Goal: Task Accomplishment & Management: Manage account settings

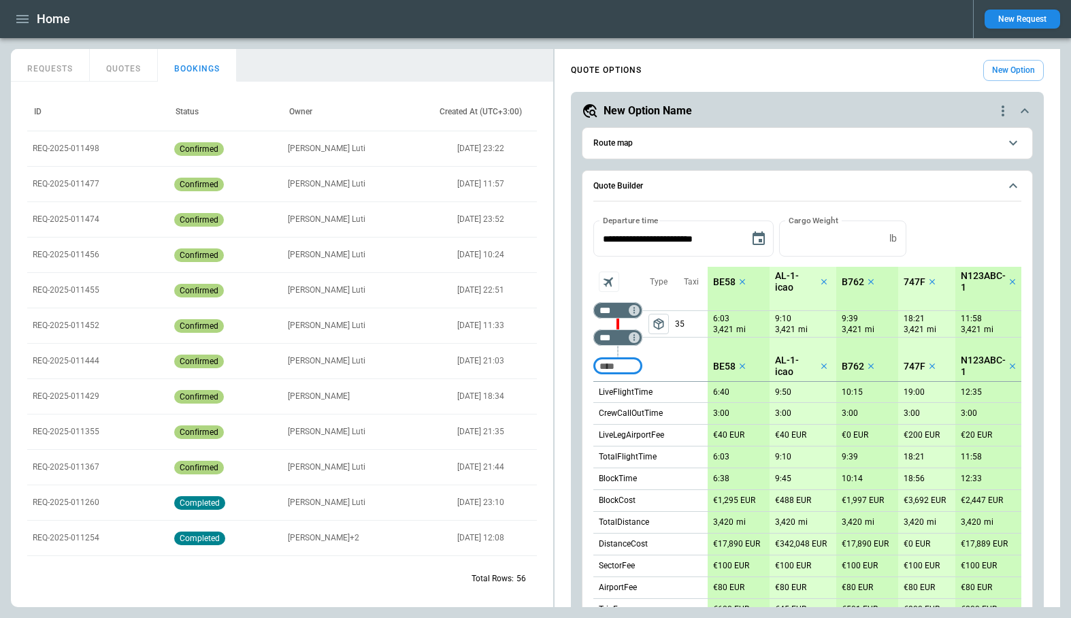
click at [1023, 14] on button "New Request" at bounding box center [1023, 19] width 76 height 19
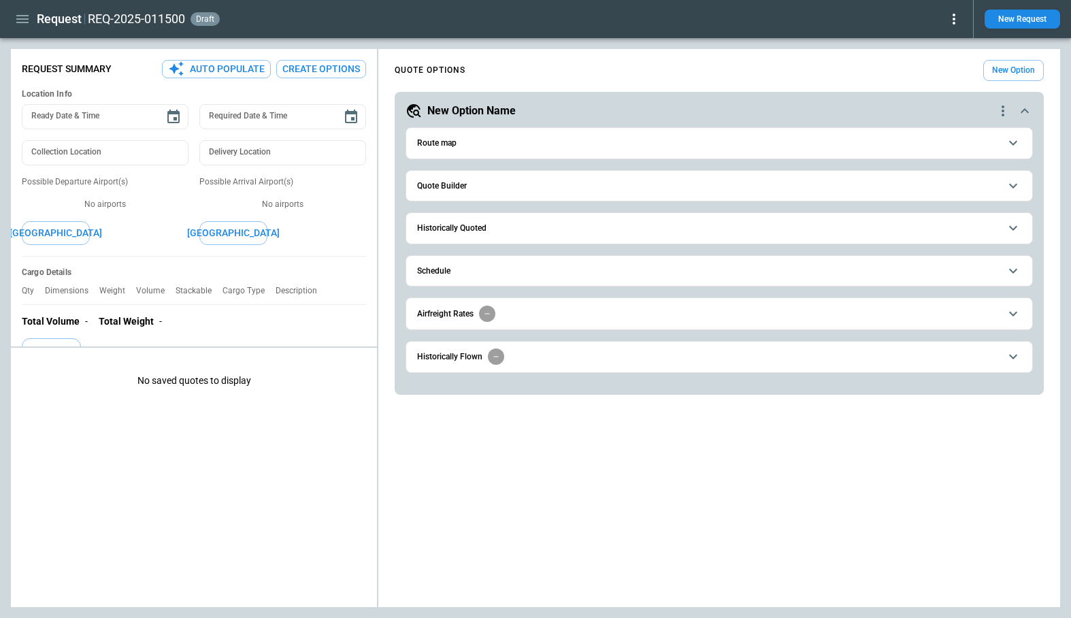
click at [507, 192] on button "Quote Builder" at bounding box center [719, 186] width 604 height 31
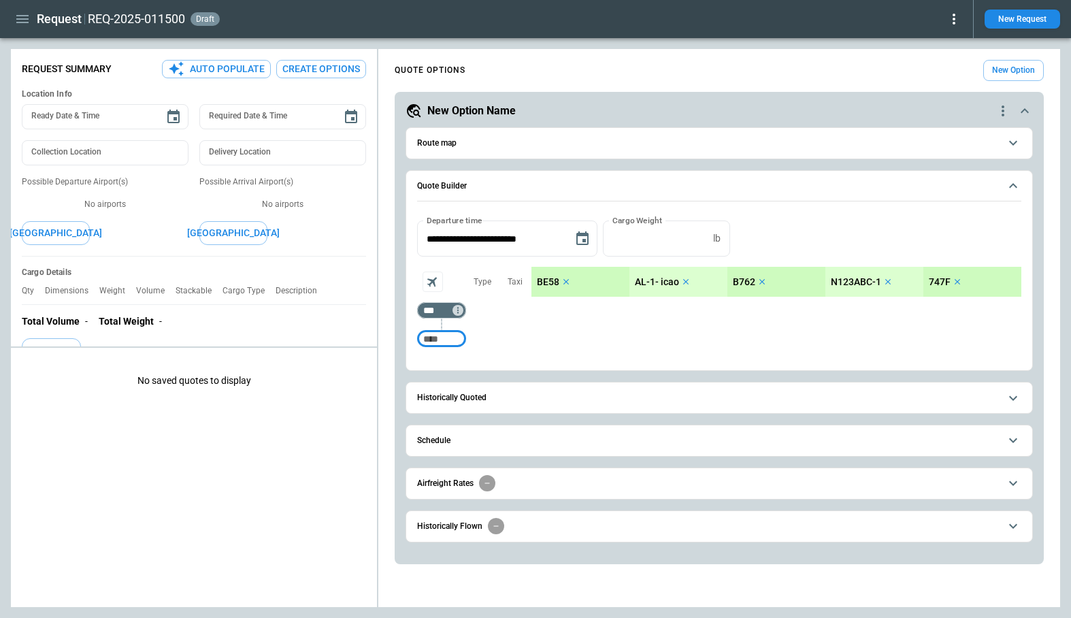
click at [461, 342] on input "Too short" at bounding box center [442, 339] width 44 height 24
type input "***"
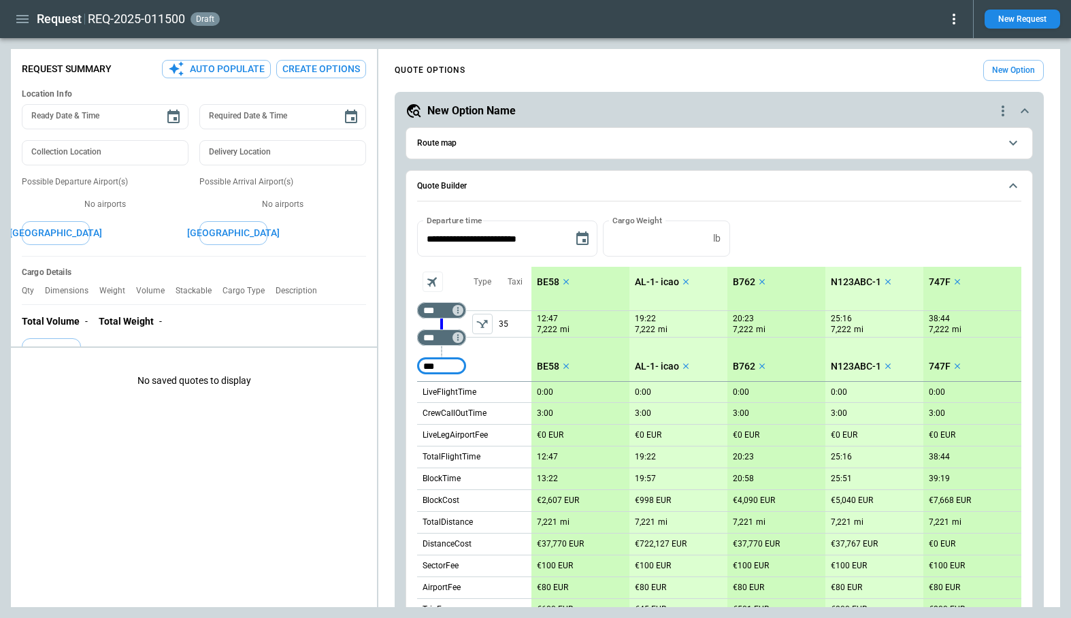
type input "***"
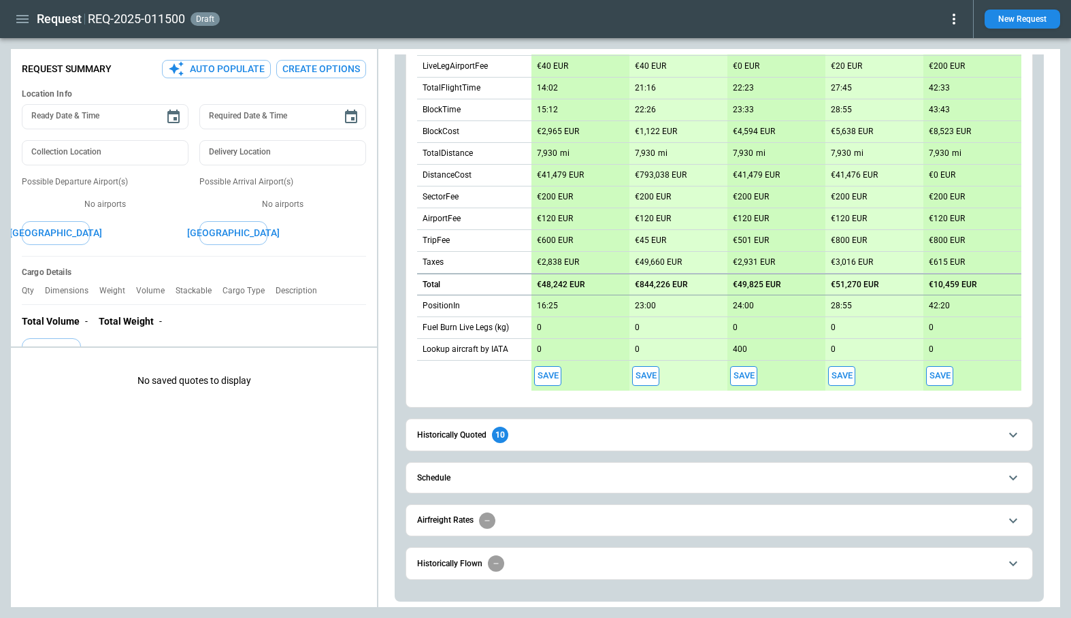
scroll to position [395, 0]
click at [552, 378] on button "Save" at bounding box center [547, 377] width 27 height 20
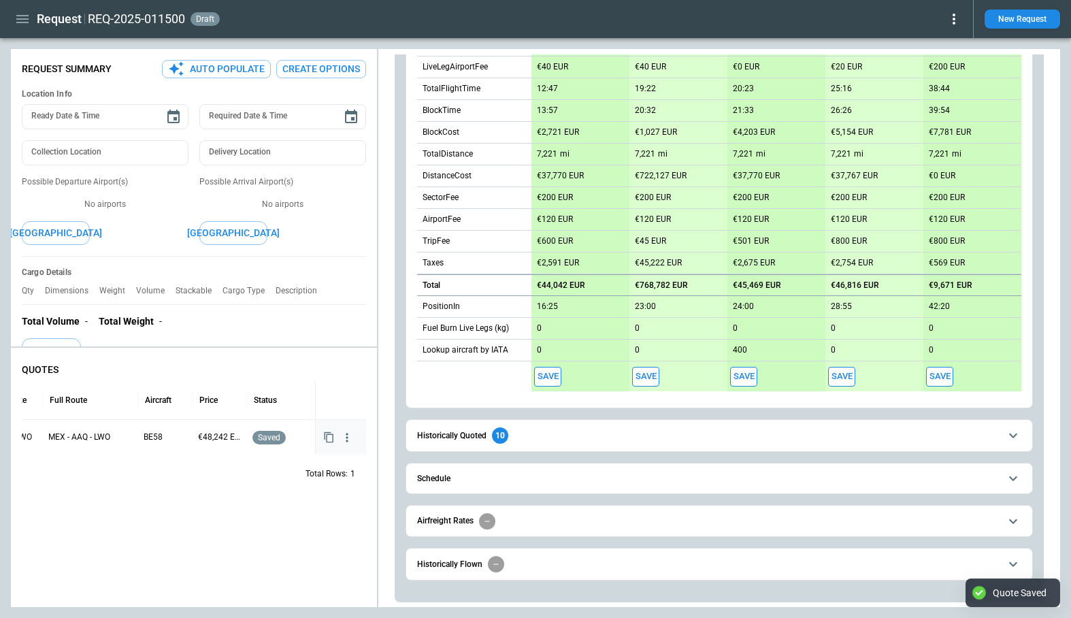
scroll to position [0, 108]
click at [655, 374] on button "Save" at bounding box center [645, 377] width 27 height 20
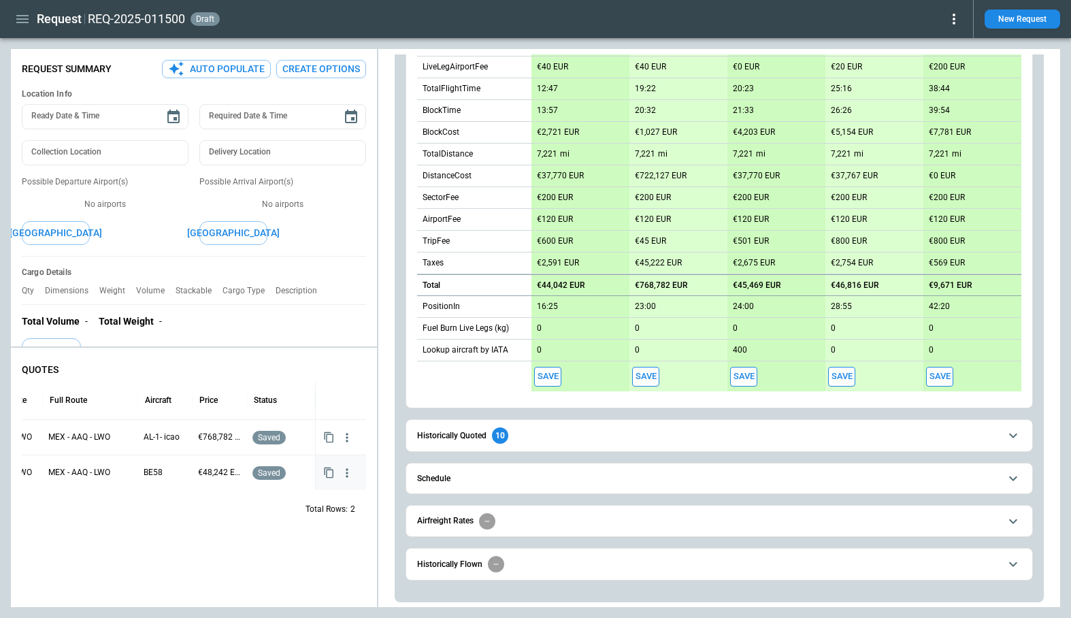
scroll to position [0, 0]
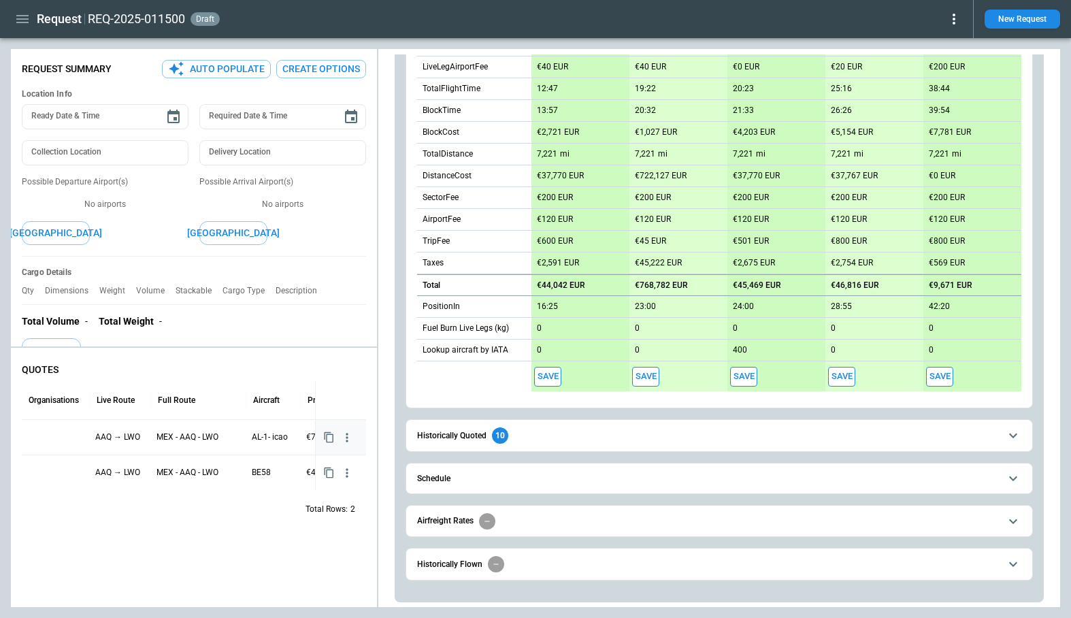
click at [60, 433] on div at bounding box center [55, 437] width 57 height 24
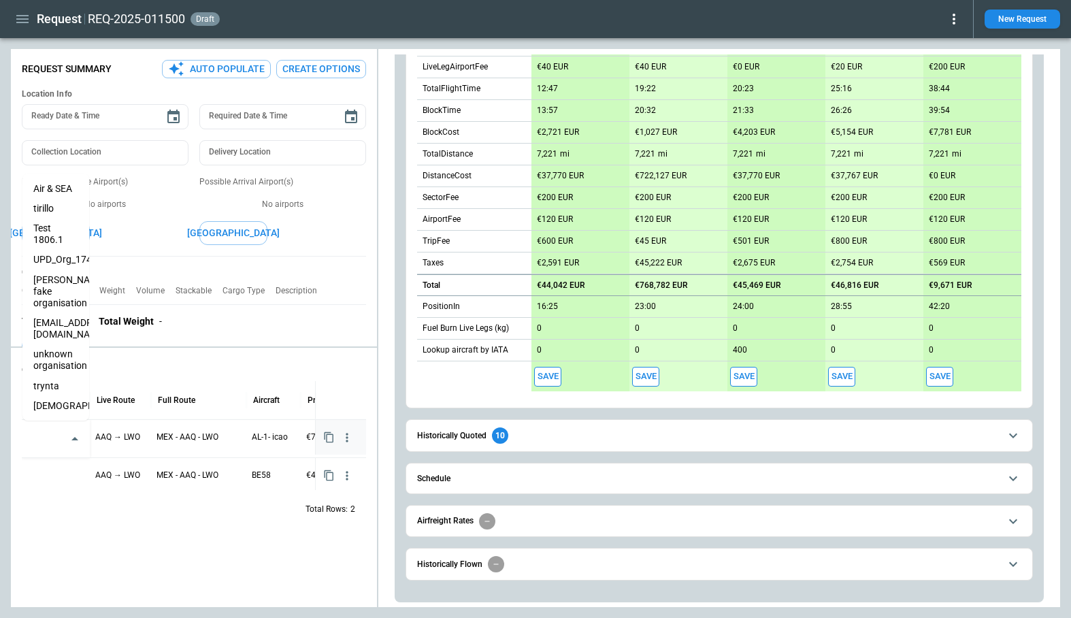
click at [60, 433] on input "text" at bounding box center [46, 439] width 34 height 24
click at [60, 378] on li "trynta" at bounding box center [55, 386] width 67 height 20
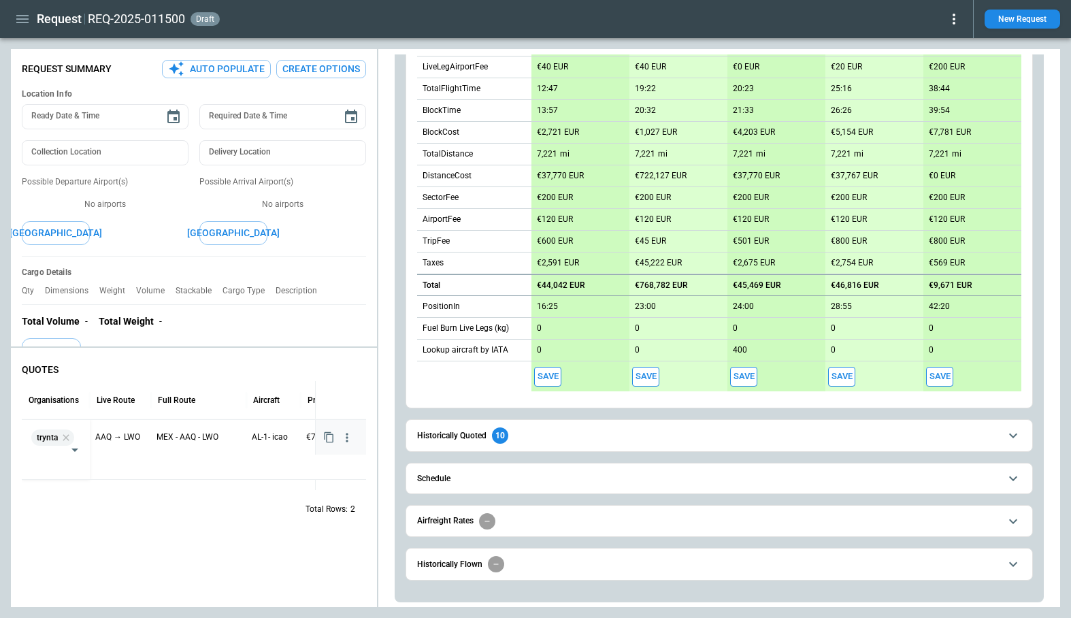
click at [184, 556] on div "QUOTES Organisations Live Route Full Route Aircraft Price Status trynta ​ AAQ →…" at bounding box center [194, 480] width 366 height 254
click at [838, 369] on button "Save" at bounding box center [841, 377] width 27 height 20
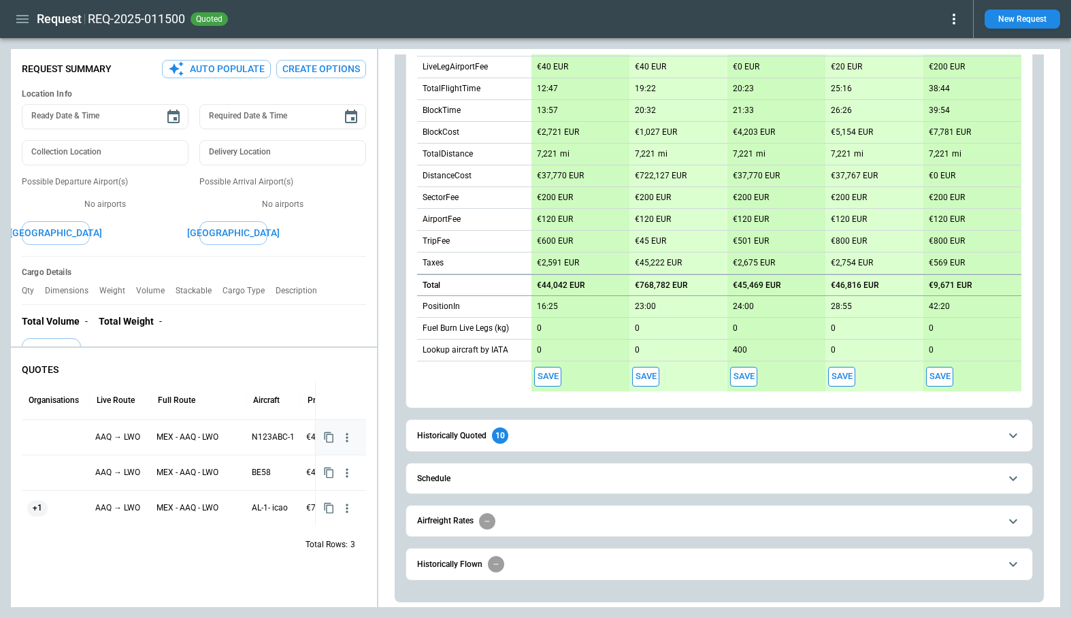
click at [52, 432] on div at bounding box center [55, 437] width 57 height 24
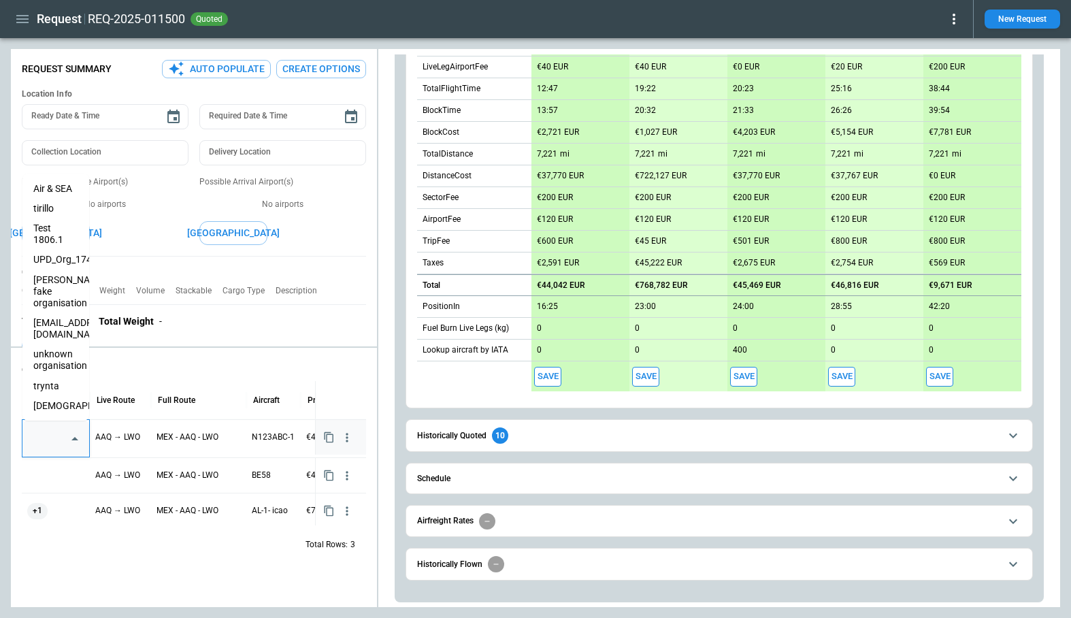
click at [53, 433] on input "text" at bounding box center [46, 439] width 34 height 24
click at [50, 396] on li "[DEMOGRAPHIC_DATA]" at bounding box center [55, 406] width 67 height 20
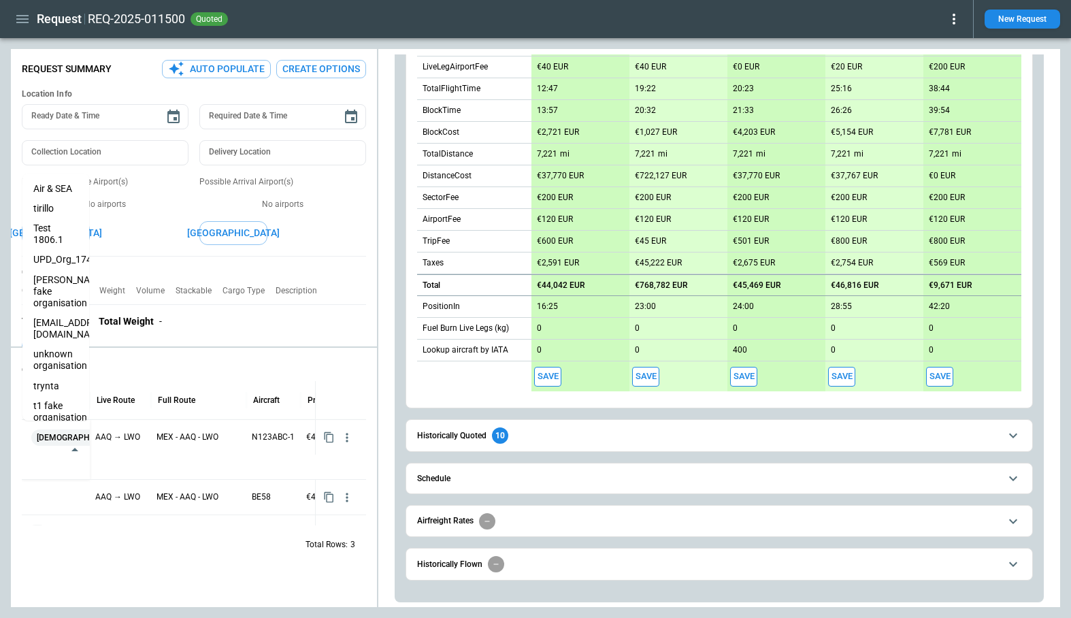
click at [174, 587] on div "QUOTES Organisations Live Route Full Route Aircraft Price Status eveist ​ AAQ →…" at bounding box center [194, 480] width 366 height 254
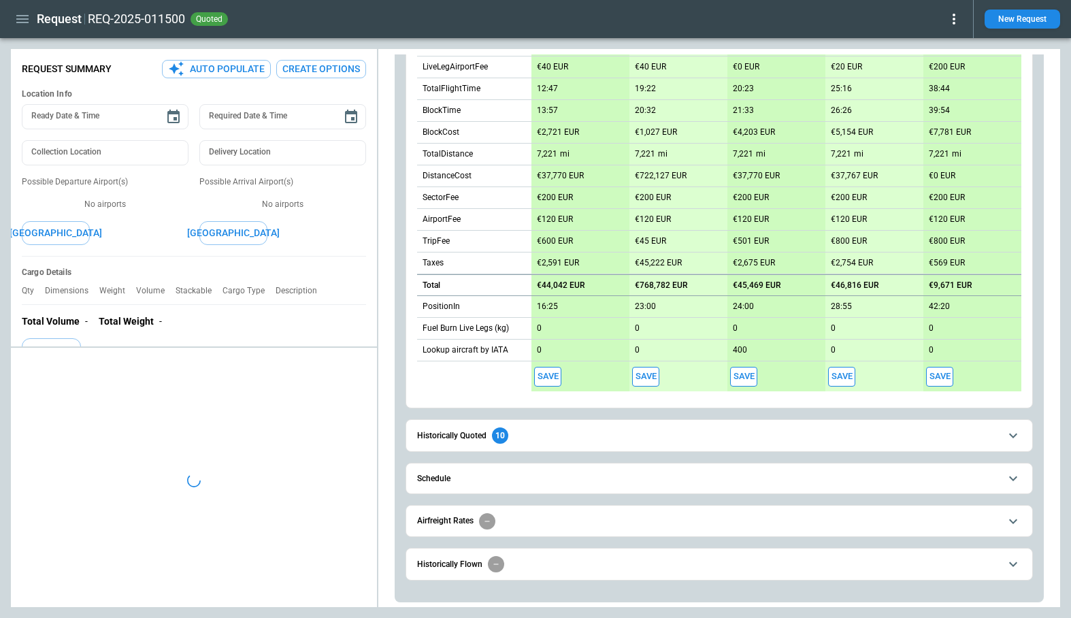
type textarea "*"
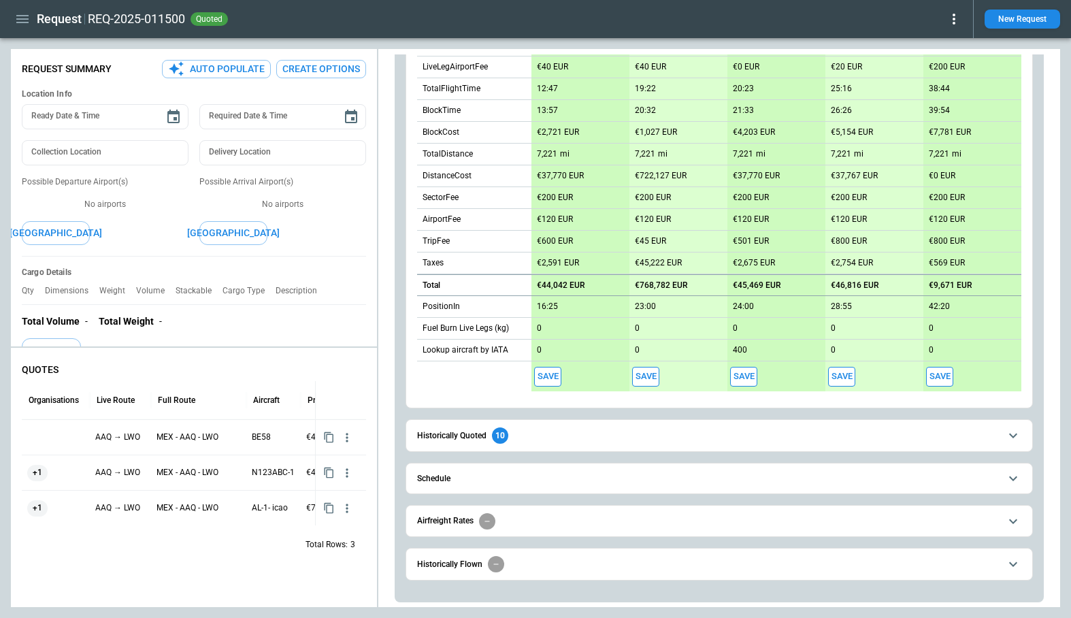
click at [1021, 27] on button "New Request" at bounding box center [1023, 19] width 76 height 19
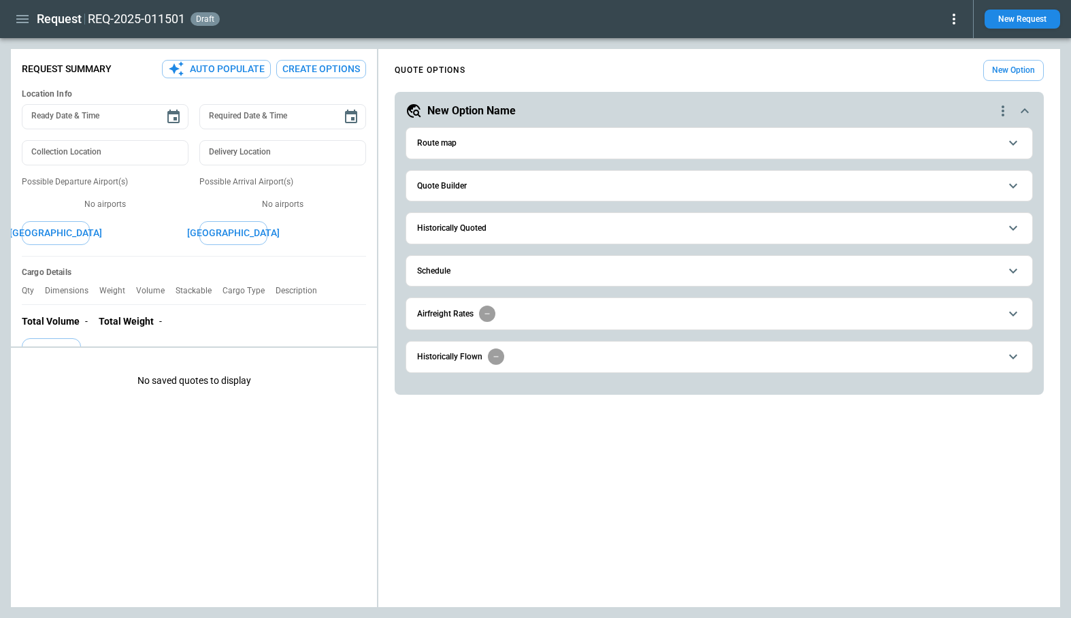
click at [461, 184] on h6 "Quote Builder" at bounding box center [442, 186] width 50 height 9
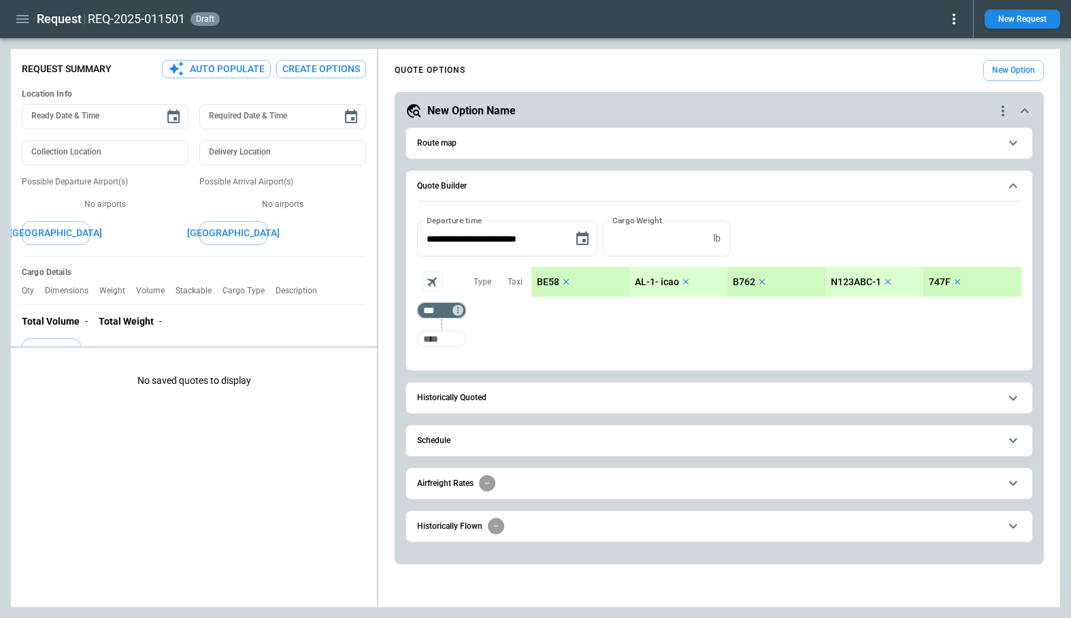
click at [443, 337] on input "Too short" at bounding box center [442, 339] width 44 height 24
type input "***"
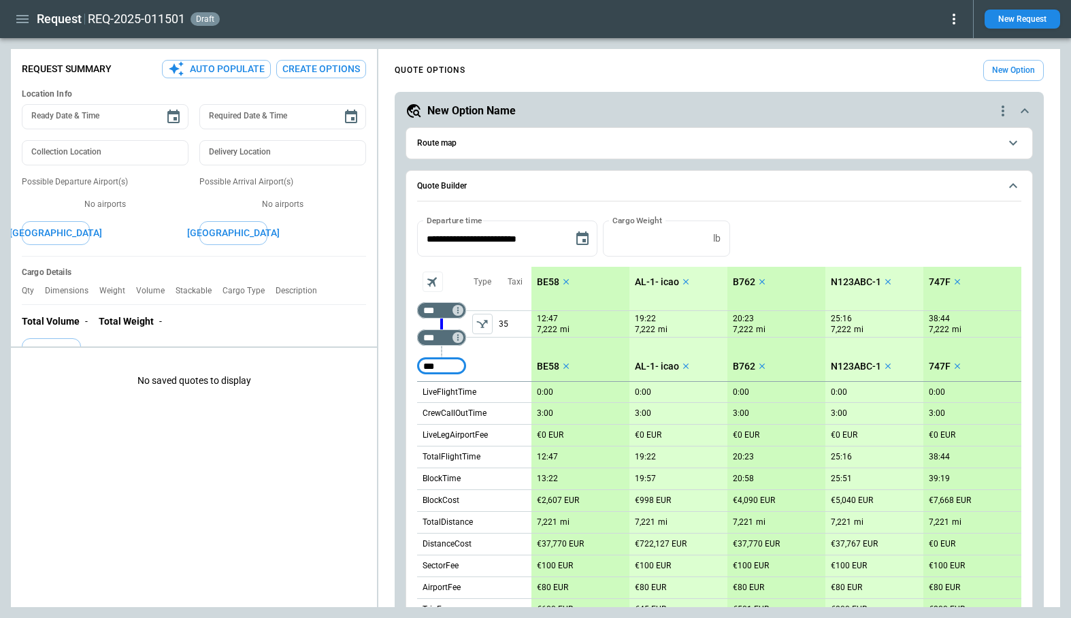
type input "***"
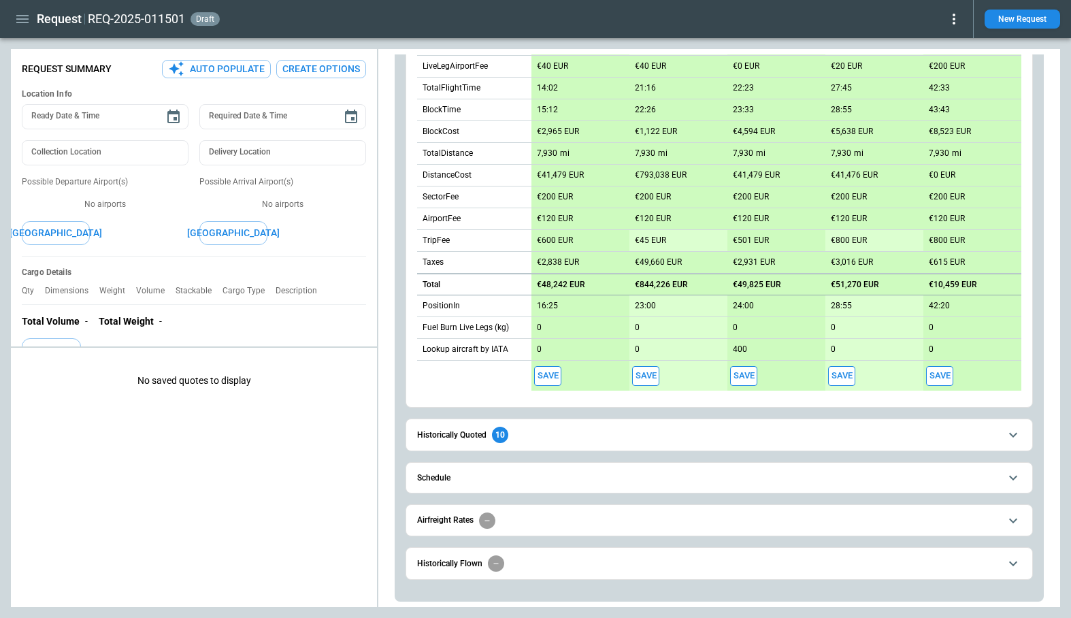
scroll to position [395, 0]
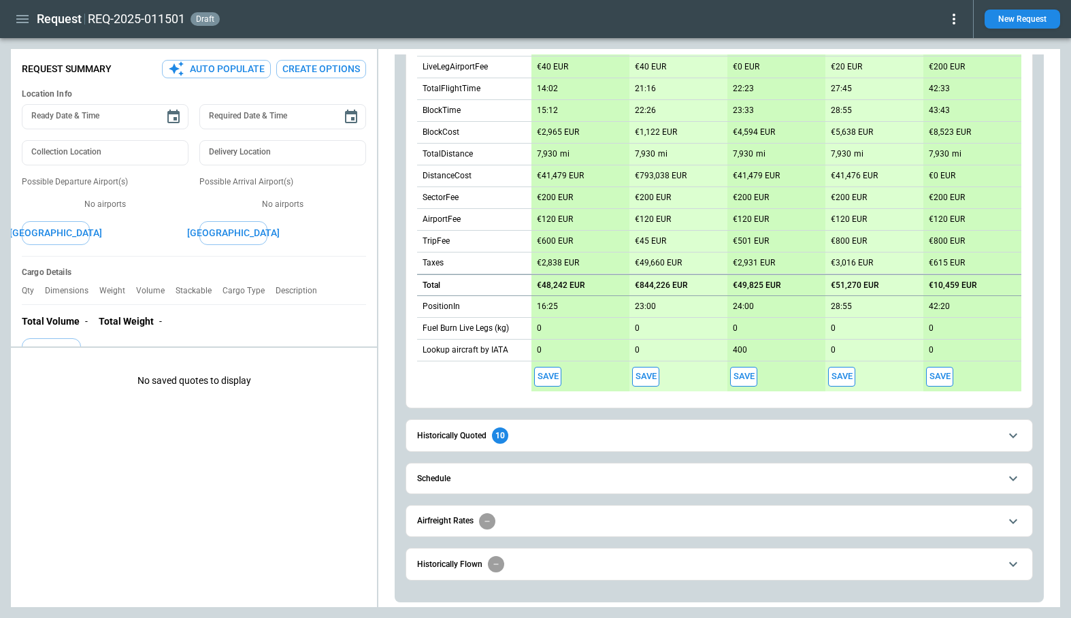
click at [554, 371] on button "Save" at bounding box center [547, 377] width 27 height 20
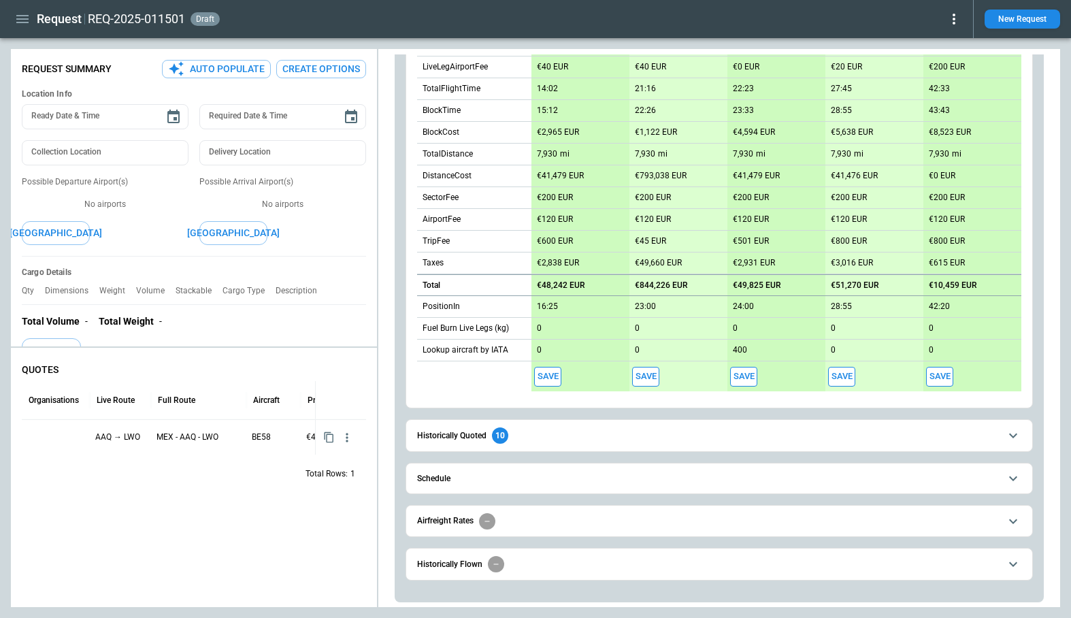
click at [644, 382] on button "Save" at bounding box center [645, 377] width 27 height 20
click at [52, 437] on div at bounding box center [55, 437] width 57 height 24
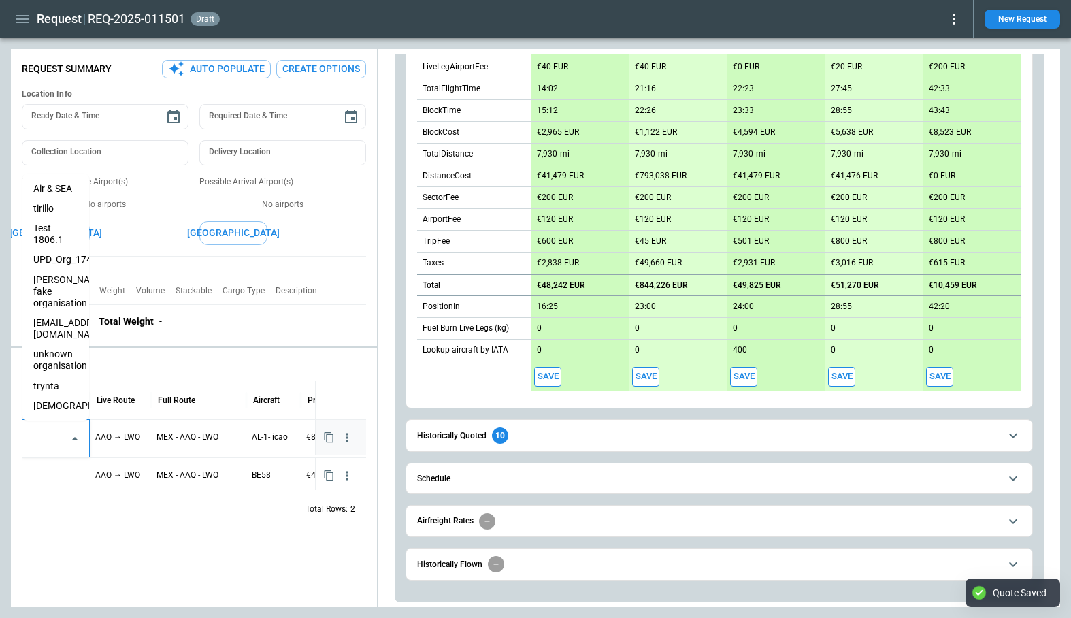
click at [60, 439] on input "text" at bounding box center [46, 439] width 34 height 24
click at [59, 398] on li "eveist" at bounding box center [55, 406] width 67 height 20
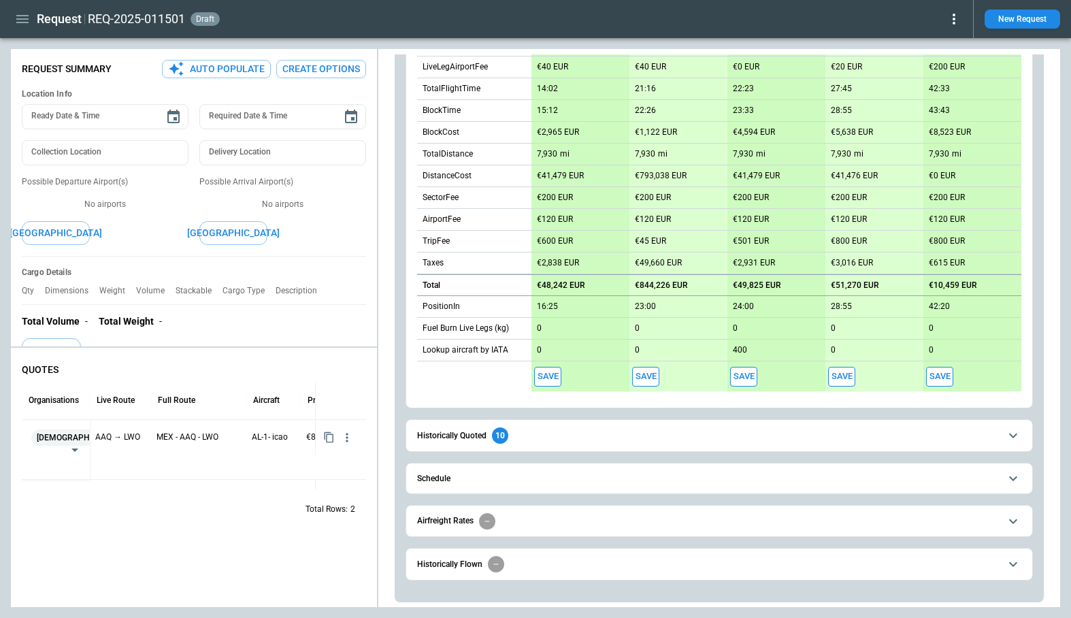
click at [195, 541] on div "QUOTES Organisations Live Route Full Route Aircraft Price Status eveist ​ AAQ →…" at bounding box center [194, 480] width 366 height 254
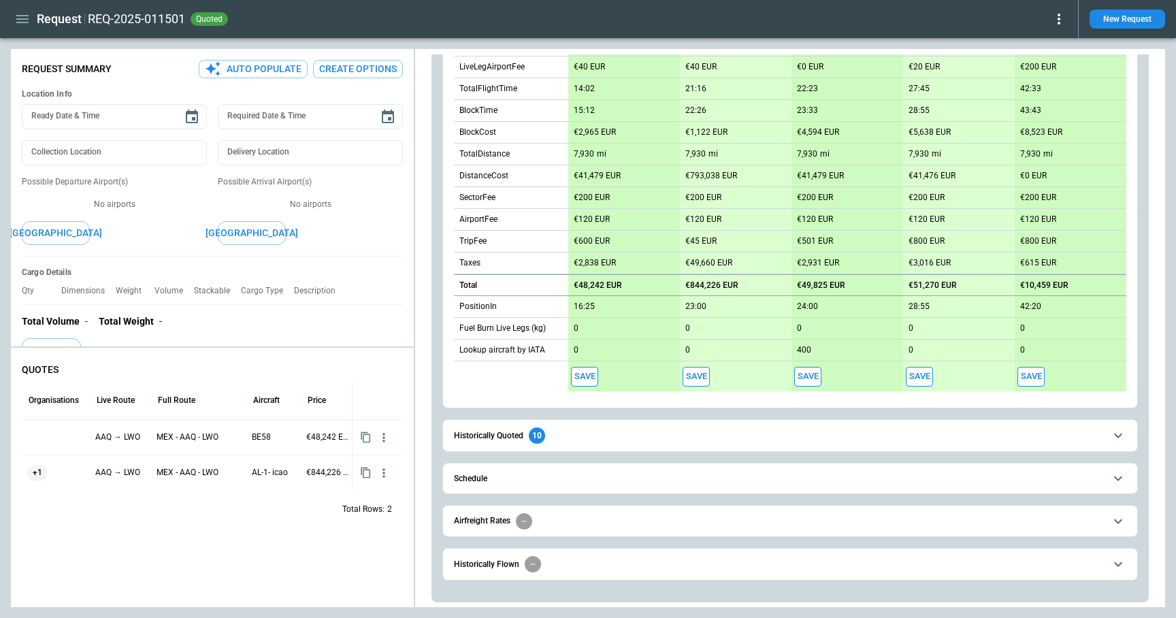
click at [593, 376] on button "Save" at bounding box center [584, 377] width 27 height 20
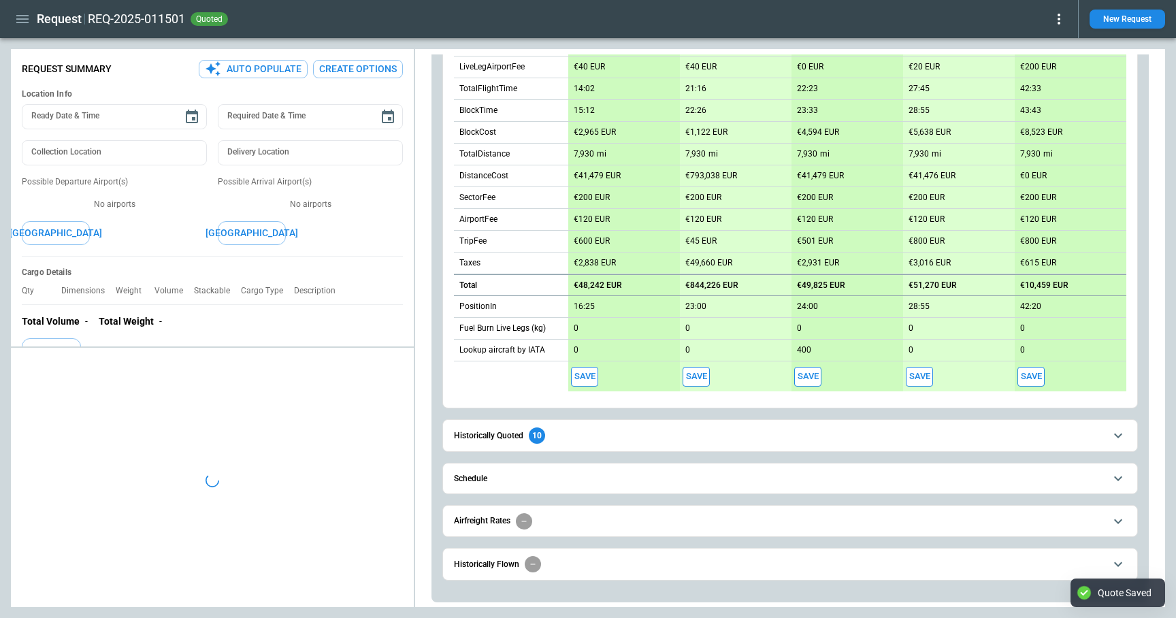
click at [699, 381] on button "Save" at bounding box center [695, 377] width 27 height 20
click at [816, 379] on button "Save" at bounding box center [807, 377] width 27 height 20
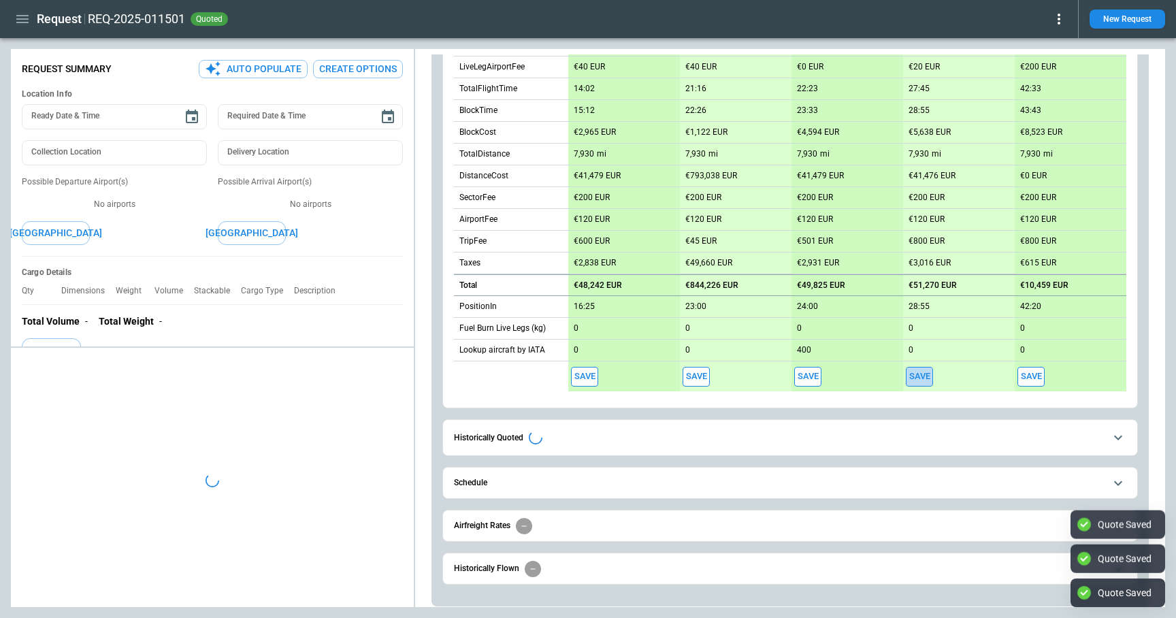
click at [930, 376] on button "Save" at bounding box center [919, 377] width 27 height 20
click at [1040, 380] on button "Save" at bounding box center [1030, 377] width 27 height 20
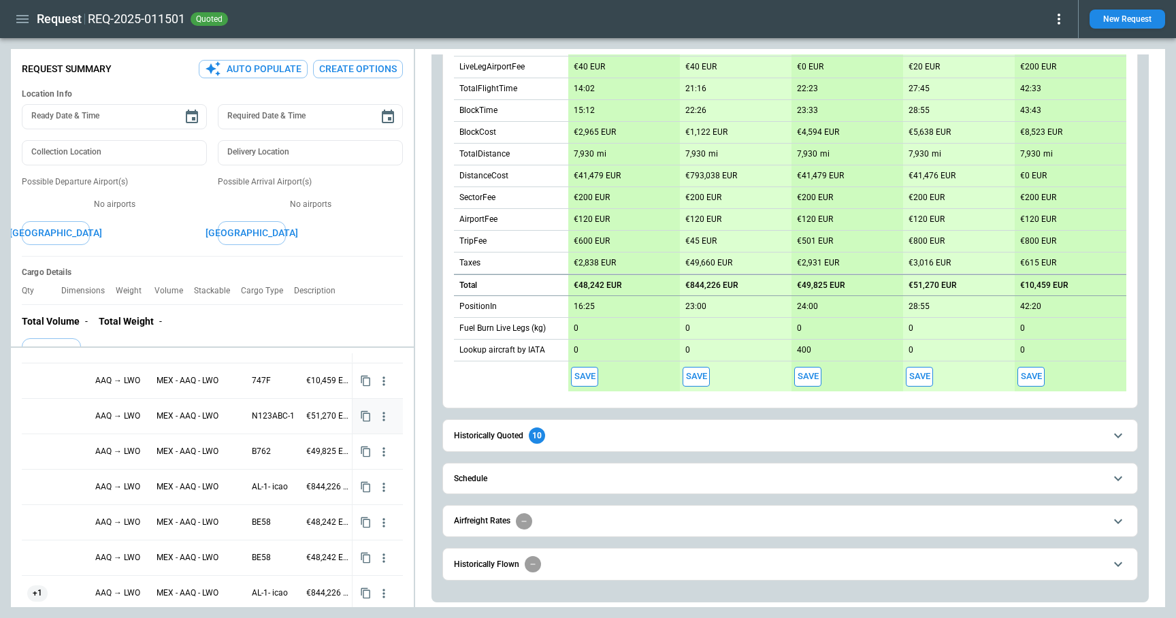
scroll to position [0, 0]
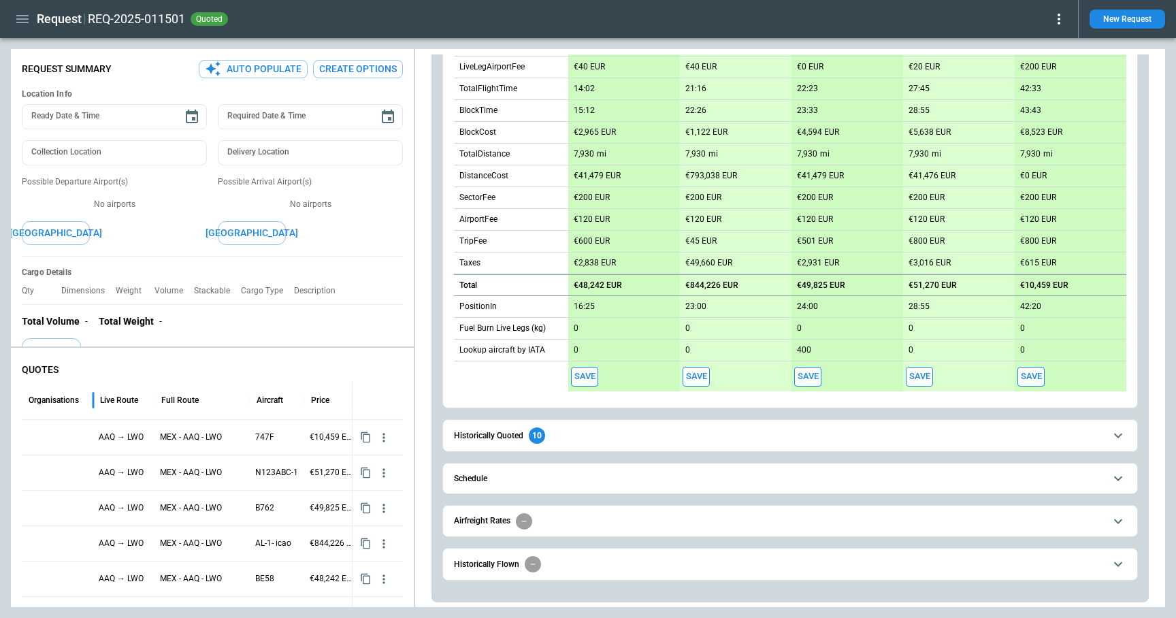
drag, startPoint x: 88, startPoint y: 408, endPoint x: 123, endPoint y: 408, distance: 35.4
click at [97, 408] on div at bounding box center [93, 400] width 7 height 38
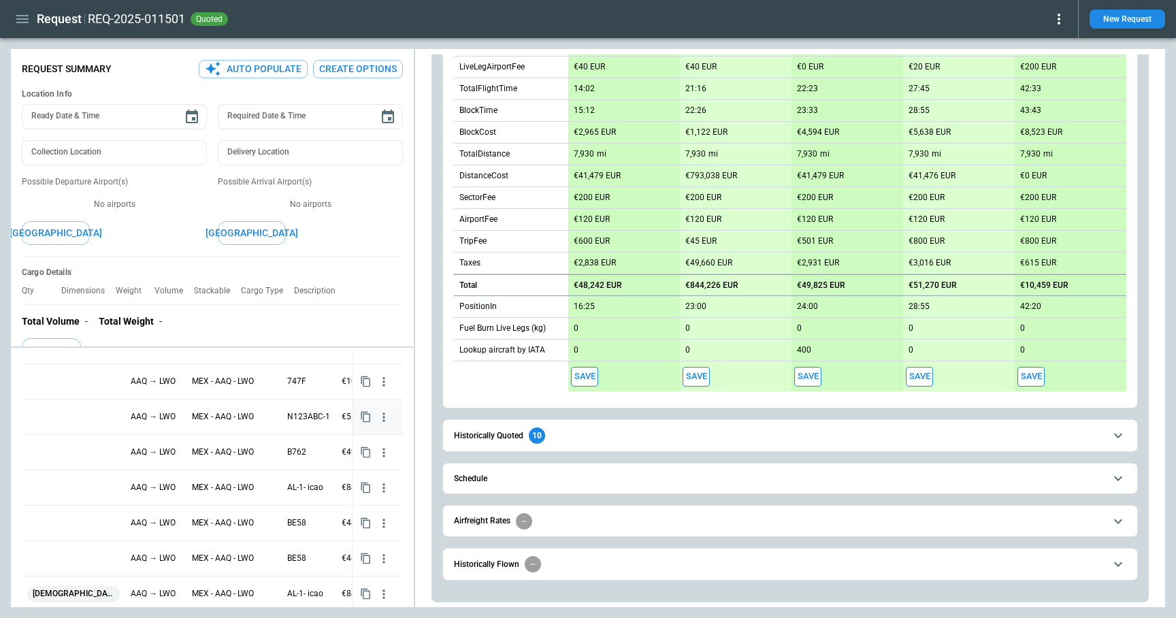
scroll to position [107, 0]
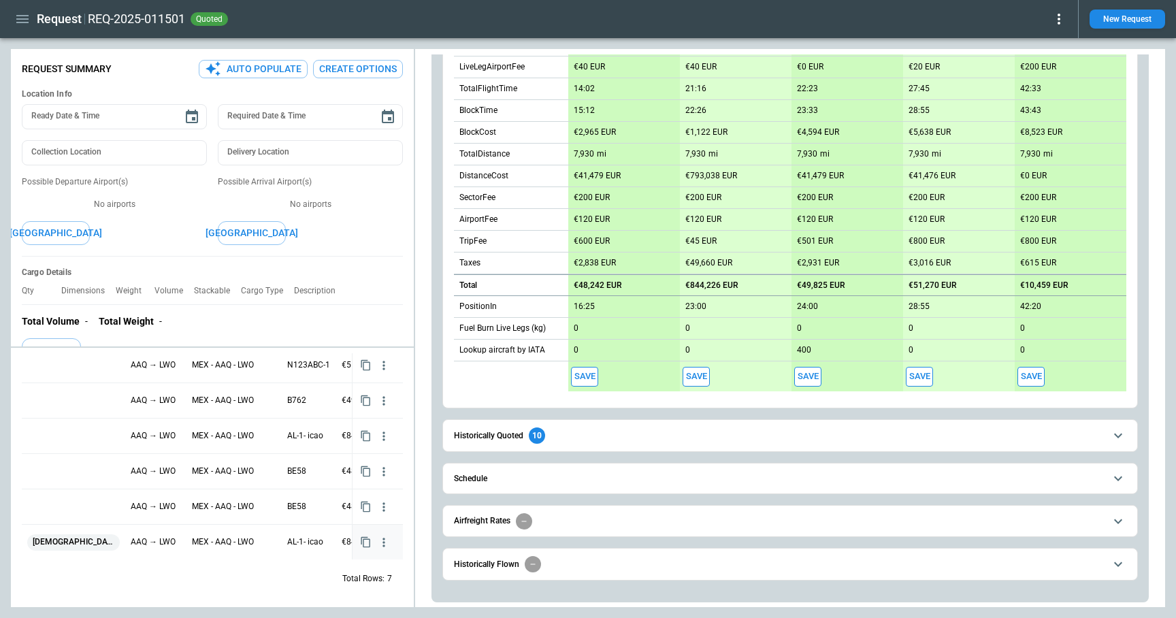
click at [84, 538] on div "[DEMOGRAPHIC_DATA]" at bounding box center [73, 542] width 93 height 16
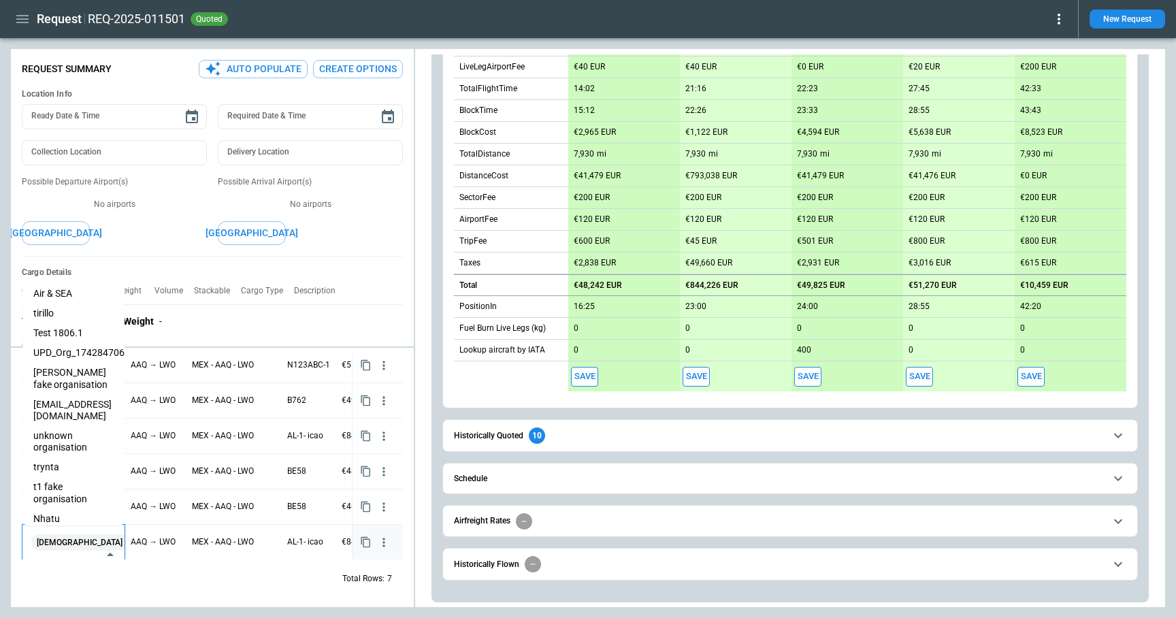
click at [84, 538] on div "eveist ​" at bounding box center [73, 554] width 102 height 58
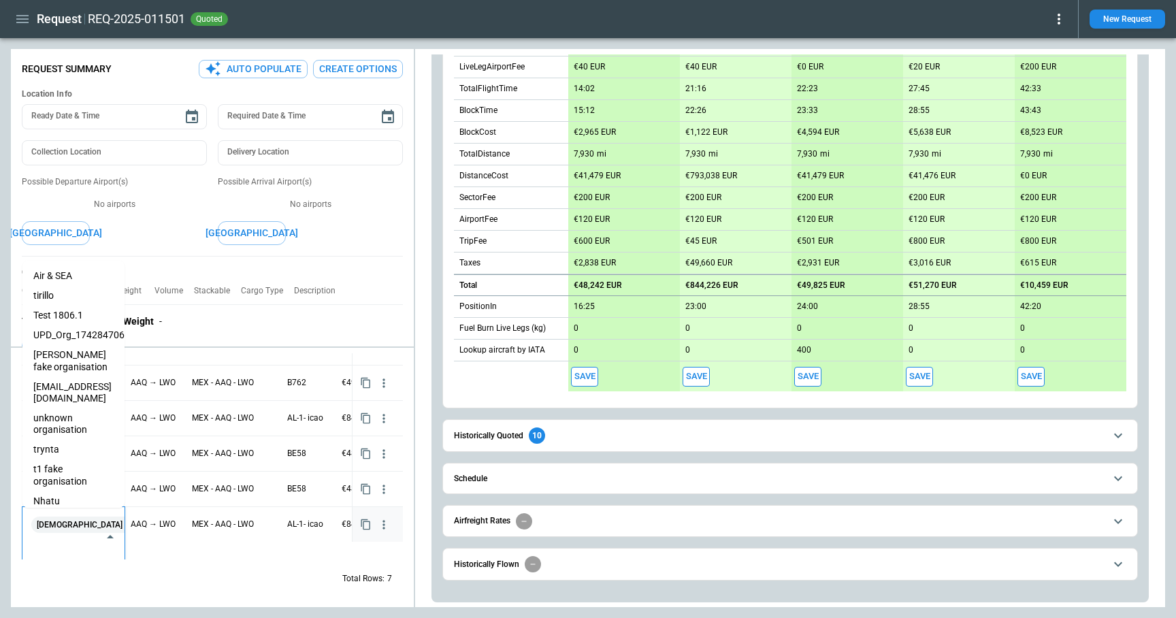
click at [67, 297] on li "tirillo" at bounding box center [73, 296] width 102 height 20
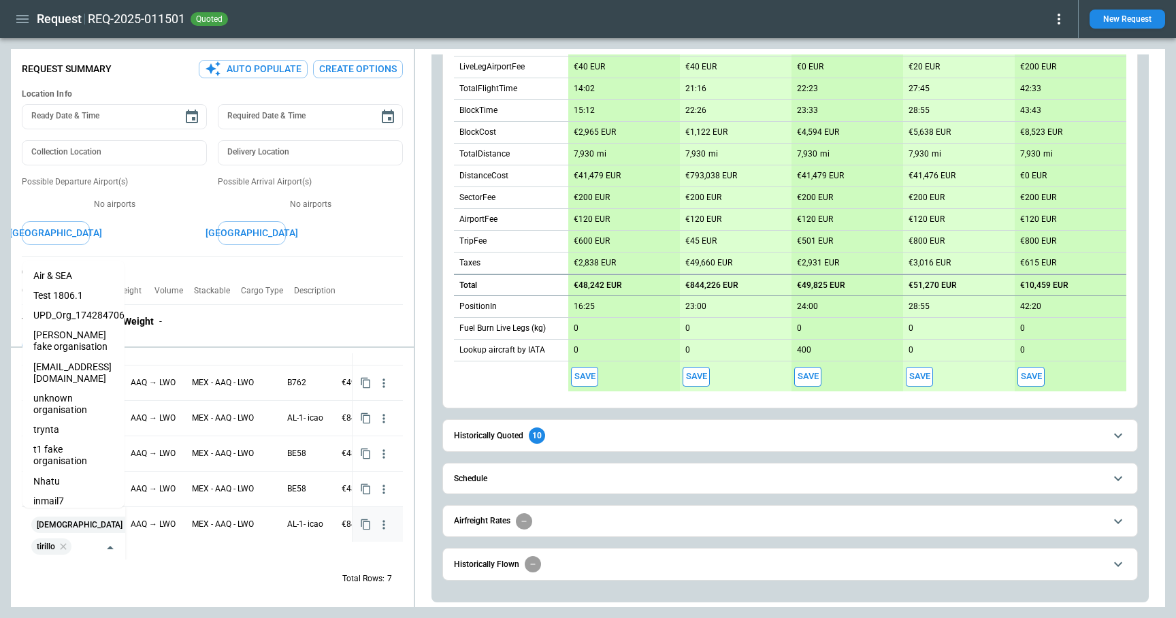
click at [195, 577] on div "Total Rows: 7" at bounding box center [212, 578] width 381 height 35
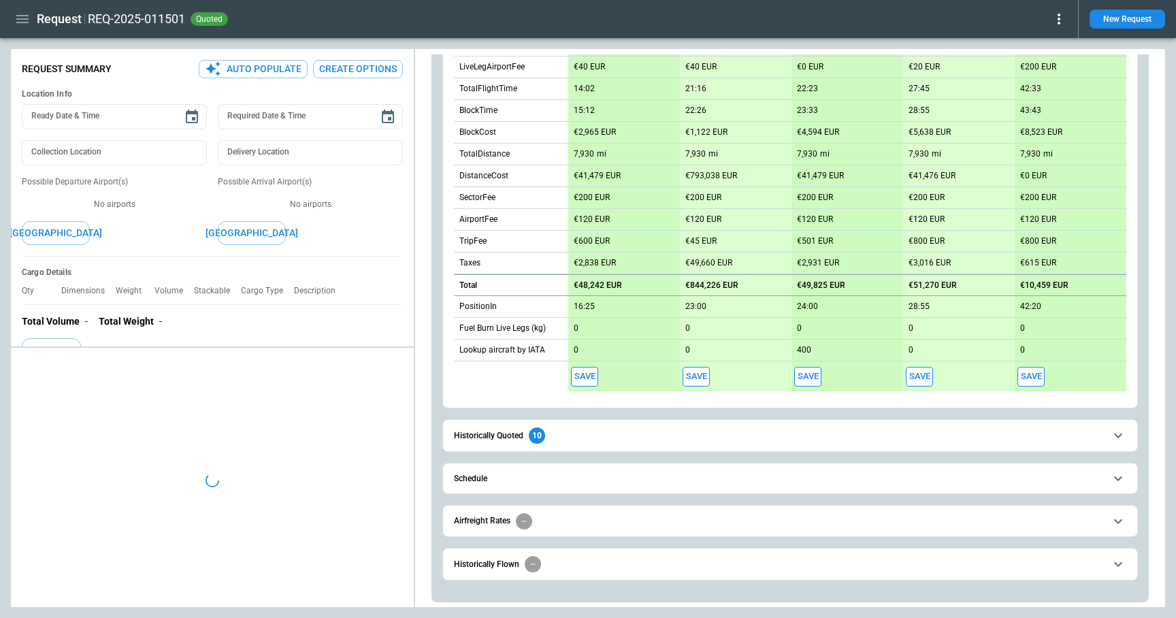
scroll to position [0, 0]
type textarea "*"
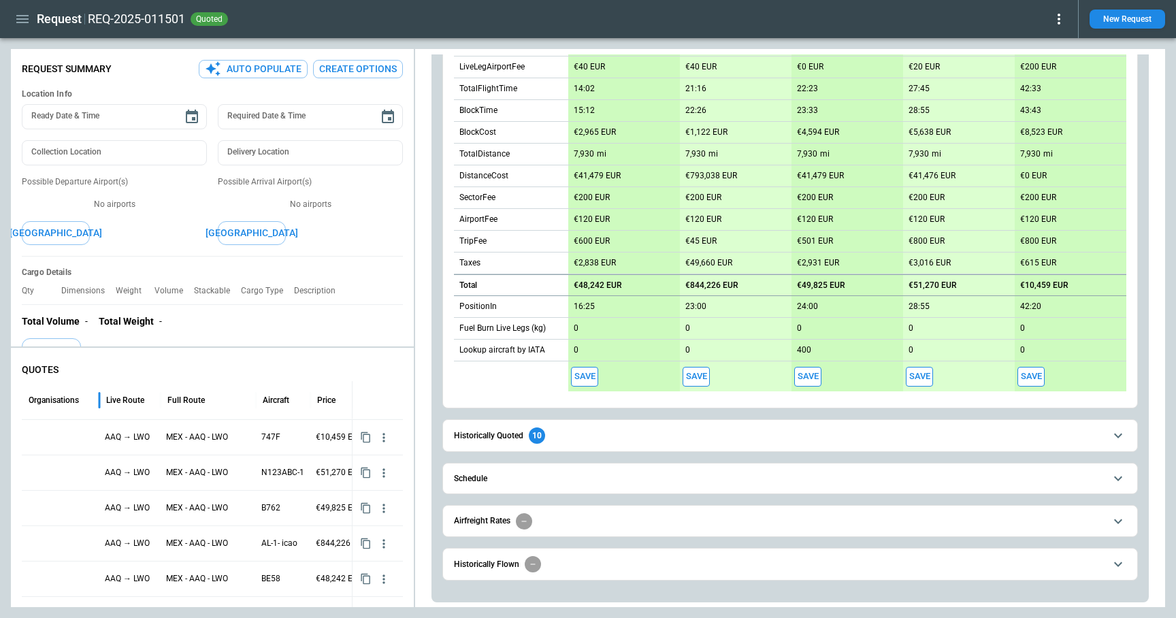
drag, startPoint x: 89, startPoint y: 400, endPoint x: 102, endPoint y: 401, distance: 13.0
click at [102, 401] on div at bounding box center [99, 400] width 7 height 38
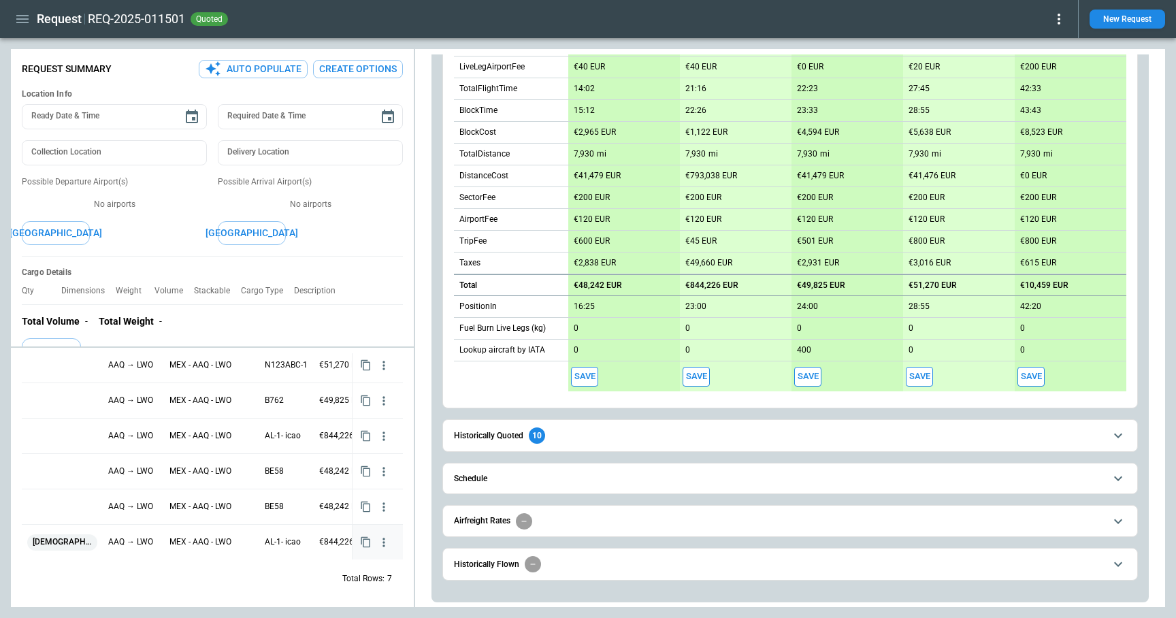
click at [87, 542] on div "eveist +1" at bounding box center [62, 542] width 70 height 16
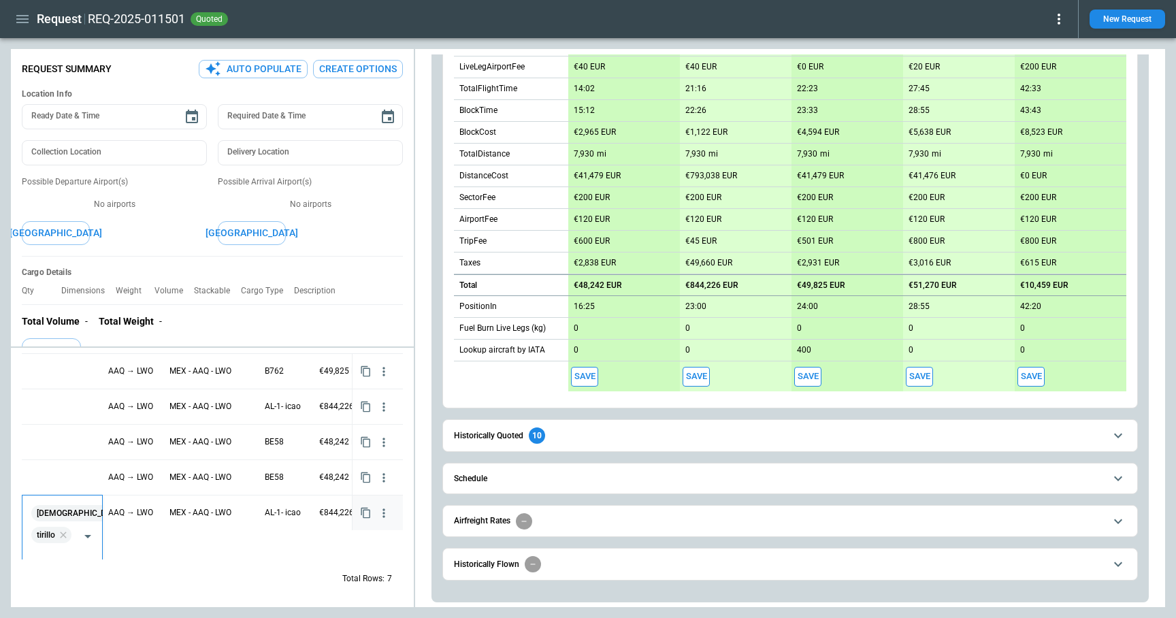
scroll to position [46, 0]
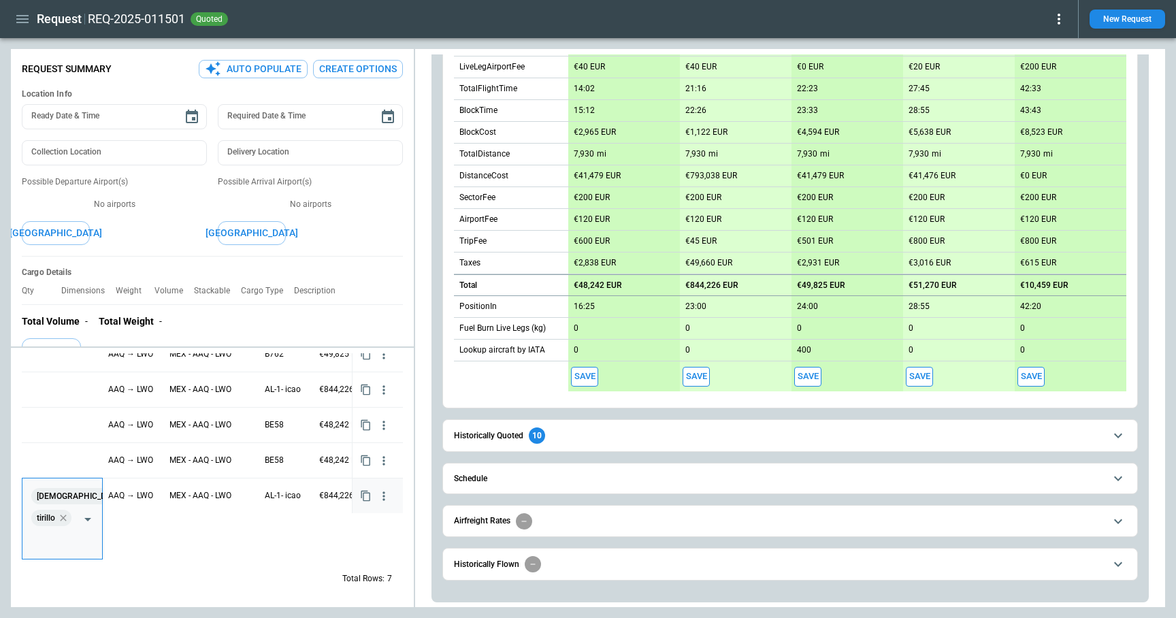
click at [66, 518] on icon at bounding box center [63, 517] width 11 height 11
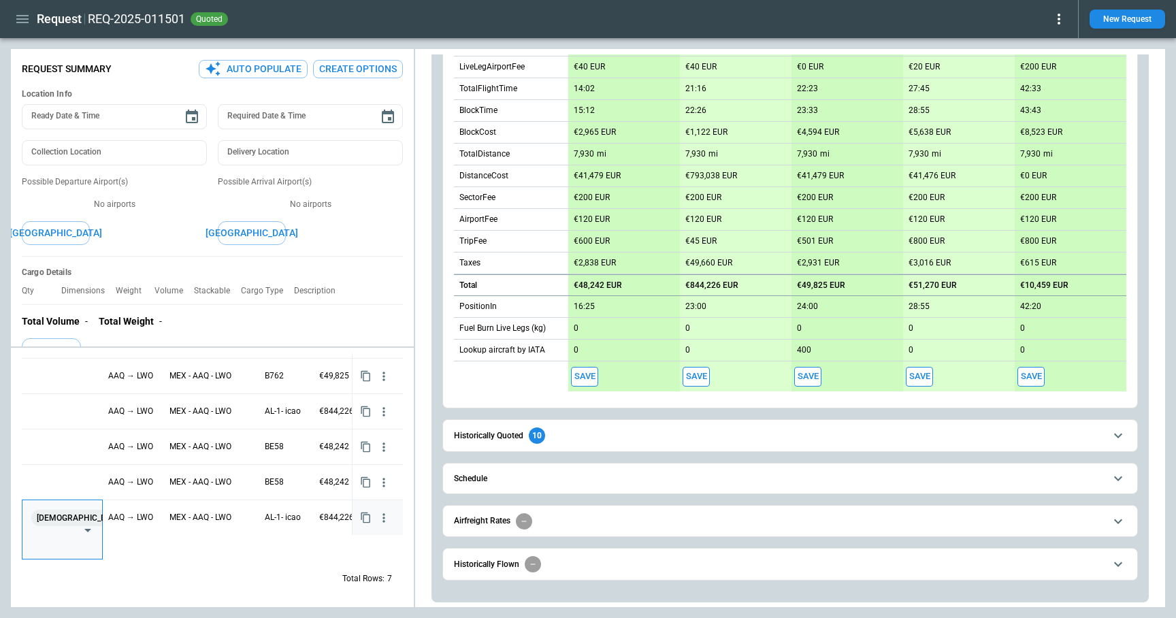
click at [58, 540] on input "text" at bounding box center [52, 541] width 47 height 24
type input "***"
click at [66, 576] on li "Air & SEA" at bounding box center [62, 575] width 80 height 20
click at [161, 578] on div "Total Rows: 7" at bounding box center [212, 578] width 381 height 35
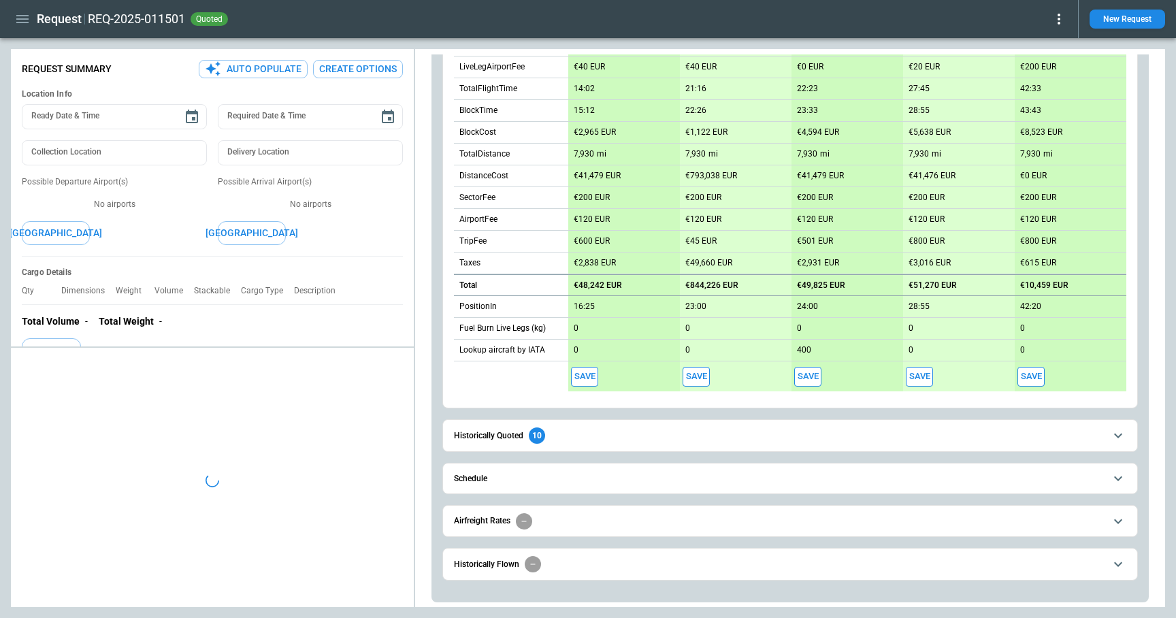
scroll to position [0, 0]
type textarea "*"
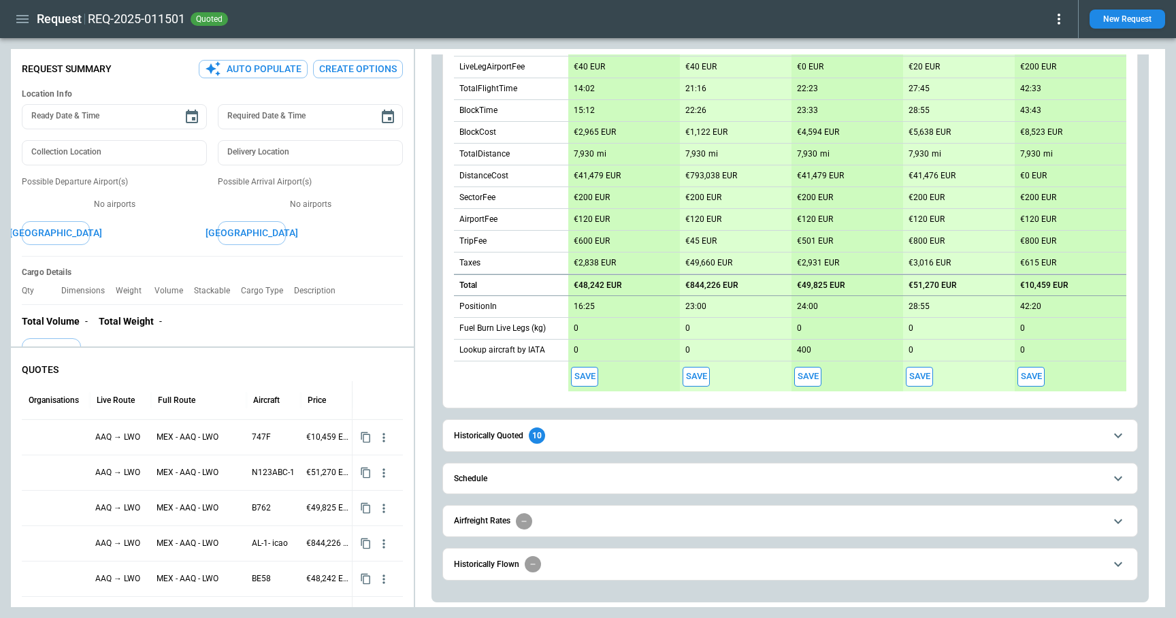
scroll to position [107, 0]
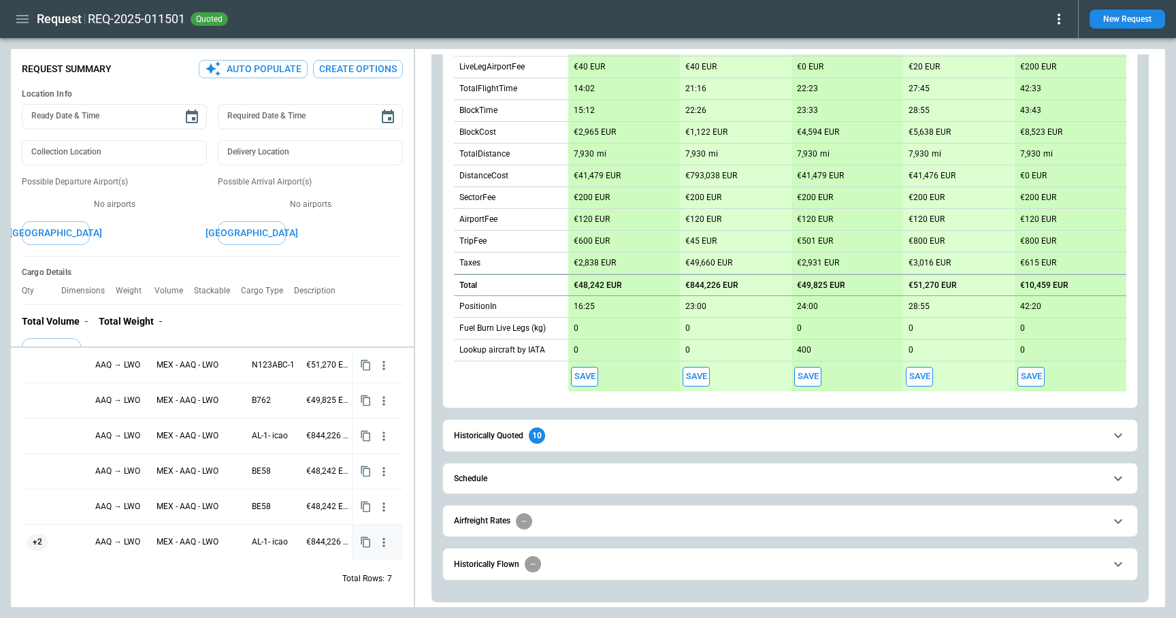
click at [59, 548] on div "+2" at bounding box center [55, 542] width 57 height 16
click at [63, 545] on div "+2" at bounding box center [55, 542] width 57 height 16
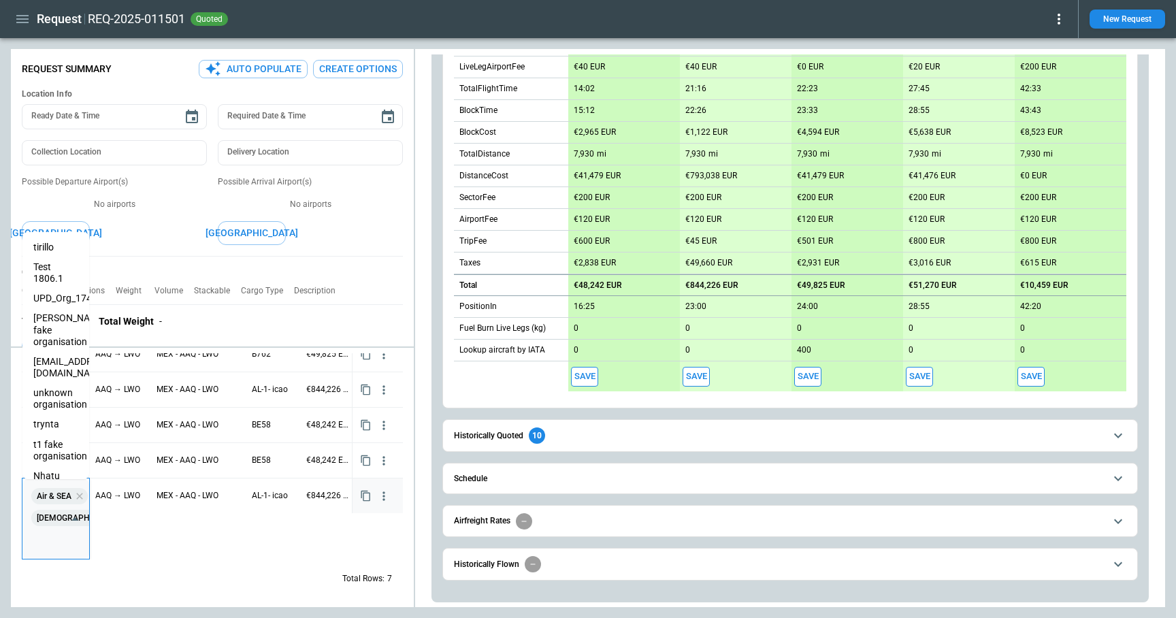
click at [68, 539] on div "Air & SEA eveist ​" at bounding box center [55, 519] width 67 height 80
type input "******"
click at [52, 322] on li "trynta" at bounding box center [55, 313] width 67 height 20
click at [140, 544] on div "Air & SEA eveist trynta ​ AAQ → LWO MEX - AAQ - LWO AL-1- icao €844,226 EUR quo…" at bounding box center [248, 529] width 452 height 103
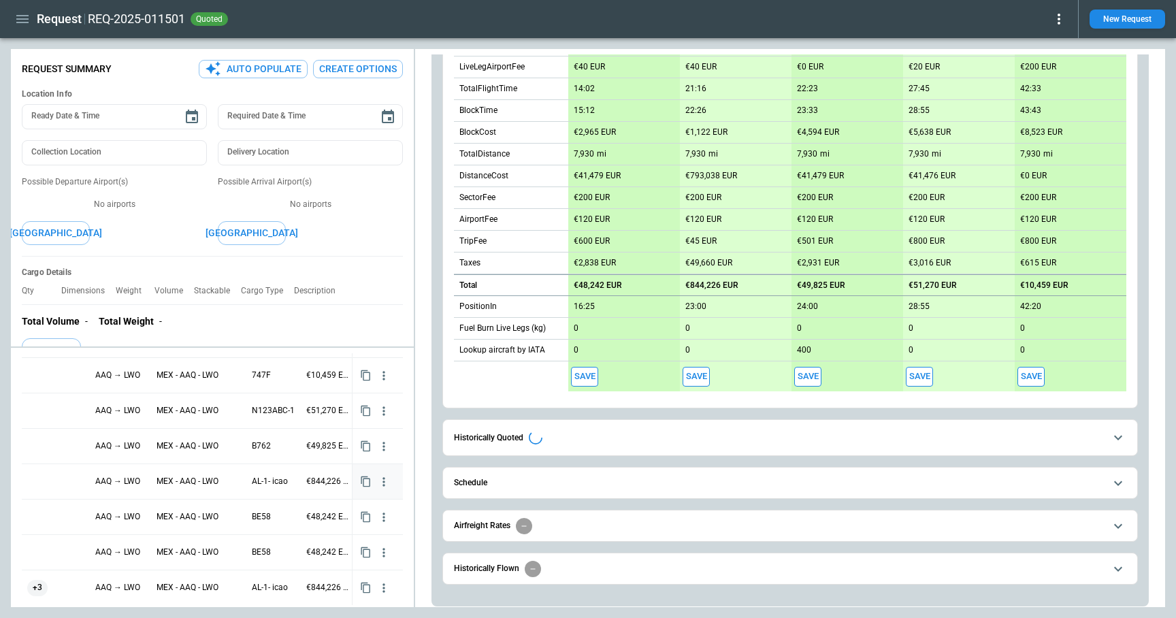
scroll to position [107, 0]
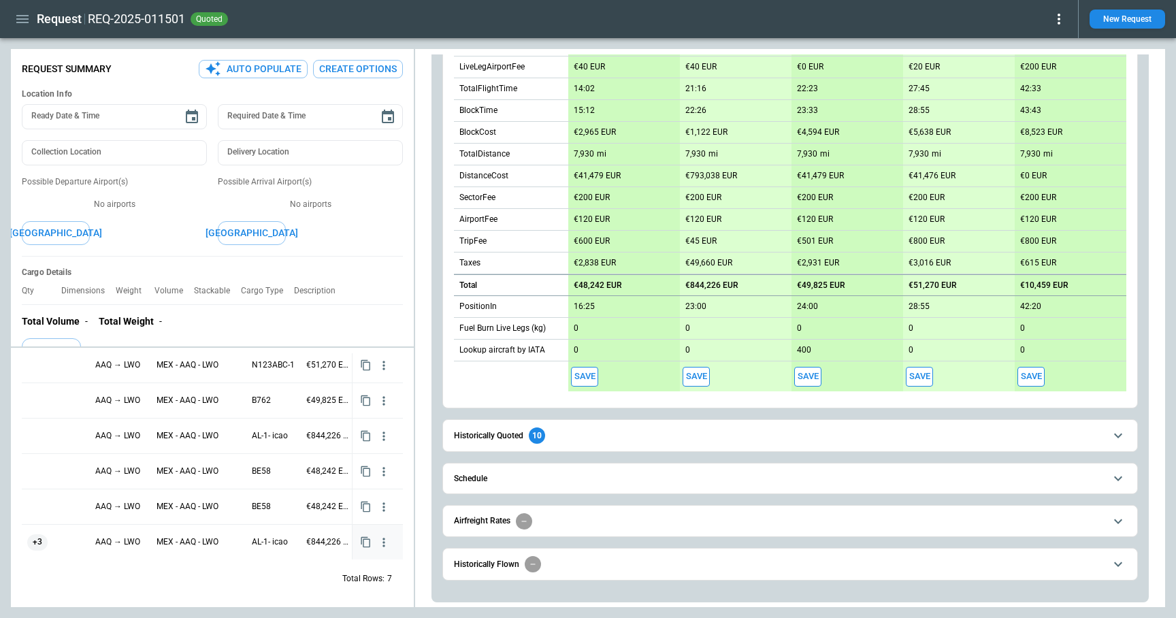
click at [69, 545] on div "+3" at bounding box center [55, 542] width 57 height 16
click at [59, 540] on div "+3" at bounding box center [55, 542] width 57 height 16
click at [78, 542] on icon at bounding box center [79, 542] width 6 height 6
click at [125, 541] on icon at bounding box center [130, 542] width 11 height 11
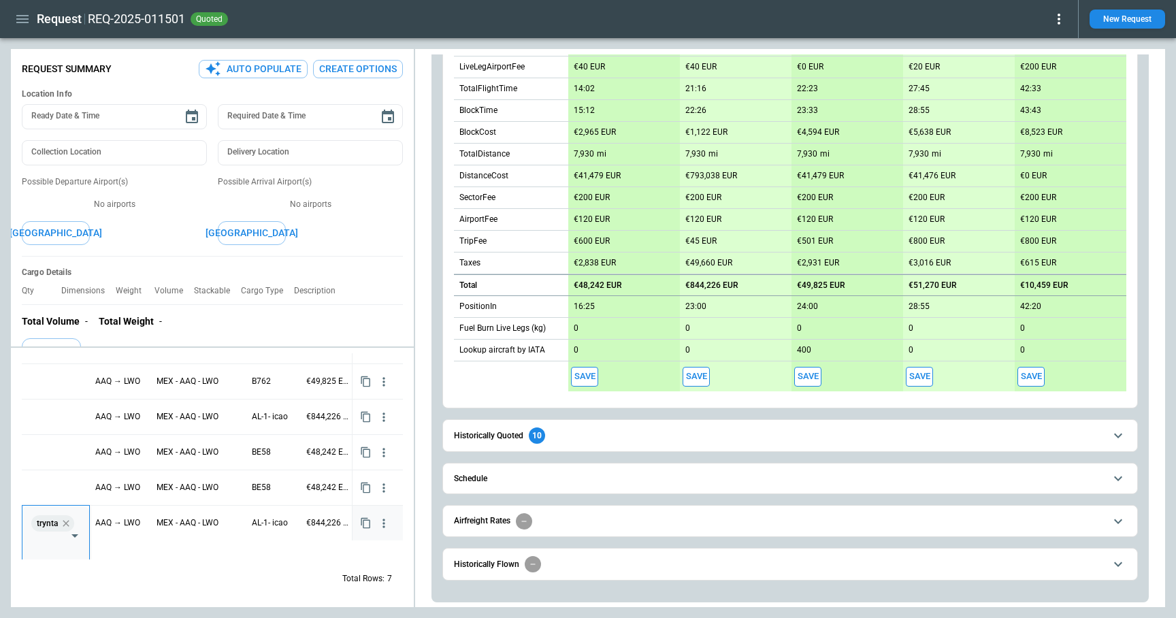
click at [65, 518] on icon at bounding box center [66, 523] width 11 height 11
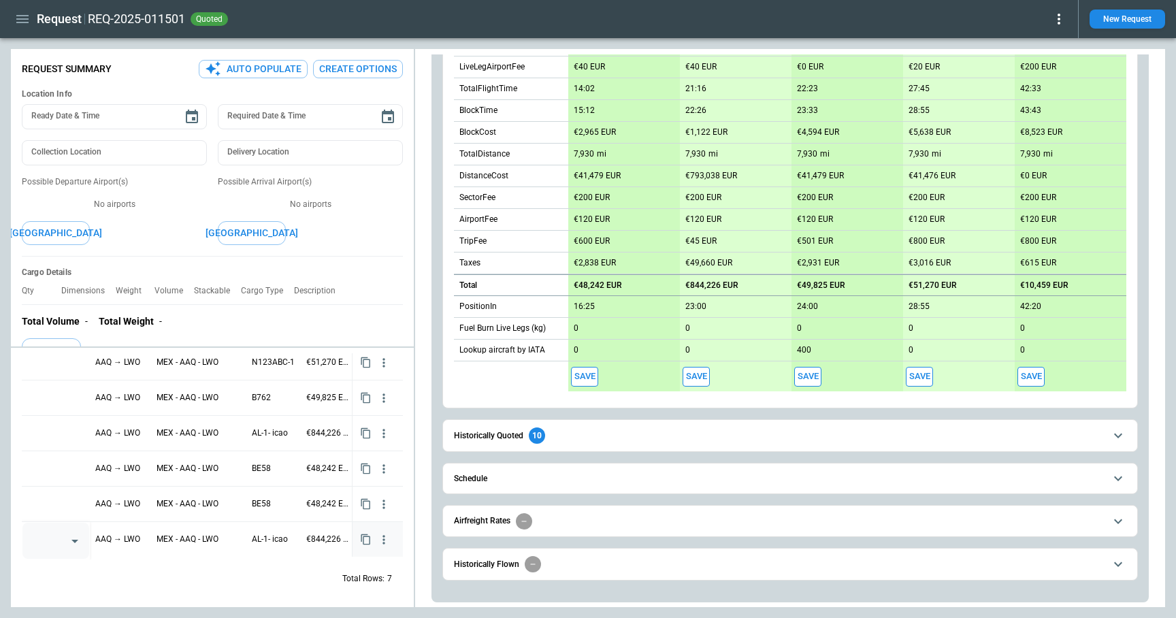
click at [142, 593] on div "Total Rows: 7" at bounding box center [212, 578] width 381 height 35
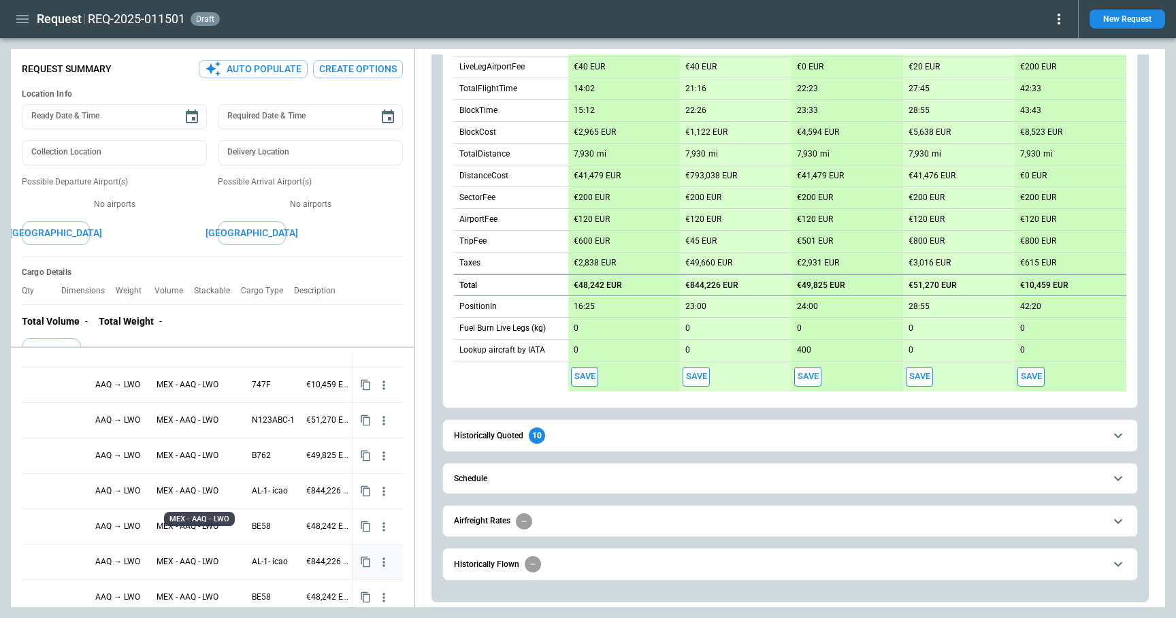
scroll to position [0, 0]
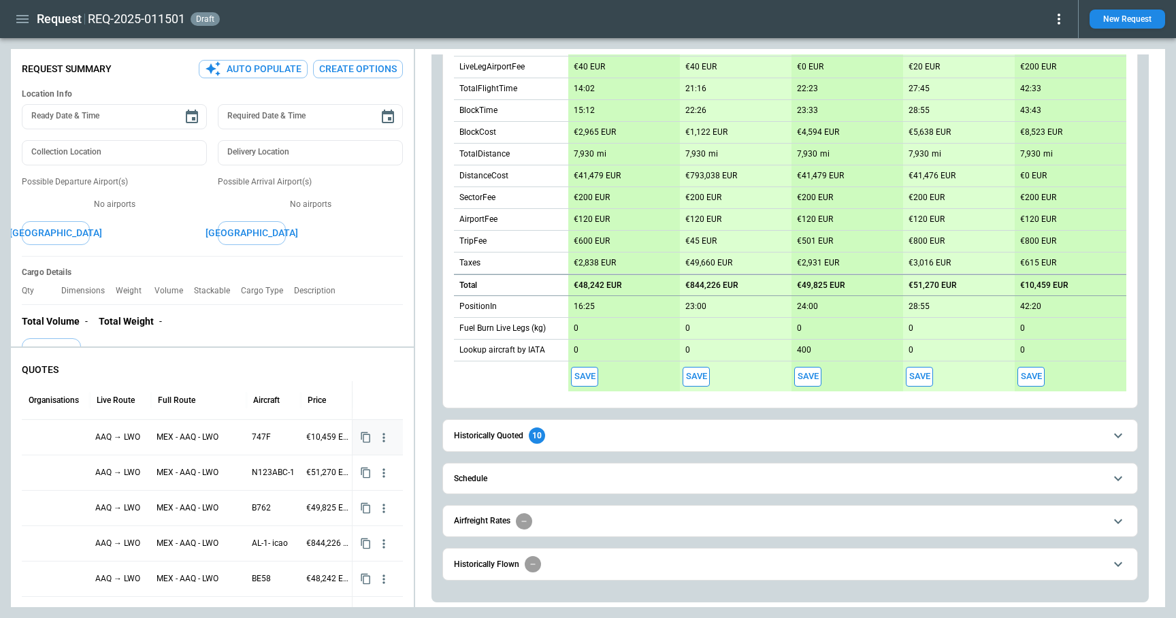
click at [65, 434] on div at bounding box center [55, 437] width 57 height 24
click at [65, 434] on div at bounding box center [74, 438] width 18 height 19
click at [76, 440] on icon "Open" at bounding box center [75, 439] width 16 height 16
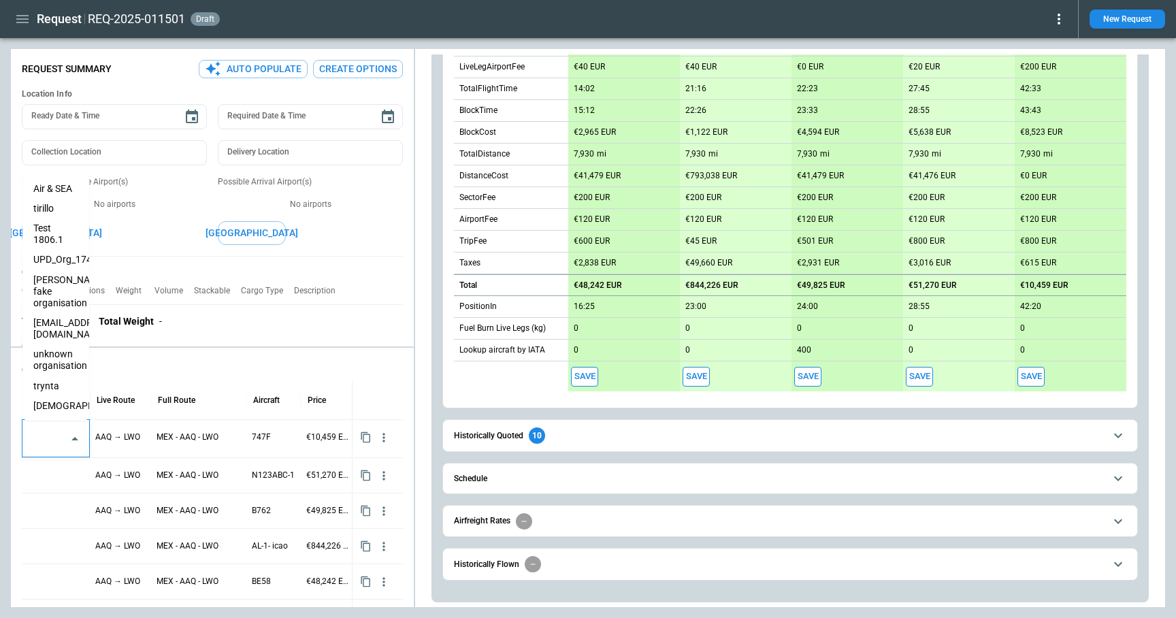
click at [61, 191] on li "Air & SEA" at bounding box center [55, 189] width 67 height 20
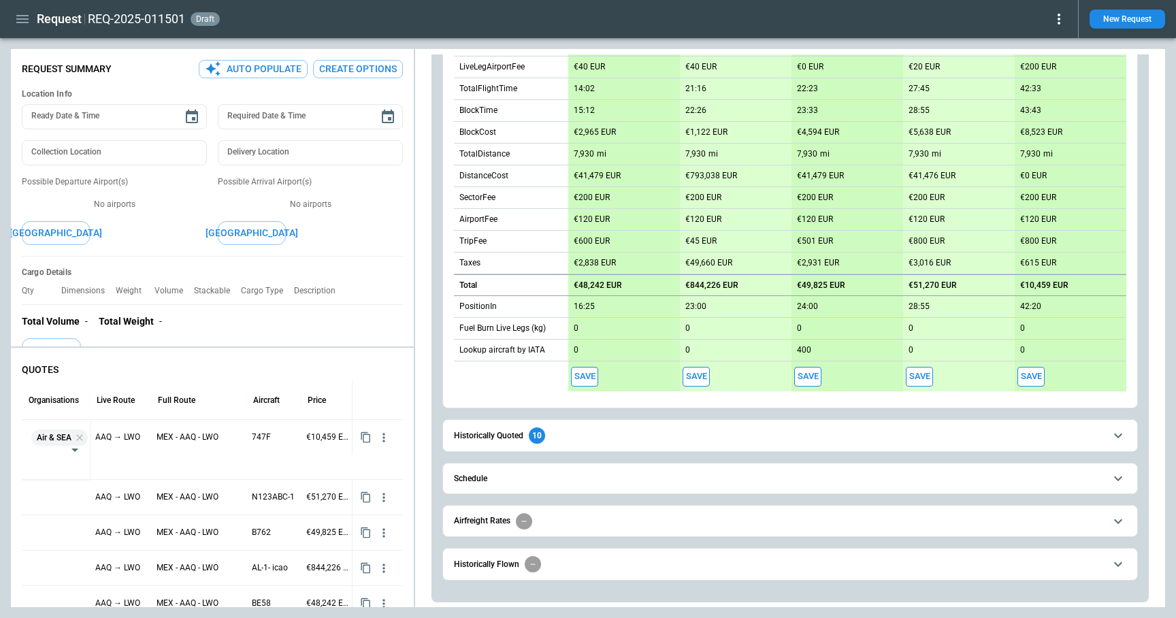
click at [172, 367] on p "QUOTES" at bounding box center [212, 370] width 381 height 12
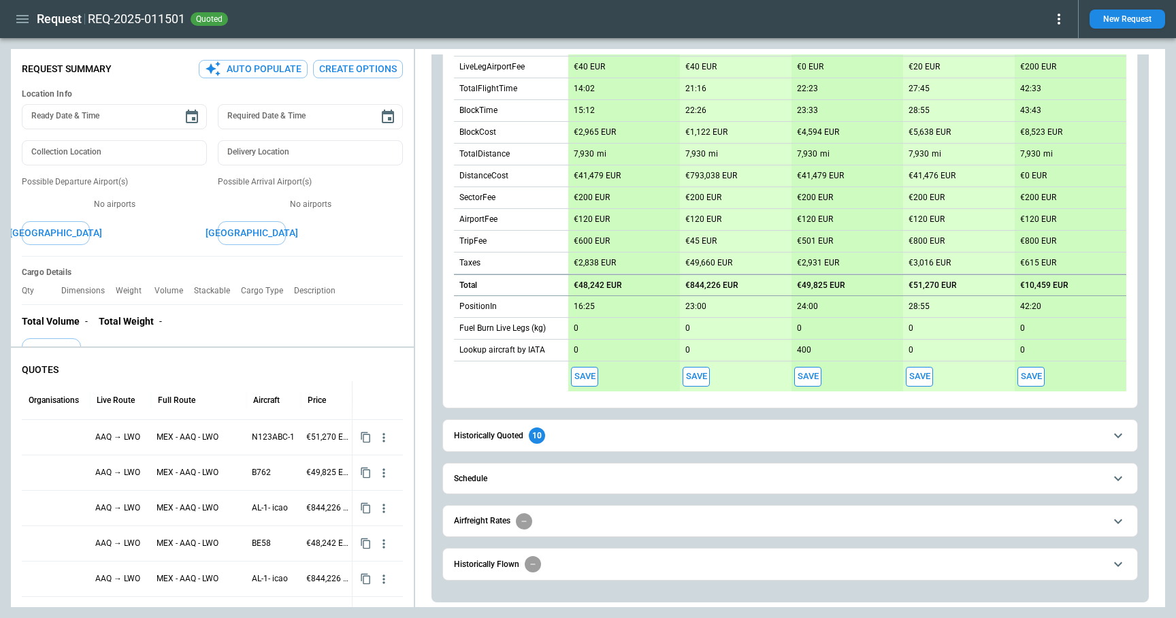
scroll to position [3, 0]
click at [386, 437] on icon "button" at bounding box center [384, 438] width 14 height 14
click at [267, 369] on div at bounding box center [588, 309] width 1176 height 618
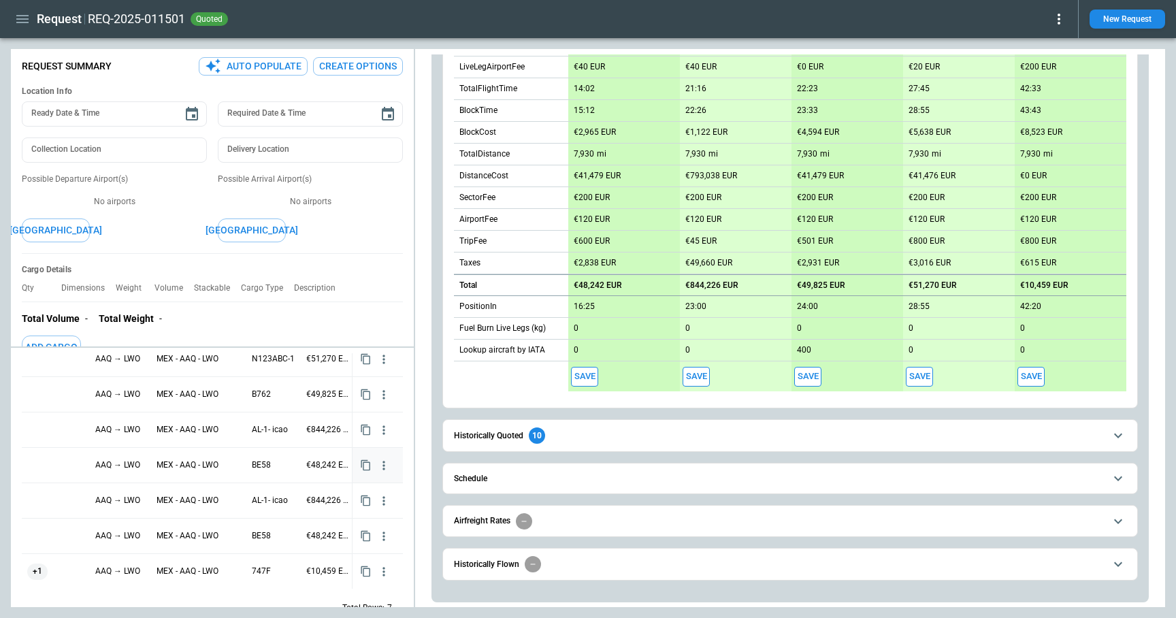
scroll to position [107, 0]
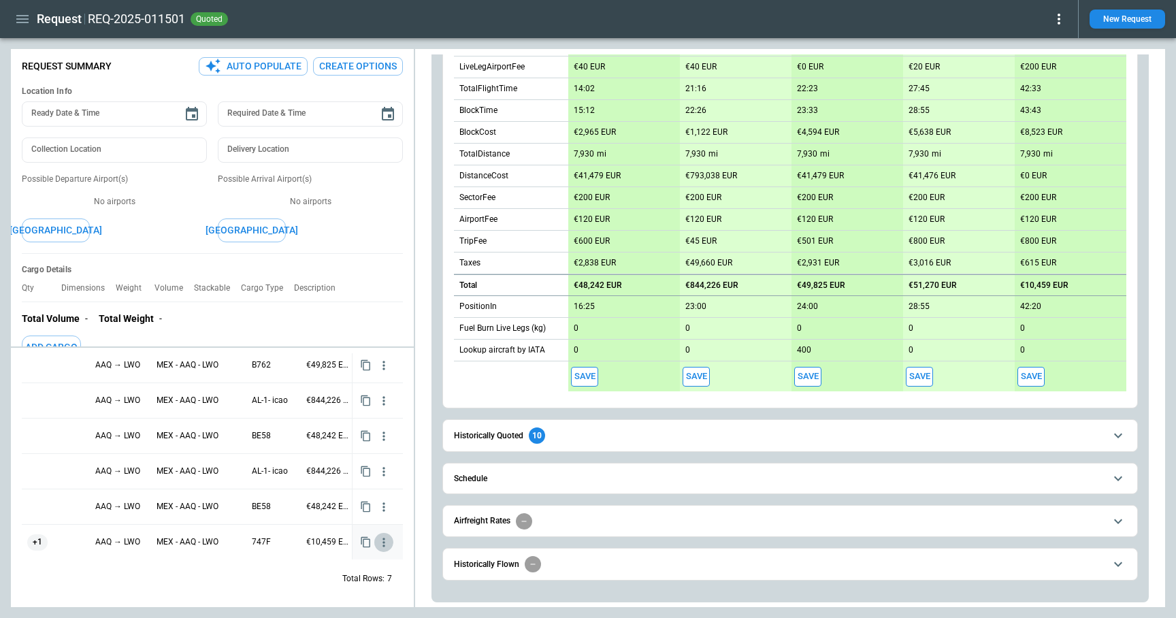
click at [385, 542] on icon "button" at bounding box center [384, 542] width 14 height 14
click at [338, 595] on span "Delete Quote" at bounding box center [340, 593] width 109 height 20
click at [331, 548] on li "View Schedule" at bounding box center [340, 554] width 109 height 20
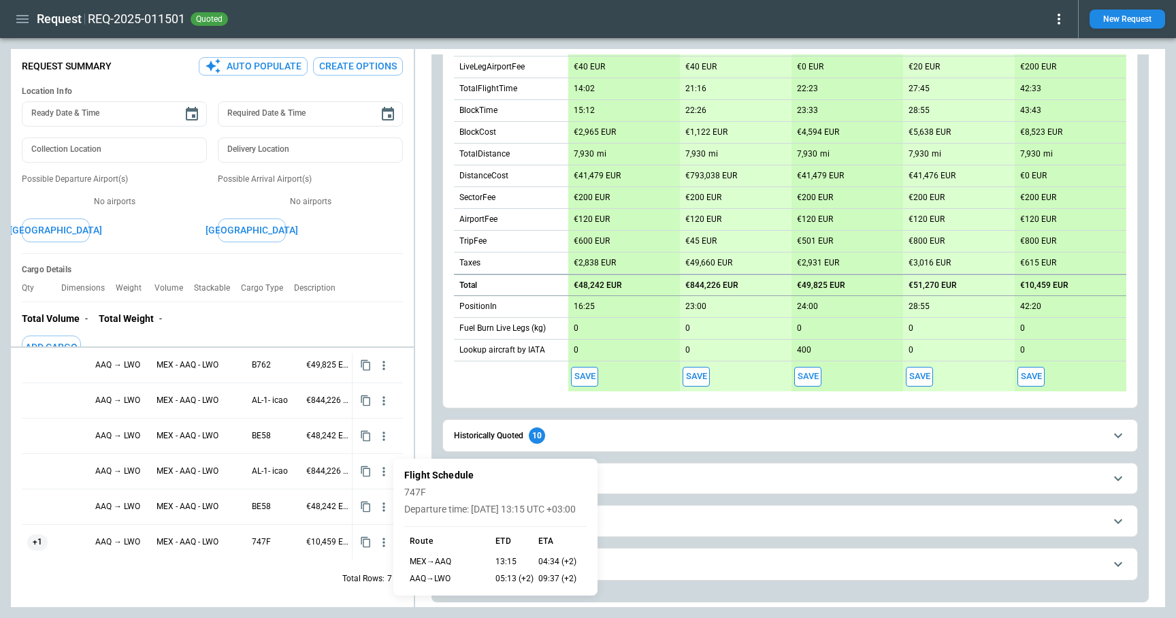
click at [321, 557] on div at bounding box center [588, 309] width 1176 height 618
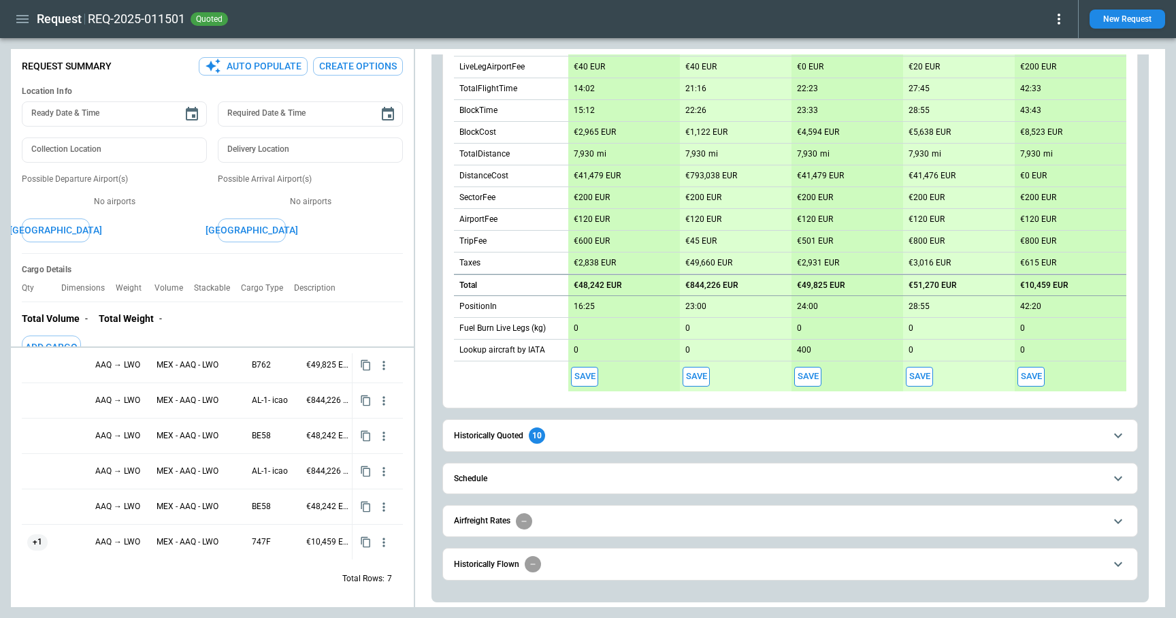
click at [617, 475] on span "Schedule" at bounding box center [779, 478] width 650 height 9
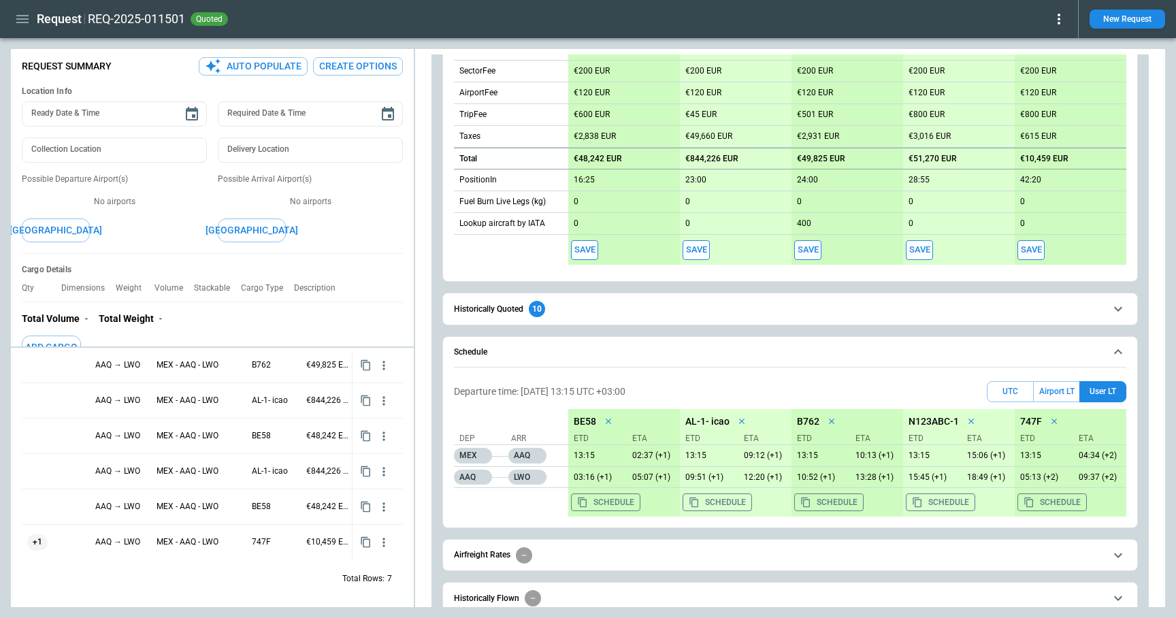
scroll to position [556, 0]
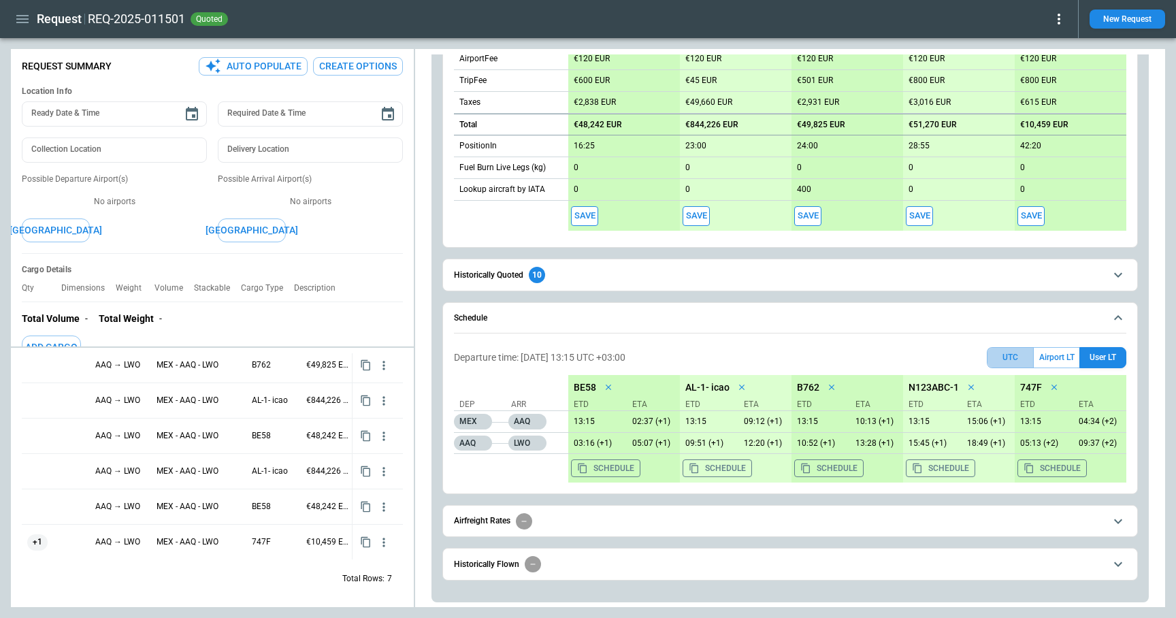
click at [1008, 363] on button "UTC" at bounding box center [1010, 357] width 47 height 21
click at [586, 213] on button "Save" at bounding box center [584, 216] width 27 height 20
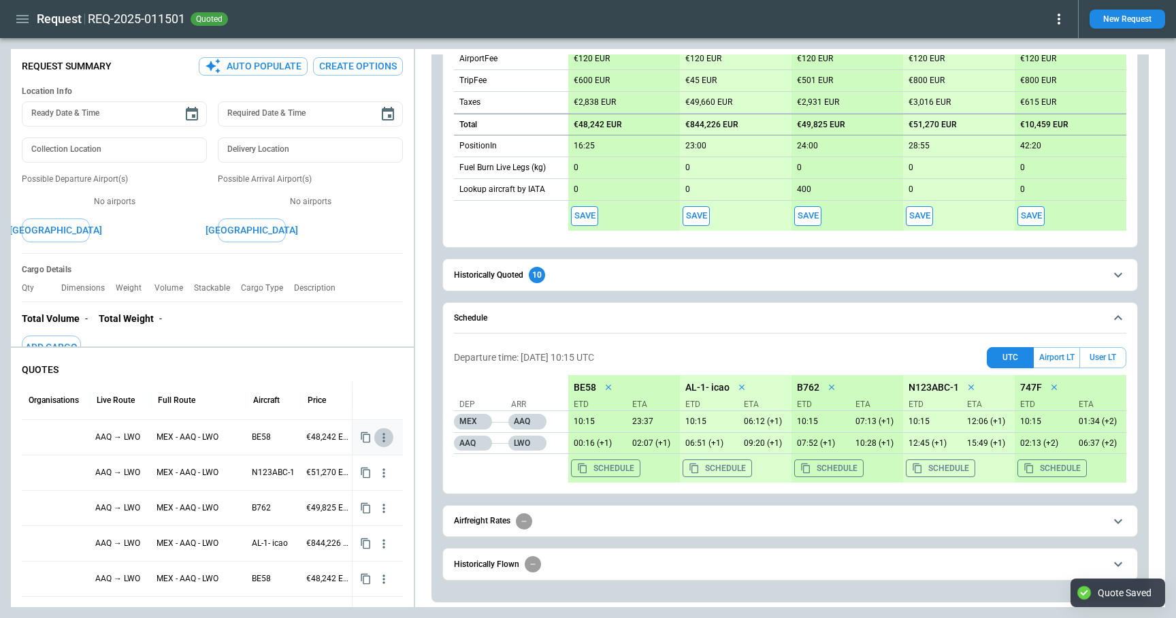
click at [381, 440] on icon "button" at bounding box center [384, 438] width 14 height 14
click at [353, 463] on li "View Schedule" at bounding box center [340, 464] width 109 height 20
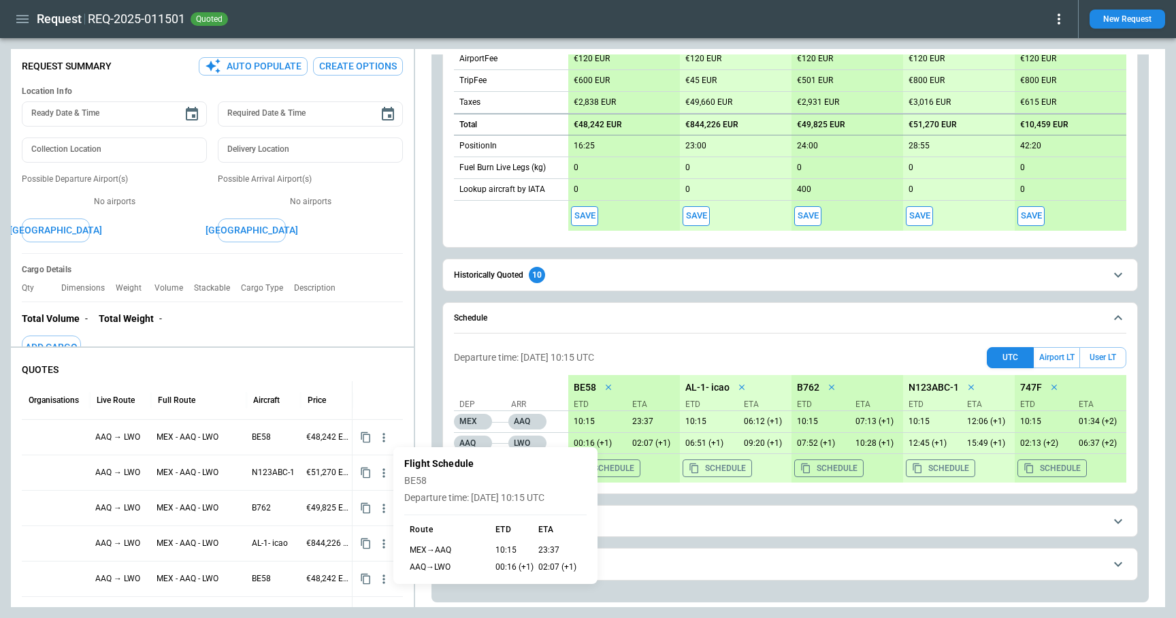
click at [1066, 357] on div at bounding box center [588, 309] width 1176 height 618
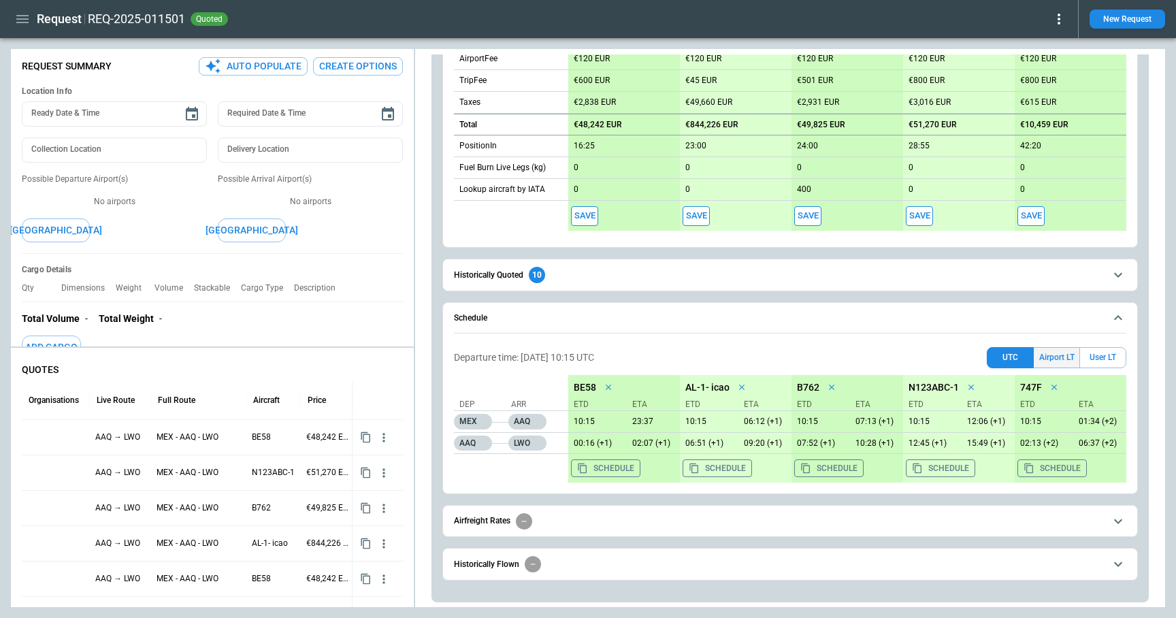
click at [1063, 354] on button "Airport LT" at bounding box center [1056, 357] width 46 height 21
click at [585, 218] on button "Save" at bounding box center [584, 216] width 27 height 20
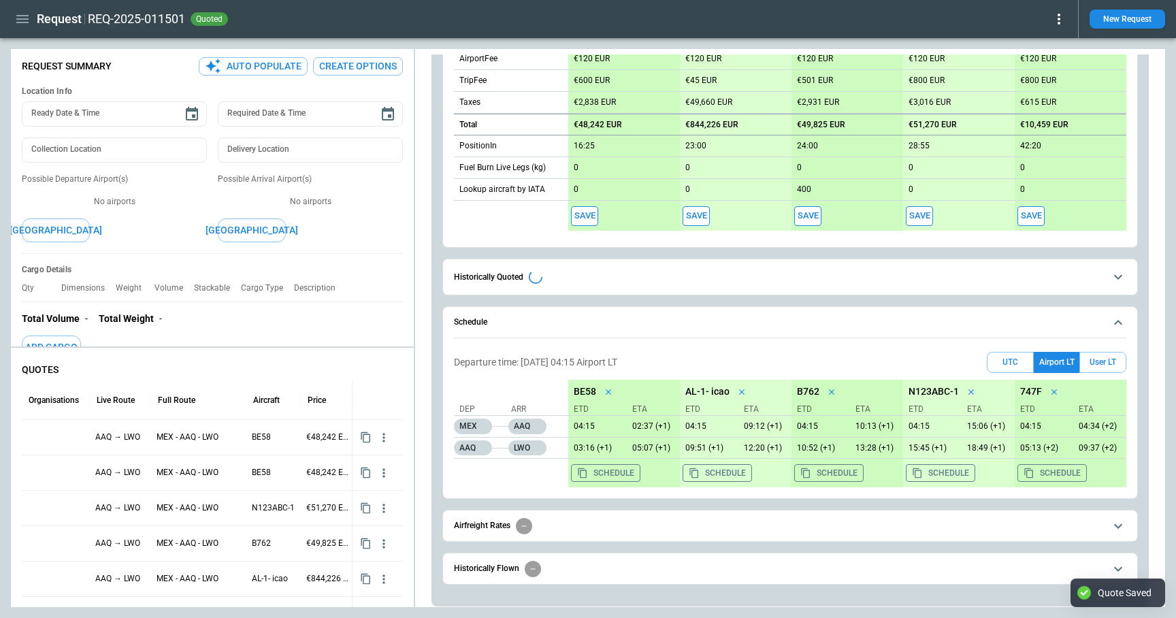
type textarea "*"
click at [386, 440] on icon "button" at bounding box center [384, 438] width 14 height 14
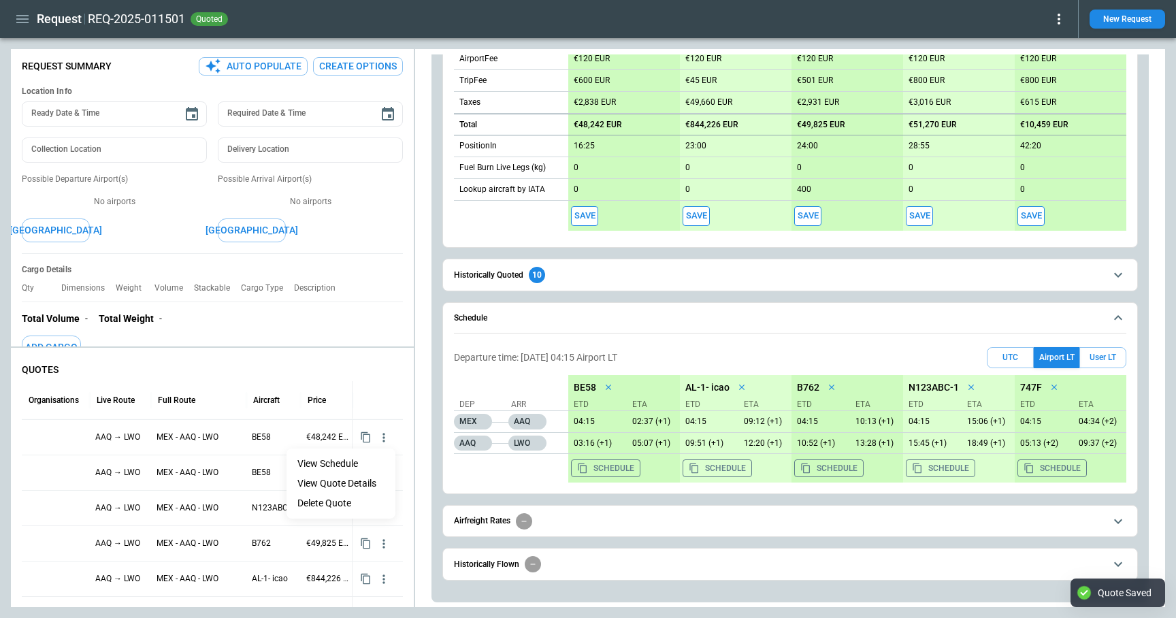
click at [365, 472] on li "View Schedule" at bounding box center [340, 464] width 109 height 20
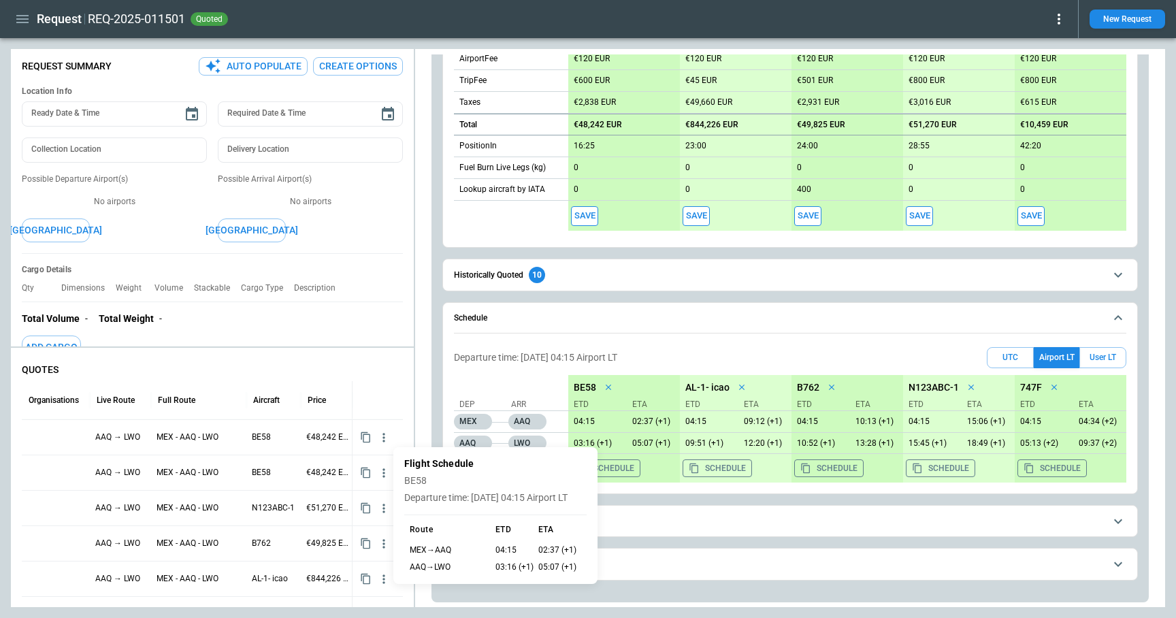
click at [392, 411] on div at bounding box center [588, 309] width 1176 height 618
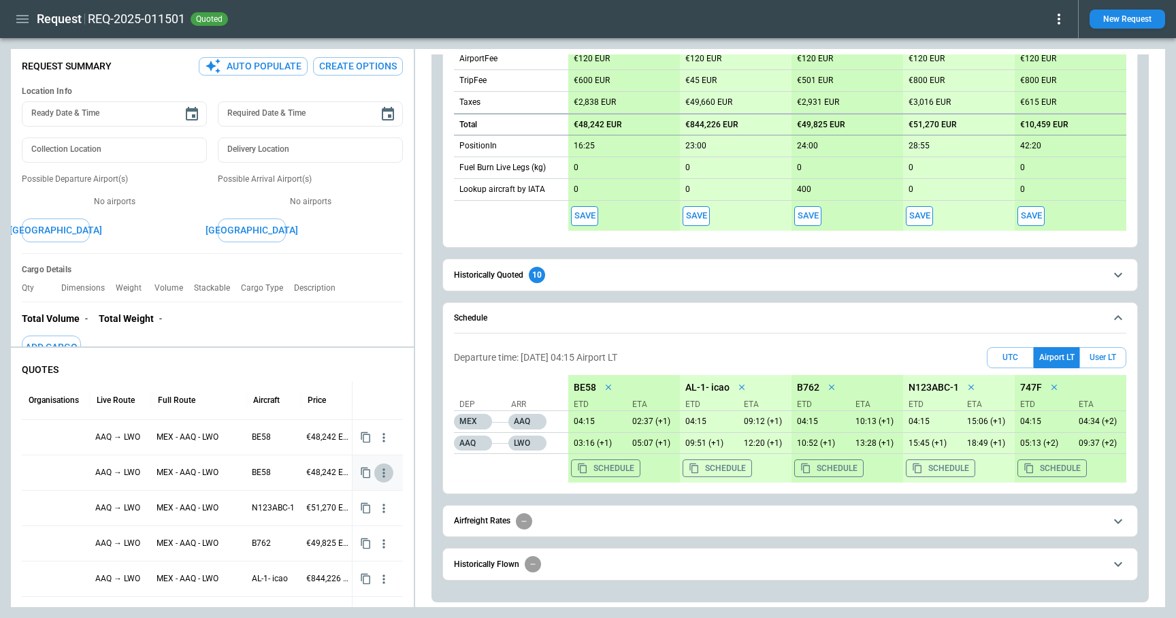
click at [384, 470] on icon "button" at bounding box center [384, 473] width 14 height 14
click at [365, 496] on li "View Schedule" at bounding box center [340, 499] width 109 height 20
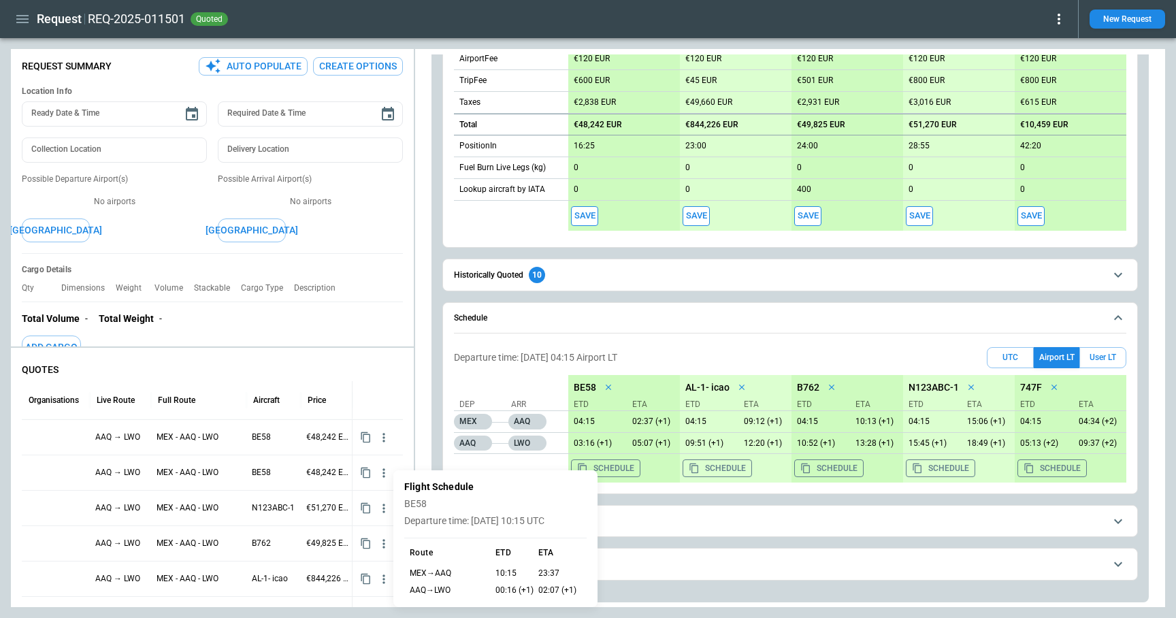
click at [357, 357] on div at bounding box center [588, 309] width 1176 height 618
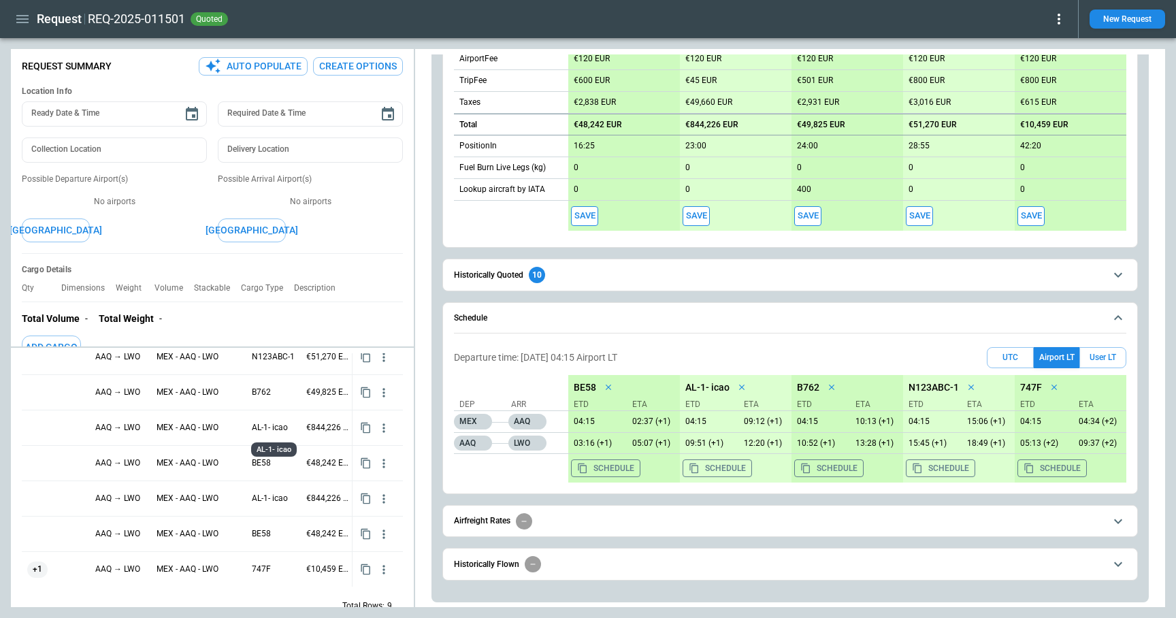
scroll to position [152, 0]
click at [365, 427] on icon "Copy quote content" at bounding box center [366, 427] width 12 height 12
click at [386, 422] on icon "button" at bounding box center [384, 427] width 14 height 14
click at [359, 454] on li "View Schedule" at bounding box center [340, 454] width 109 height 20
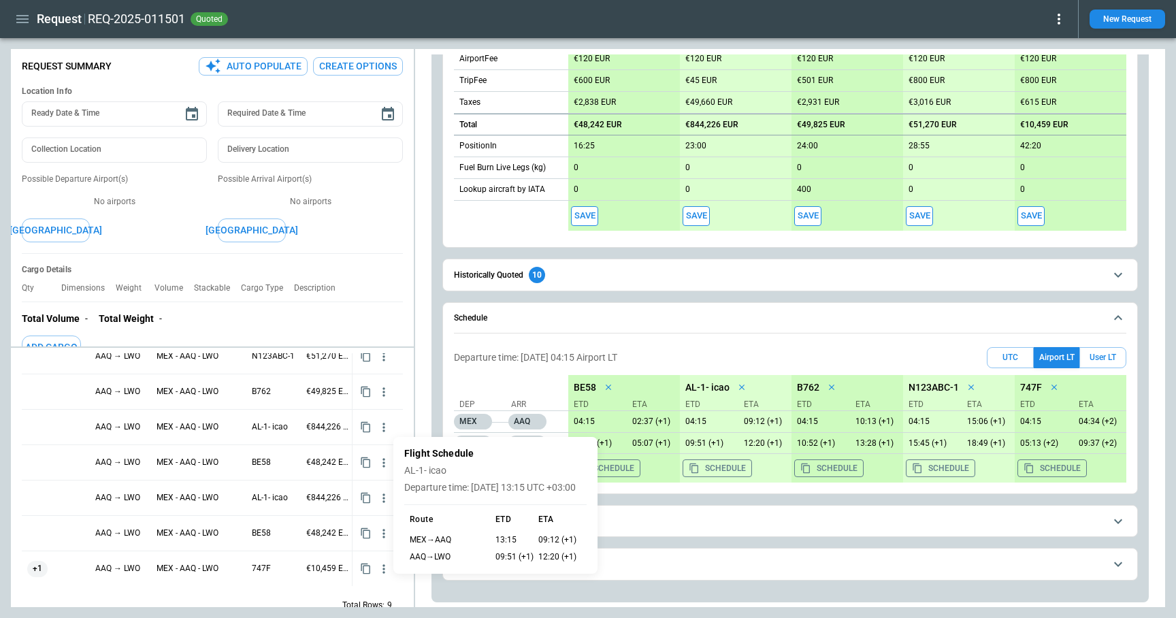
click at [406, 380] on div at bounding box center [588, 309] width 1176 height 618
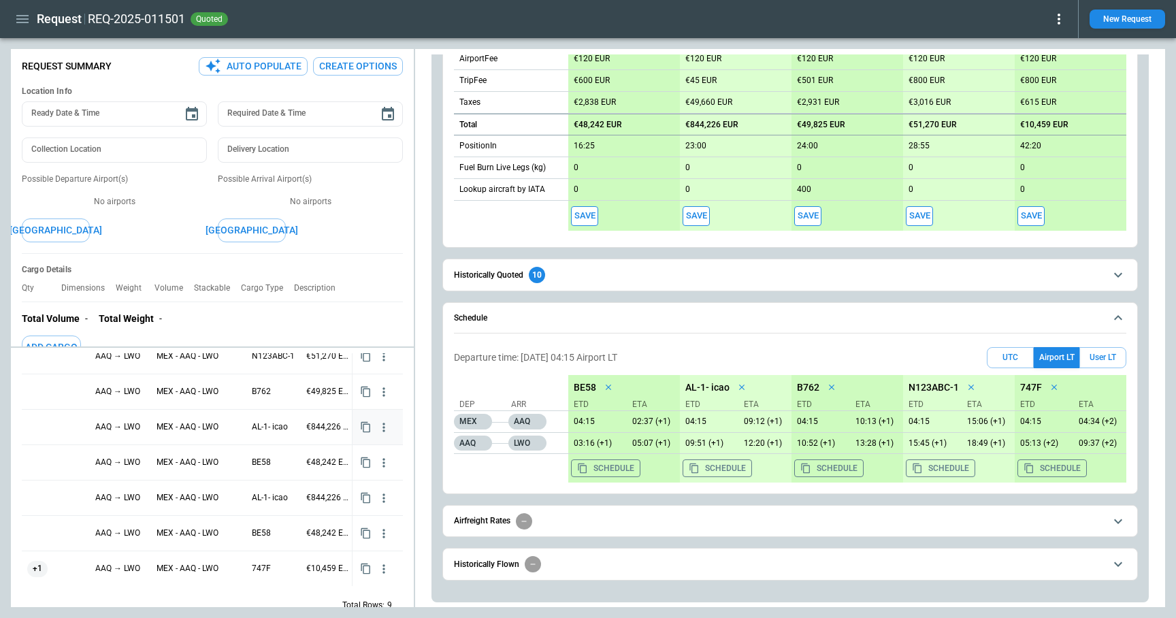
click at [382, 429] on icon "button" at bounding box center [383, 427] width 2 height 9
click at [361, 472] on li "View Quote Details" at bounding box center [340, 473] width 109 height 20
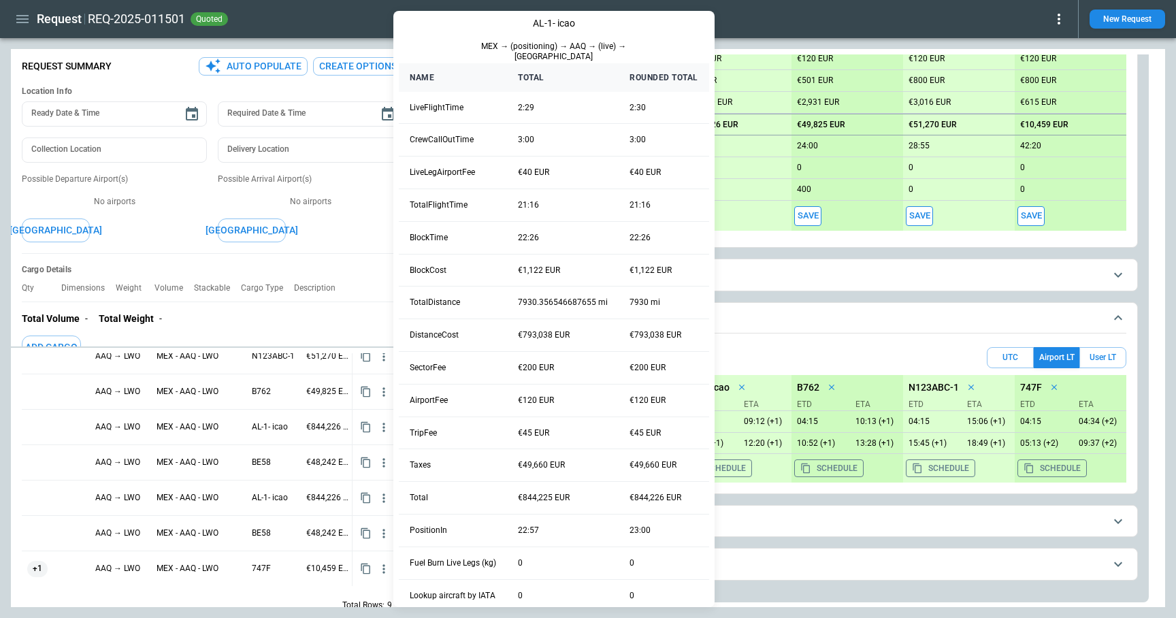
scroll to position [0, 0]
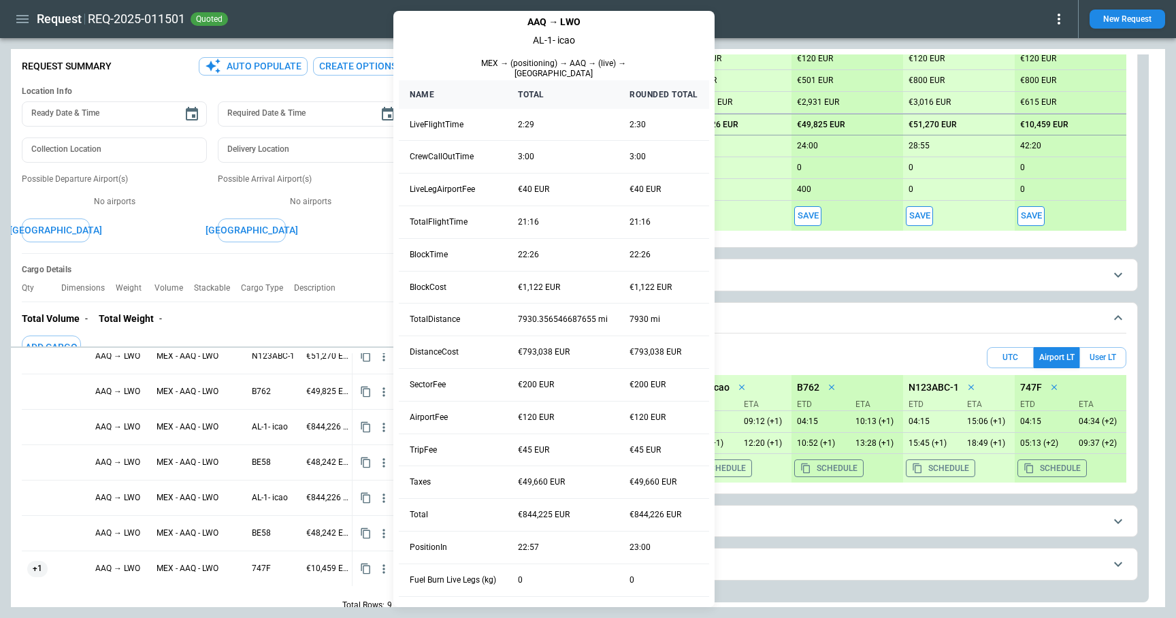
click at [775, 38] on div at bounding box center [588, 309] width 1176 height 618
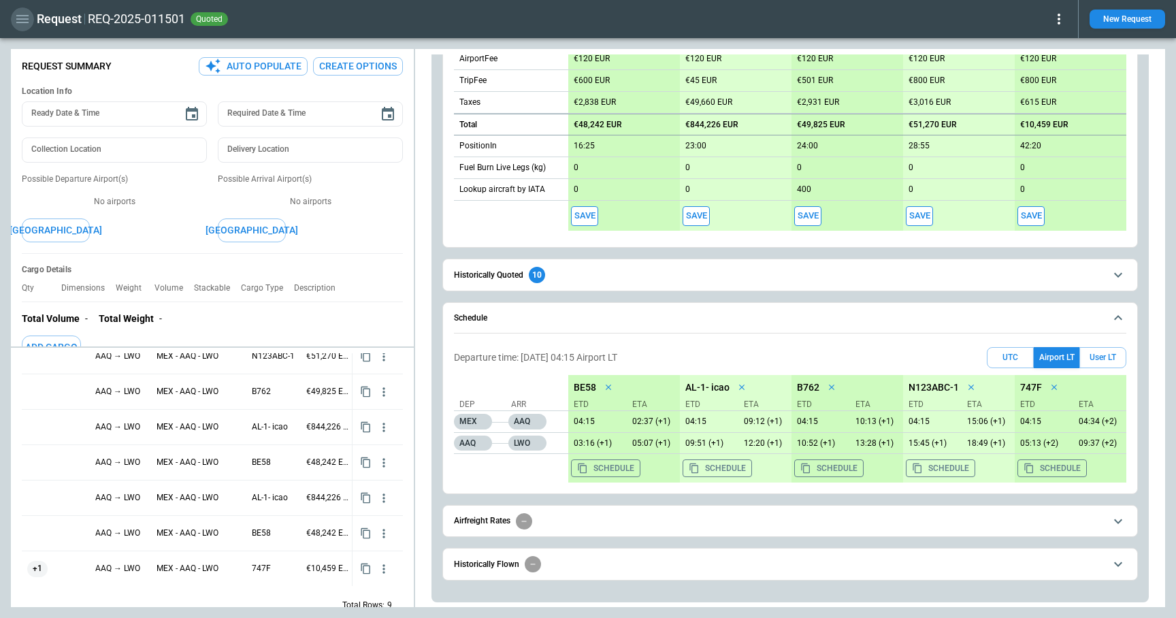
click at [21, 29] on button "button" at bounding box center [22, 19] width 23 height 24
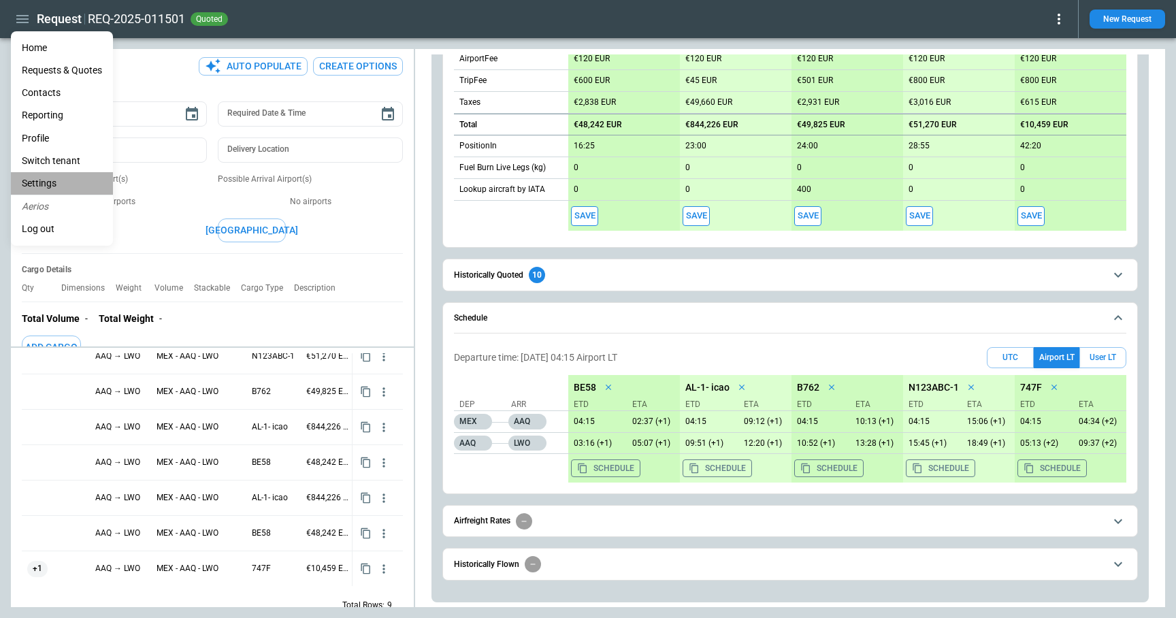
click at [56, 187] on li "Settings" at bounding box center [62, 183] width 102 height 22
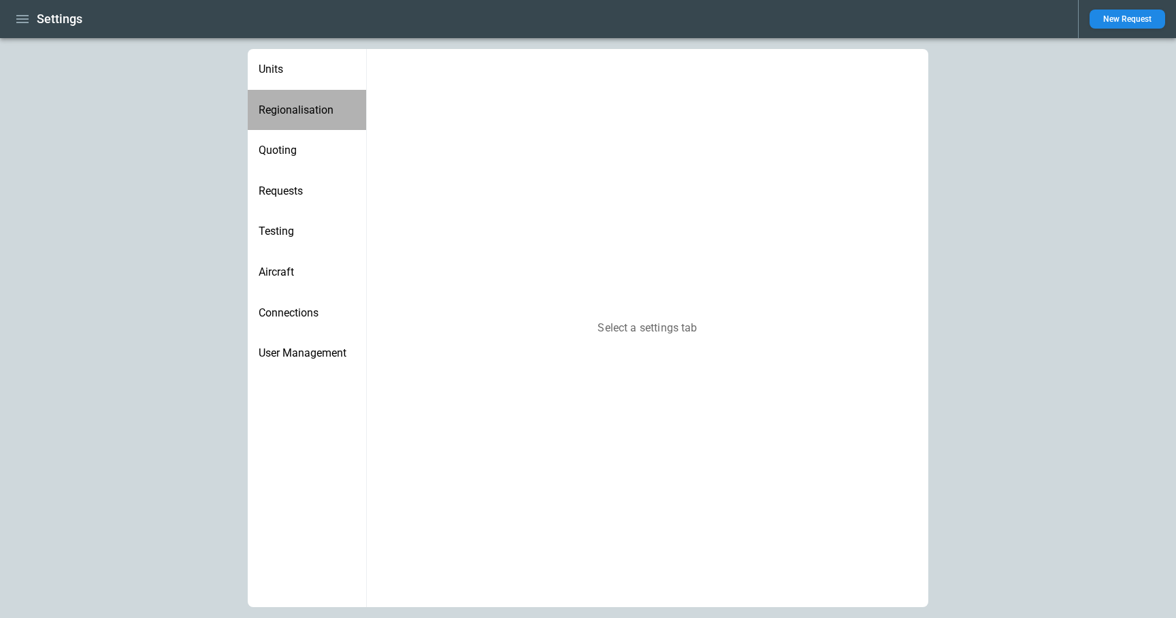
click at [299, 110] on span "Regionalisation" at bounding box center [307, 110] width 97 height 14
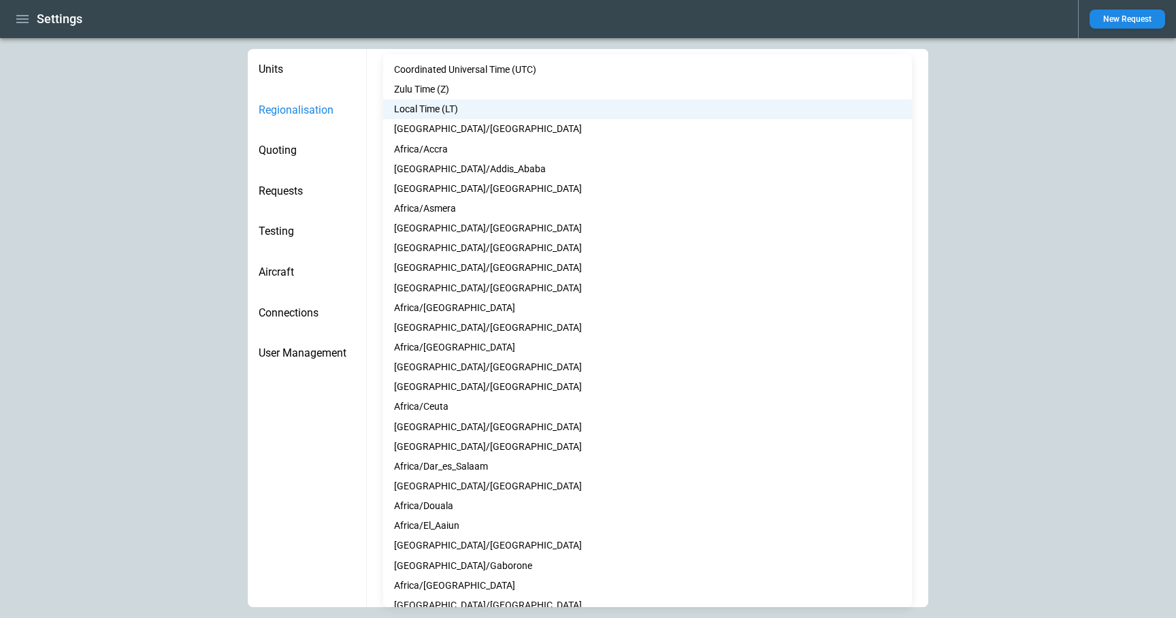
click at [439, 282] on body "**********" at bounding box center [588, 309] width 1176 height 618
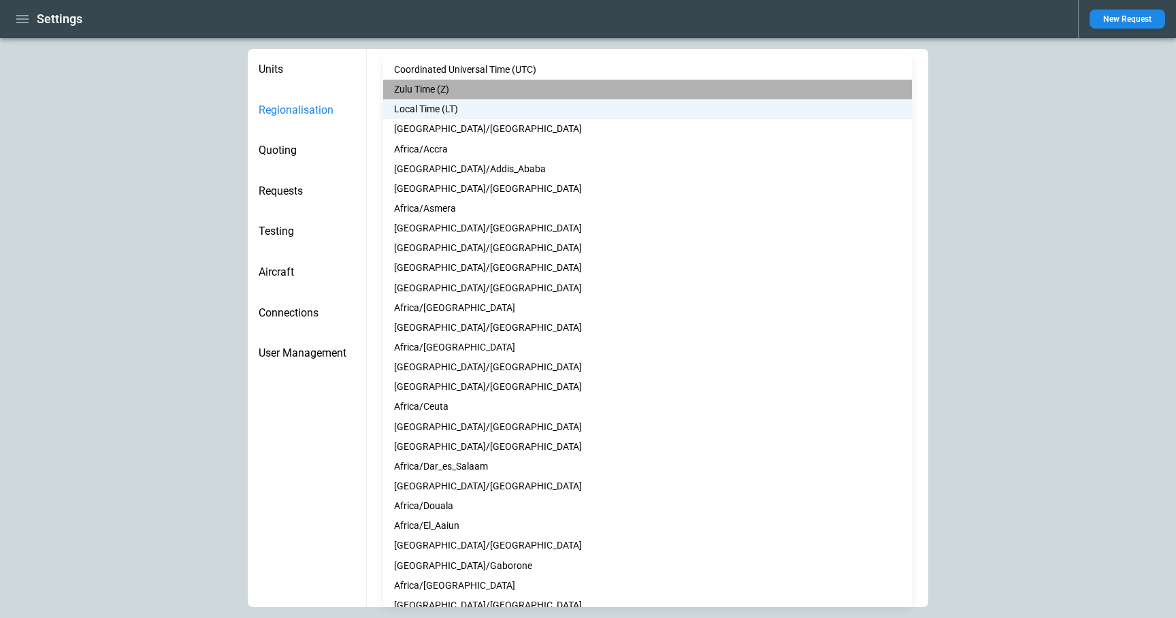
click at [445, 87] on li "Zulu Time (Z)" at bounding box center [647, 90] width 529 height 20
type input "*"
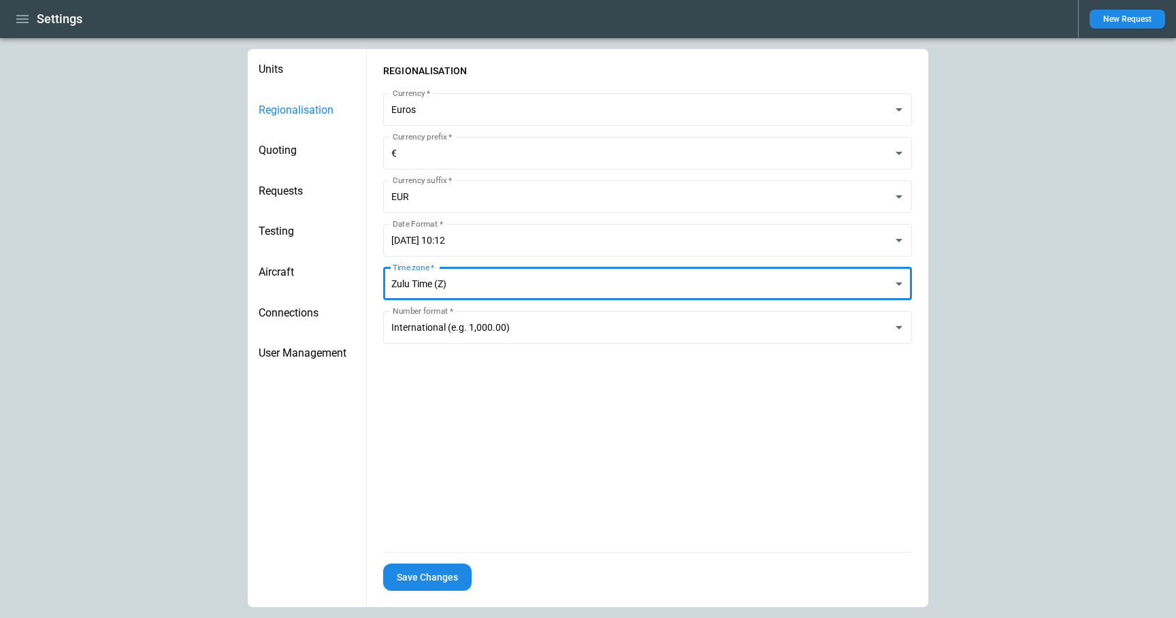
click at [426, 574] on button "Save Changes" at bounding box center [427, 577] width 88 height 28
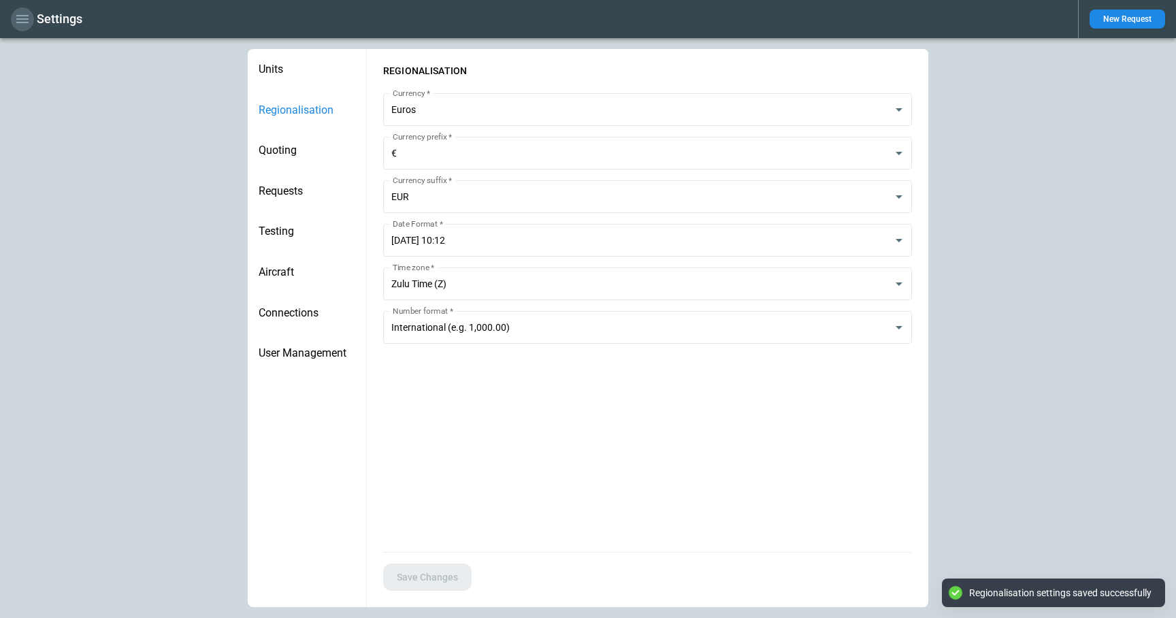
click at [24, 23] on icon "button" at bounding box center [22, 19] width 16 height 16
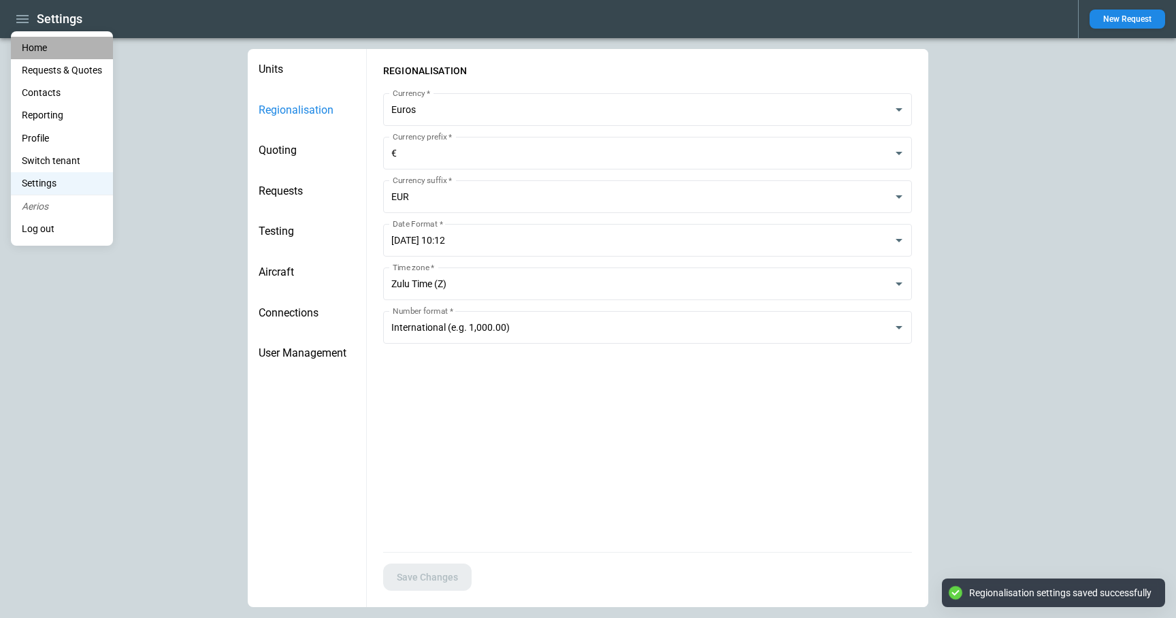
click at [33, 52] on li "Home" at bounding box center [62, 48] width 102 height 22
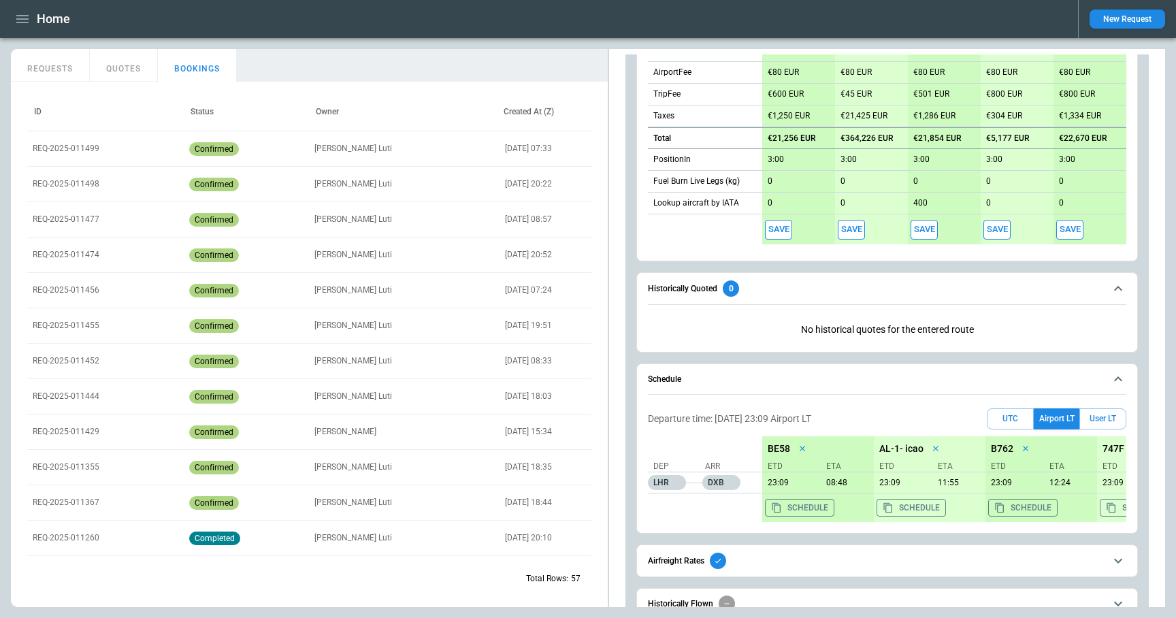
scroll to position [555, 0]
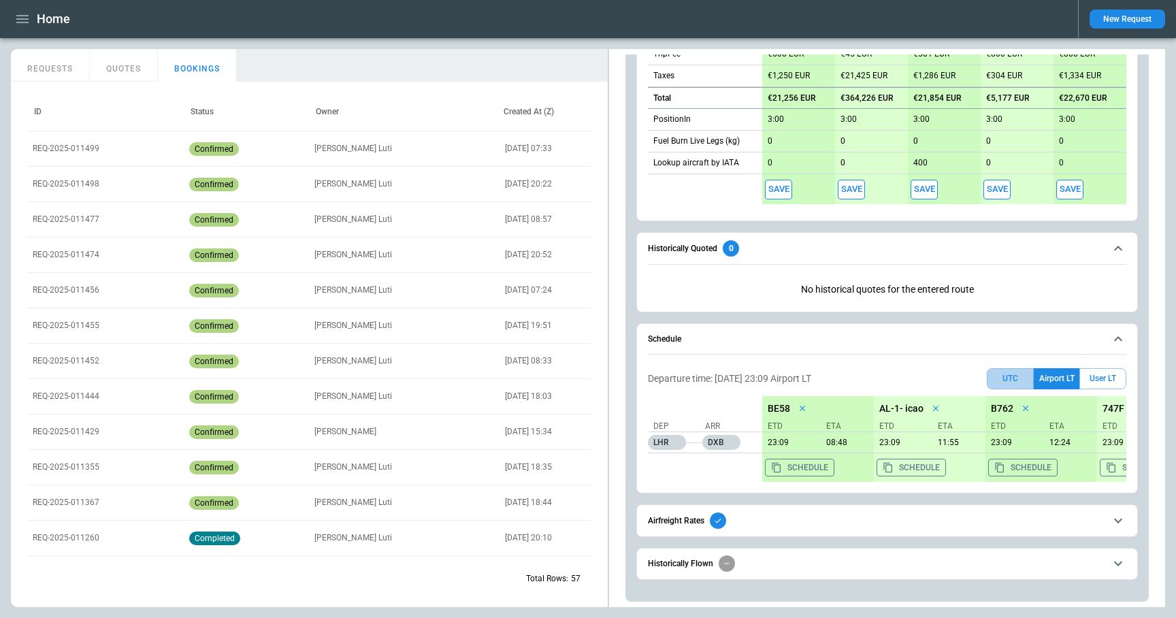
click at [1015, 380] on button "UTC" at bounding box center [1010, 378] width 47 height 21
click at [1057, 380] on button "Airport LT" at bounding box center [1056, 378] width 46 height 21
click at [1104, 380] on button "User LT" at bounding box center [1102, 378] width 47 height 21
click at [1150, 22] on button "New Request" at bounding box center [1127, 19] width 76 height 19
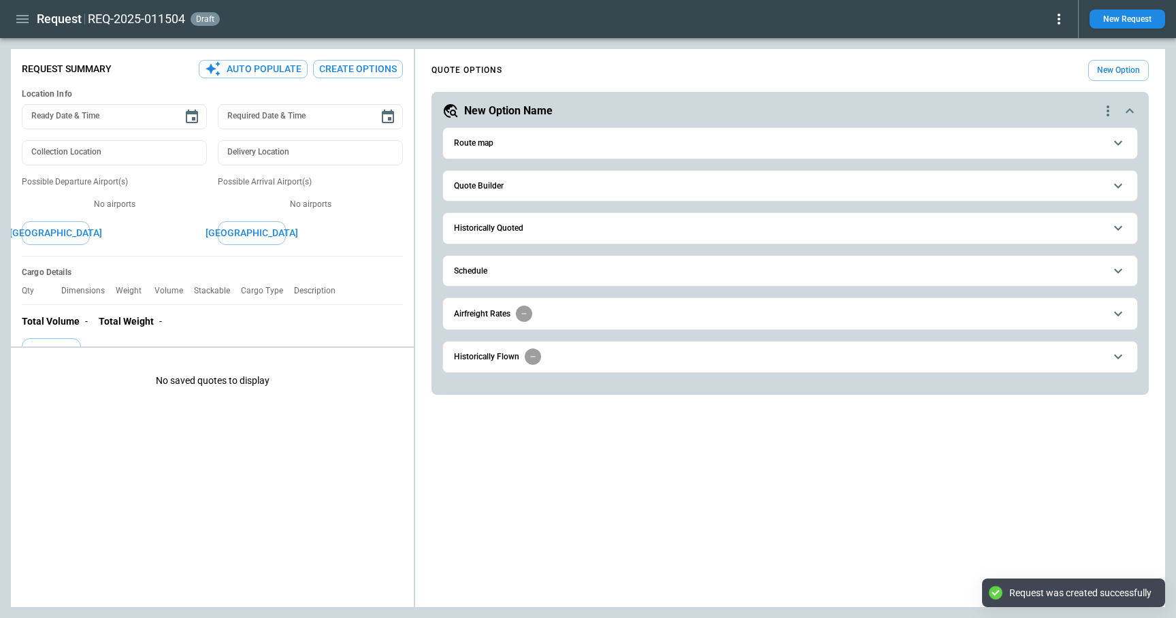
type textarea "*"
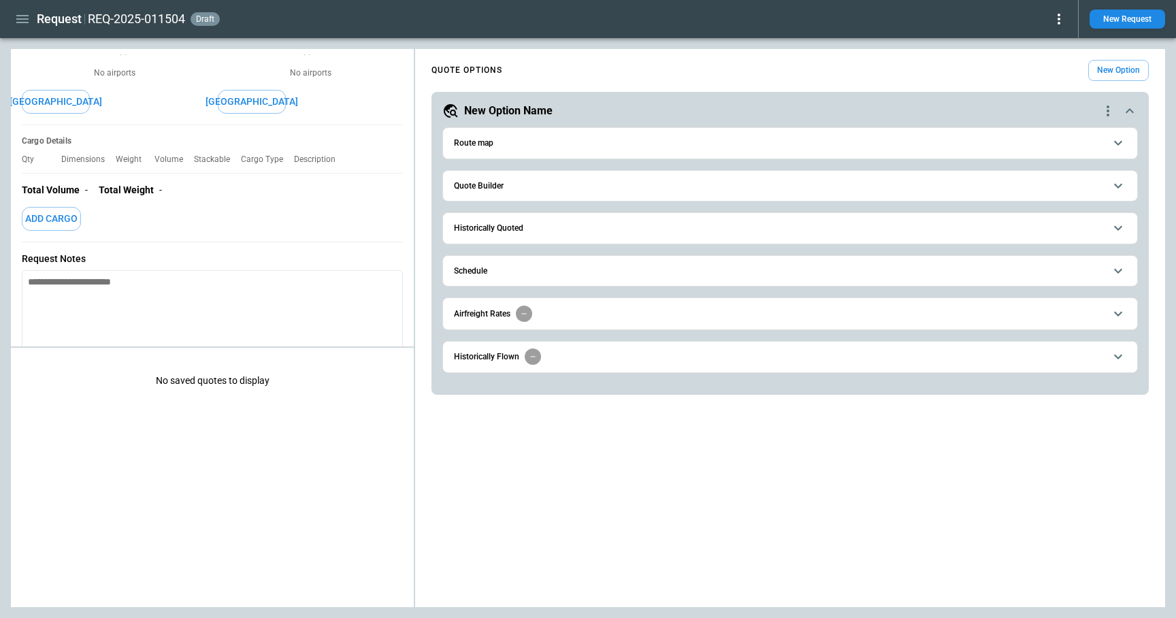
scroll to position [131, 0]
click at [22, 23] on icon "button" at bounding box center [22, 19] width 16 height 16
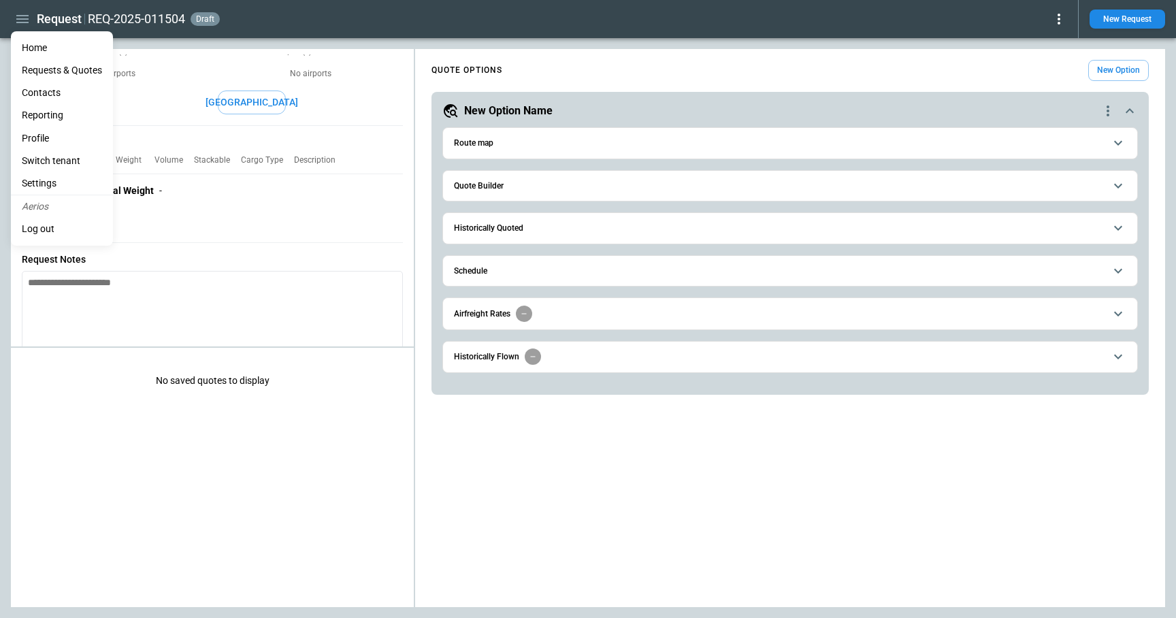
click at [71, 186] on li "Settings" at bounding box center [62, 183] width 102 height 22
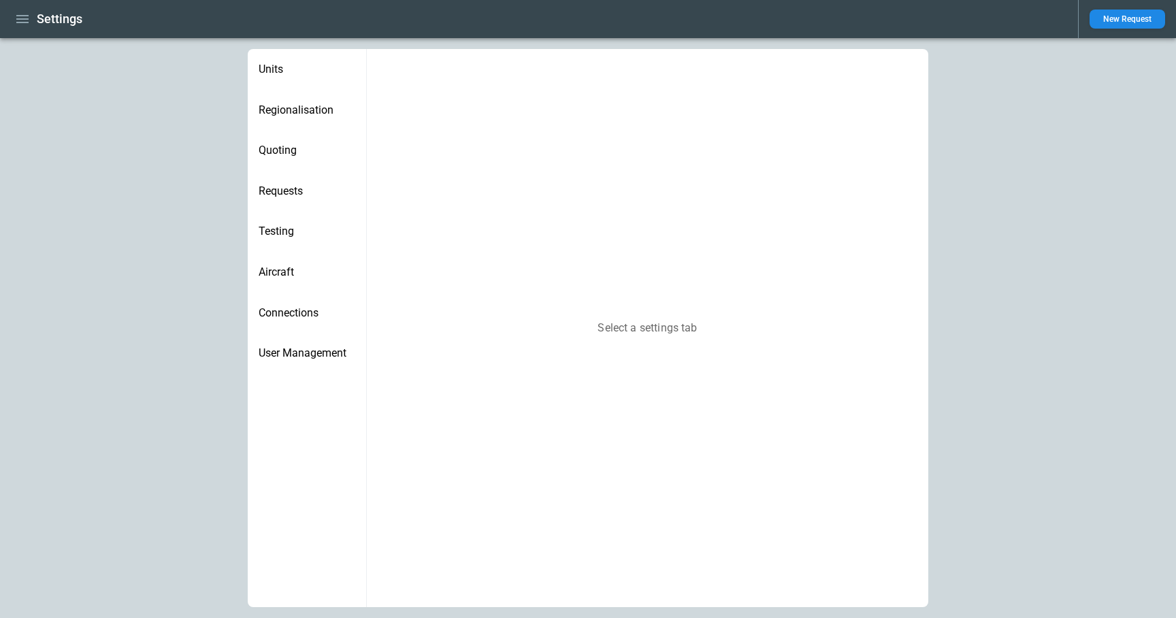
click at [323, 116] on span "Regionalisation" at bounding box center [307, 110] width 97 height 14
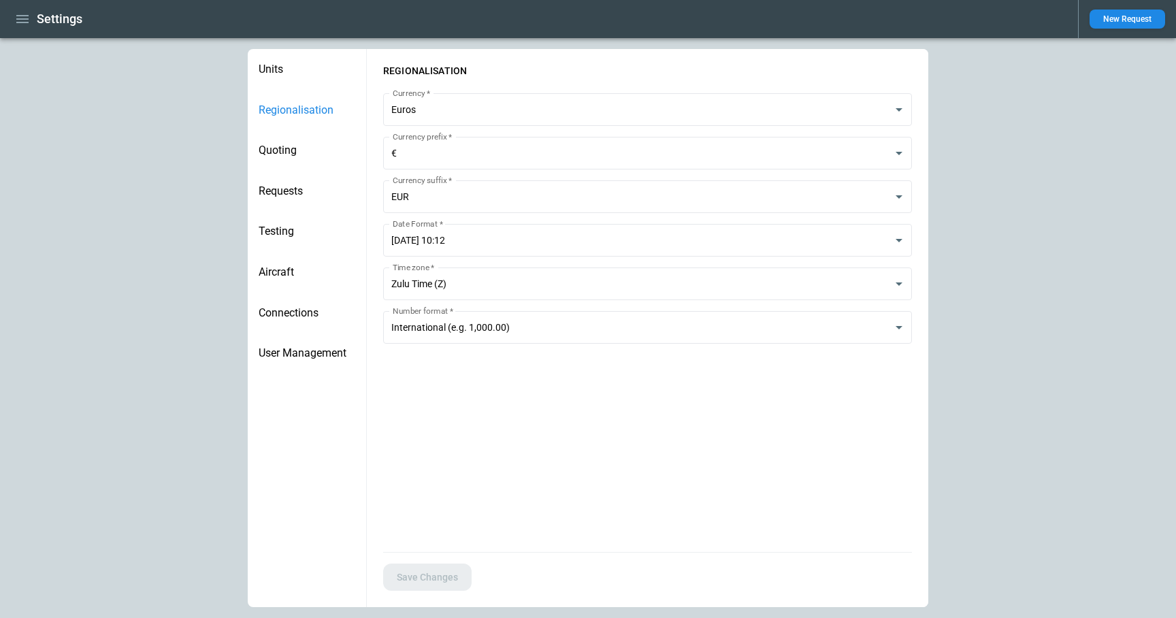
click at [287, 66] on span "Units" at bounding box center [307, 70] width 97 height 14
click at [22, 20] on icon "button" at bounding box center [22, 19] width 16 height 16
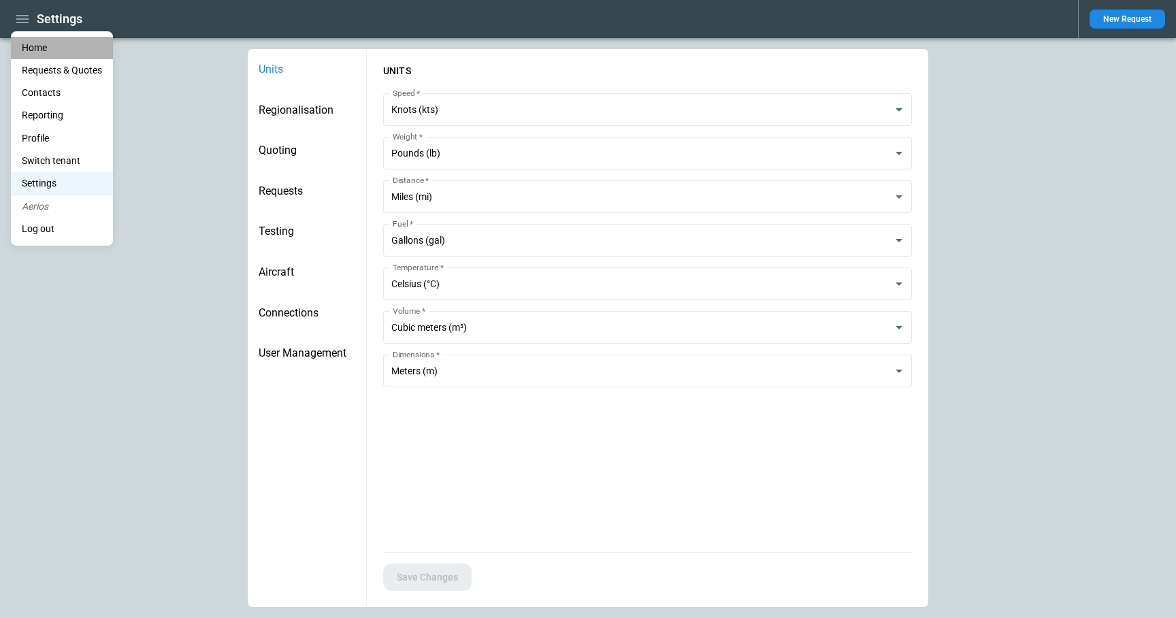
click at [23, 45] on li "Home" at bounding box center [62, 48] width 102 height 22
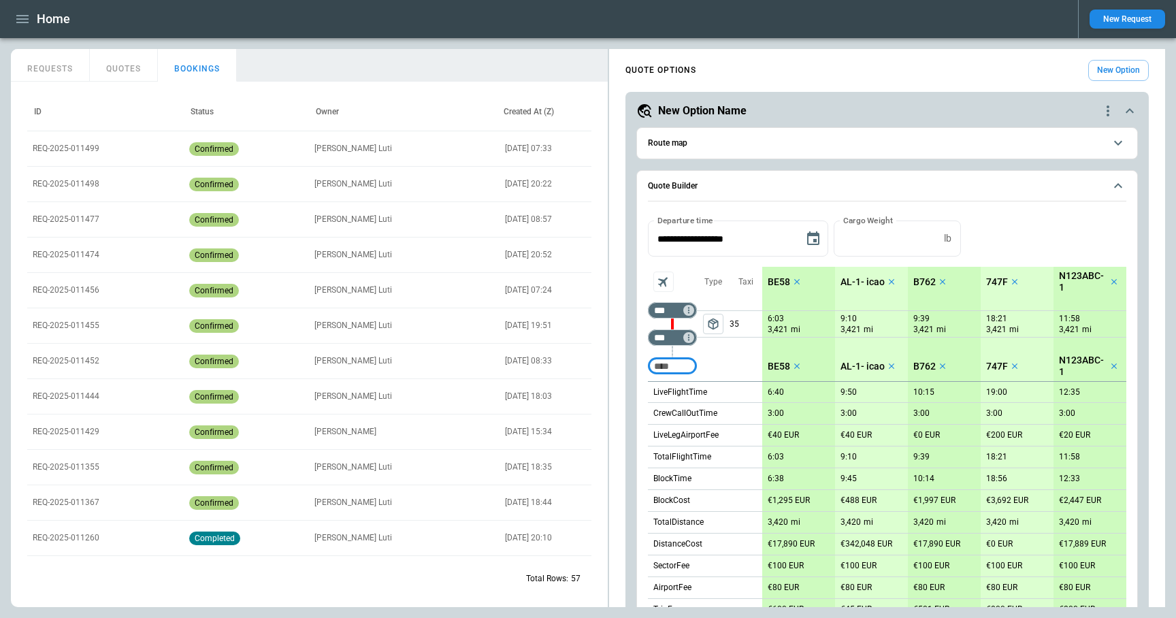
click at [1128, 23] on button "New Request" at bounding box center [1127, 19] width 76 height 19
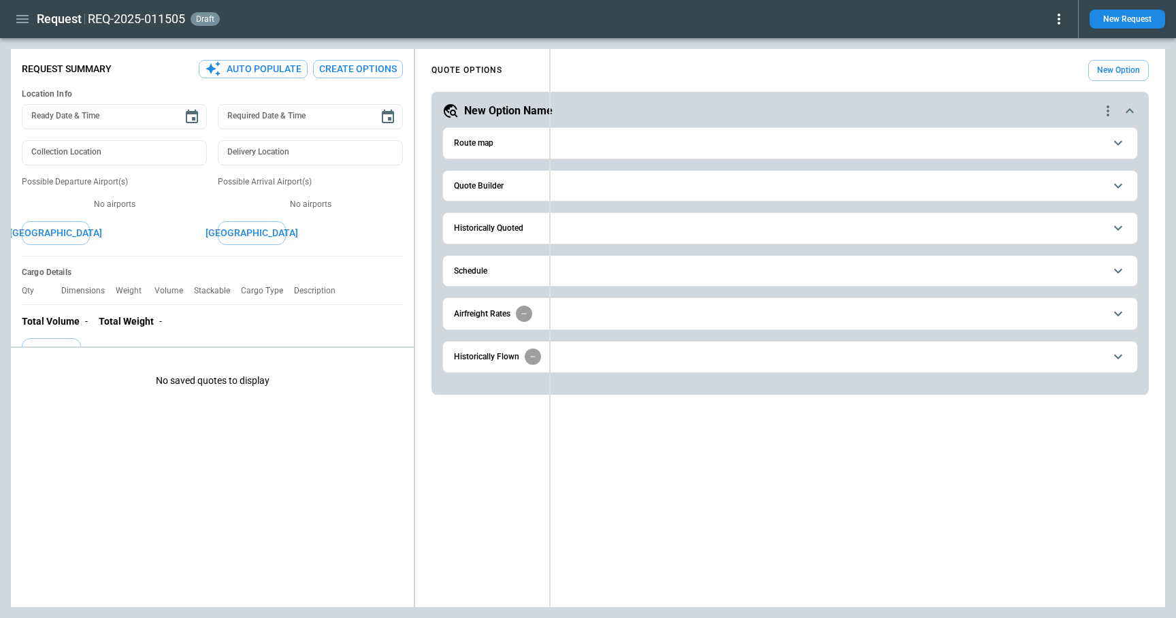
click at [549, 316] on div "**********" at bounding box center [588, 328] width 1154 height 558
type textarea "*"
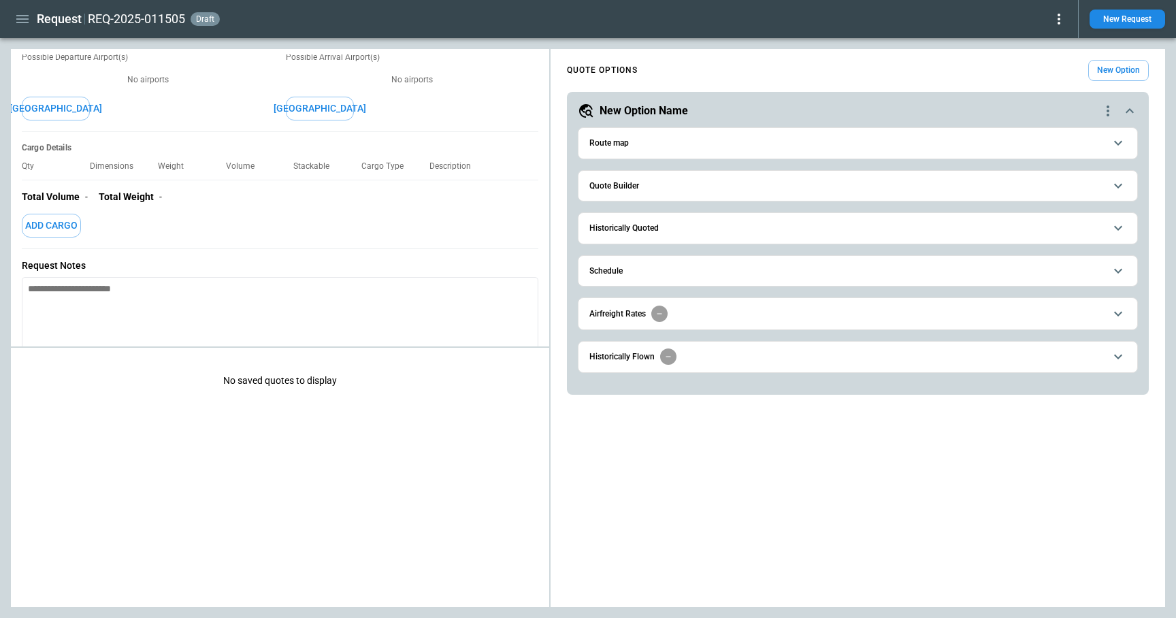
scroll to position [126, 0]
click at [59, 222] on button "Add Cargo" at bounding box center [51, 224] width 59 height 24
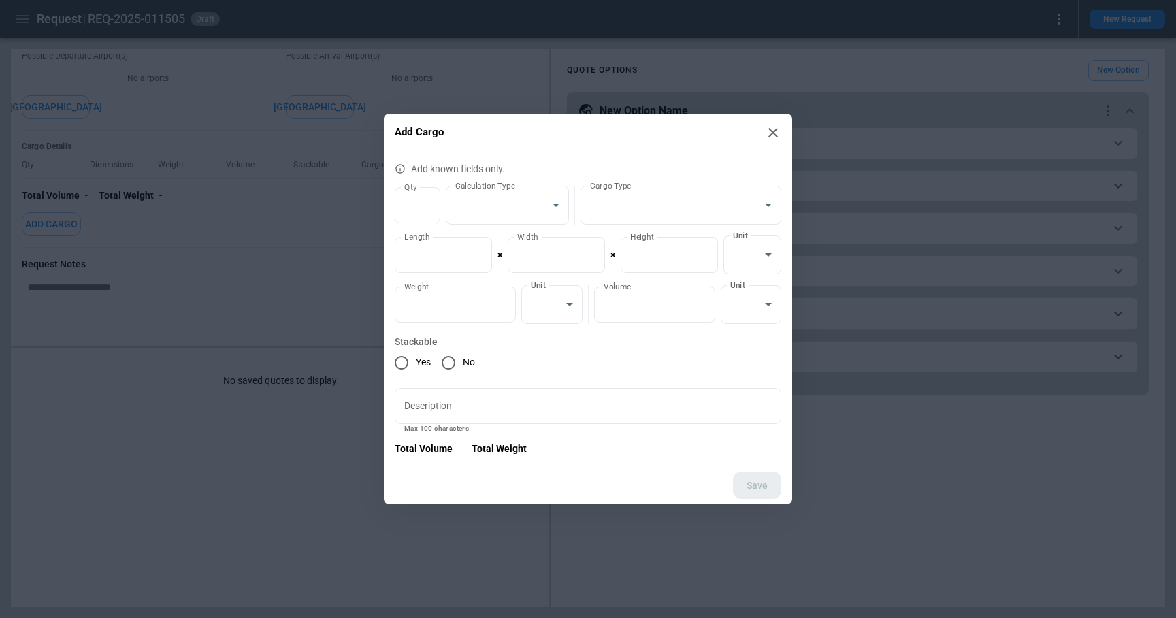
click at [774, 129] on icon at bounding box center [773, 133] width 16 height 16
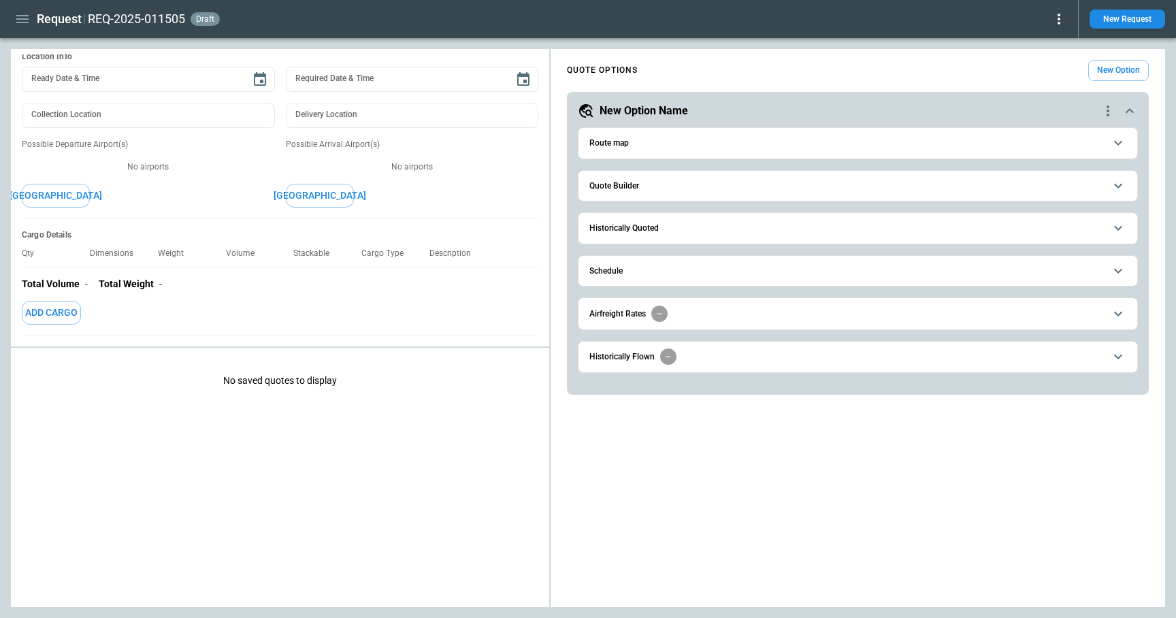
scroll to position [40, 0]
click at [349, 467] on div "**********" at bounding box center [588, 328] width 1154 height 558
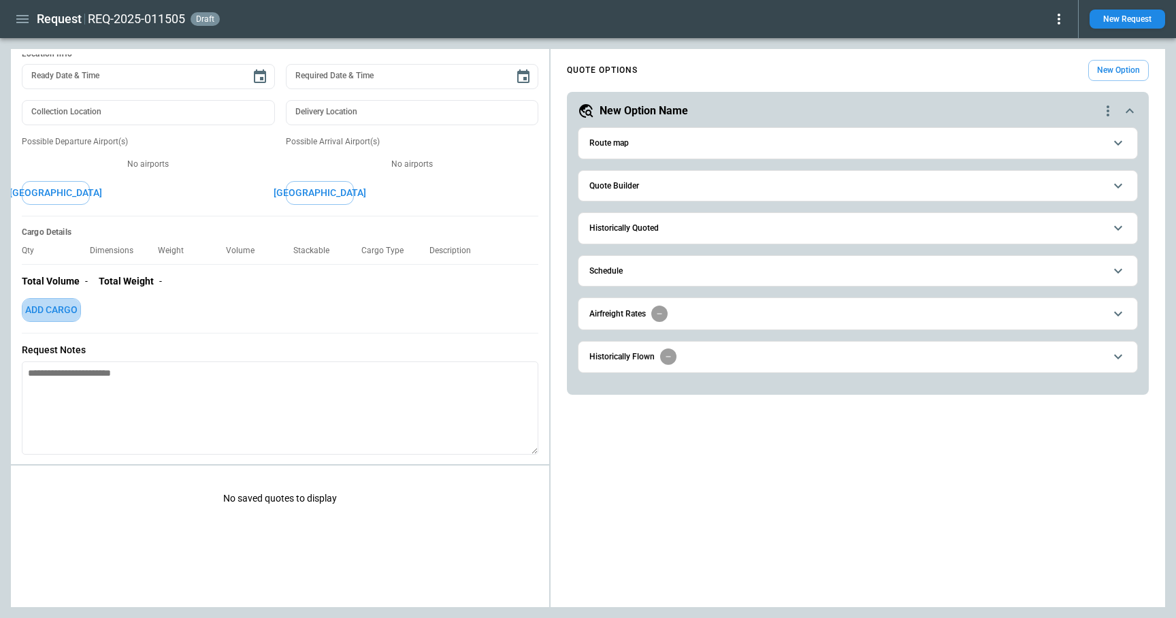
click at [62, 308] on button "Add Cargo" at bounding box center [51, 310] width 59 height 24
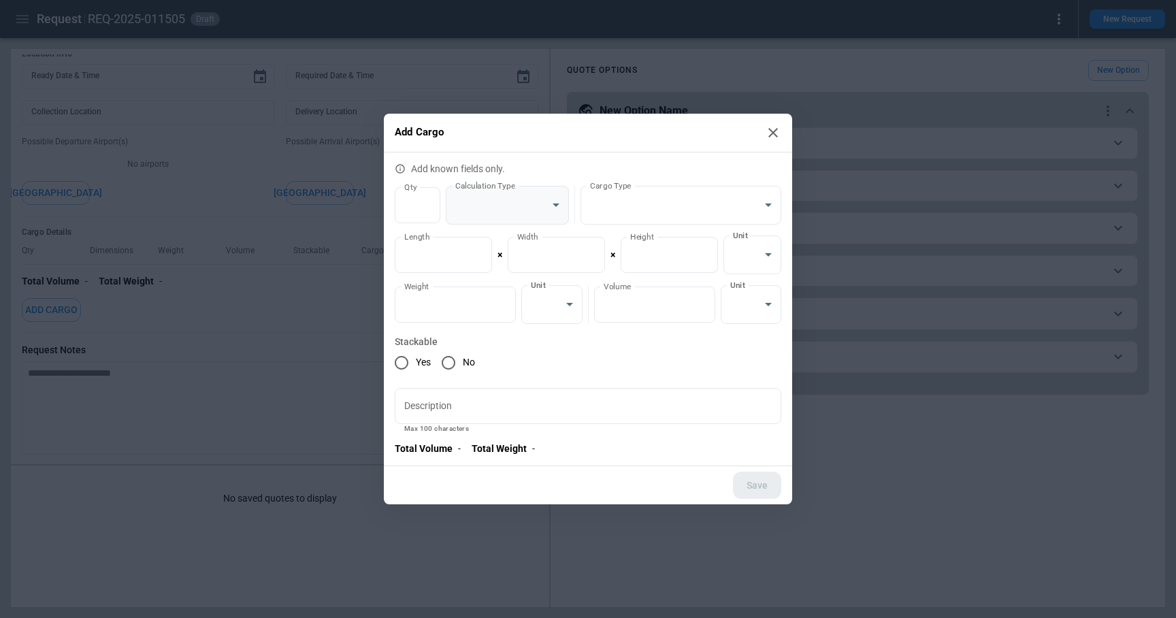
click at [561, 203] on body "**********" at bounding box center [588, 309] width 1176 height 618
click at [519, 239] on li "Total" at bounding box center [507, 240] width 123 height 20
type input "**********"
type input "*"
click at [503, 301] on input "*" at bounding box center [455, 304] width 121 height 36
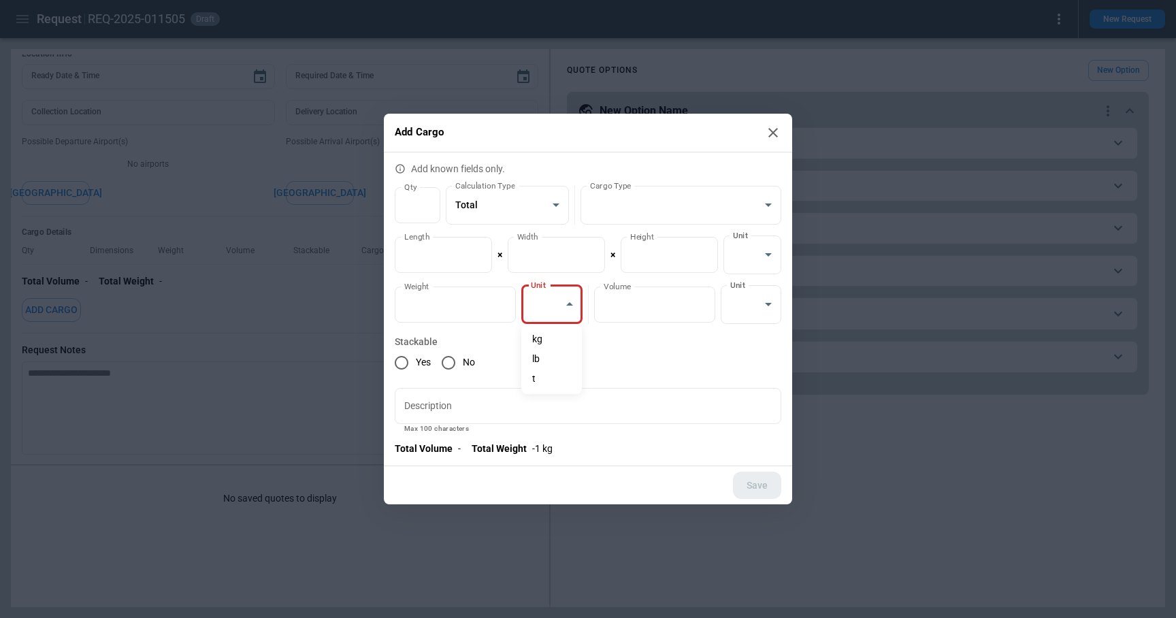
click at [565, 305] on body "**********" at bounding box center [588, 309] width 1176 height 618
click at [553, 337] on li "kg" at bounding box center [551, 339] width 61 height 20
type input "*********"
click at [752, 488] on button "Save" at bounding box center [757, 486] width 48 height 28
type textarea "*"
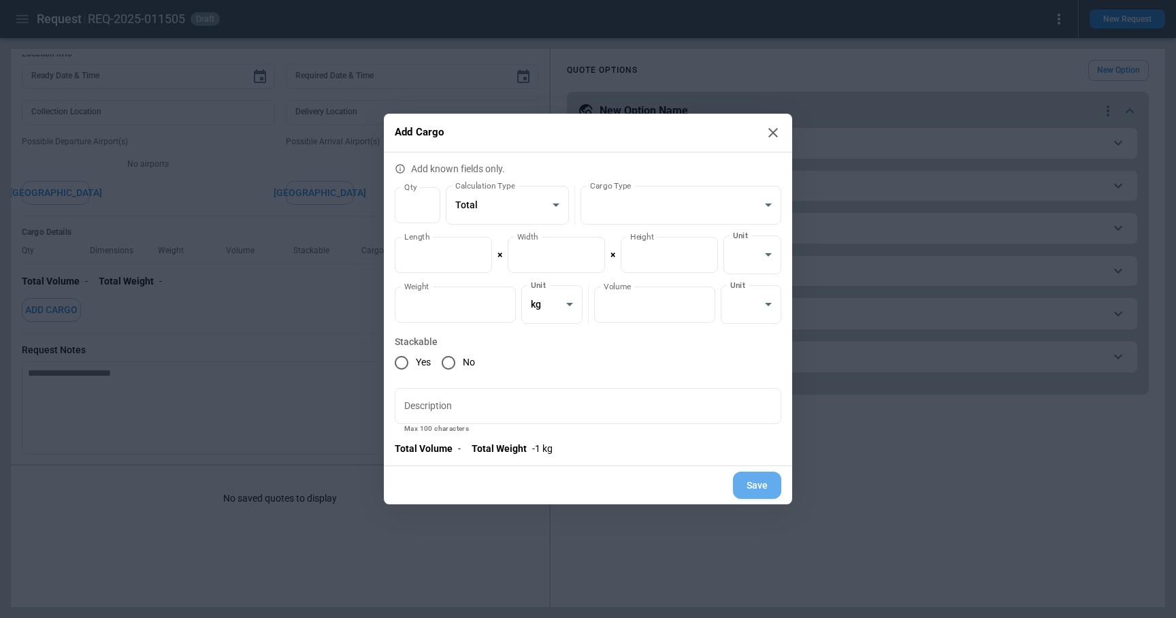
type input "*"
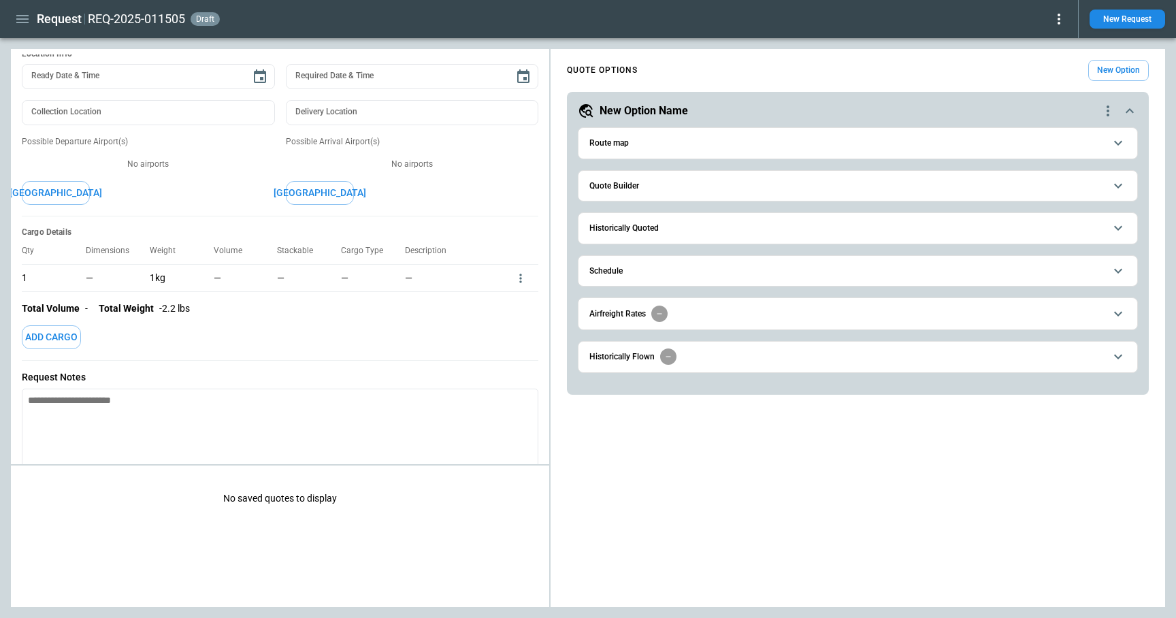
click at [376, 349] on div "Cargo Details Qty Dimensions Weight Volume Stackable Cargo Type Description 1 —…" at bounding box center [280, 288] width 516 height 144
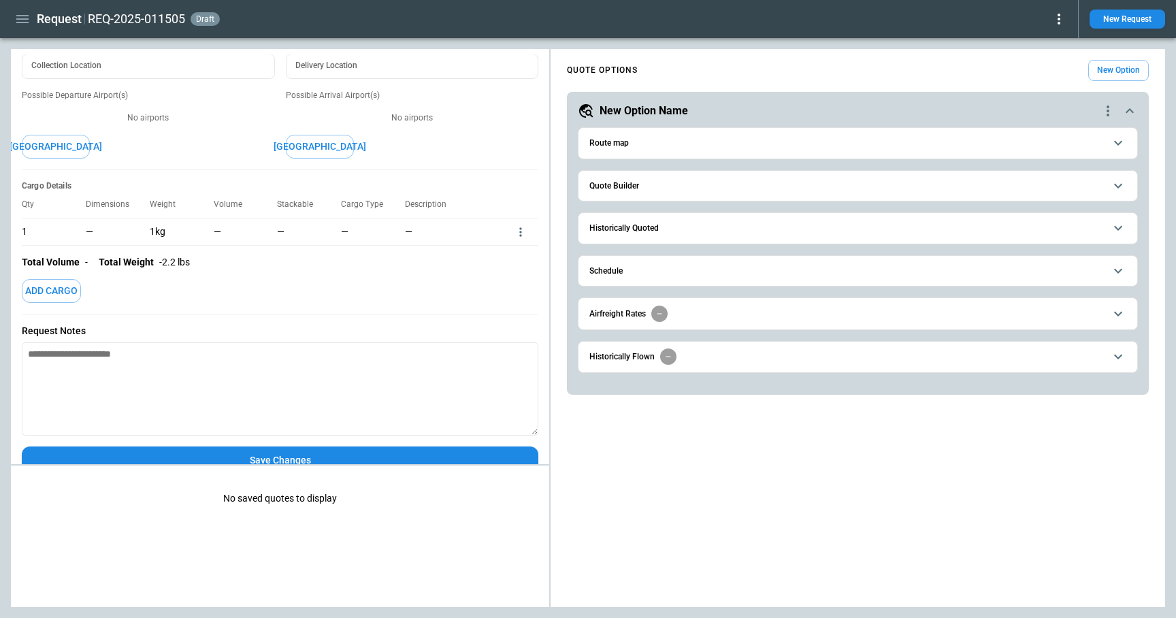
scroll to position [107, 0]
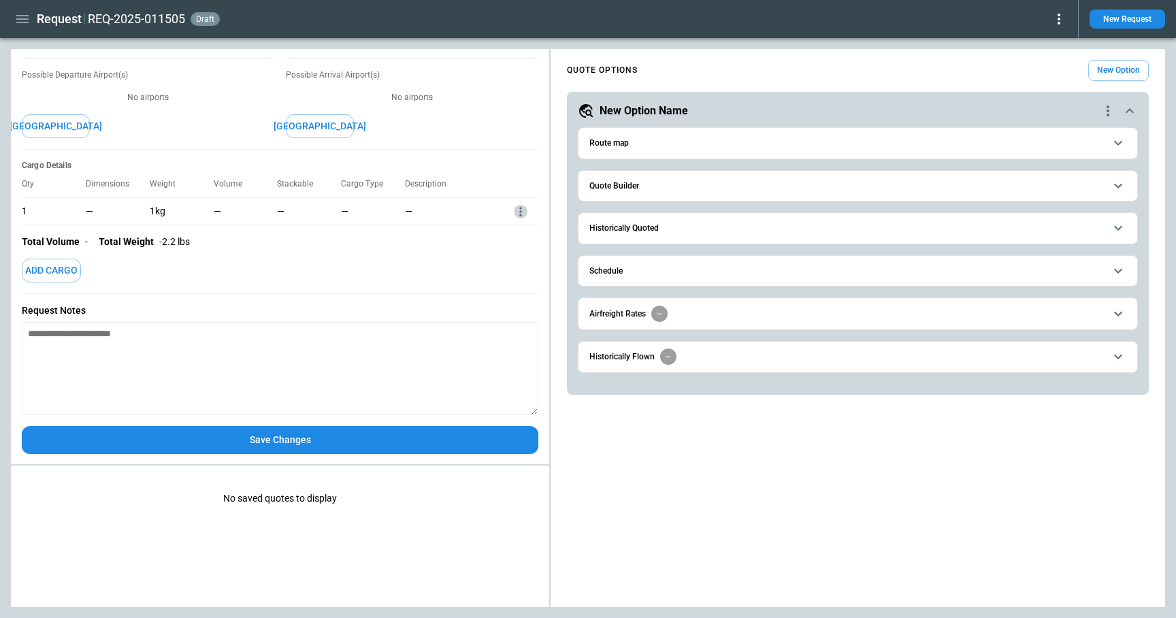
click at [518, 210] on icon "more" at bounding box center [521, 212] width 14 height 14
click at [503, 227] on li "Edit" at bounding box center [503, 233] width 48 height 20
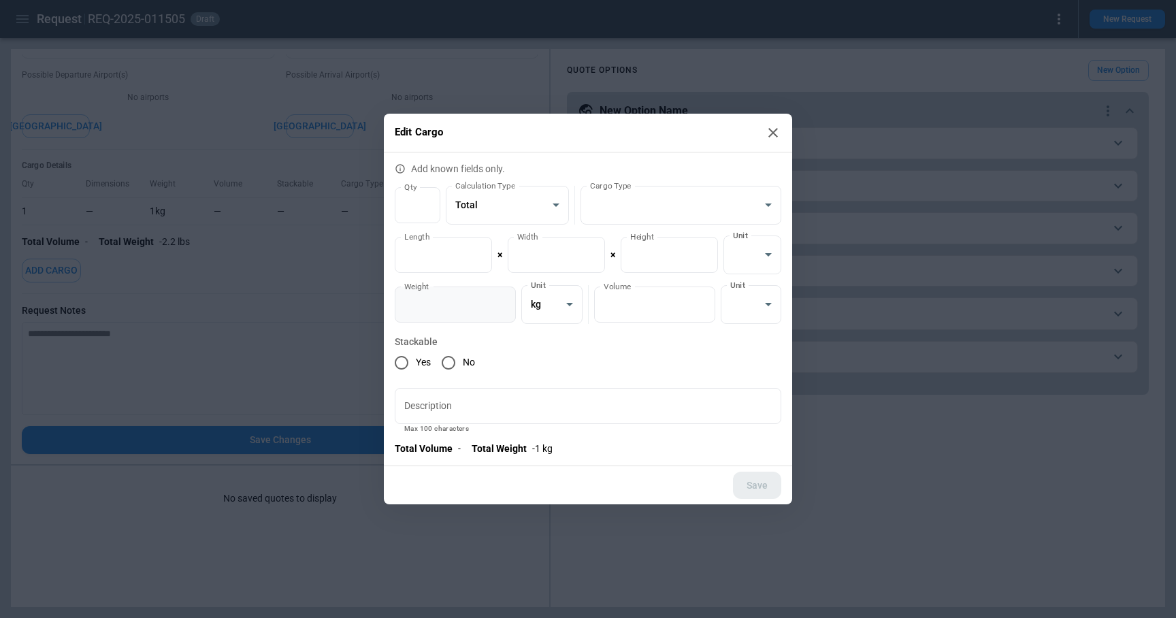
type input "*"
click at [503, 299] on input "*" at bounding box center [455, 304] width 121 height 36
click at [754, 481] on button "Save" at bounding box center [757, 486] width 48 height 28
type textarea "*"
type input "*"
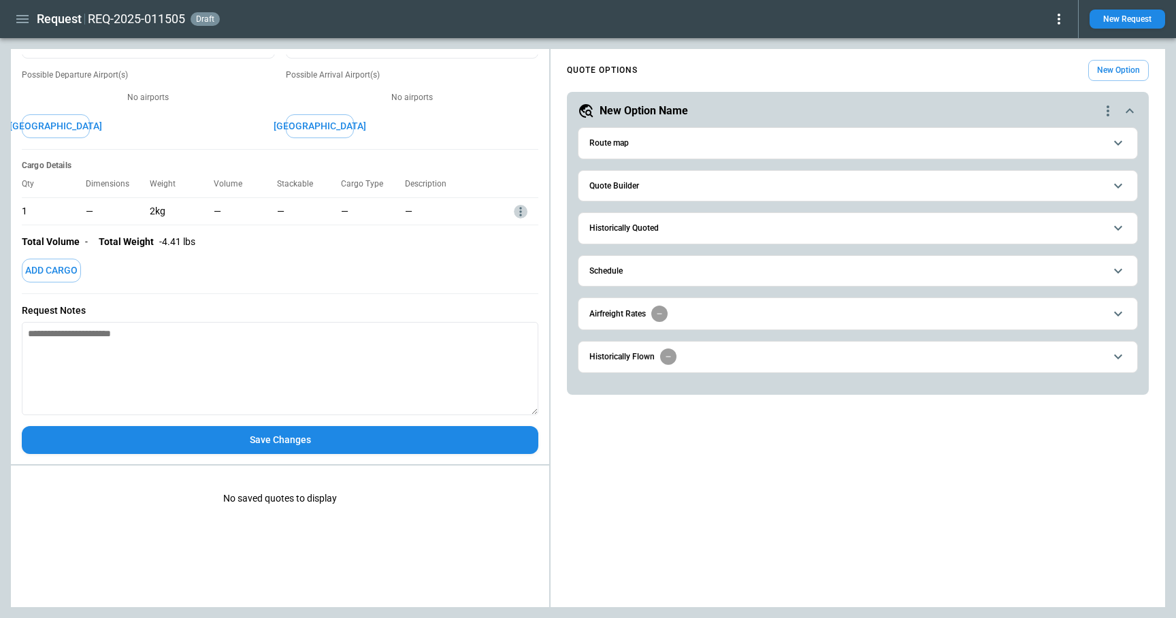
click at [518, 213] on icon "more" at bounding box center [521, 212] width 14 height 14
click at [511, 230] on li "Edit" at bounding box center [503, 233] width 48 height 20
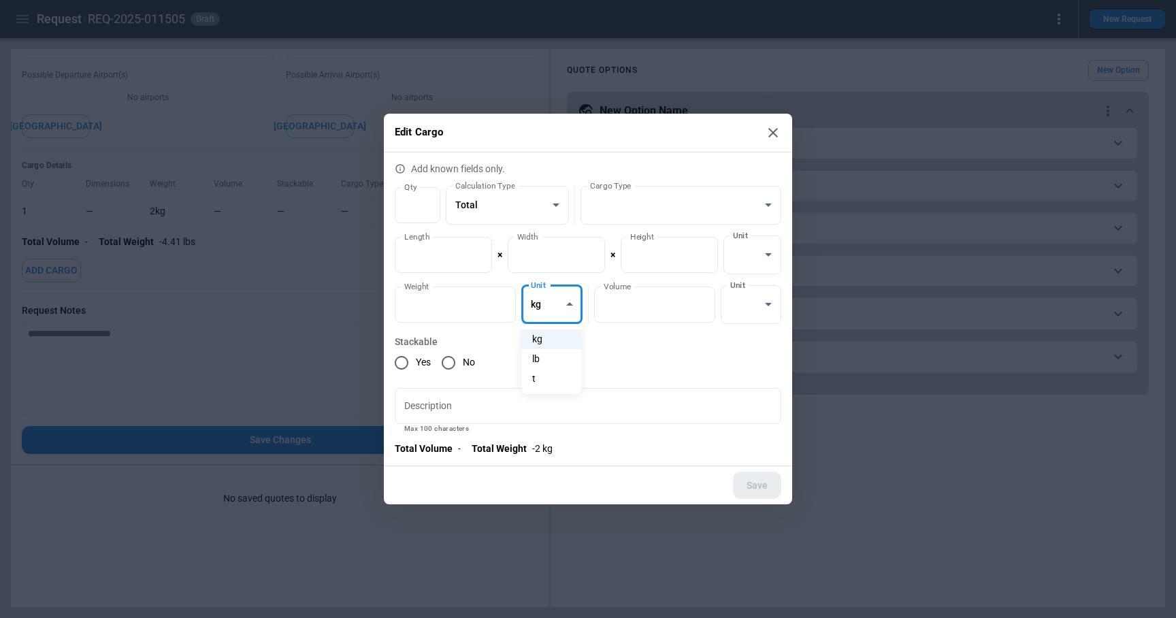
click at [554, 313] on body "**********" at bounding box center [588, 309] width 1176 height 618
click at [558, 359] on li "lb" at bounding box center [551, 359] width 61 height 20
type input "****"
type input "******"
click at [752, 488] on button "Save" at bounding box center [757, 486] width 48 height 28
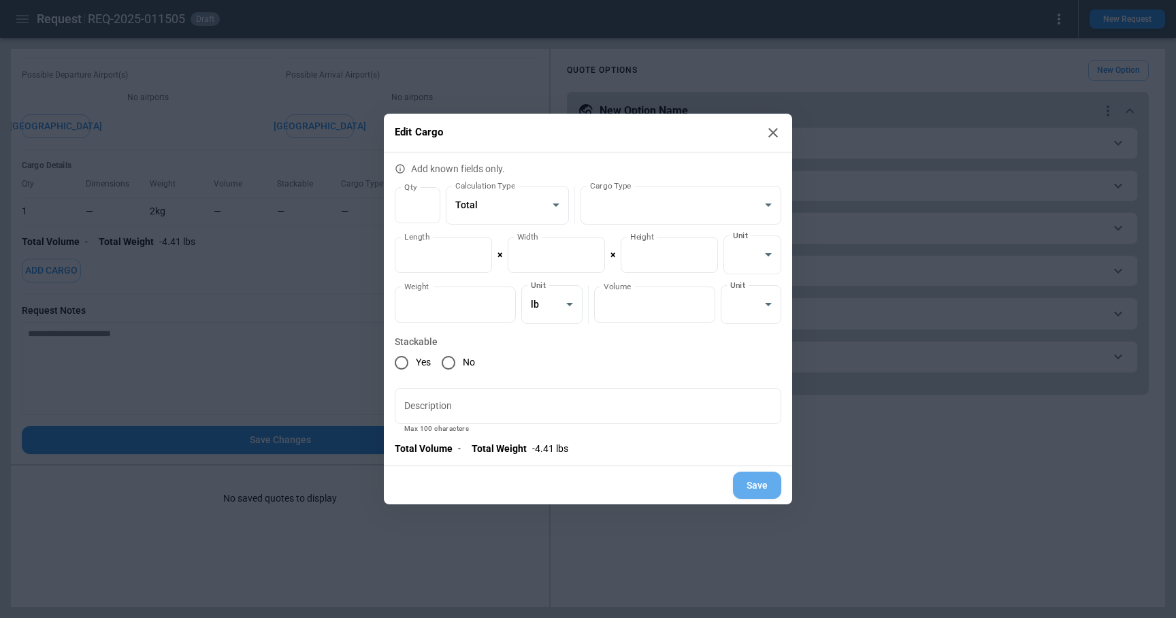
type textarea "*"
type input "****"
type input "******"
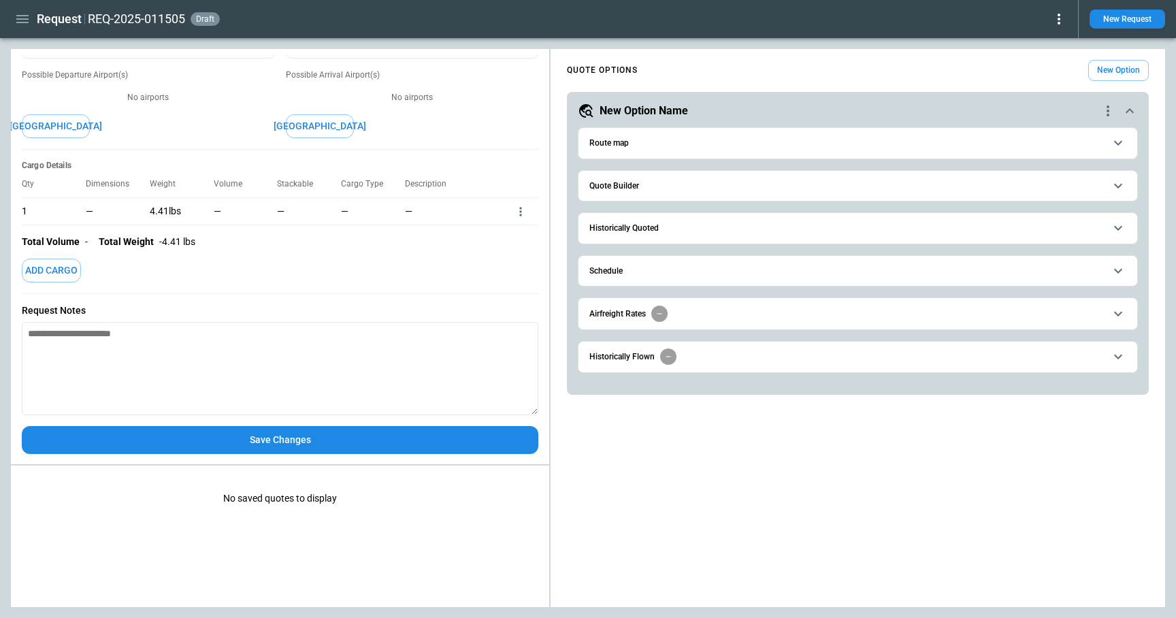
click at [520, 203] on div at bounding box center [526, 210] width 24 height 27
click at [520, 211] on icon "more" at bounding box center [520, 211] width 2 height 9
click at [506, 233] on li "Edit" at bounding box center [503, 233] width 48 height 20
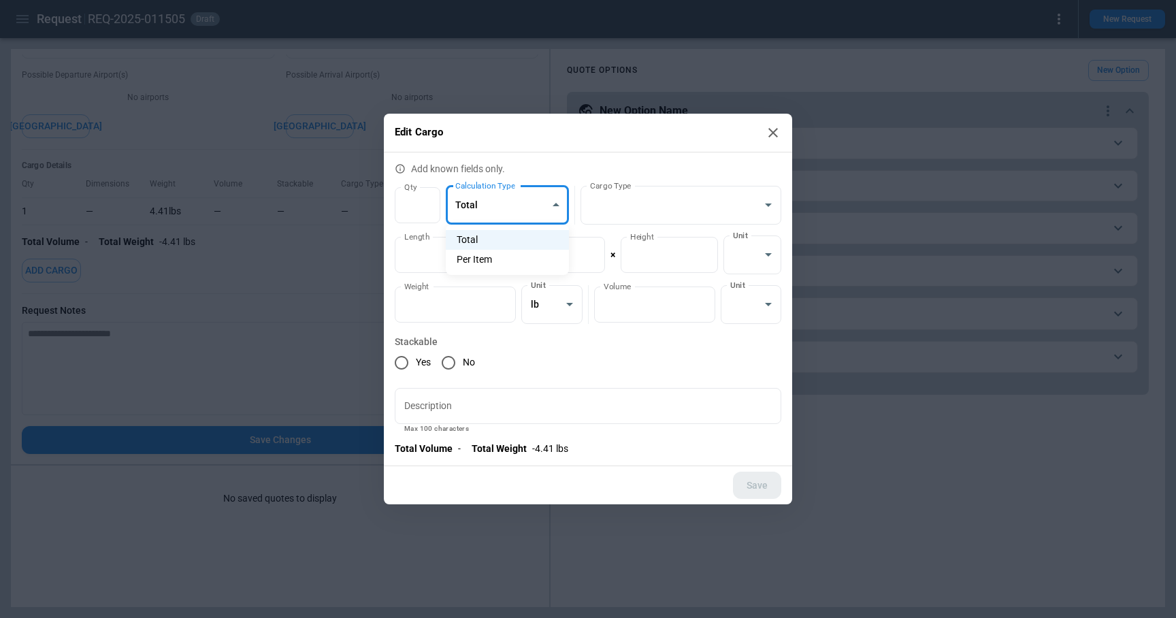
click at [518, 203] on body "**********" at bounding box center [588, 309] width 1176 height 618
click at [485, 257] on li "Per Item" at bounding box center [507, 260] width 123 height 20
type input "********"
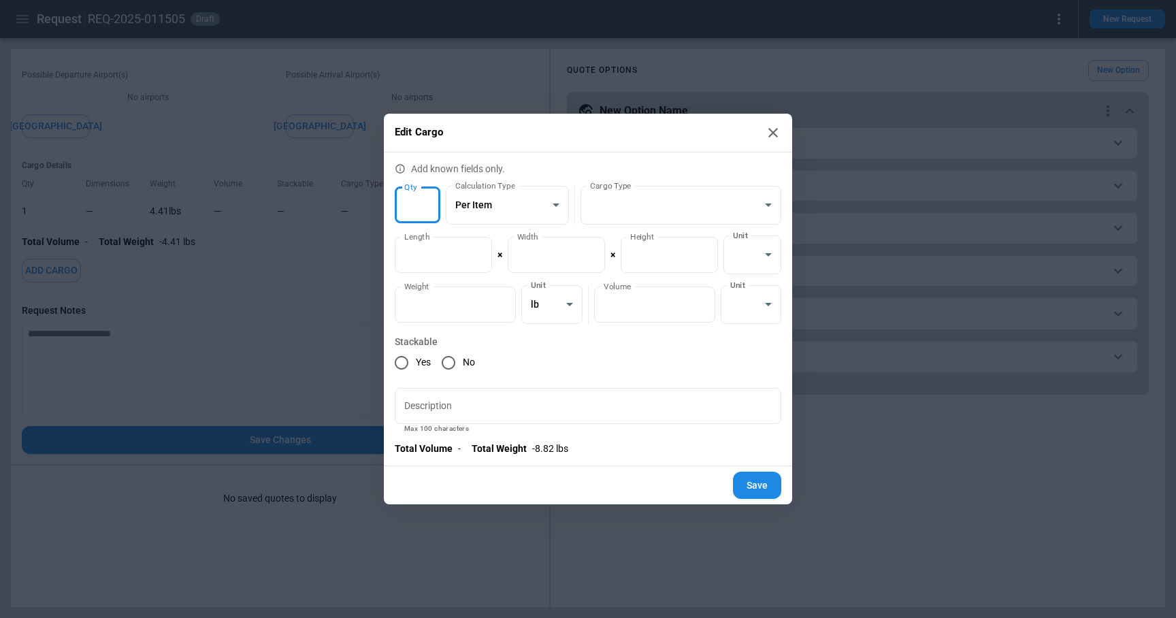
type input "*"
click at [425, 201] on input "*" at bounding box center [418, 205] width 46 height 36
click at [754, 486] on button "Save" at bounding box center [757, 486] width 48 height 28
type textarea "*"
type input "*"
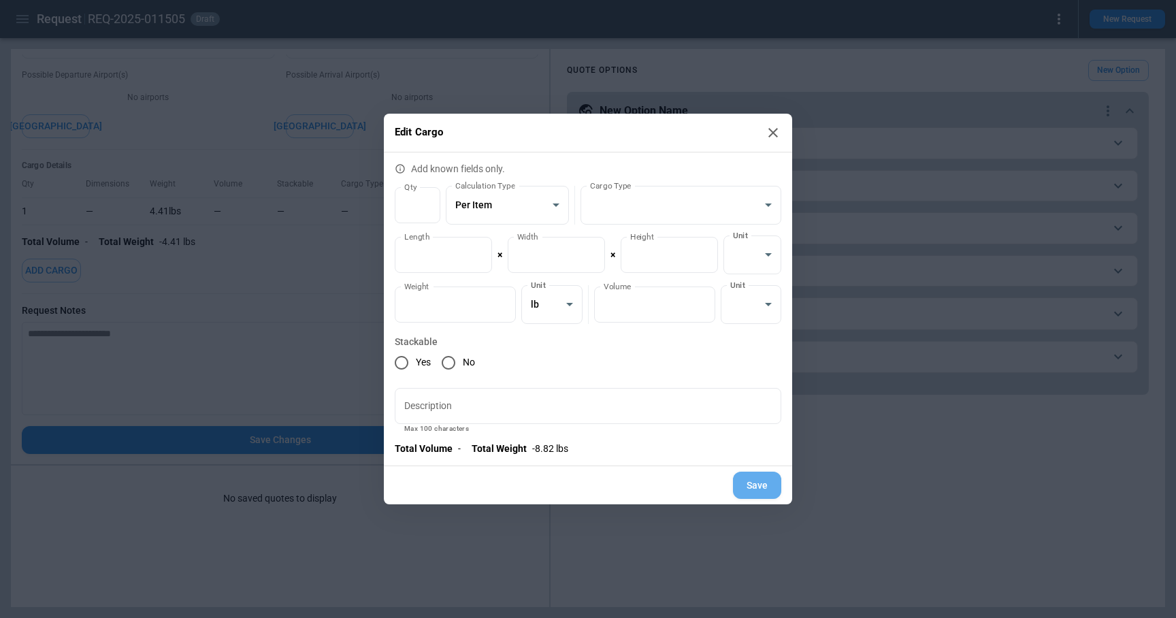
type input "********"
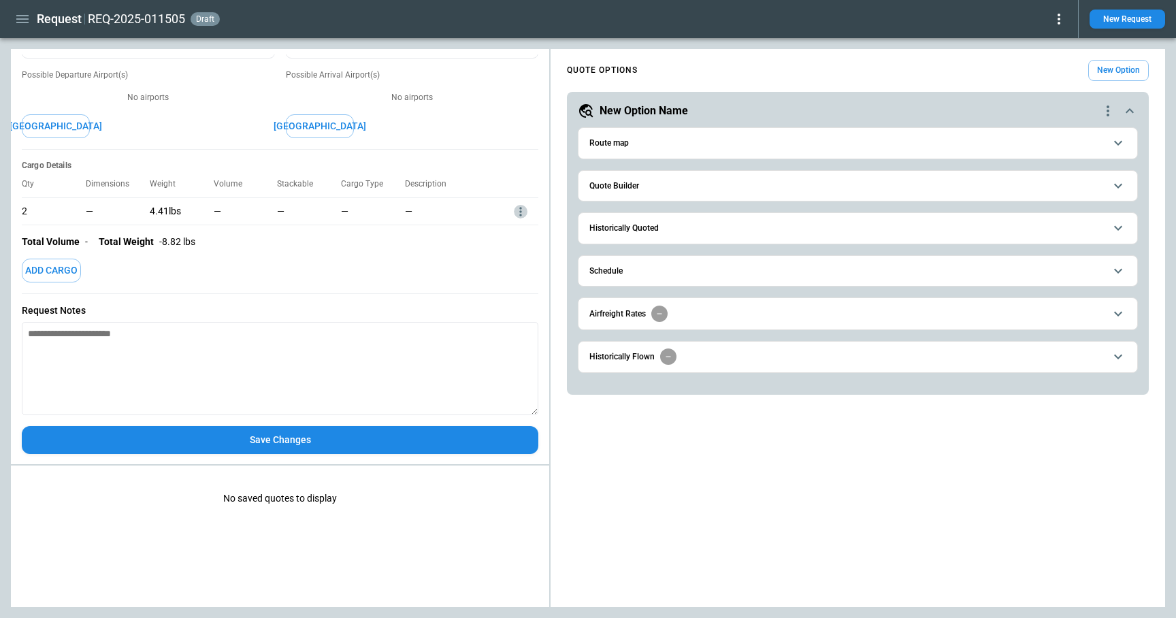
click at [520, 211] on icon "more" at bounding box center [520, 211] width 2 height 9
click at [514, 235] on li "Edit" at bounding box center [503, 233] width 48 height 20
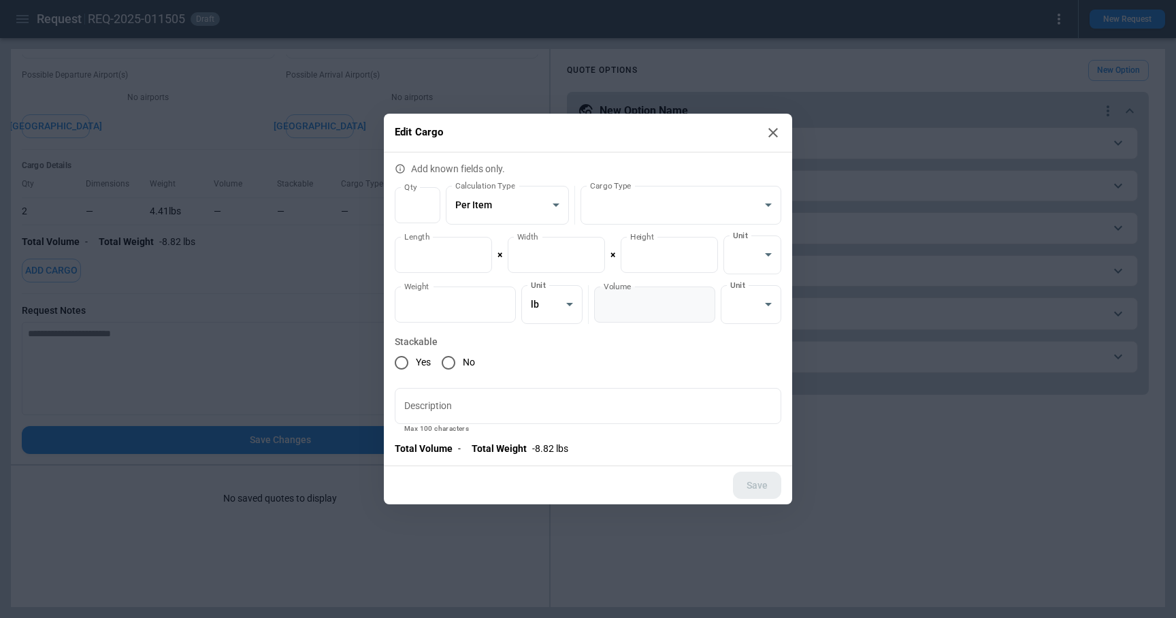
click at [702, 299] on input "*" at bounding box center [654, 304] width 121 height 36
click at [742, 300] on body "**********" at bounding box center [588, 309] width 1176 height 618
click at [744, 337] on li "cft" at bounding box center [751, 339] width 61 height 20
type input "*****"
type input "**********"
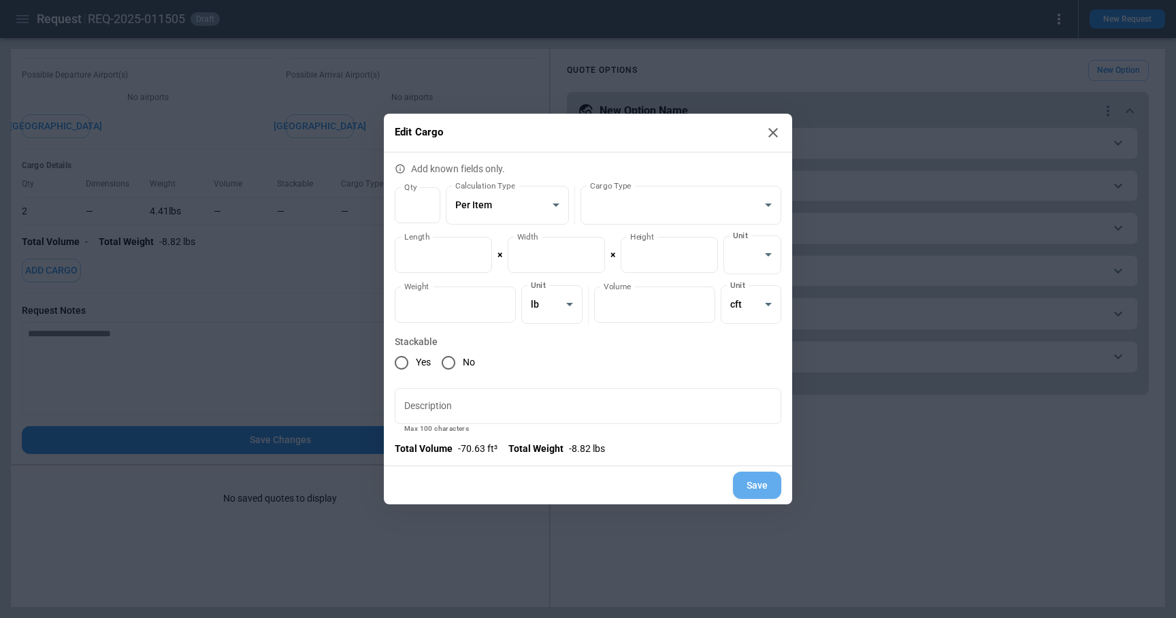
click at [754, 482] on button "Save" at bounding box center [757, 486] width 48 height 28
type textarea "*"
type input "*****"
type input "**********"
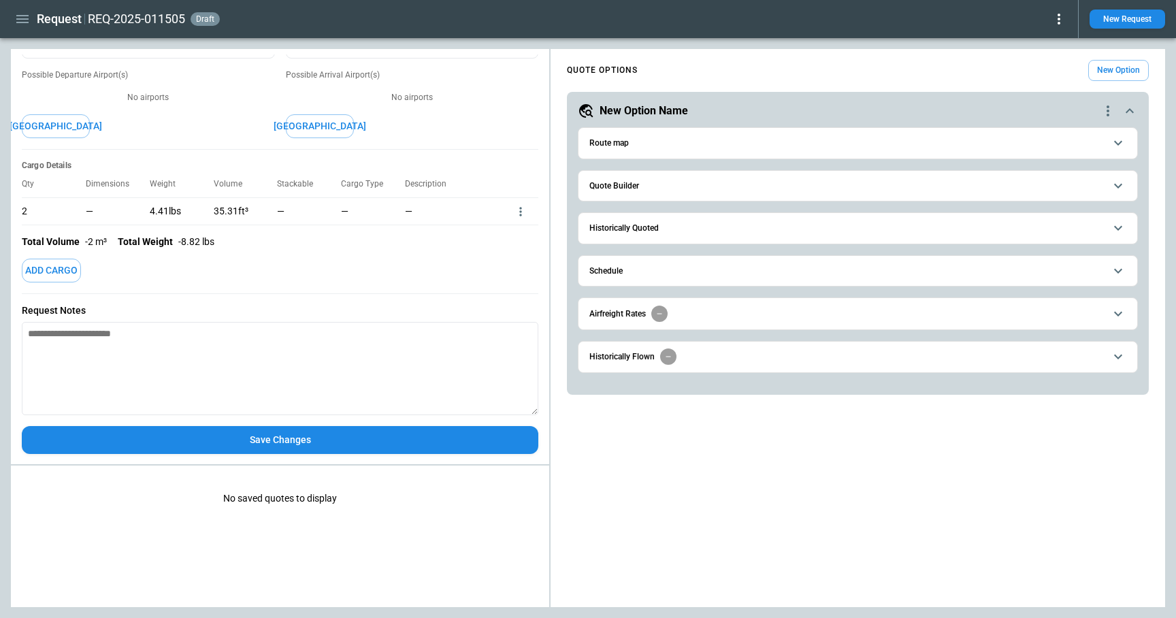
click at [248, 446] on button "Save Changes" at bounding box center [280, 440] width 516 height 28
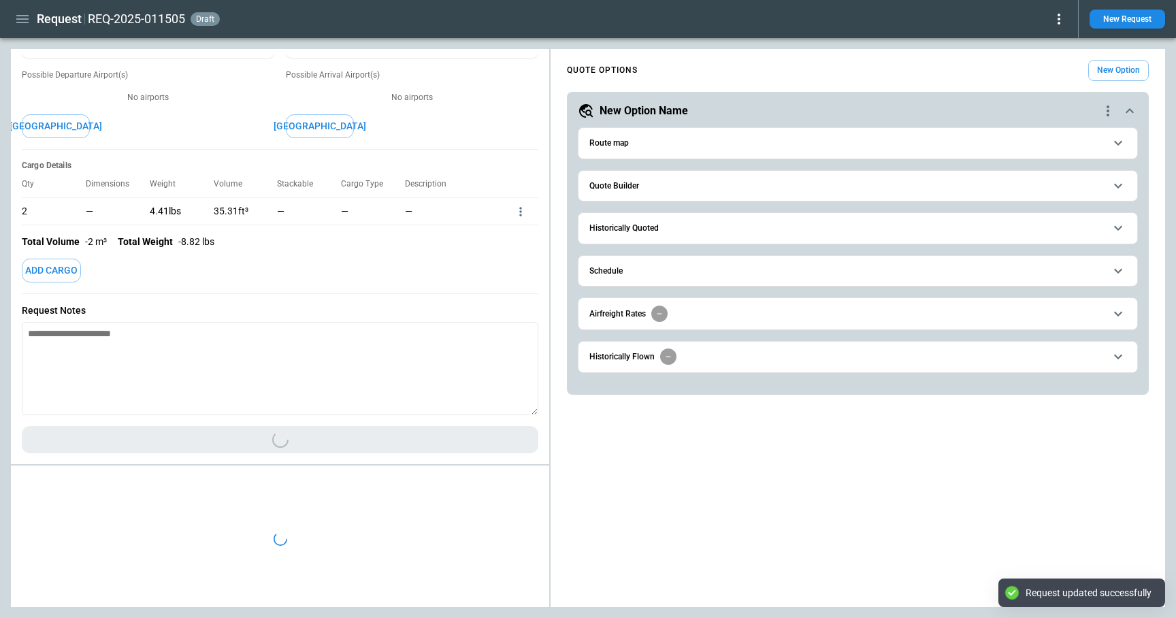
type textarea "*"
click at [20, 20] on icon "button" at bounding box center [22, 19] width 16 height 16
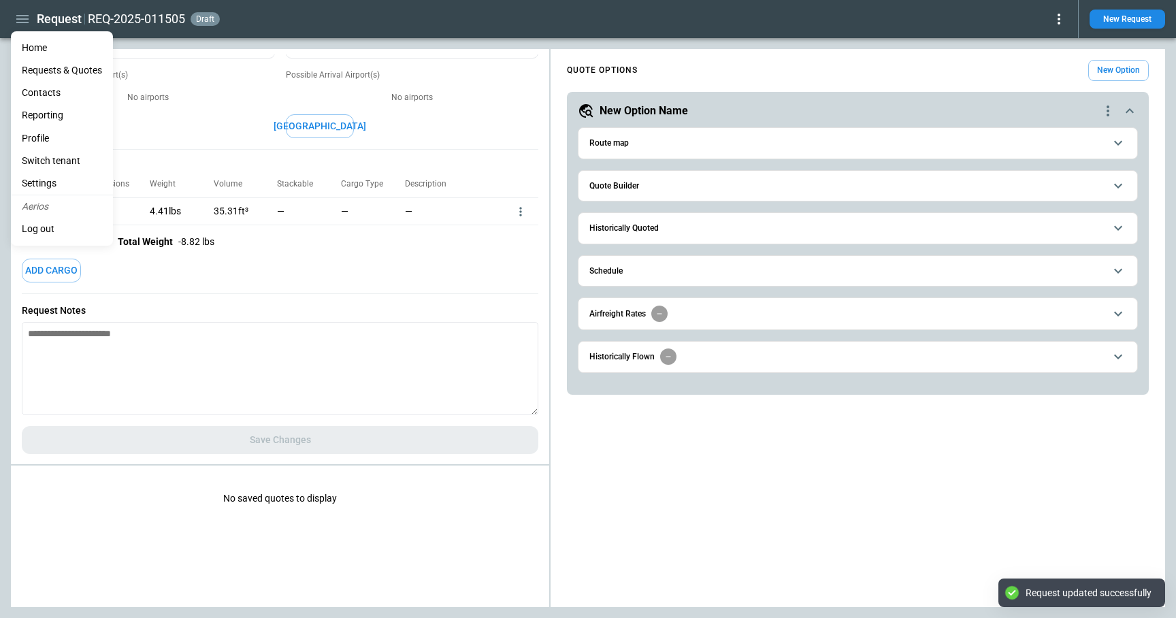
click at [50, 180] on li "Settings" at bounding box center [62, 183] width 102 height 22
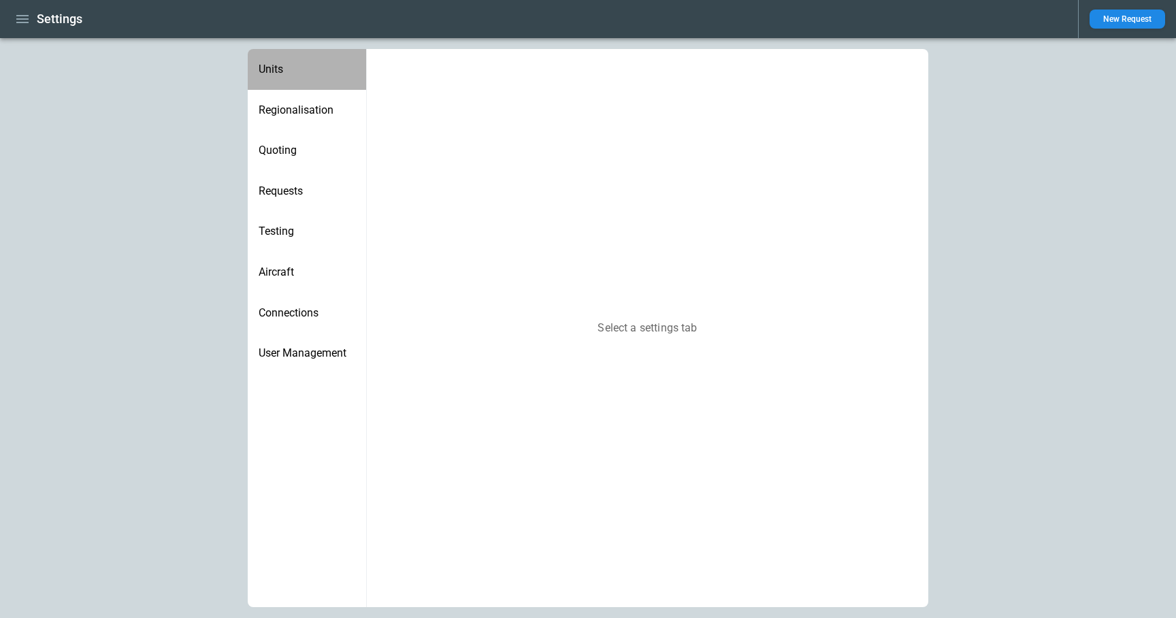
click at [303, 75] on span "Units" at bounding box center [307, 70] width 97 height 14
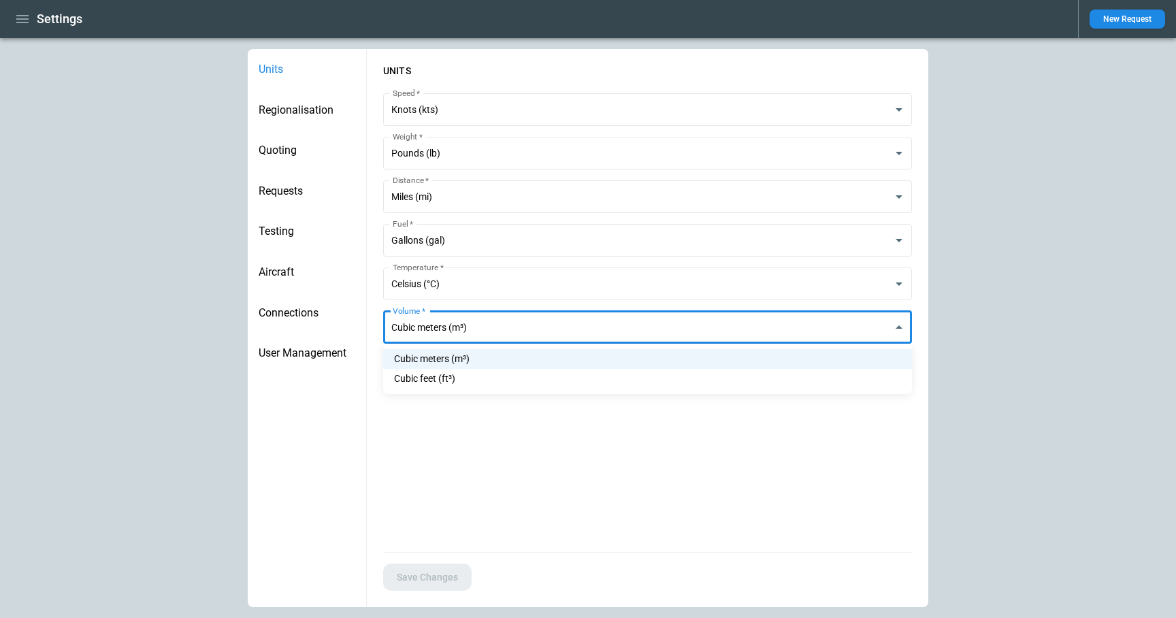
click at [486, 331] on body "**********" at bounding box center [588, 309] width 1176 height 618
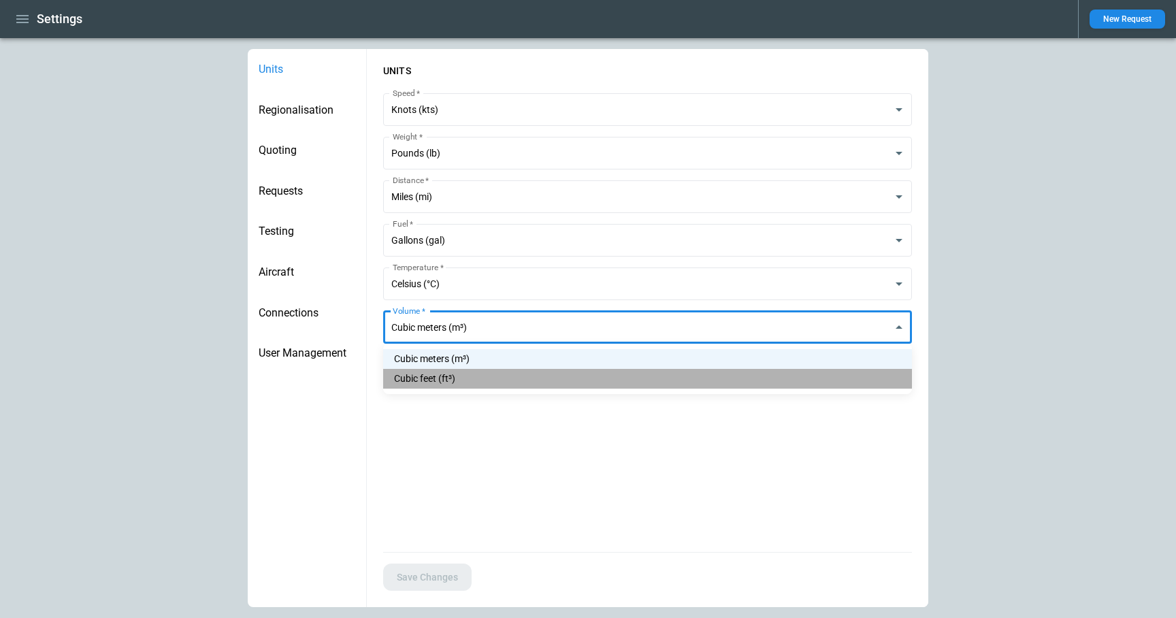
click at [474, 379] on li "Cubic feet (ft³)" at bounding box center [647, 379] width 529 height 20
type input "**********"
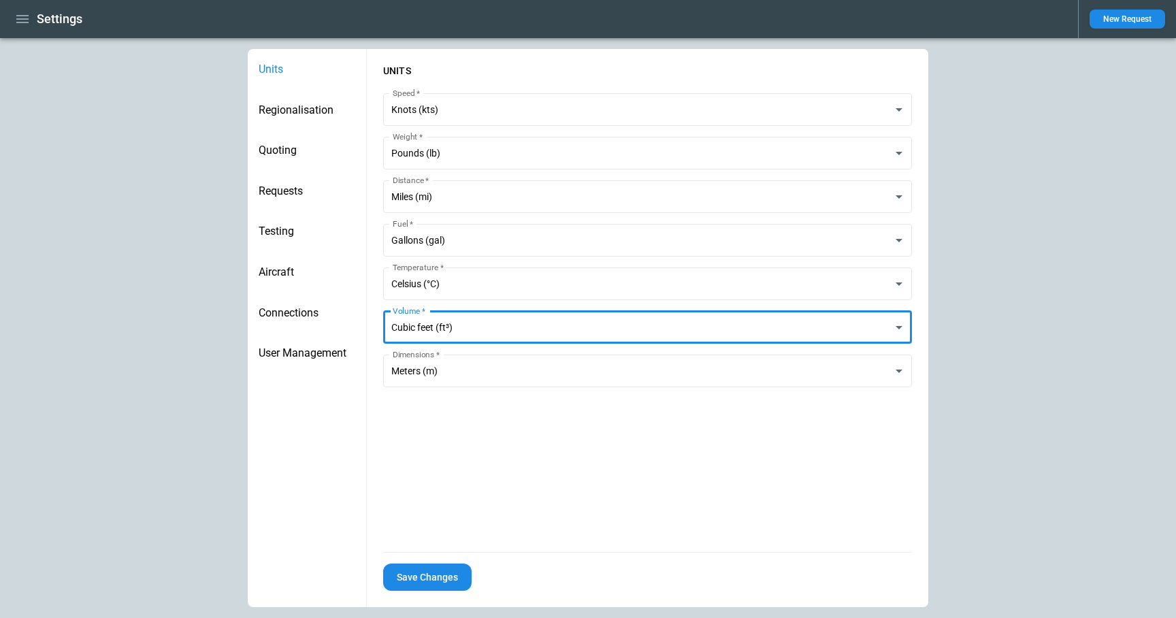
click at [435, 572] on button "Save Changes" at bounding box center [427, 577] width 88 height 28
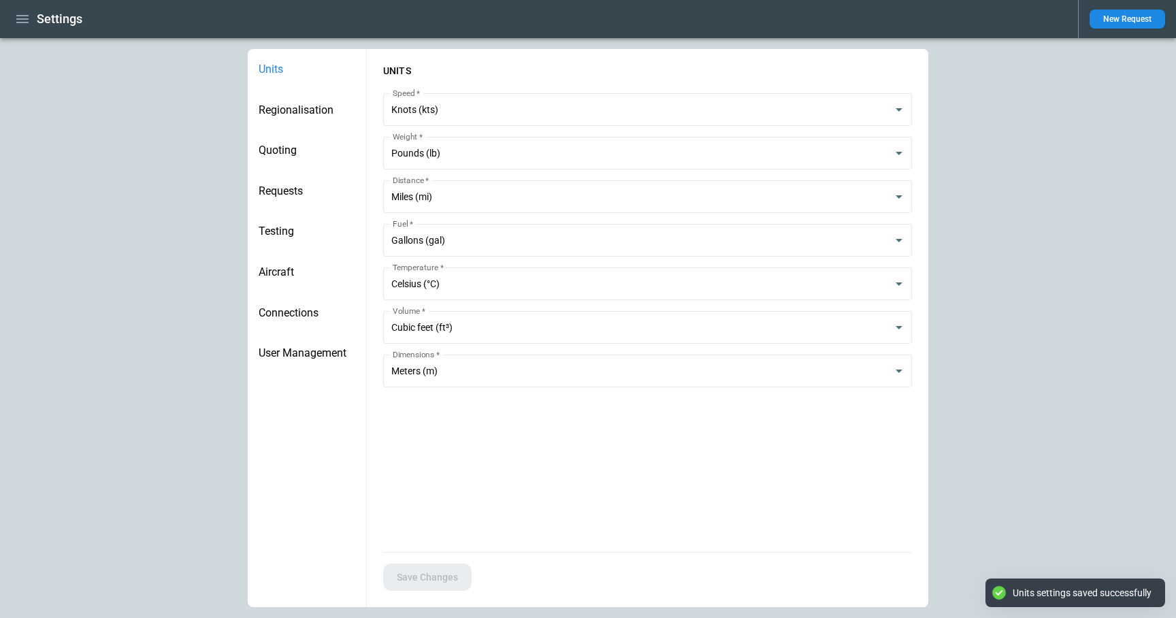
click at [17, 20] on icon "button" at bounding box center [22, 19] width 16 height 16
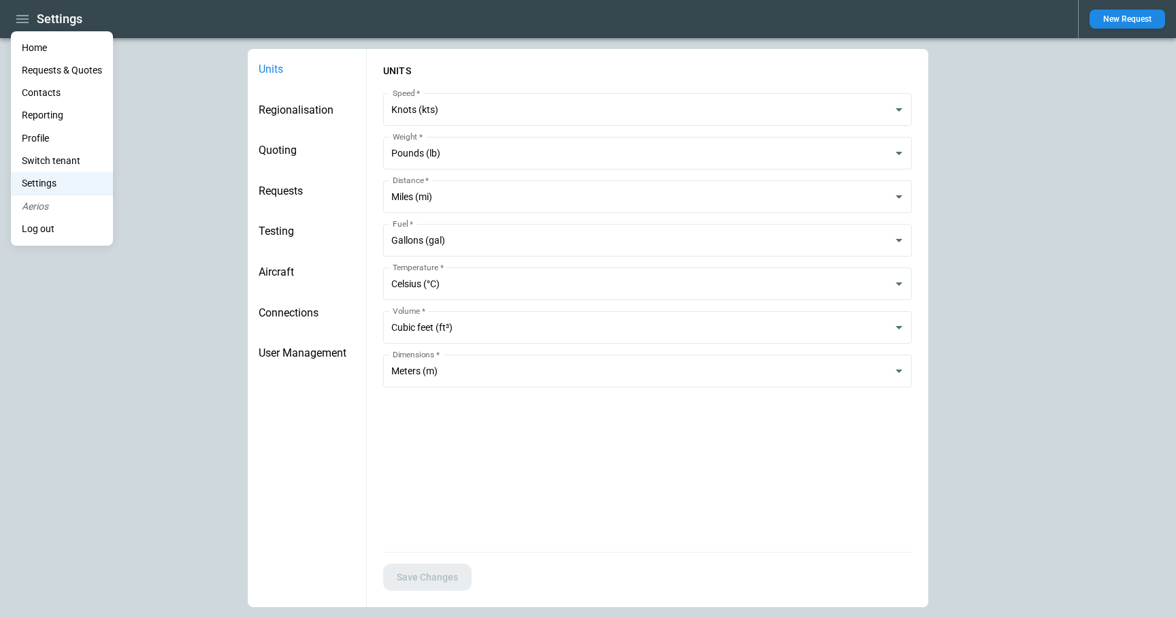
click at [38, 65] on Quotes "Requests & Quotes" at bounding box center [62, 70] width 102 height 22
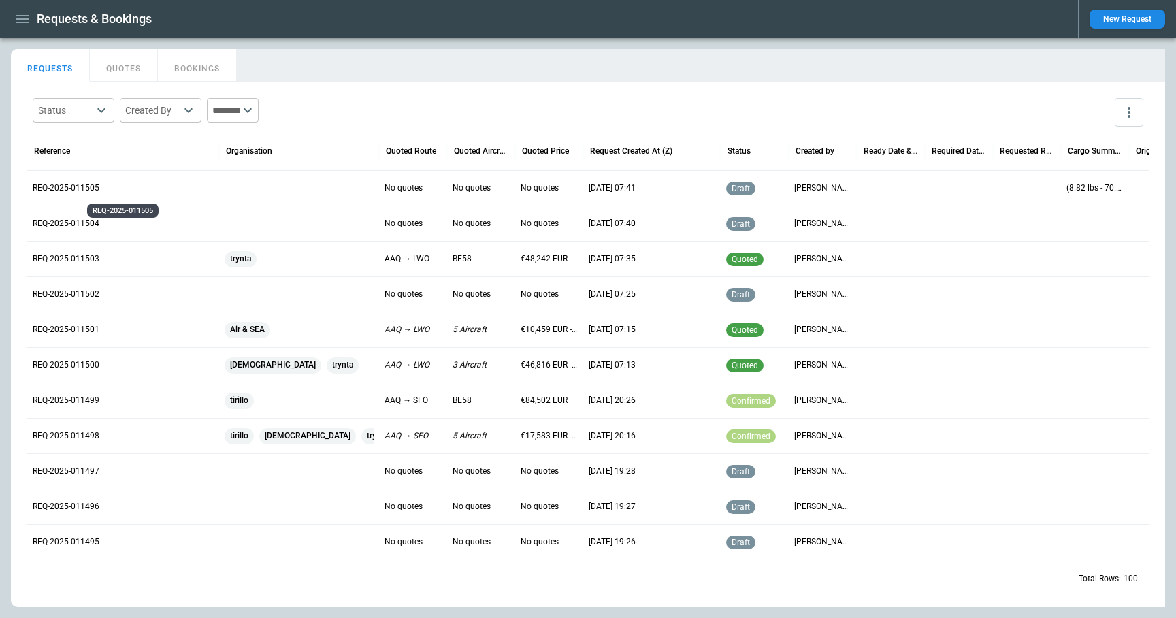
click at [55, 188] on p "REQ-2025-011505" at bounding box center [123, 188] width 181 height 12
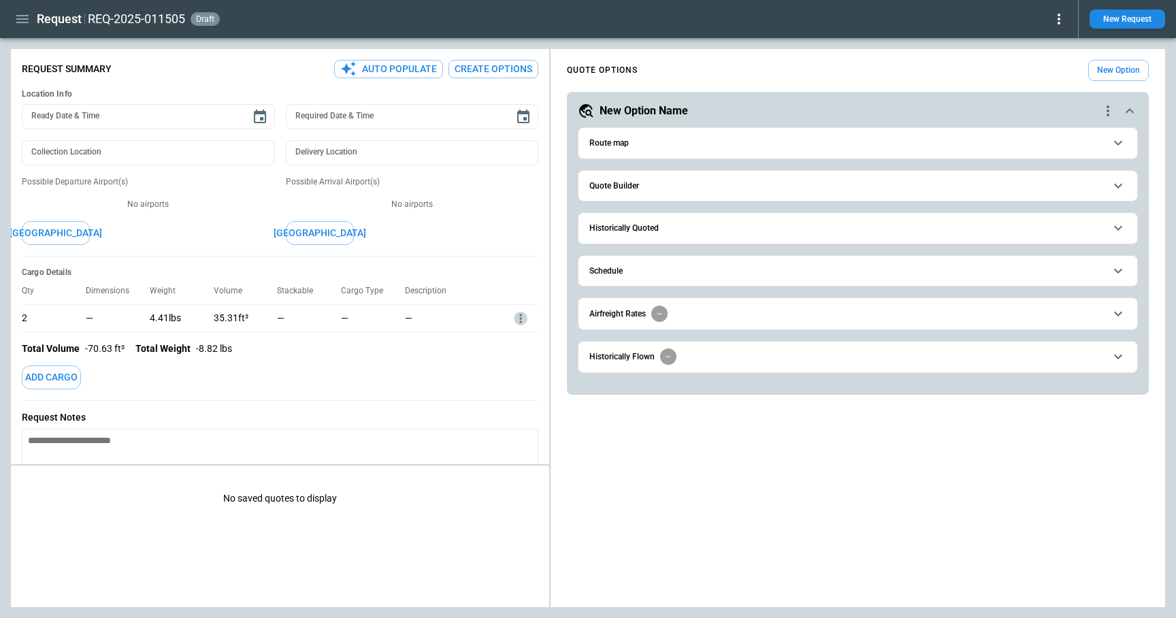
click at [522, 319] on icon "more" at bounding box center [521, 319] width 14 height 14
click at [511, 339] on li "Edit" at bounding box center [503, 341] width 48 height 20
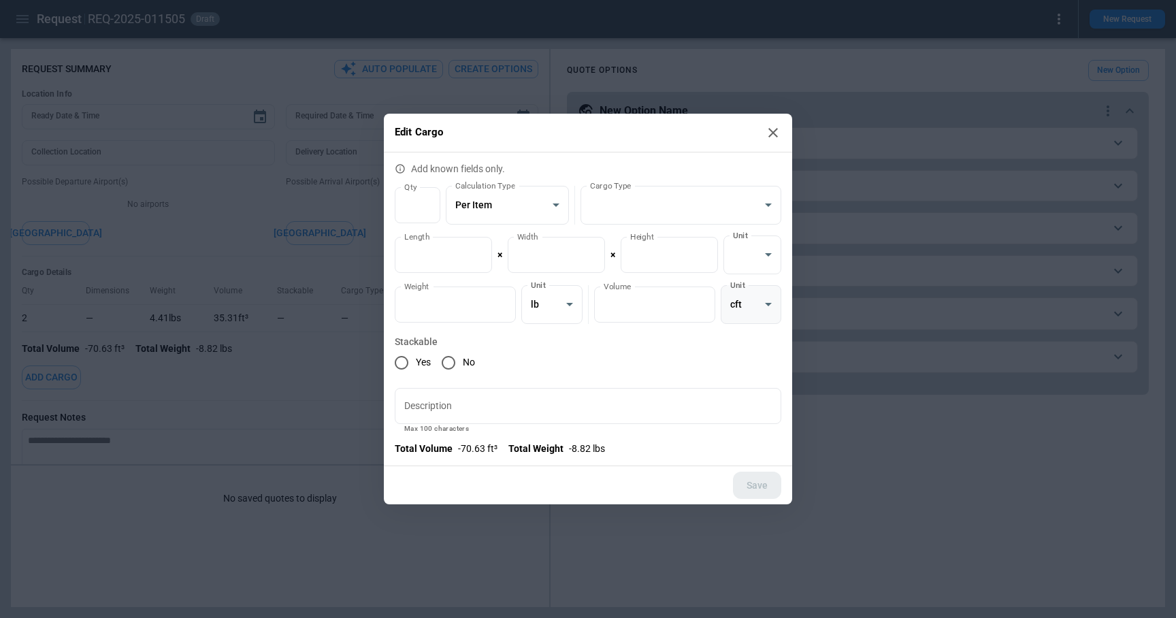
click at [750, 311] on body "**********" at bounding box center [588, 309] width 1176 height 618
click at [748, 353] on li "cbm" at bounding box center [751, 359] width 61 height 20
type input "*"
type input "**********"
click at [755, 489] on button "Save" at bounding box center [757, 486] width 48 height 28
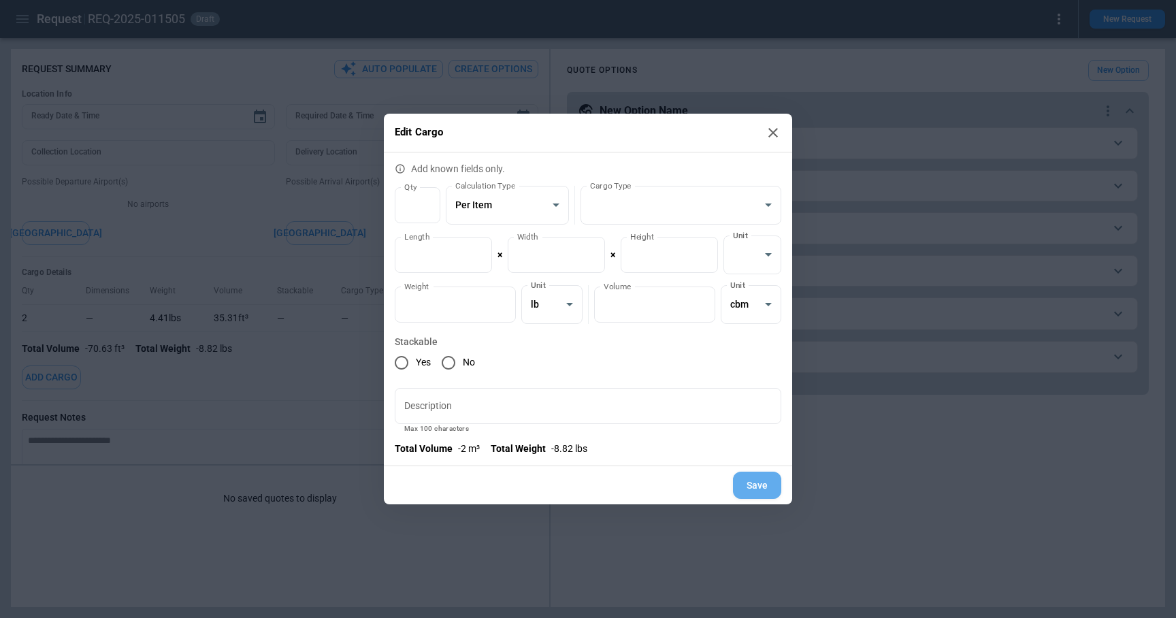
type textarea "*"
type input "*"
type input "**********"
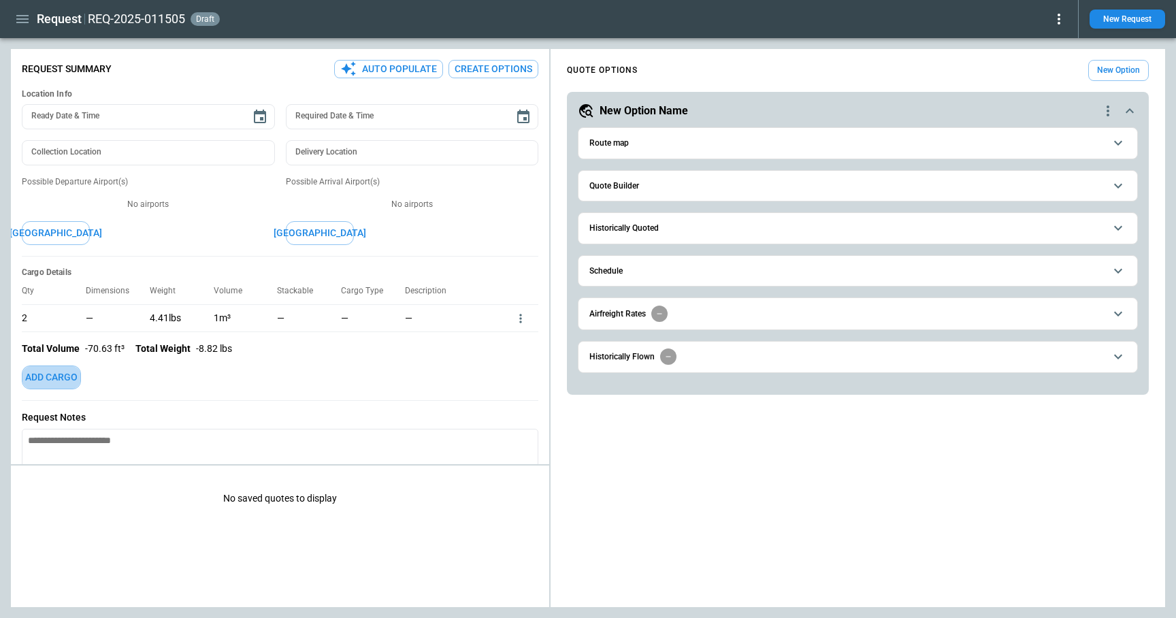
click at [49, 379] on button "Add Cargo" at bounding box center [51, 377] width 59 height 24
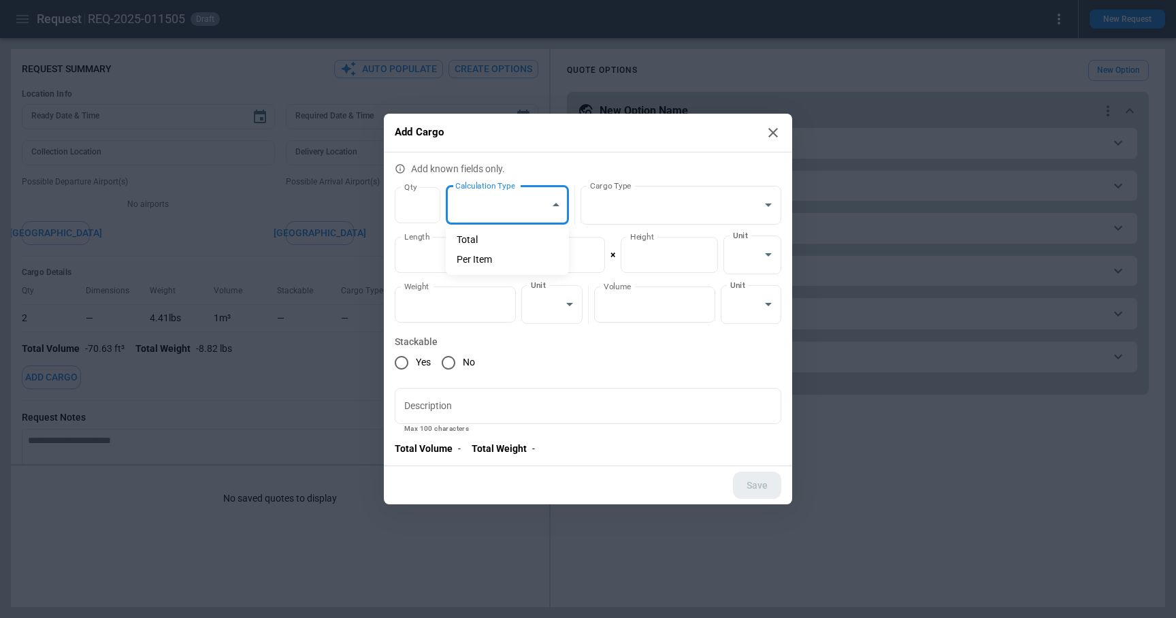
click at [557, 203] on body "**********" at bounding box center [588, 309] width 1176 height 618
click at [527, 238] on li "Total" at bounding box center [507, 240] width 123 height 20
type input "**********"
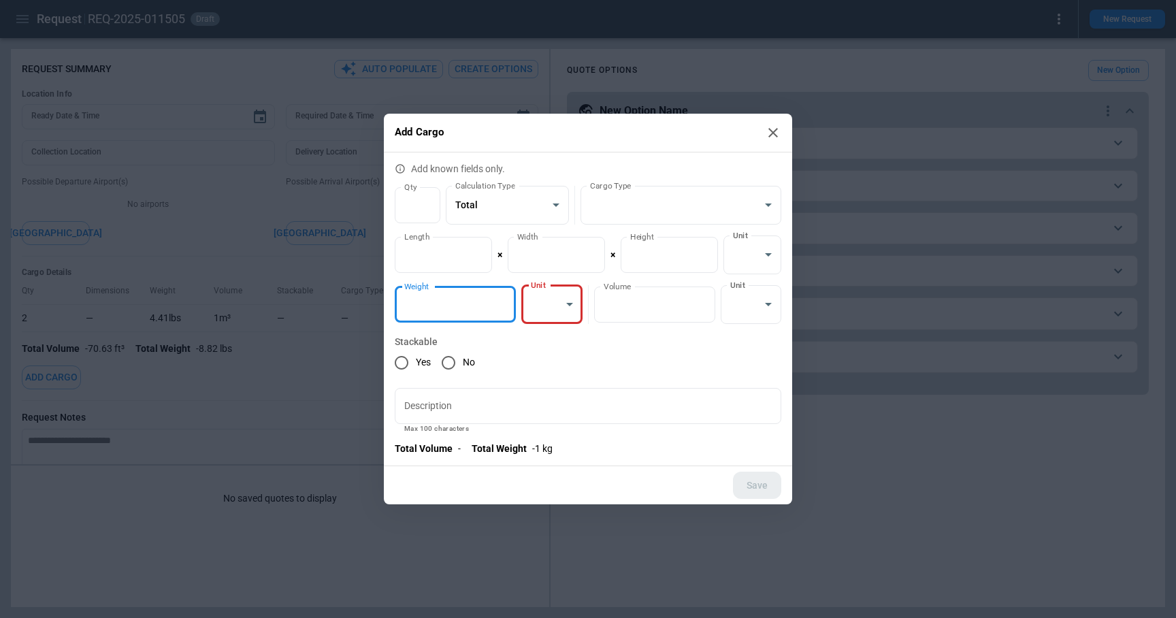
type input "*"
click at [501, 299] on input "*" at bounding box center [455, 304] width 121 height 36
click at [560, 306] on body "**********" at bounding box center [588, 309] width 1176 height 618
click at [555, 339] on li "kg" at bounding box center [551, 339] width 61 height 20
type input "*********"
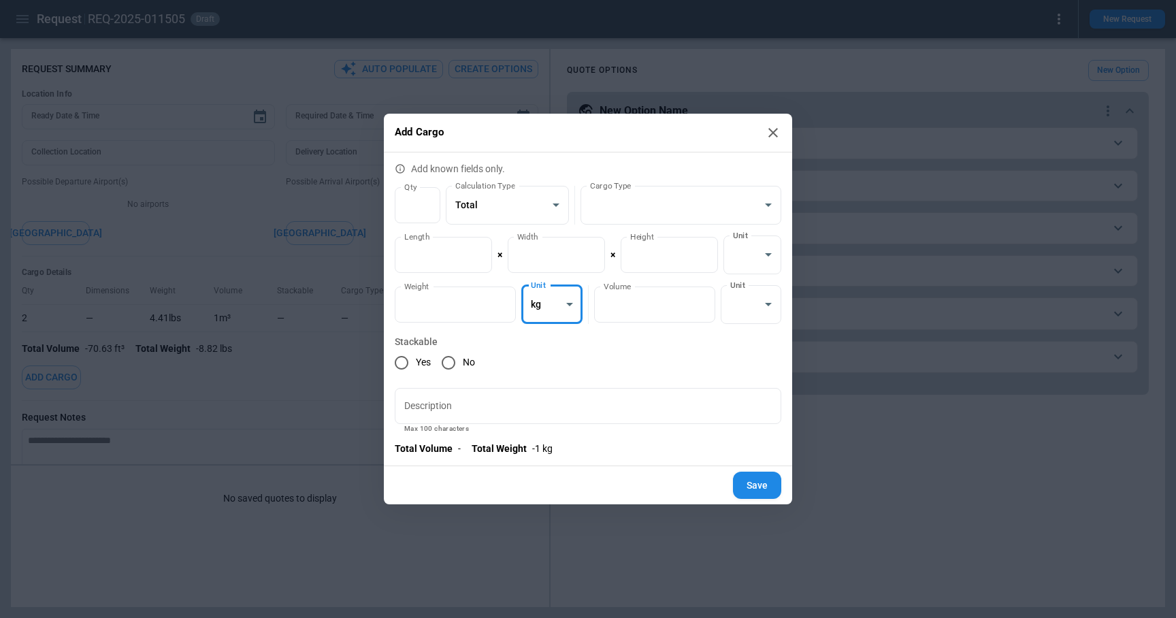
click at [682, 368] on div "Yes No" at bounding box center [588, 362] width 386 height 29
click at [761, 491] on button "Save" at bounding box center [757, 486] width 48 height 28
type textarea "*"
type input "*"
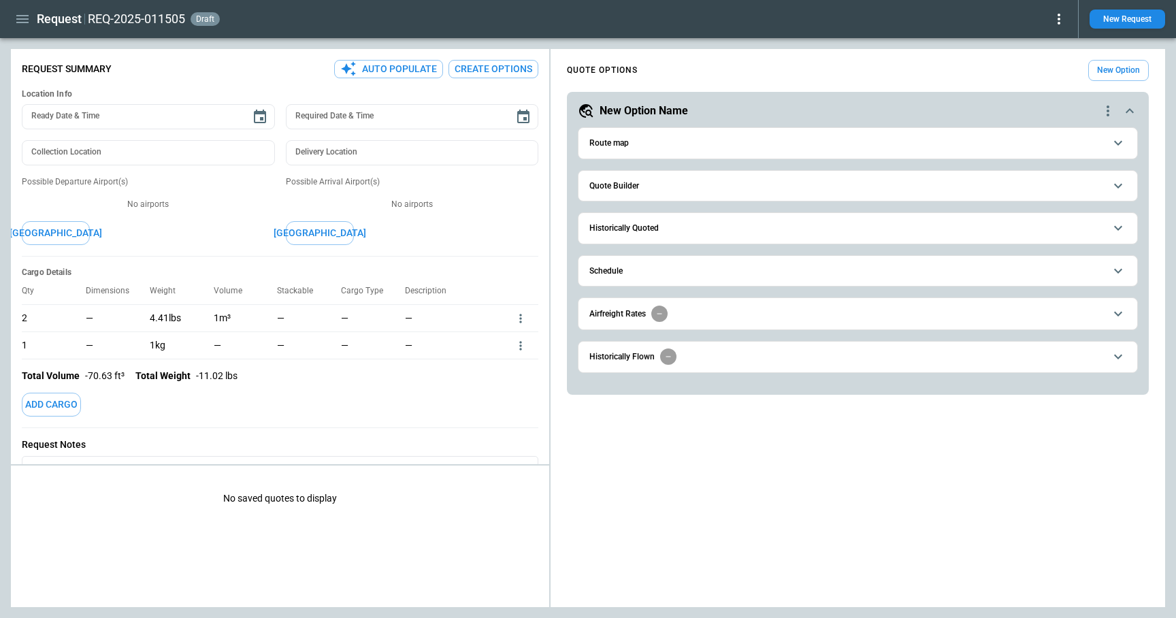
click at [524, 348] on icon "more" at bounding box center [521, 346] width 14 height 14
click at [515, 367] on li "Edit" at bounding box center [503, 368] width 48 height 20
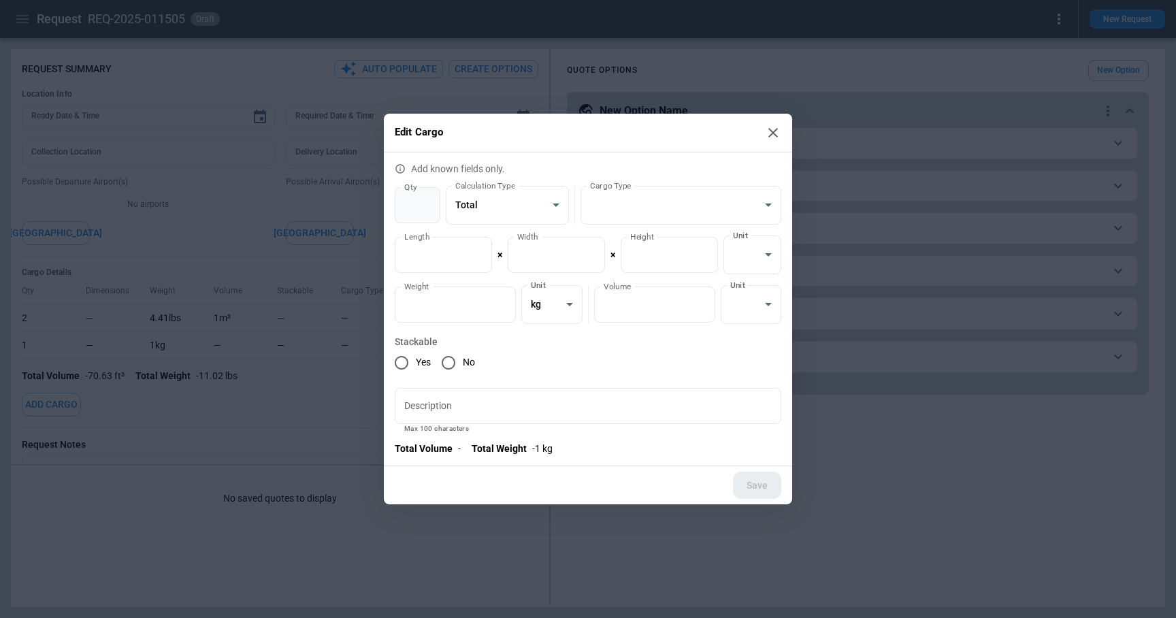
type input "*"
click at [425, 198] on input "*" at bounding box center [418, 205] width 46 height 36
click at [761, 486] on button "Save" at bounding box center [757, 486] width 48 height 28
type textarea "*"
type input "*"
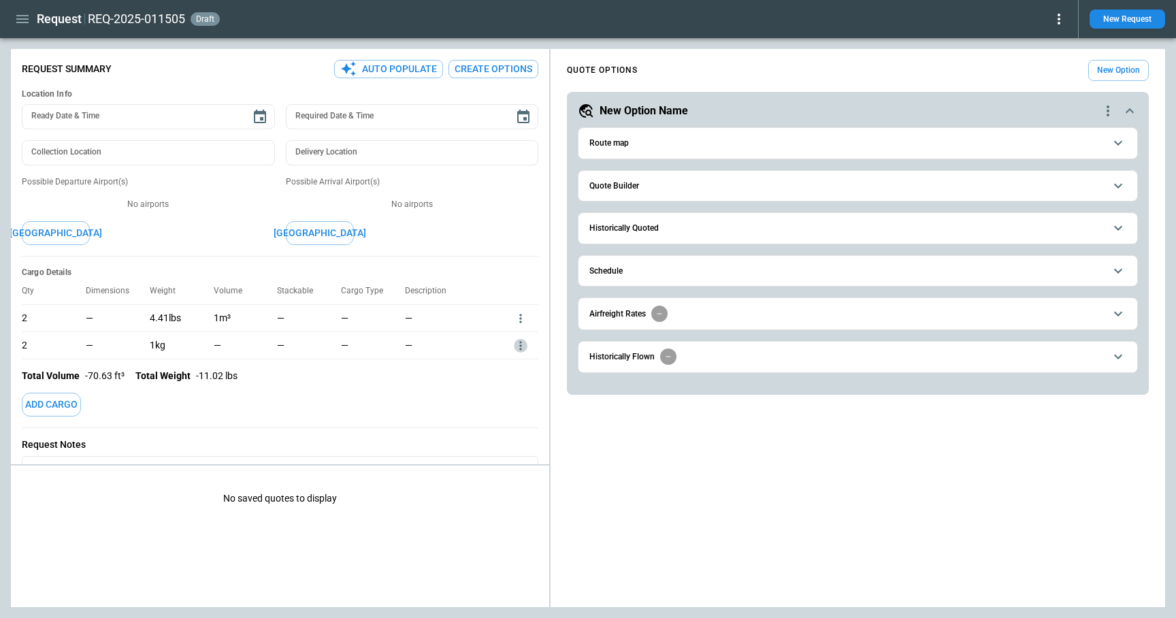
click at [520, 350] on icon "more" at bounding box center [521, 346] width 14 height 14
click at [512, 365] on li "Edit" at bounding box center [503, 368] width 48 height 20
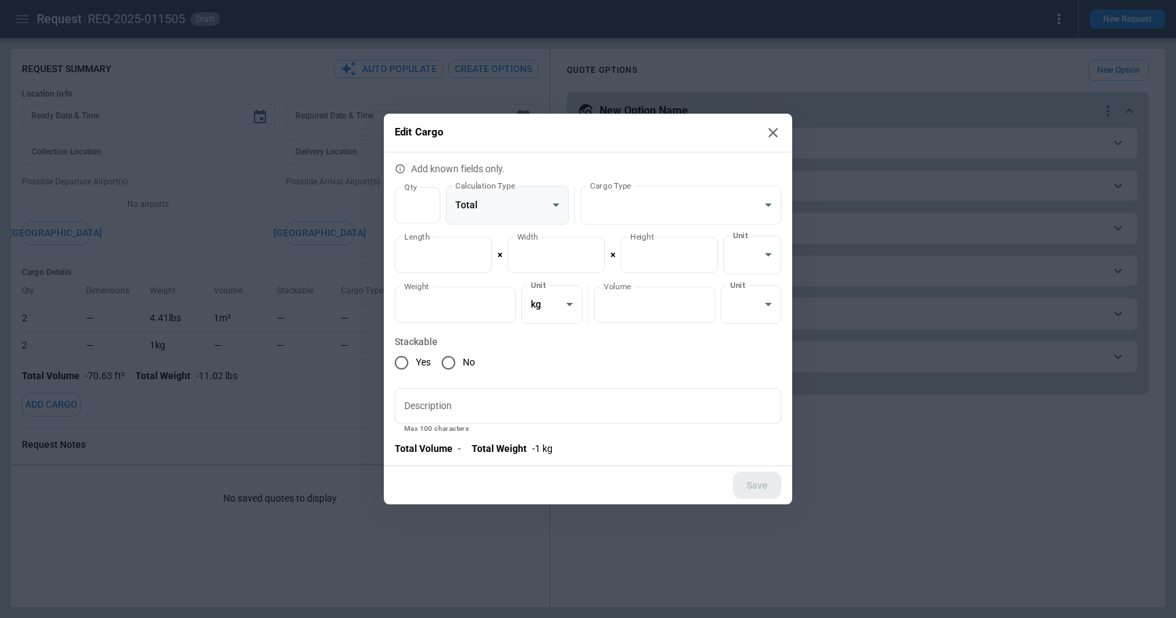
click at [544, 203] on body "**********" at bounding box center [588, 309] width 1176 height 618
click at [516, 253] on li "Per Item" at bounding box center [507, 260] width 123 height 20
type input "********"
click at [748, 489] on button "Save" at bounding box center [757, 486] width 48 height 28
type textarea "*"
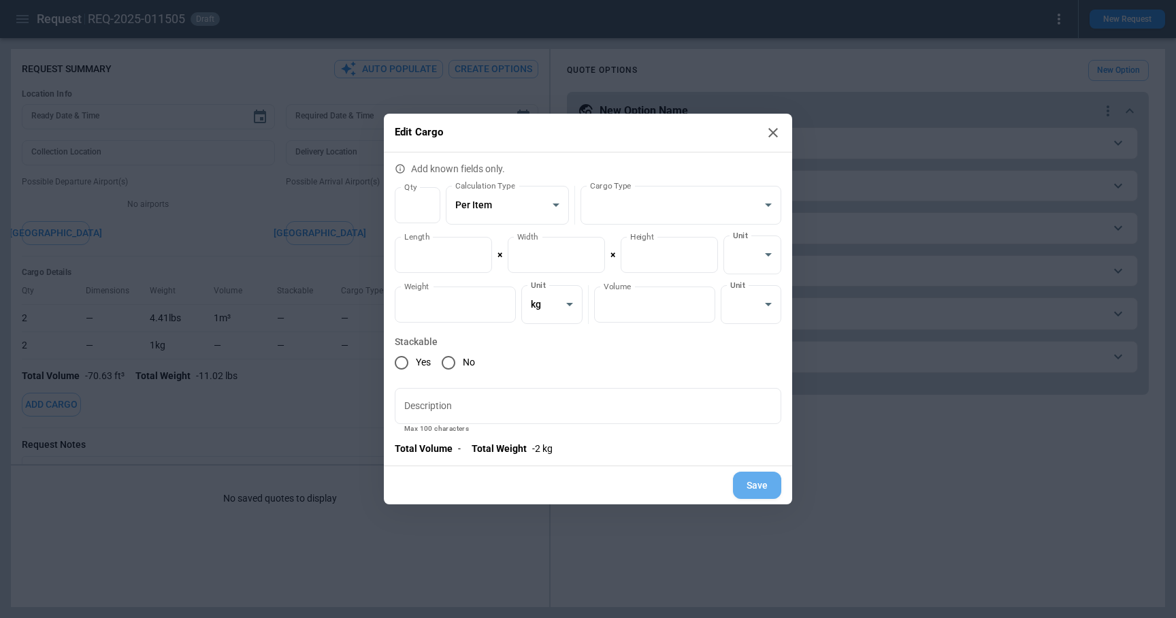
type input "********"
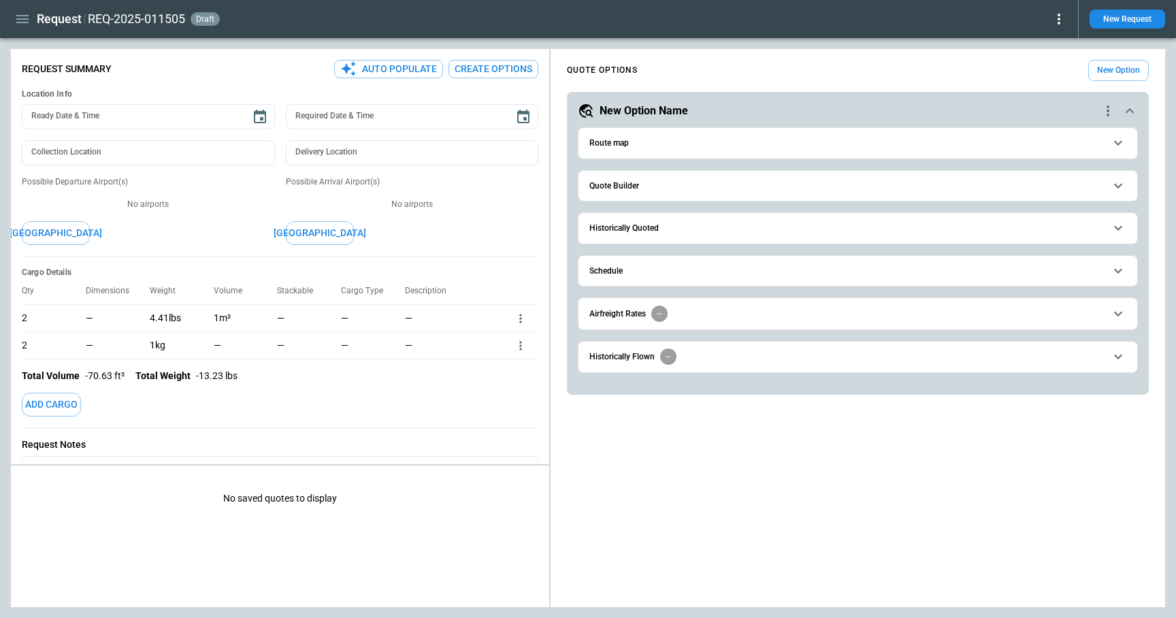
scroll to position [25, 0]
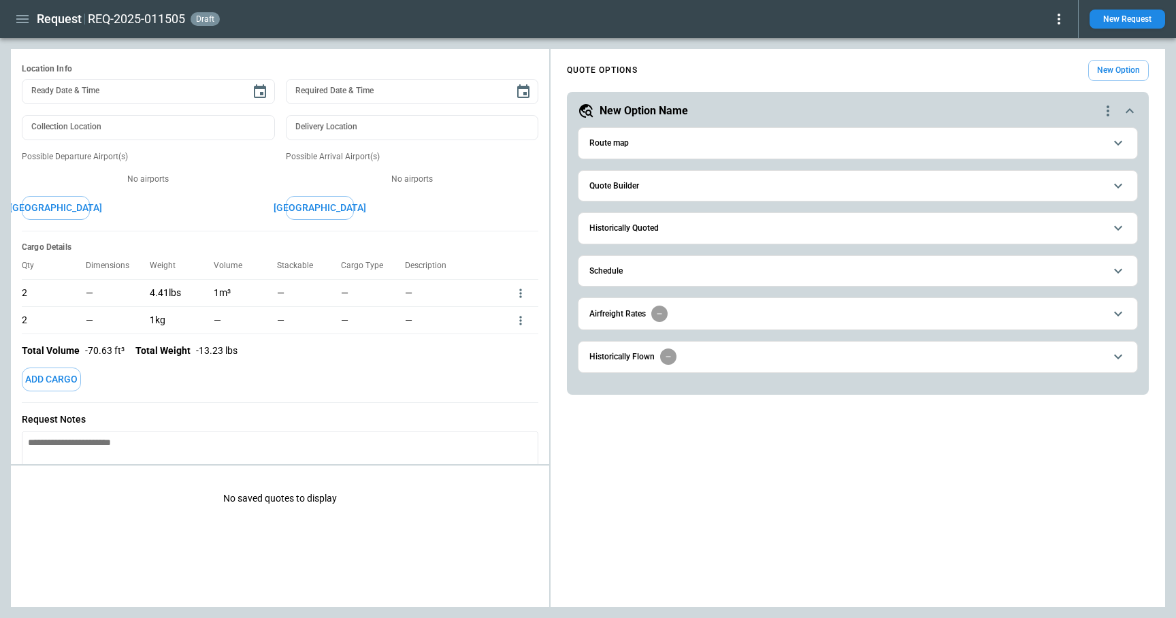
click at [520, 319] on icon "more" at bounding box center [520, 320] width 2 height 9
click at [511, 344] on li "Edit" at bounding box center [503, 343] width 48 height 20
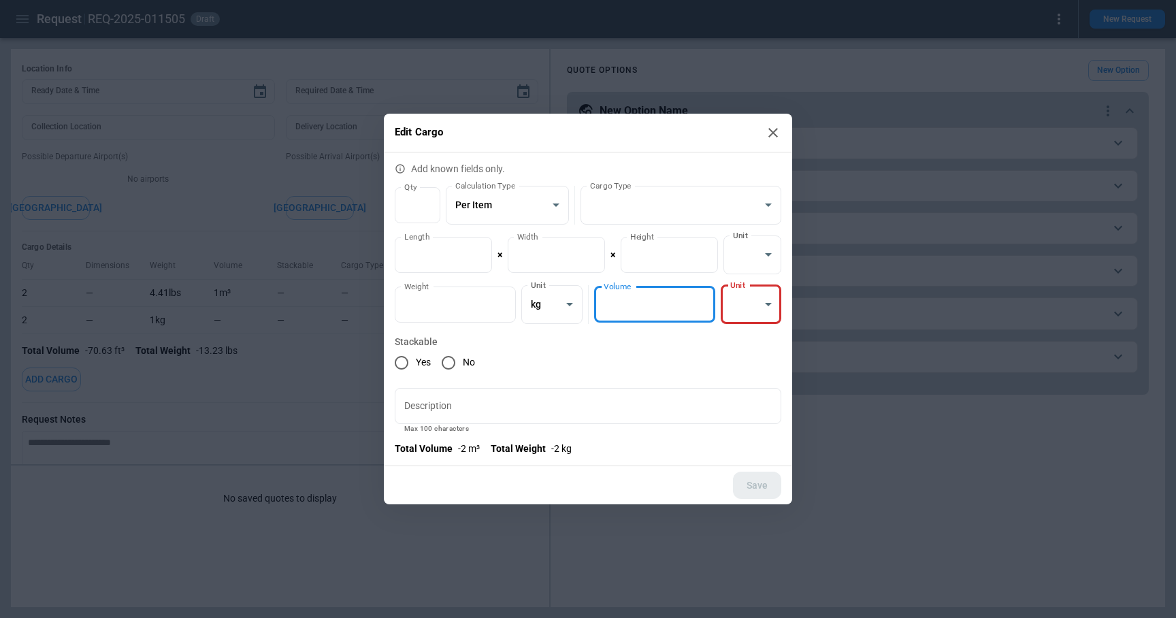
type input "*"
click at [698, 303] on input "*" at bounding box center [654, 304] width 121 height 36
click at [751, 303] on body "**********" at bounding box center [588, 309] width 1176 height 618
click at [752, 353] on li "cbm" at bounding box center [751, 359] width 61 height 20
type input "**********"
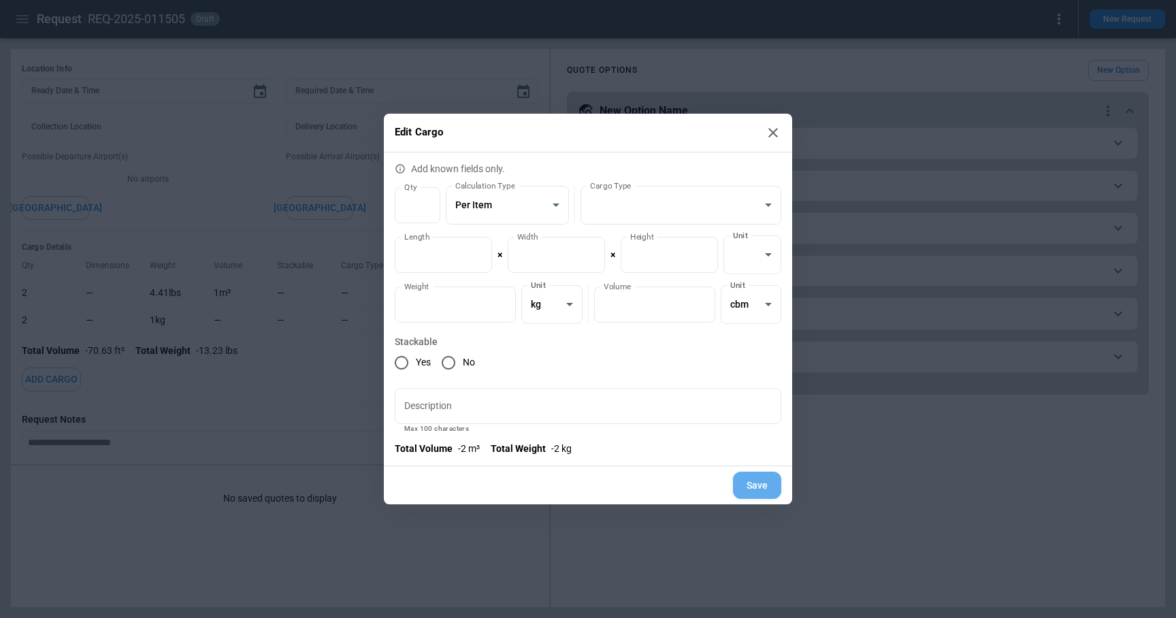
click at [760, 486] on button "Save" at bounding box center [757, 486] width 48 height 28
type textarea "*"
type input "*"
type input "**********"
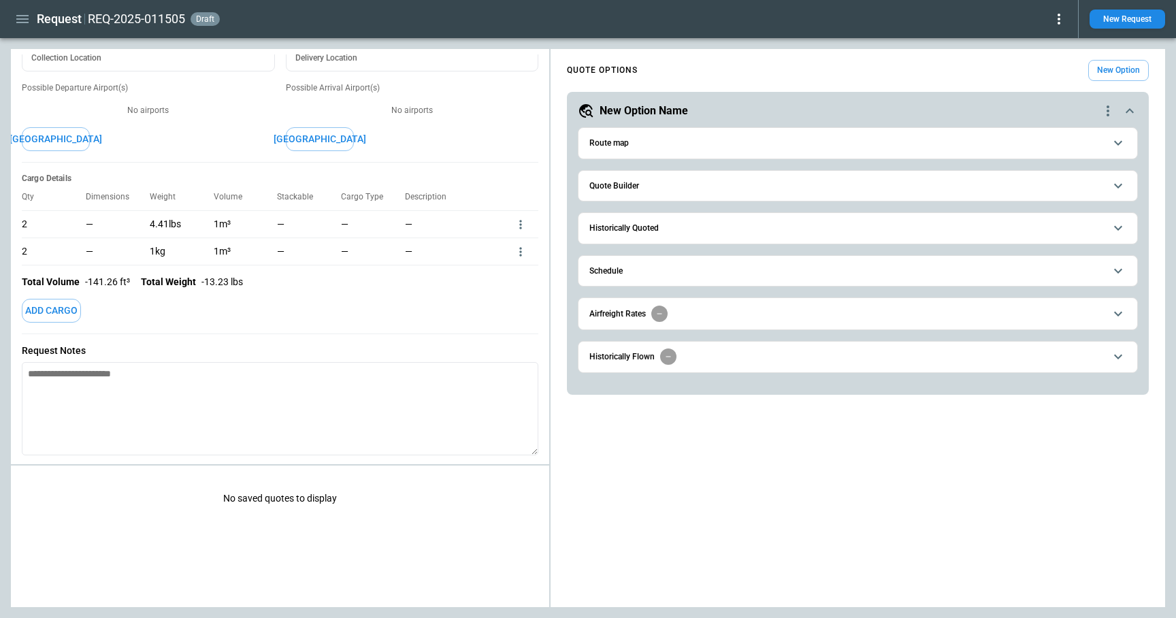
scroll to position [93, 0]
click at [520, 251] on icon "more" at bounding box center [520, 252] width 2 height 9
click at [516, 271] on li "Edit" at bounding box center [503, 275] width 48 height 20
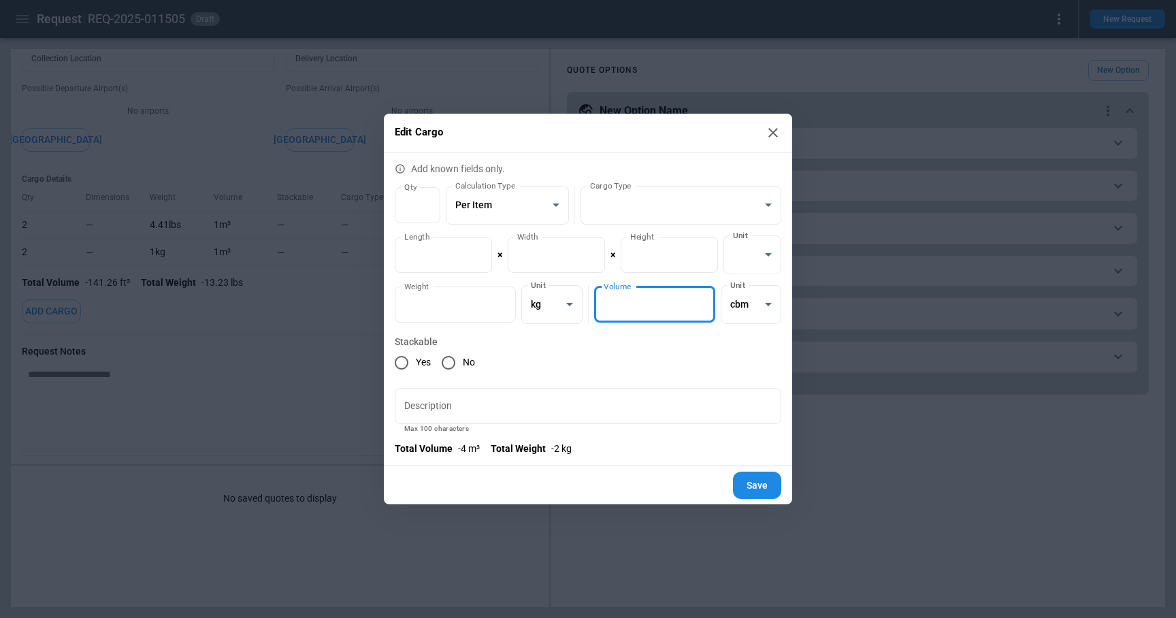
type input "*"
click at [700, 299] on input "*" at bounding box center [654, 304] width 121 height 36
click at [762, 489] on button "Save" at bounding box center [757, 486] width 48 height 28
type textarea "*"
type input "*"
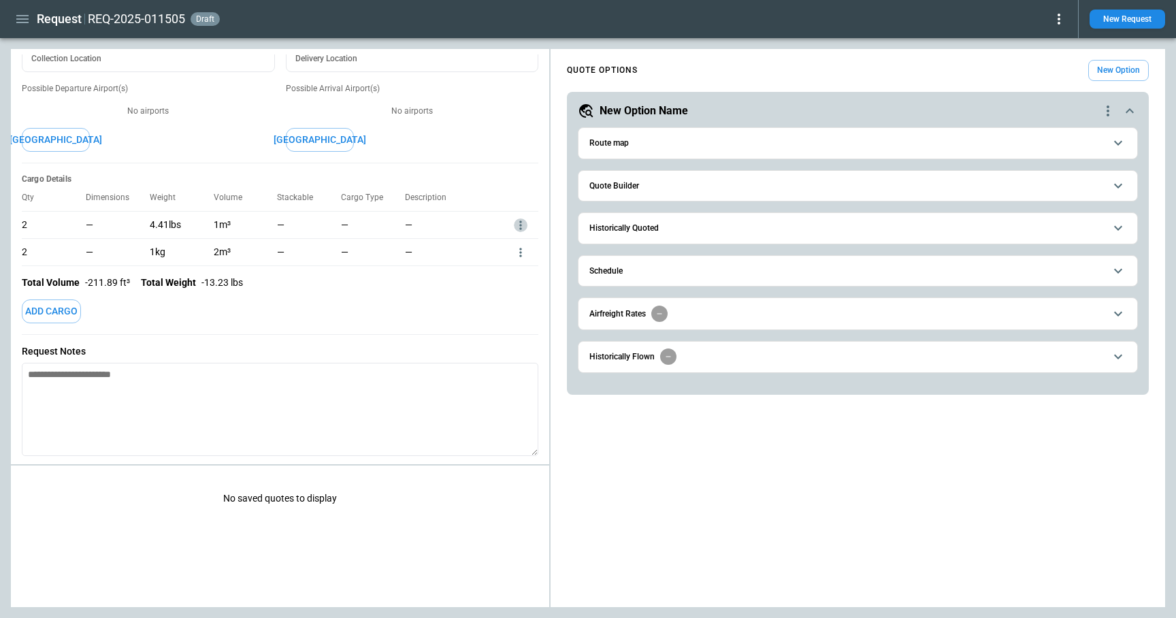
click at [522, 220] on icon "more" at bounding box center [521, 225] width 14 height 14
click at [510, 246] on li "Edit" at bounding box center [503, 247] width 48 height 20
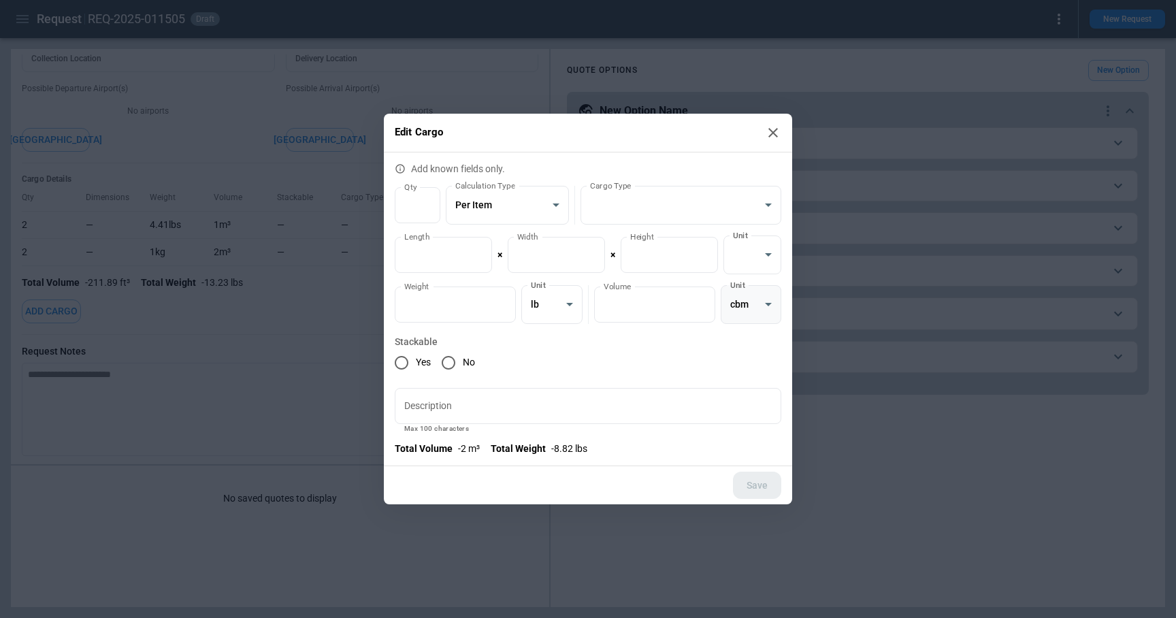
click at [738, 305] on body "**********" at bounding box center [588, 309] width 1176 height 618
click at [753, 361] on li "cbm" at bounding box center [751, 359] width 61 height 20
type input "*"
click at [701, 297] on input "*" at bounding box center [654, 304] width 121 height 36
click at [762, 488] on button "Save" at bounding box center [757, 486] width 48 height 28
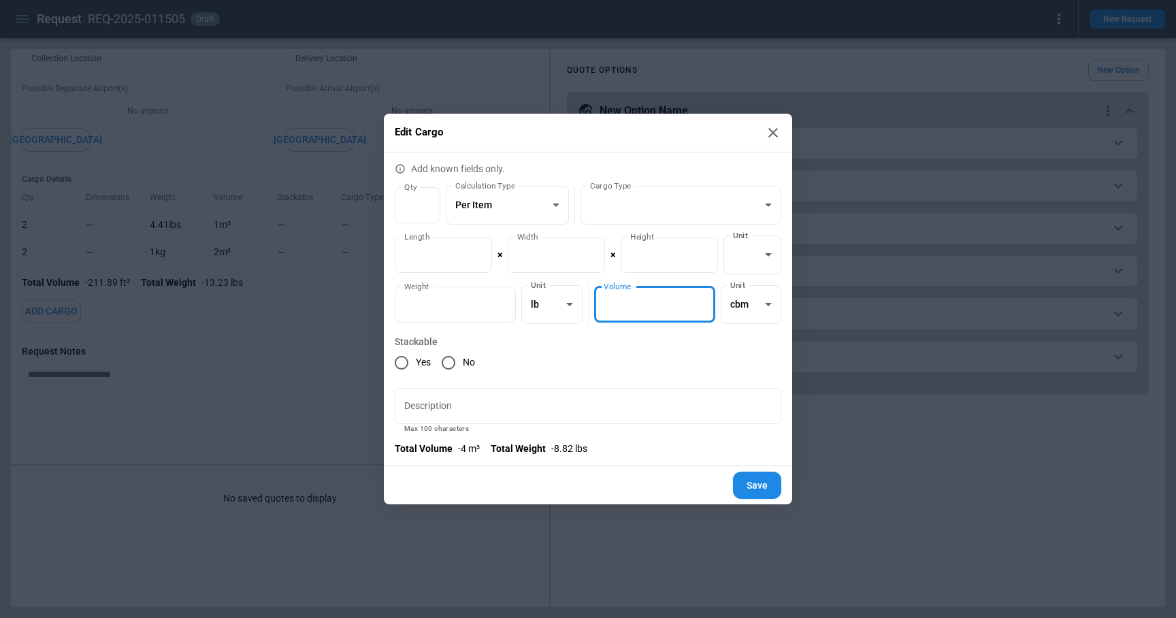
type textarea "*"
type input "*"
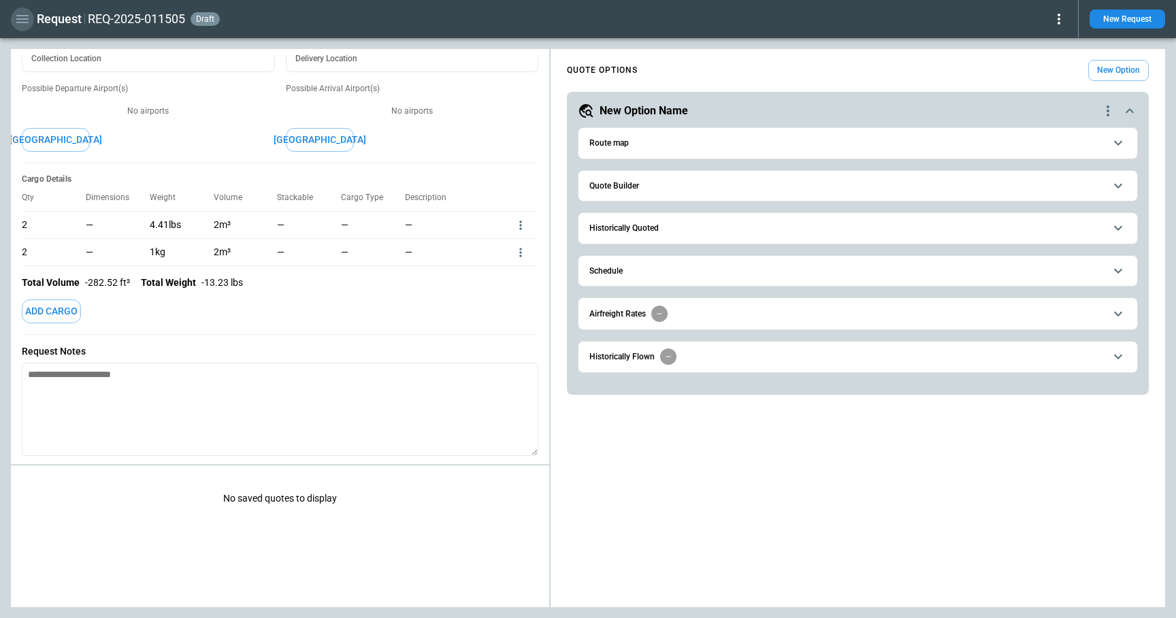
click at [21, 13] on icon "button" at bounding box center [22, 19] width 16 height 16
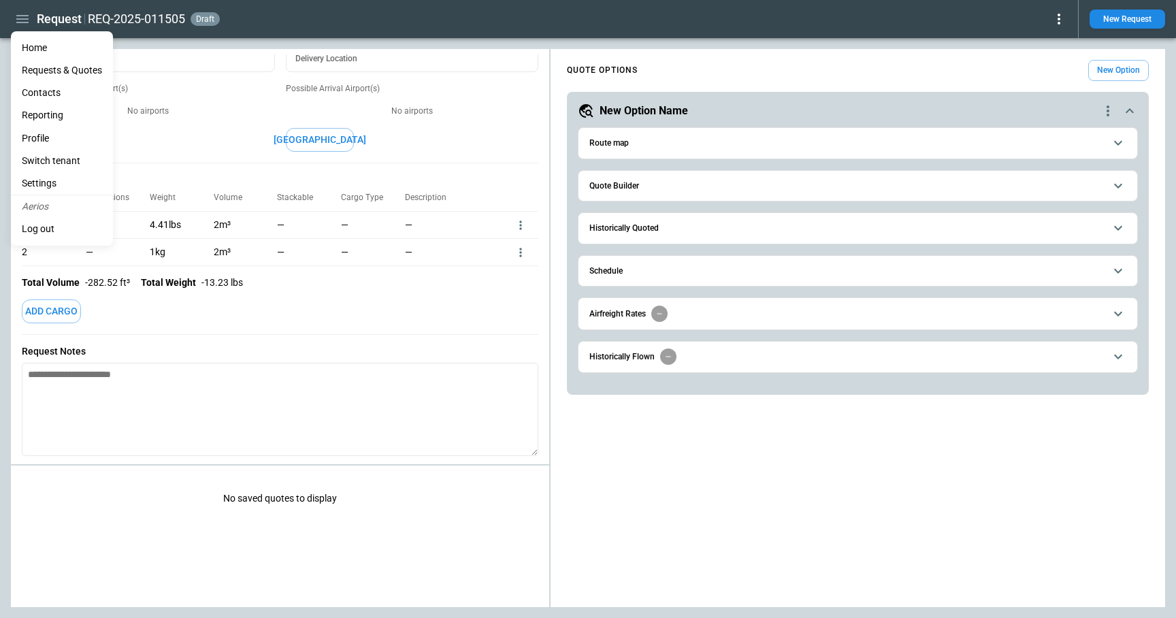
click at [524, 213] on div at bounding box center [588, 309] width 1176 height 618
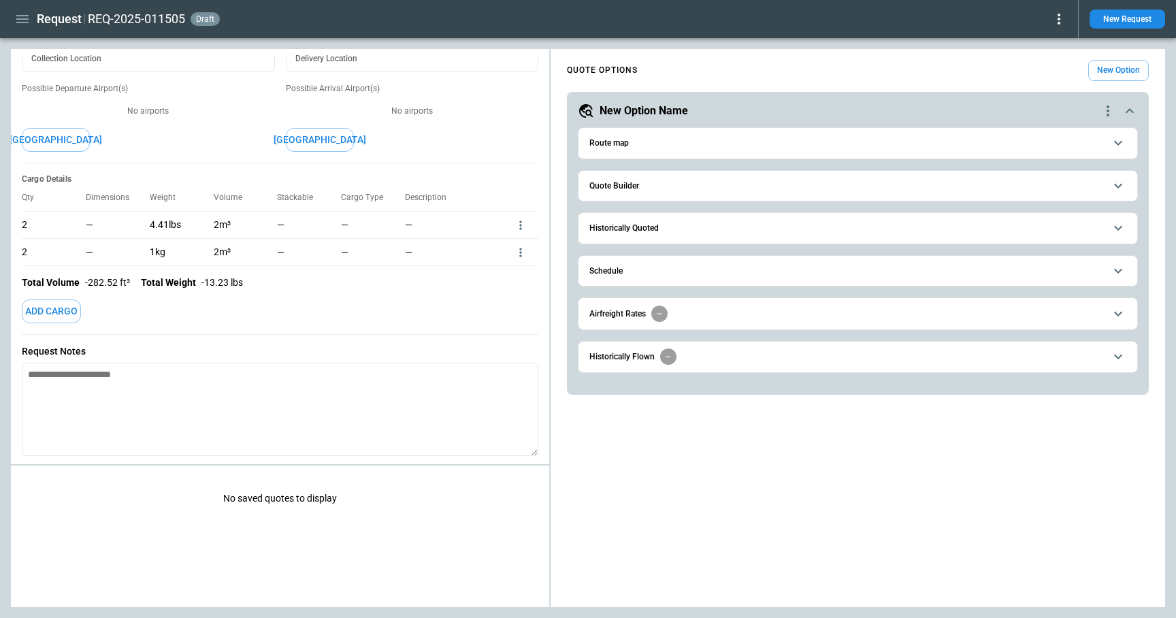
click at [524, 225] on icon "more" at bounding box center [521, 225] width 14 height 14
click at [508, 246] on li "Edit" at bounding box center [503, 247] width 48 height 20
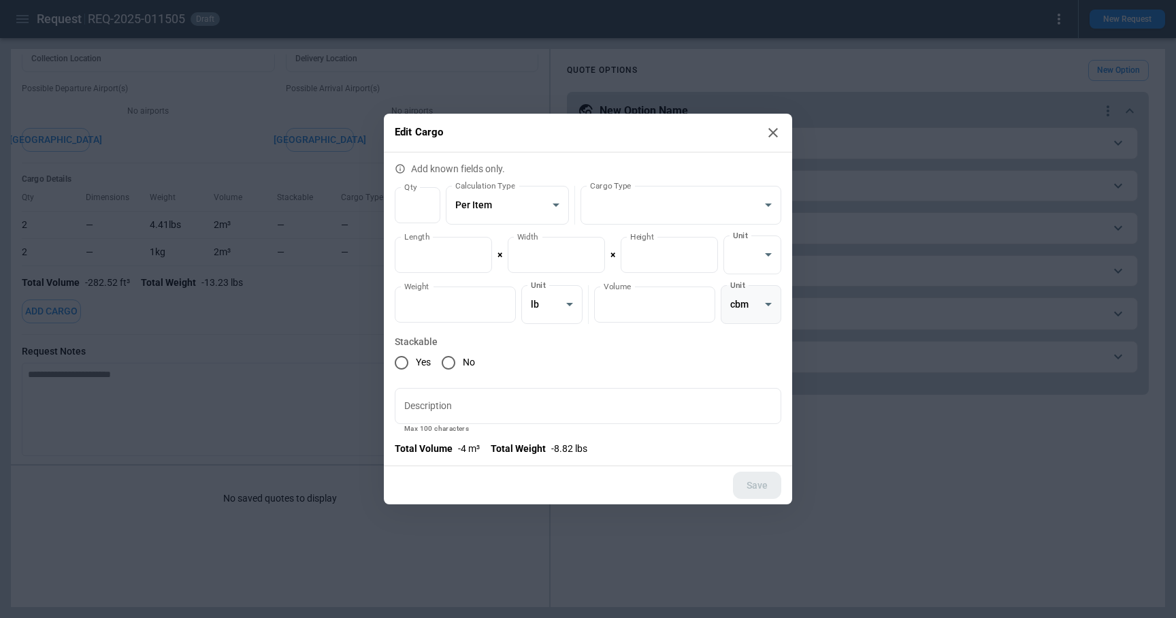
click at [744, 304] on body "**********" at bounding box center [588, 309] width 1176 height 618
click at [745, 337] on li "cft" at bounding box center [751, 339] width 61 height 20
type input "*****"
type input "**********"
click at [763, 476] on button "Save" at bounding box center [757, 486] width 48 height 28
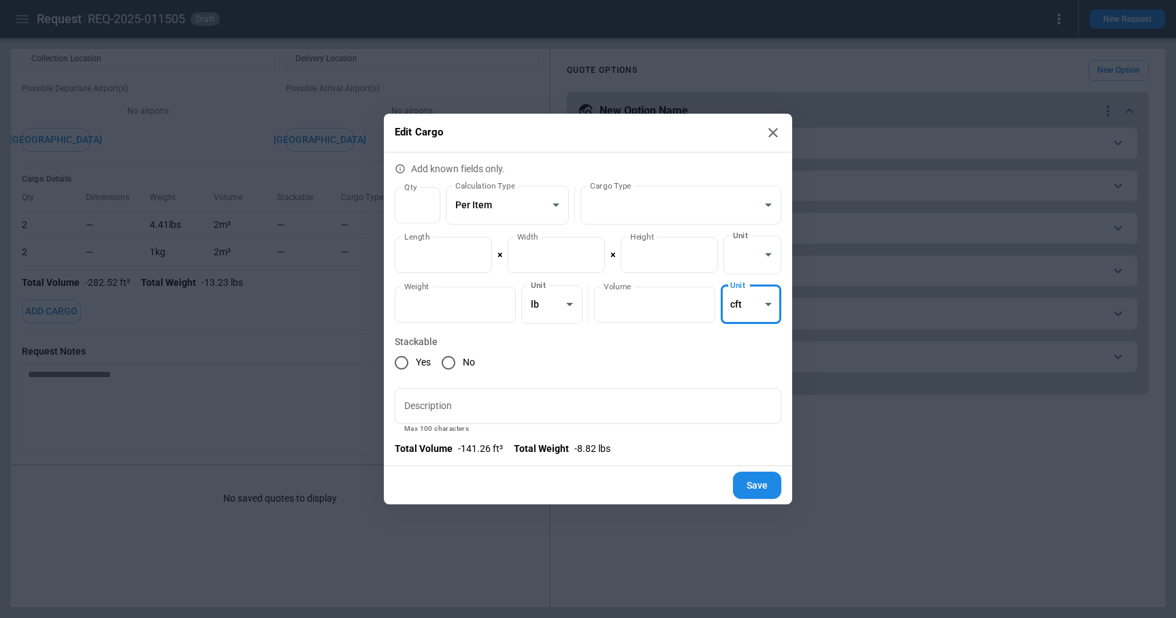
type textarea "*"
type input "*****"
type input "**********"
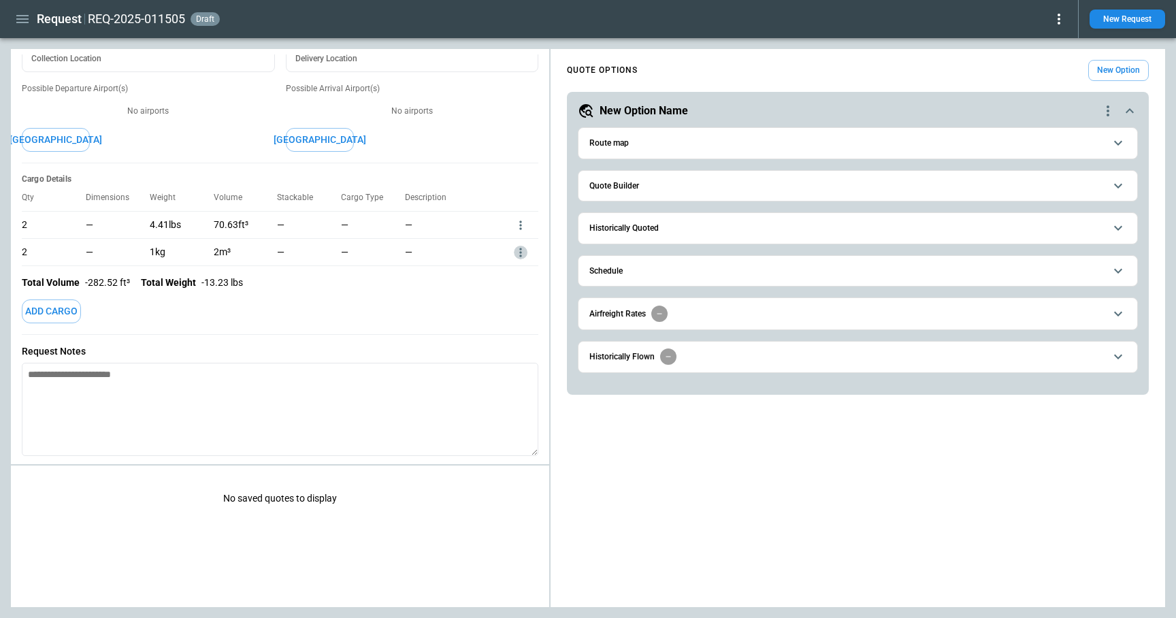
click at [525, 254] on icon "more" at bounding box center [521, 253] width 14 height 14
click at [518, 274] on li "Edit" at bounding box center [503, 275] width 48 height 20
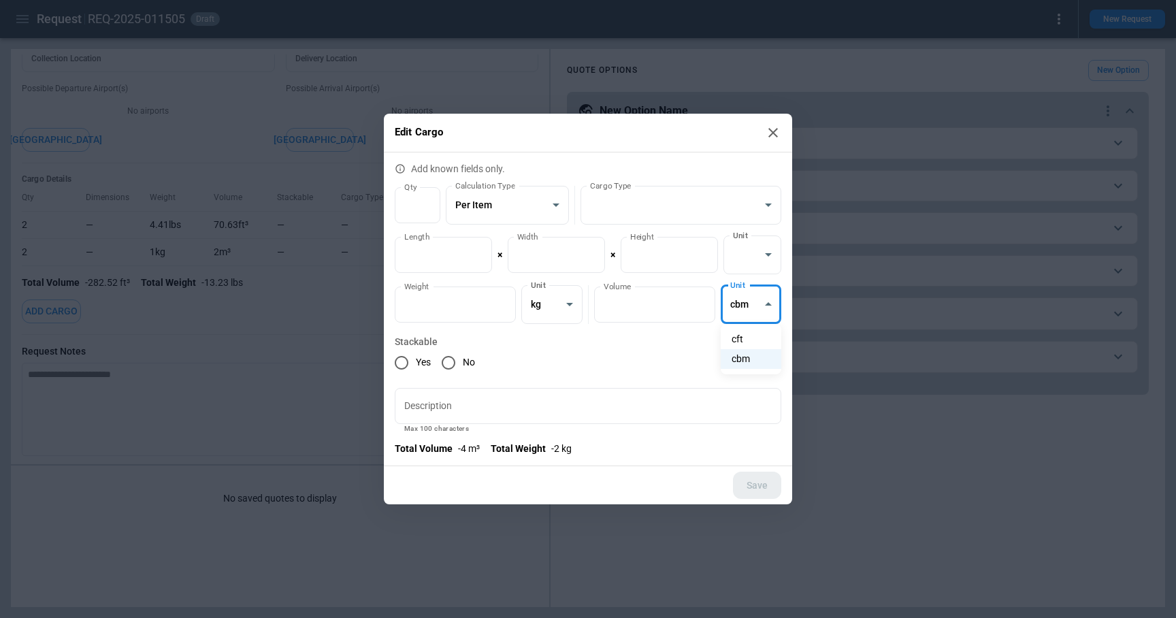
click at [744, 315] on body "**********" at bounding box center [588, 309] width 1176 height 618
click at [744, 340] on li "cft" at bounding box center [751, 339] width 61 height 20
type input "*****"
type input "**********"
click at [759, 485] on button "Save" at bounding box center [757, 486] width 48 height 28
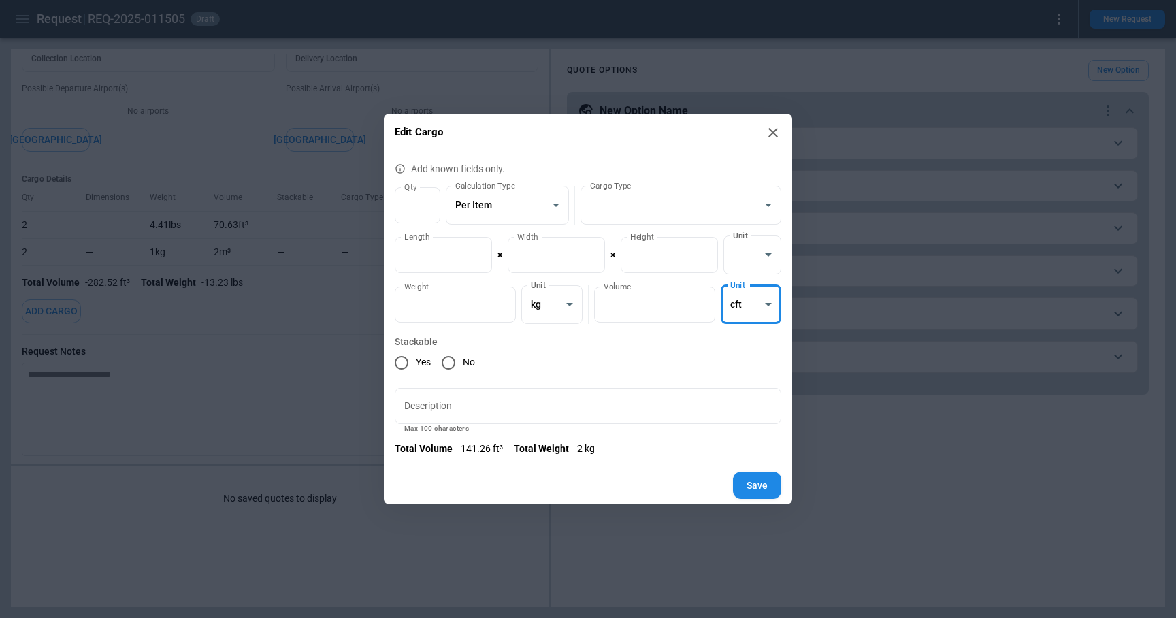
type textarea "*"
type input "*****"
type input "**********"
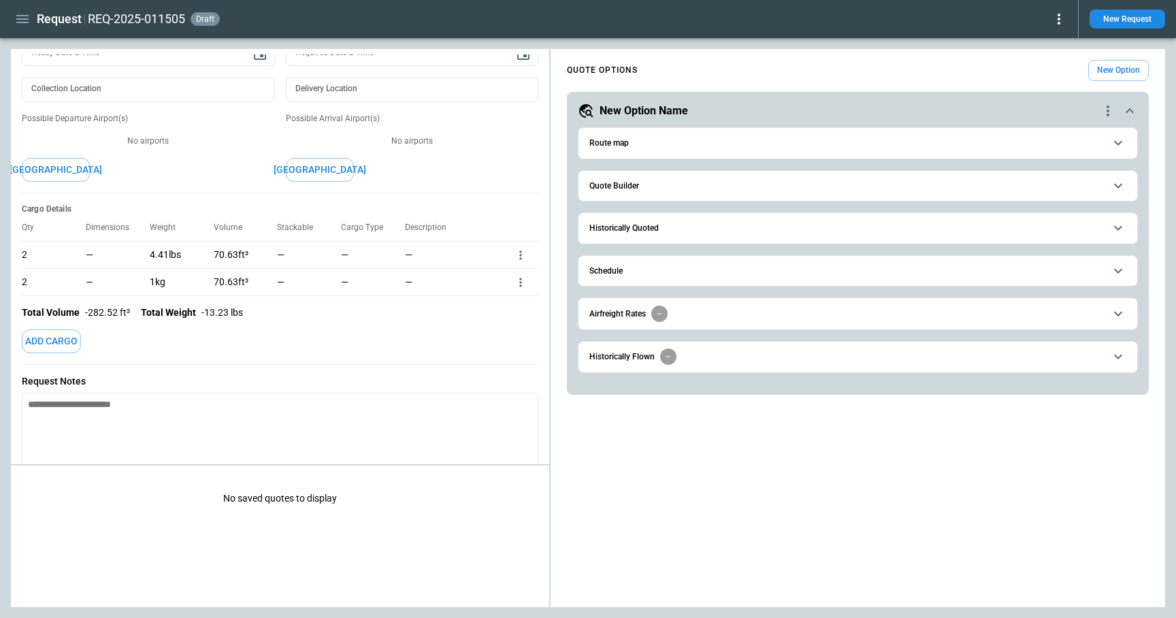
scroll to position [61, 0]
click at [523, 288] on icon "more" at bounding box center [521, 285] width 14 height 14
click at [513, 308] on li "Edit" at bounding box center [503, 307] width 48 height 20
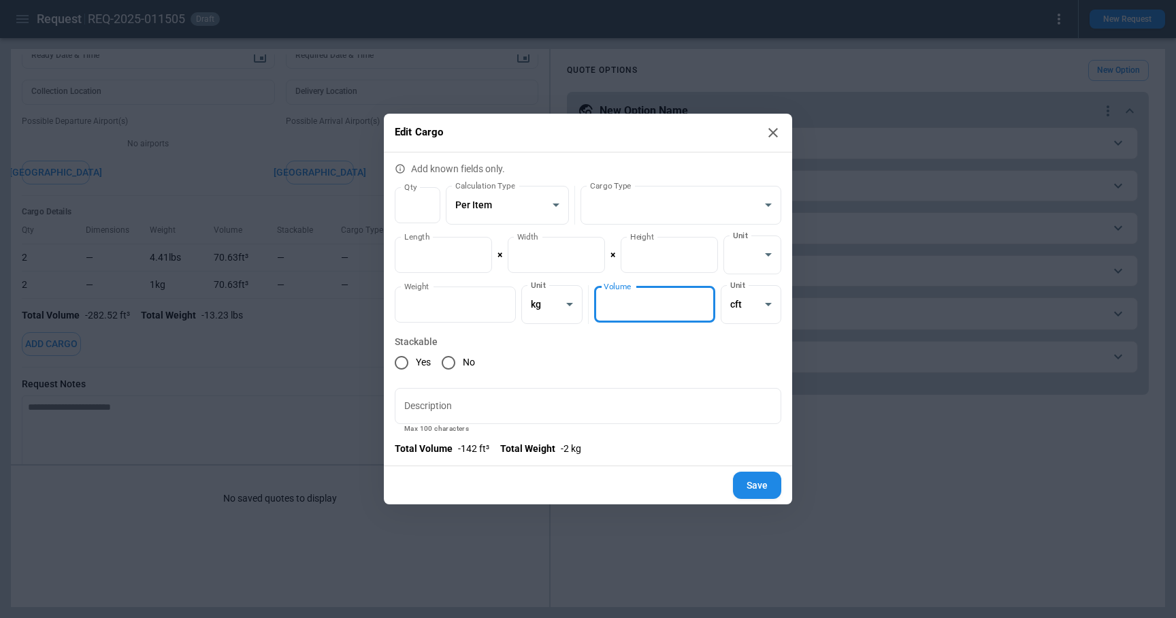
type input "**"
click at [701, 299] on input "**" at bounding box center [654, 304] width 121 height 36
click at [755, 484] on button "Save" at bounding box center [757, 486] width 48 height 28
type textarea "*"
type input "**"
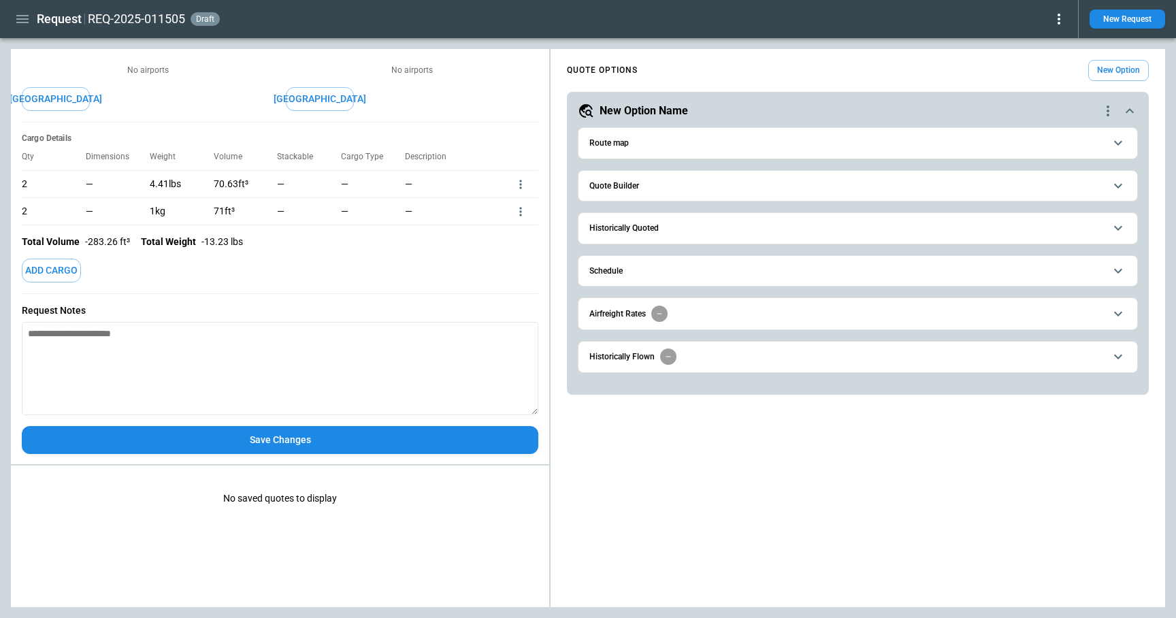
scroll to position [134, 0]
click at [290, 437] on button "Save Changes" at bounding box center [280, 440] width 516 height 28
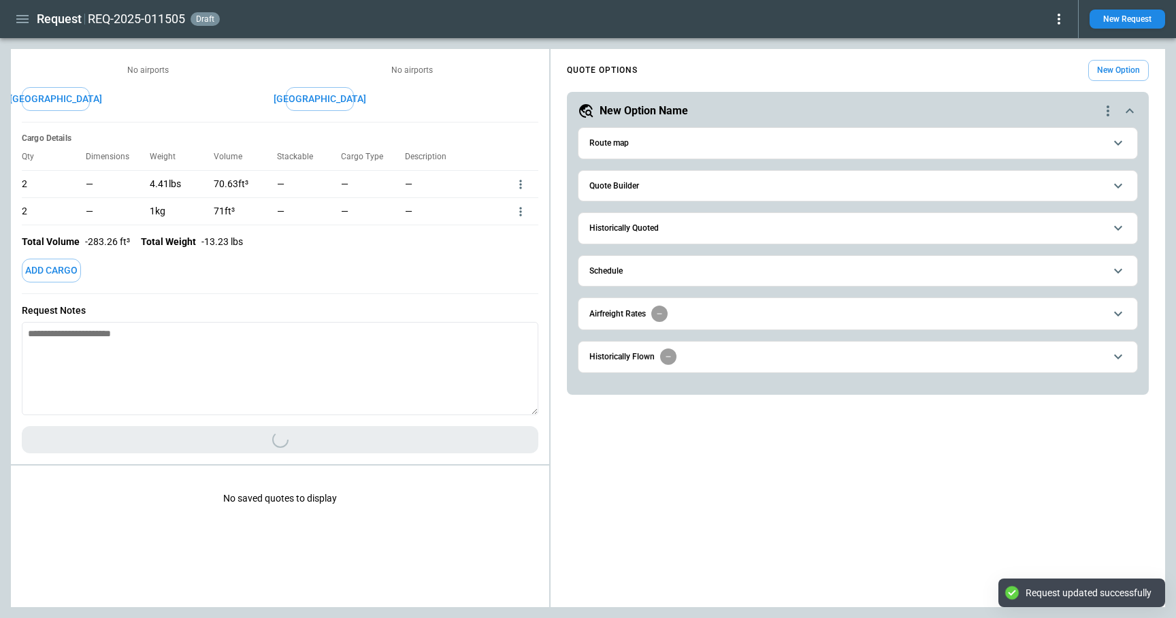
type textarea "*"
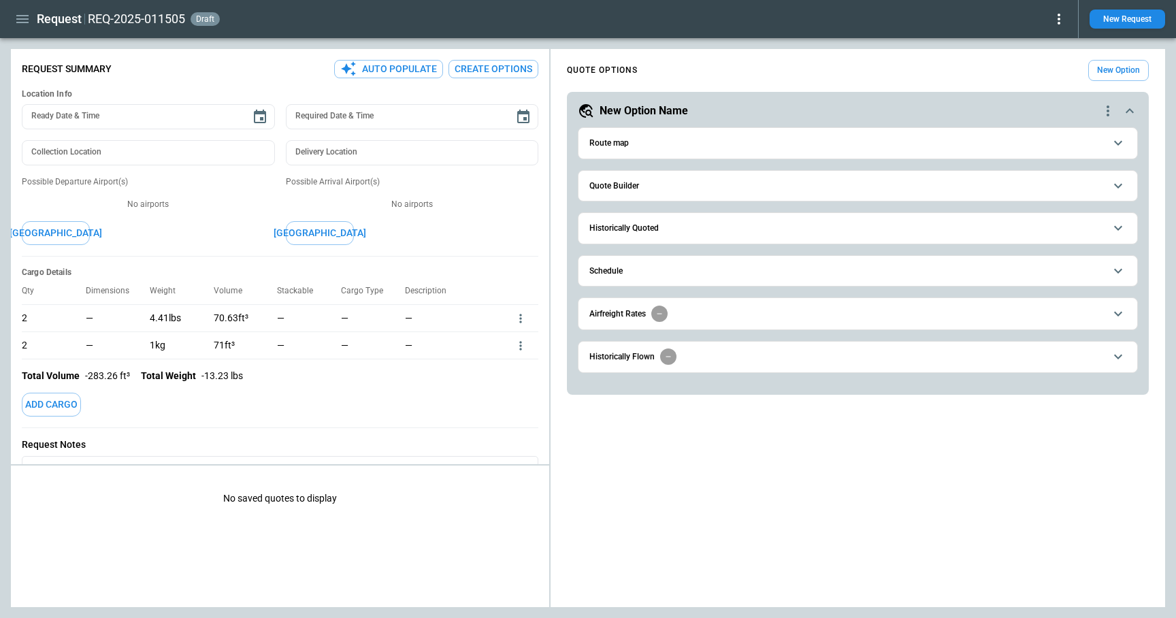
type textarea "*"
click at [514, 343] on icon "more" at bounding box center [521, 346] width 14 height 14
click at [505, 367] on li "Edit" at bounding box center [503, 368] width 48 height 20
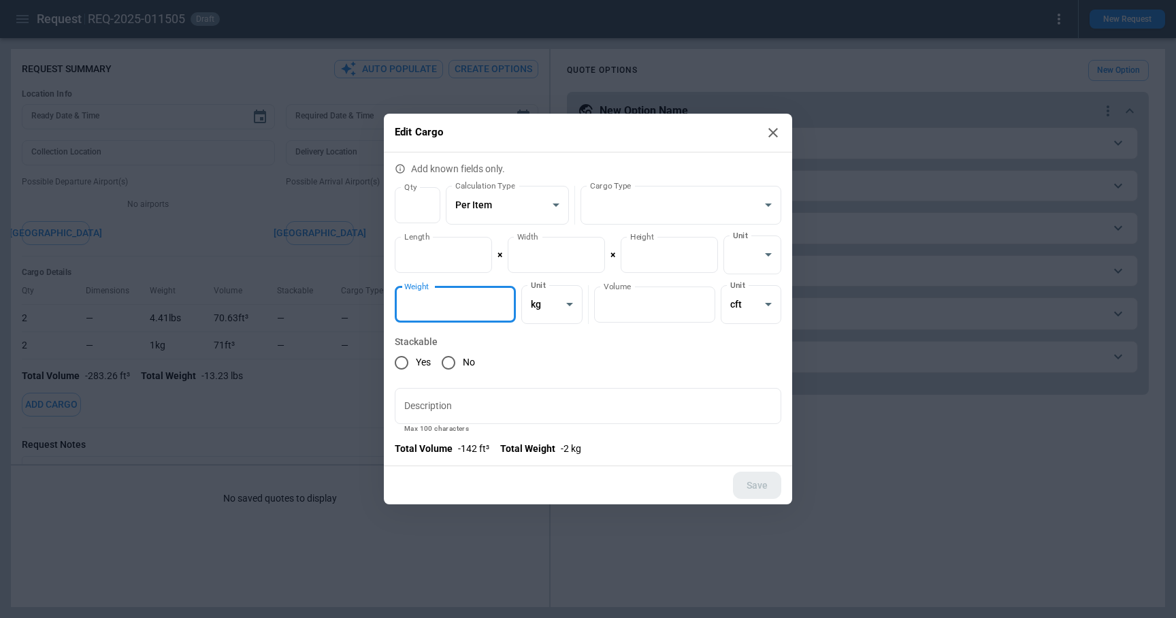
drag, startPoint x: 448, startPoint y: 306, endPoint x: 378, endPoint y: 305, distance: 69.4
click at [378, 305] on div "**********" at bounding box center [588, 309] width 1176 height 618
type input "*"
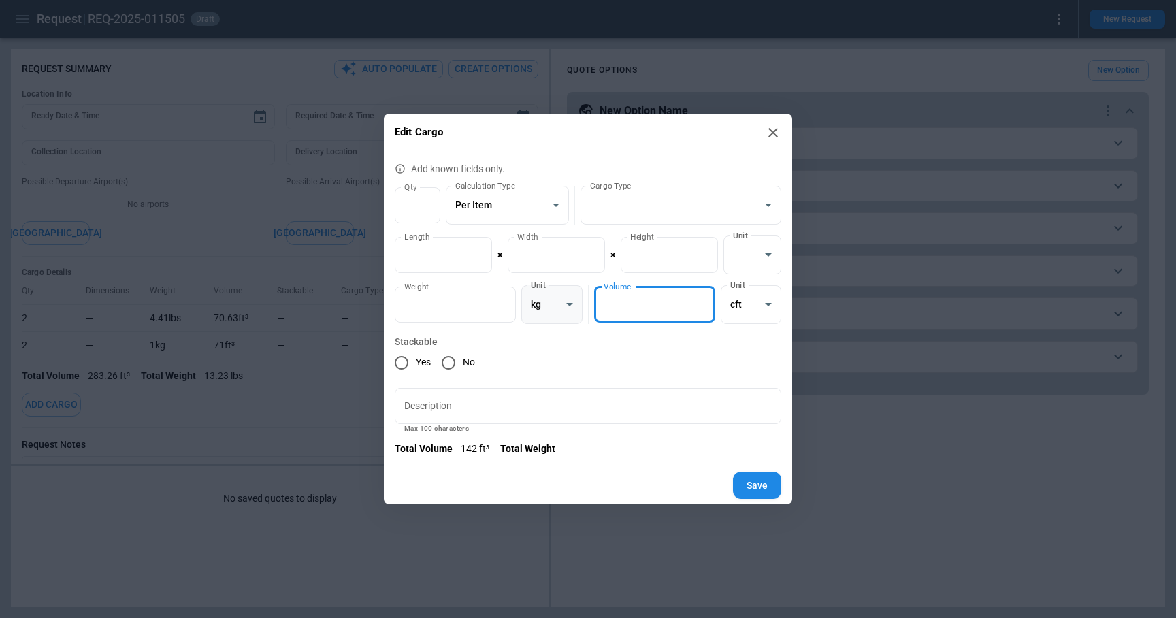
drag, startPoint x: 641, startPoint y: 298, endPoint x: 548, endPoint y: 298, distance: 92.5
click at [550, 298] on div "**********" at bounding box center [588, 304] width 386 height 39
type input "*"
click at [761, 486] on button "Save" at bounding box center [757, 486] width 48 height 28
type textarea "*"
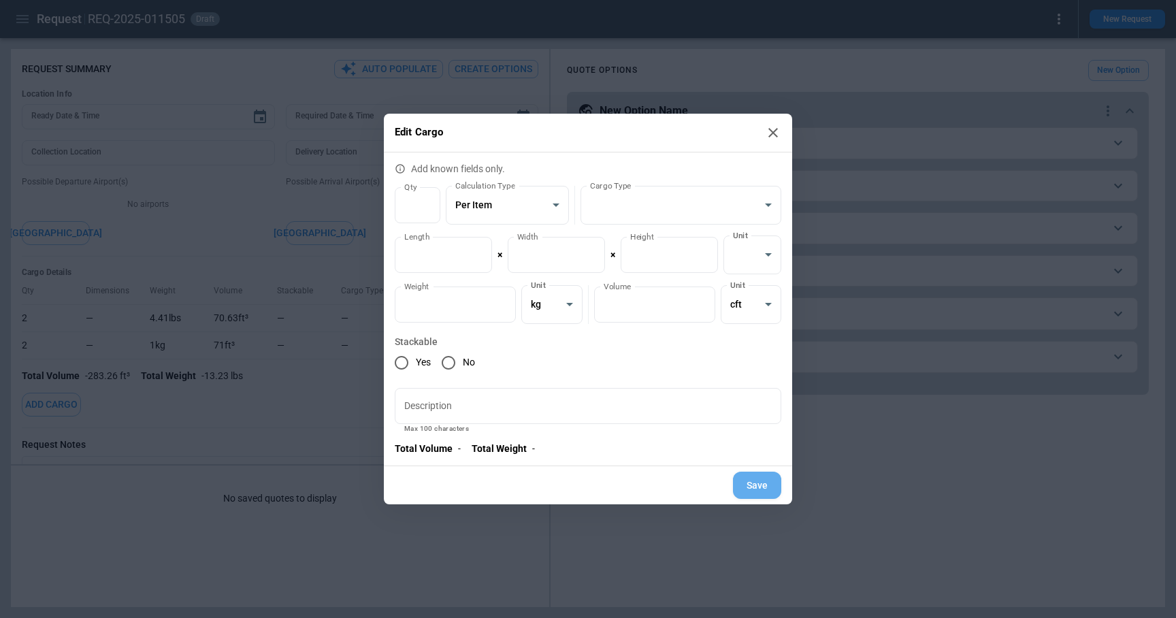
type input "*"
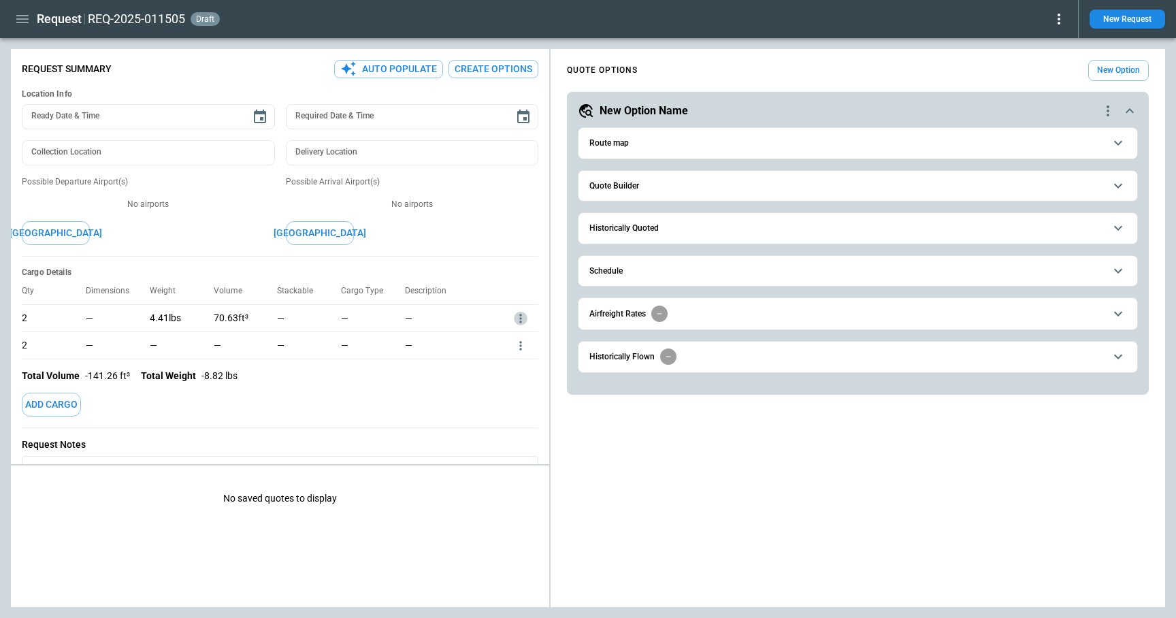
click at [516, 318] on icon "more" at bounding box center [521, 319] width 14 height 14
click at [509, 343] on li "Edit" at bounding box center [503, 341] width 48 height 20
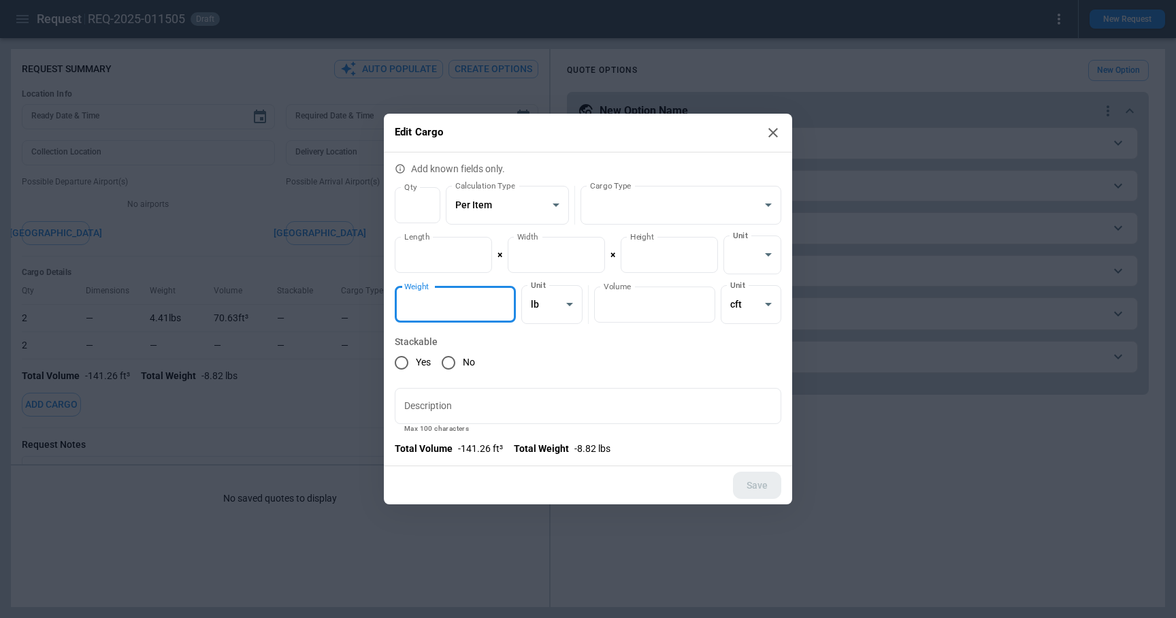
drag, startPoint x: 467, startPoint y: 308, endPoint x: 354, endPoint y: 306, distance: 113.0
click at [354, 308] on div "**********" at bounding box center [588, 309] width 1176 height 618
type input "*"
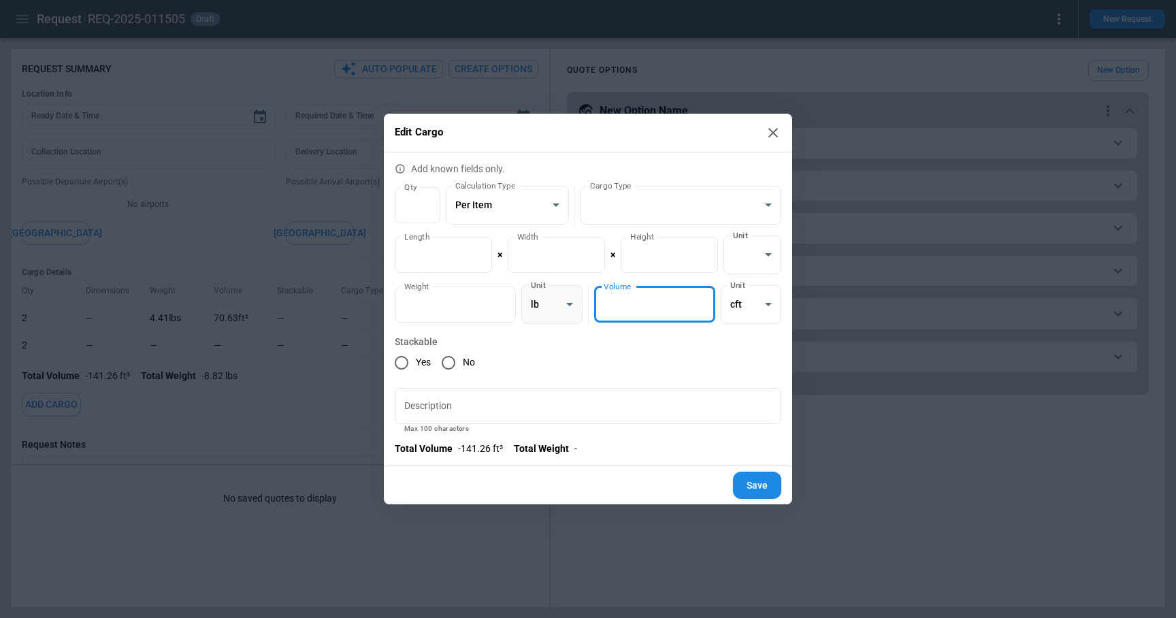
drag, startPoint x: 643, startPoint y: 307, endPoint x: 558, endPoint y: 305, distance: 85.1
click at [558, 305] on div "**********" at bounding box center [588, 304] width 386 height 39
type input "*"
click at [760, 484] on button "Save" at bounding box center [757, 486] width 48 height 28
type textarea "*"
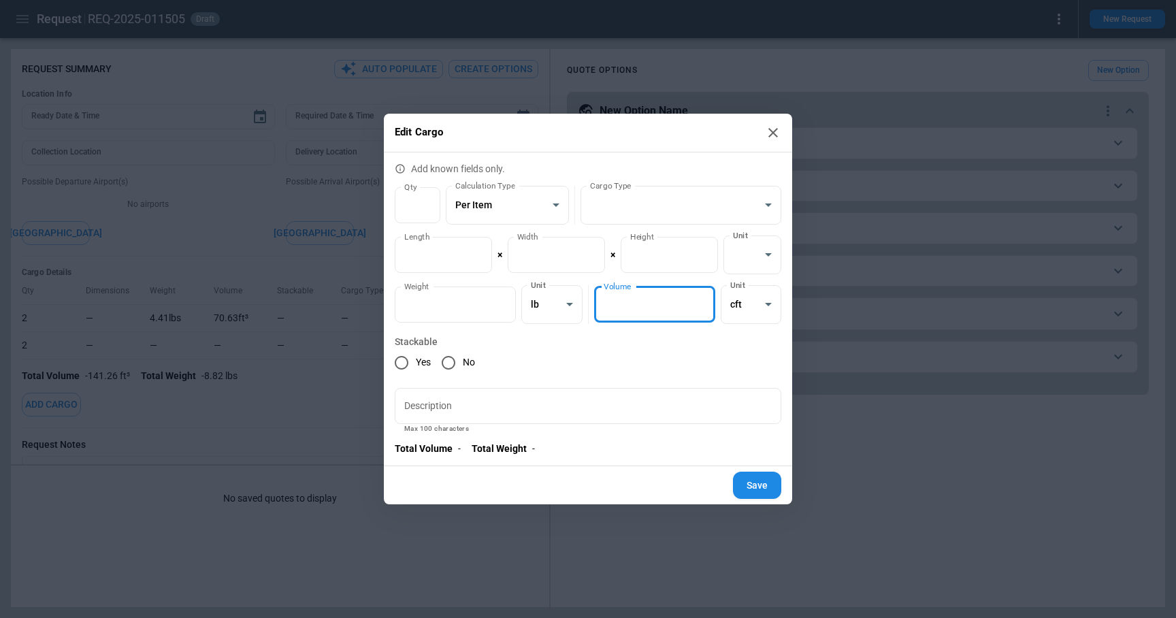
type input "*"
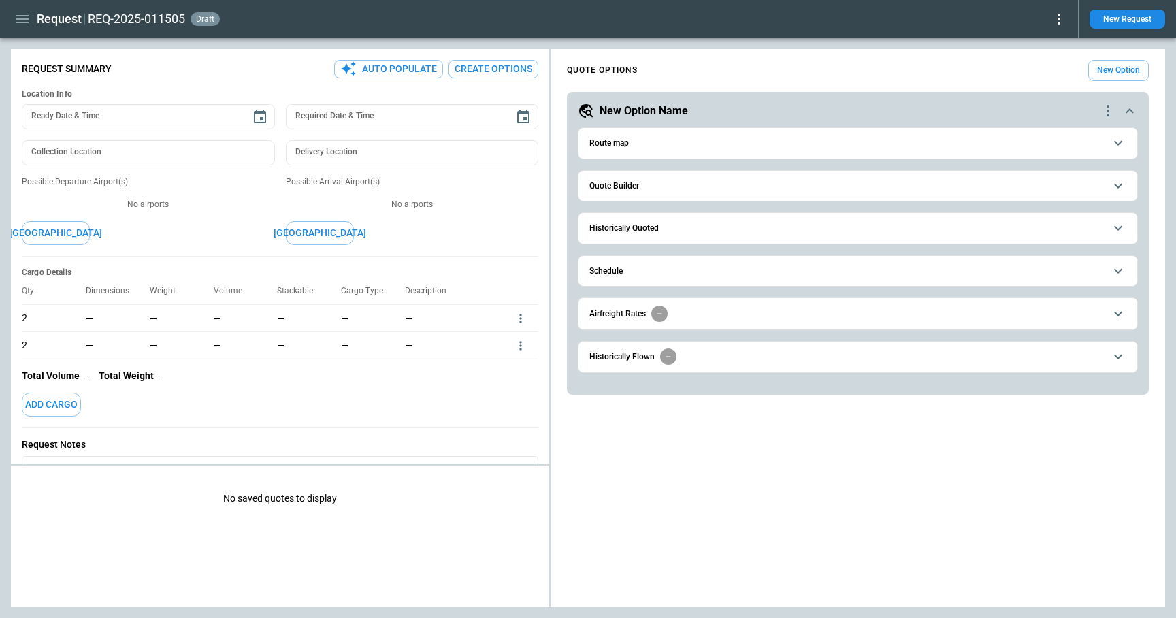
click at [25, 19] on icon "button" at bounding box center [22, 19] width 12 height 8
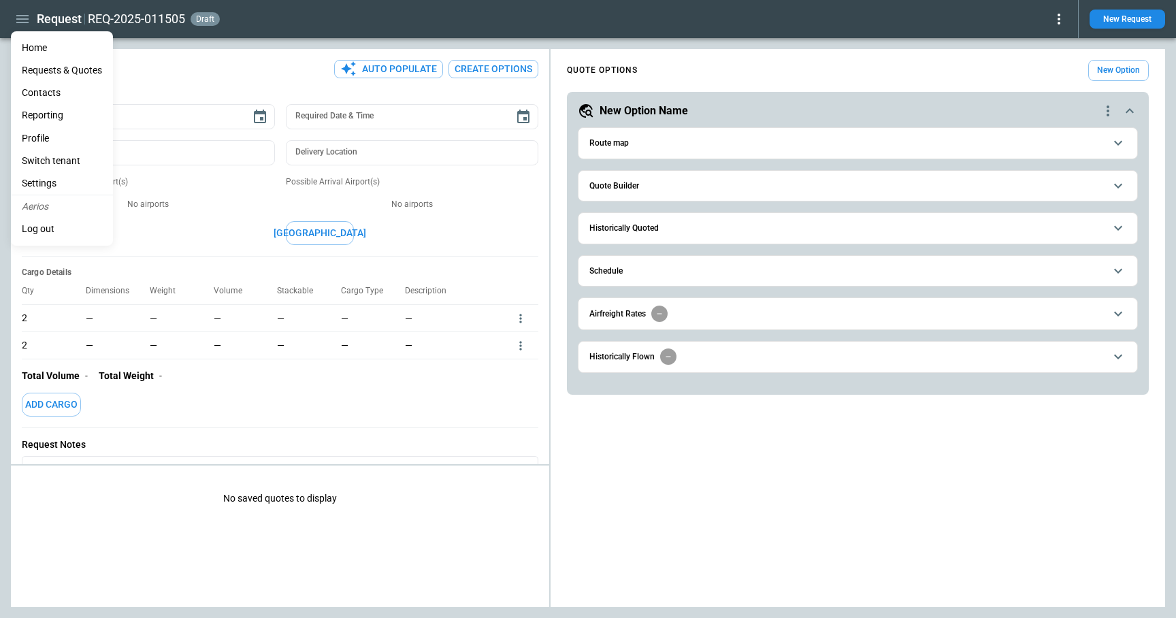
click at [52, 177] on li "Settings" at bounding box center [62, 183] width 102 height 22
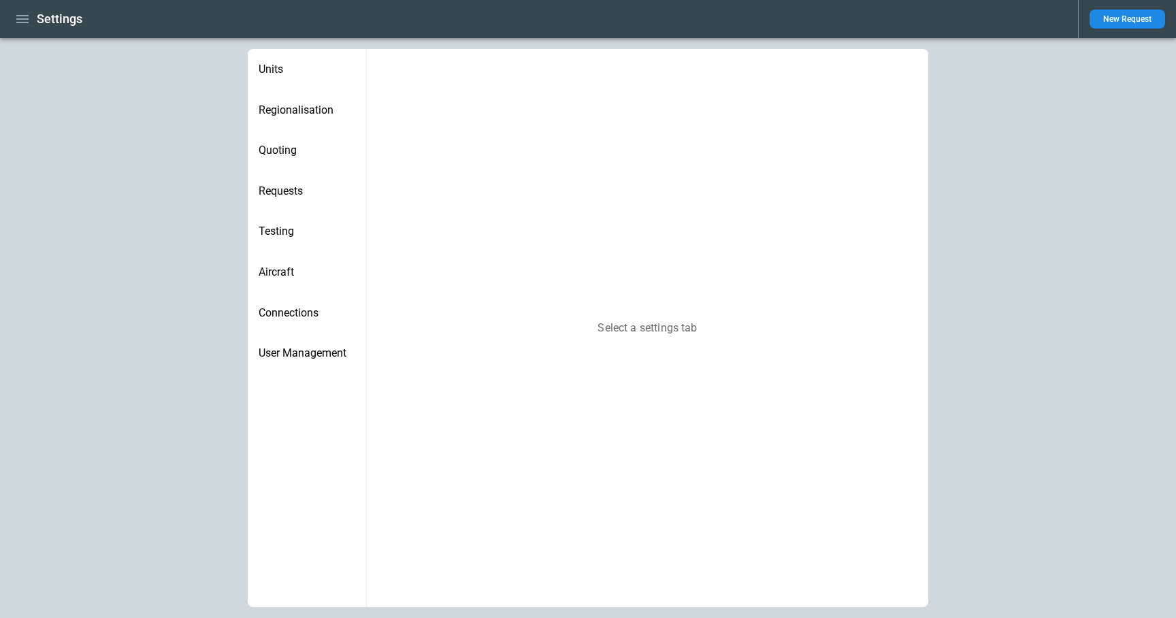
click at [288, 268] on span "Aircraft" at bounding box center [307, 272] width 97 height 14
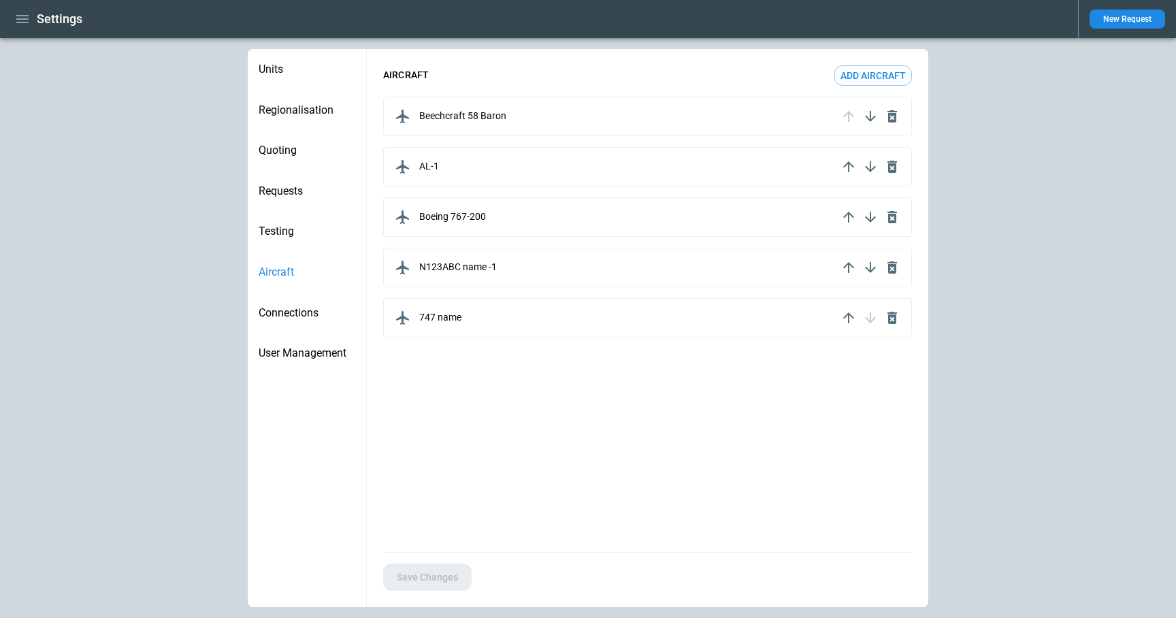
click at [609, 108] on div "Beechcraft 58 Baron" at bounding box center [615, 116] width 446 height 22
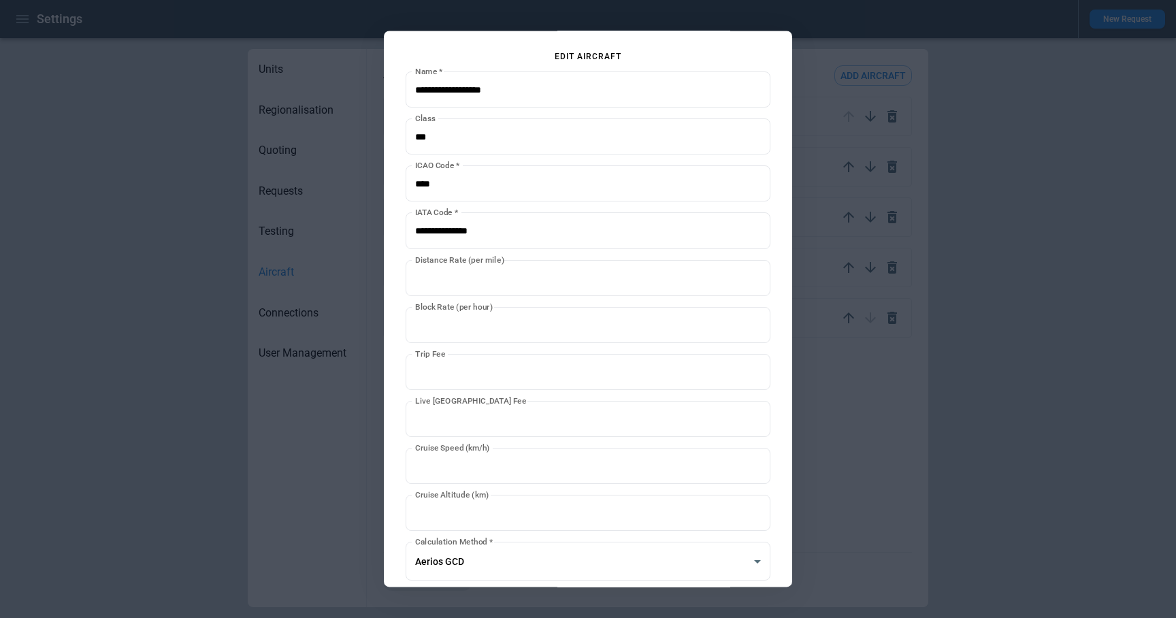
click at [861, 465] on div at bounding box center [588, 309] width 1176 height 618
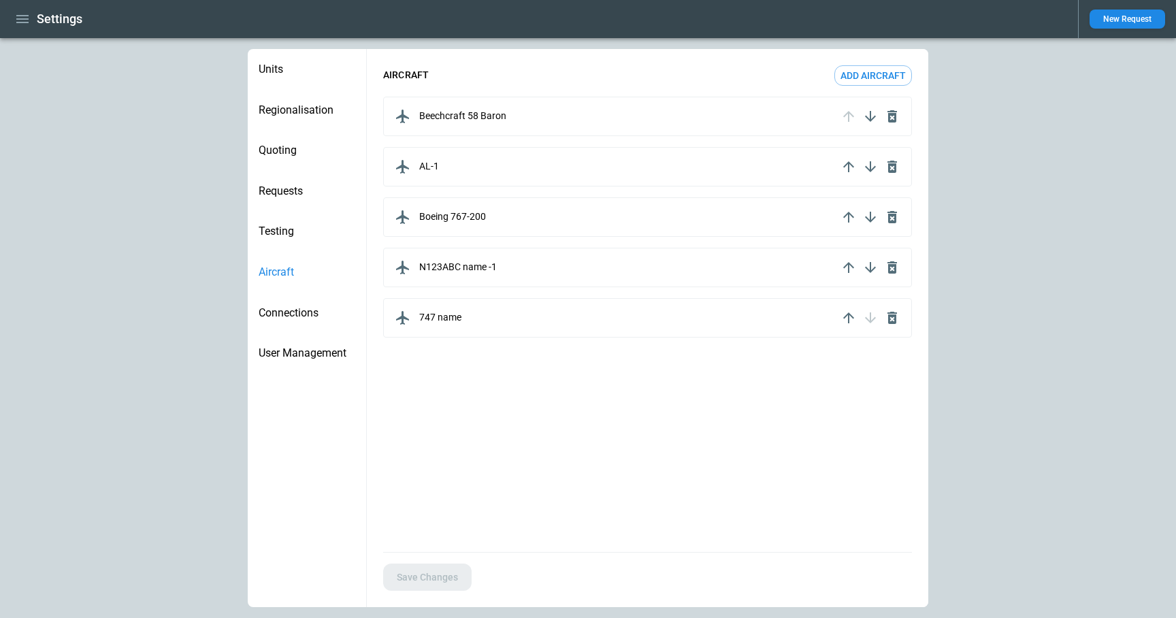
click at [891, 77] on button "Add aircraft" at bounding box center [873, 75] width 78 height 20
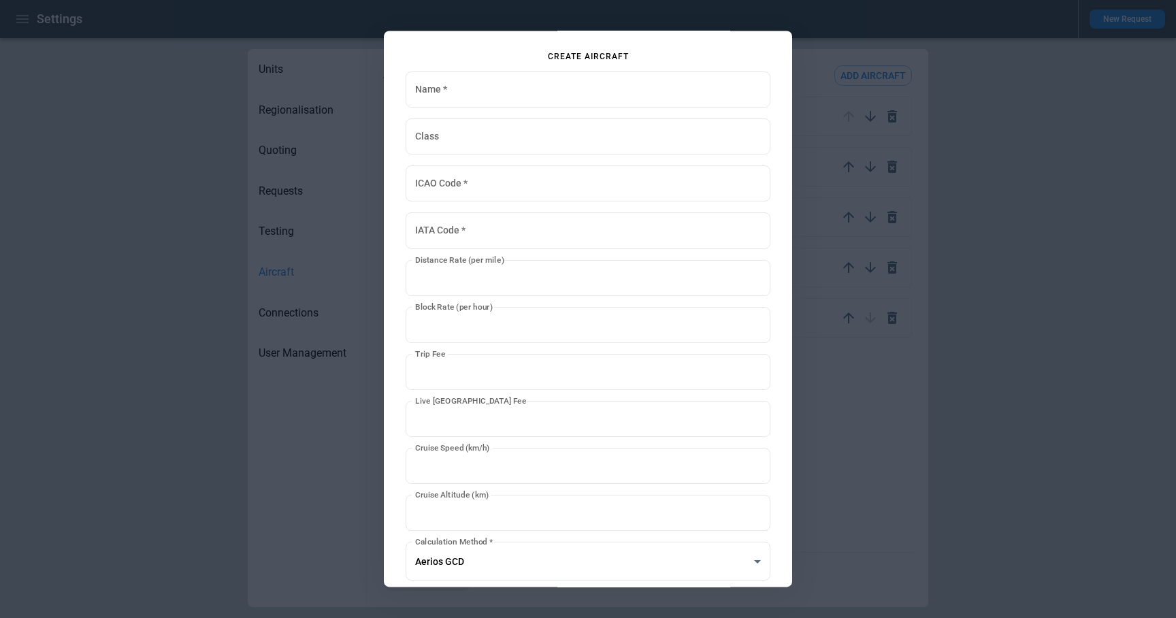
click at [832, 450] on div at bounding box center [588, 309] width 1176 height 618
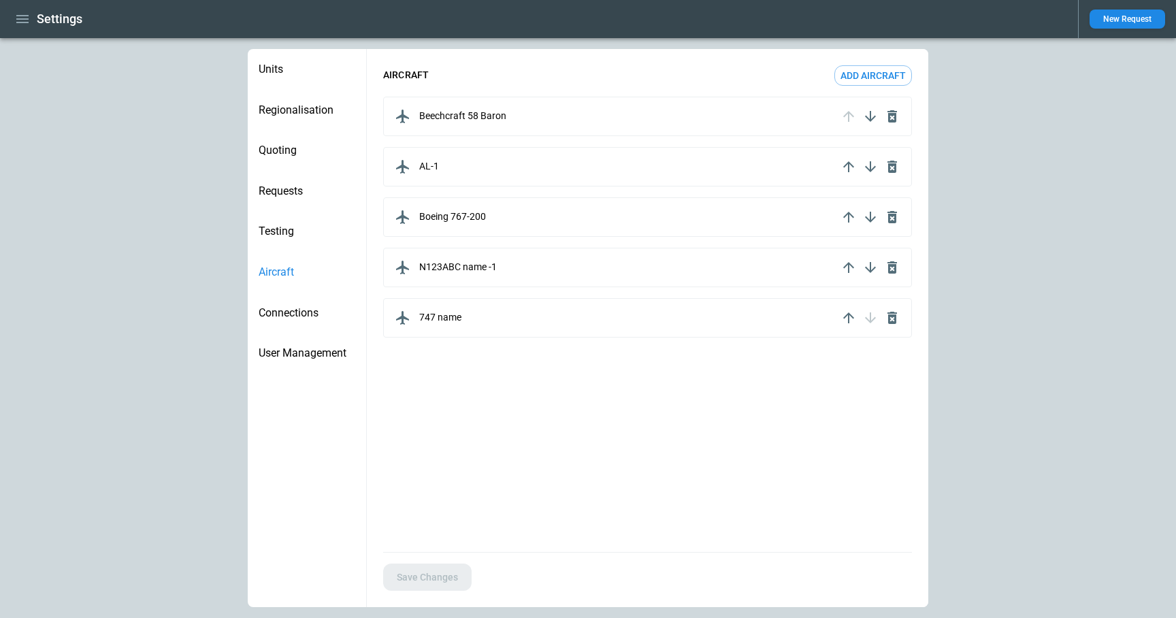
click at [545, 167] on div "AL-1" at bounding box center [615, 167] width 446 height 22
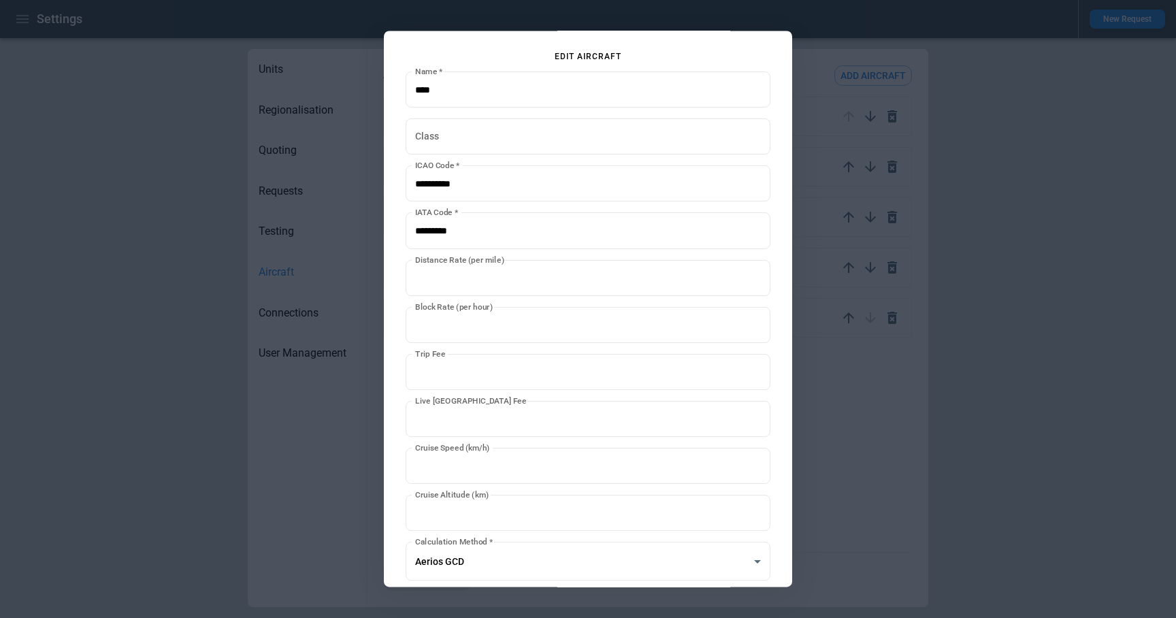
click at [865, 461] on div at bounding box center [588, 309] width 1176 height 618
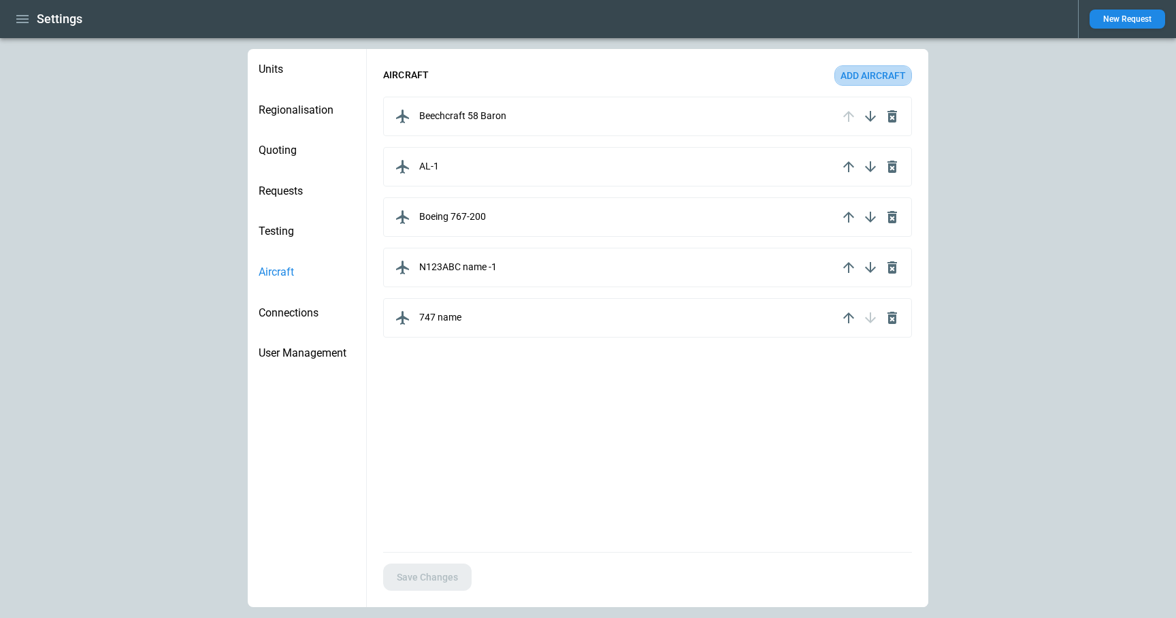
click at [880, 68] on button "Add aircraft" at bounding box center [873, 75] width 78 height 20
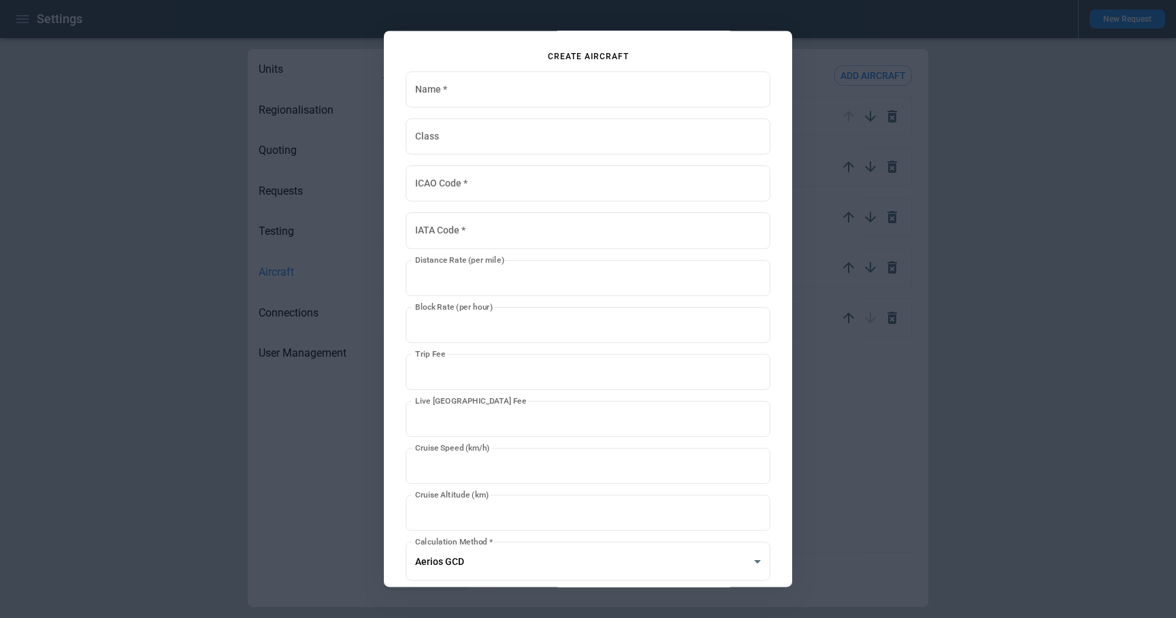
click at [827, 428] on div at bounding box center [588, 309] width 1176 height 618
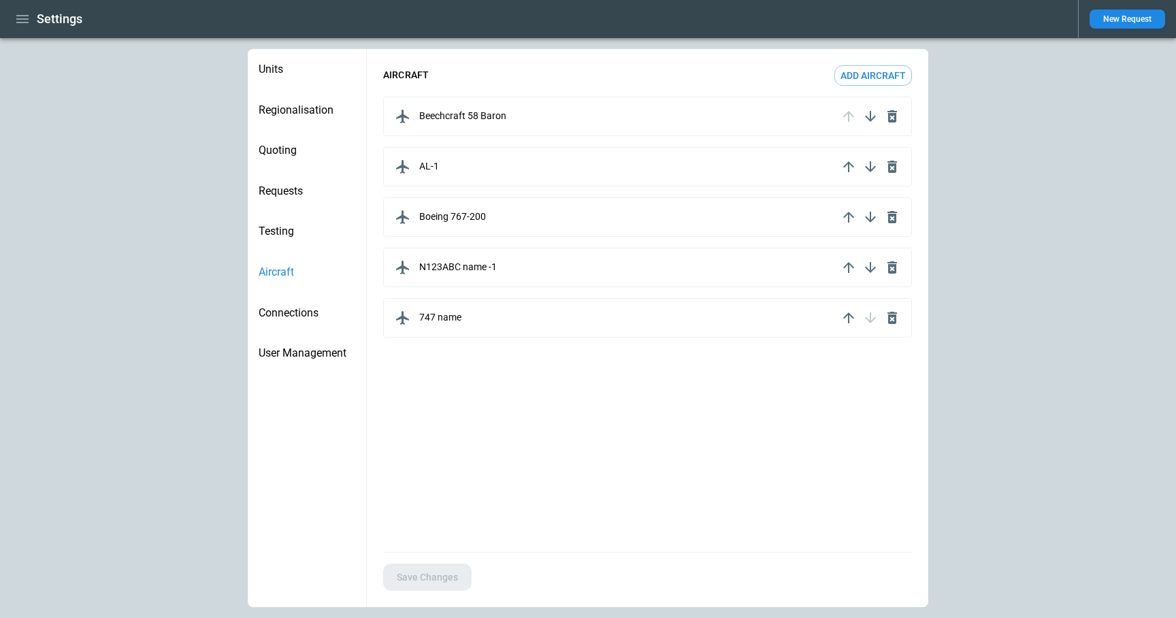
click at [288, 320] on div "Connections" at bounding box center [307, 313] width 118 height 41
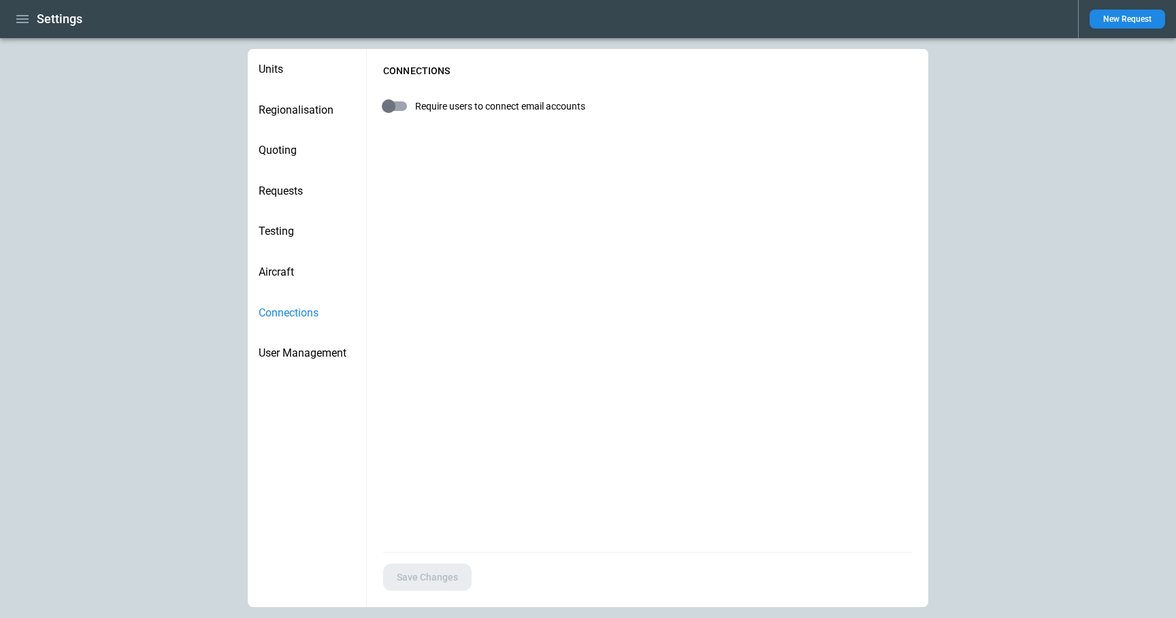
click at [290, 354] on span "User Management" at bounding box center [307, 353] width 97 height 14
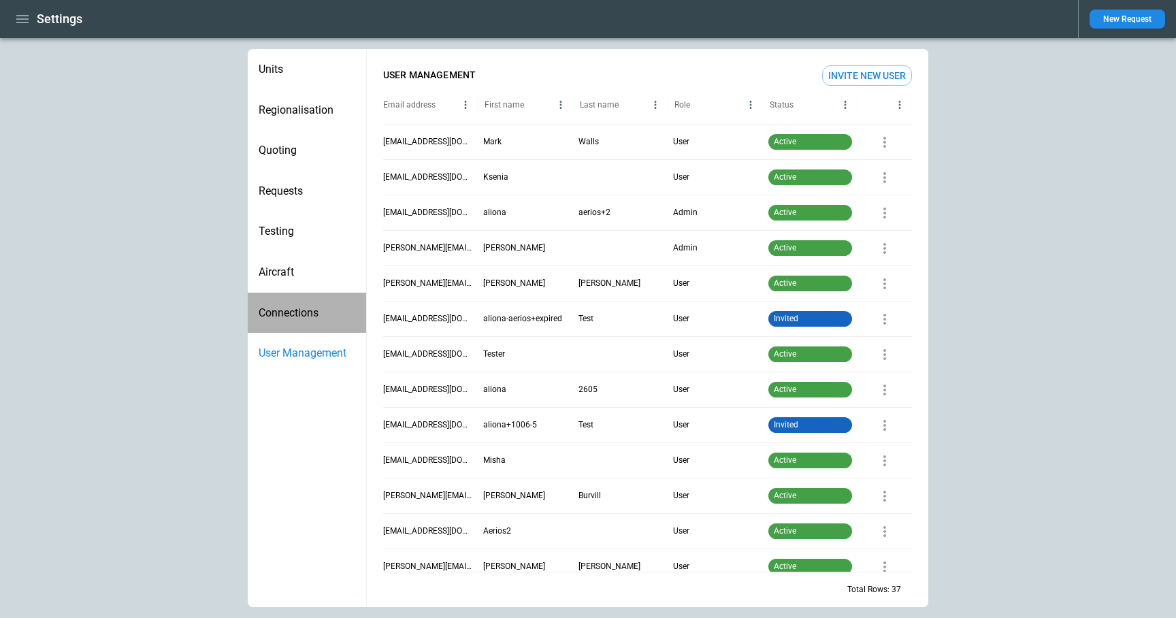
click at [282, 308] on span "Connections" at bounding box center [307, 313] width 97 height 14
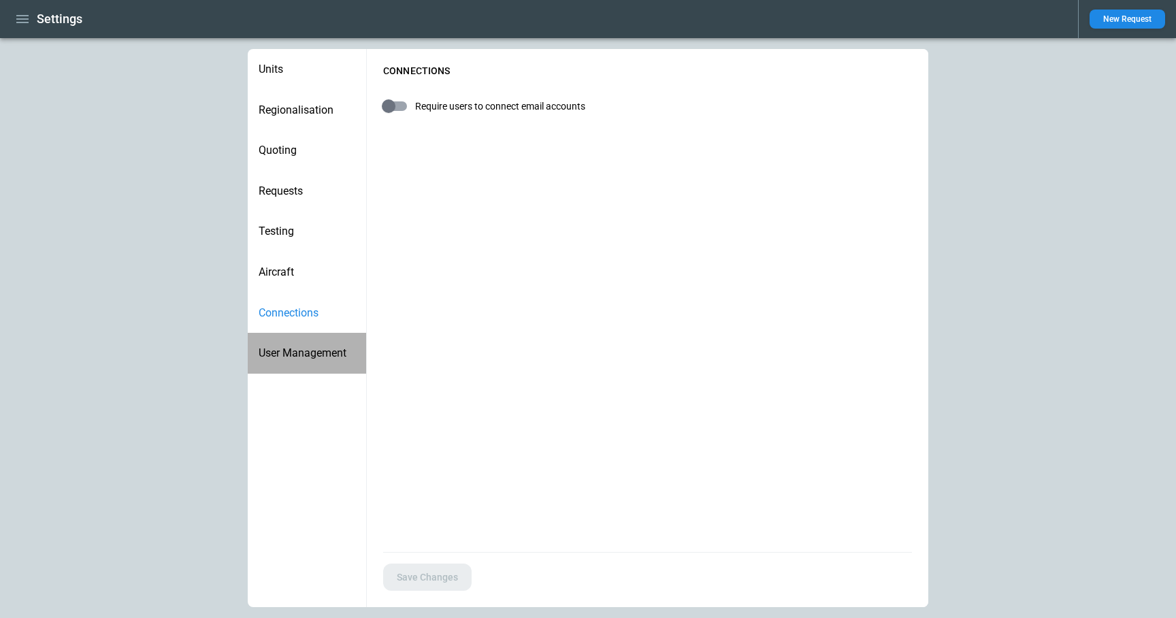
click at [287, 350] on span "User Management" at bounding box center [307, 353] width 97 height 14
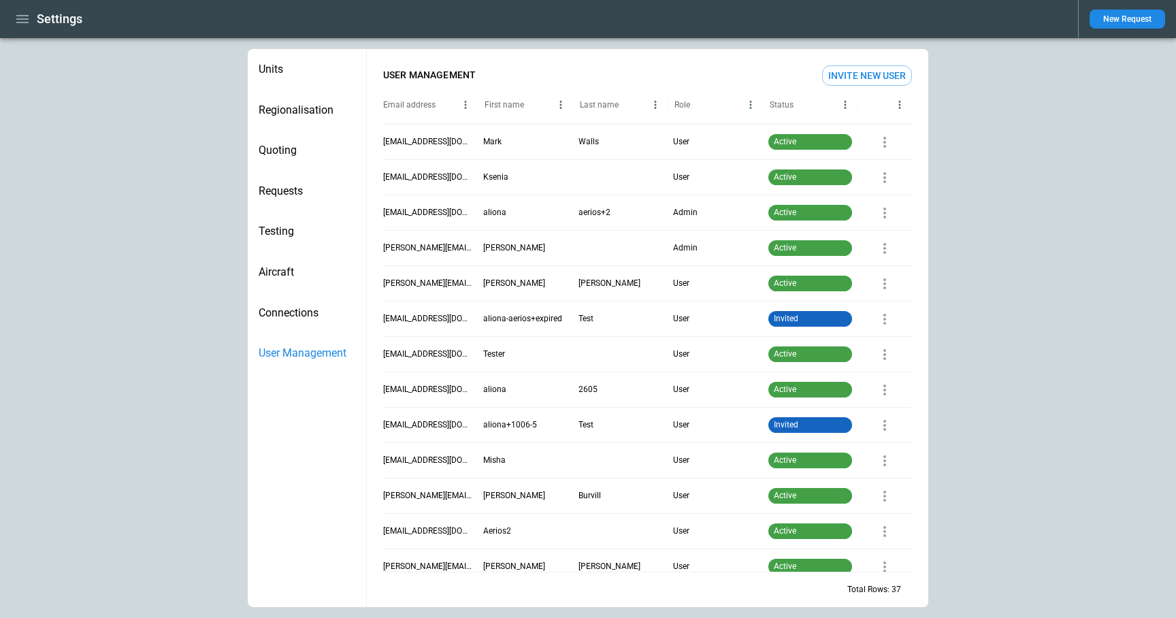
click at [285, 318] on span "Connections" at bounding box center [307, 313] width 97 height 14
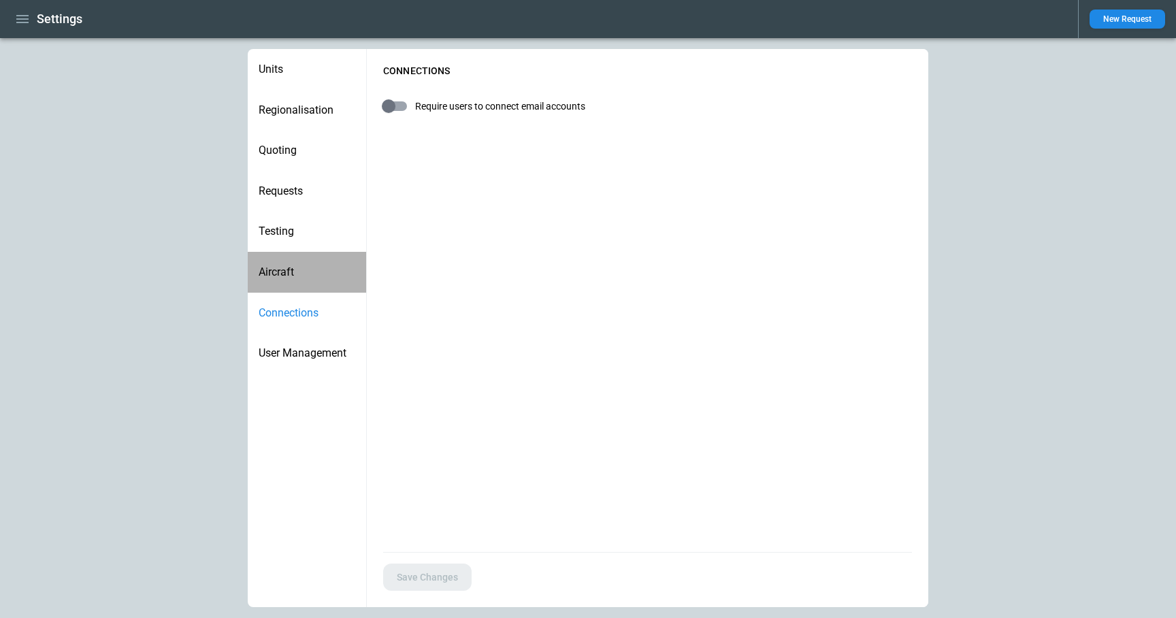
click at [284, 276] on span "Aircraft" at bounding box center [307, 272] width 97 height 14
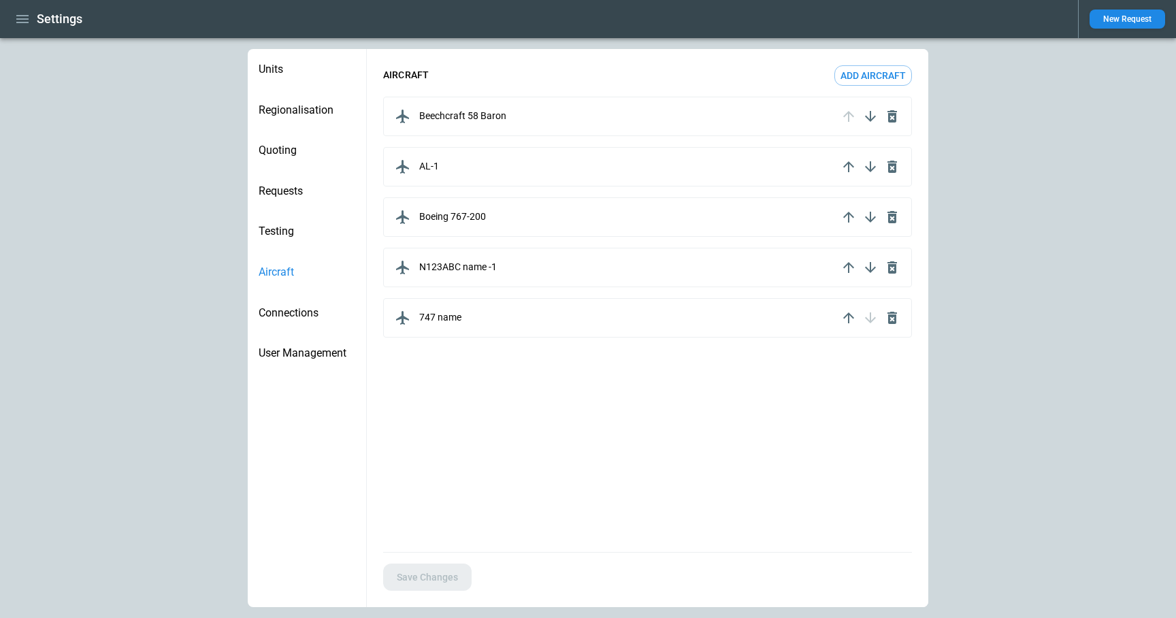
click at [287, 227] on span "Testing" at bounding box center [307, 232] width 97 height 14
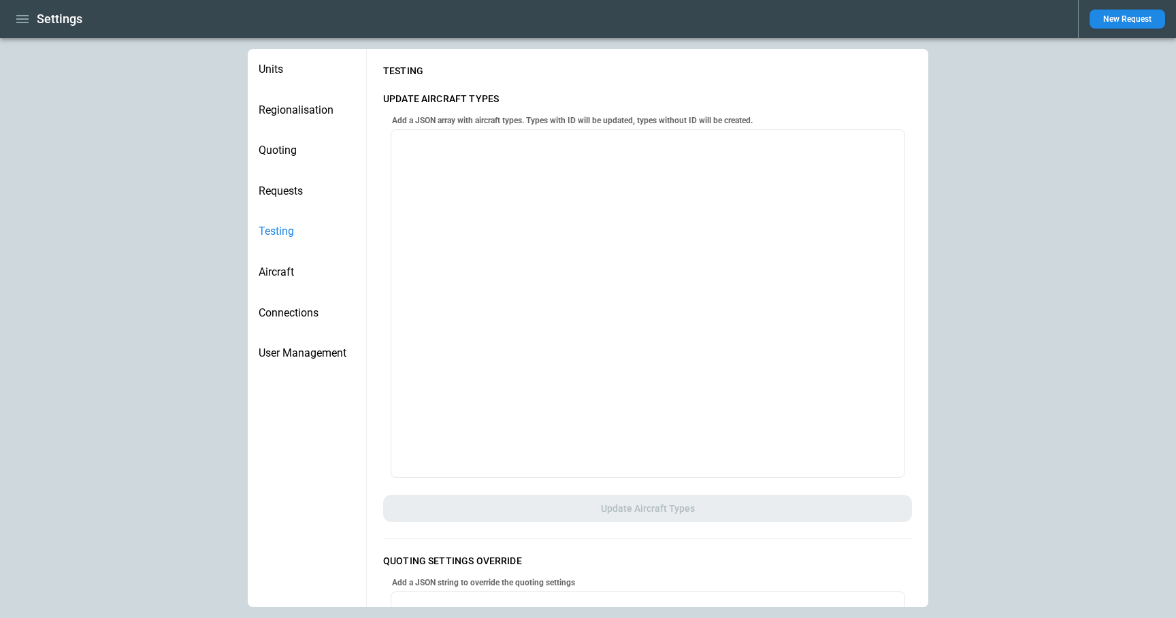
click at [290, 181] on div "Requests" at bounding box center [307, 191] width 118 height 41
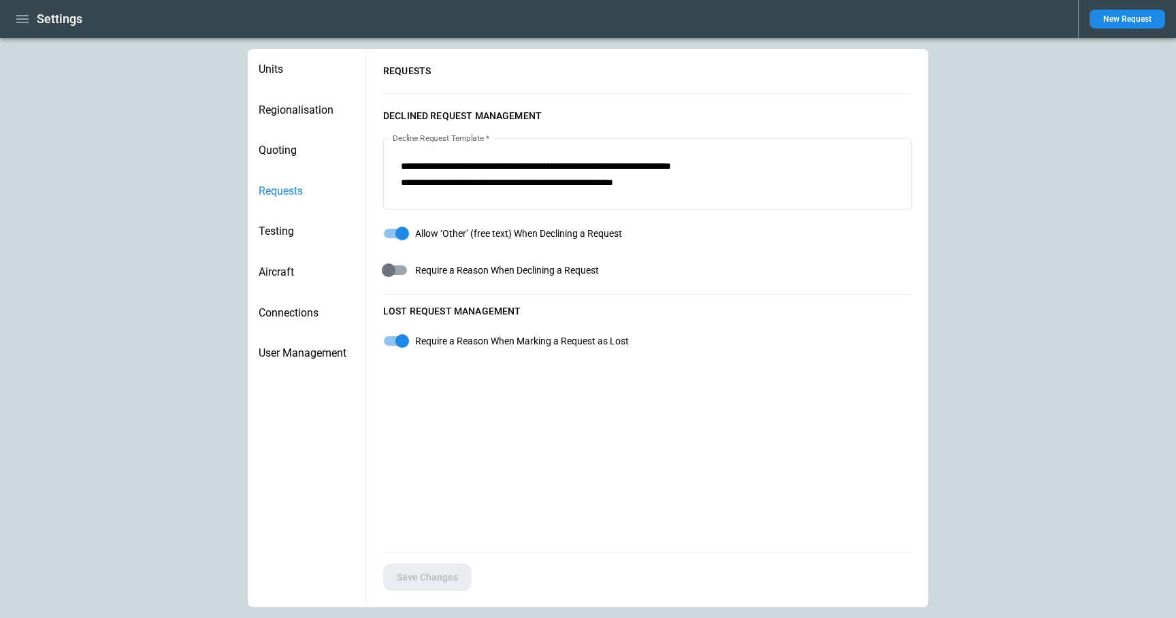
click at [284, 152] on span "Quoting" at bounding box center [307, 151] width 97 height 14
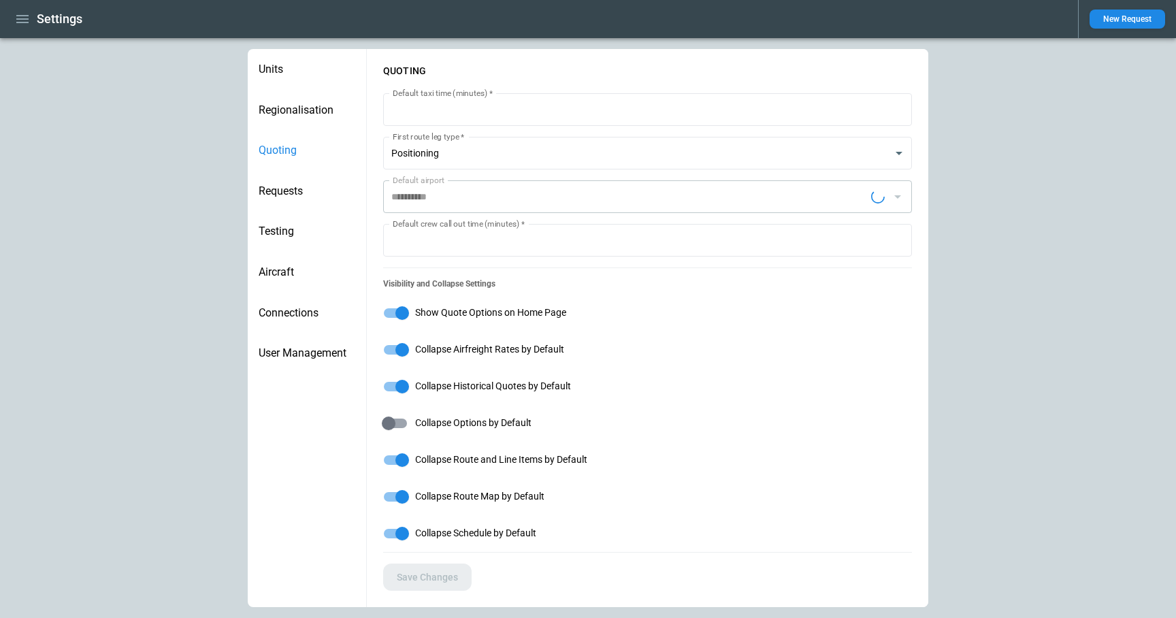
type input "**********"
click at [285, 115] on span "Regionalisation" at bounding box center [307, 110] width 97 height 14
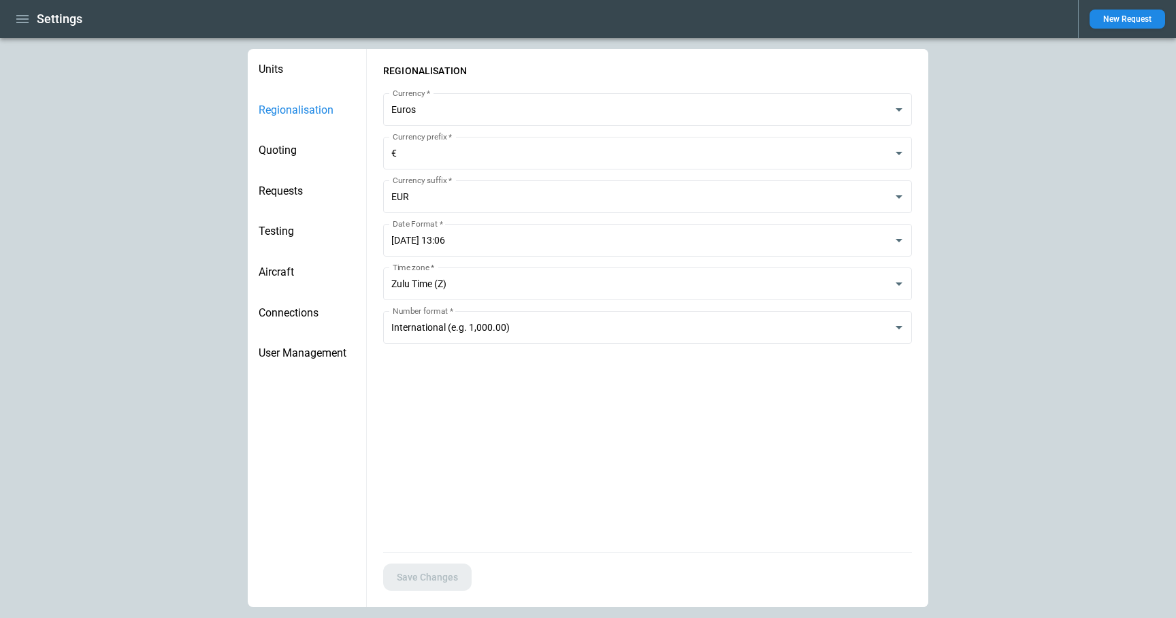
click at [321, 406] on ul "Units Regionalisation Quoting Requests Testing Aircraft Connections User Manage…" at bounding box center [307, 358] width 119 height 618
click at [312, 442] on ul "Units Regionalisation Quoting Requests Testing Aircraft Connections User Manage…" at bounding box center [307, 358] width 119 height 618
click at [279, 73] on span "Units" at bounding box center [307, 70] width 97 height 14
click at [484, 113] on body "**********" at bounding box center [588, 309] width 1176 height 618
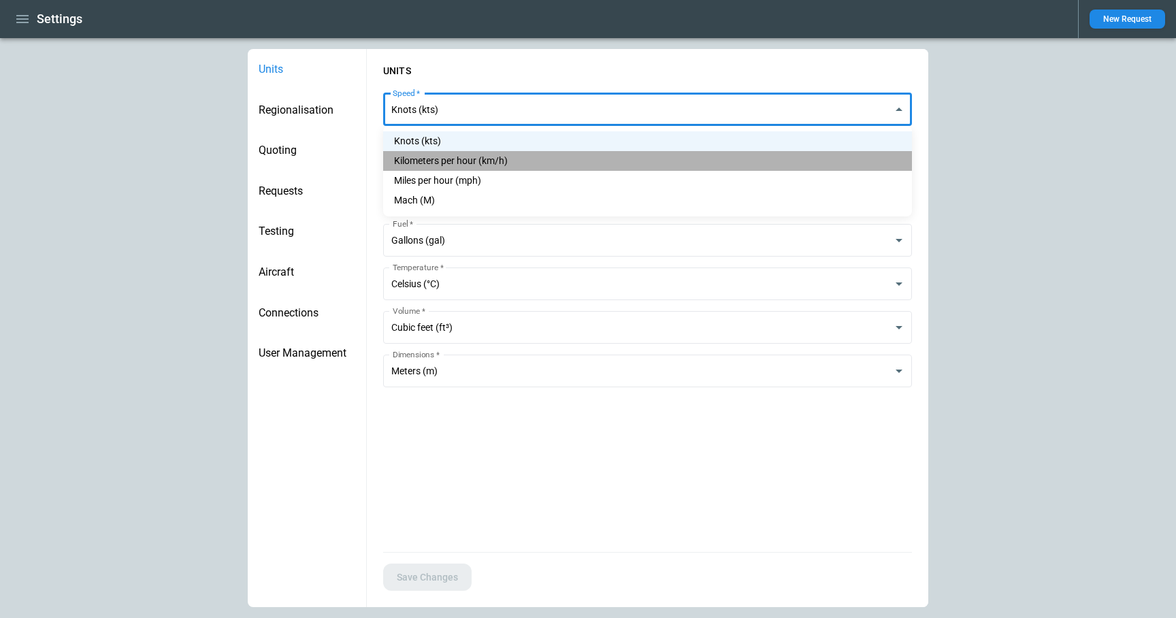
click at [481, 156] on li "Kilometers per hour (km/h)" at bounding box center [647, 161] width 529 height 20
type input "***"
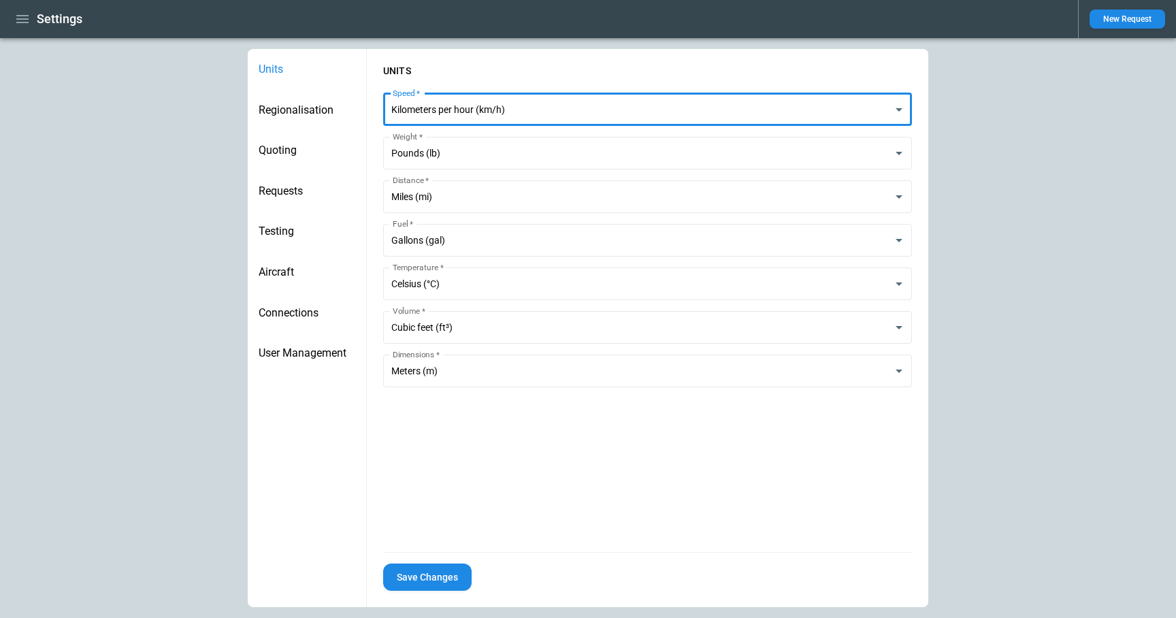
click at [452, 527] on div "**********" at bounding box center [647, 300] width 561 height 503
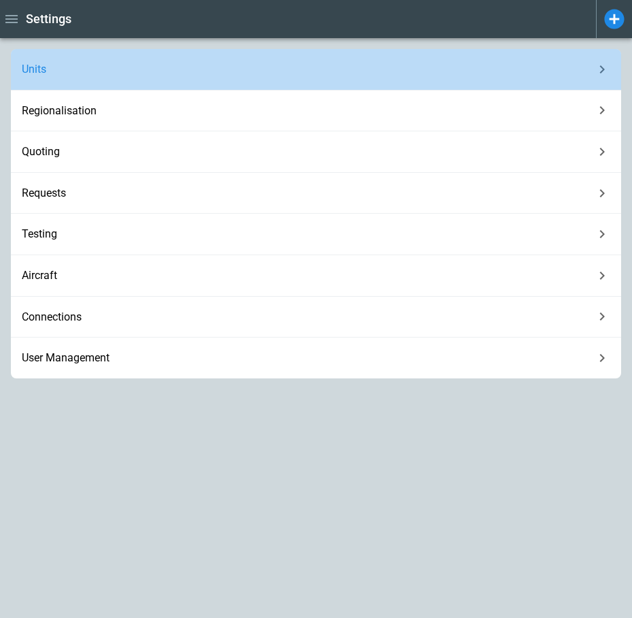
click at [400, 78] on div "Units" at bounding box center [316, 70] width 610 height 42
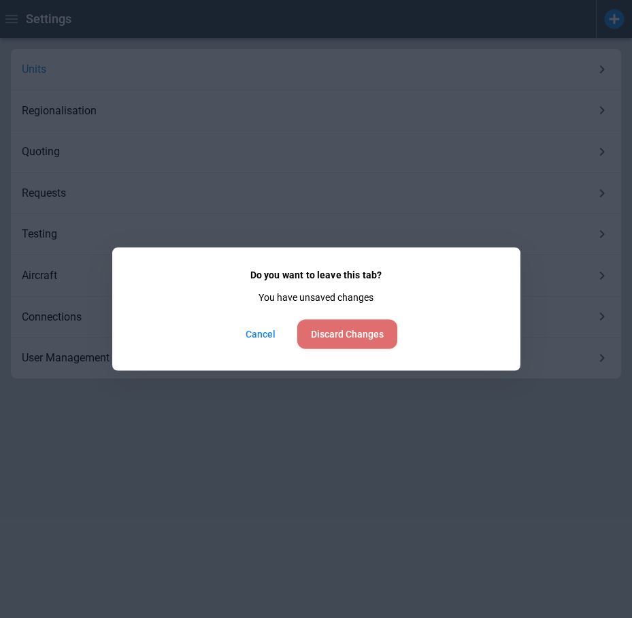
click at [331, 335] on button "Discard Changes" at bounding box center [347, 334] width 100 height 29
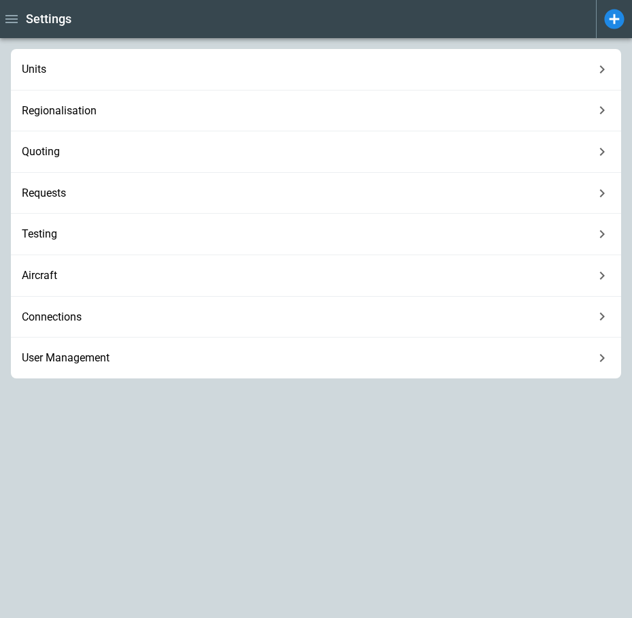
click at [278, 65] on span "Units" at bounding box center [308, 70] width 572 height 14
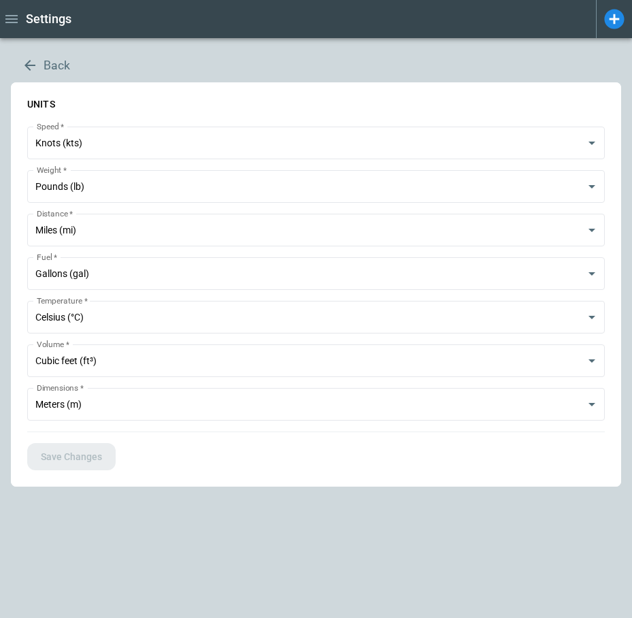
click at [30, 60] on icon "button" at bounding box center [29, 65] width 11 height 11
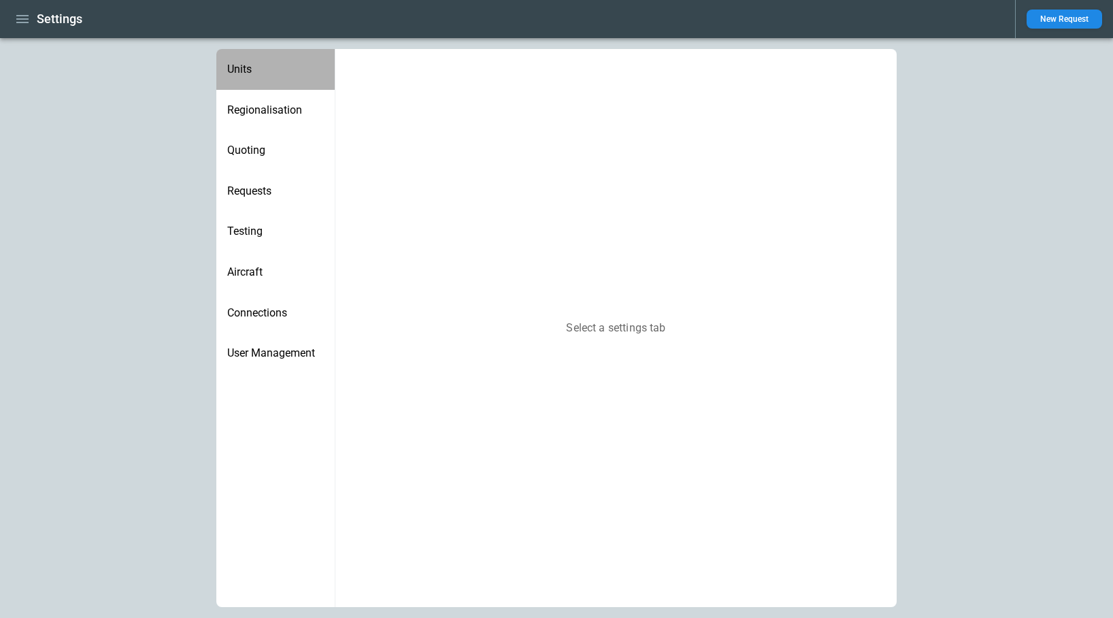
click at [254, 67] on span "Units" at bounding box center [275, 70] width 97 height 14
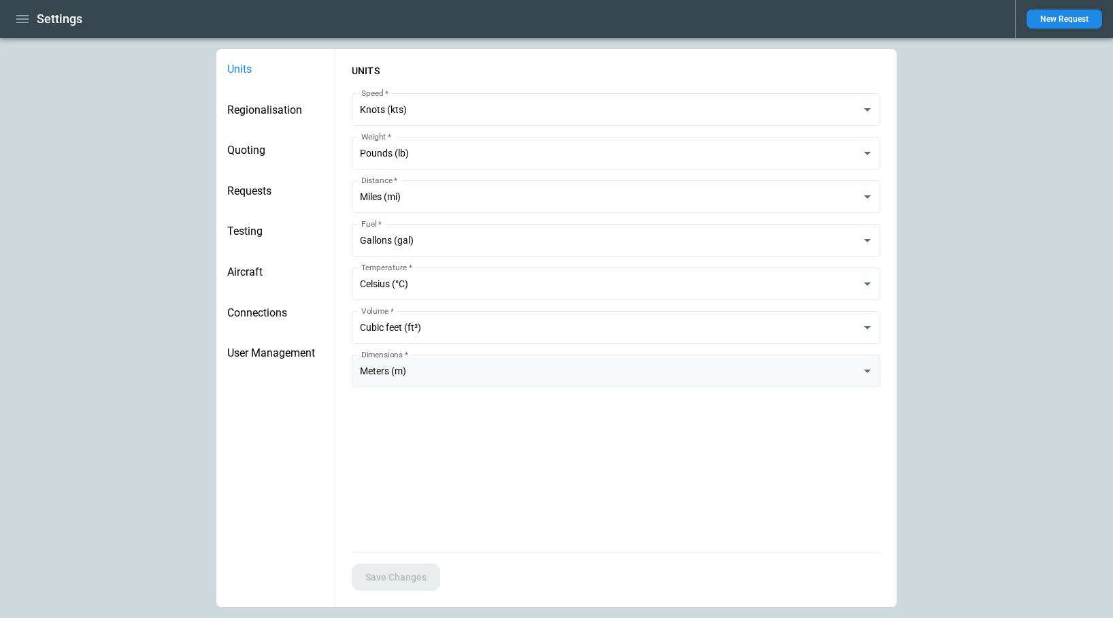
click at [471, 376] on body "**********" at bounding box center [556, 309] width 1113 height 618
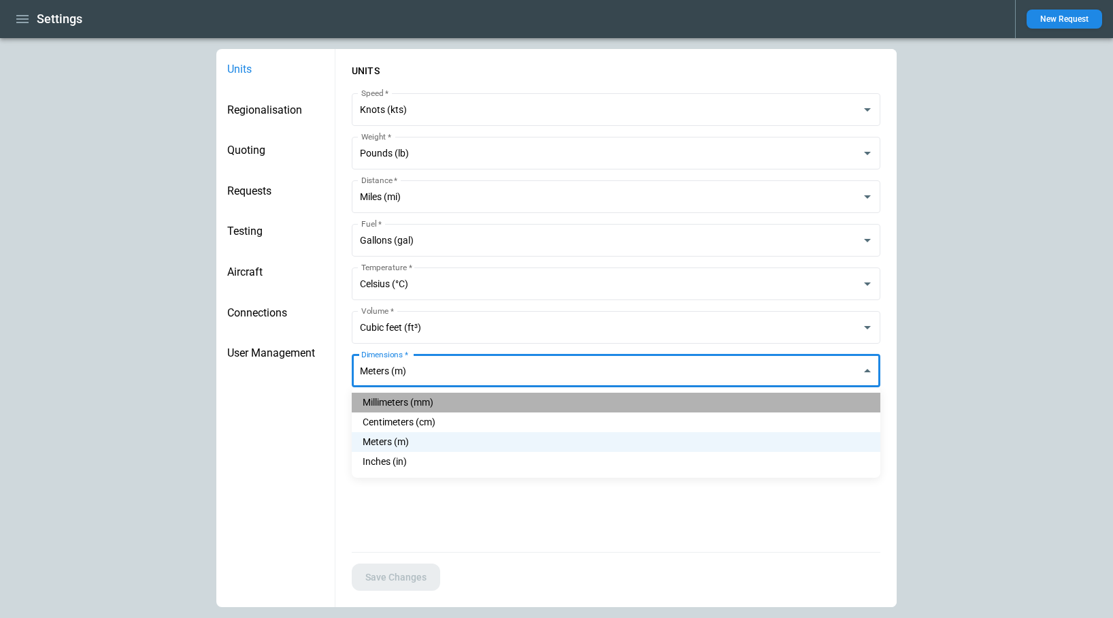
click at [455, 401] on li "Millimeters (mm)" at bounding box center [616, 403] width 529 height 20
type input "**********"
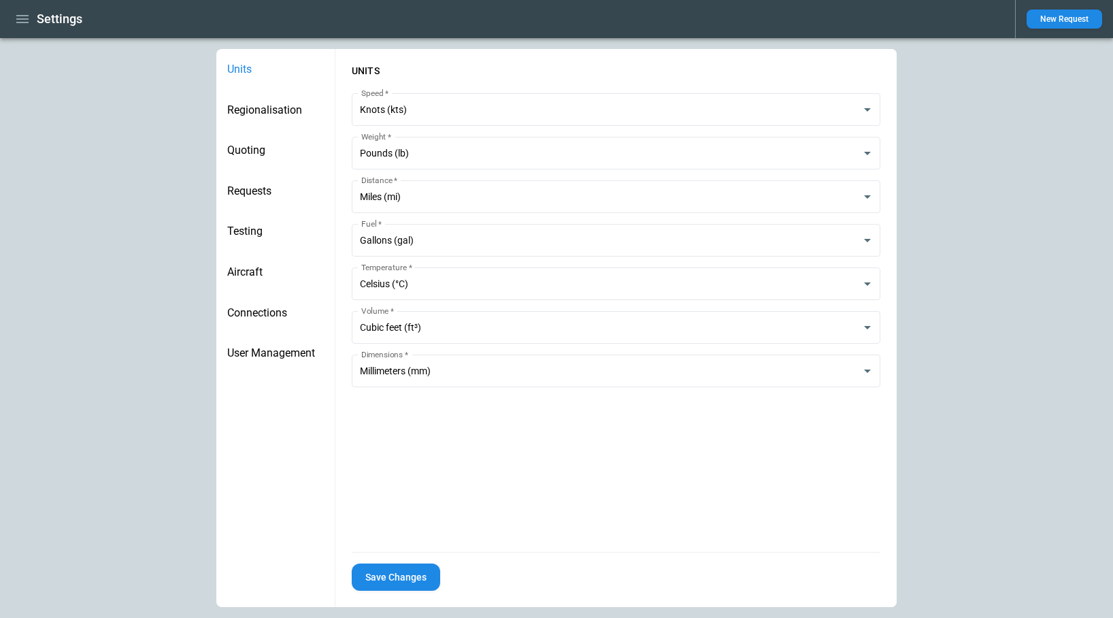
click at [455, 486] on div "**********" at bounding box center [615, 300] width 561 height 503
click at [493, 461] on div "**********" at bounding box center [615, 300] width 561 height 503
click at [472, 241] on body "**********" at bounding box center [556, 309] width 1113 height 618
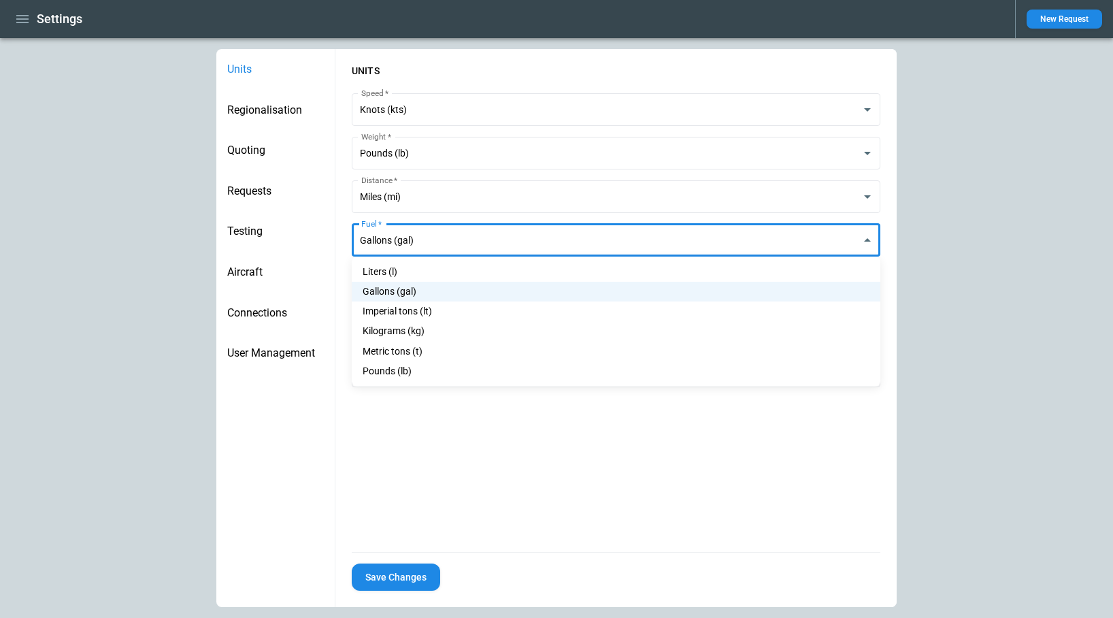
click at [436, 334] on li "Kilograms (kg)" at bounding box center [616, 331] width 529 height 20
type input "*********"
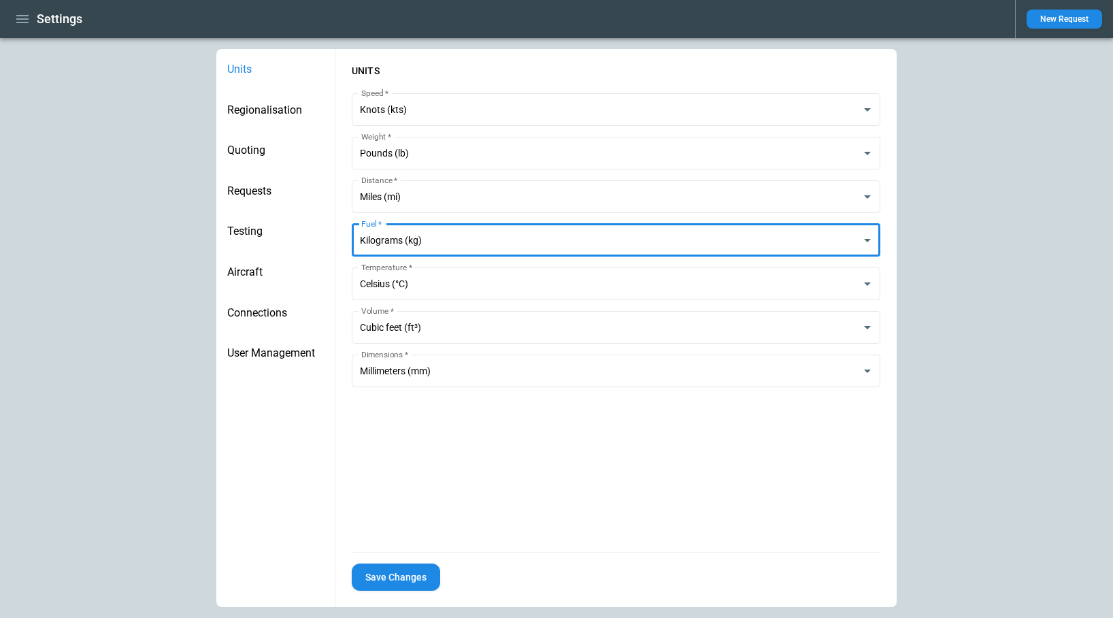
click at [444, 463] on div "**********" at bounding box center [615, 300] width 561 height 503
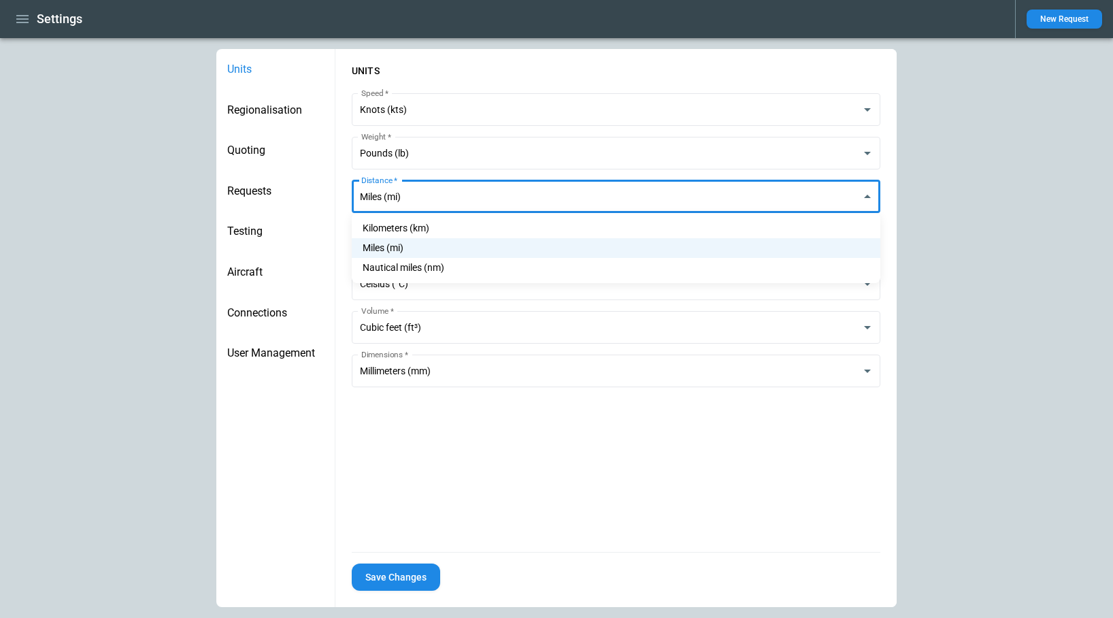
click at [429, 192] on body "**********" at bounding box center [556, 309] width 1113 height 618
click at [416, 223] on li "Kilometers (km)" at bounding box center [616, 228] width 529 height 20
type input "**********"
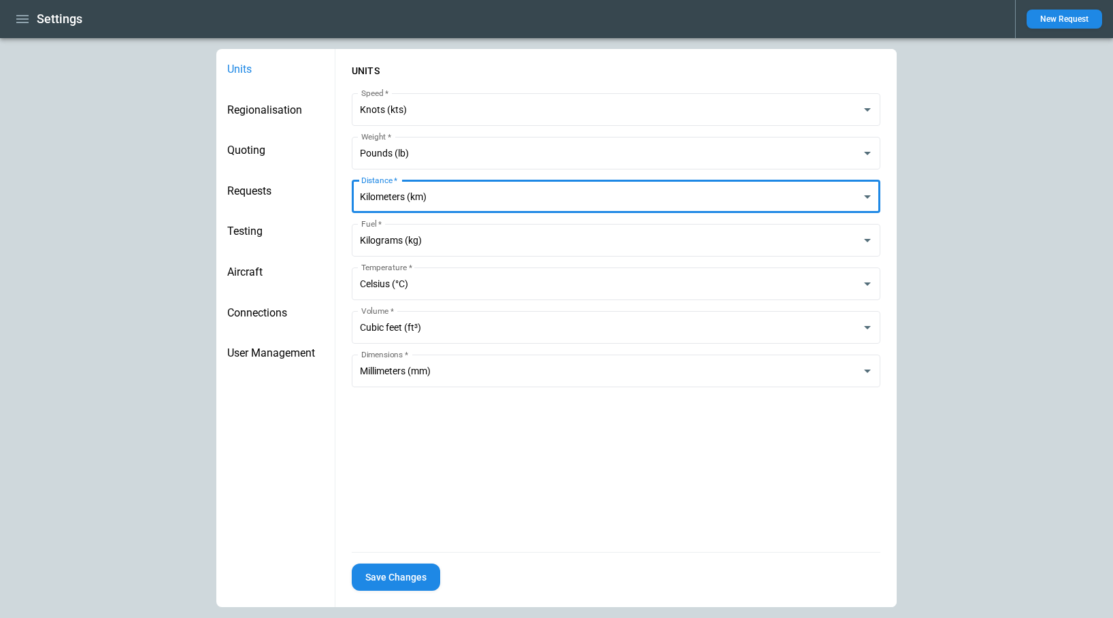
click at [409, 476] on div "**********" at bounding box center [615, 300] width 561 height 503
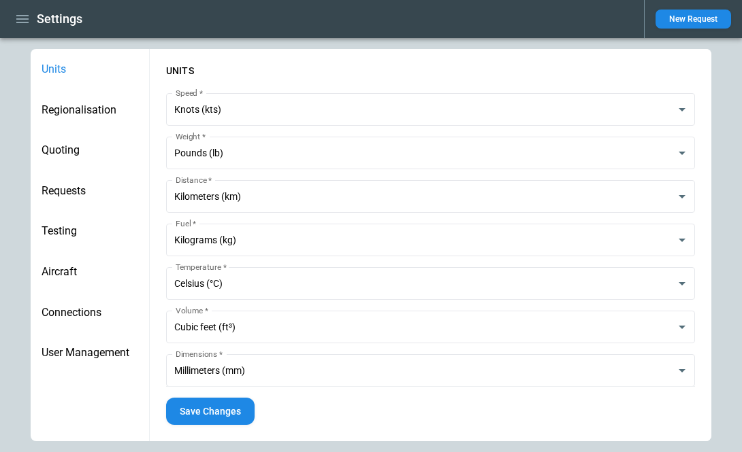
click at [99, 105] on span "Regionalisation" at bounding box center [90, 110] width 97 height 14
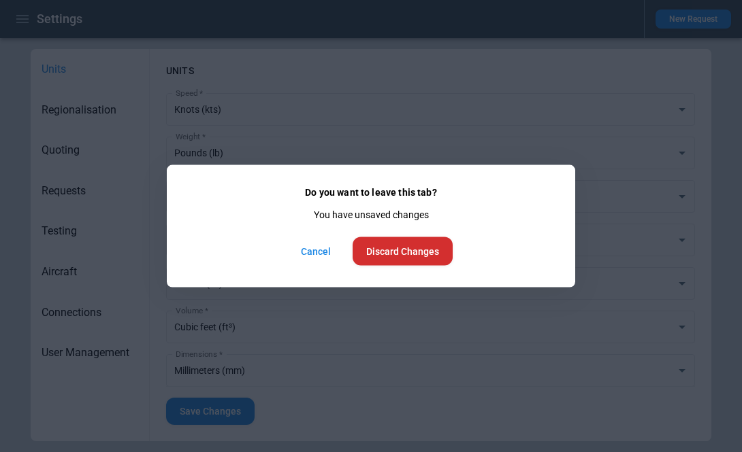
click at [384, 245] on button "Discard Changes" at bounding box center [402, 251] width 100 height 29
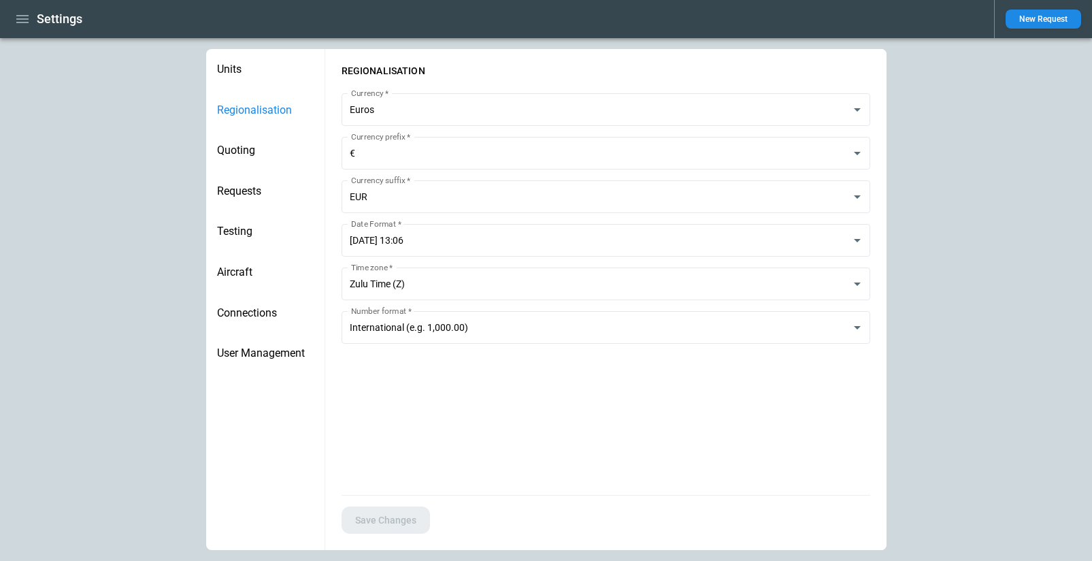
click at [245, 152] on span "Quoting" at bounding box center [265, 151] width 97 height 14
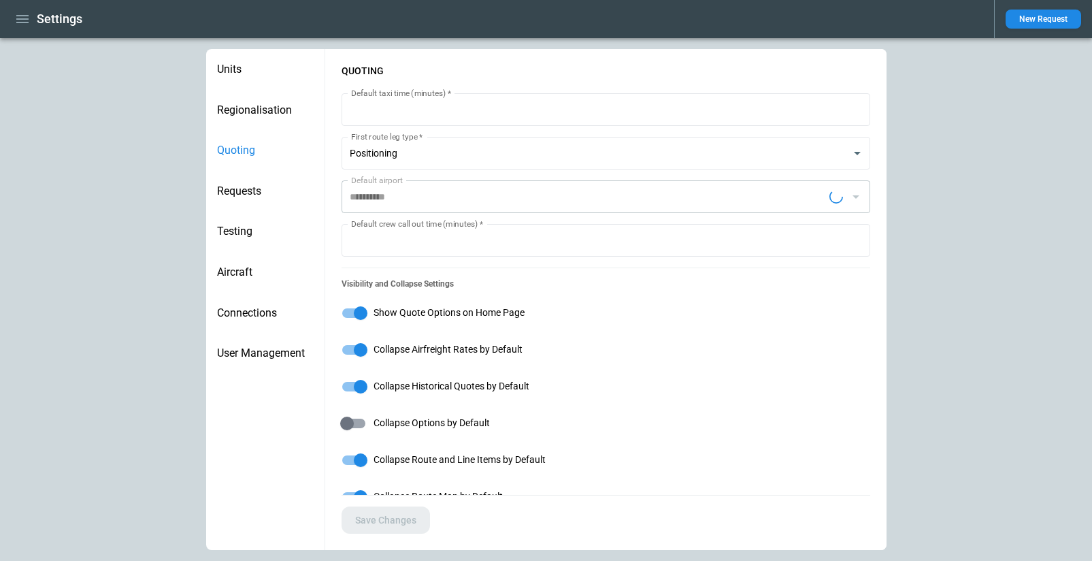
type input "**********"
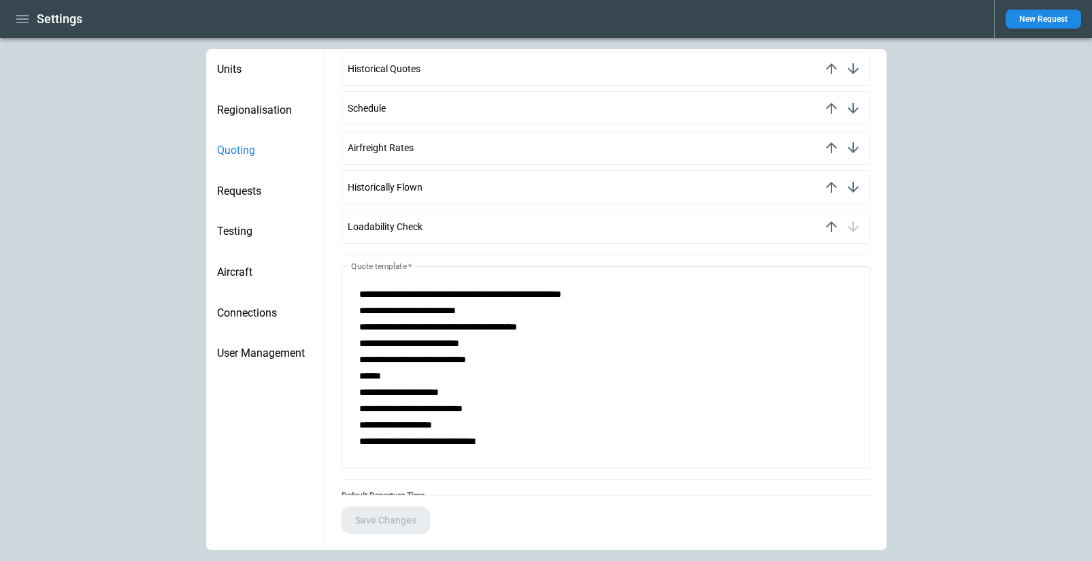
scroll to position [1032, 0]
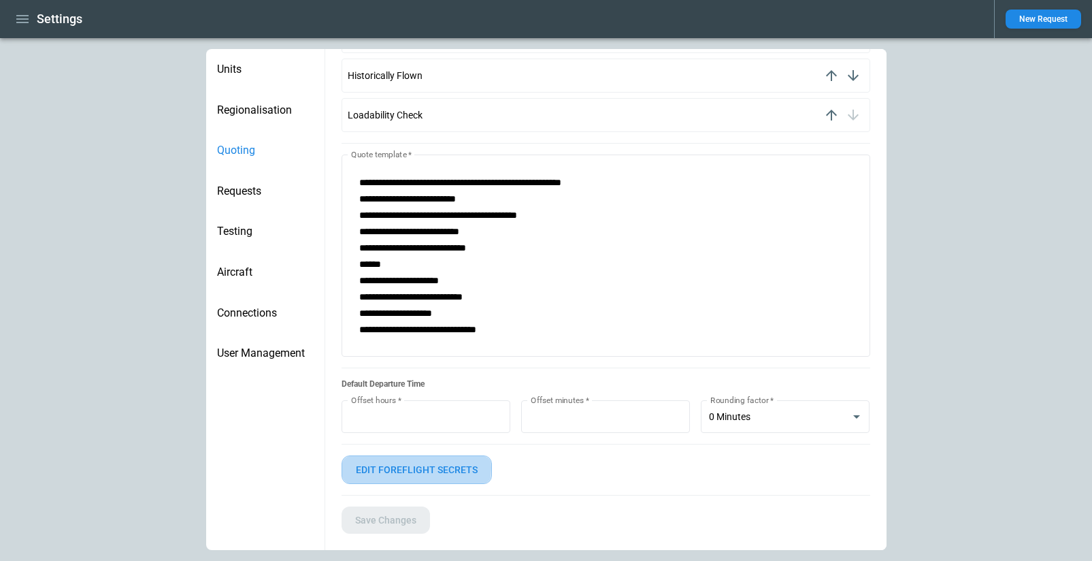
click at [385, 467] on button "Edit foreflight secrets" at bounding box center [417, 469] width 150 height 29
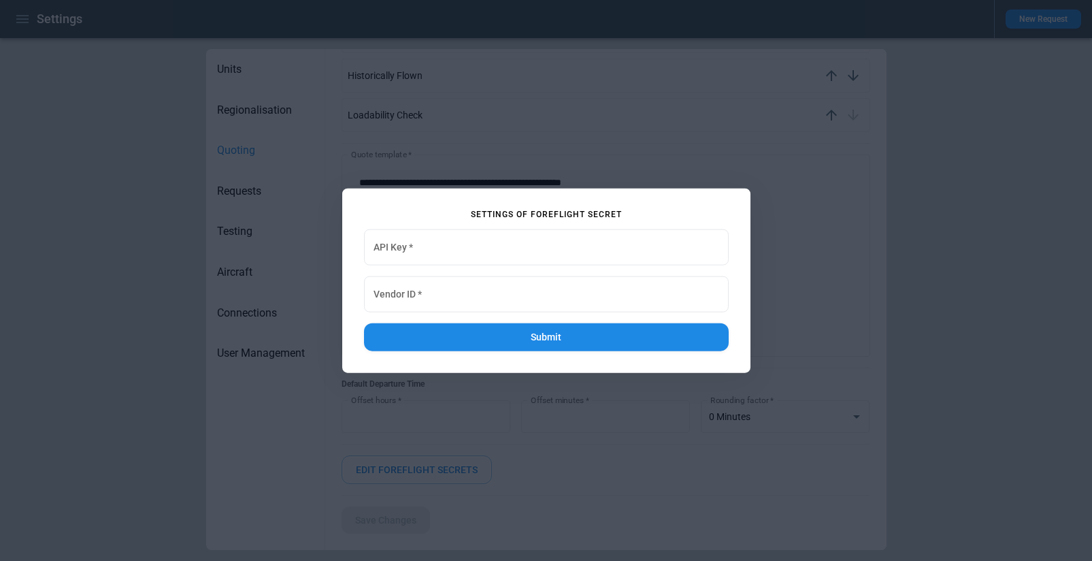
click at [659, 475] on div at bounding box center [546, 280] width 1092 height 561
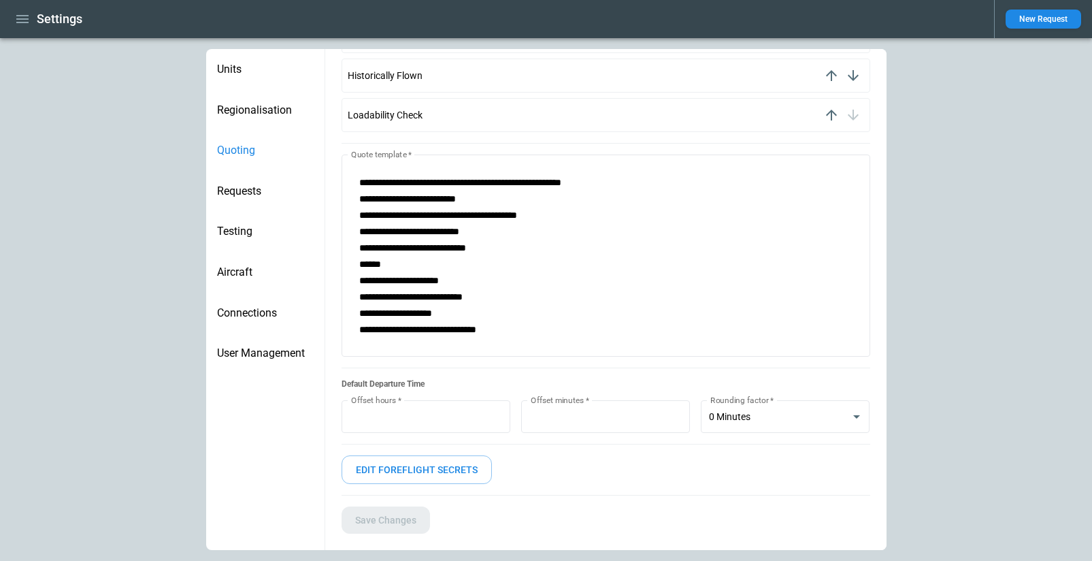
click at [242, 191] on span "Requests" at bounding box center [265, 191] width 97 height 14
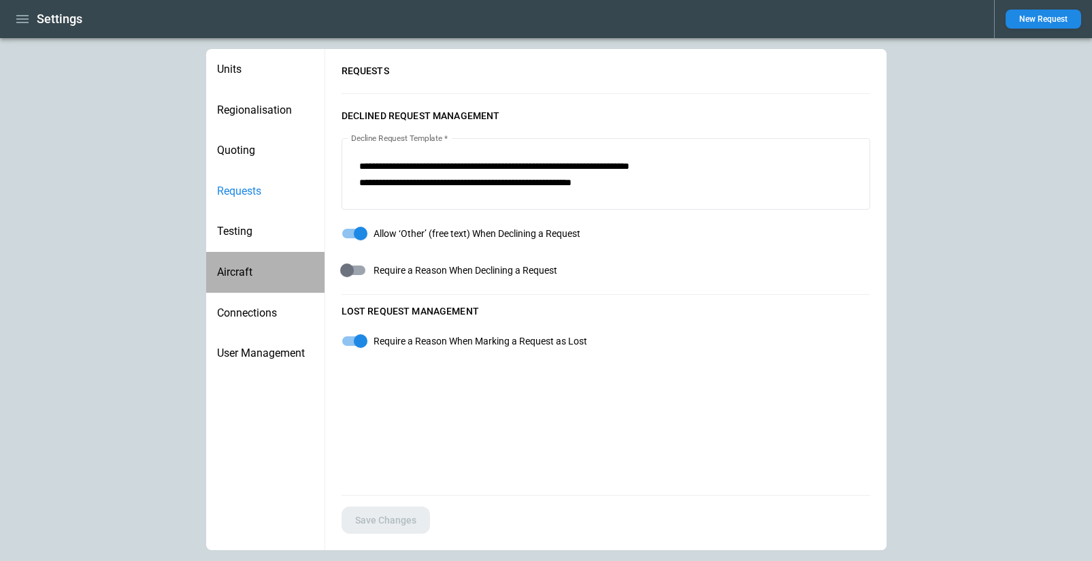
click at [252, 269] on span "Aircraft" at bounding box center [265, 272] width 97 height 14
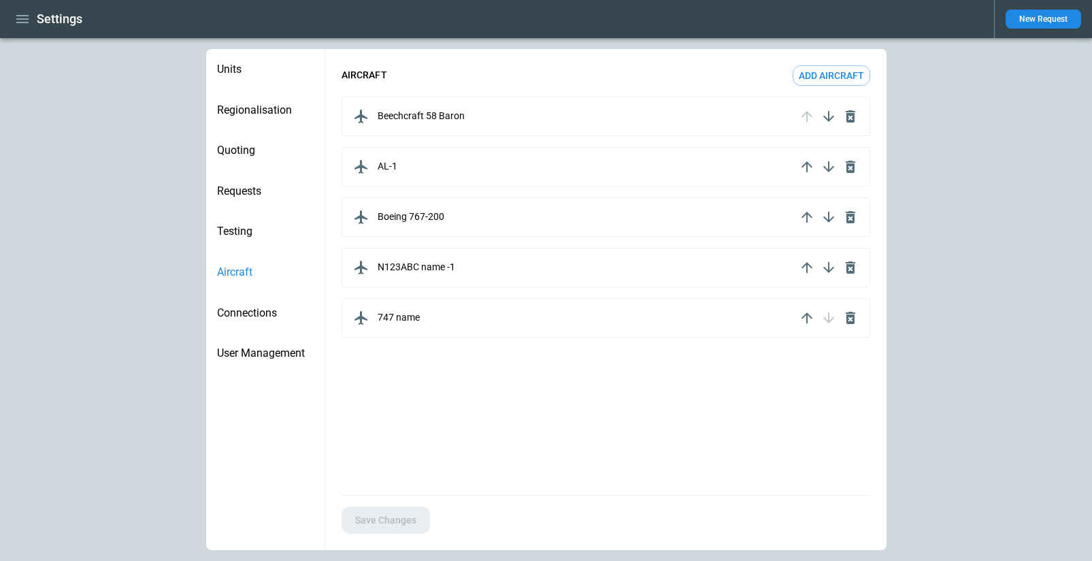
click at [245, 316] on span "Connections" at bounding box center [265, 313] width 97 height 14
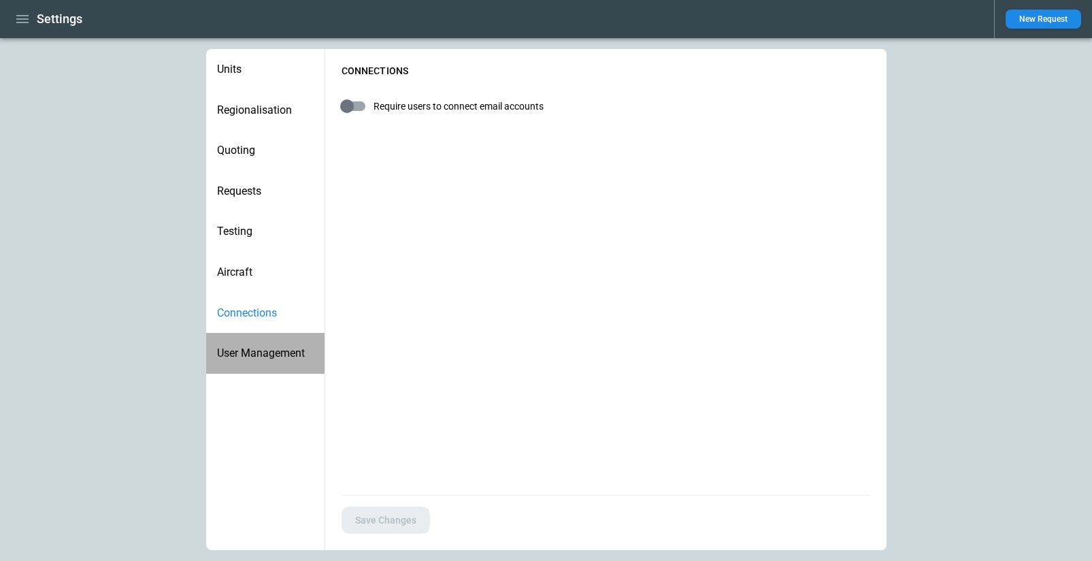
click at [251, 350] on span "User Management" at bounding box center [265, 353] width 97 height 14
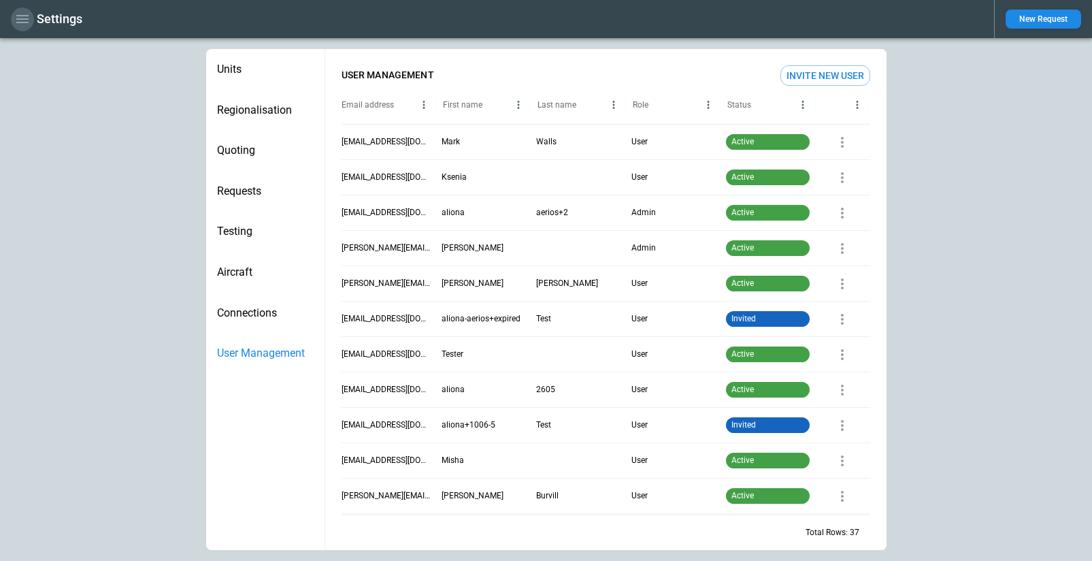
click at [20, 16] on icon "button" at bounding box center [22, 19] width 16 height 16
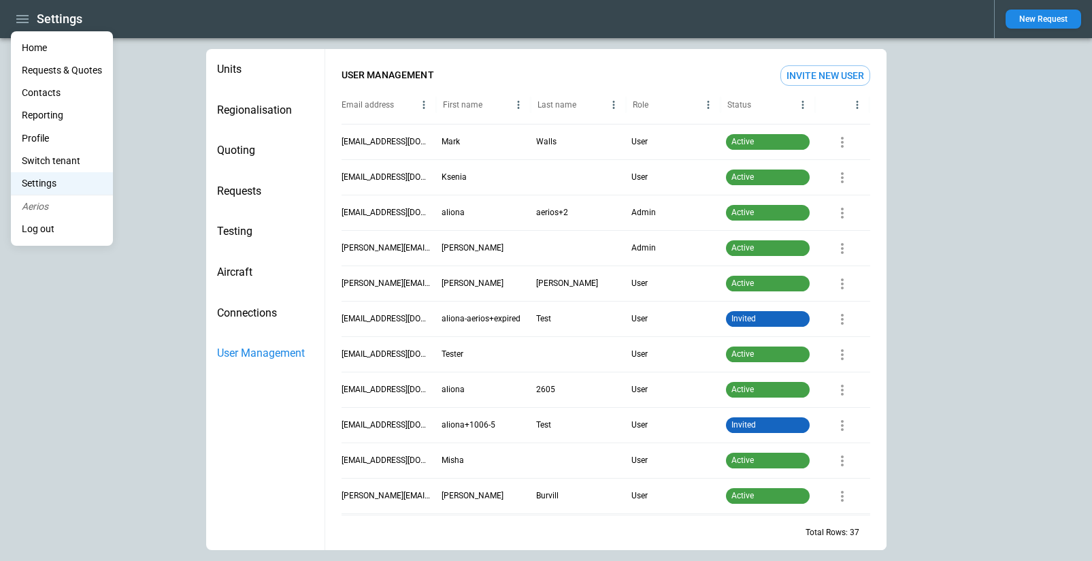
click at [273, 394] on div at bounding box center [546, 280] width 1092 height 561
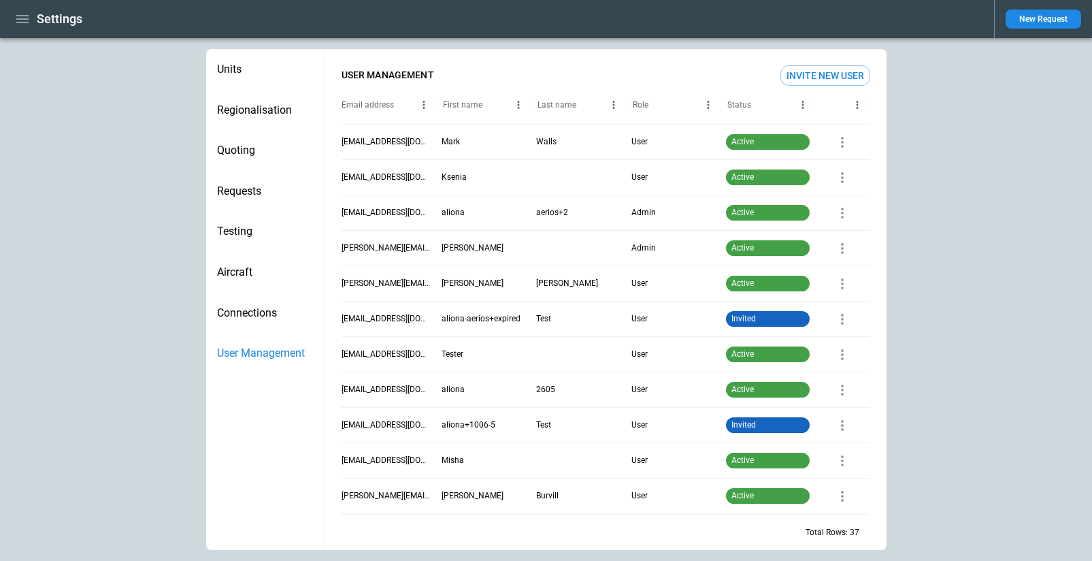
click at [245, 66] on span "Units" at bounding box center [265, 70] width 97 height 14
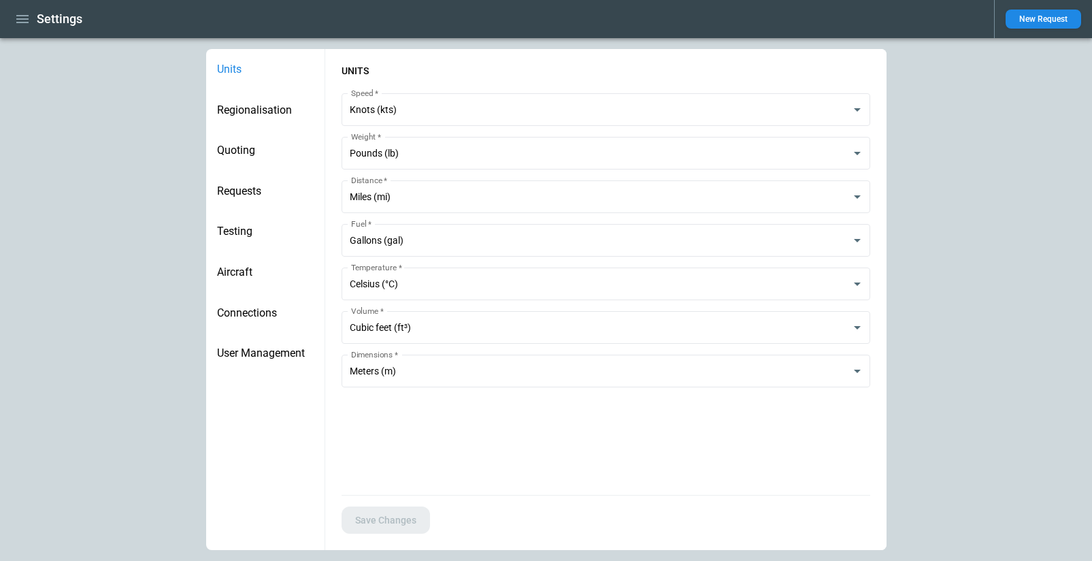
click at [295, 107] on span "Regionalisation" at bounding box center [265, 110] width 97 height 14
click at [244, 157] on div "Quoting" at bounding box center [265, 150] width 118 height 41
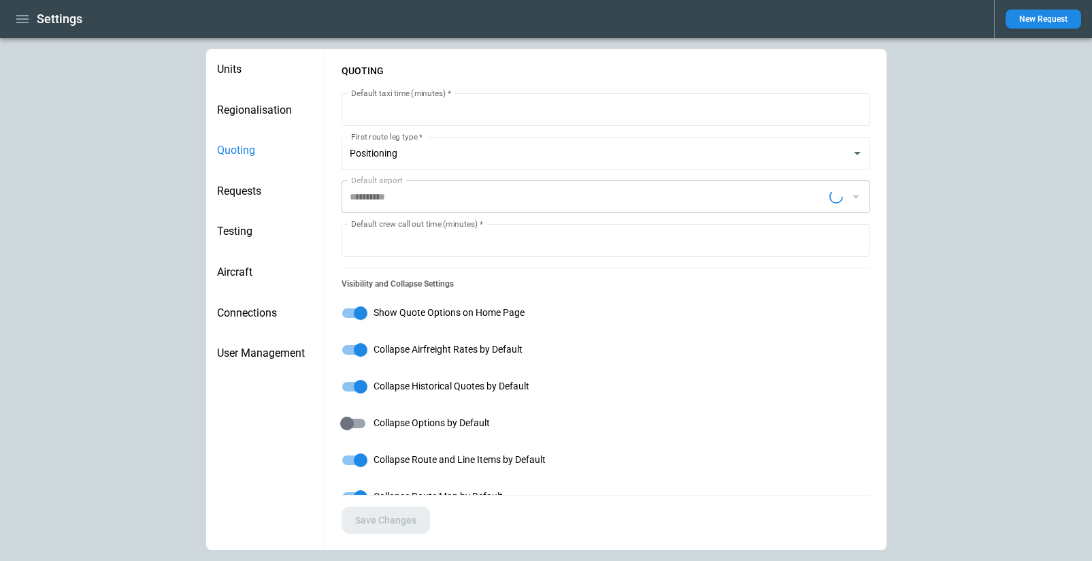
type input "**********"
click at [714, 107] on input "**" at bounding box center [606, 109] width 529 height 33
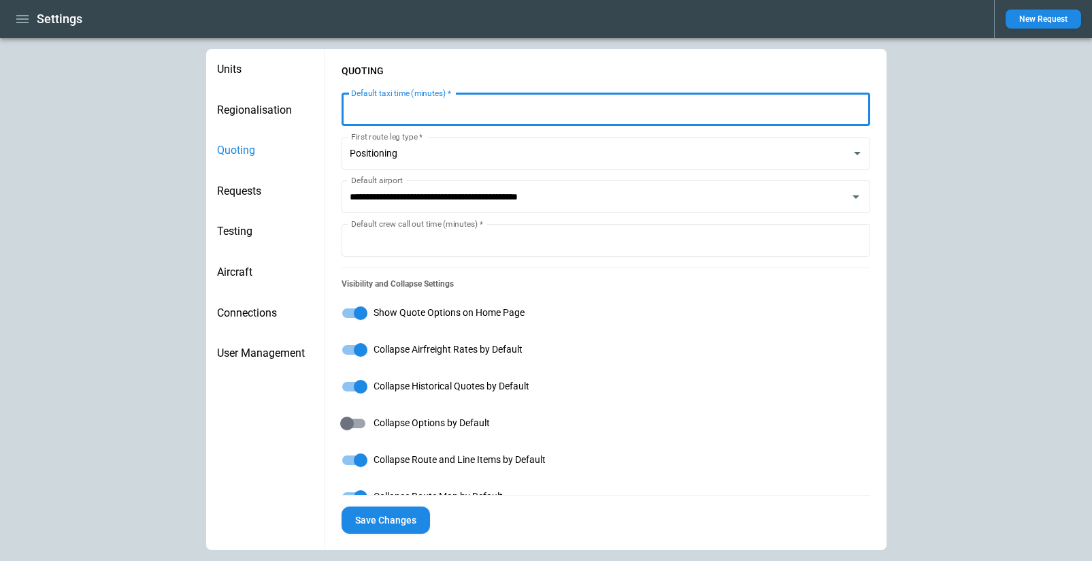
type input "**"
click at [857, 103] on input "**" at bounding box center [606, 109] width 529 height 33
click at [375, 523] on button "Save Changes" at bounding box center [386, 520] width 88 height 28
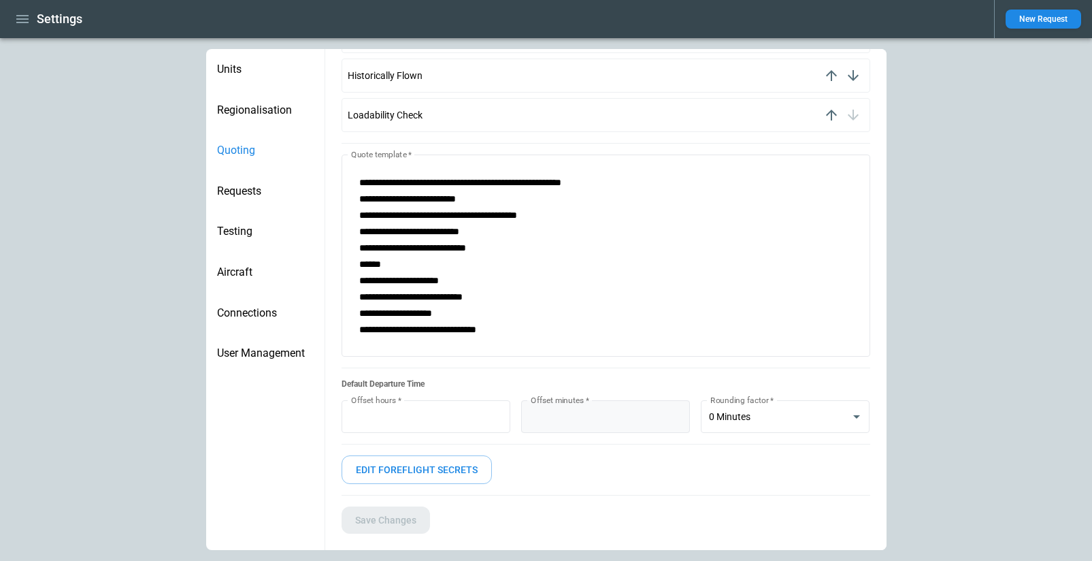
type input "*"
click at [678, 410] on input "*" at bounding box center [605, 416] width 169 height 33
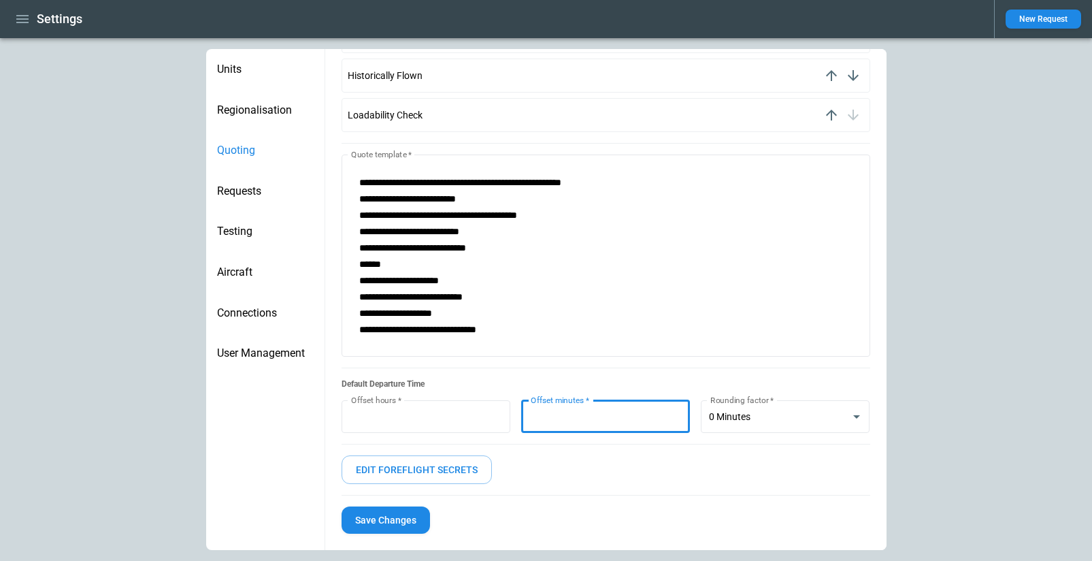
click at [374, 525] on button "Save Changes" at bounding box center [386, 520] width 88 height 28
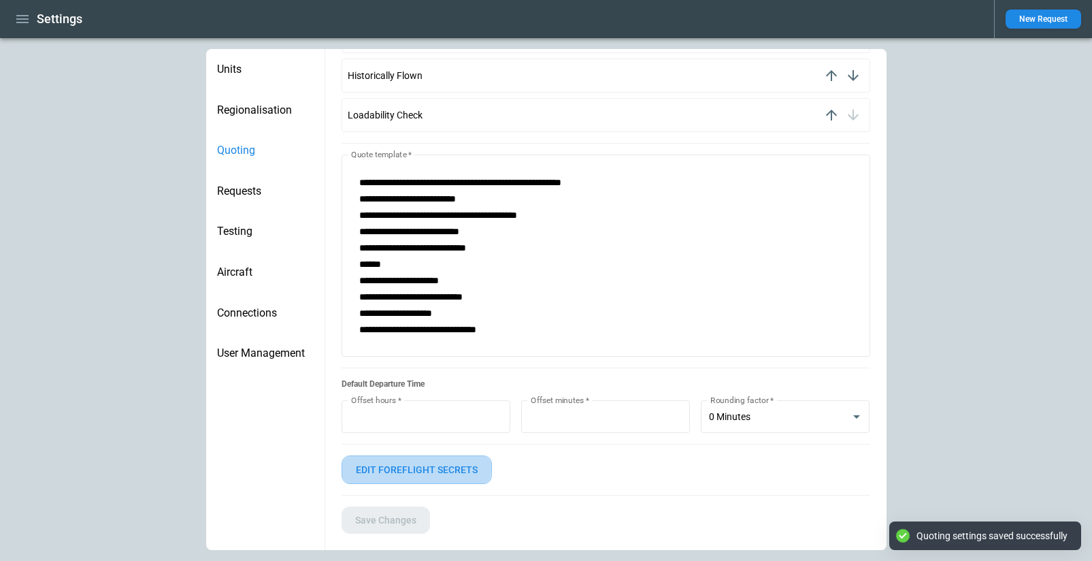
click at [384, 467] on button "Edit foreflight secrets" at bounding box center [417, 469] width 150 height 29
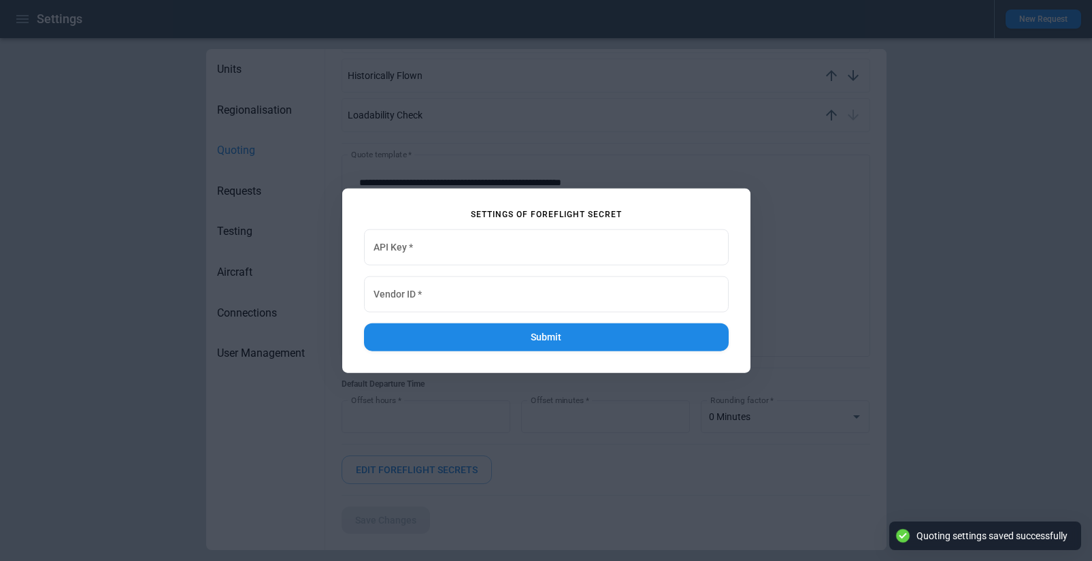
click at [554, 440] on div at bounding box center [546, 280] width 1092 height 561
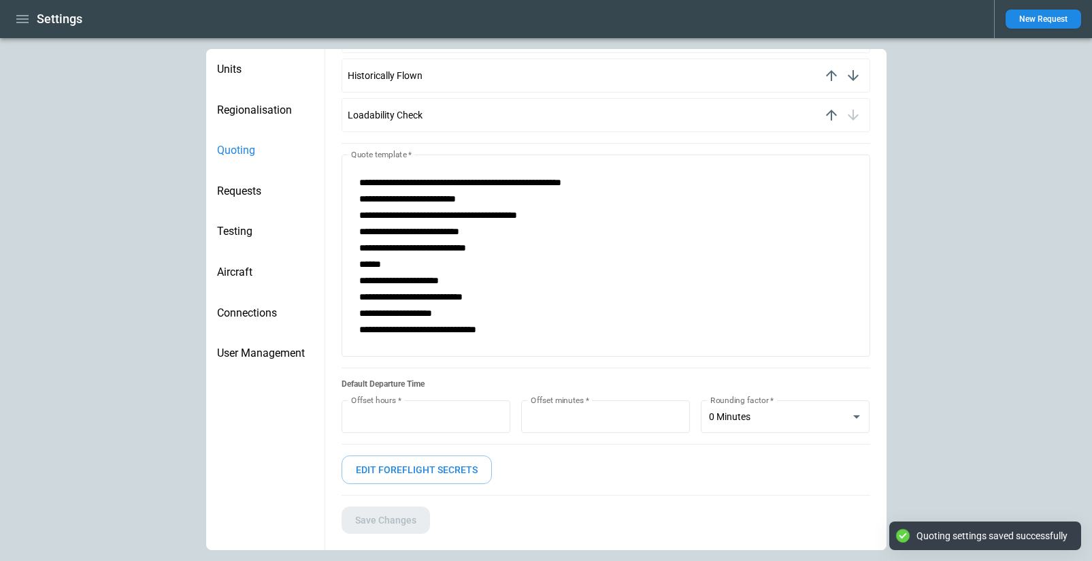
click at [249, 225] on span "Testing" at bounding box center [265, 232] width 97 height 14
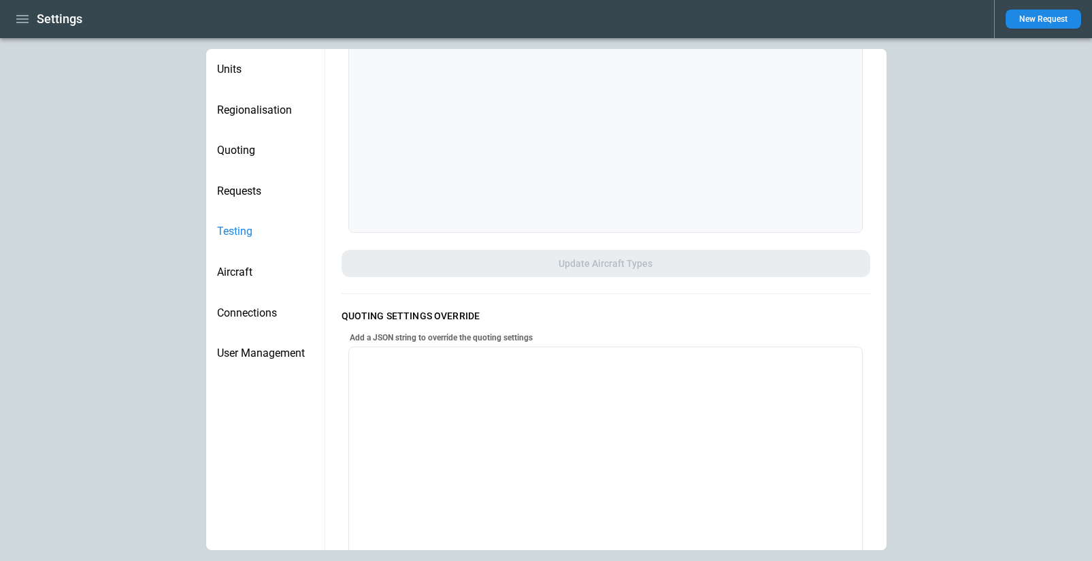
scroll to position [65, 0]
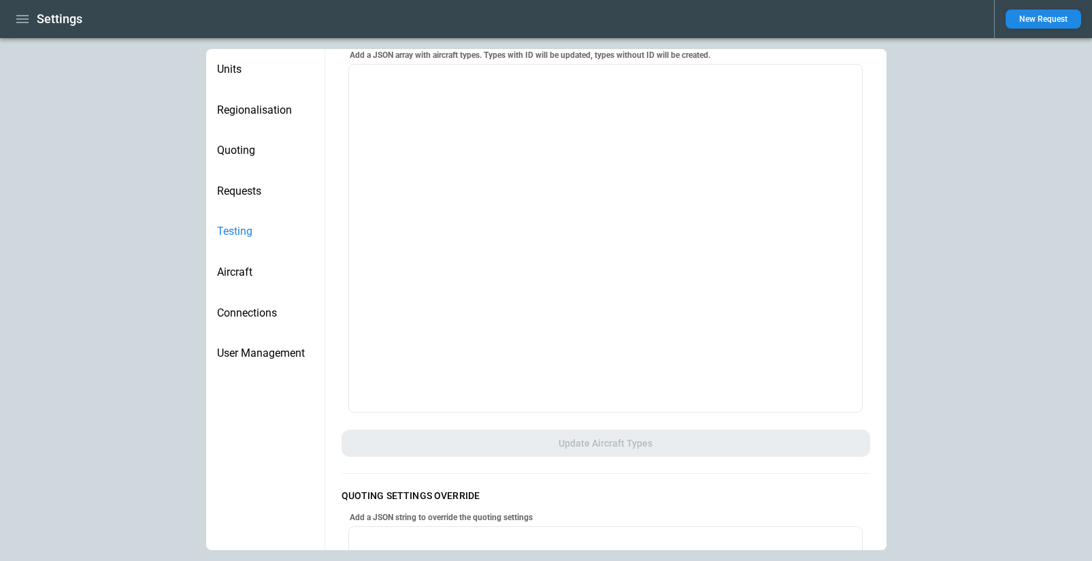
click at [253, 200] on div "Requests" at bounding box center [265, 191] width 118 height 41
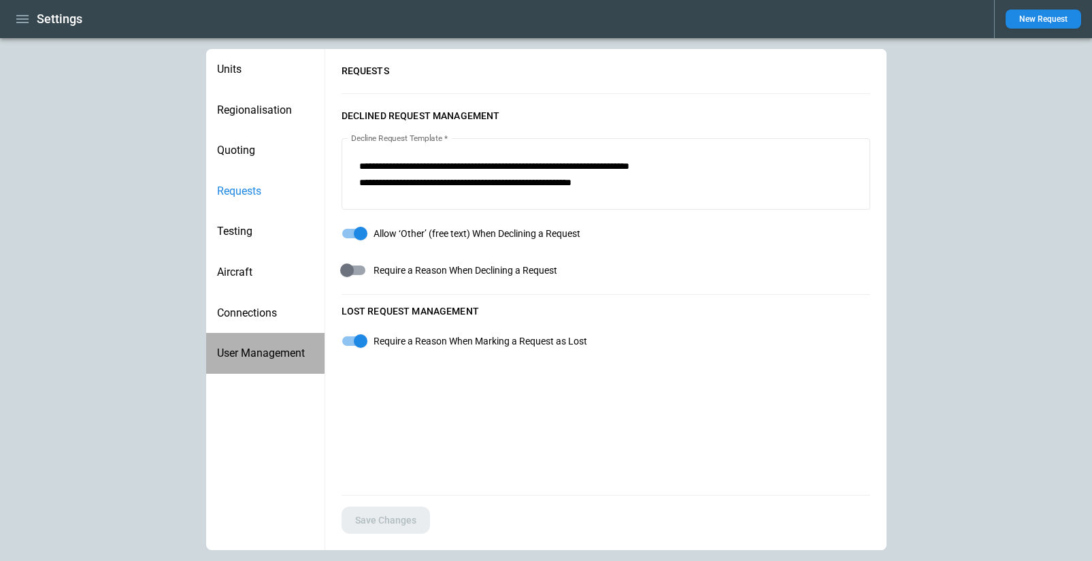
click at [270, 350] on span "User Management" at bounding box center [265, 353] width 97 height 14
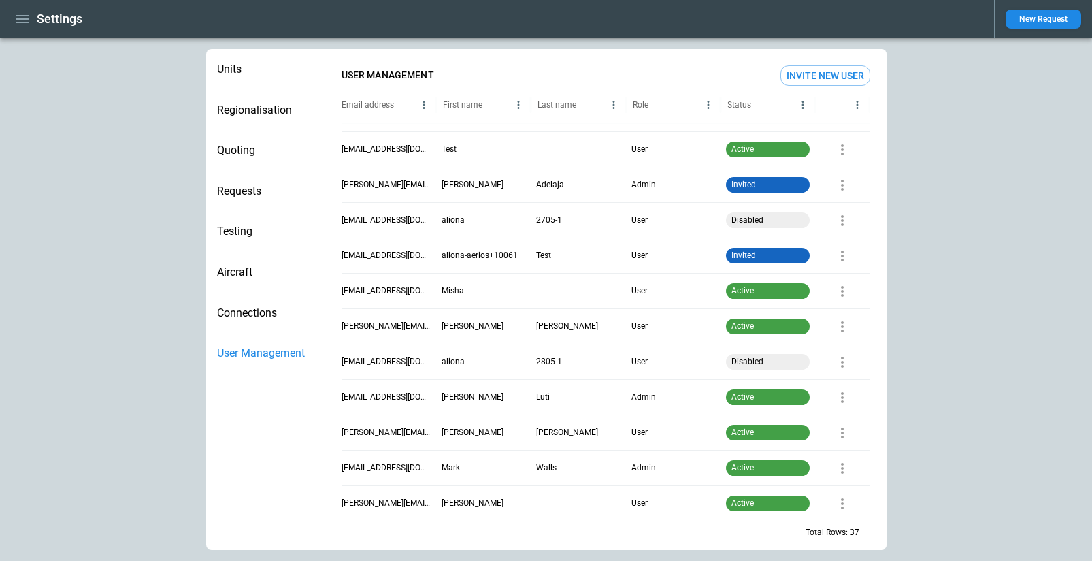
scroll to position [0, 0]
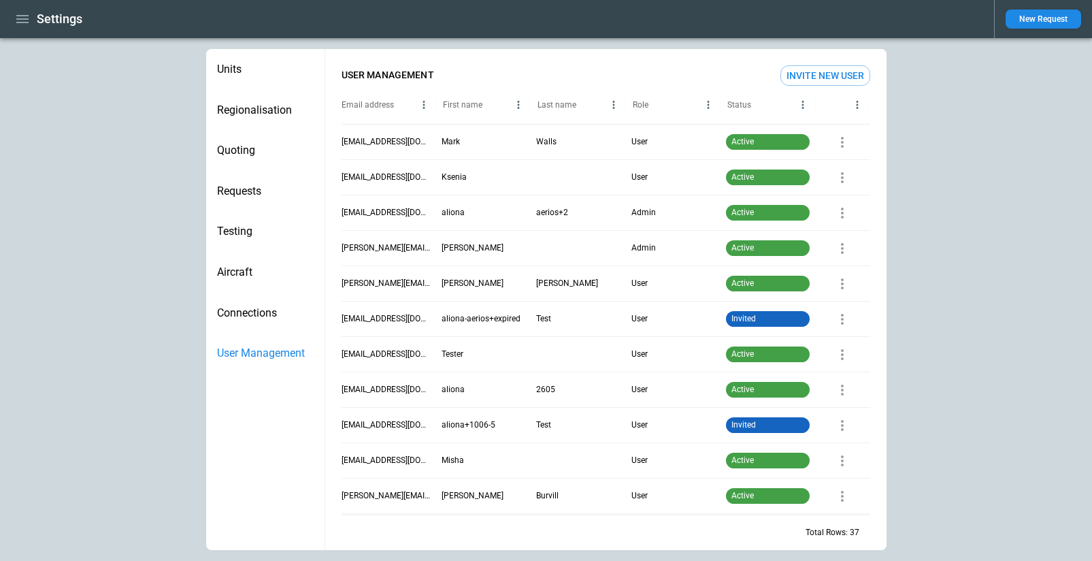
click at [819, 70] on button "Invite New User" at bounding box center [825, 75] width 90 height 20
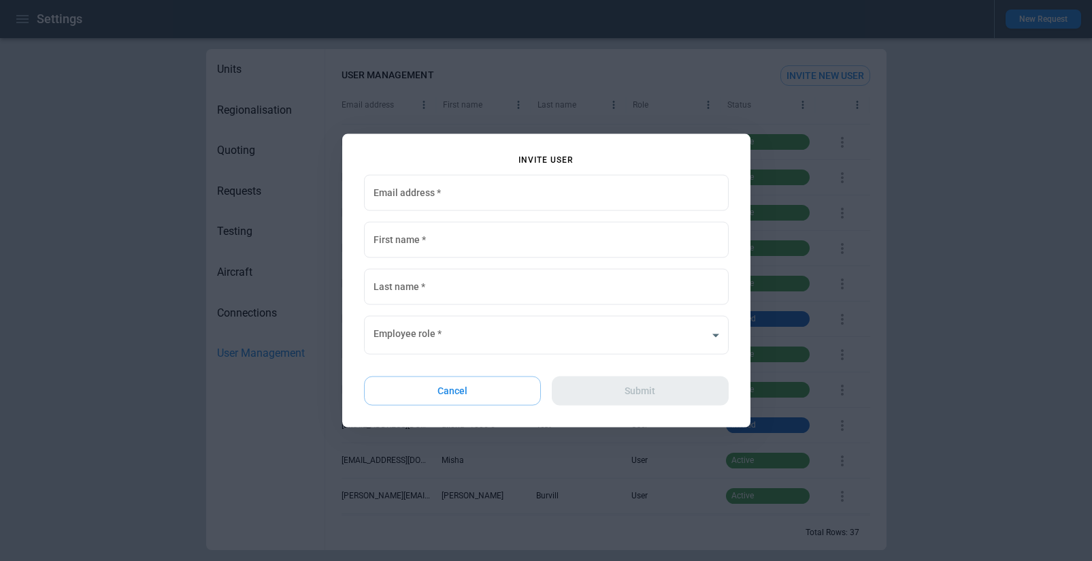
click at [444, 397] on button "Cancel" at bounding box center [453, 390] width 178 height 29
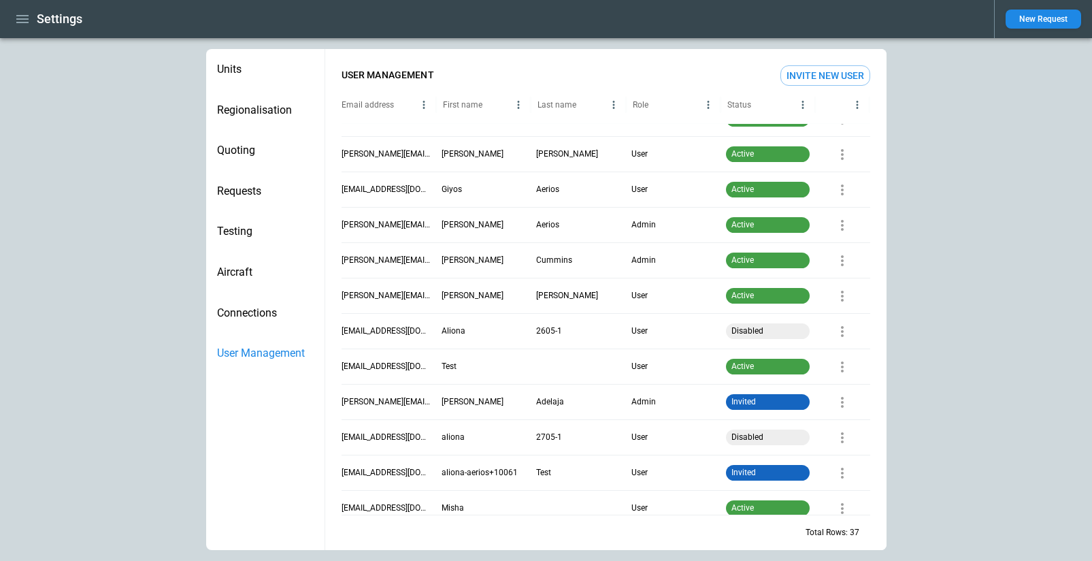
scroll to position [375, 0]
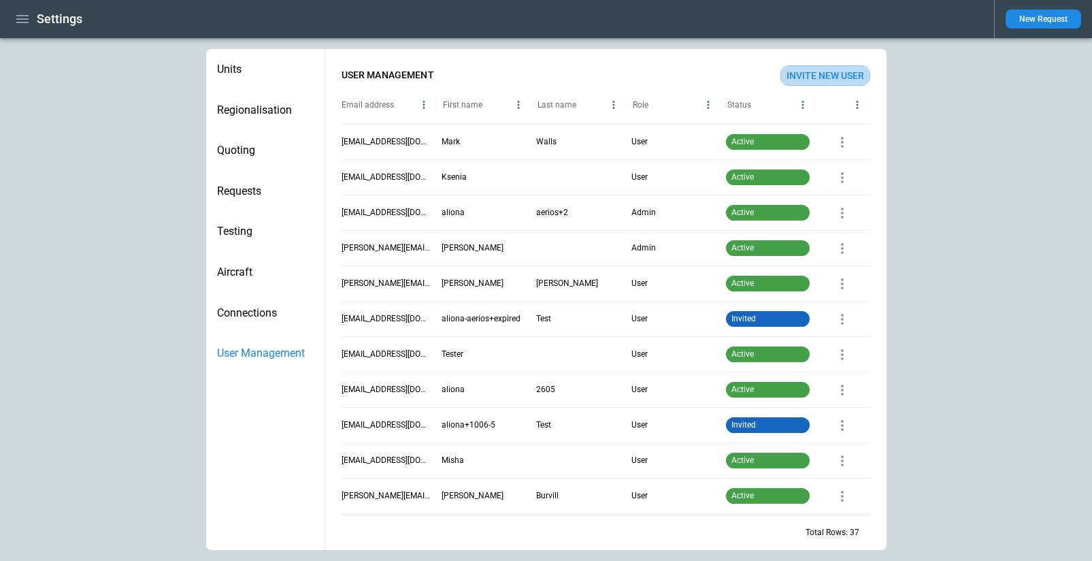
click at [804, 76] on button "Invite New User" at bounding box center [825, 75] width 90 height 20
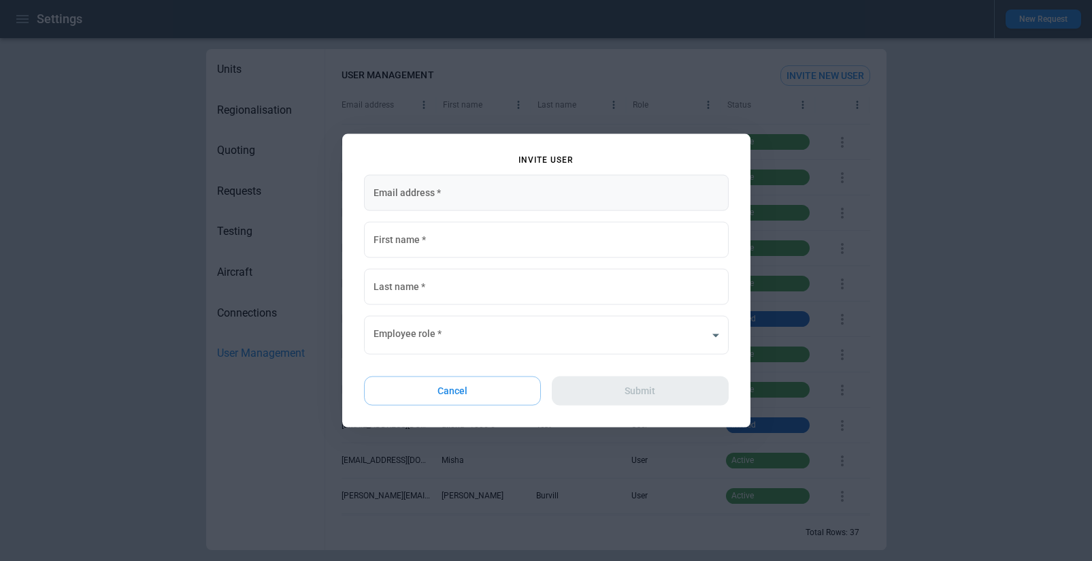
click at [419, 199] on input "Email address   *" at bounding box center [546, 193] width 365 height 36
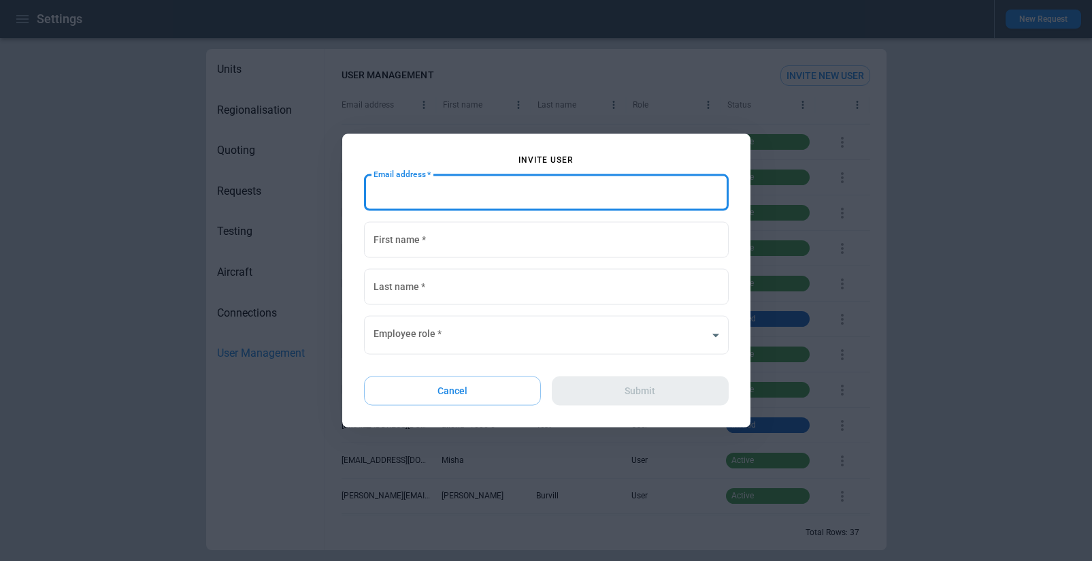
paste input "**********"
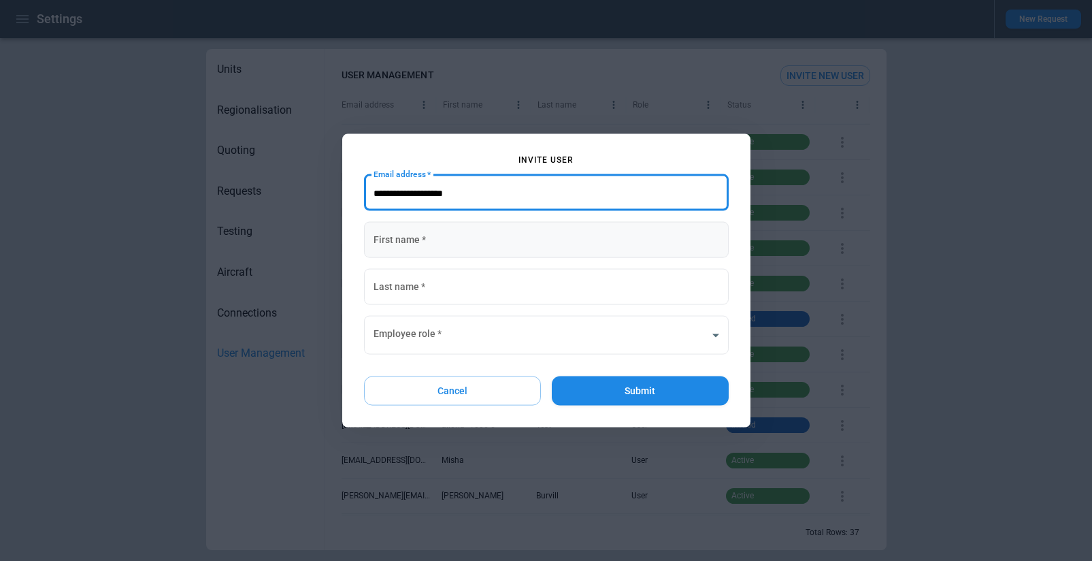
type input "**********"
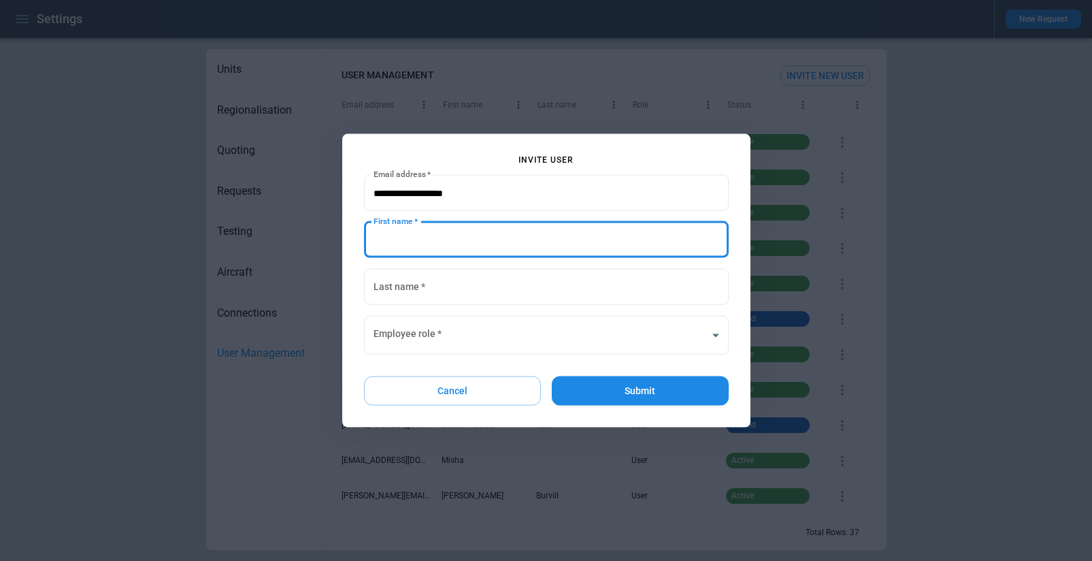
click at [415, 253] on input "First name   *" at bounding box center [546, 240] width 365 height 36
type input "****"
click at [419, 284] on input "Last name   *" at bounding box center [546, 287] width 365 height 36
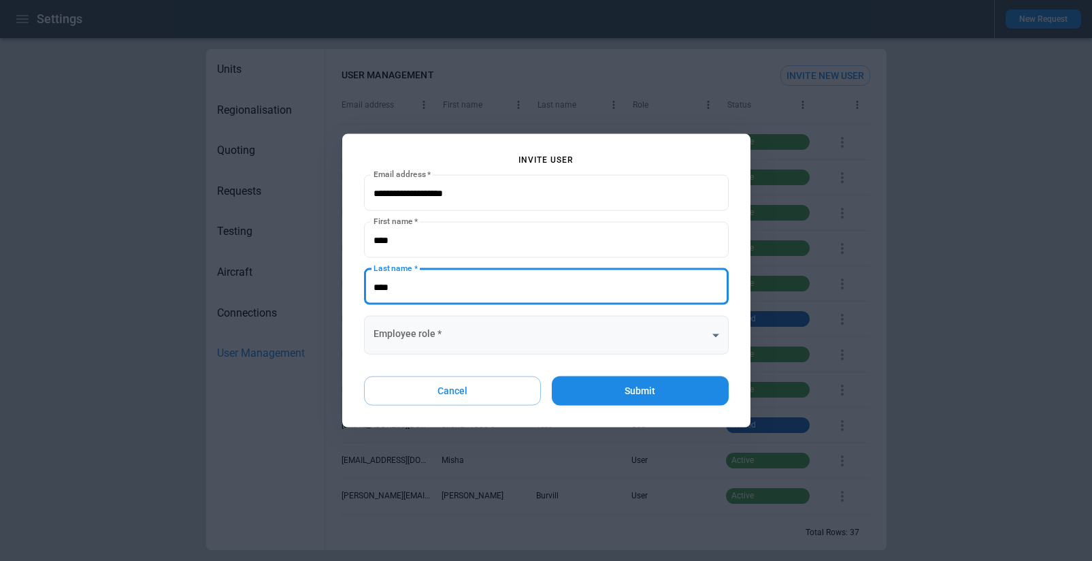
type input "****"
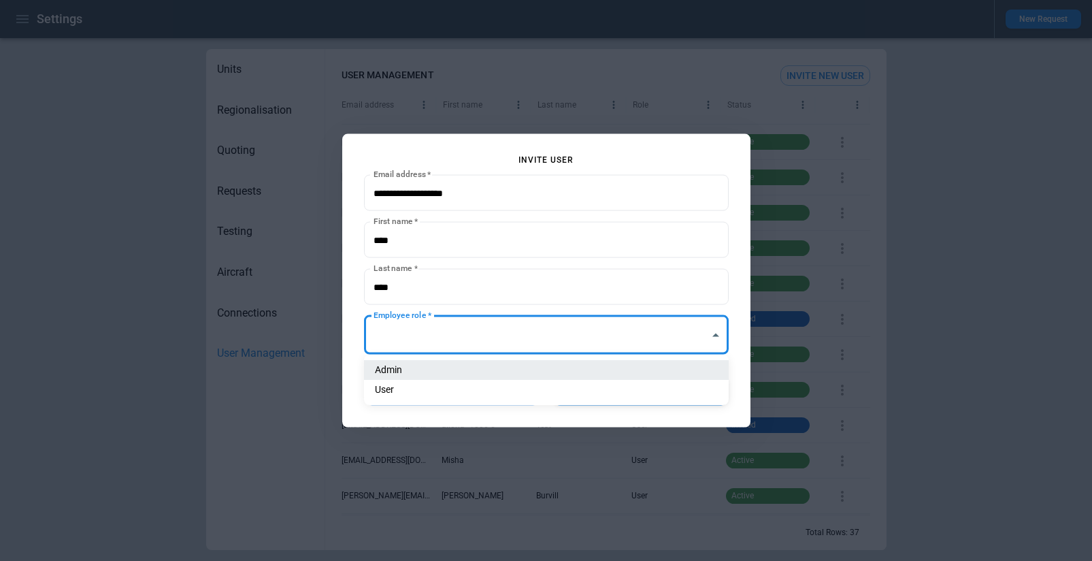
click at [391, 334] on body "Settings New Request Units Regionalisation Quoting Requests Testing Aircraft Co…" at bounding box center [546, 280] width 1092 height 561
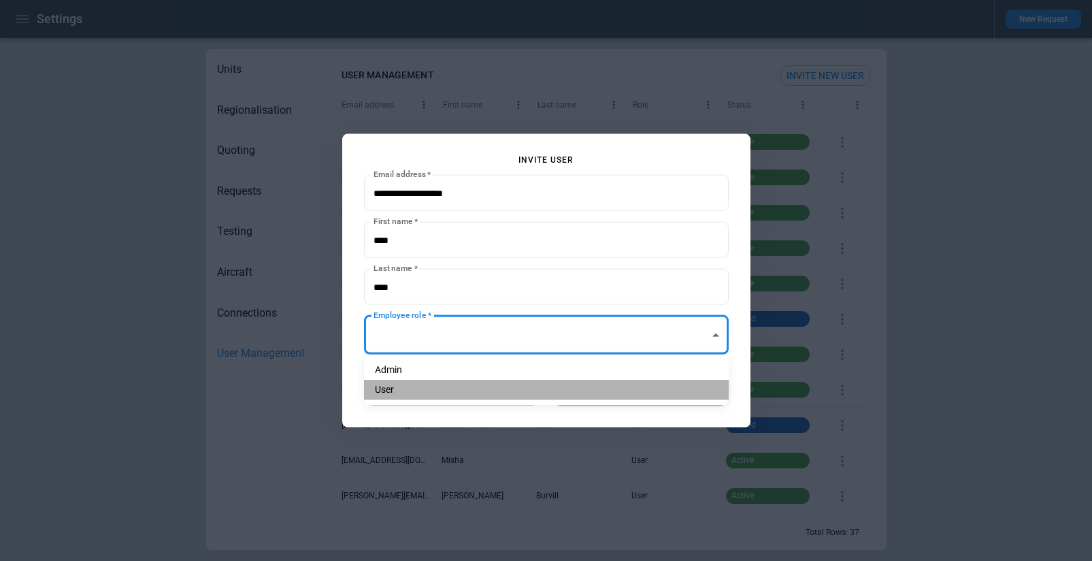
click at [412, 386] on li "User" at bounding box center [546, 390] width 365 height 20
type input "**********"
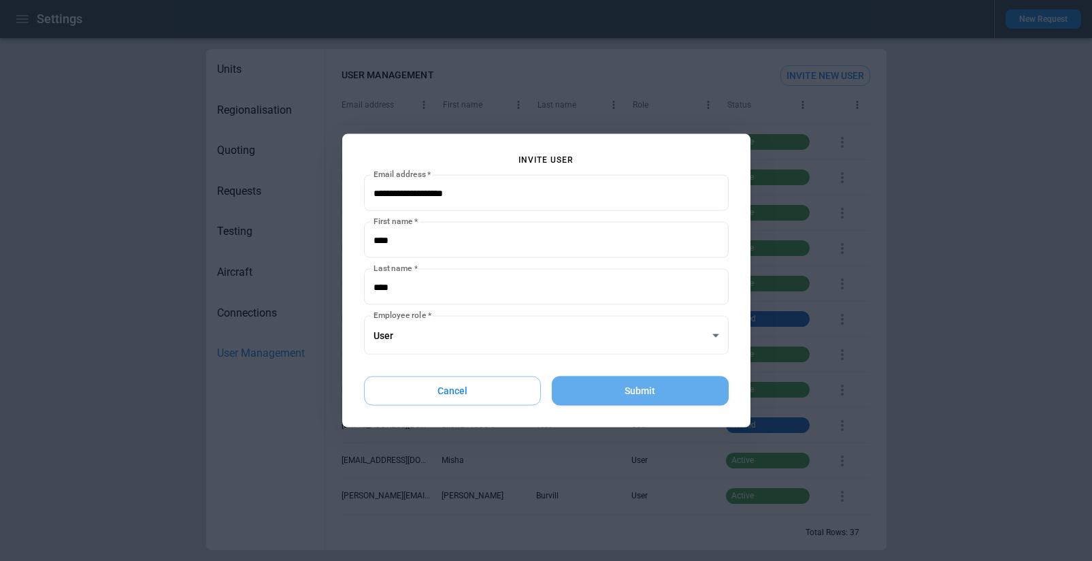
click at [621, 389] on button "Submit" at bounding box center [640, 390] width 176 height 29
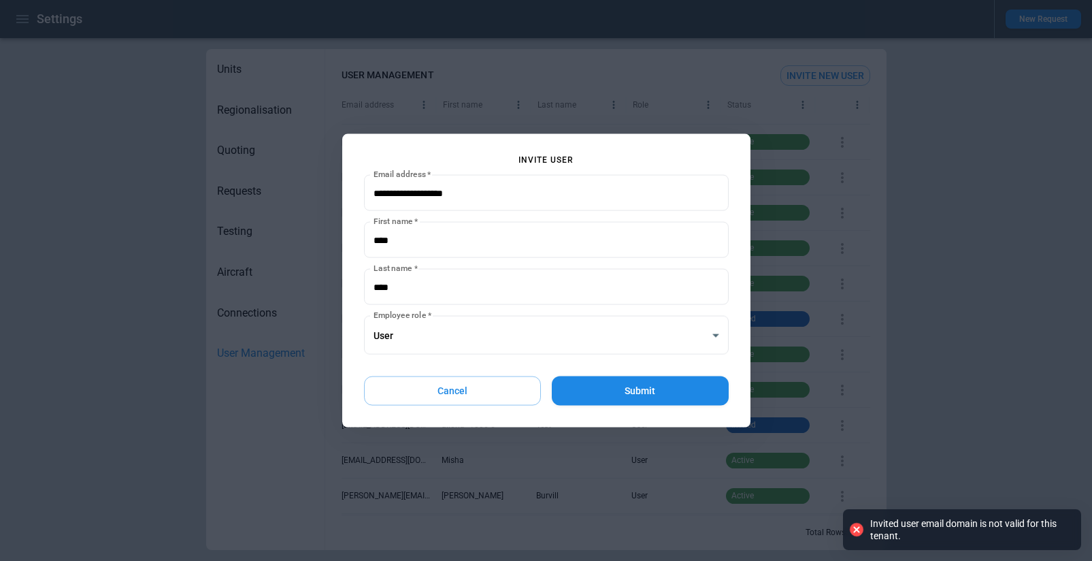
click at [465, 388] on button "Cancel" at bounding box center [453, 390] width 178 height 29
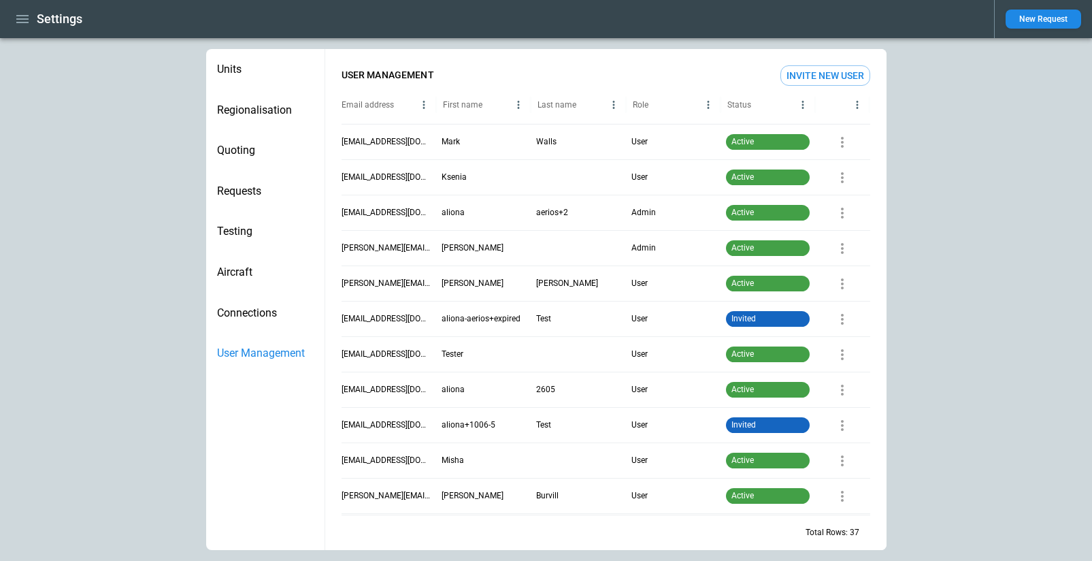
click at [848, 67] on button "Invite New User" at bounding box center [825, 75] width 90 height 20
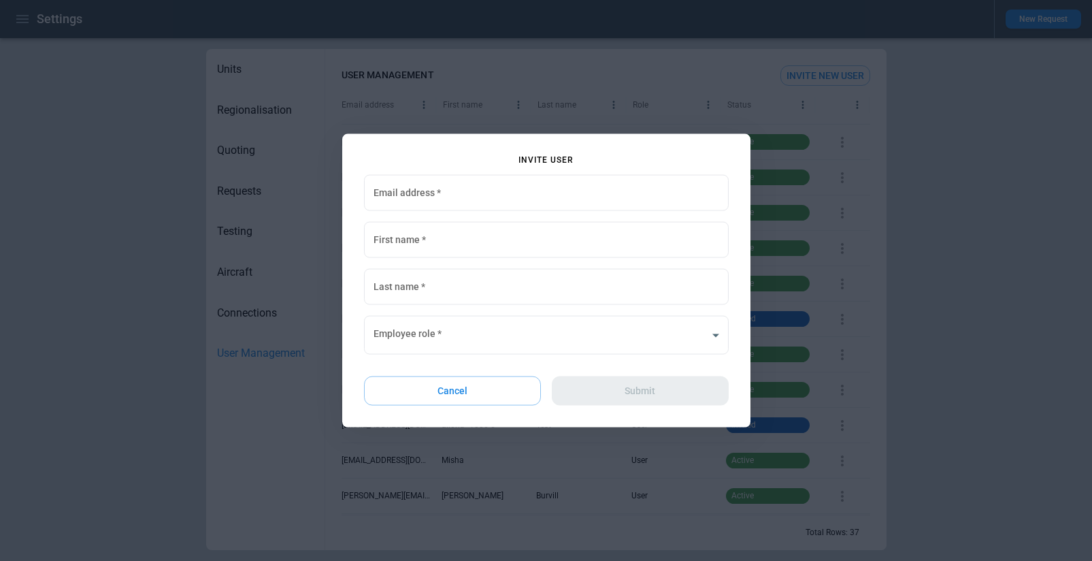
click at [640, 65] on div at bounding box center [546, 280] width 1092 height 561
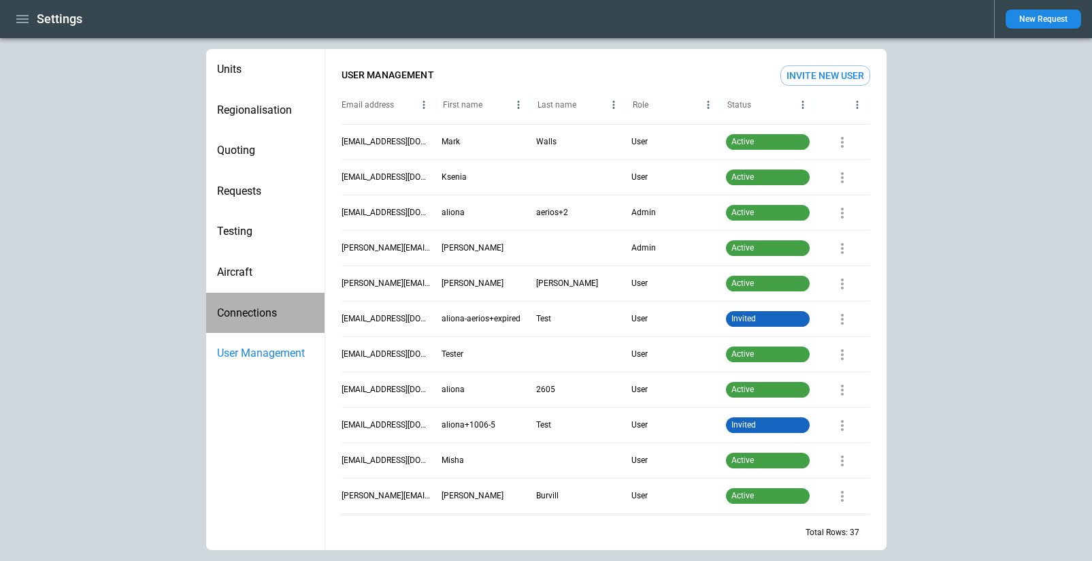
click at [278, 304] on div "Connections" at bounding box center [265, 313] width 118 height 41
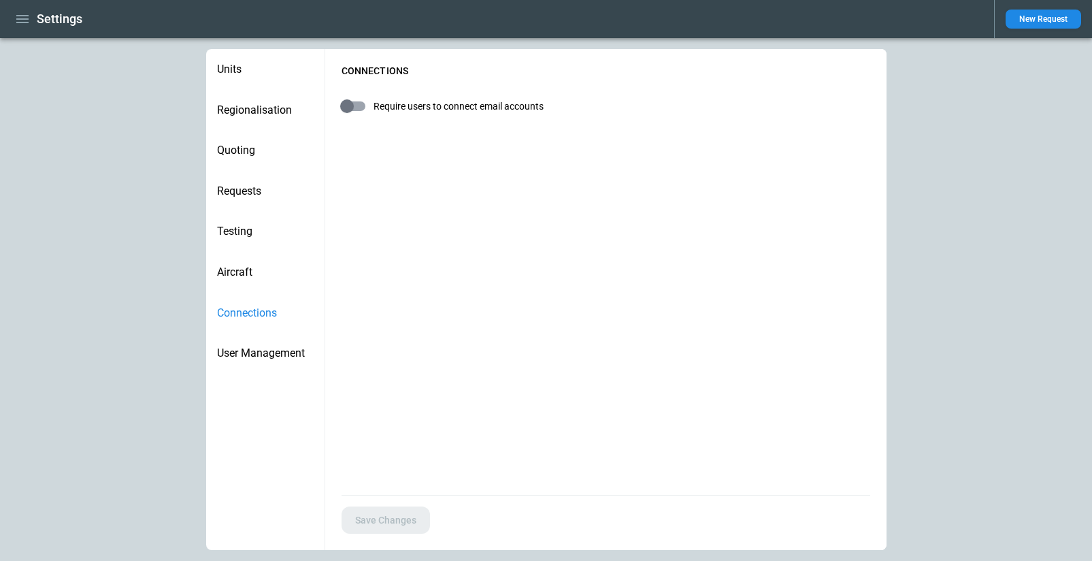
click at [262, 287] on div "Aircraft" at bounding box center [265, 272] width 118 height 41
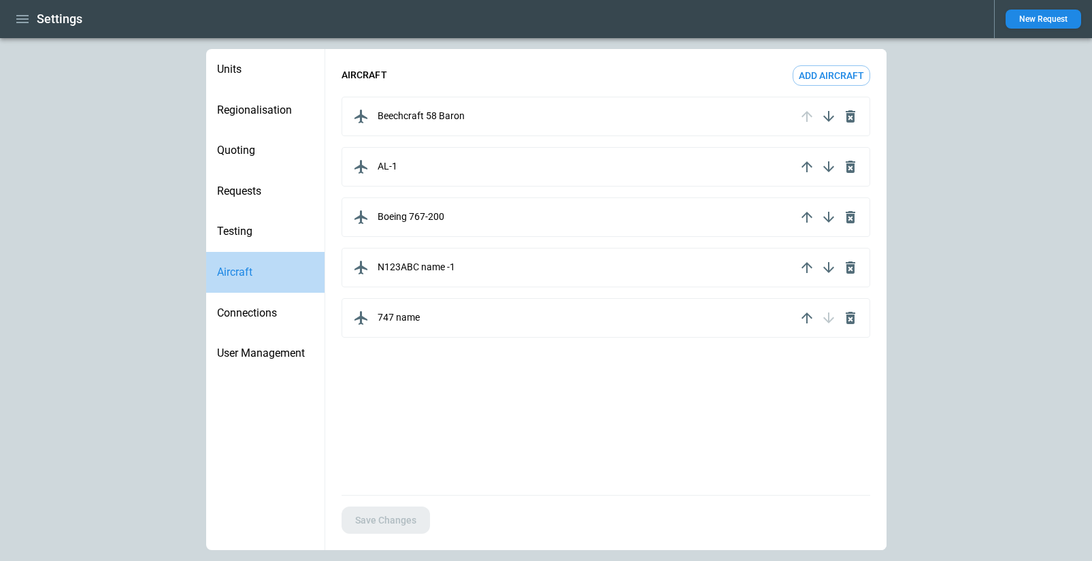
click at [252, 259] on div "Aircraft" at bounding box center [265, 272] width 118 height 41
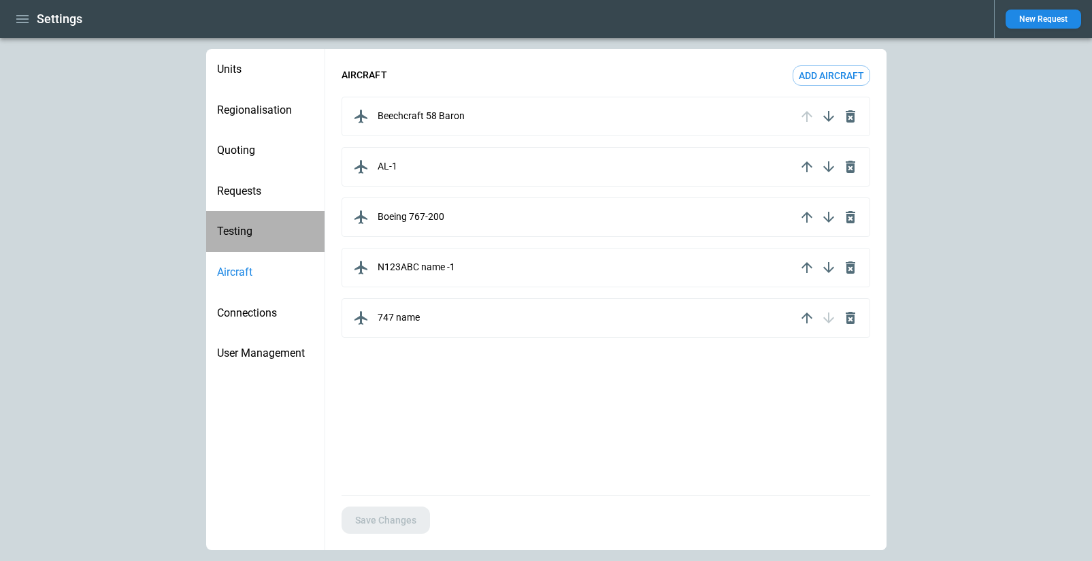
click at [247, 234] on span "Testing" at bounding box center [265, 232] width 97 height 14
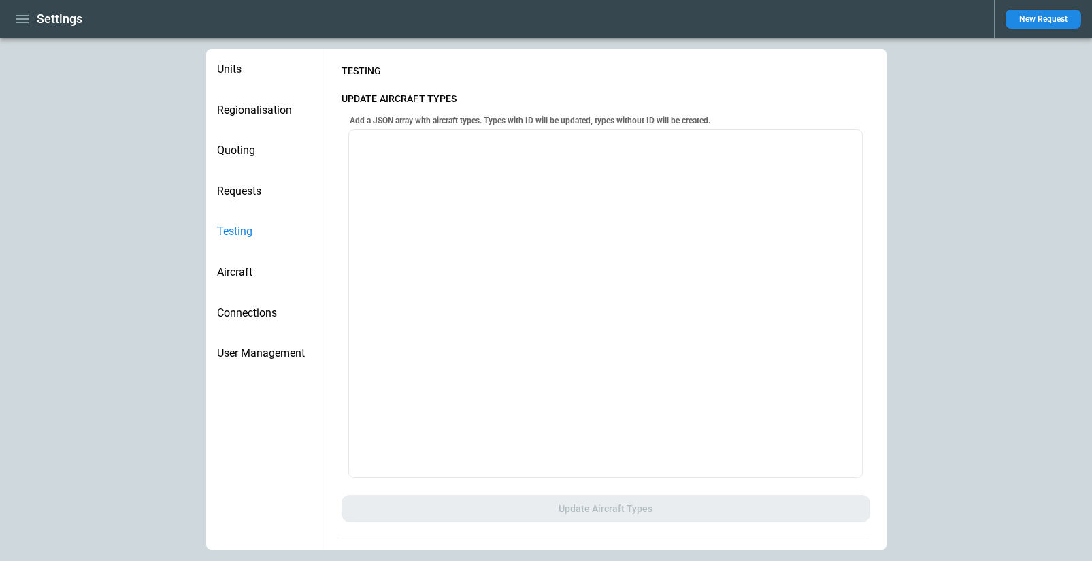
click at [254, 191] on span "Requests" at bounding box center [265, 191] width 97 height 14
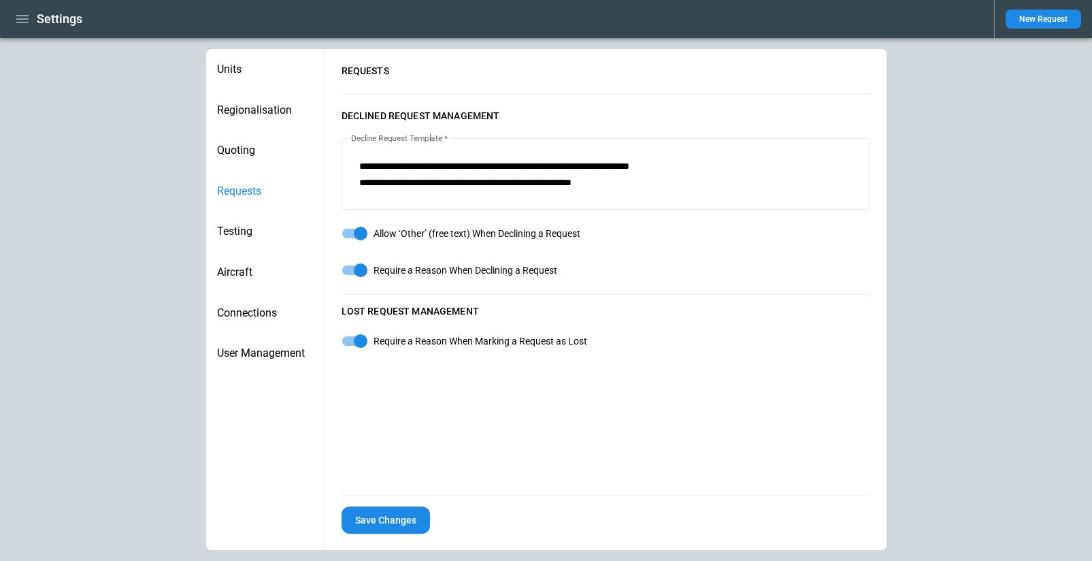
click at [409, 518] on button "Save Changes" at bounding box center [386, 520] width 88 height 28
click at [252, 276] on span "Aircraft" at bounding box center [265, 272] width 97 height 14
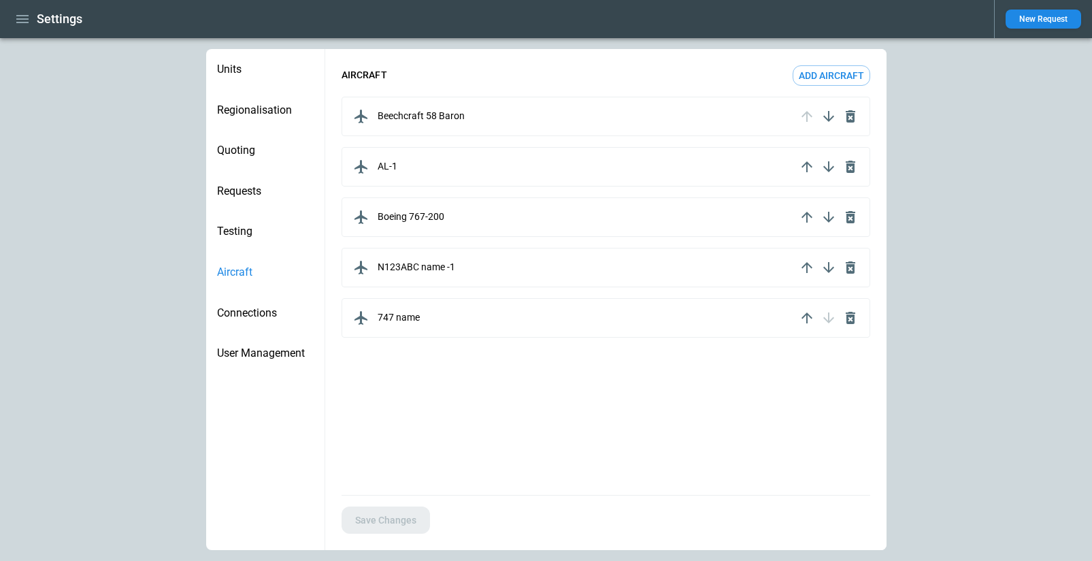
click at [808, 80] on button "Add aircraft" at bounding box center [832, 75] width 78 height 20
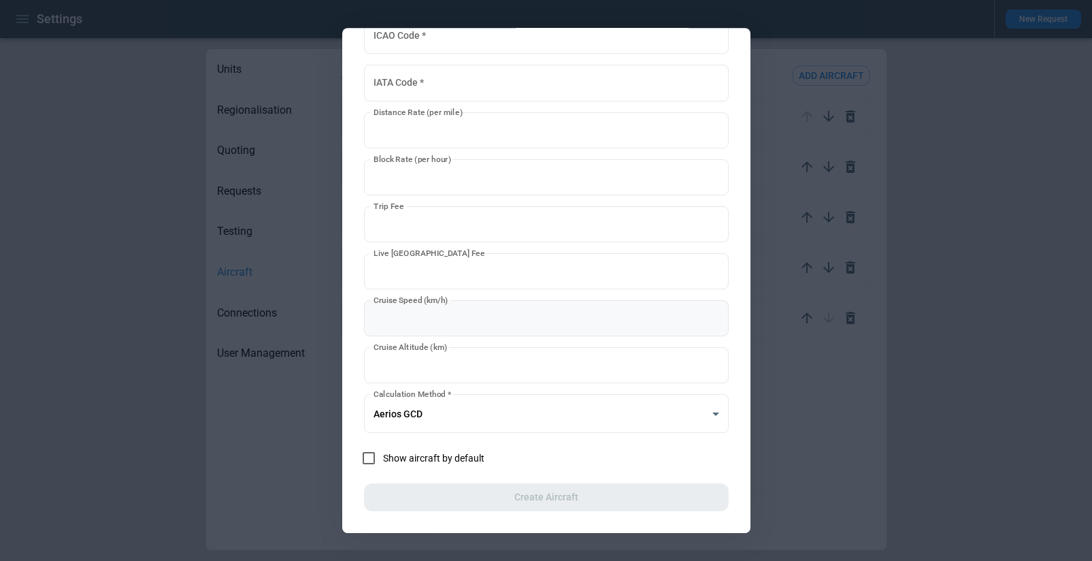
scroll to position [0, 0]
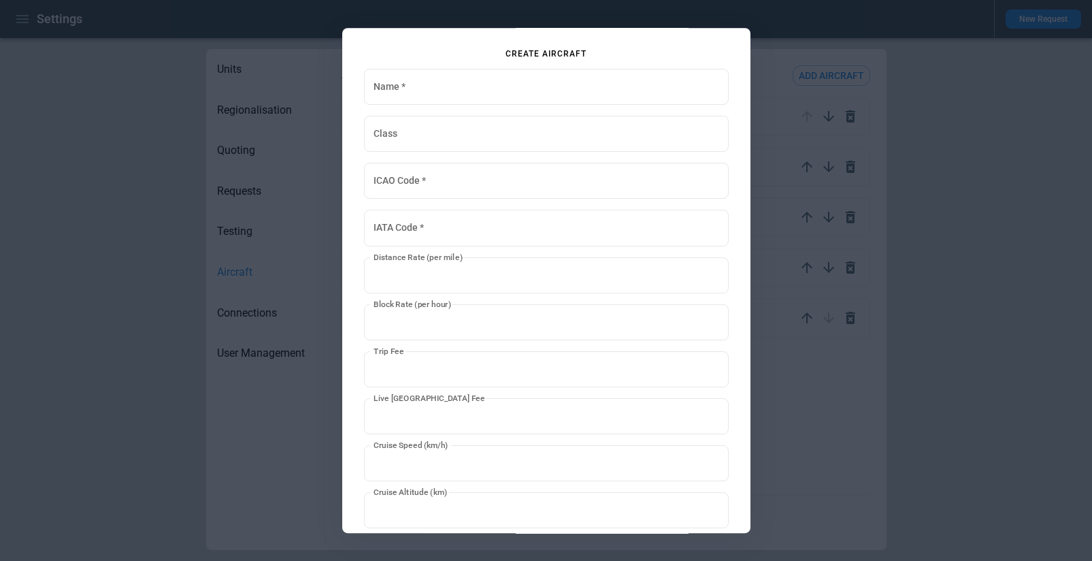
click at [848, 367] on div at bounding box center [546, 280] width 1092 height 561
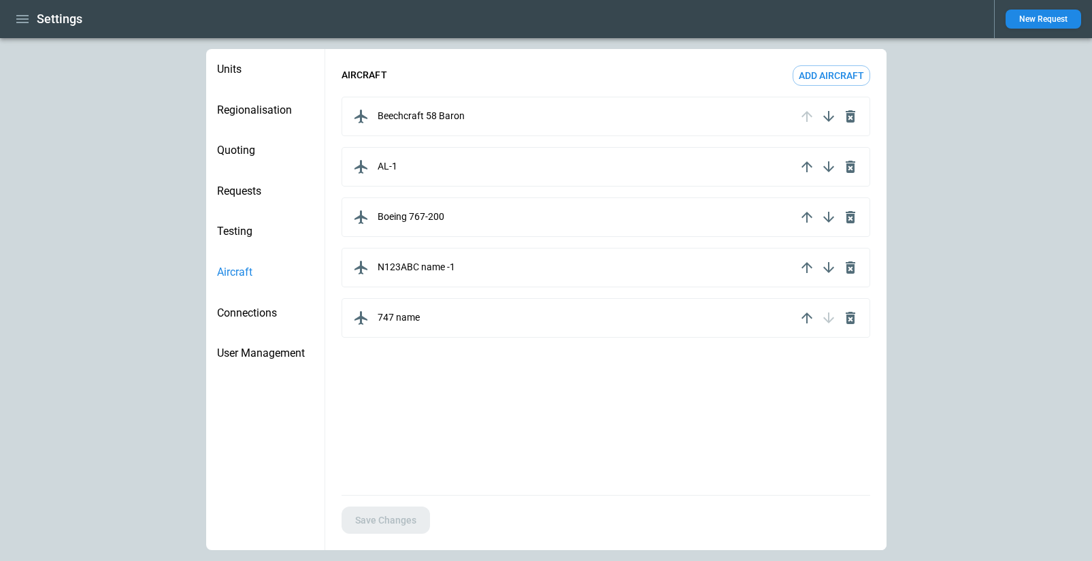
click at [480, 115] on div "Beechcraft 58 Baron" at bounding box center [573, 116] width 446 height 22
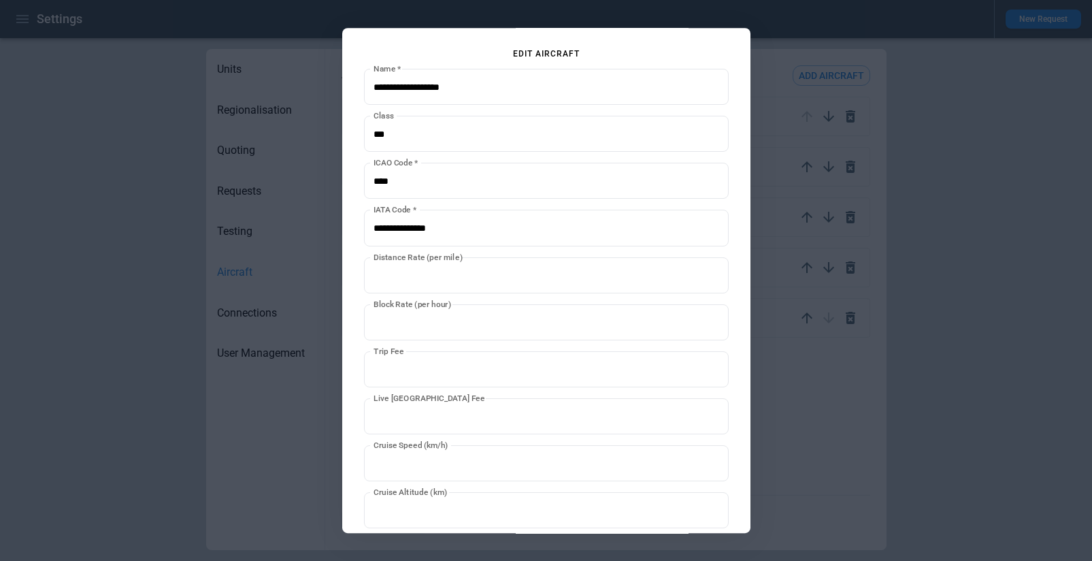
scroll to position [145, 0]
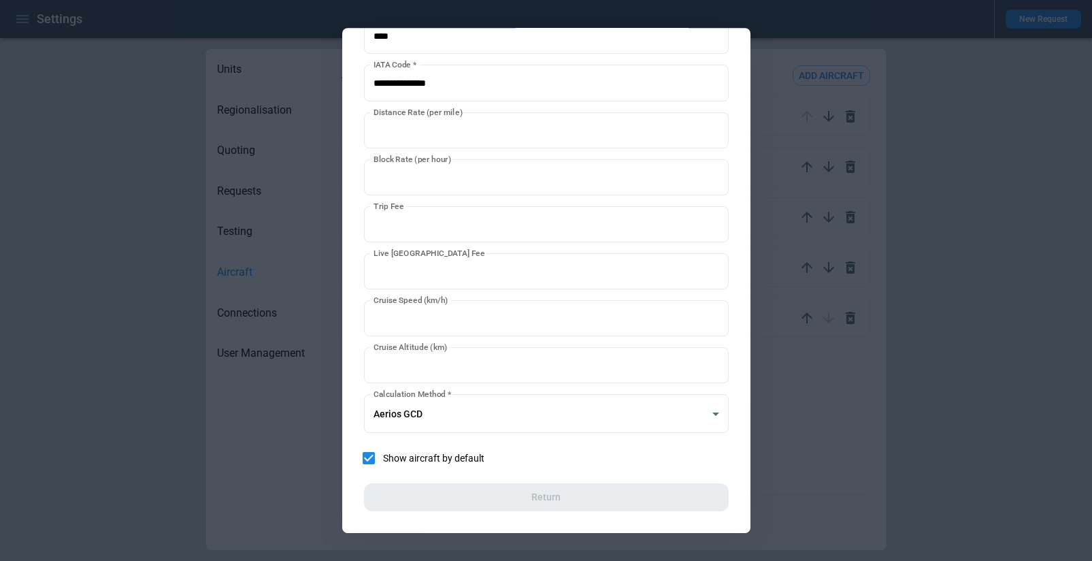
click at [804, 469] on div at bounding box center [546, 280] width 1092 height 561
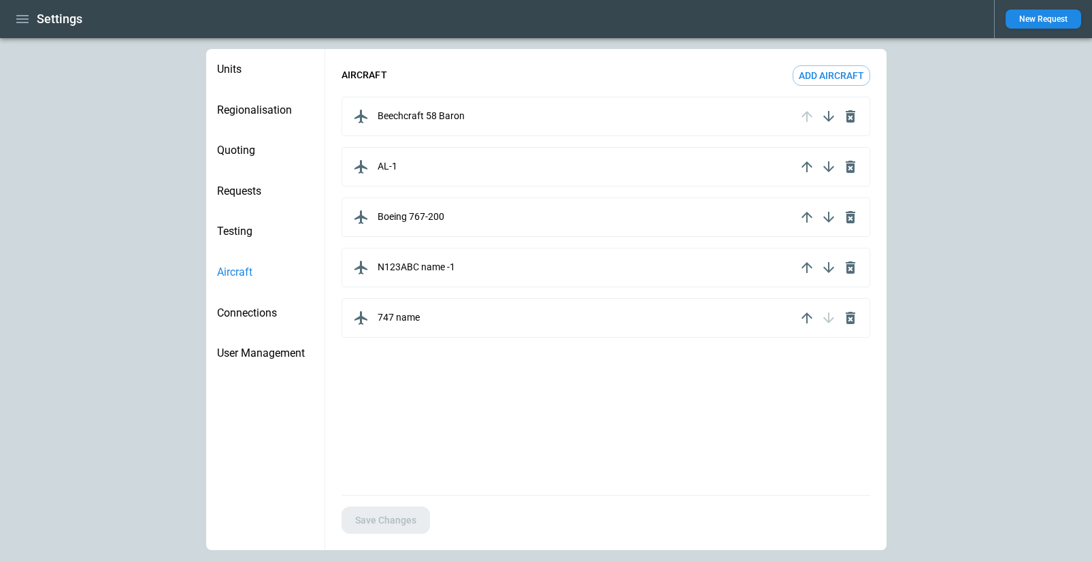
click at [410, 516] on div "Save Changes" at bounding box center [605, 523] width 561 height 56
click at [848, 169] on icon "button" at bounding box center [850, 167] width 16 height 16
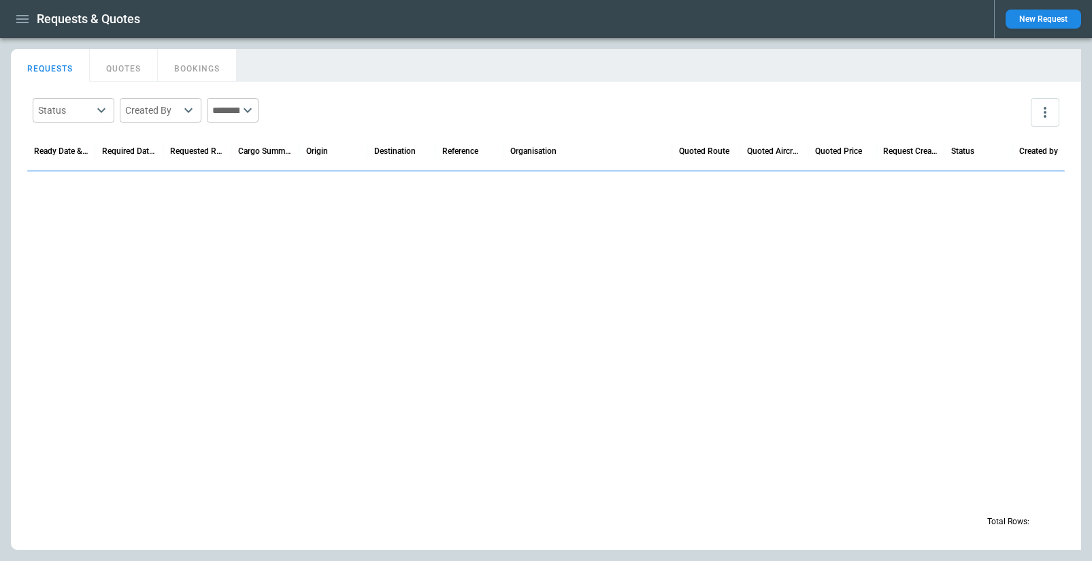
click at [22, 24] on icon "button" at bounding box center [22, 19] width 16 height 16
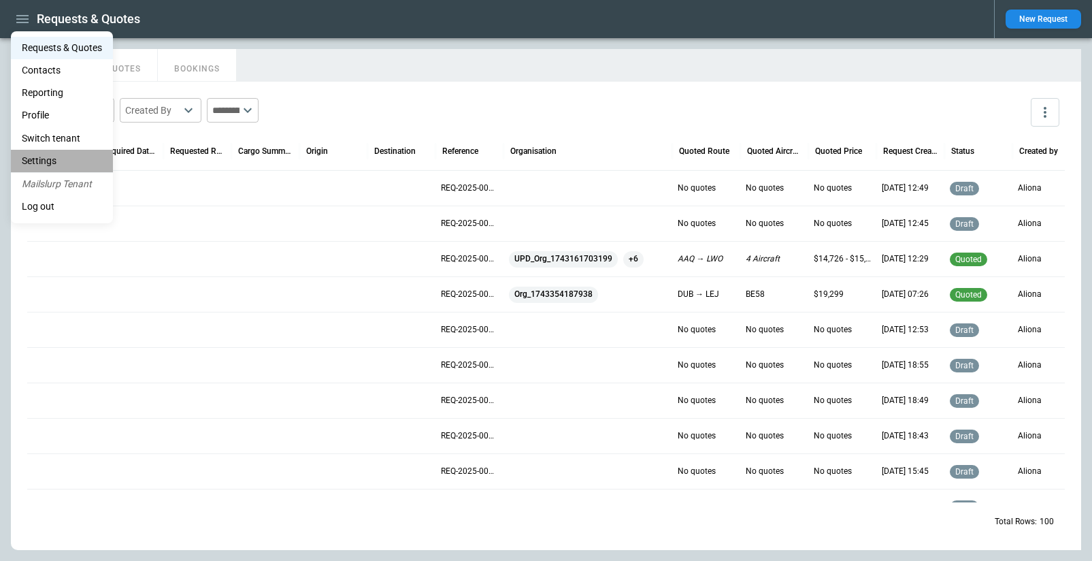
click at [40, 162] on li "Settings" at bounding box center [62, 161] width 102 height 22
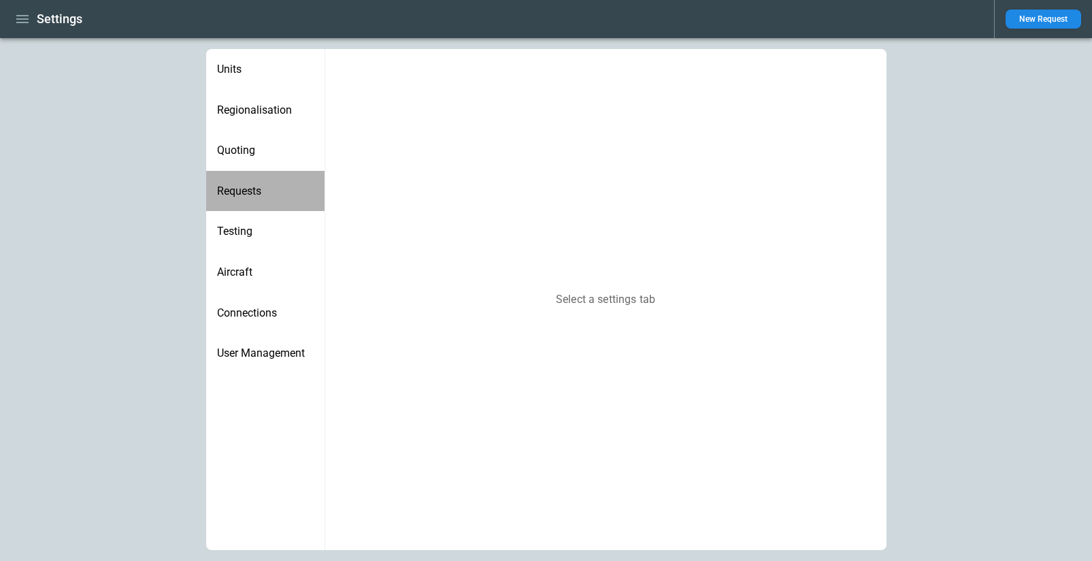
click at [250, 196] on span "Requests" at bounding box center [265, 191] width 97 height 14
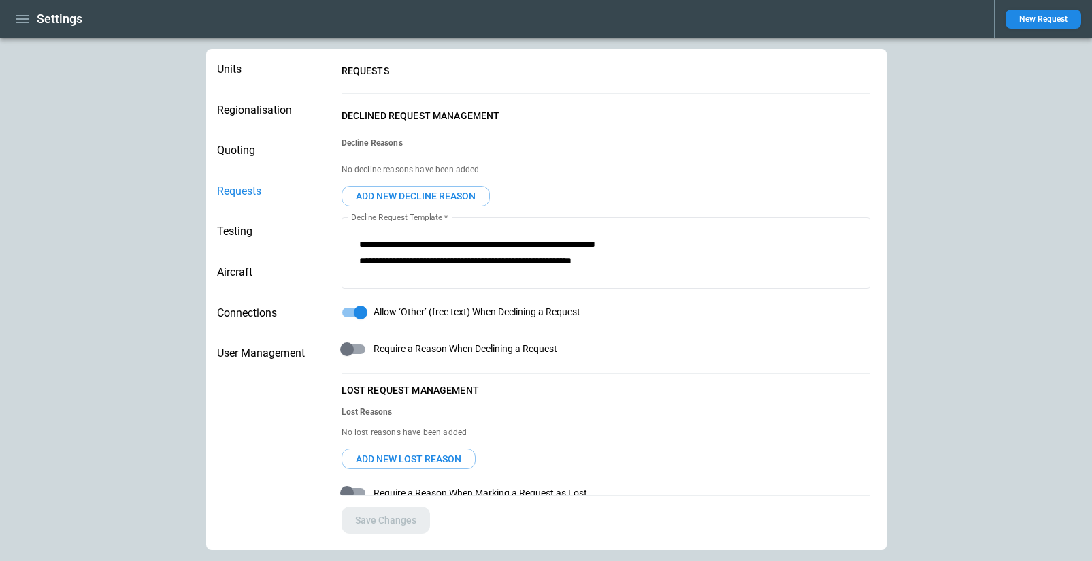
click at [445, 199] on button "ADD NEW DECLINE REASON" at bounding box center [416, 196] width 148 height 20
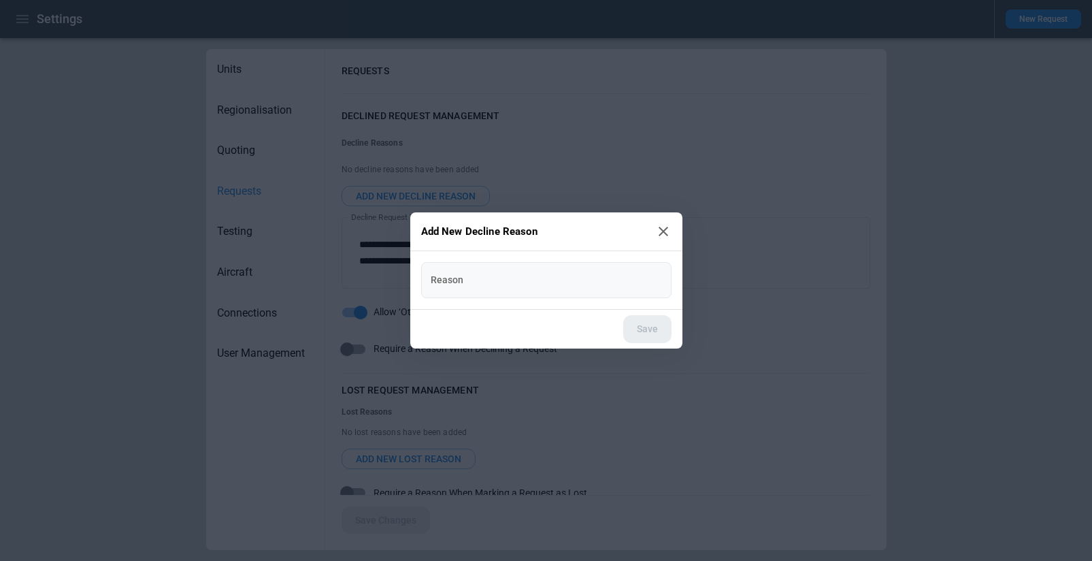
click at [499, 285] on input "Reason" at bounding box center [546, 280] width 250 height 36
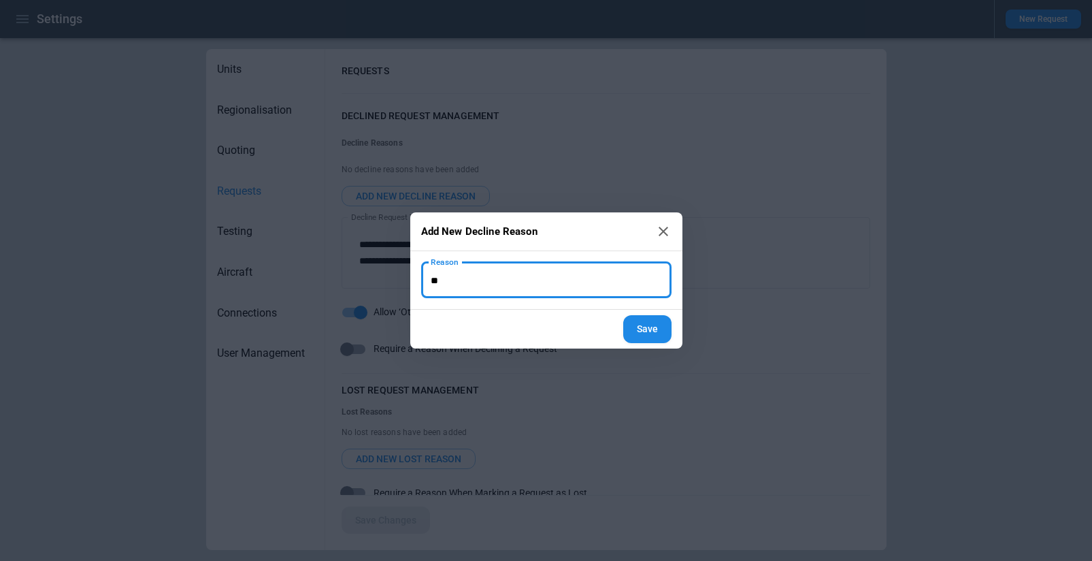
type input "**"
click at [648, 337] on button "Save" at bounding box center [647, 329] width 48 height 28
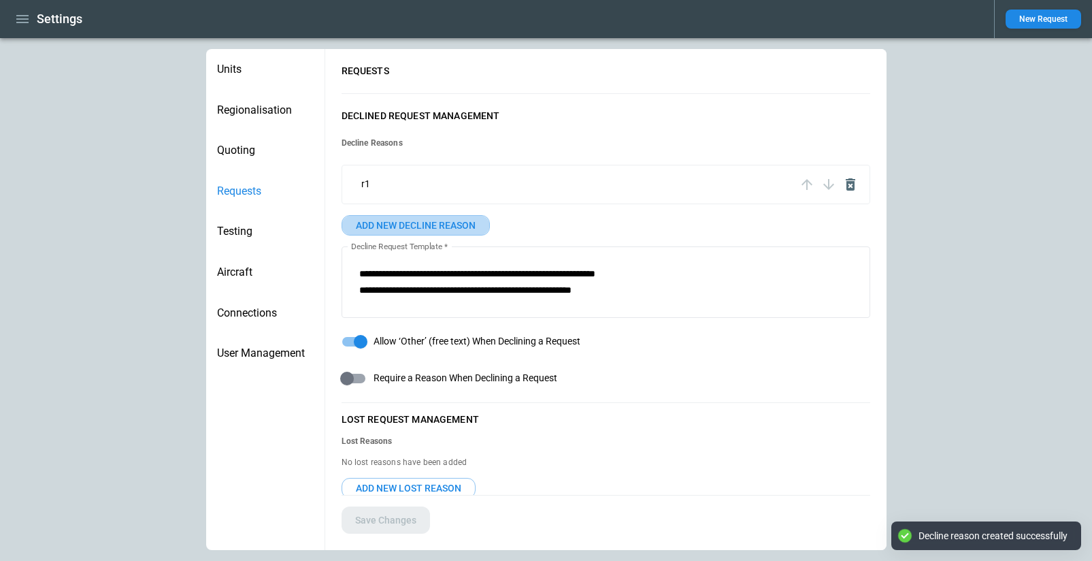
click at [415, 222] on button "ADD NEW DECLINE REASON" at bounding box center [416, 225] width 148 height 20
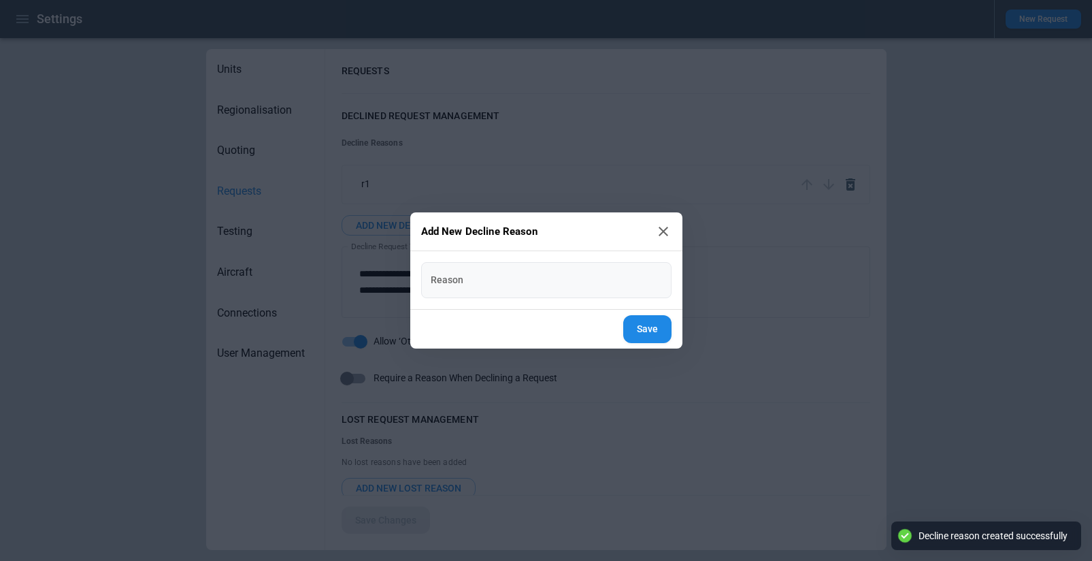
click at [489, 276] on input "Reason" at bounding box center [546, 280] width 250 height 36
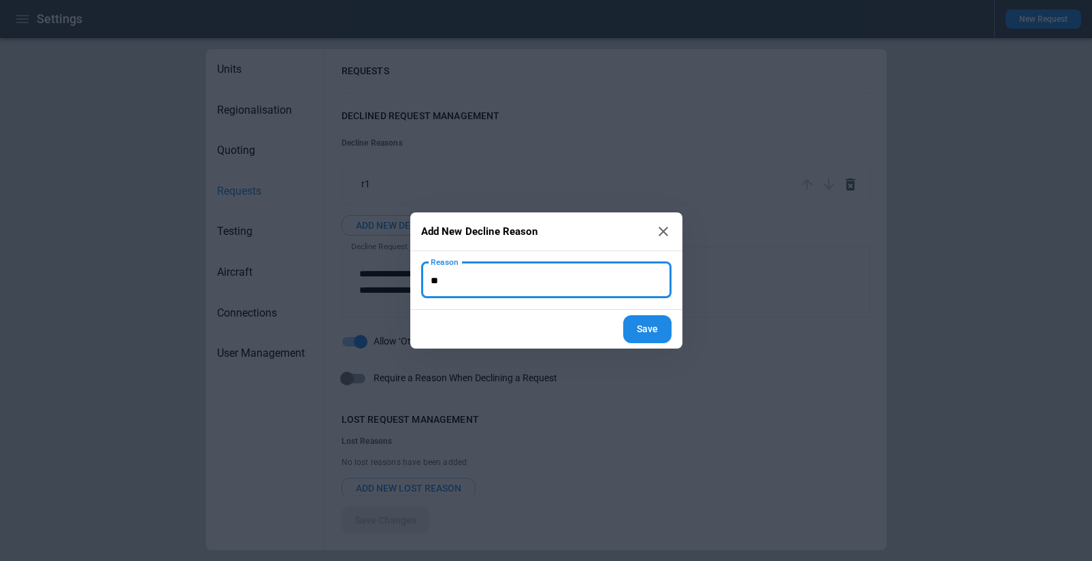
type input "**"
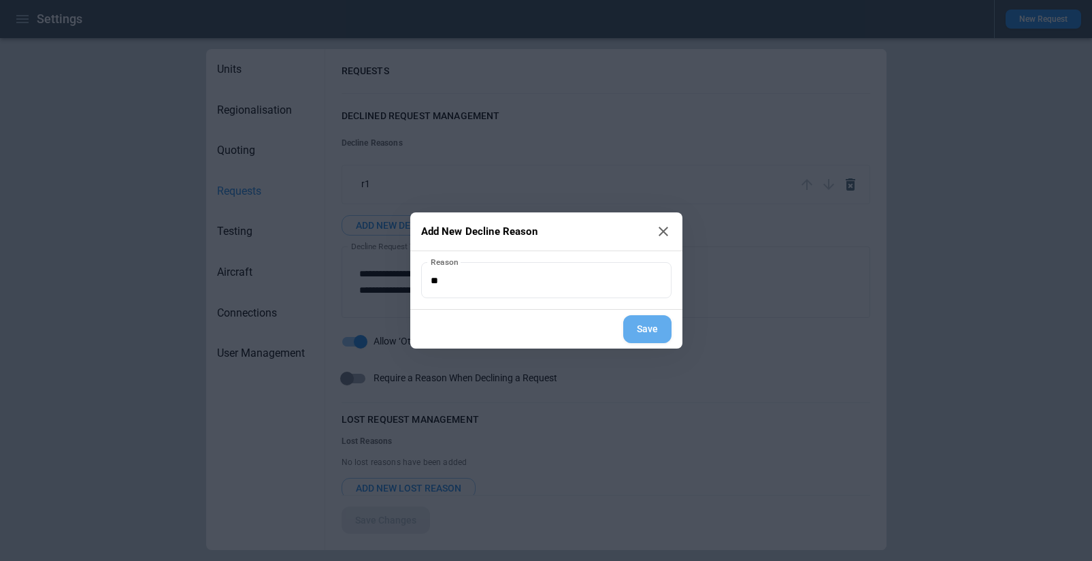
click at [632, 327] on button "Save" at bounding box center [647, 329] width 48 height 28
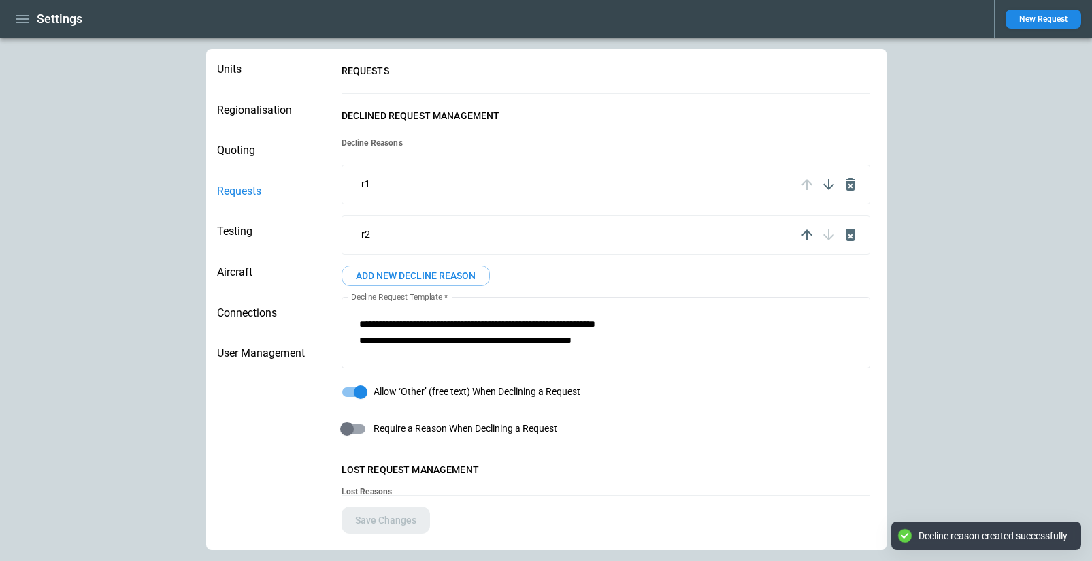
click at [805, 233] on icon "button" at bounding box center [807, 235] width 16 height 16
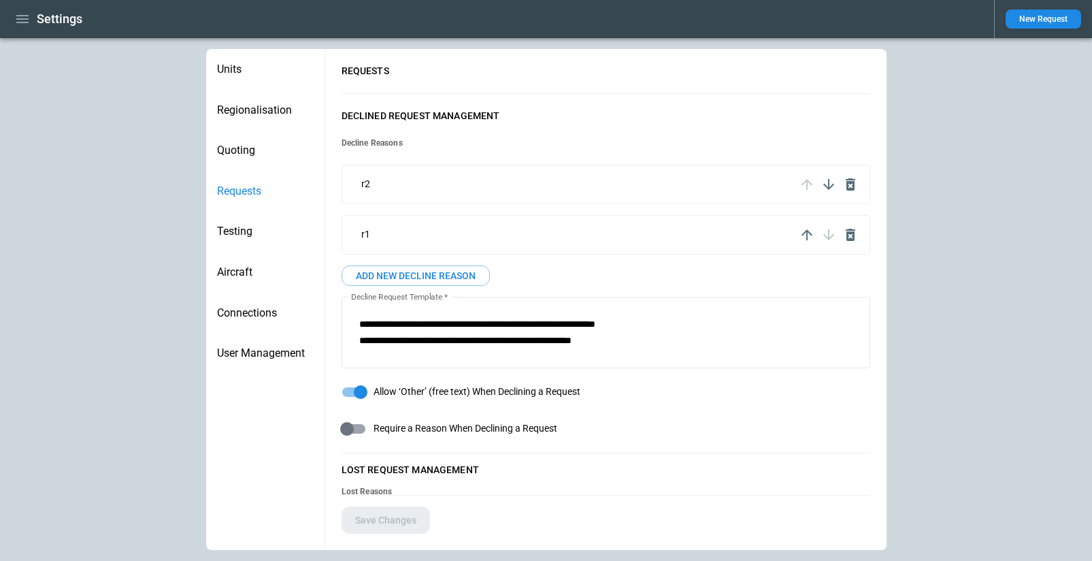
click at [810, 230] on icon "button" at bounding box center [807, 235] width 16 height 16
click at [1029, 16] on button "New Request" at bounding box center [1044, 19] width 76 height 19
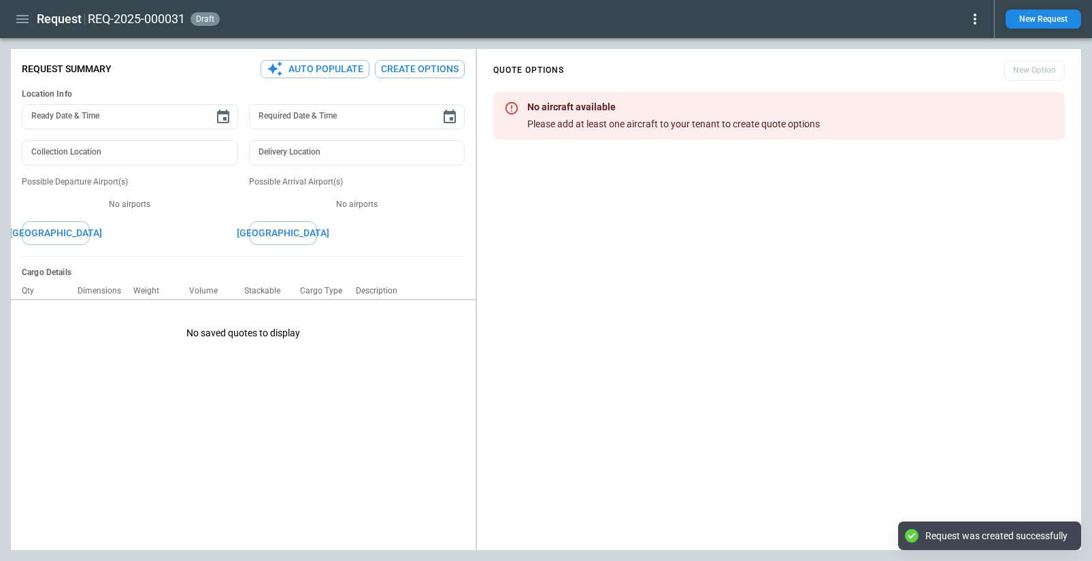
type textarea "*"
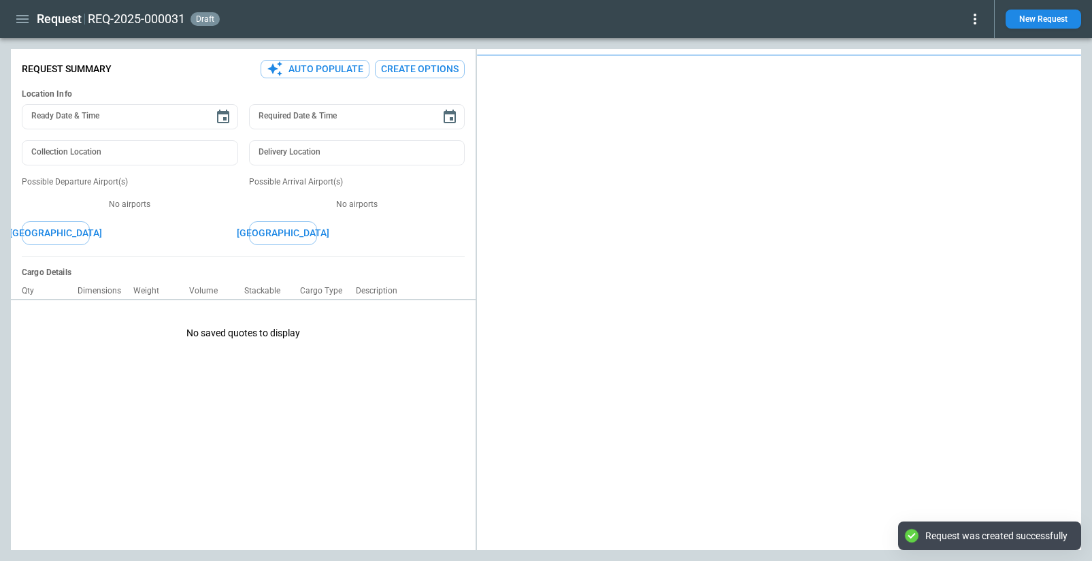
click at [976, 22] on icon at bounding box center [975, 19] width 16 height 16
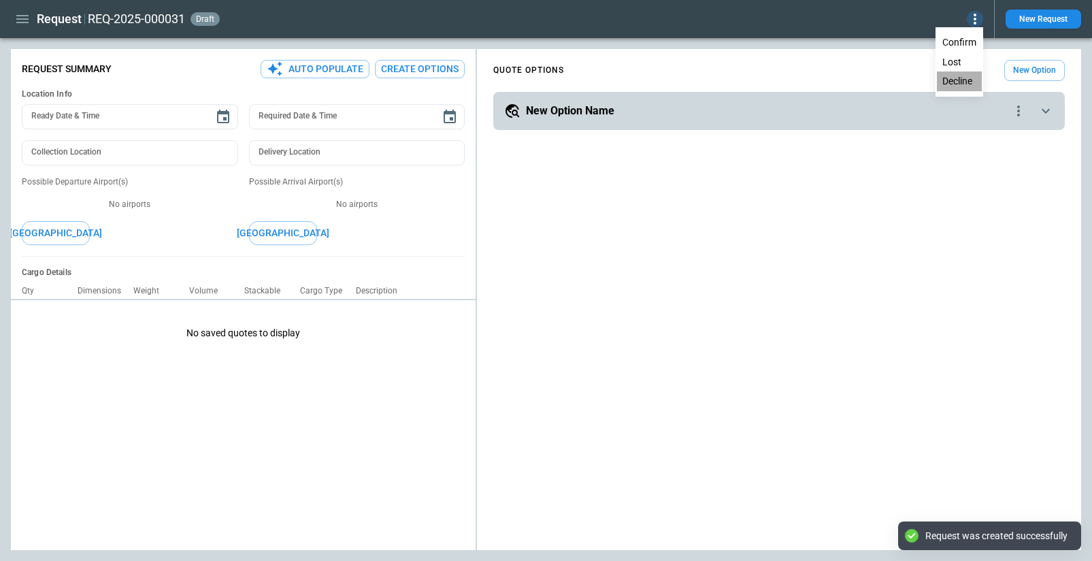
click at [961, 78] on button "Decline" at bounding box center [959, 81] width 45 height 20
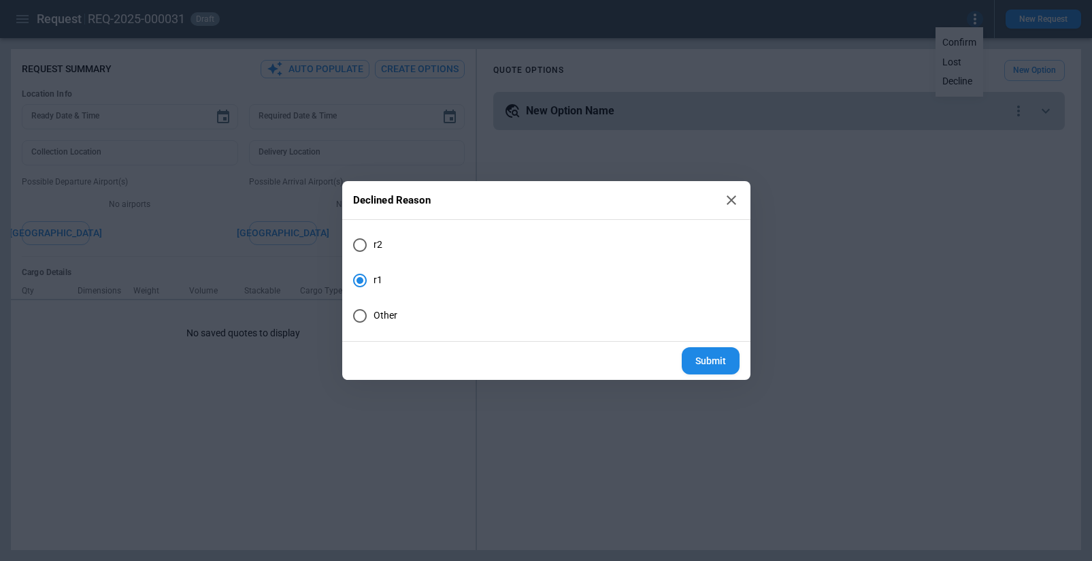
click at [735, 195] on icon at bounding box center [731, 200] width 16 height 16
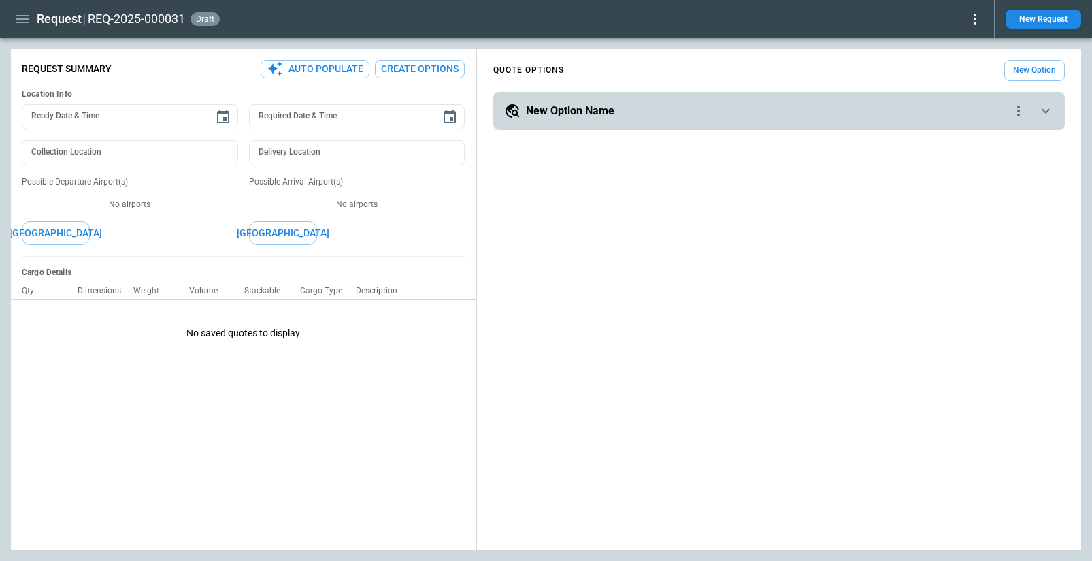
click at [23, 20] on icon "button" at bounding box center [22, 19] width 16 height 16
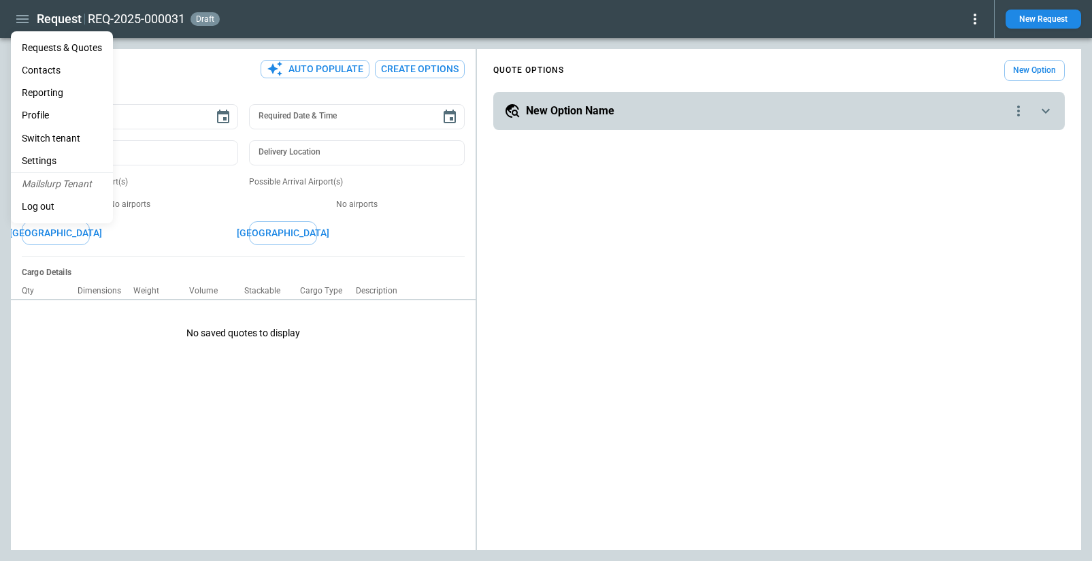
click at [44, 158] on li "Settings" at bounding box center [62, 161] width 102 height 22
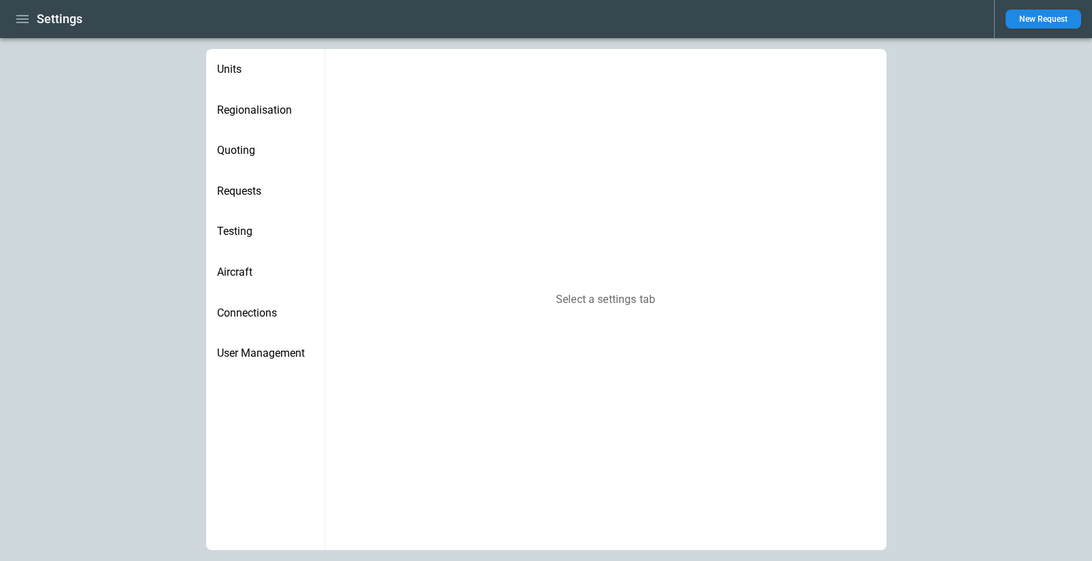
click at [256, 193] on span "Requests" at bounding box center [265, 191] width 97 height 14
click at [255, 148] on span "Quoting" at bounding box center [265, 151] width 97 height 14
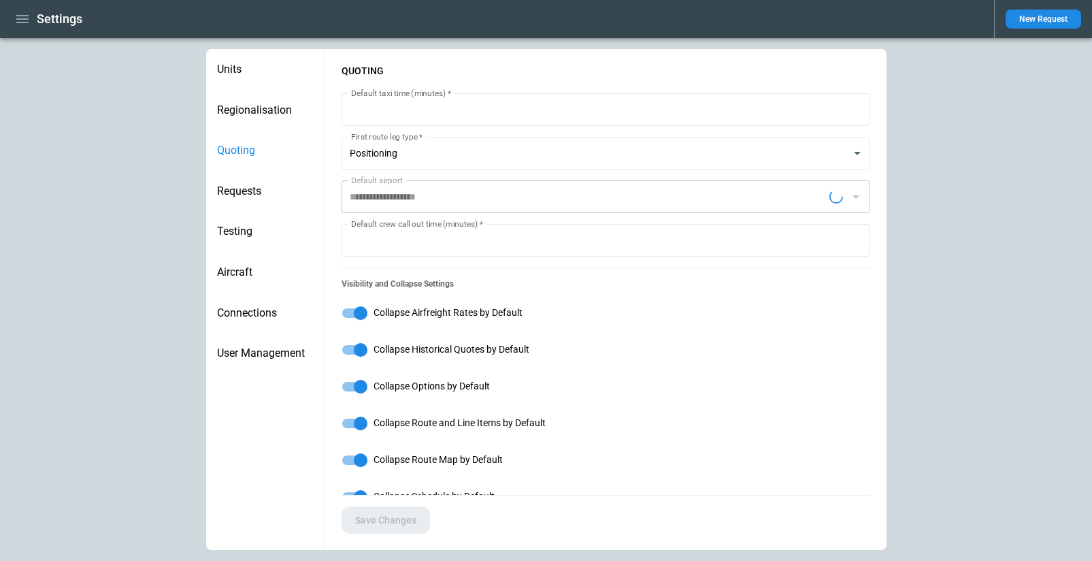
type input "**********"
click at [252, 188] on span "Requests" at bounding box center [265, 191] width 97 height 14
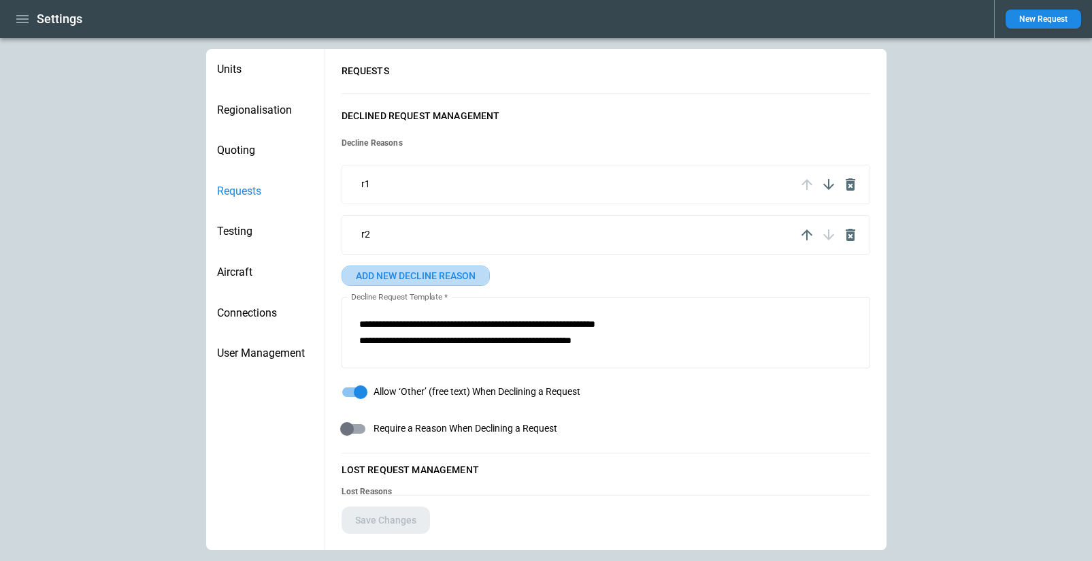
click at [414, 271] on button "ADD NEW DECLINE REASON" at bounding box center [416, 275] width 148 height 20
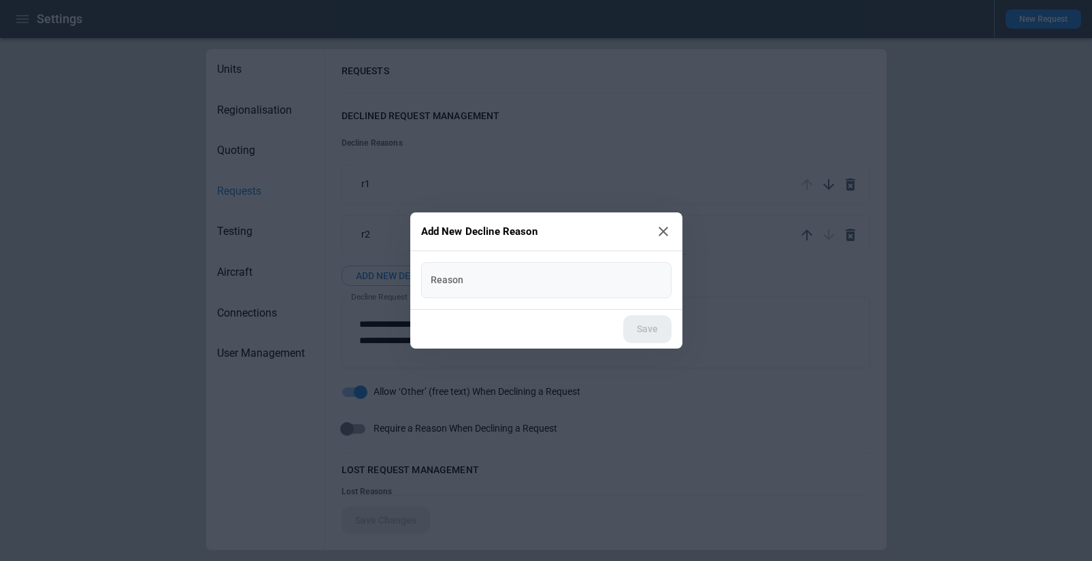
click at [478, 286] on input "Reason" at bounding box center [546, 280] width 250 height 36
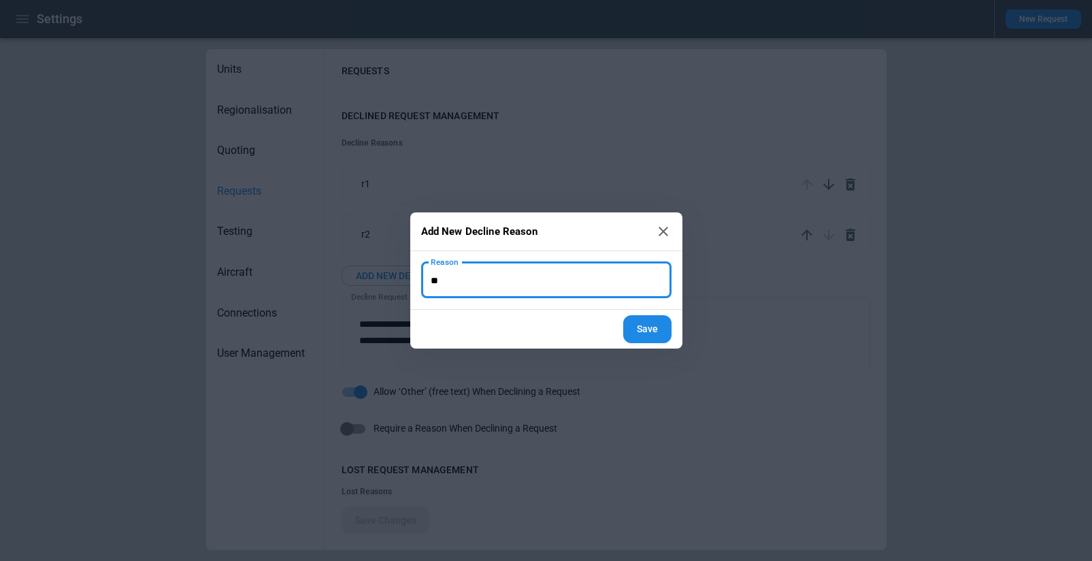
type input "**"
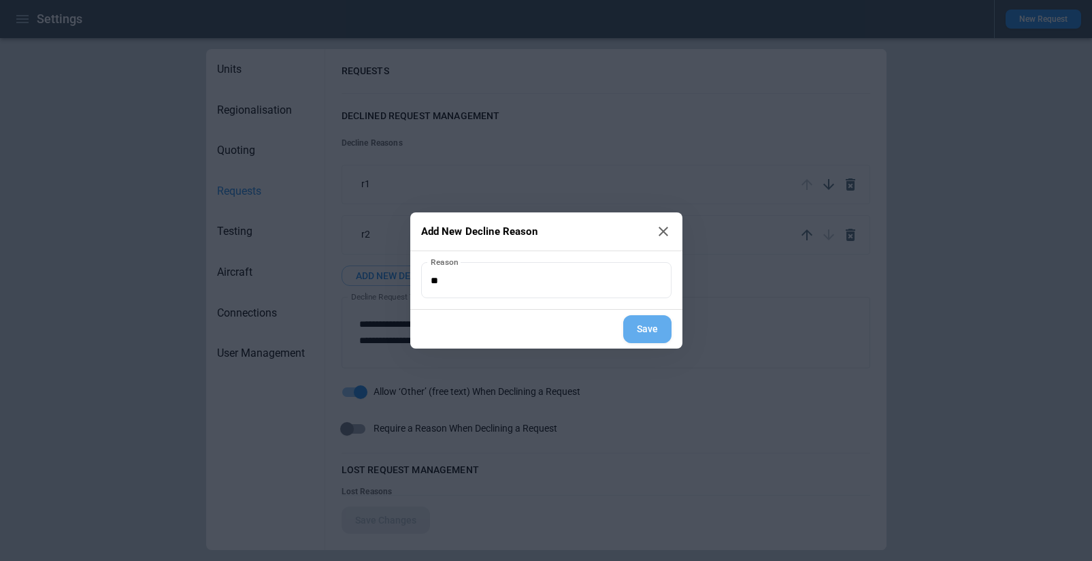
click at [643, 332] on button "Save" at bounding box center [647, 329] width 48 height 28
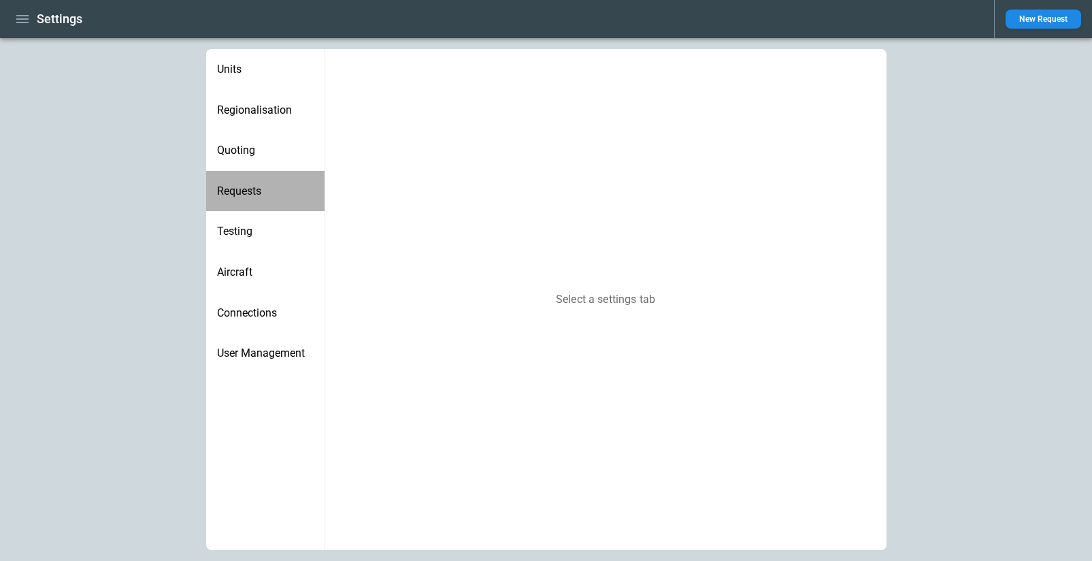
click at [258, 191] on span "Requests" at bounding box center [265, 191] width 97 height 14
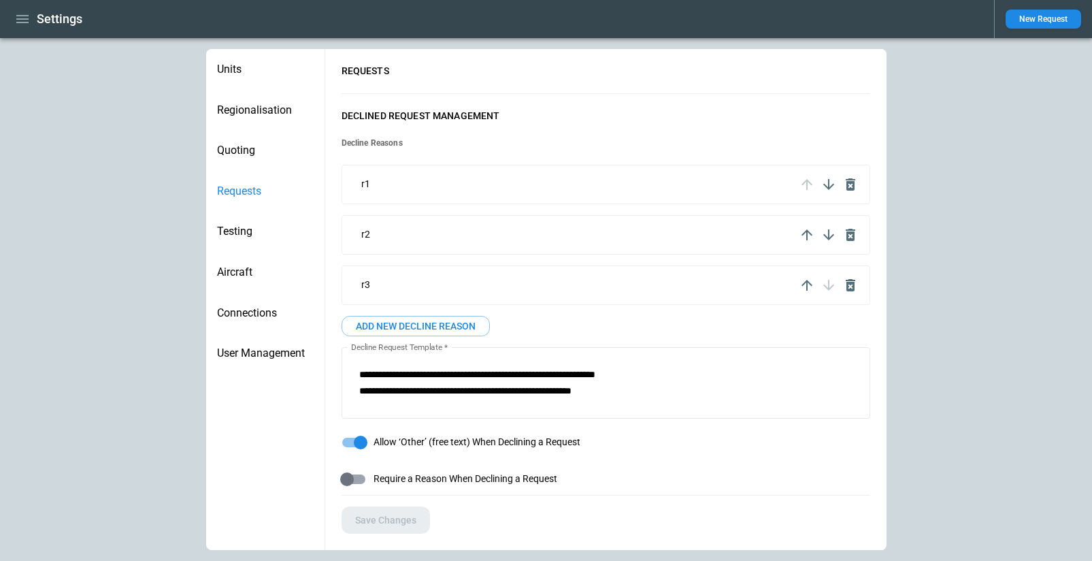
click at [1047, 16] on button "New Request" at bounding box center [1044, 19] width 76 height 19
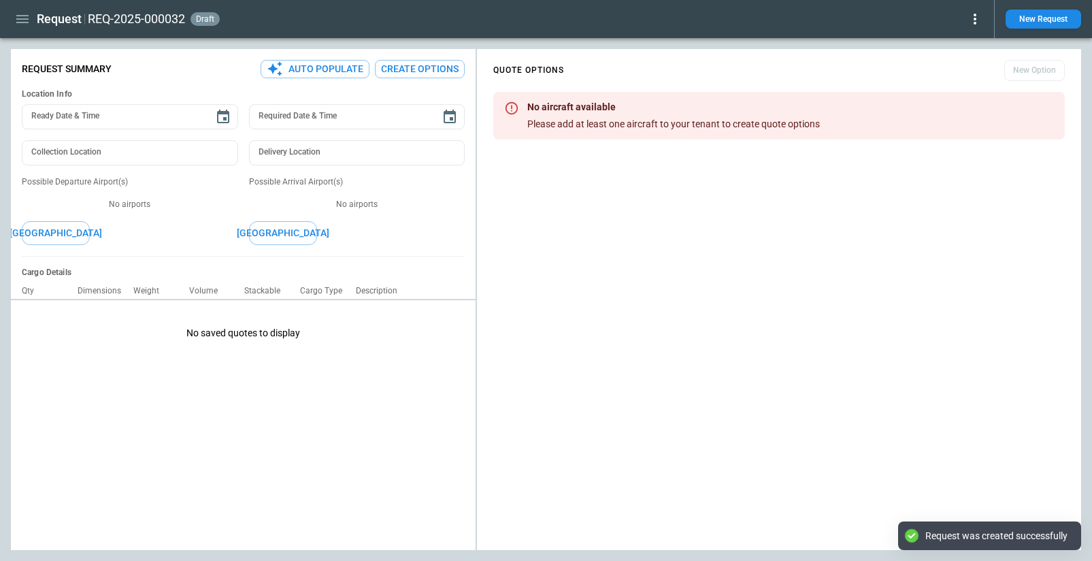
type textarea "*"
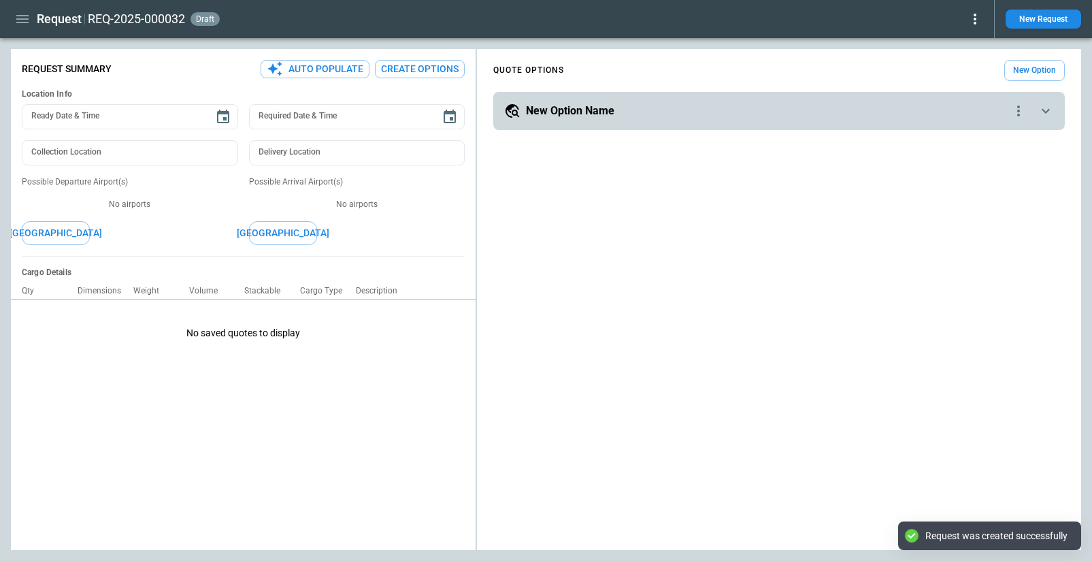
click at [970, 26] on icon at bounding box center [975, 19] width 16 height 16
click at [955, 79] on button "Decline" at bounding box center [959, 81] width 45 height 20
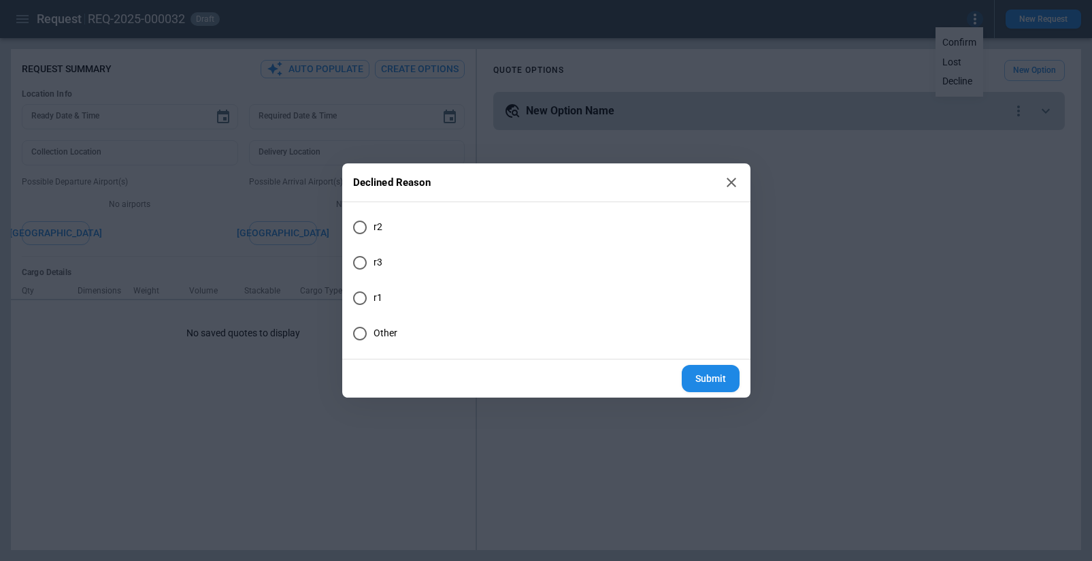
click at [730, 182] on icon at bounding box center [732, 183] width 10 height 10
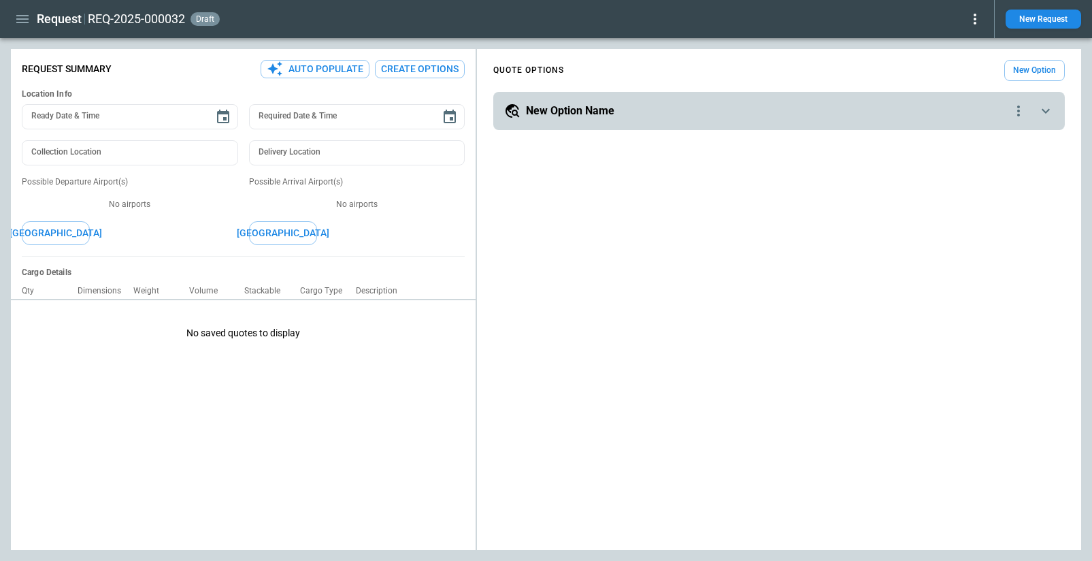
click at [1025, 114] on icon "quote-option-actions" at bounding box center [1018, 111] width 16 height 16
click at [1055, 111] on div at bounding box center [546, 280] width 1092 height 561
click at [1048, 111] on icon "scrollable content" at bounding box center [1046, 111] width 16 height 16
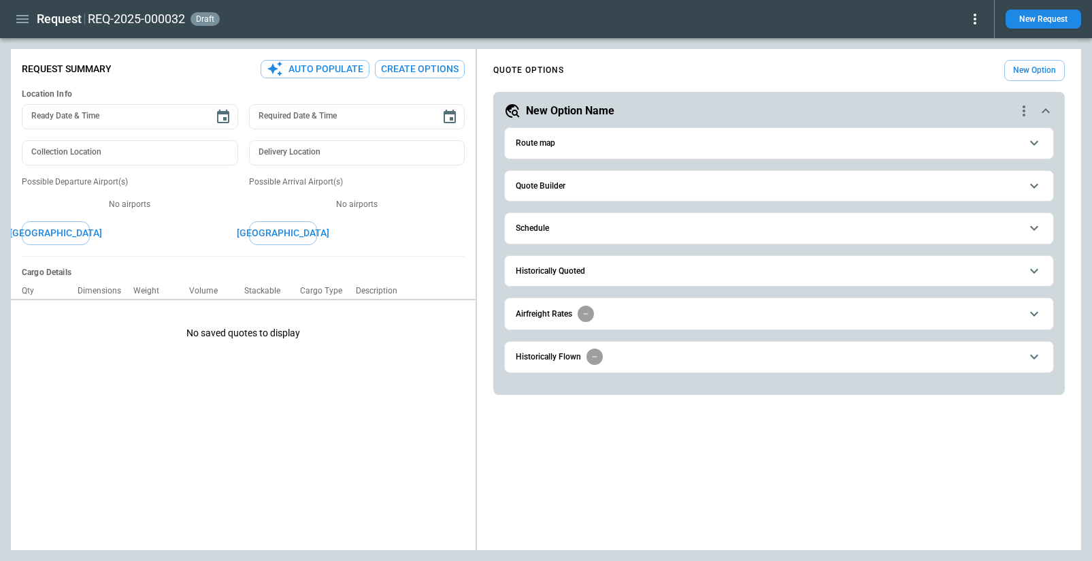
click at [746, 277] on button "Historically Quoted" at bounding box center [779, 271] width 527 height 31
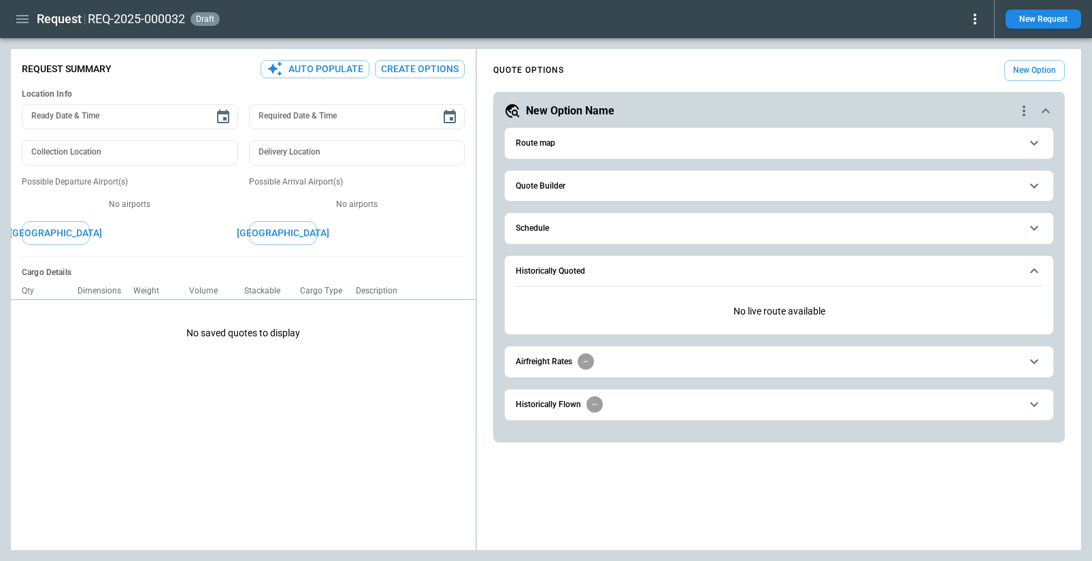
click at [21, 22] on icon "button" at bounding box center [22, 19] width 12 height 8
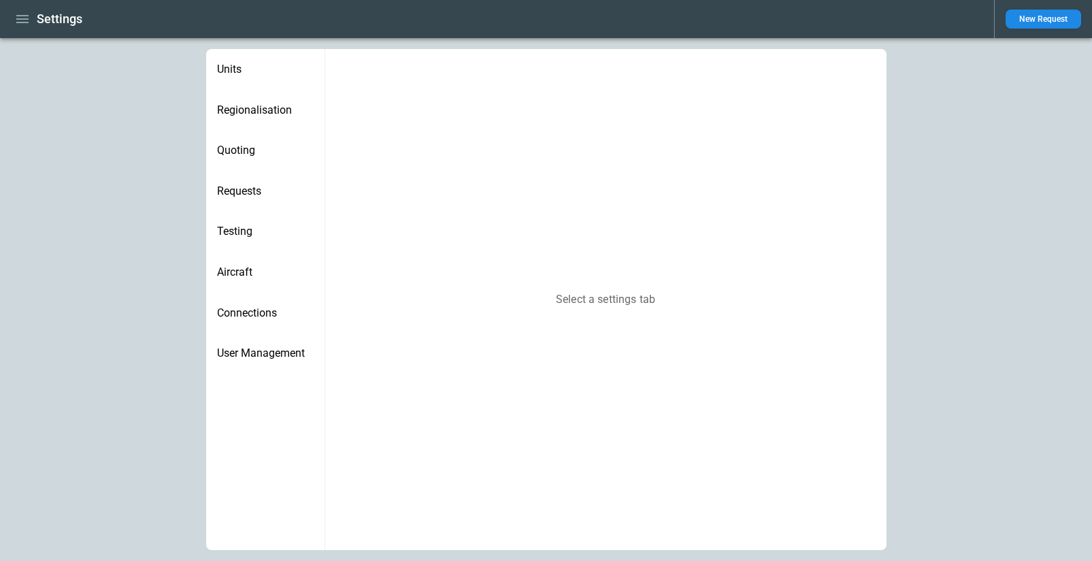
click at [265, 347] on span "User Management" at bounding box center [265, 353] width 97 height 14
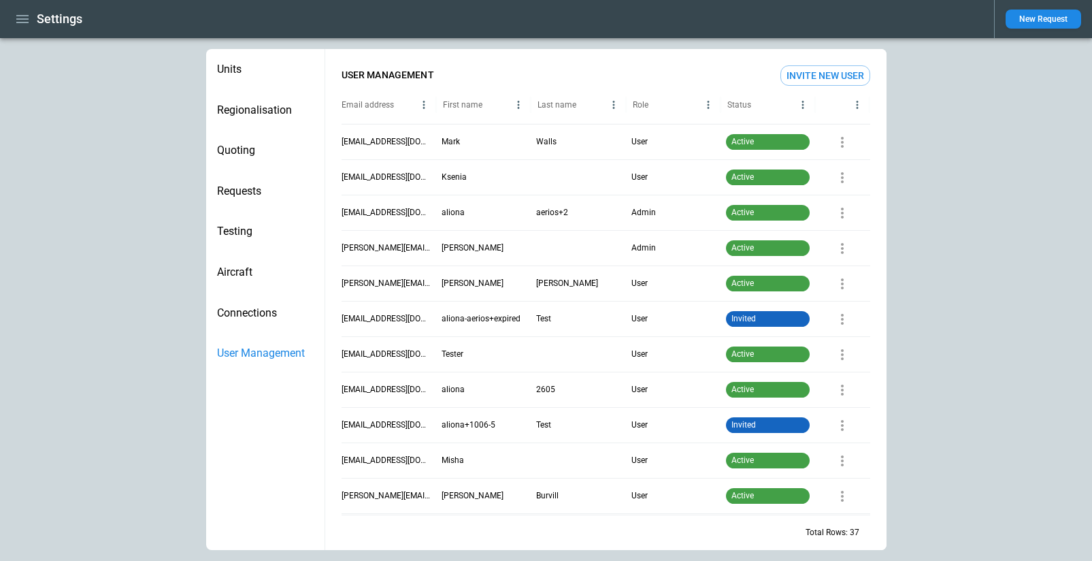
click at [835, 71] on button "Invite New User" at bounding box center [825, 75] width 90 height 20
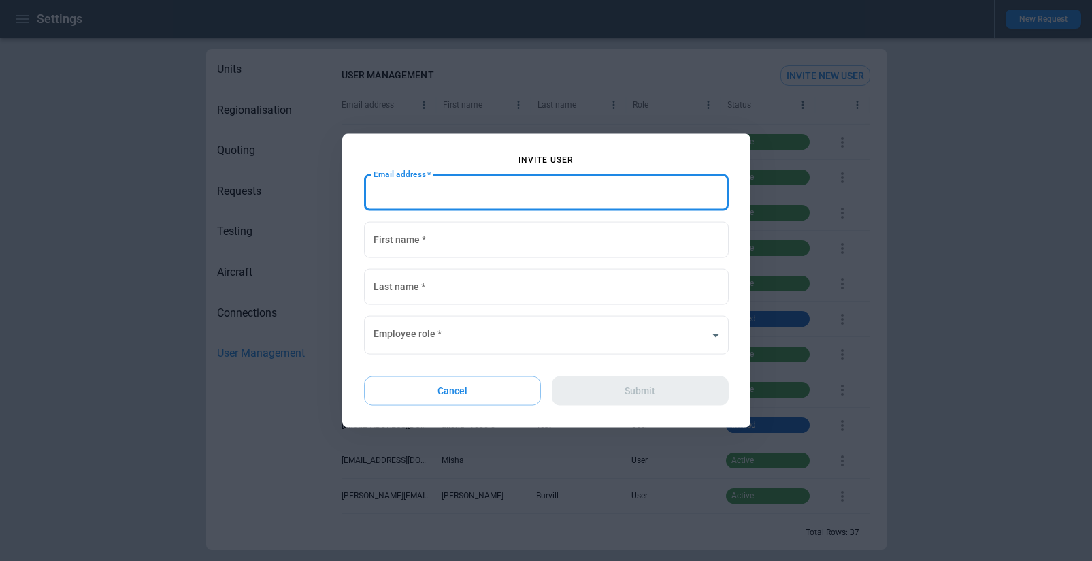
click at [479, 194] on input "Email address   *" at bounding box center [546, 193] width 365 height 36
type input "*"
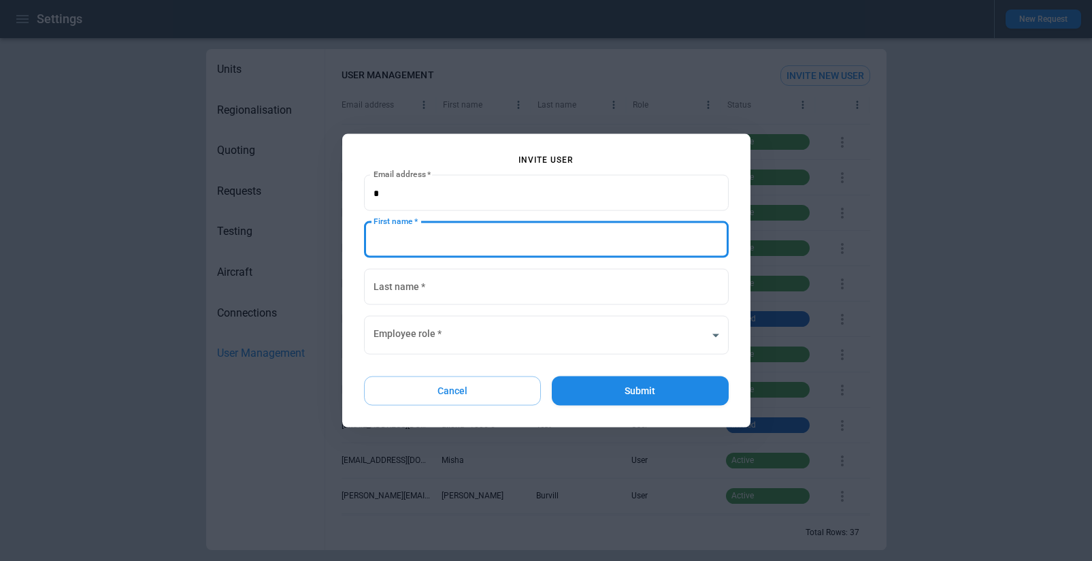
click at [427, 250] on input "First name   *" at bounding box center [546, 240] width 365 height 36
type input "*"
click at [415, 283] on input "Last name   *" at bounding box center [546, 287] width 365 height 36
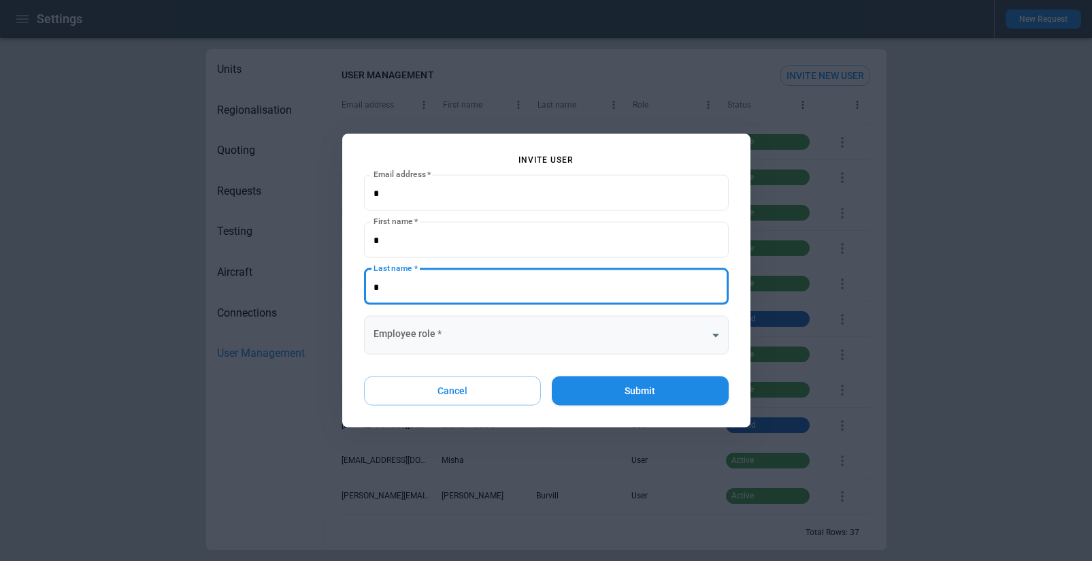
type input "*"
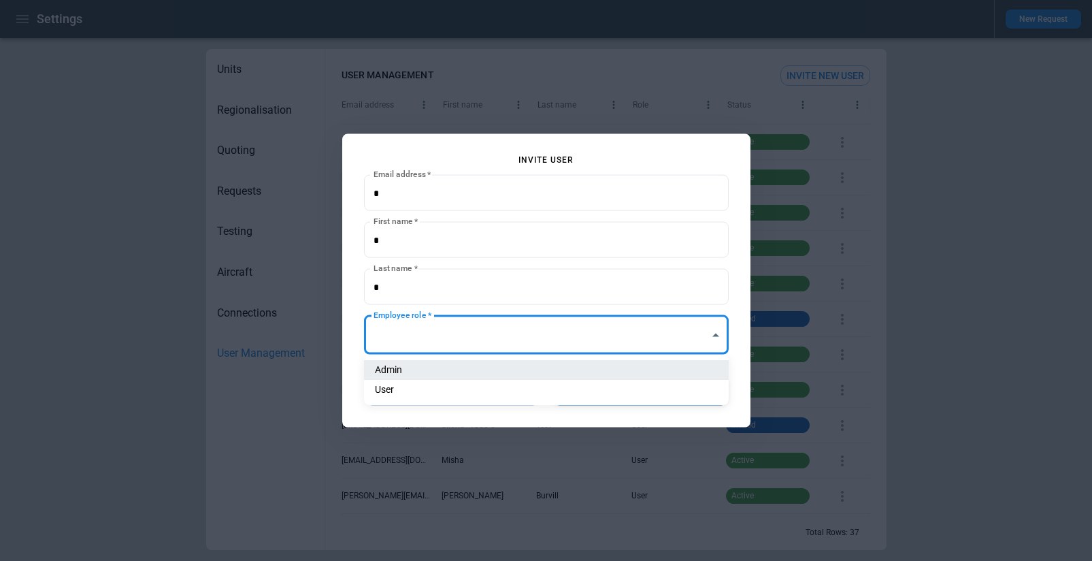
click at [413, 335] on body "Settings New Request Units Regionalisation Quoting Requests Testing Aircraft Co…" at bounding box center [546, 280] width 1092 height 561
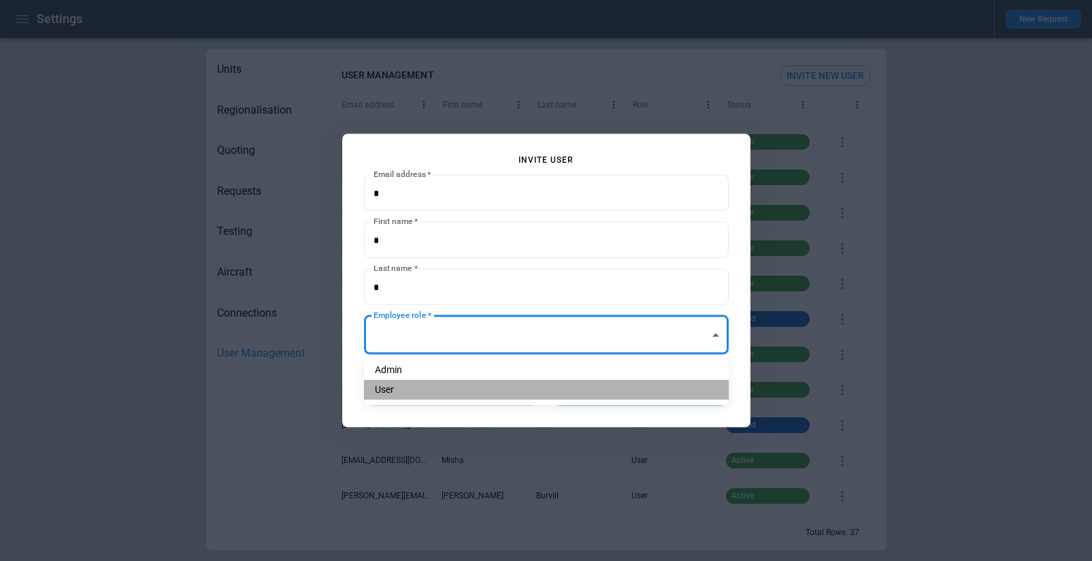
click at [416, 391] on li "User" at bounding box center [546, 390] width 365 height 20
type input "**********"
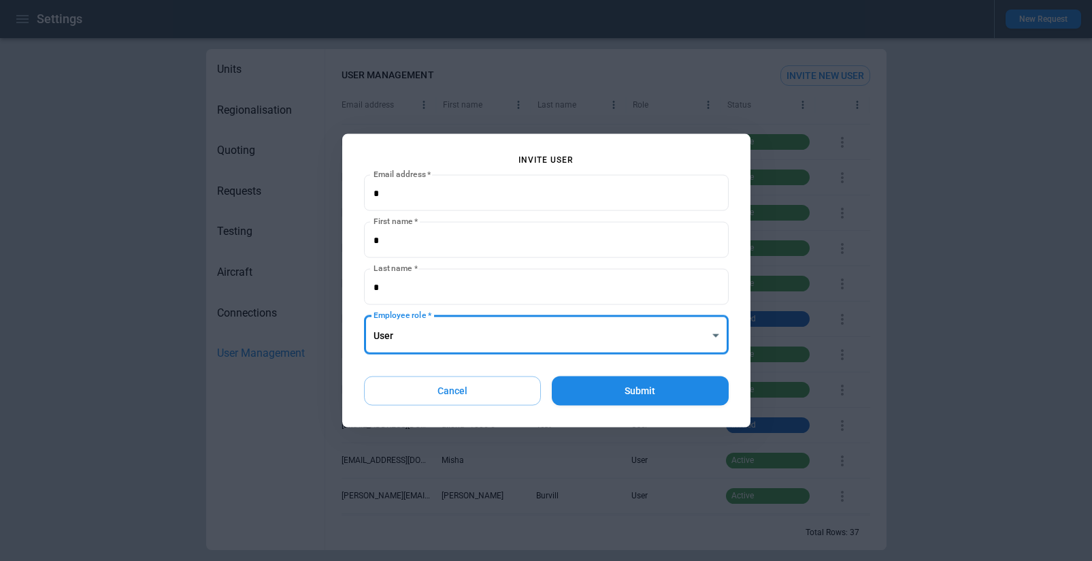
click at [649, 393] on button "Submit" at bounding box center [640, 390] width 176 height 29
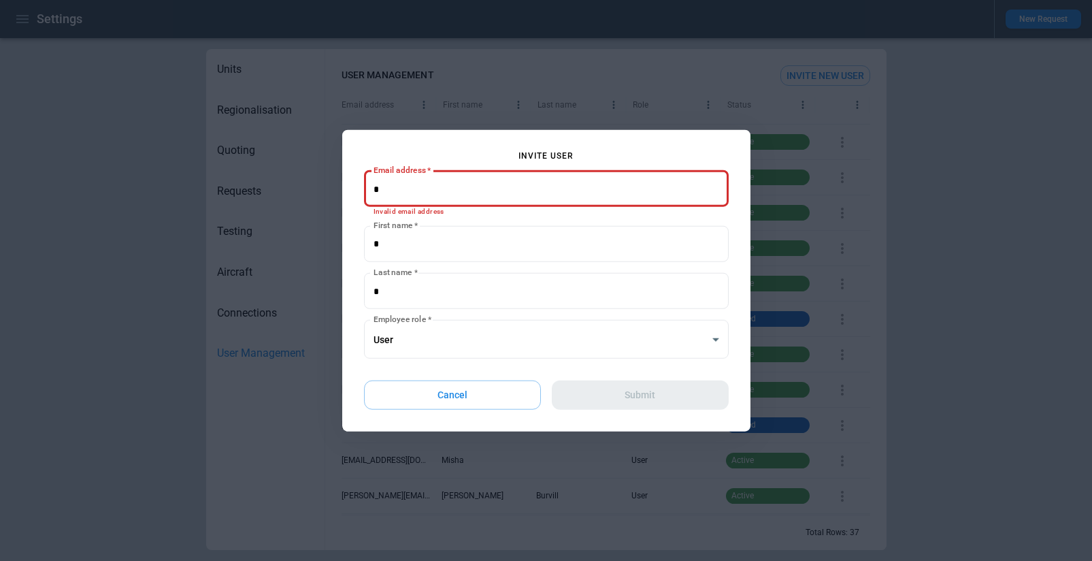
click at [441, 194] on input "Email address   *" at bounding box center [546, 189] width 365 height 36
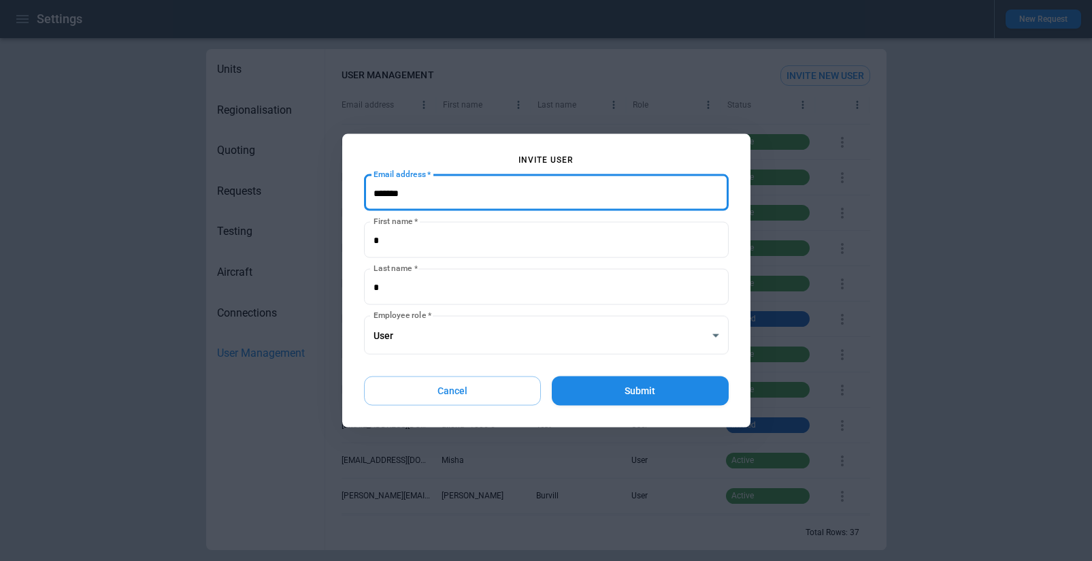
type input "*******"
click at [605, 390] on button "Submit" at bounding box center [640, 390] width 176 height 29
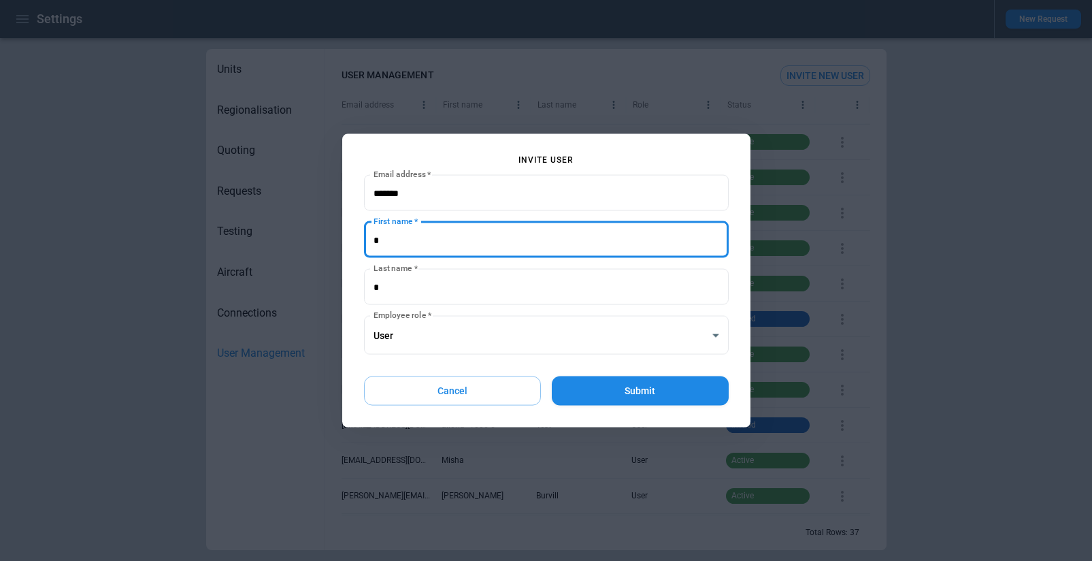
drag, startPoint x: 403, startPoint y: 239, endPoint x: 303, endPoint y: 239, distance: 100.7
click at [303, 239] on div "**********" at bounding box center [546, 280] width 1092 height 561
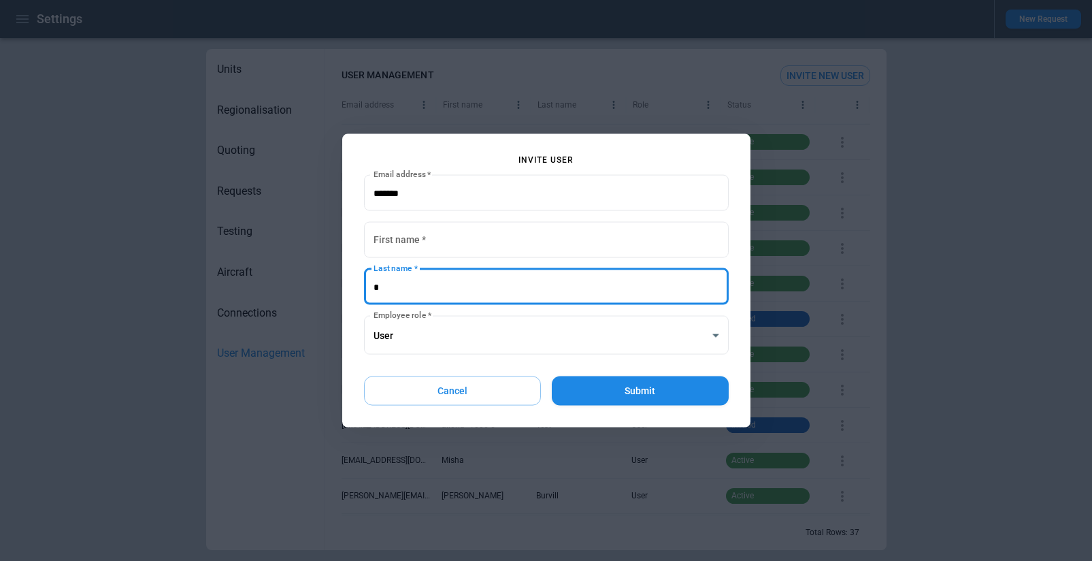
drag, startPoint x: 395, startPoint y: 282, endPoint x: 297, endPoint y: 282, distance: 98.0
click at [297, 282] on div "**********" at bounding box center [546, 280] width 1092 height 561
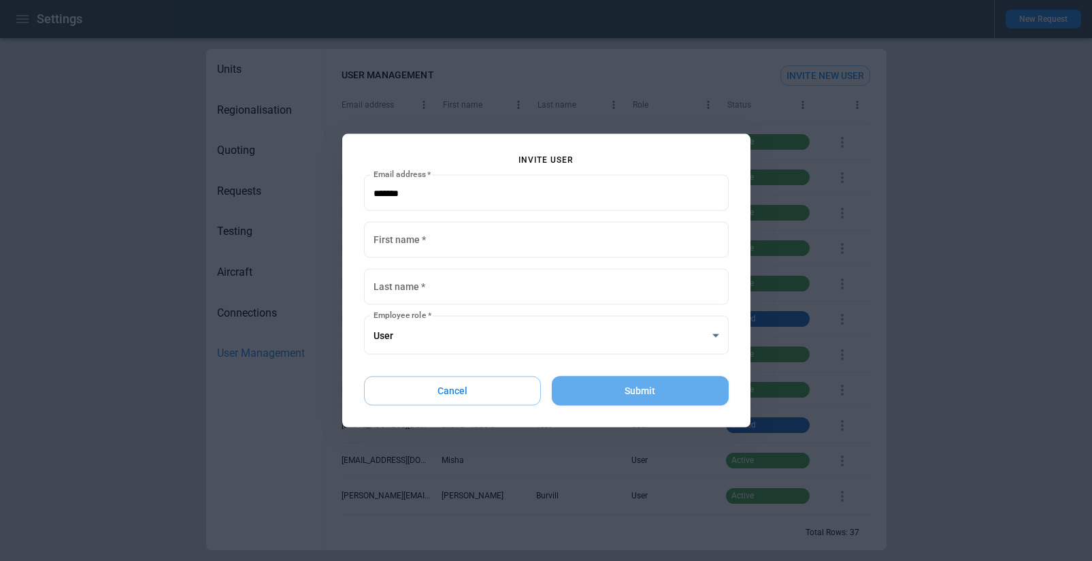
click at [687, 396] on button "Submit" at bounding box center [640, 390] width 176 height 29
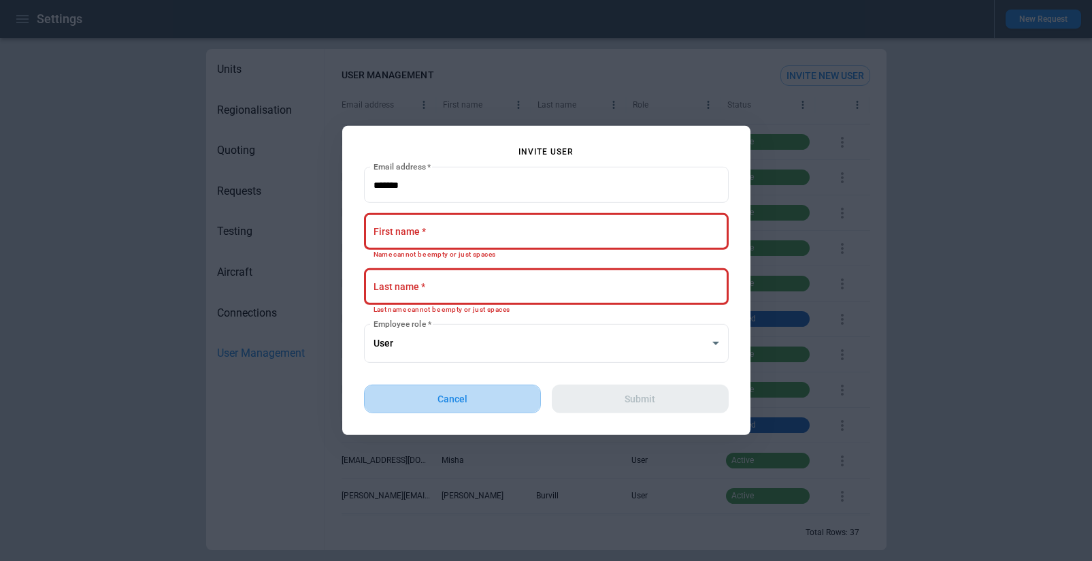
click at [442, 391] on button "Cancel" at bounding box center [453, 398] width 178 height 29
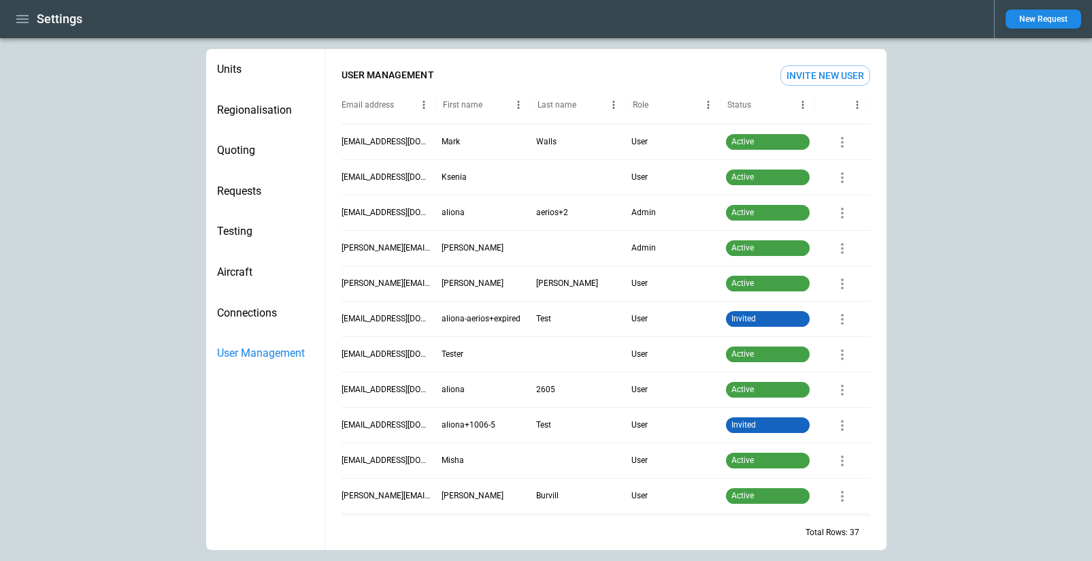
click at [235, 70] on span "Units" at bounding box center [265, 70] width 97 height 14
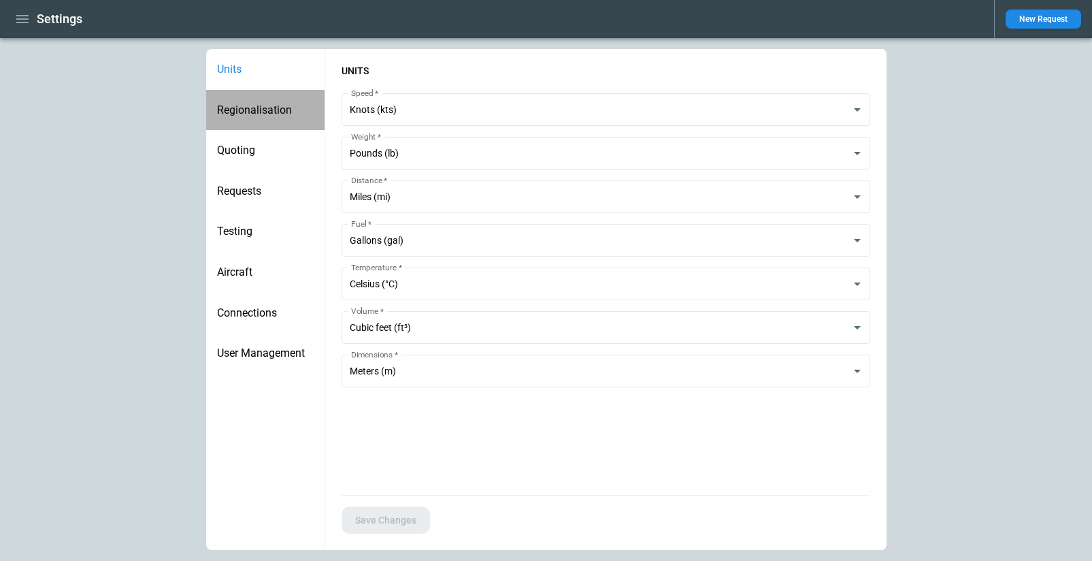
click at [246, 103] on div "Regionalisation" at bounding box center [265, 110] width 118 height 41
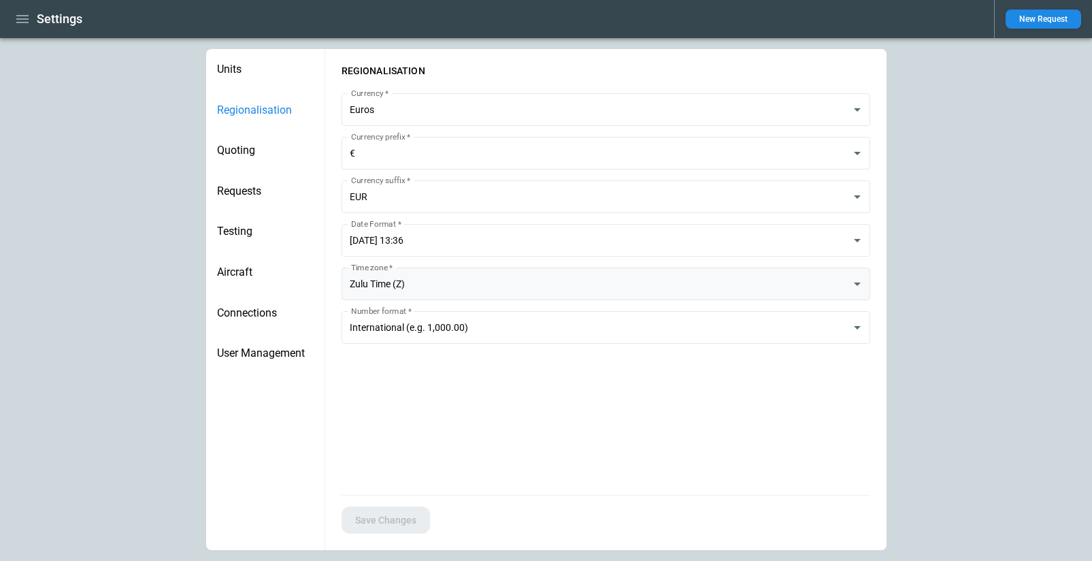
click at [390, 277] on body "**********" at bounding box center [546, 280] width 1092 height 561
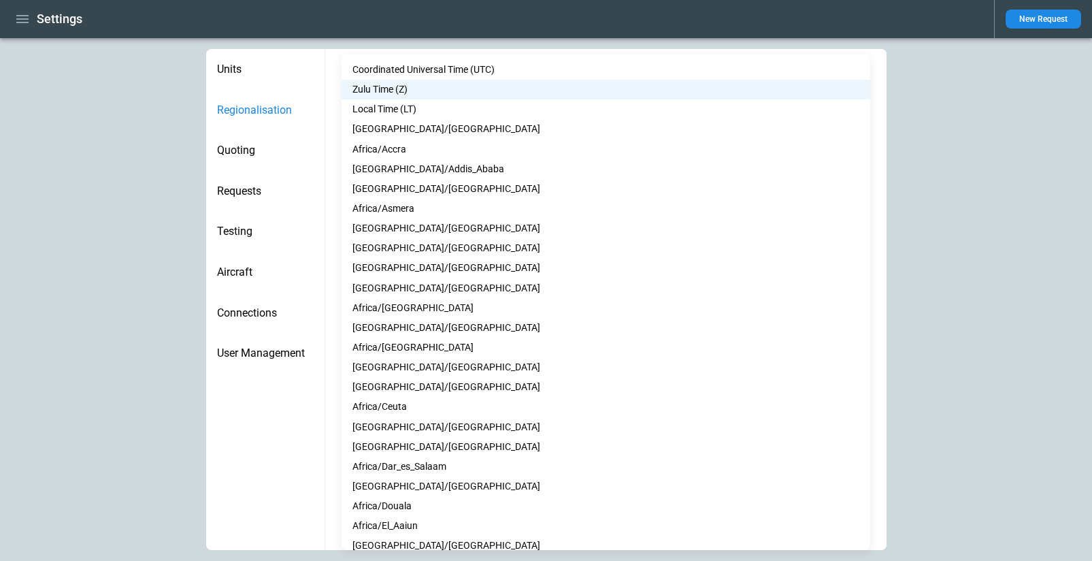
click at [478, 86] on li "Zulu Time (Z)" at bounding box center [606, 90] width 529 height 20
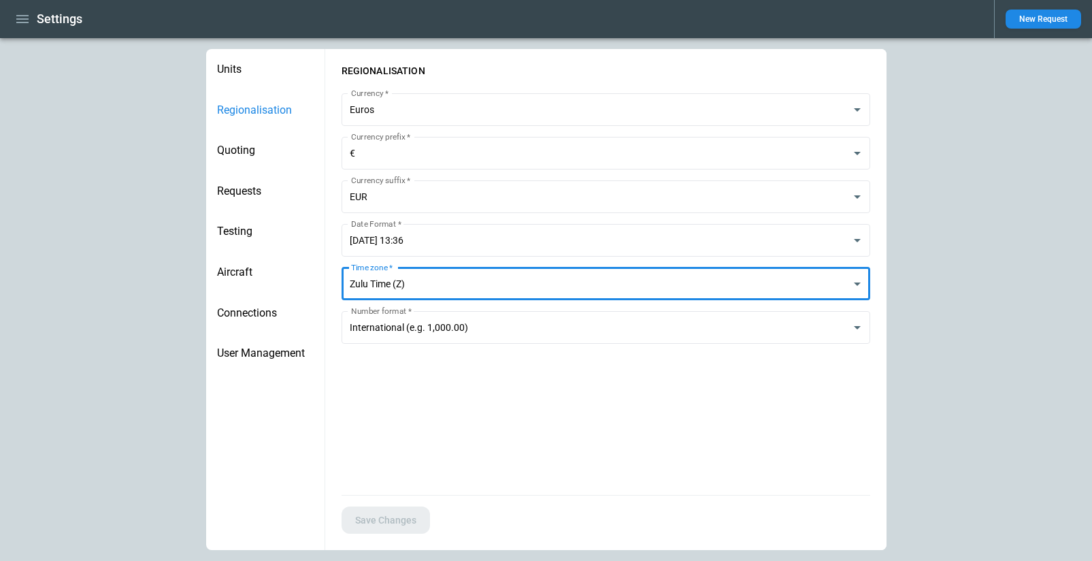
click at [434, 506] on div "Save Changes" at bounding box center [605, 523] width 561 height 56
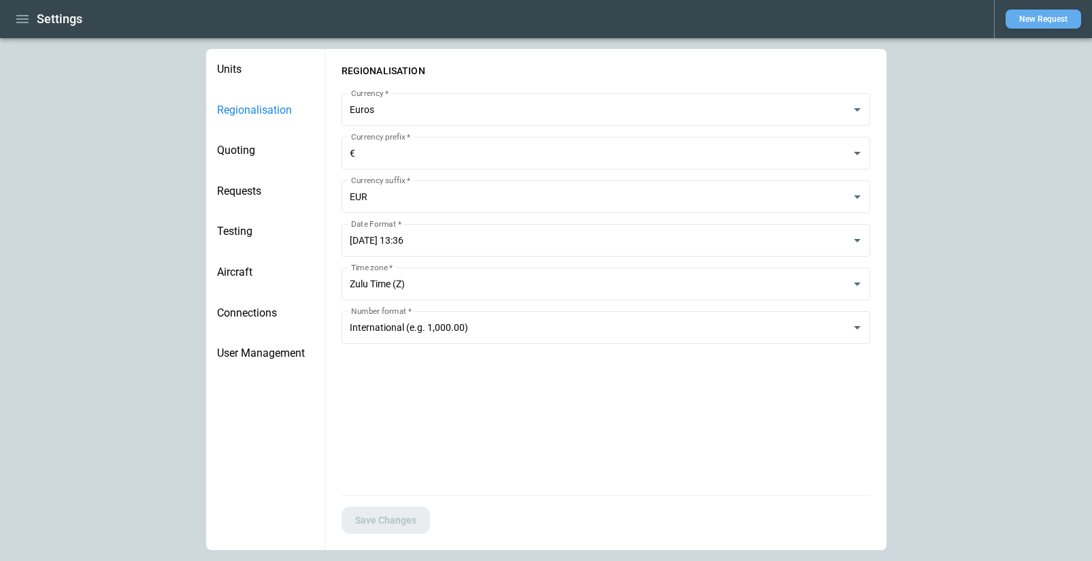
click at [1044, 21] on button "New Request" at bounding box center [1044, 19] width 76 height 19
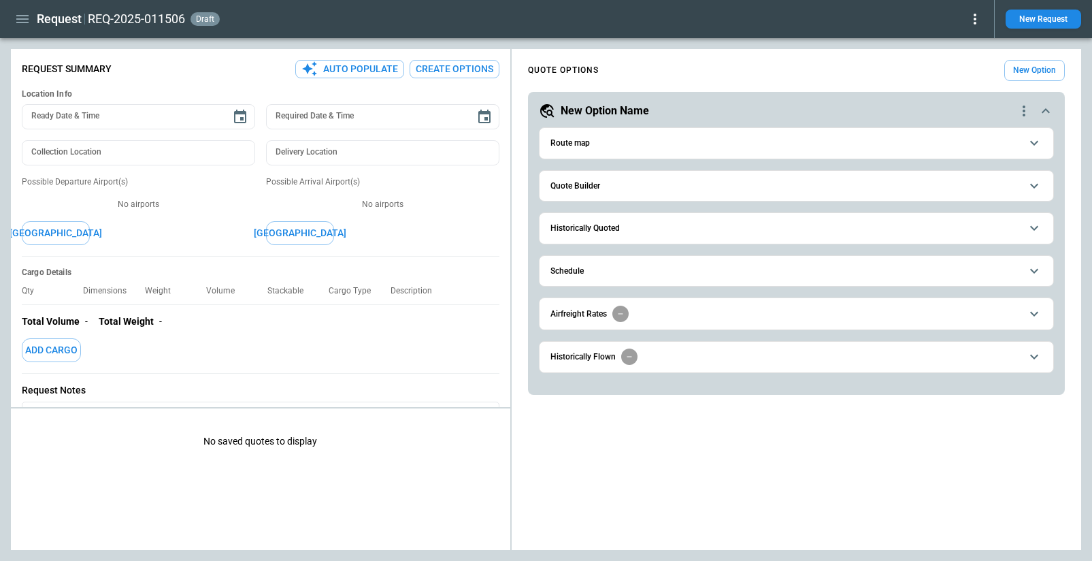
click at [629, 186] on span "Quote Builder" at bounding box center [785, 186] width 470 height 9
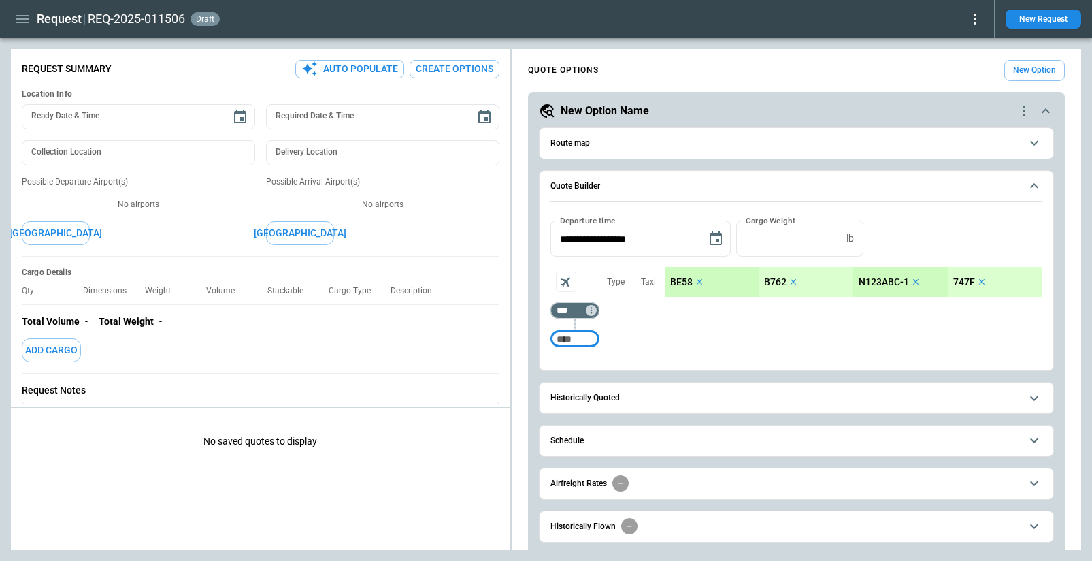
click at [569, 339] on input "Too short" at bounding box center [575, 339] width 44 height 24
type input "***"
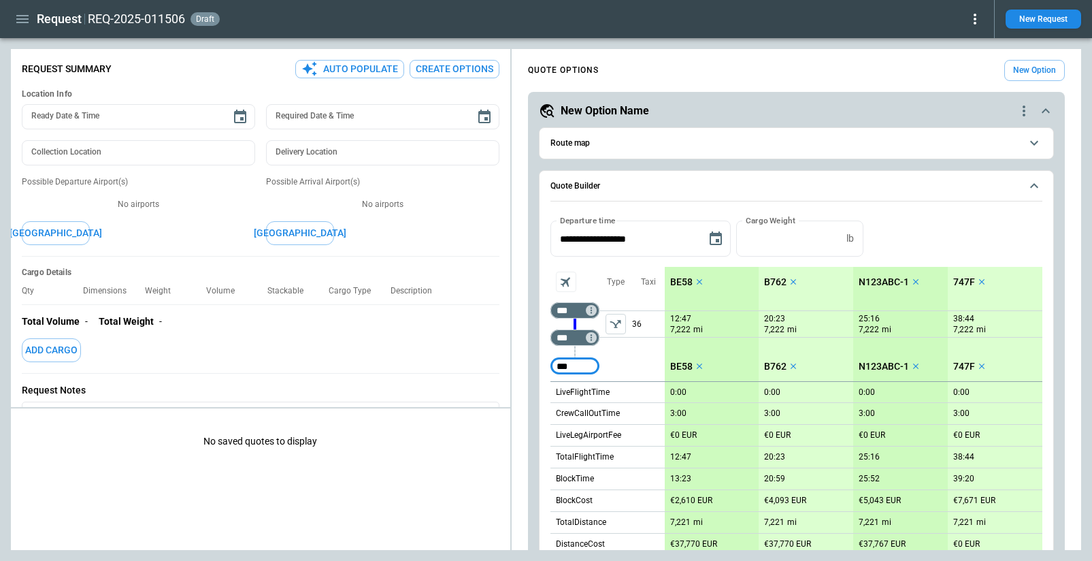
type input "***"
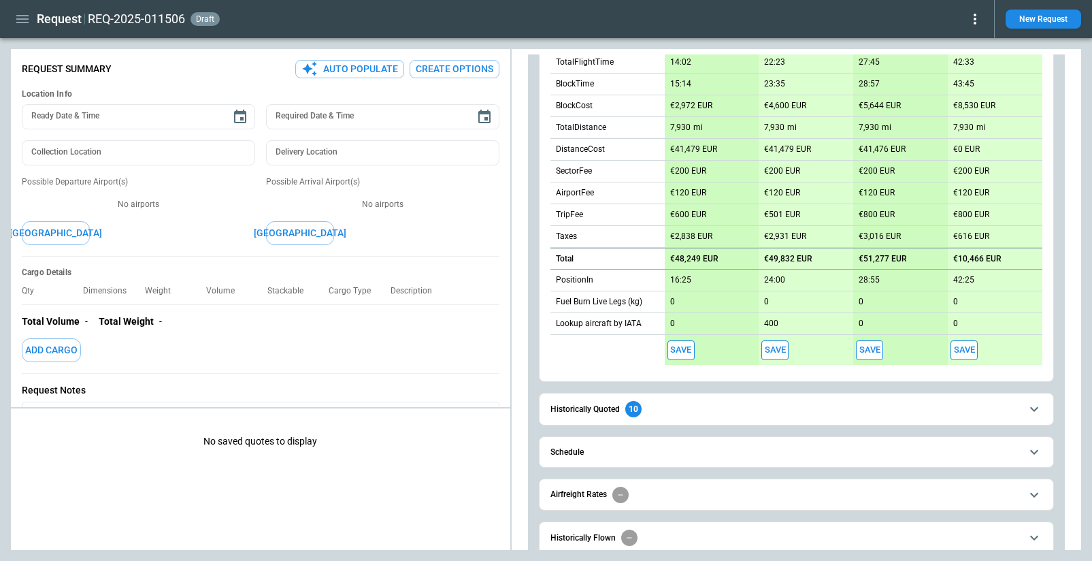
scroll to position [452, 0]
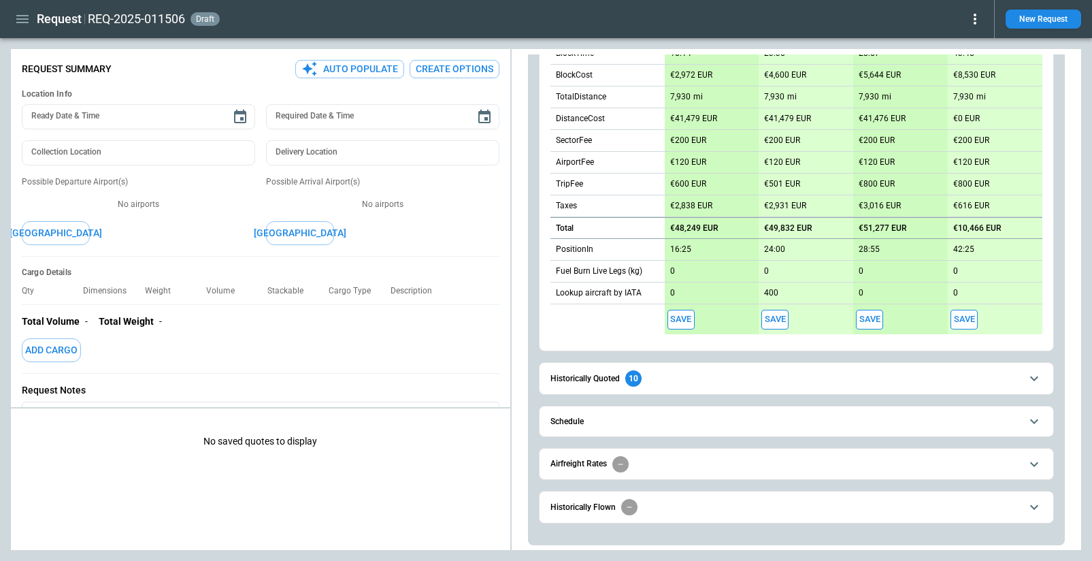
click at [672, 419] on span "Schedule" at bounding box center [785, 421] width 470 height 9
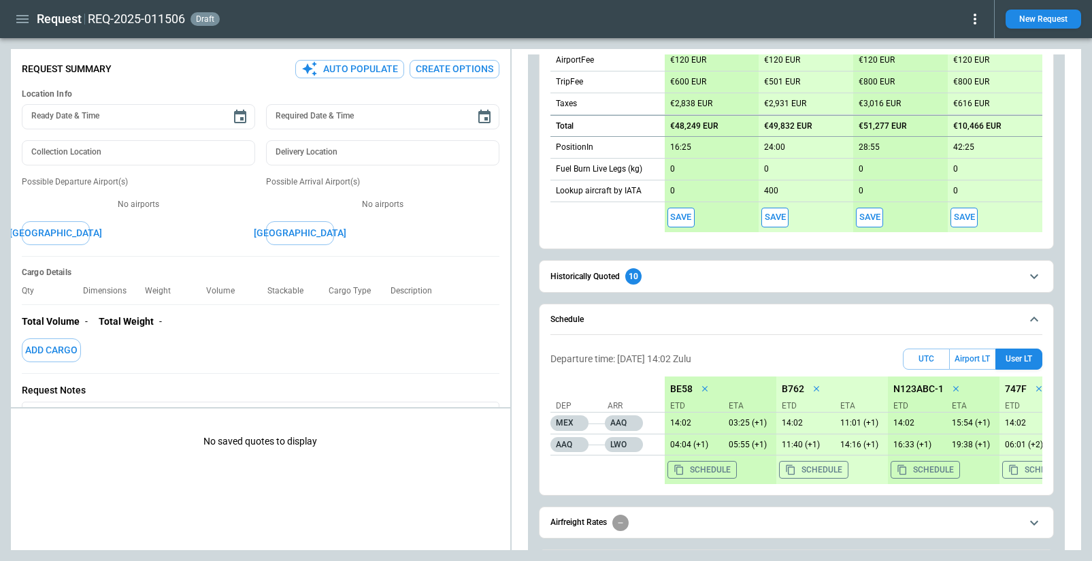
scroll to position [566, 0]
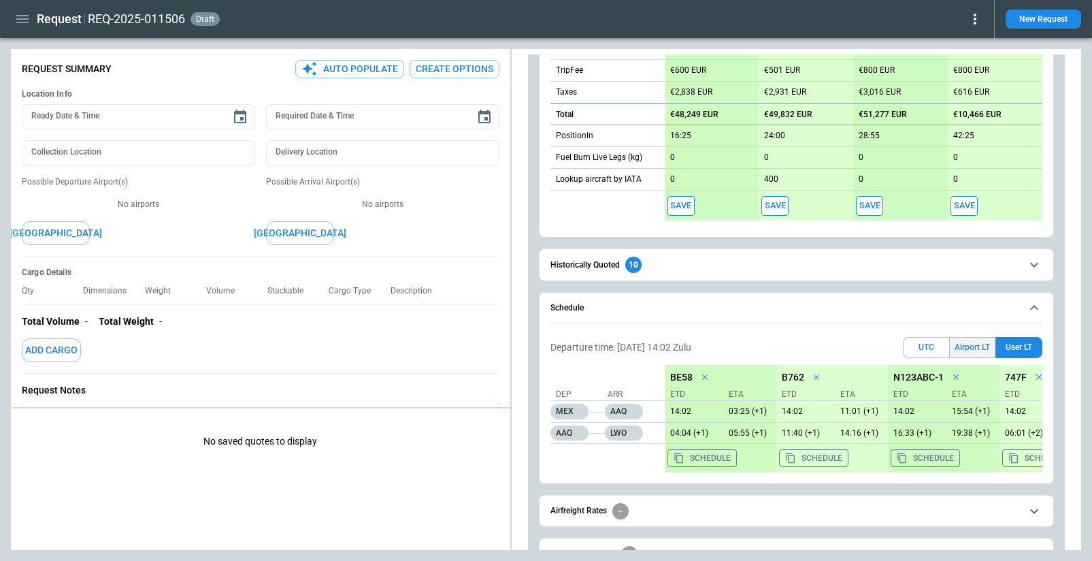
click at [973, 342] on button "Airport LT" at bounding box center [973, 347] width 46 height 21
click at [925, 343] on button "UTC" at bounding box center [926, 347] width 47 height 21
click at [1019, 351] on button "User LT" at bounding box center [1018, 347] width 47 height 21
click at [679, 203] on button "Save" at bounding box center [680, 206] width 27 height 20
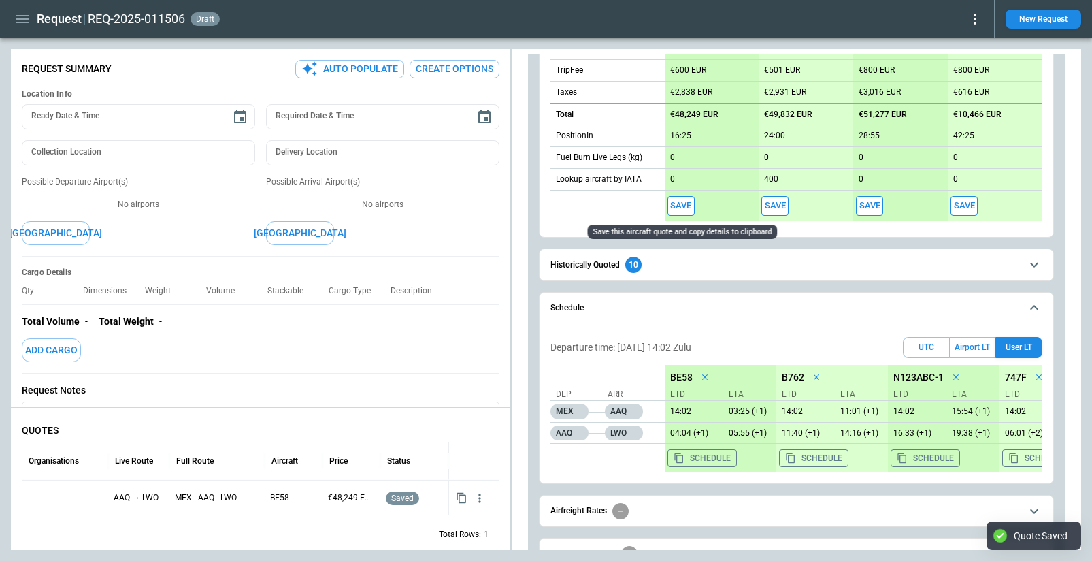
type textarea "*"
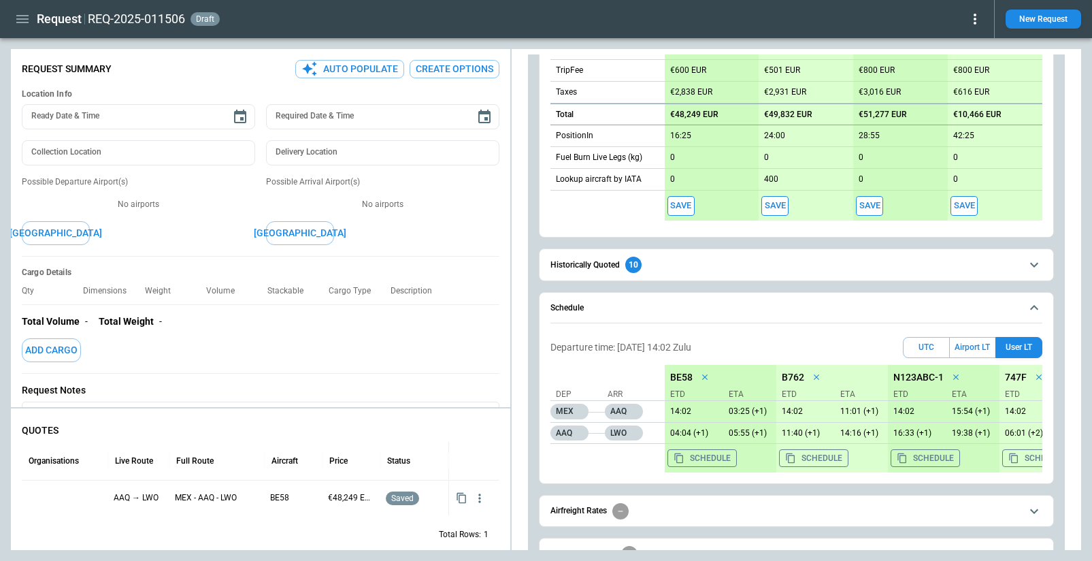
scroll to position [613, 0]
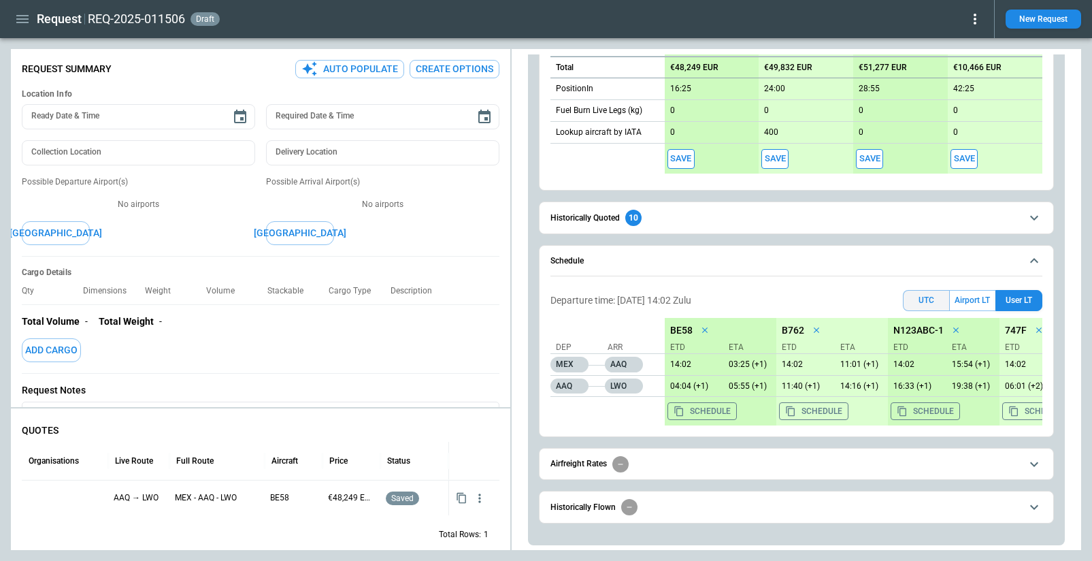
click at [927, 299] on button "UTC" at bounding box center [926, 300] width 47 height 21
click at [976, 299] on button "Airport LT" at bounding box center [973, 300] width 46 height 21
click at [1030, 299] on button "User LT" at bounding box center [1018, 300] width 47 height 21
click at [476, 499] on icon "button" at bounding box center [480, 498] width 14 height 14
click at [435, 499] on li "View Schedule" at bounding box center [436, 496] width 109 height 20
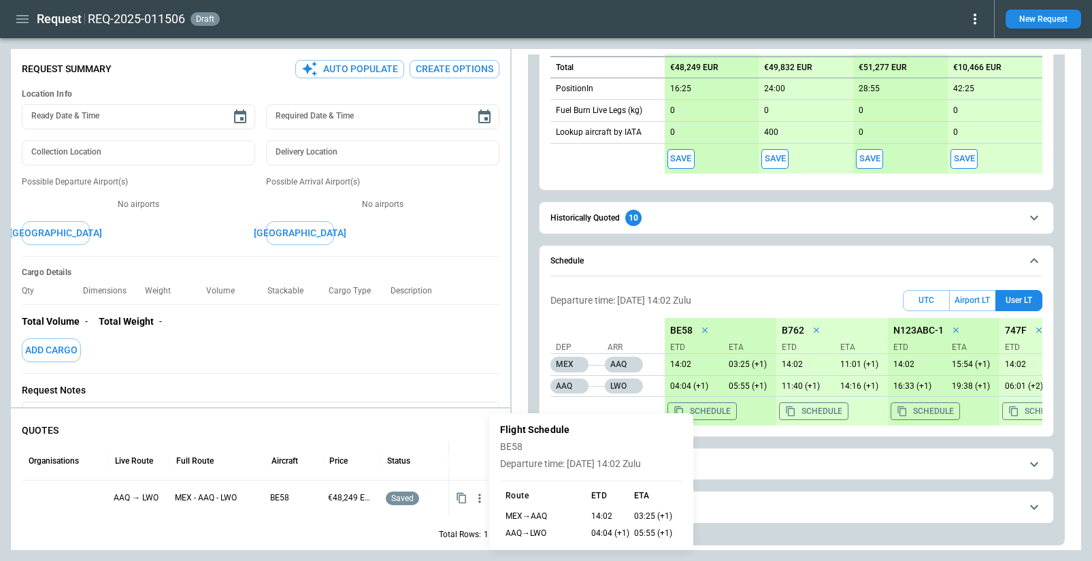
click at [437, 430] on div at bounding box center [546, 280] width 1092 height 561
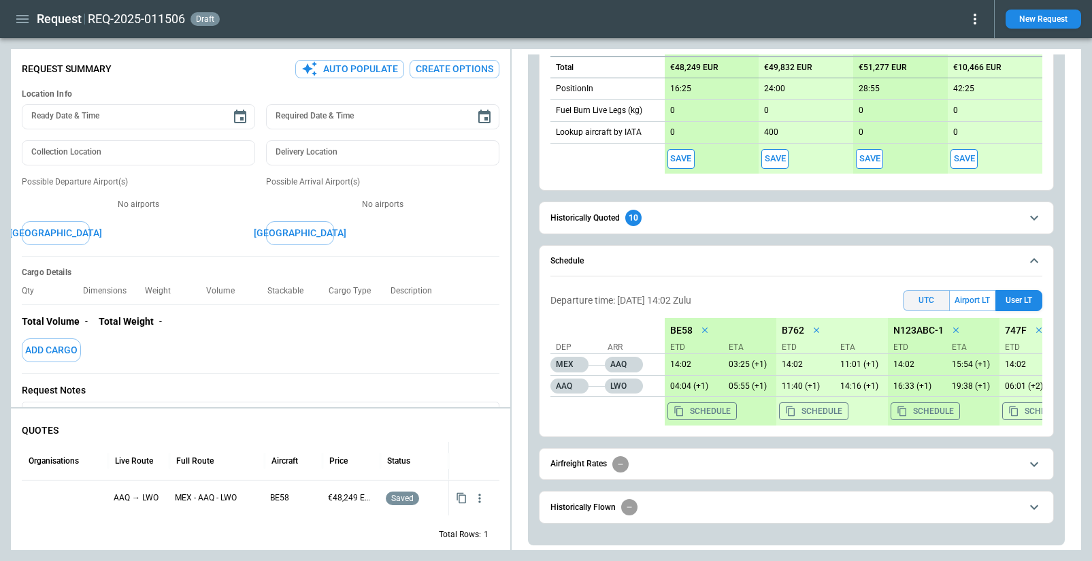
click at [923, 300] on button "UTC" at bounding box center [926, 300] width 47 height 21
click at [1027, 300] on button "User LT" at bounding box center [1018, 300] width 47 height 21
click at [923, 306] on button "UTC" at bounding box center [926, 300] width 47 height 21
click at [977, 301] on button "Airport LT" at bounding box center [973, 300] width 46 height 21
click at [1012, 301] on button "User LT" at bounding box center [1018, 300] width 47 height 21
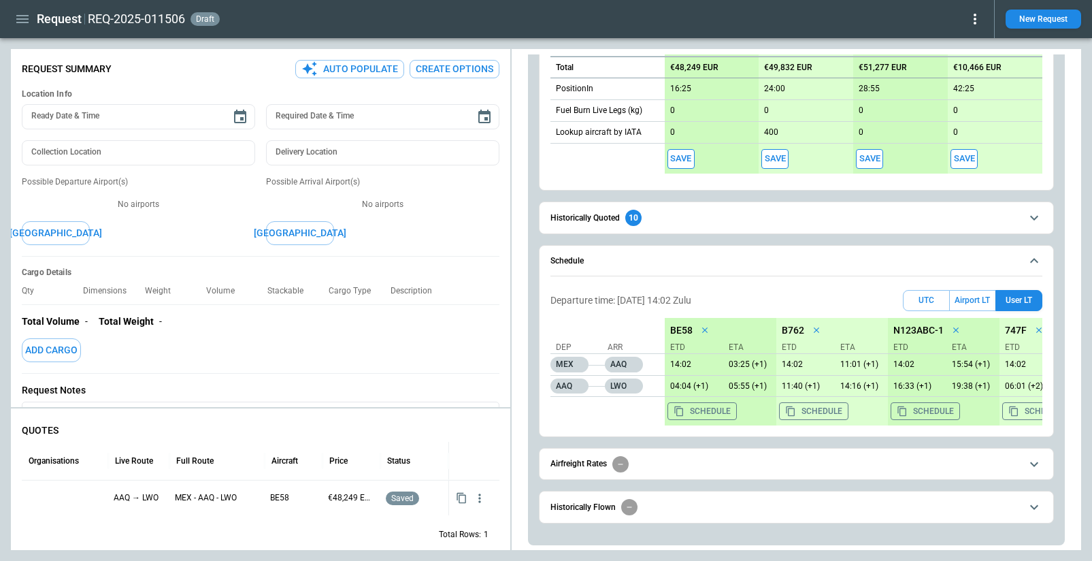
click at [20, 18] on icon "button" at bounding box center [22, 19] width 12 height 8
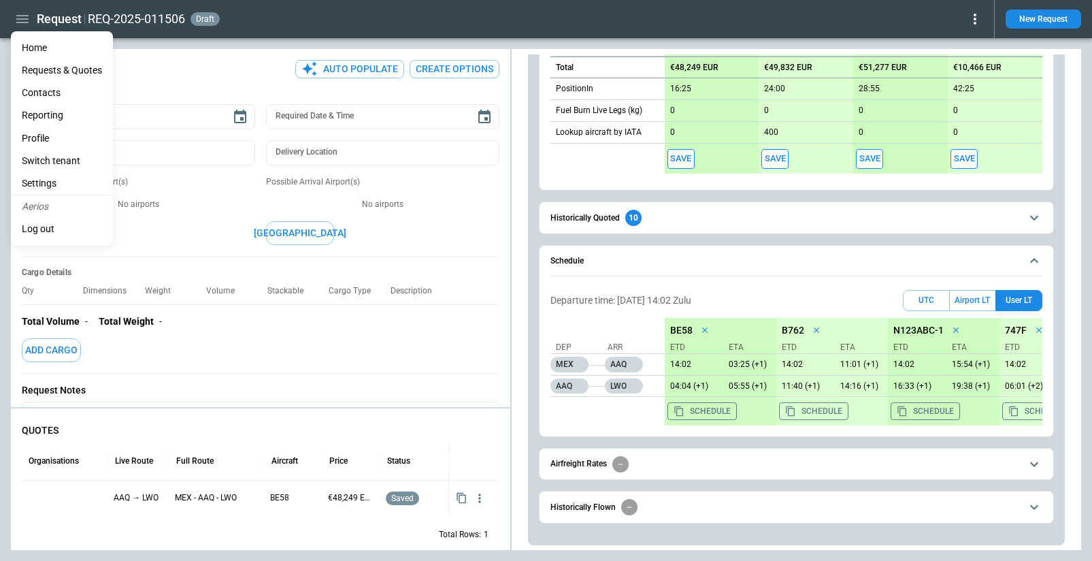
click at [63, 182] on li "Settings" at bounding box center [62, 183] width 102 height 22
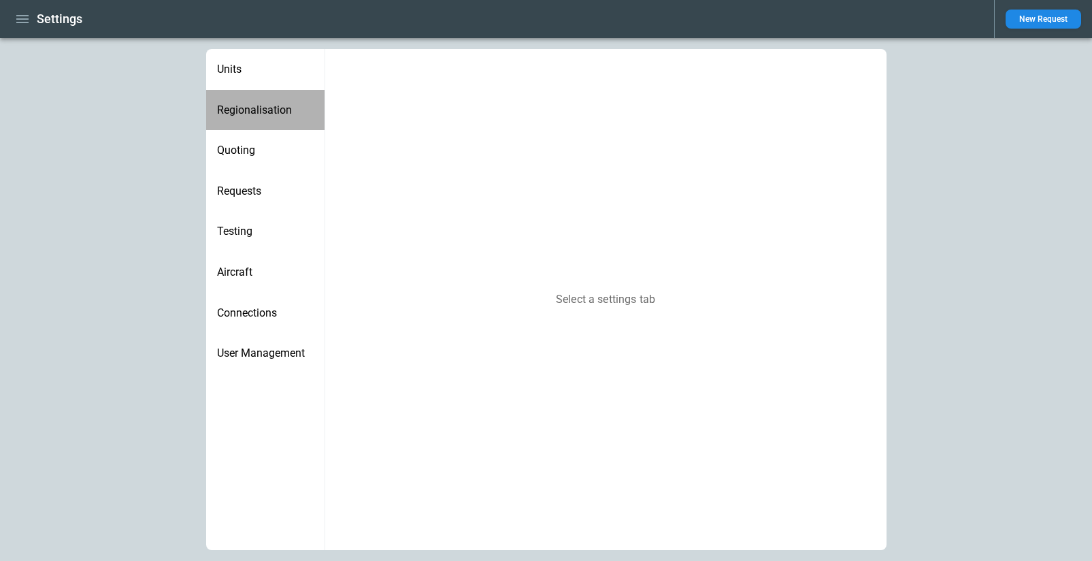
click at [260, 112] on span "Regionalisation" at bounding box center [265, 110] width 97 height 14
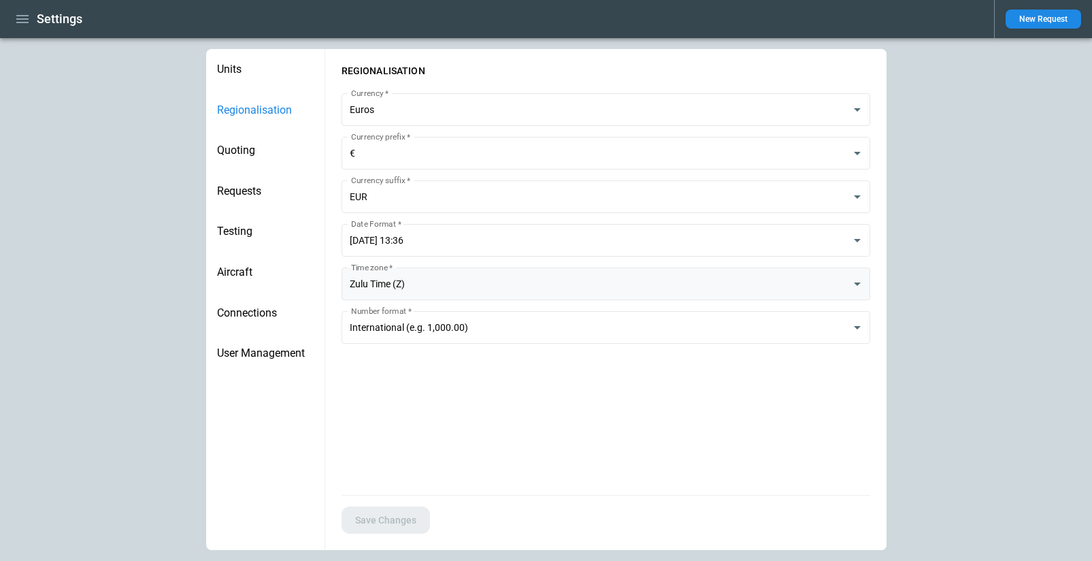
click at [396, 286] on body "**********" at bounding box center [546, 280] width 1092 height 561
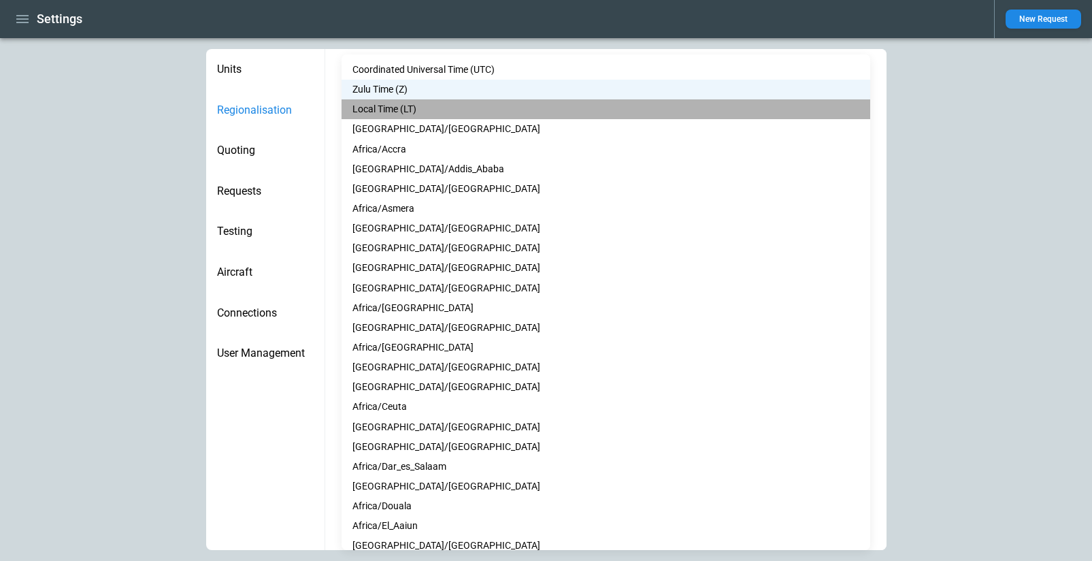
click at [406, 105] on li "Local Time (LT)" at bounding box center [606, 109] width 529 height 20
type input "**"
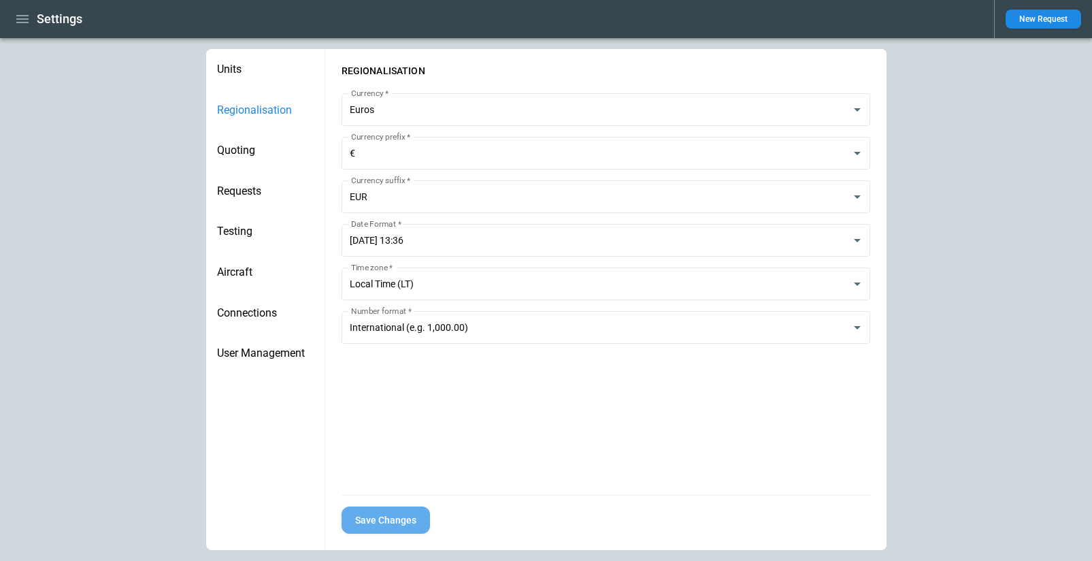
click at [380, 521] on button "Save Changes" at bounding box center [386, 520] width 88 height 28
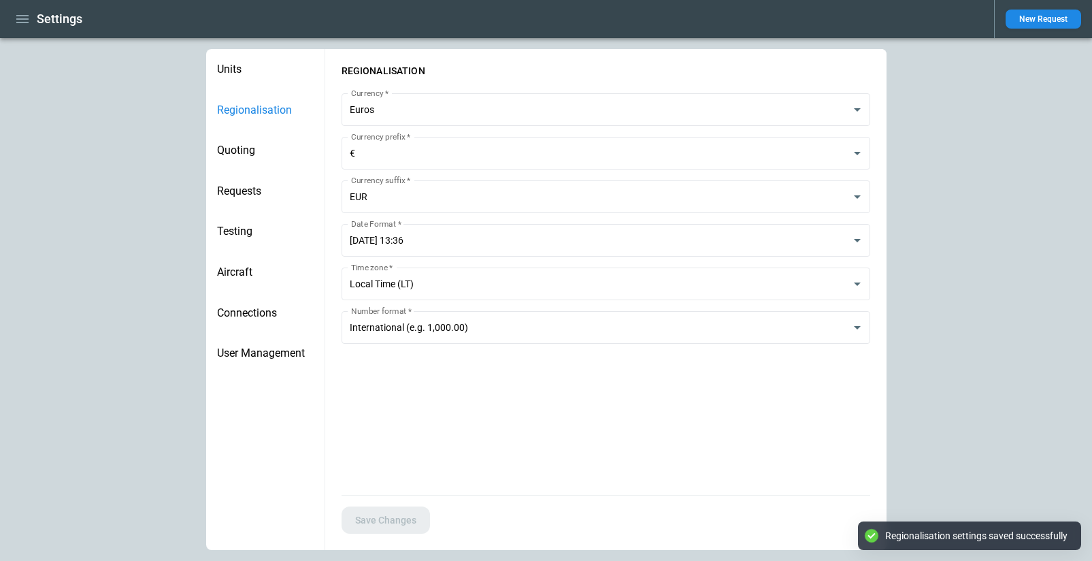
click at [1051, 21] on button "New Request" at bounding box center [1044, 19] width 76 height 19
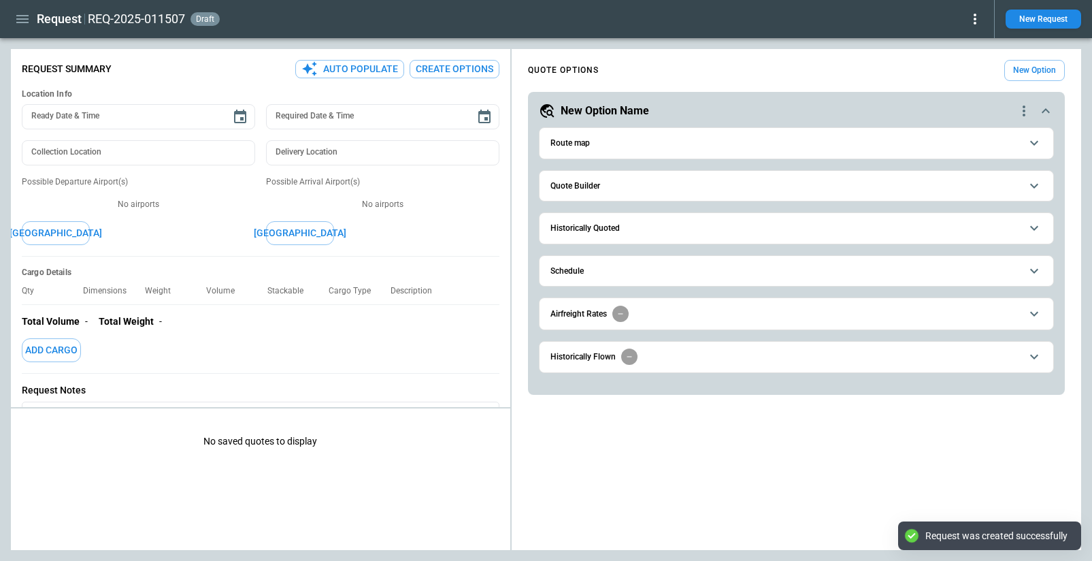
click at [620, 188] on span "Quote Builder" at bounding box center [785, 186] width 470 height 9
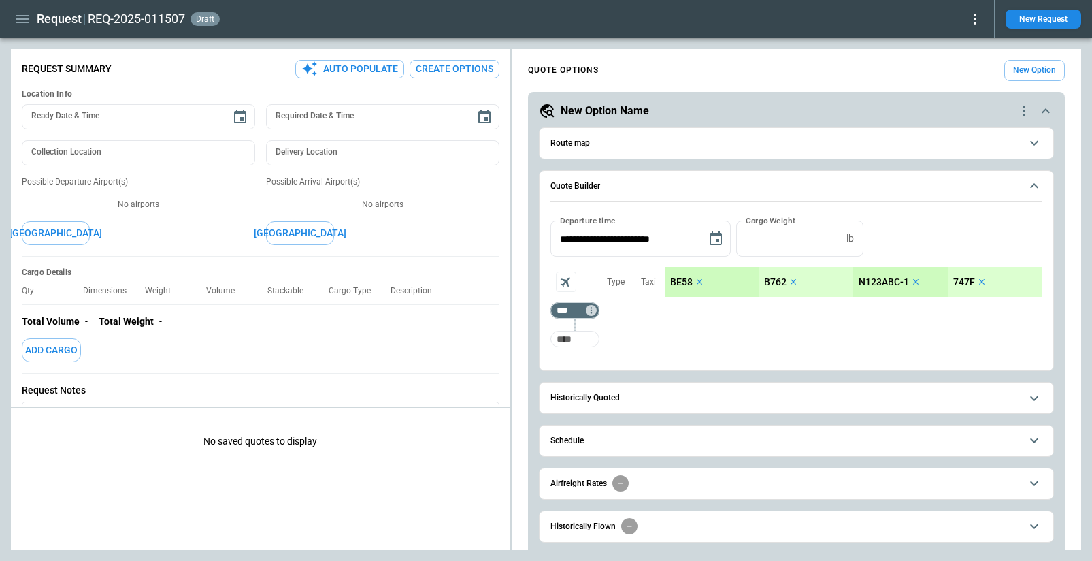
click at [575, 347] on input "Too short" at bounding box center [575, 339] width 44 height 24
type input "***"
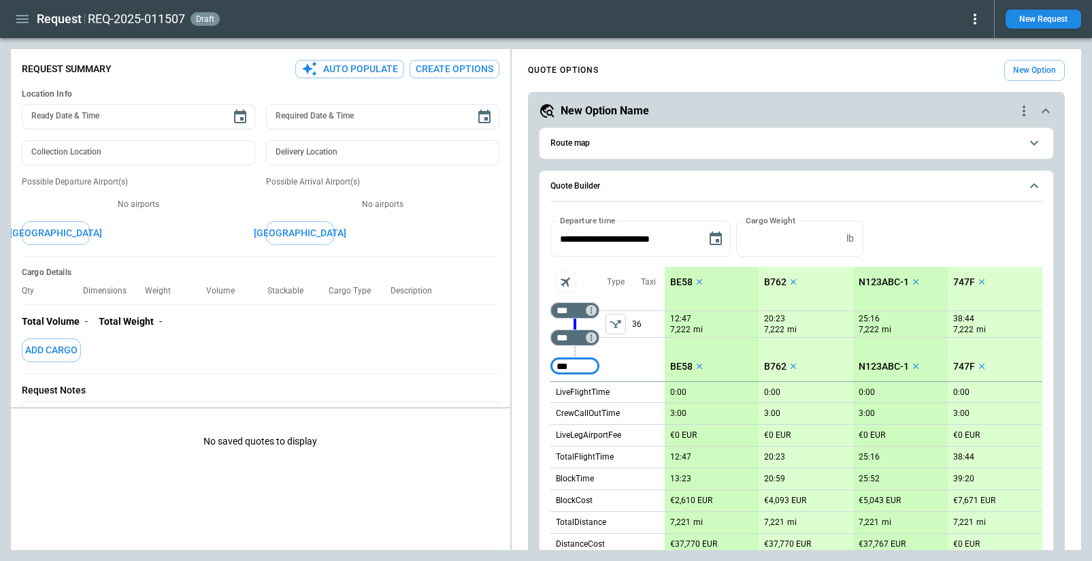
type input "***"
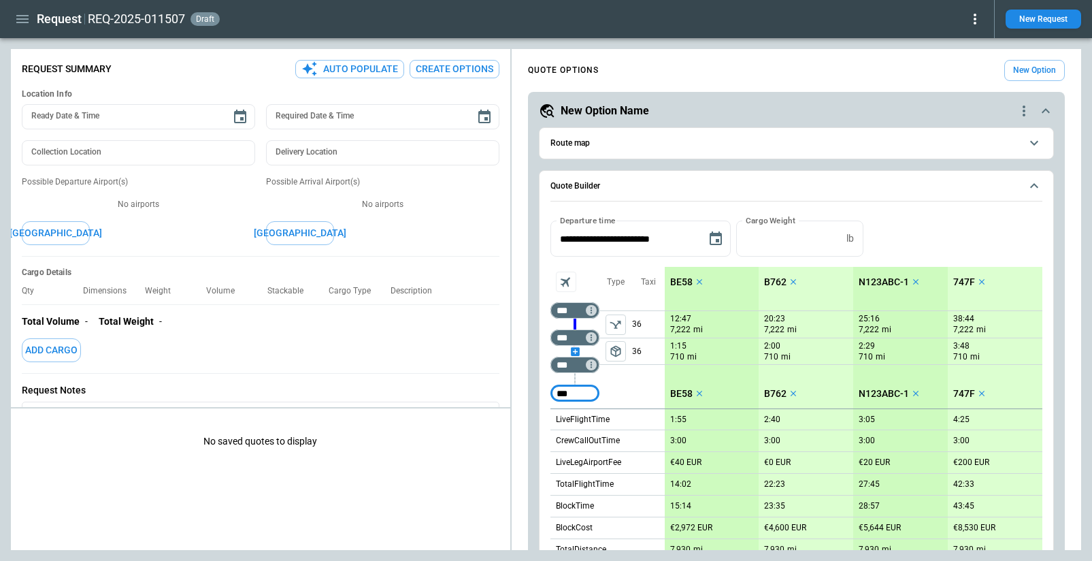
type input "***"
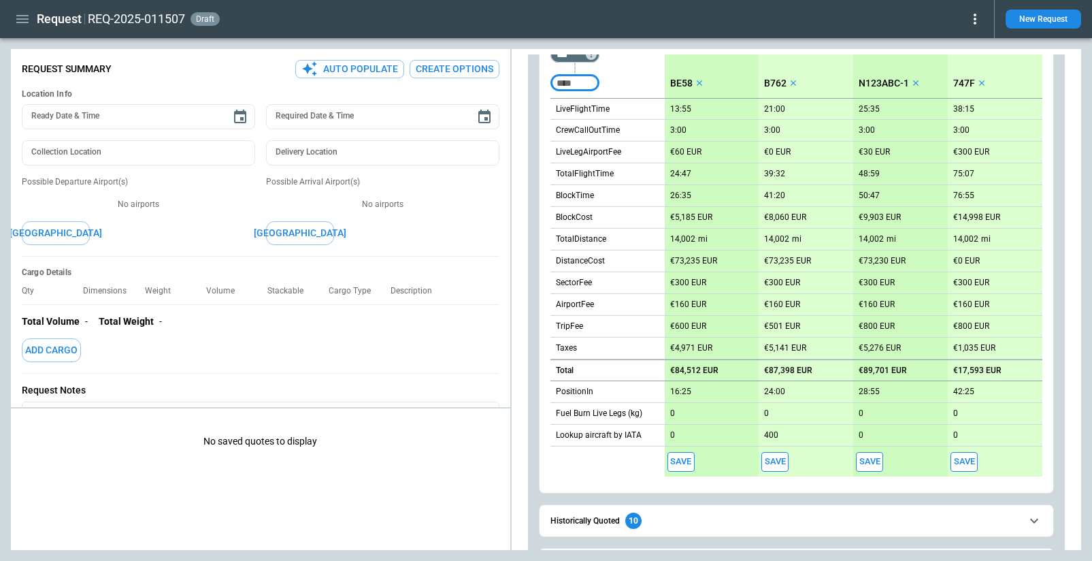
scroll to position [480, 0]
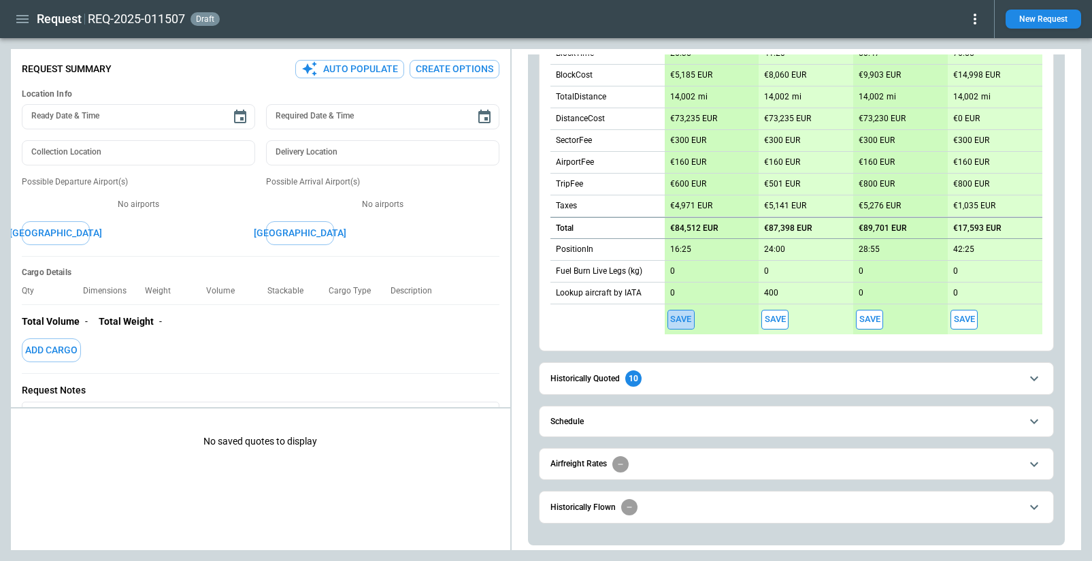
click at [684, 316] on button "Save" at bounding box center [680, 320] width 27 height 20
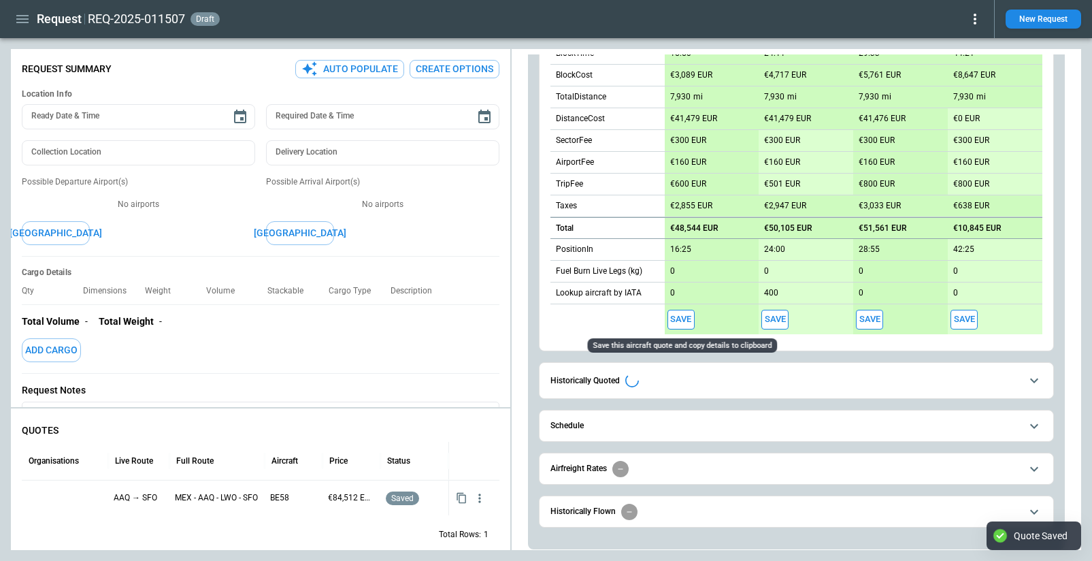
type textarea "*"
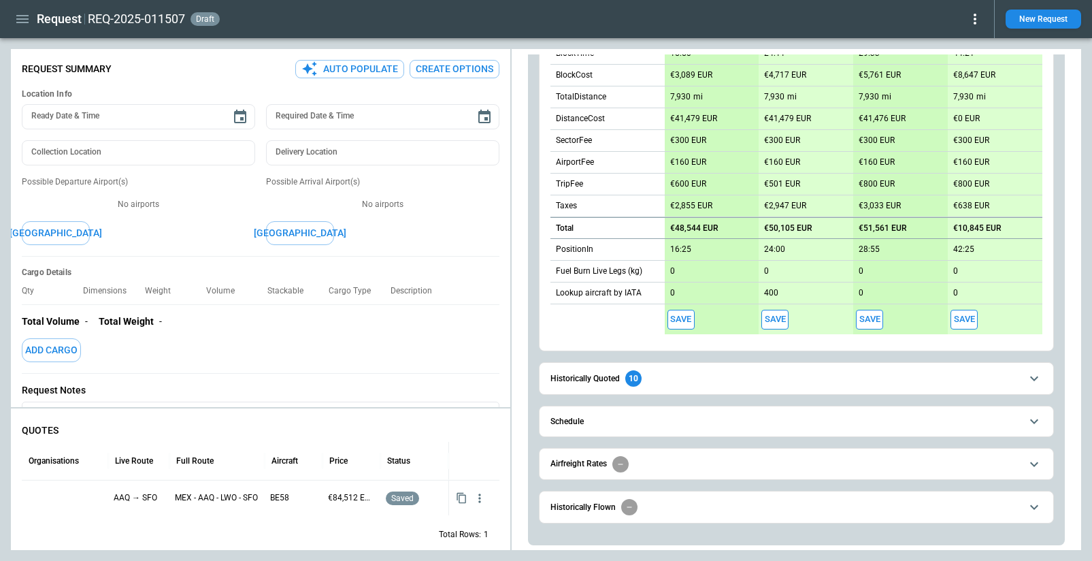
click at [704, 427] on button "Schedule" at bounding box center [796, 421] width 492 height 31
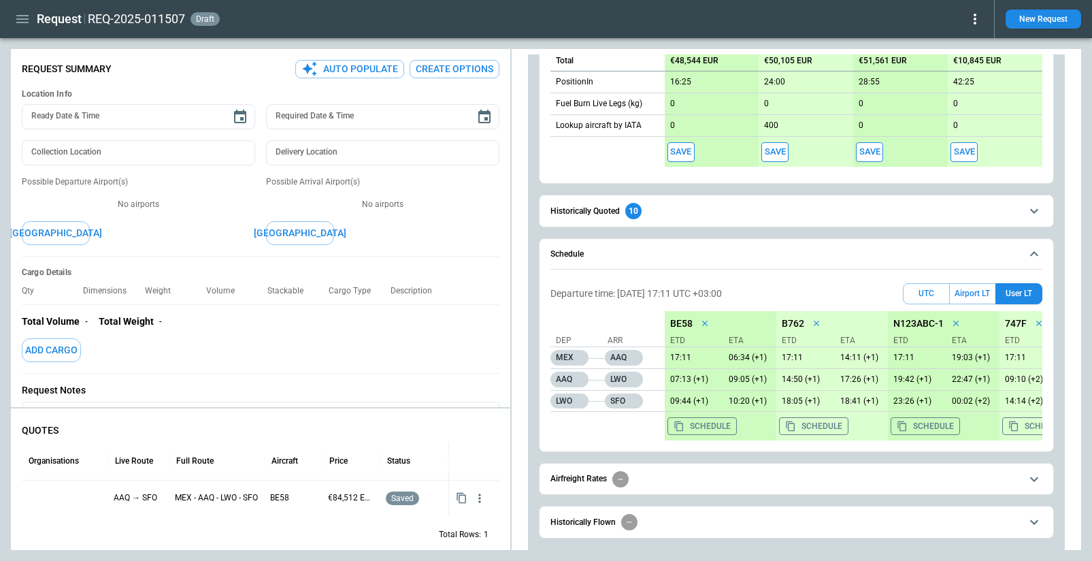
scroll to position [662, 0]
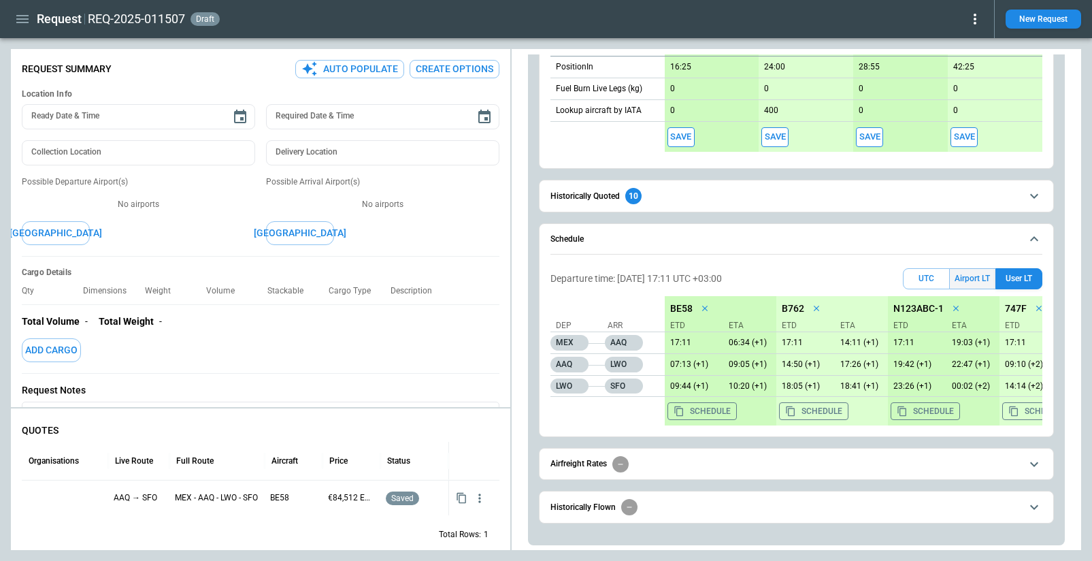
click at [961, 280] on button "Airport LT" at bounding box center [973, 278] width 46 height 21
click at [919, 278] on button "UTC" at bounding box center [926, 278] width 47 height 21
click at [974, 278] on button "Airport LT" at bounding box center [973, 278] width 46 height 21
click at [999, 278] on button "User LT" at bounding box center [1018, 278] width 47 height 21
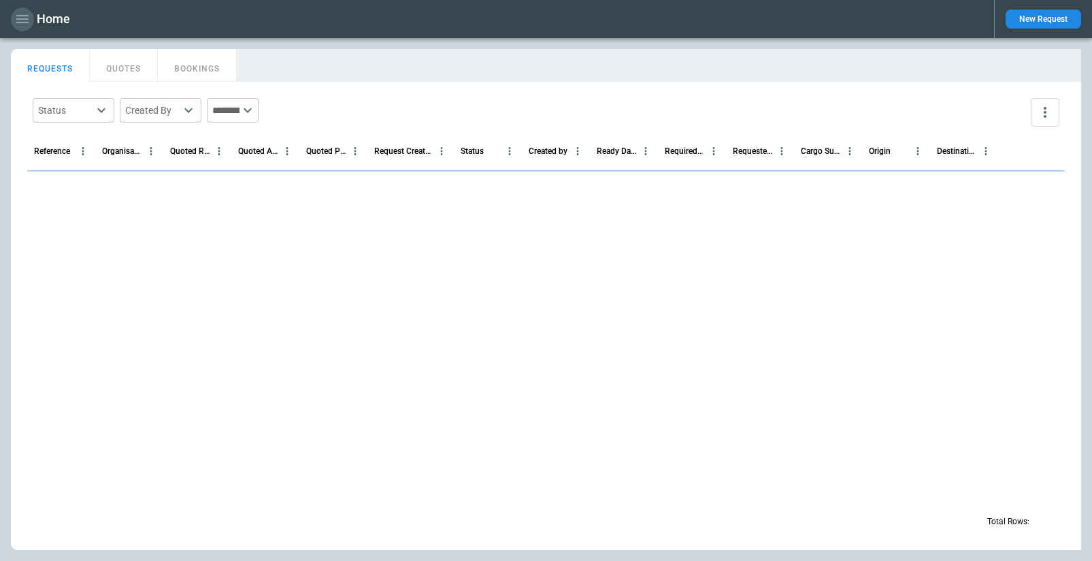
click at [16, 18] on icon "button" at bounding box center [22, 19] width 16 height 16
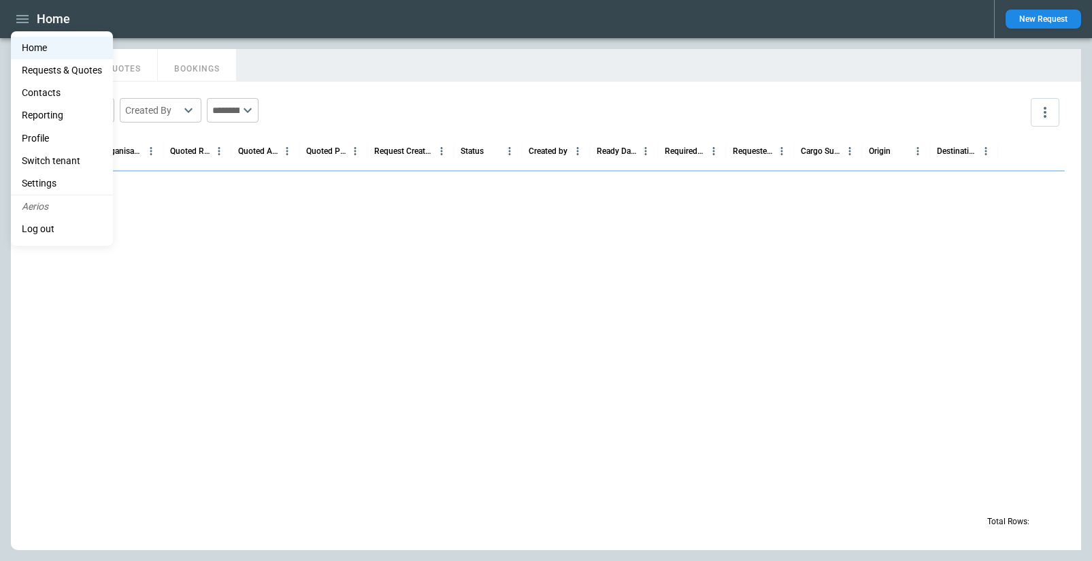
click at [46, 180] on li "Settings" at bounding box center [62, 183] width 102 height 22
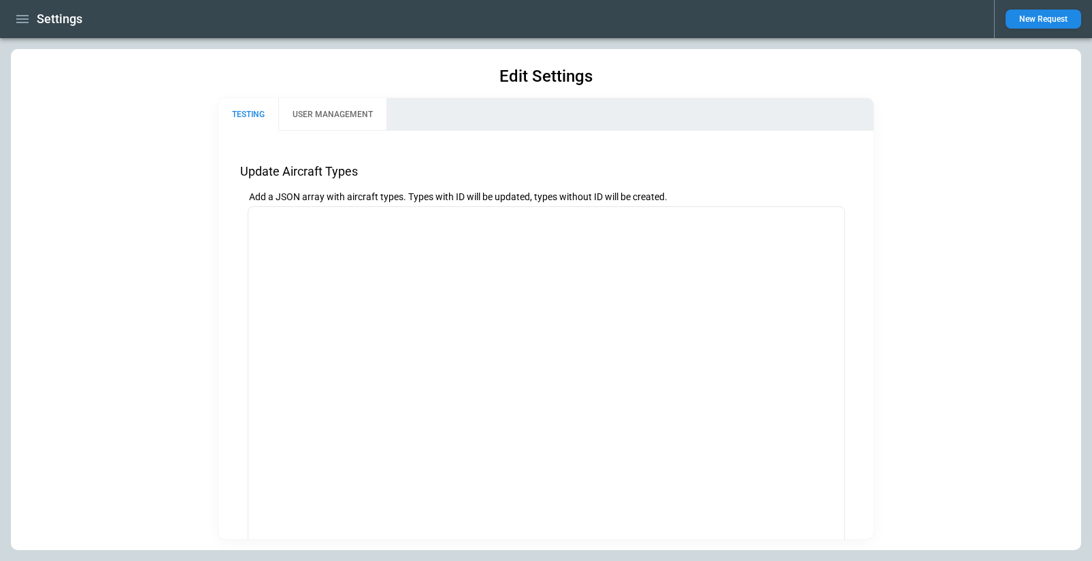
click at [349, 113] on button "USER MANAGEMENT" at bounding box center [332, 114] width 108 height 33
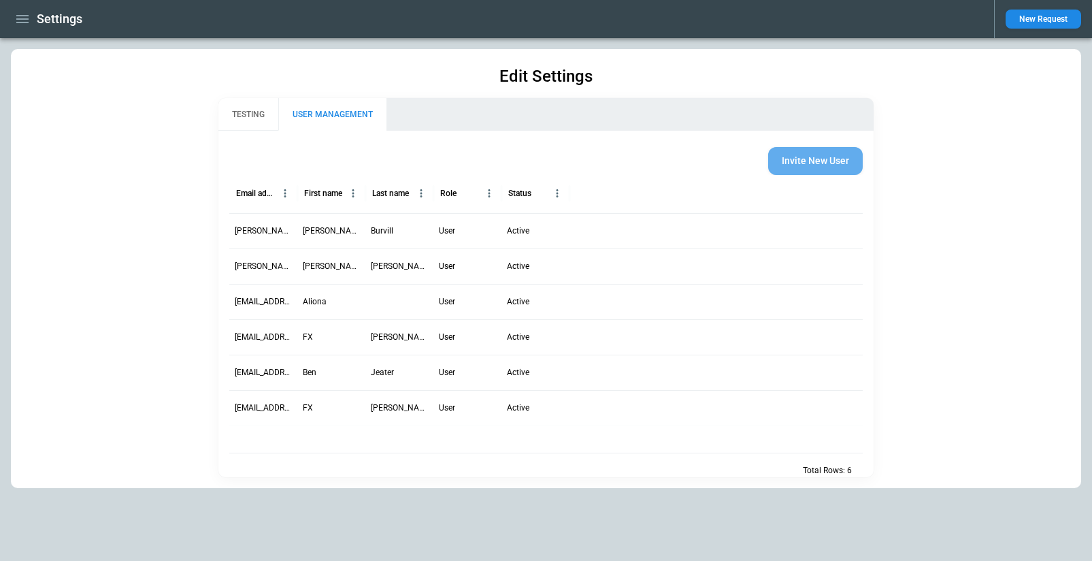
click at [821, 156] on button "Invite New User" at bounding box center [815, 161] width 95 height 28
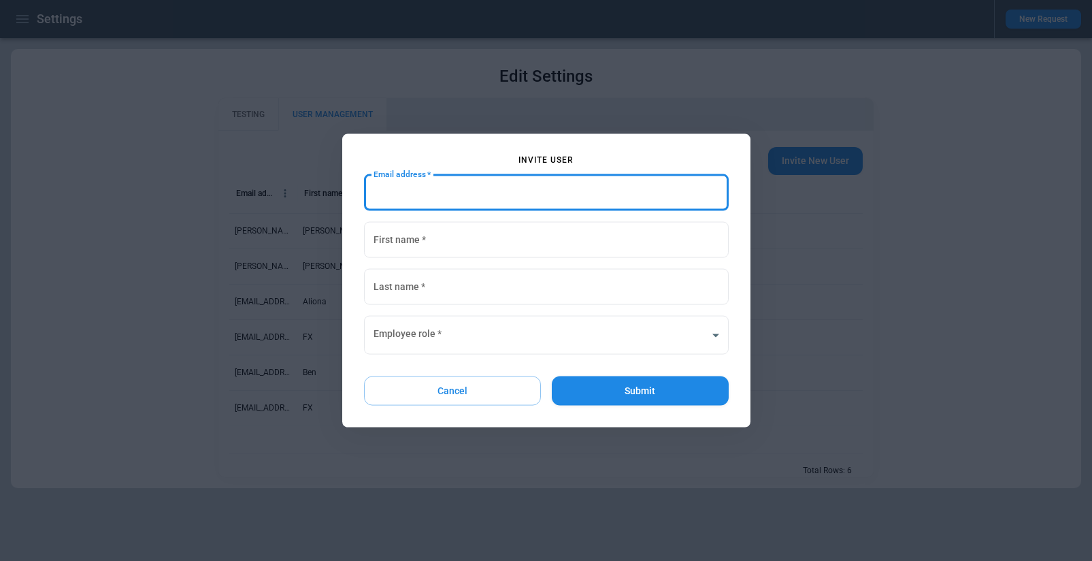
click at [567, 183] on input "Email address   *" at bounding box center [546, 193] width 365 height 36
type input "*"
click at [424, 252] on input "First name   *" at bounding box center [546, 240] width 365 height 36
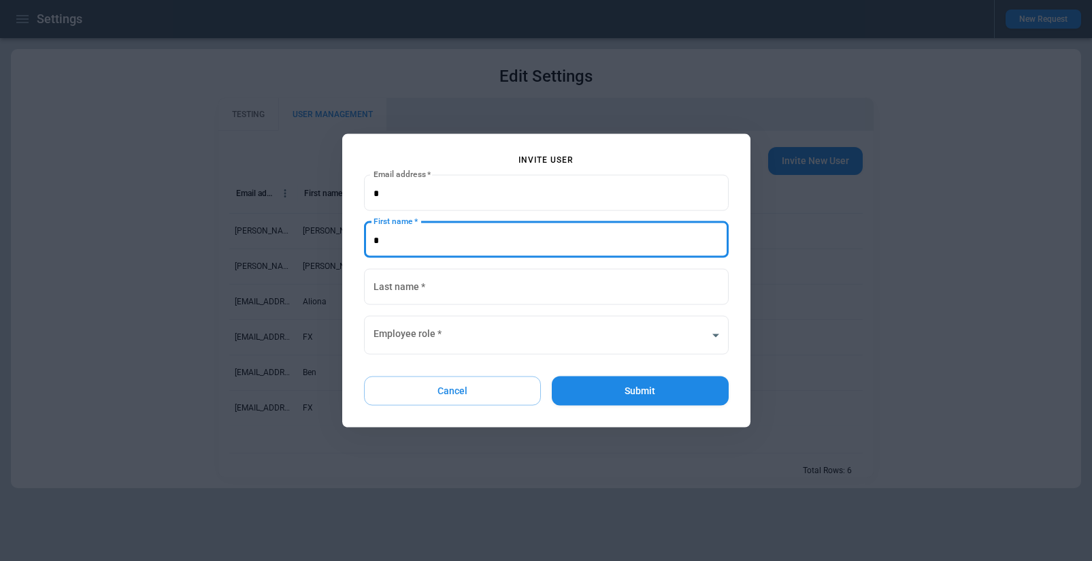
type input "*"
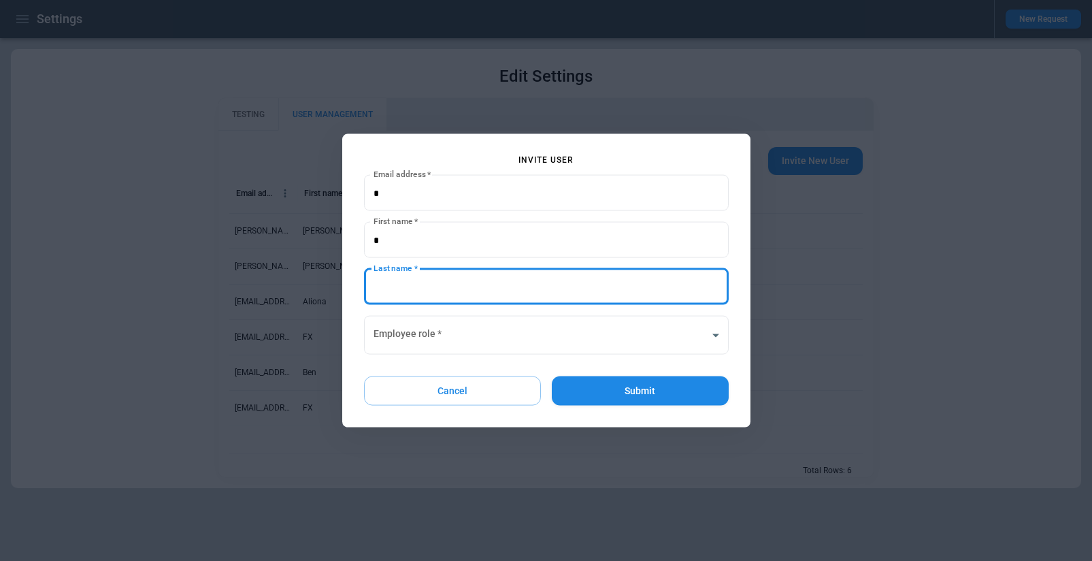
click at [416, 286] on input "Last name   *" at bounding box center [546, 287] width 365 height 36
type input "*"
click at [410, 335] on body "Settings New Request Edit Settings TESTING USER MANAGEMENT Invite New User Emai…" at bounding box center [546, 280] width 1092 height 561
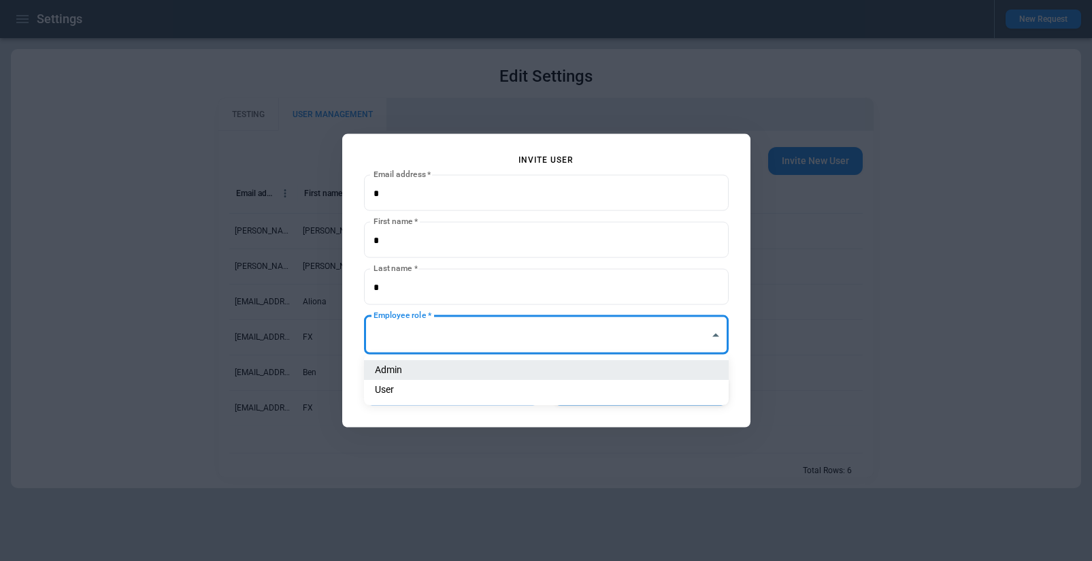
click at [410, 370] on li "Admin" at bounding box center [546, 370] width 365 height 20
type input "**********"
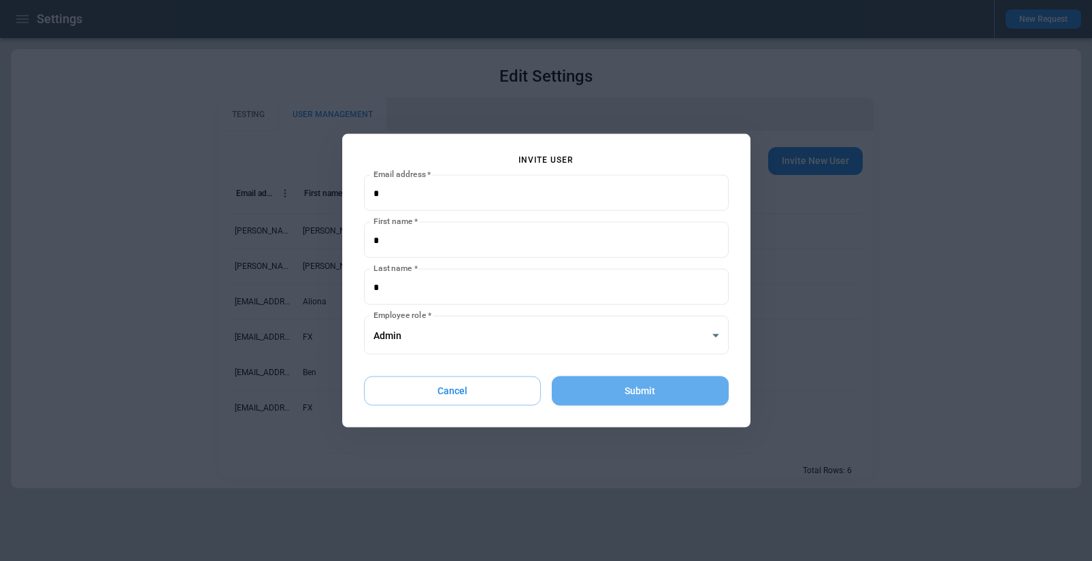
click at [645, 396] on button "Submit" at bounding box center [640, 390] width 176 height 29
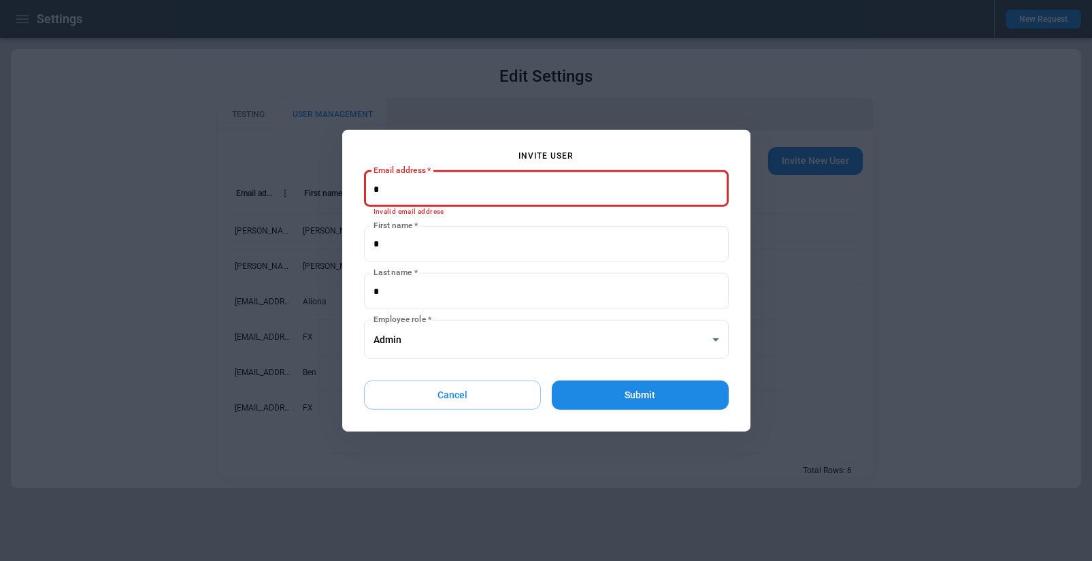
click at [406, 195] on input "Email address   *" at bounding box center [546, 189] width 365 height 36
type input "*******"
click at [614, 394] on button "Submit" at bounding box center [640, 394] width 176 height 29
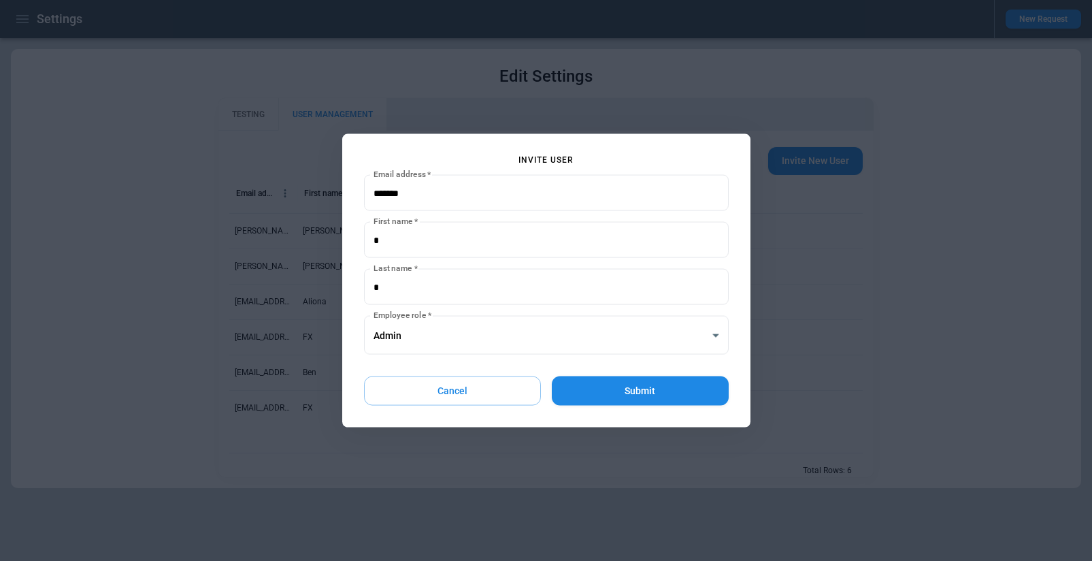
click at [449, 382] on button "Cancel" at bounding box center [453, 390] width 178 height 29
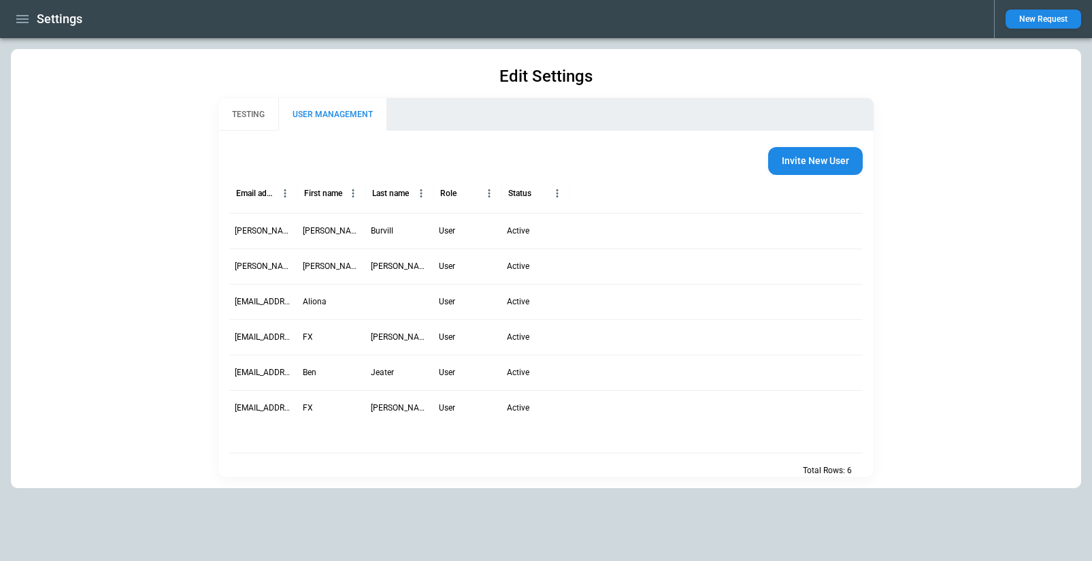
click at [16, 18] on icon "button" at bounding box center [22, 19] width 12 height 8
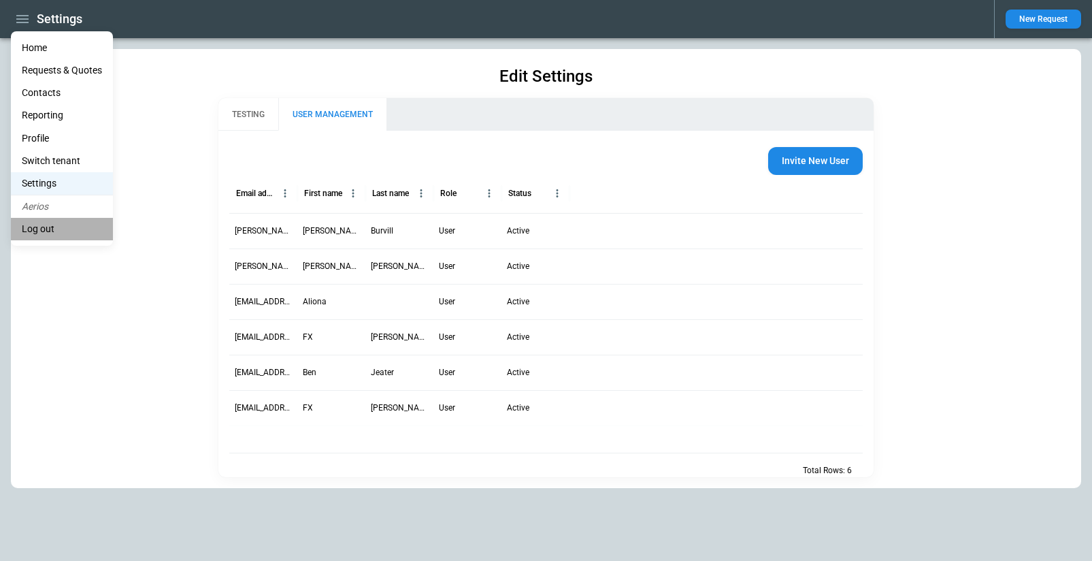
click at [55, 226] on li "Log out" at bounding box center [62, 229] width 102 height 22
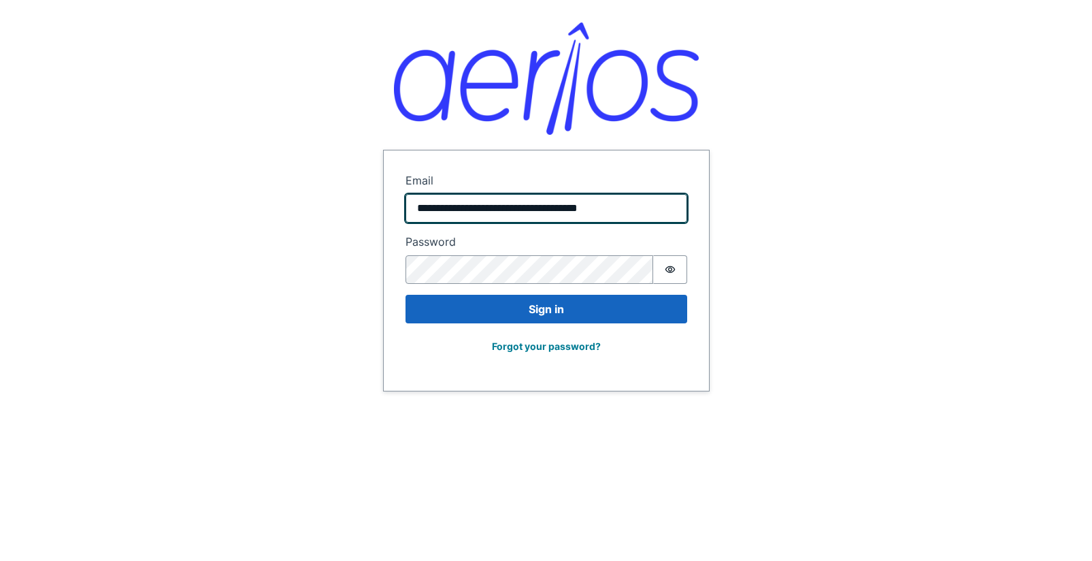
click at [533, 211] on input "**********" at bounding box center [547, 208] width 282 height 29
paste input "email"
type input "**********"
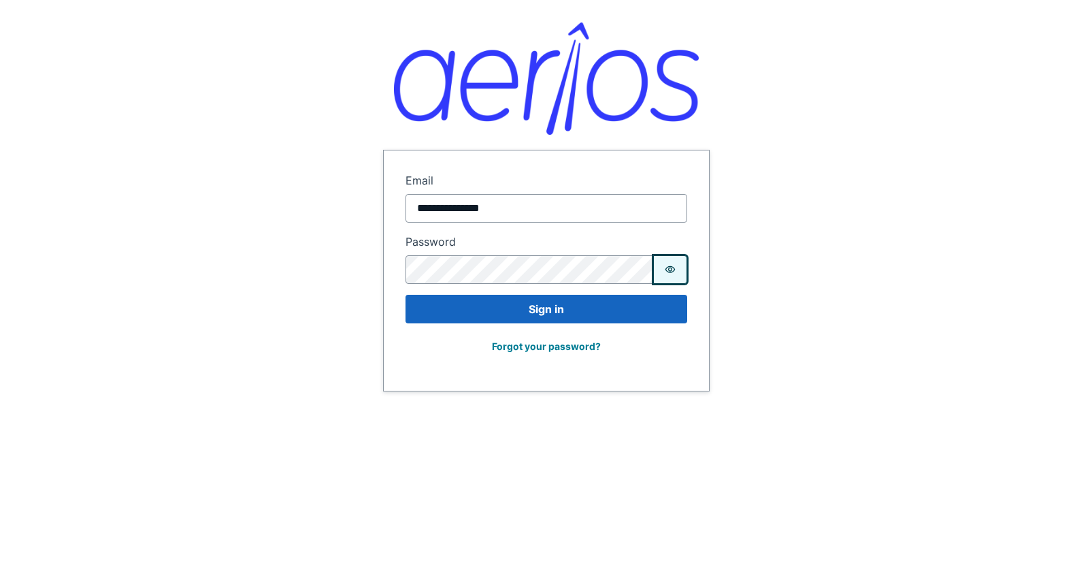
click at [668, 272] on icon "Show password" at bounding box center [670, 269] width 10 height 7
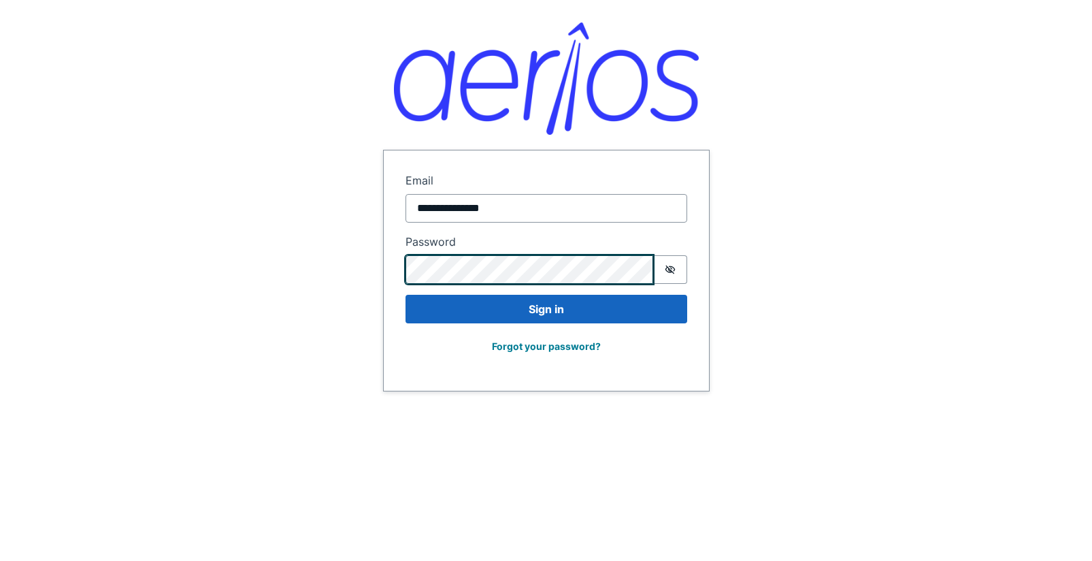
click at [403, 269] on form "**********" at bounding box center [546, 270] width 325 height 240
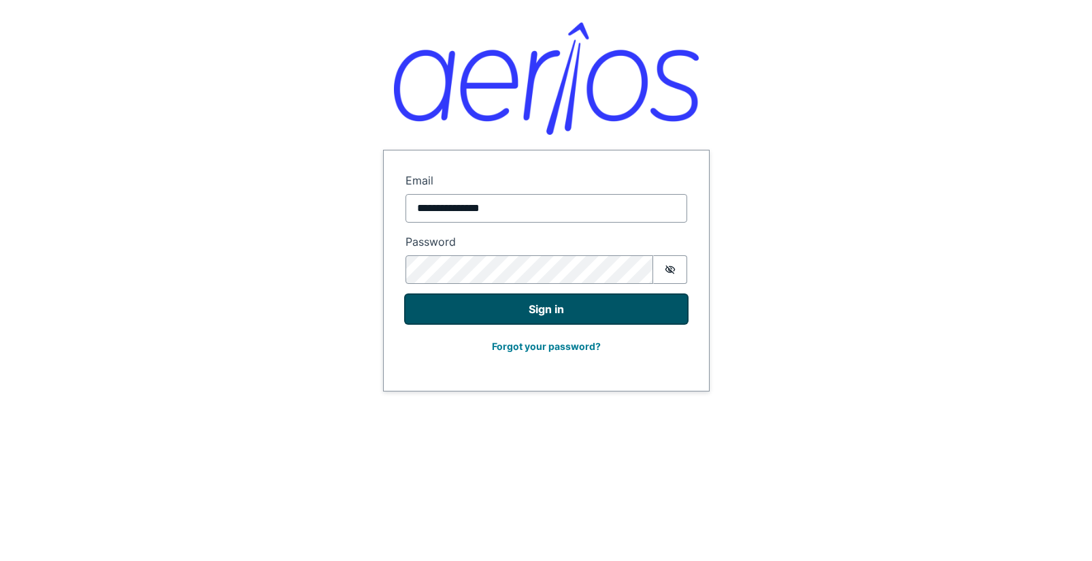
click at [524, 304] on button "Sign in" at bounding box center [547, 309] width 282 height 29
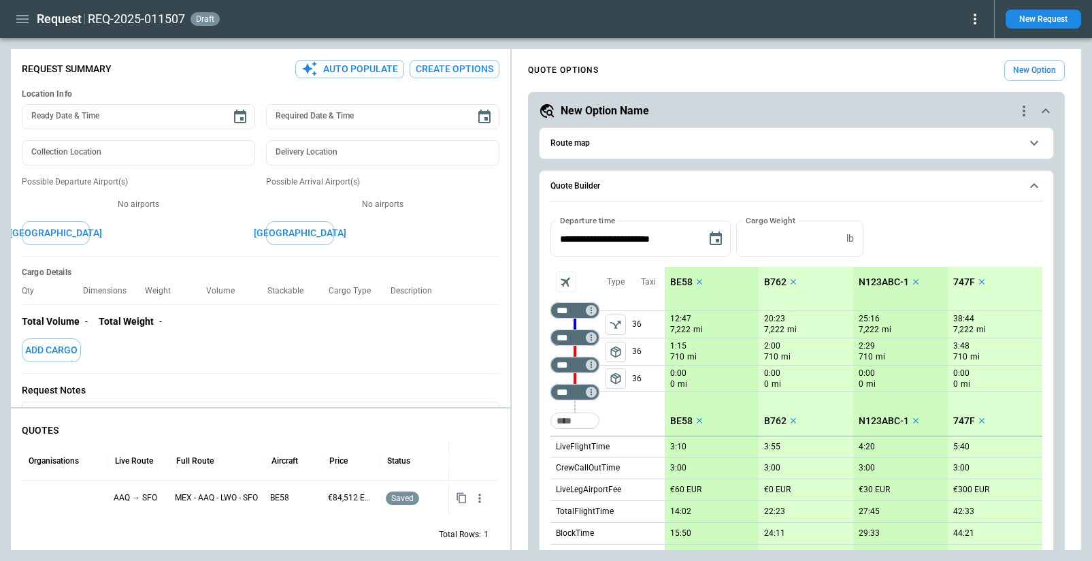
scroll to position [662, 0]
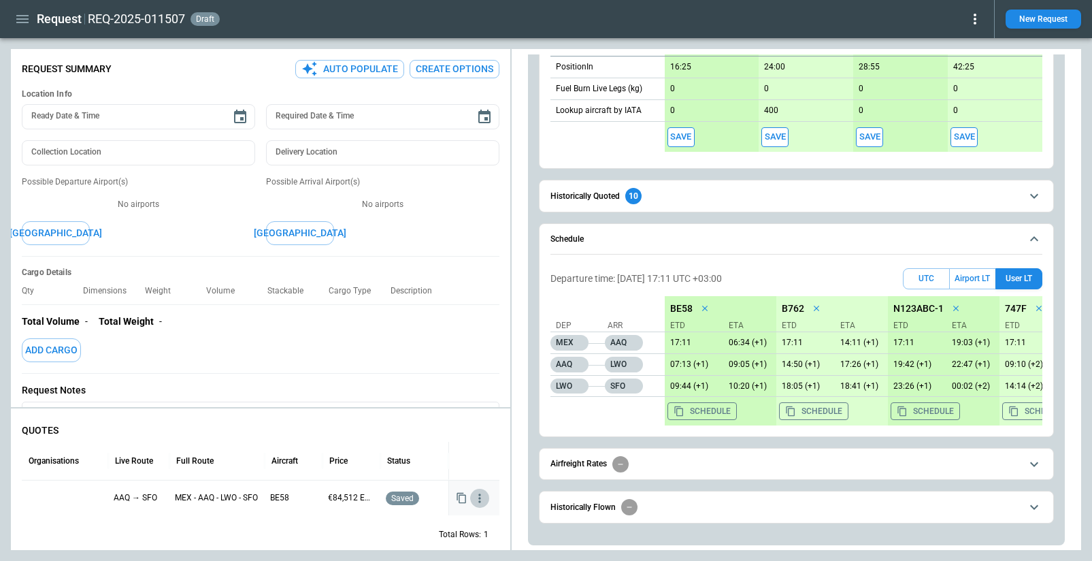
click at [480, 497] on icon "button" at bounding box center [479, 497] width 2 height 9
click at [416, 514] on li "View Quote Details" at bounding box center [436, 516] width 109 height 20
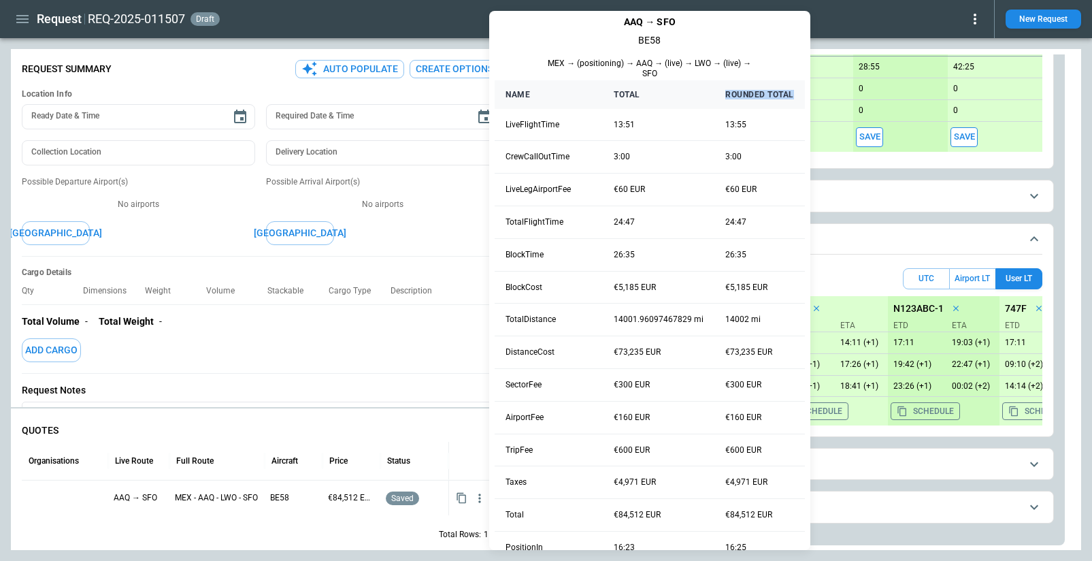
drag, startPoint x: 724, startPoint y: 93, endPoint x: 797, endPoint y: 95, distance: 72.8
click at [797, 95] on th "Rounded Total" at bounding box center [759, 94] width 90 height 29
copy th "Rounded Total"
click at [785, 50] on div "AAQ → SFO BE58 MEX → (positioning) → AAQ → (live) → LWO → (live) → SFO Name Tot…" at bounding box center [649, 322] width 321 height 623
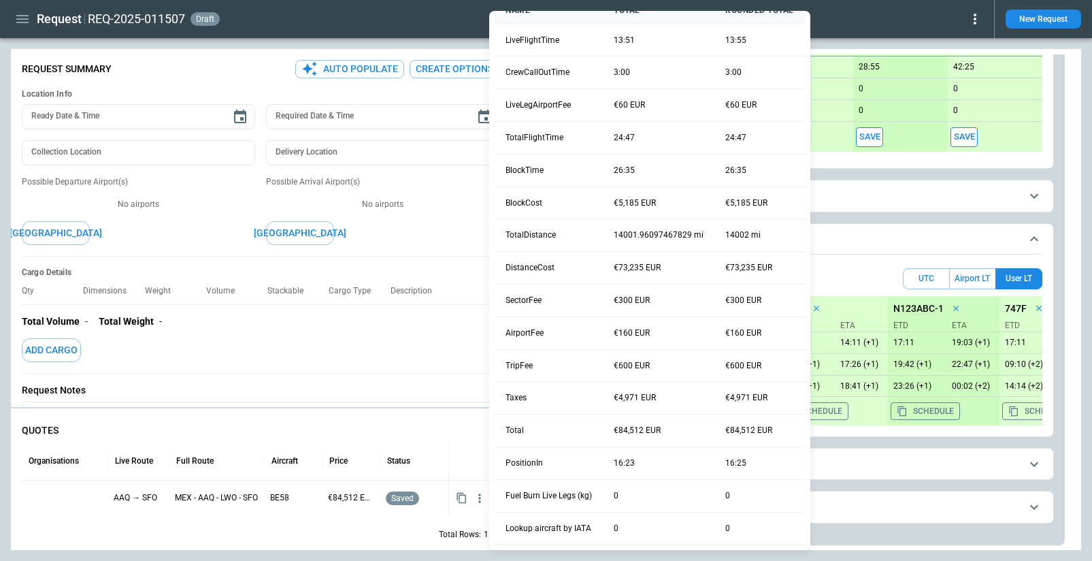
click at [27, 21] on div at bounding box center [546, 280] width 1092 height 561
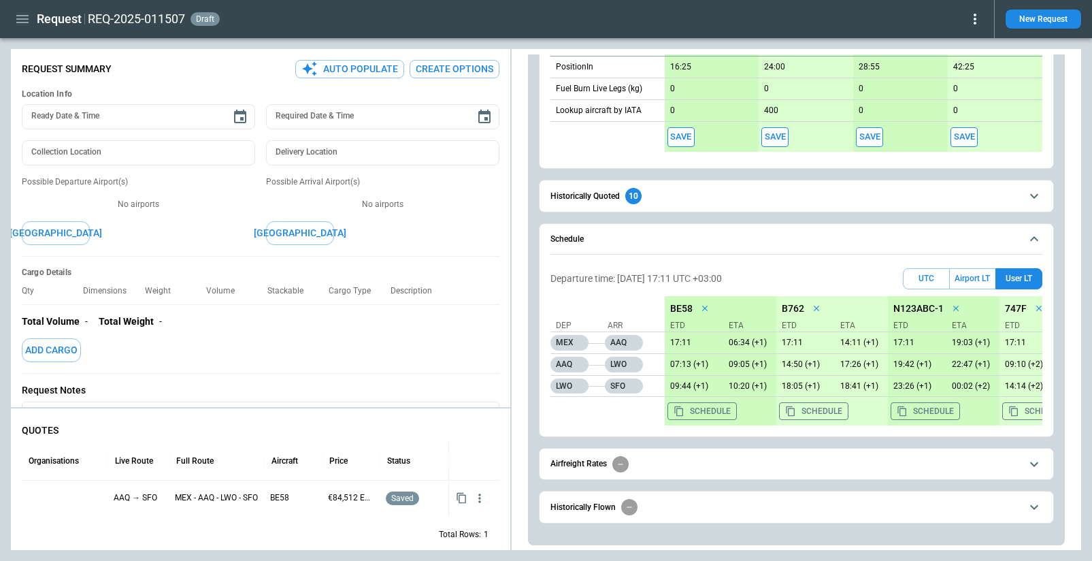
click at [19, 24] on icon "button" at bounding box center [22, 19] width 16 height 16
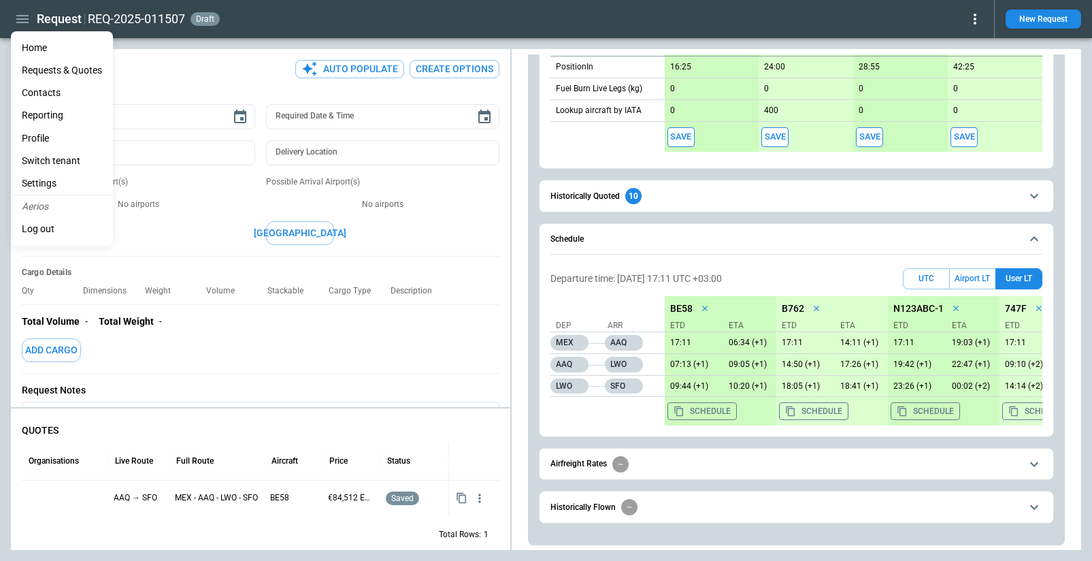
click at [58, 179] on li "Settings" at bounding box center [62, 183] width 102 height 22
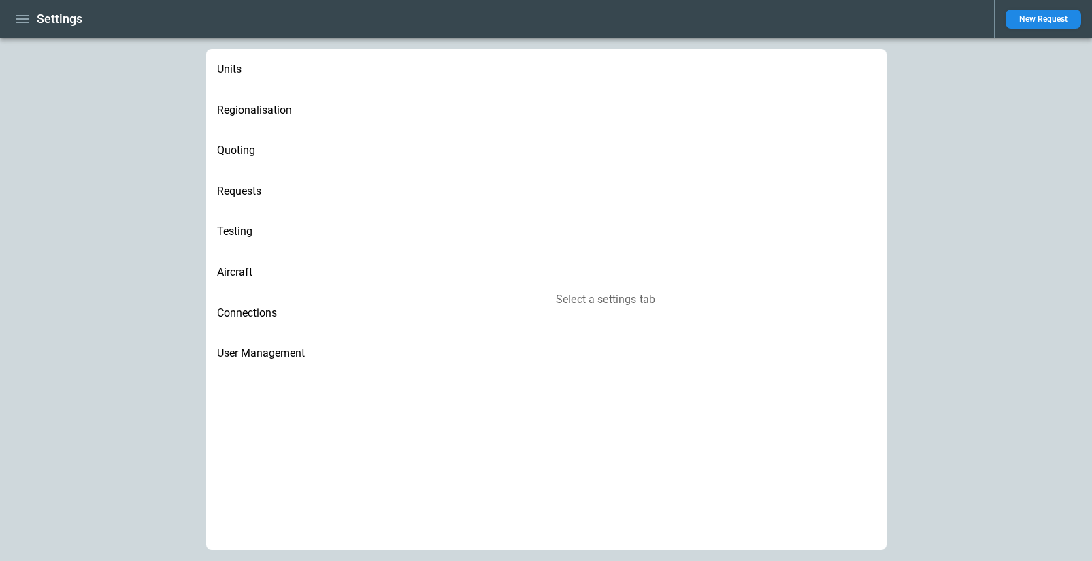
click at [244, 106] on span "Regionalisation" at bounding box center [265, 110] width 97 height 14
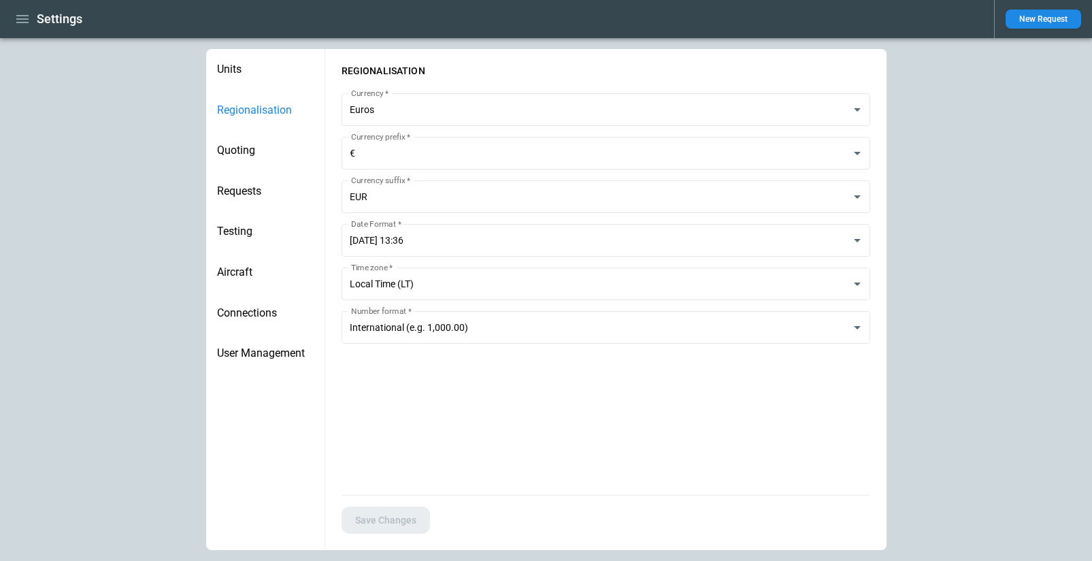
click at [18, 16] on icon "button" at bounding box center [22, 19] width 12 height 8
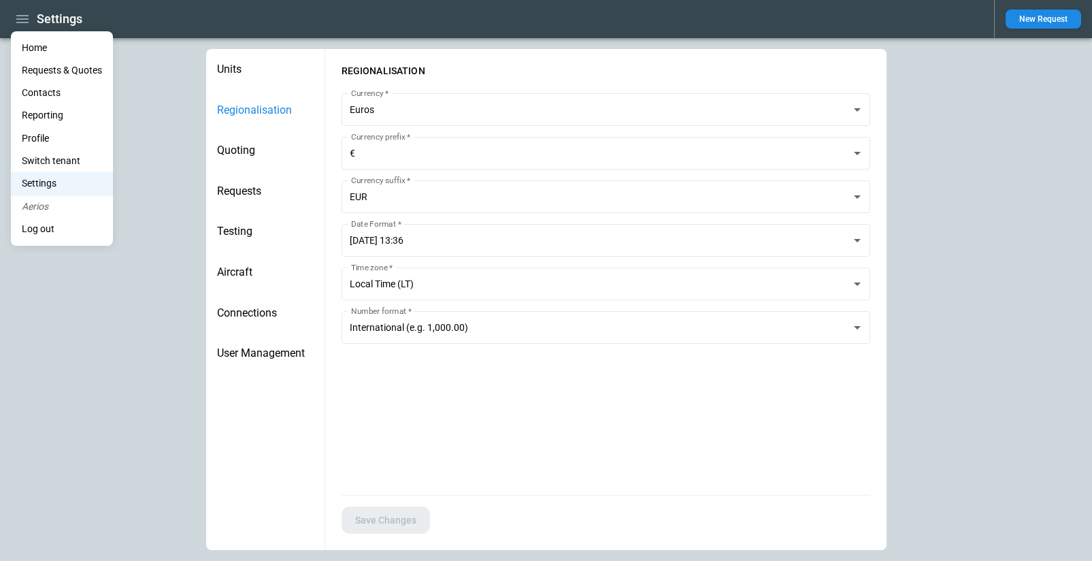
click at [50, 164] on li "Switch tenant" at bounding box center [62, 161] width 102 height 22
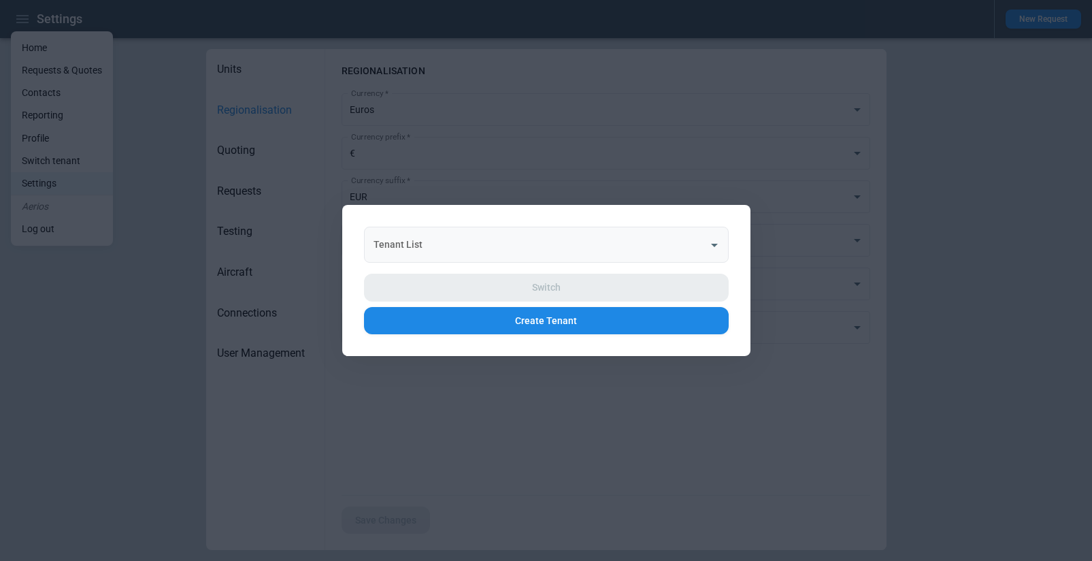
click at [441, 244] on input "Tenant List" at bounding box center [536, 245] width 332 height 24
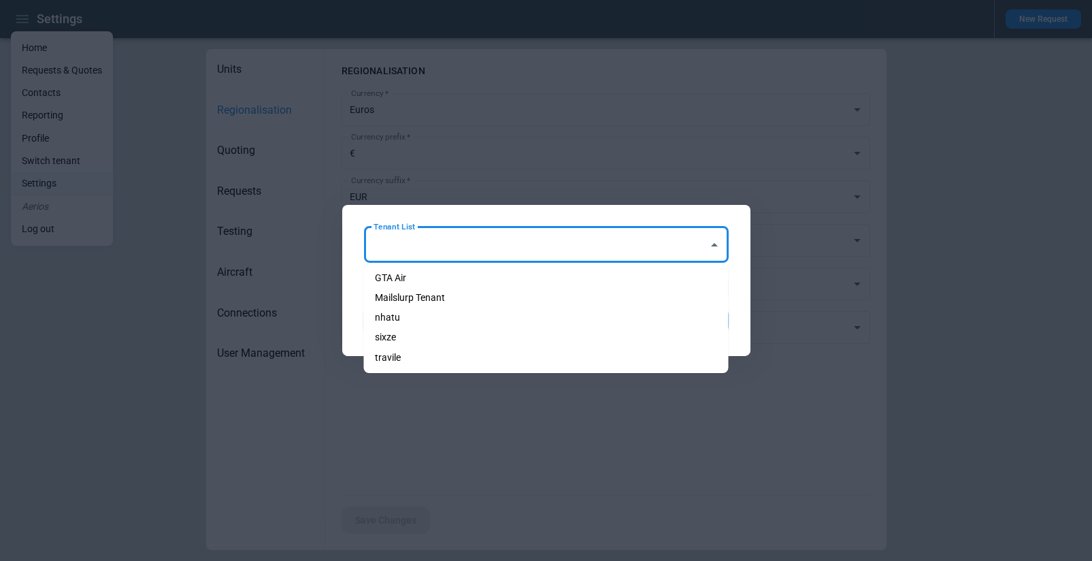
click at [427, 314] on li "nhatu" at bounding box center [546, 318] width 365 height 20
type input "*****"
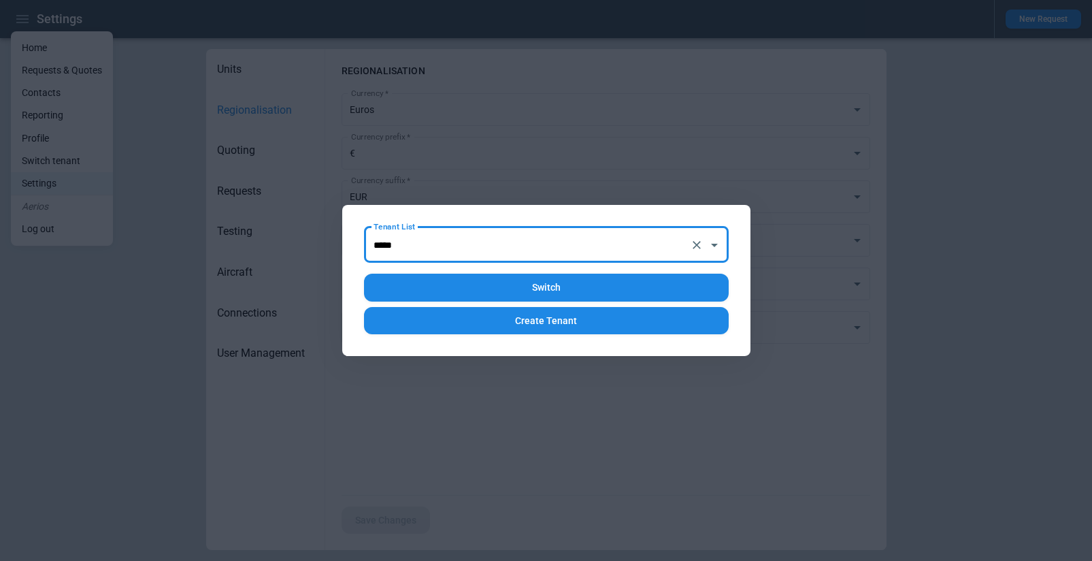
click at [521, 291] on button "Switch" at bounding box center [546, 288] width 365 height 28
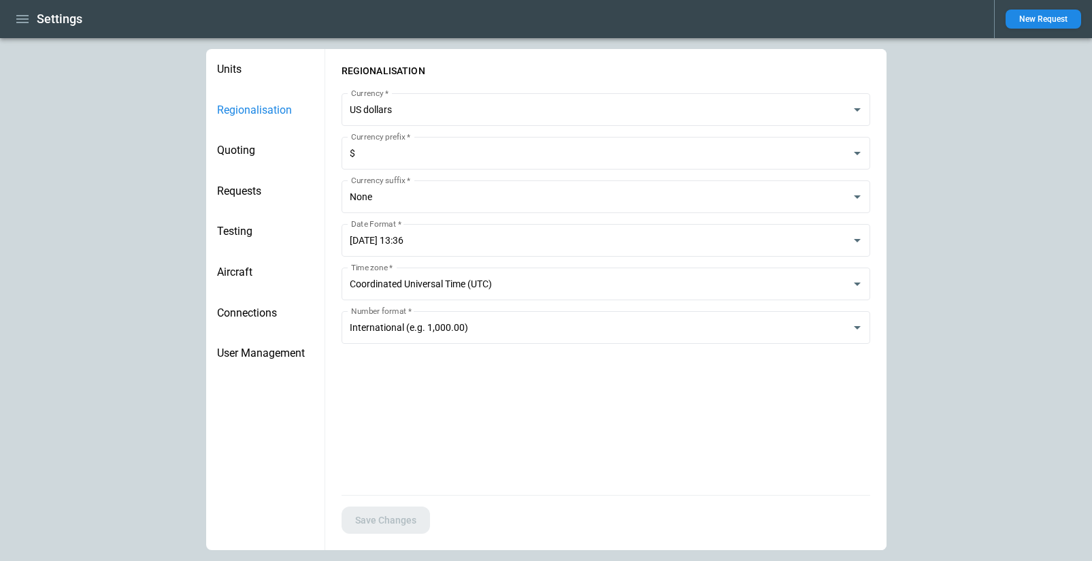
click at [239, 145] on span "Quoting" at bounding box center [265, 151] width 97 height 14
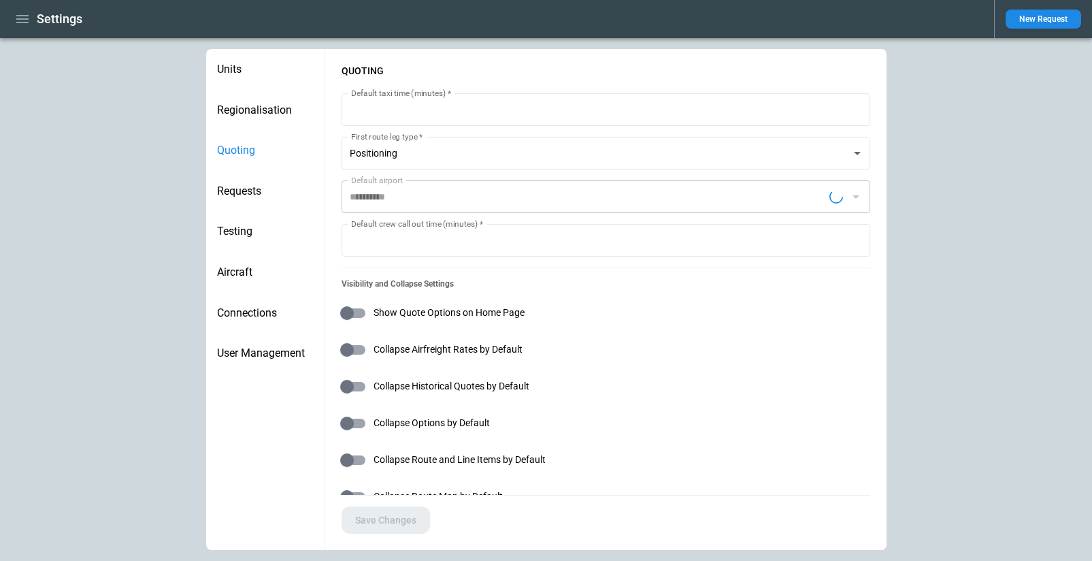
type input "**********"
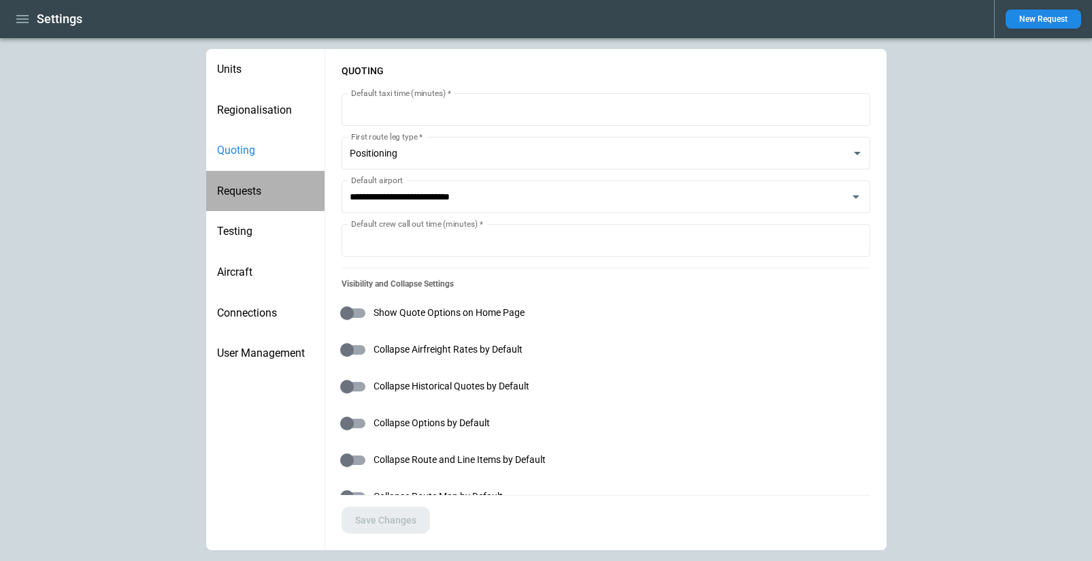
click at [242, 195] on span "Requests" at bounding box center [265, 191] width 97 height 14
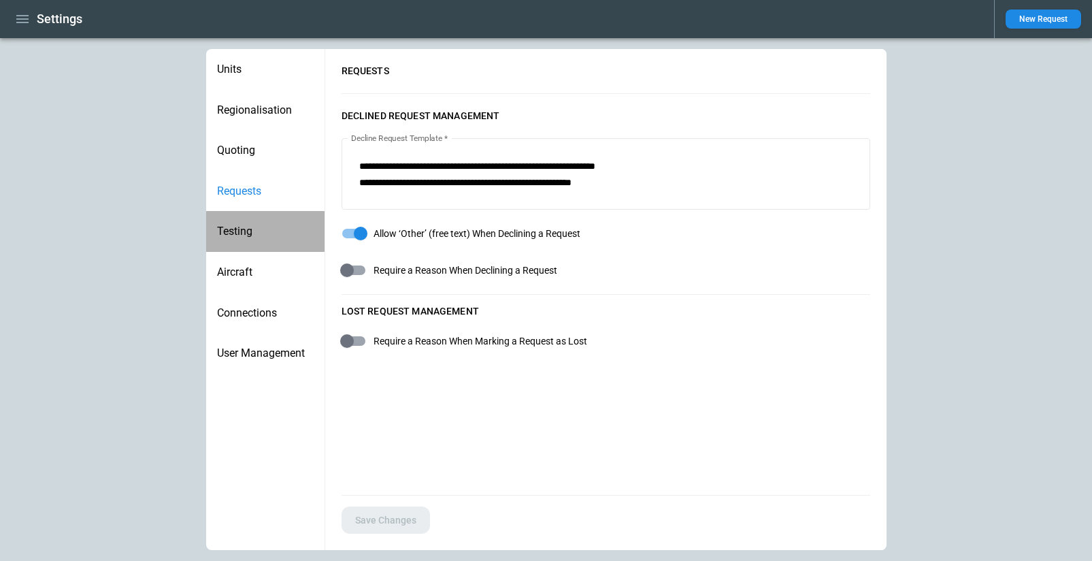
click at [241, 235] on span "Testing" at bounding box center [265, 232] width 97 height 14
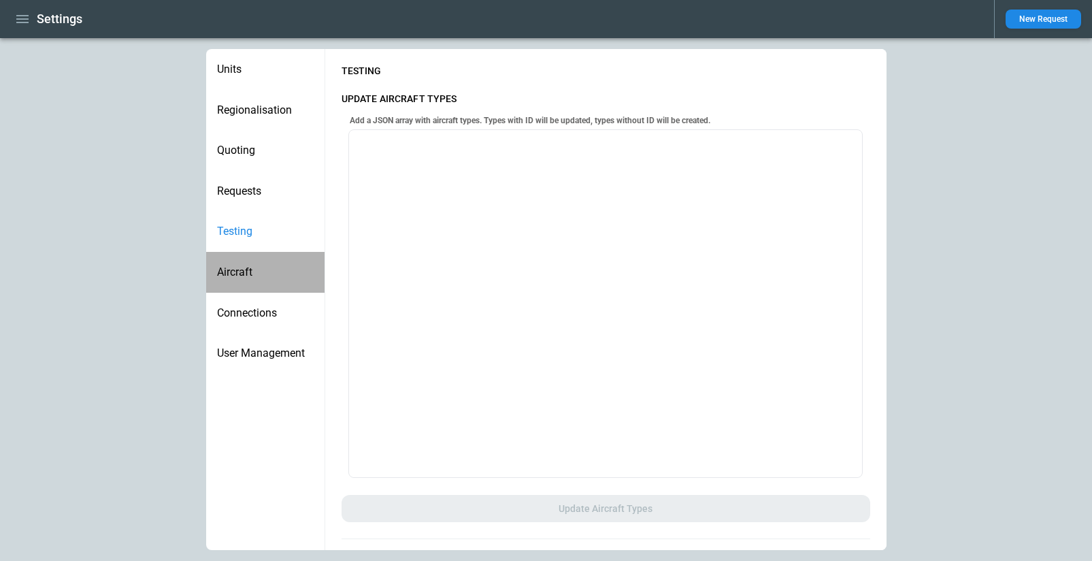
click at [236, 284] on div "Aircraft" at bounding box center [265, 272] width 118 height 41
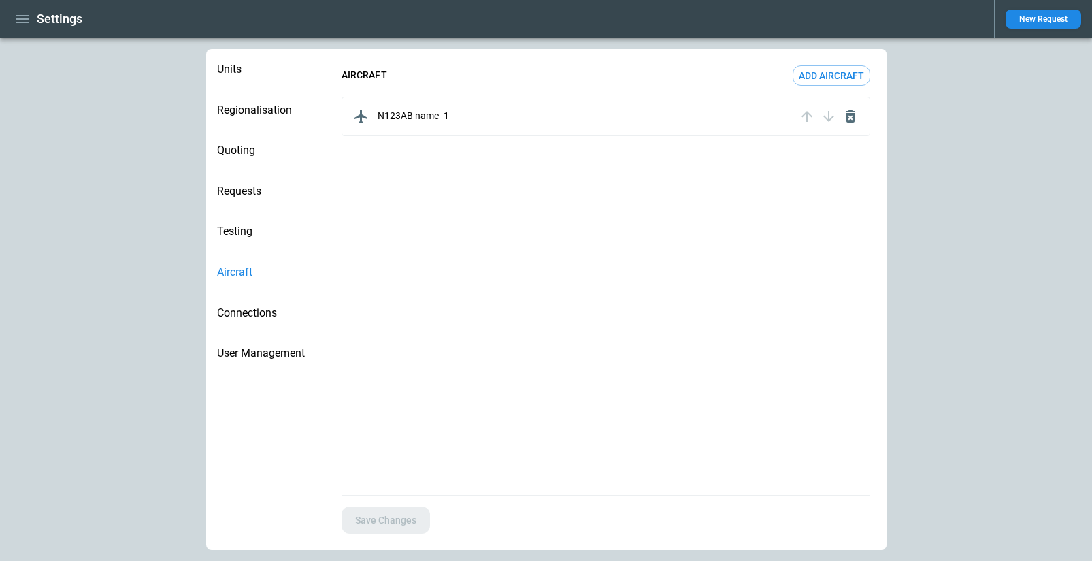
click at [237, 313] on span "Connections" at bounding box center [265, 313] width 97 height 14
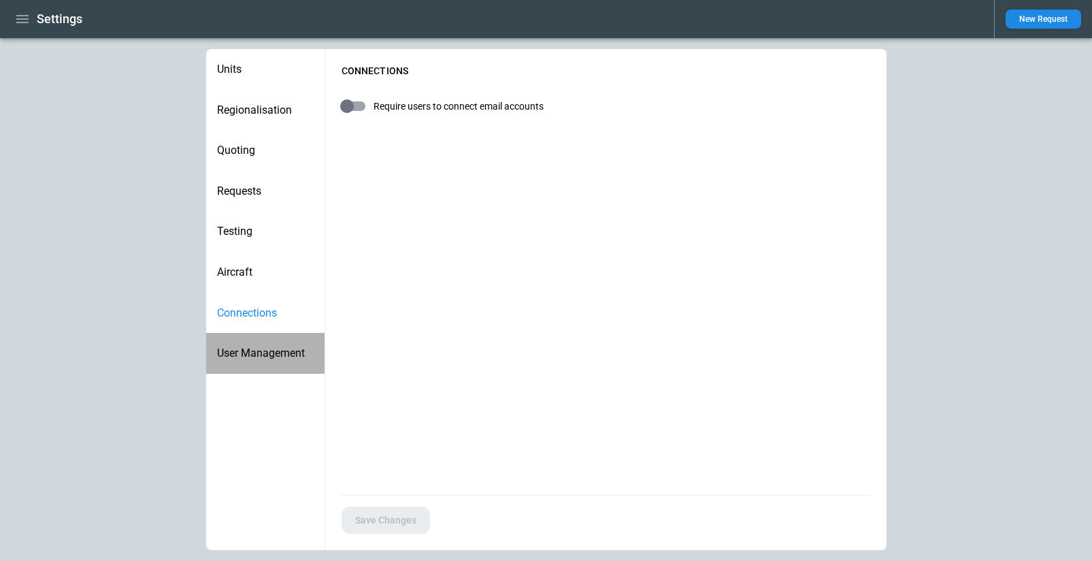
click at [243, 353] on span "User Management" at bounding box center [265, 353] width 97 height 14
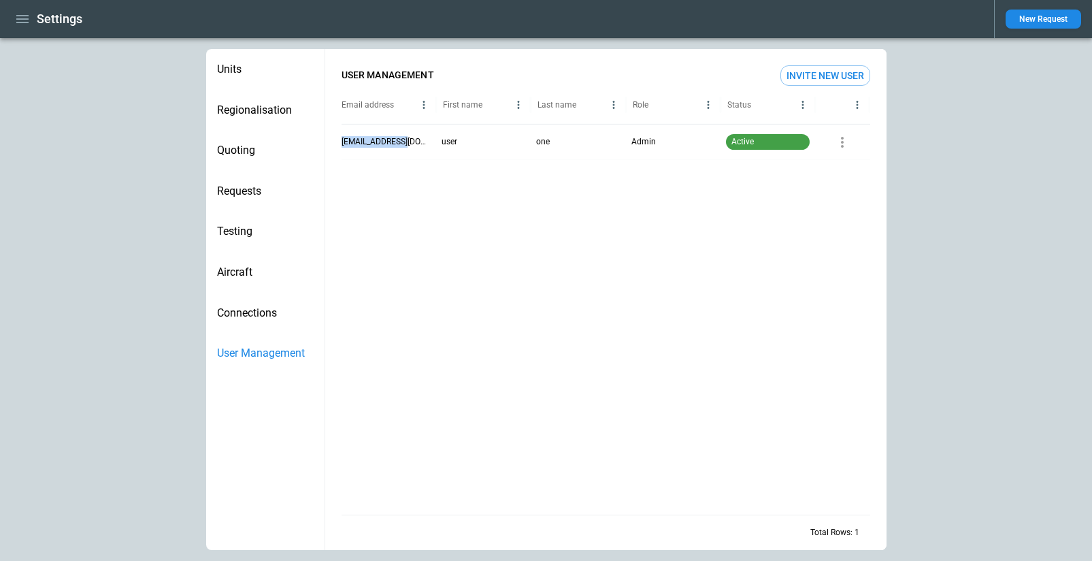
drag, startPoint x: 417, startPoint y: 140, endPoint x: 340, endPoint y: 142, distance: 77.6
click at [340, 142] on div "USER MANAGEMENT Invite New User Email address First name Last name Role Status …" at bounding box center [605, 299] width 561 height 501
copy div "user1@nhatu.com"
click at [20, 24] on icon "button" at bounding box center [22, 19] width 16 height 16
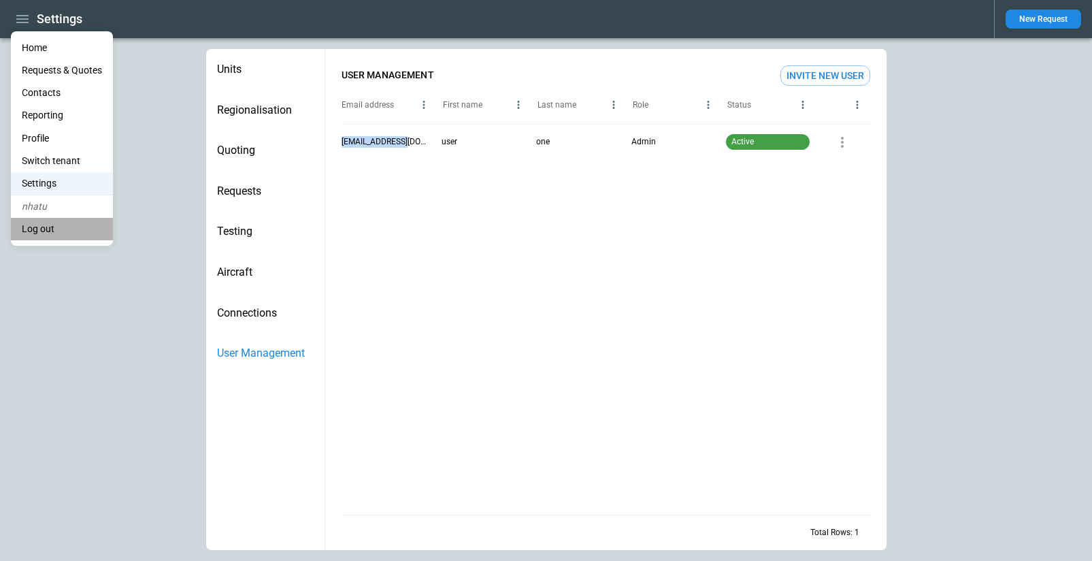
click at [53, 234] on li "Log out" at bounding box center [62, 229] width 102 height 22
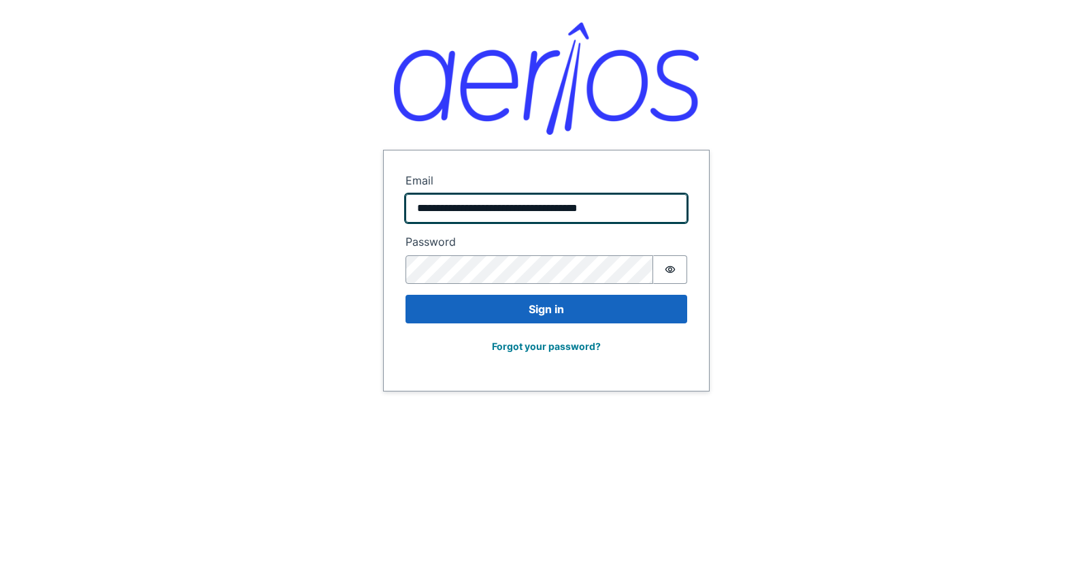
drag, startPoint x: 647, startPoint y: 210, endPoint x: 414, endPoint y: 207, distance: 232.7
click at [414, 207] on input "**********" at bounding box center [547, 208] width 282 height 29
paste input "email"
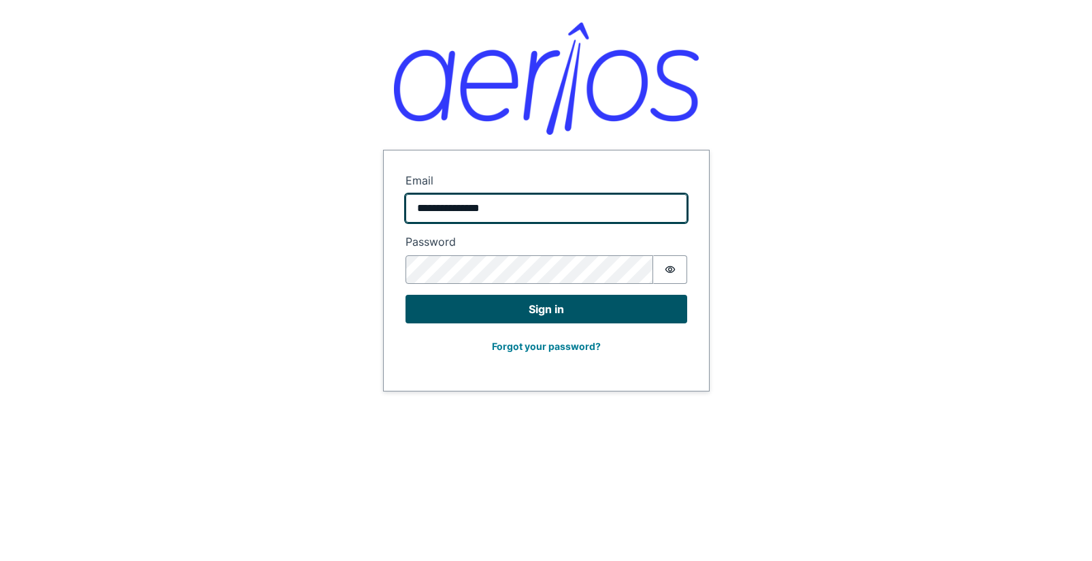
type input "**********"
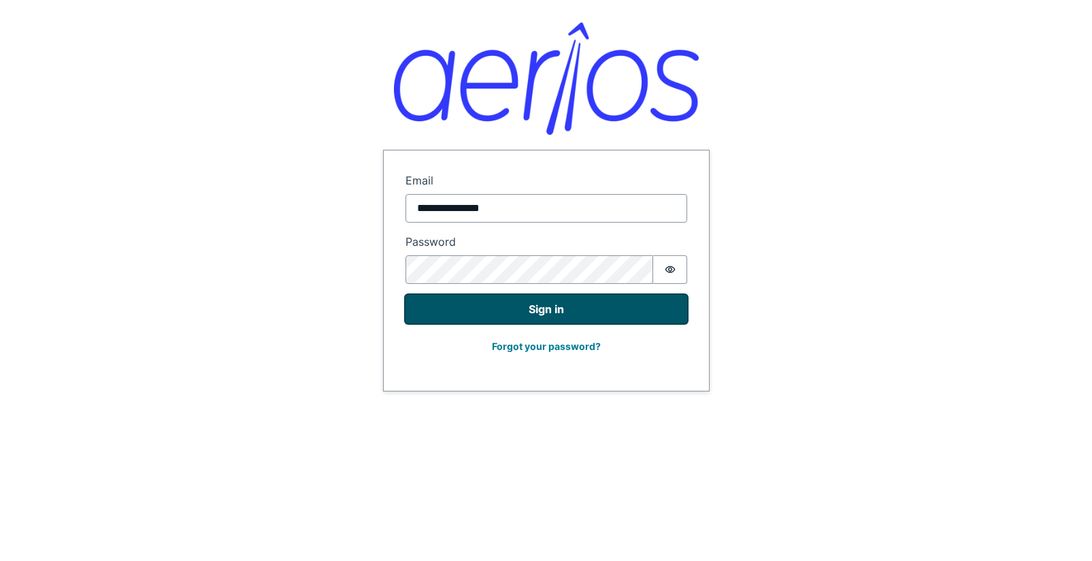
click at [560, 316] on button "Sign in" at bounding box center [547, 309] width 282 height 29
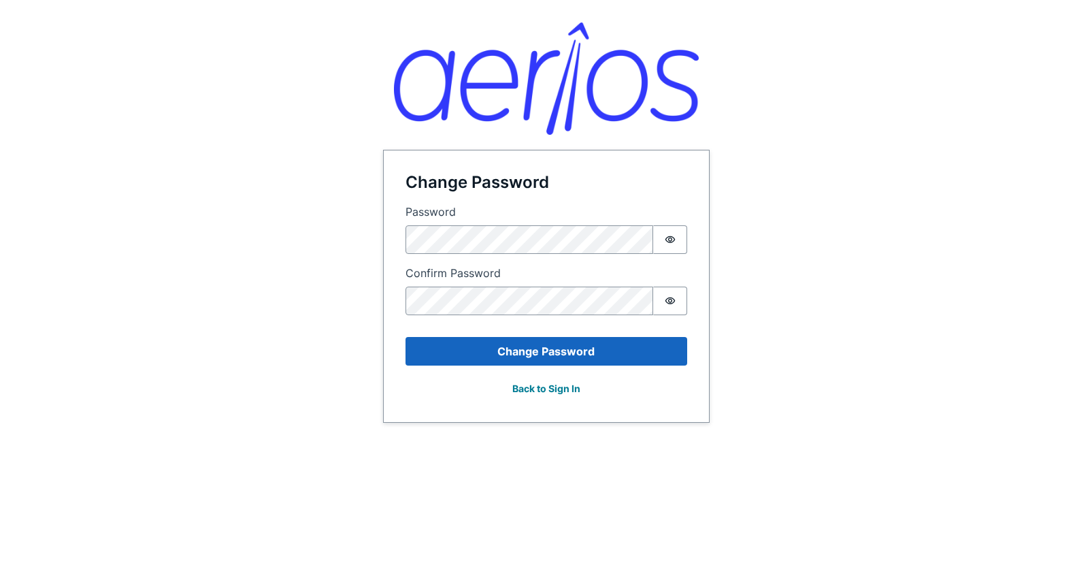
click at [441, 469] on body "Change Password Password Password is hidden Confirm Password Password is hidden…" at bounding box center [546, 280] width 1092 height 561
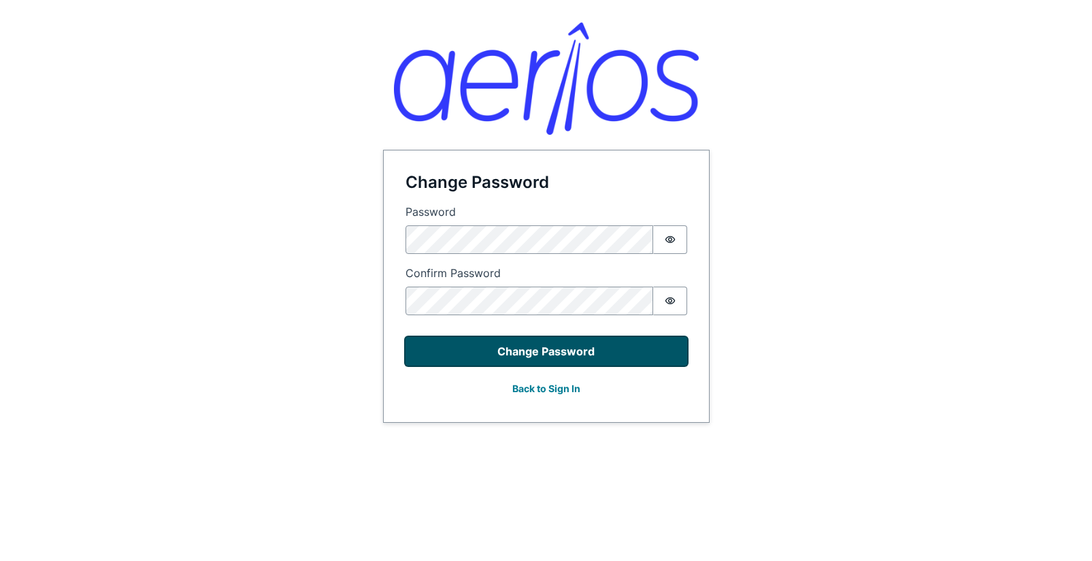
click at [473, 349] on button "Change Password" at bounding box center [547, 351] width 282 height 29
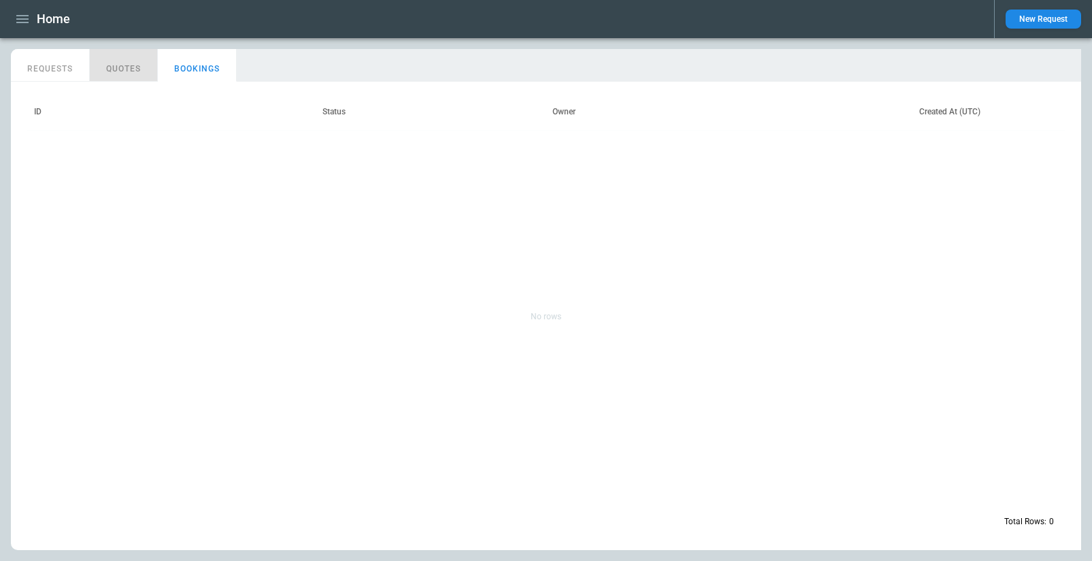
click at [111, 65] on button "QUOTES" at bounding box center [124, 65] width 68 height 33
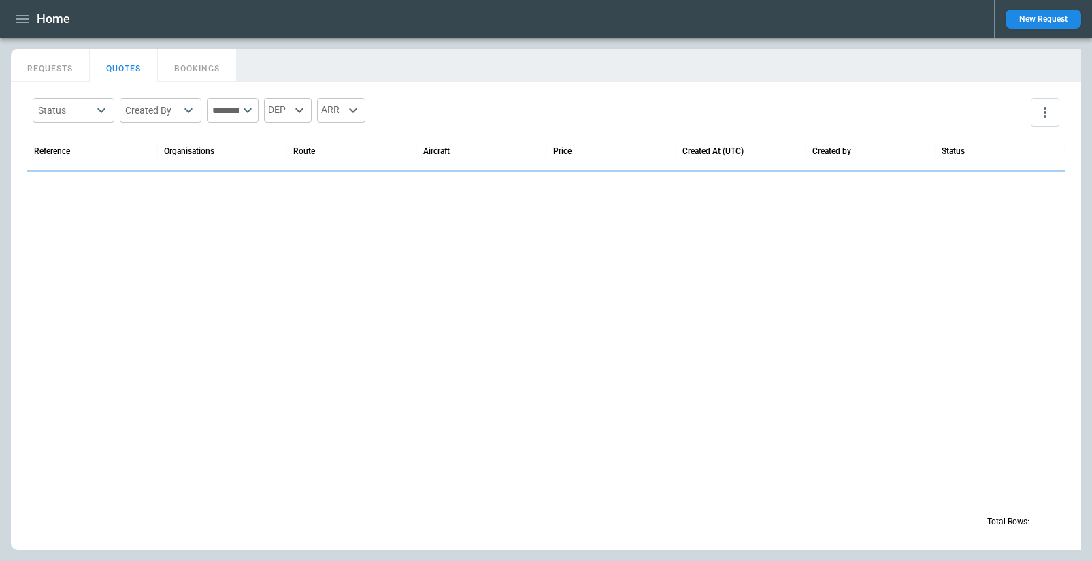
click at [61, 65] on button "REQUESTS" at bounding box center [50, 65] width 79 height 33
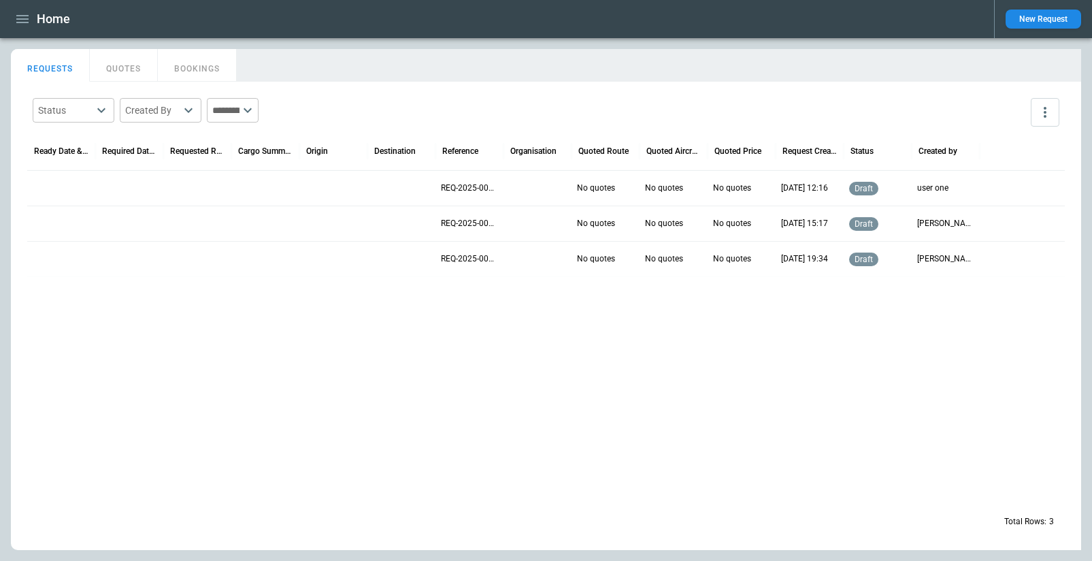
click at [23, 20] on icon "button" at bounding box center [22, 19] width 16 height 16
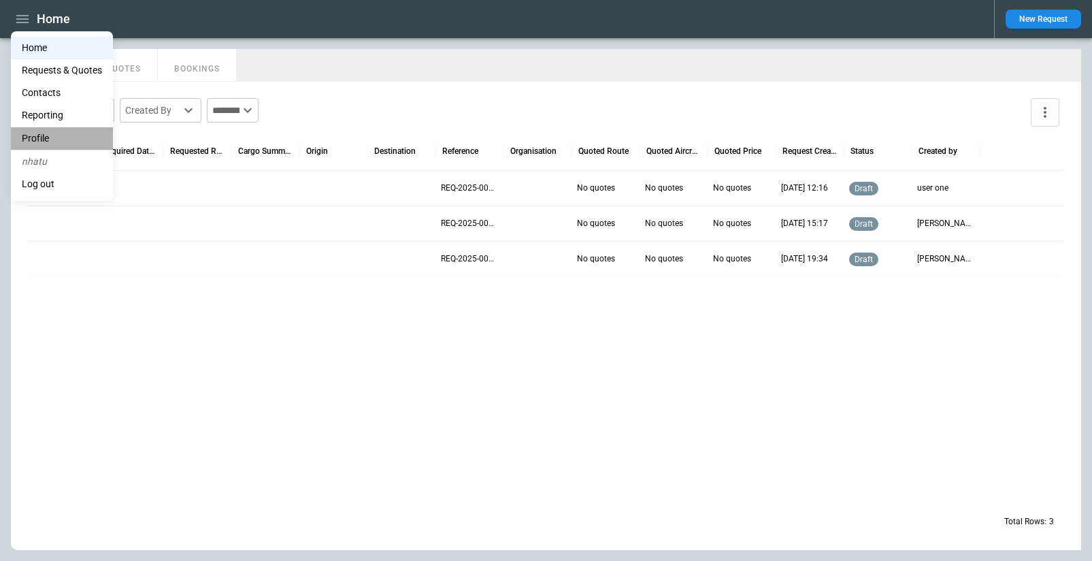
click at [44, 137] on li "Profile" at bounding box center [62, 138] width 102 height 22
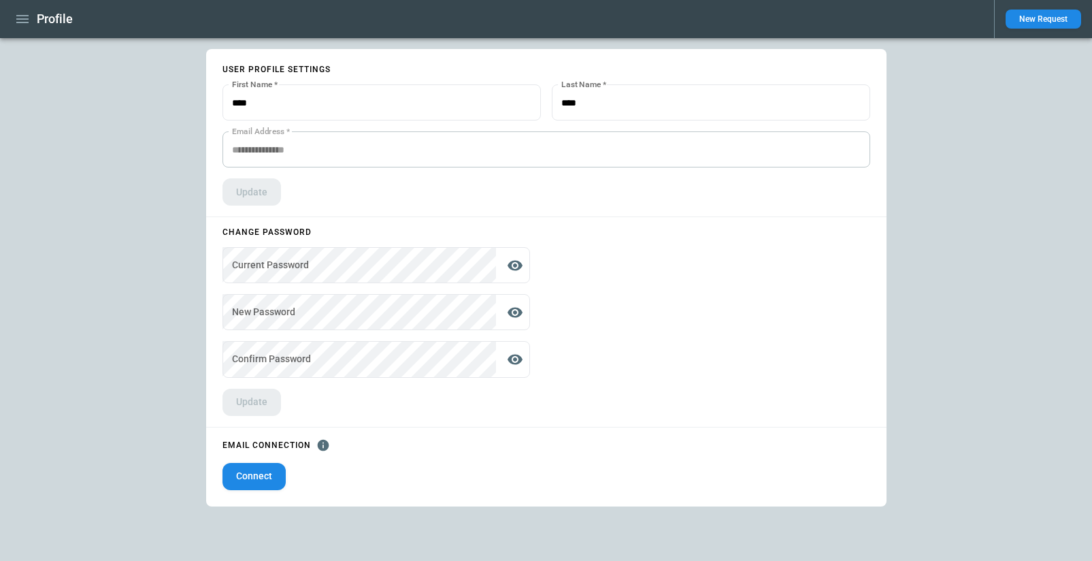
click at [19, 16] on icon "button" at bounding box center [22, 19] width 12 height 8
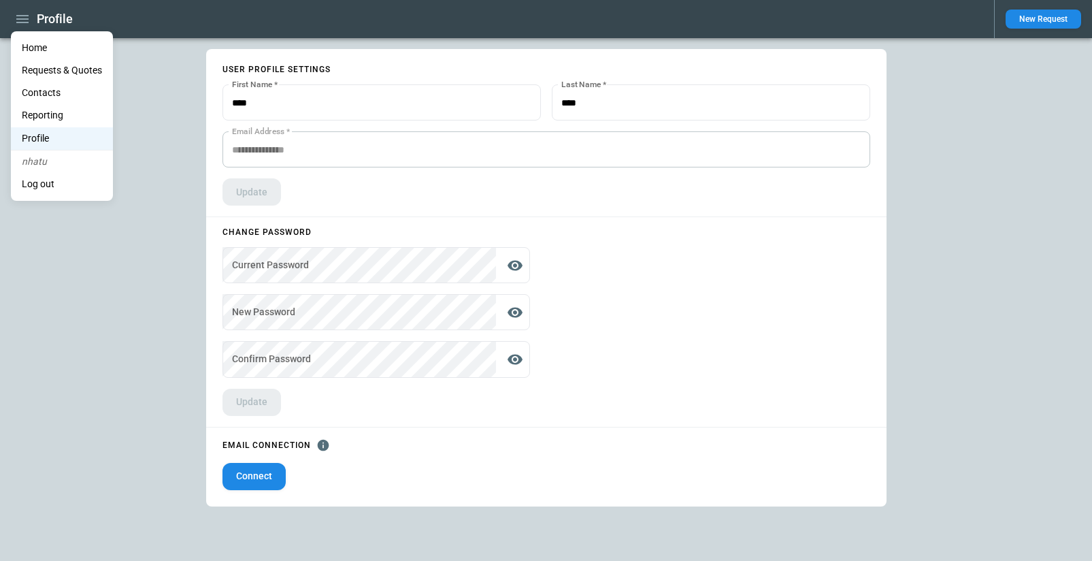
click at [57, 113] on li "Reporting" at bounding box center [62, 115] width 102 height 22
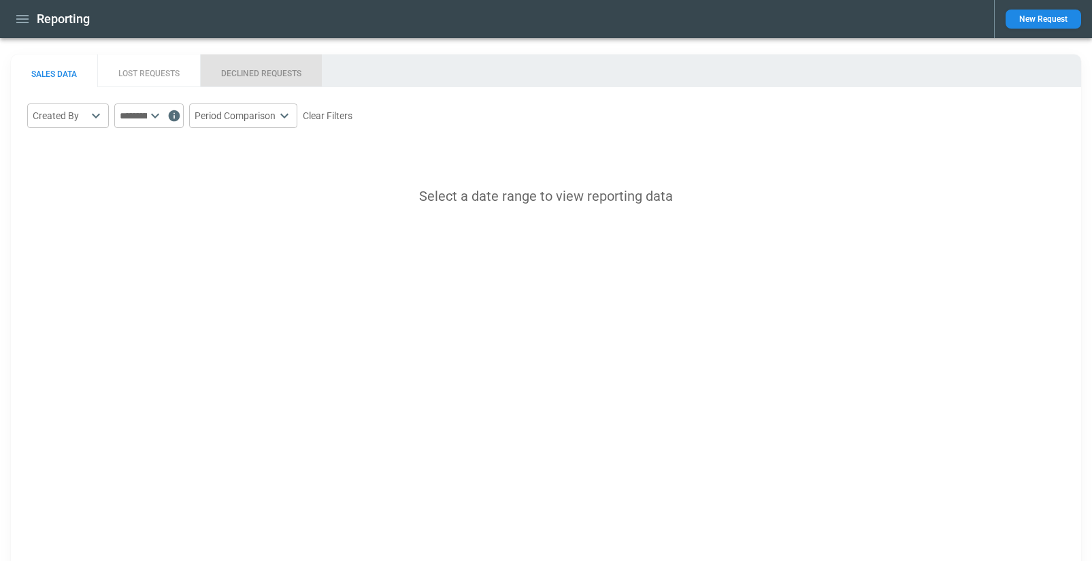
click at [269, 64] on button "DECLINED REQUESTS" at bounding box center [261, 70] width 122 height 33
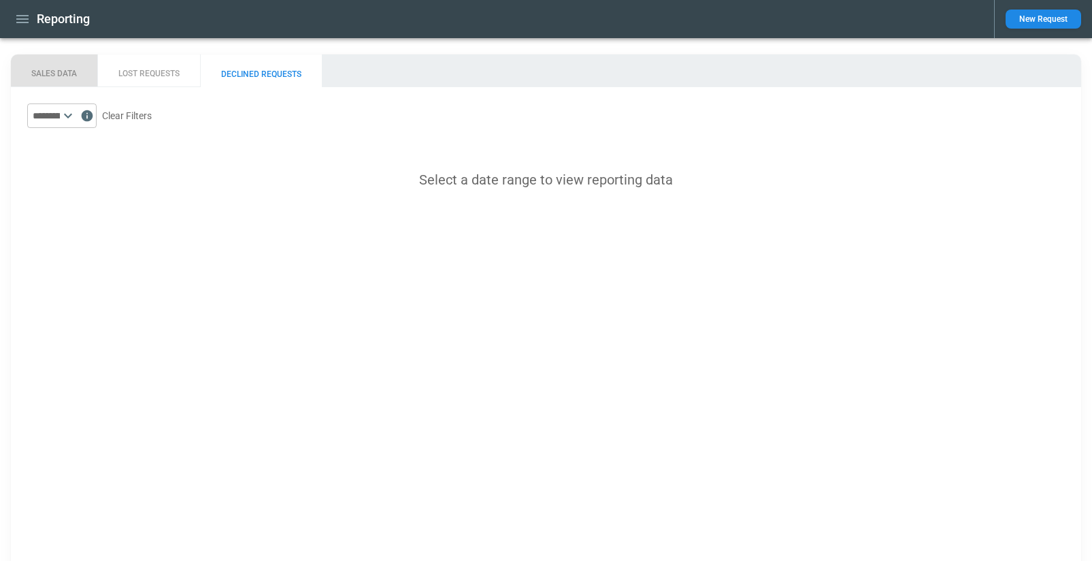
click at [56, 73] on button "SALES DATA" at bounding box center [54, 70] width 86 height 33
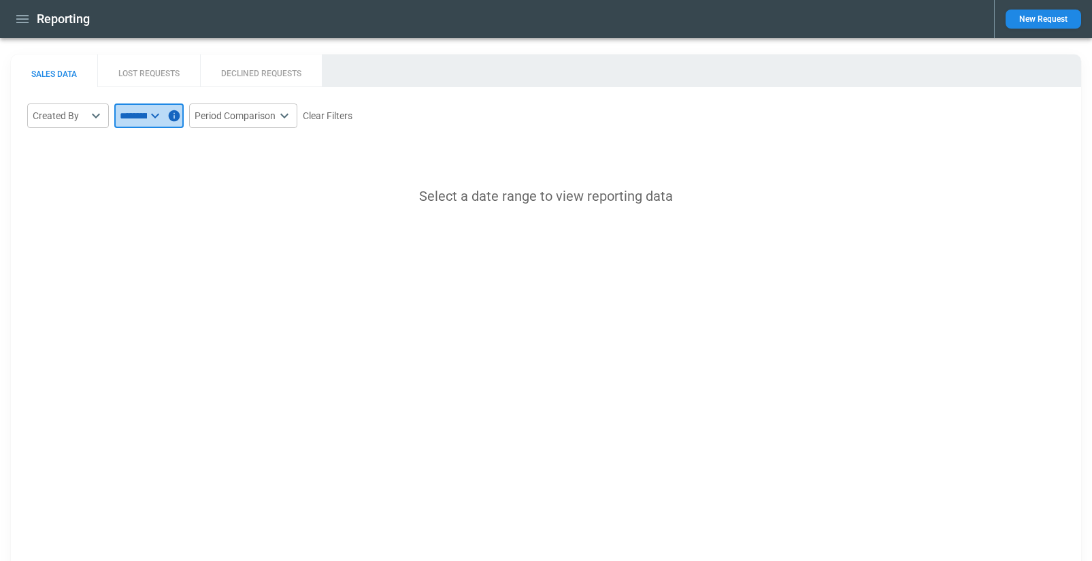
click at [147, 117] on input "text" at bounding box center [130, 115] width 33 height 24
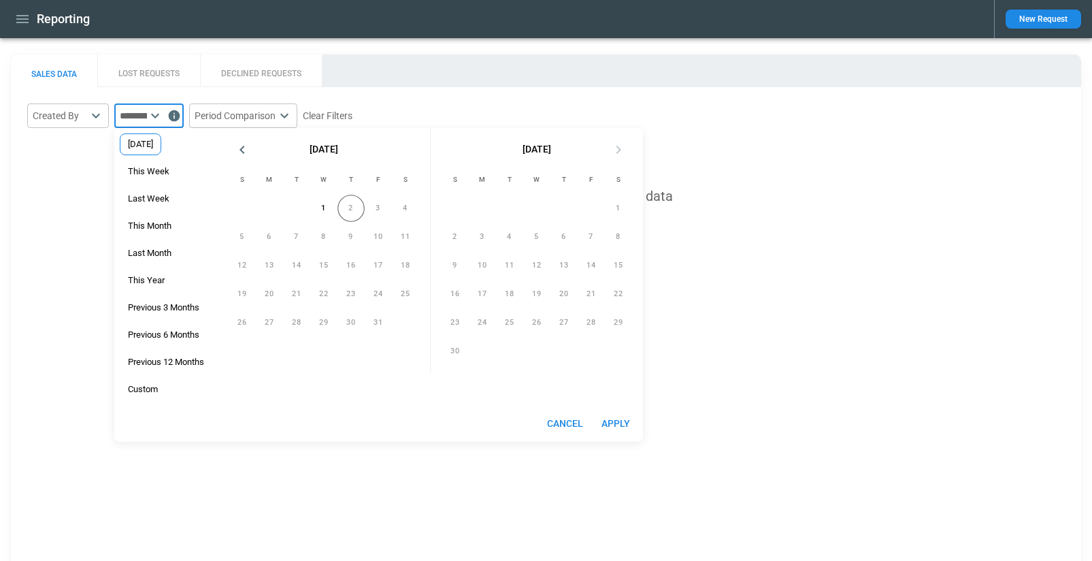
click at [159, 153] on div "Yesterday" at bounding box center [141, 144] width 42 height 22
click at [614, 421] on button "Apply" at bounding box center [616, 423] width 44 height 25
type input "*********"
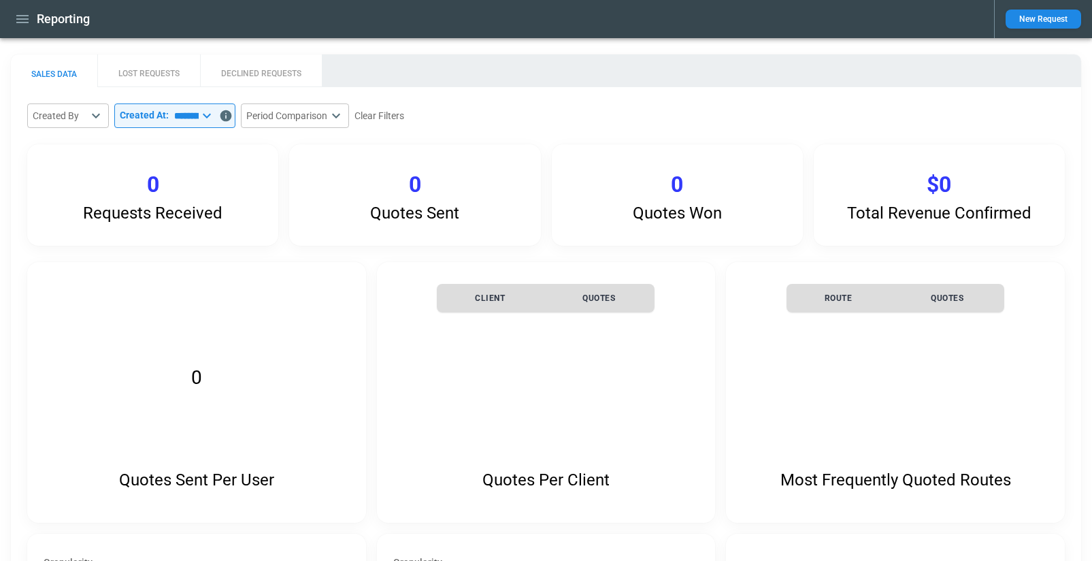
click at [24, 19] on icon "button" at bounding box center [22, 19] width 12 height 8
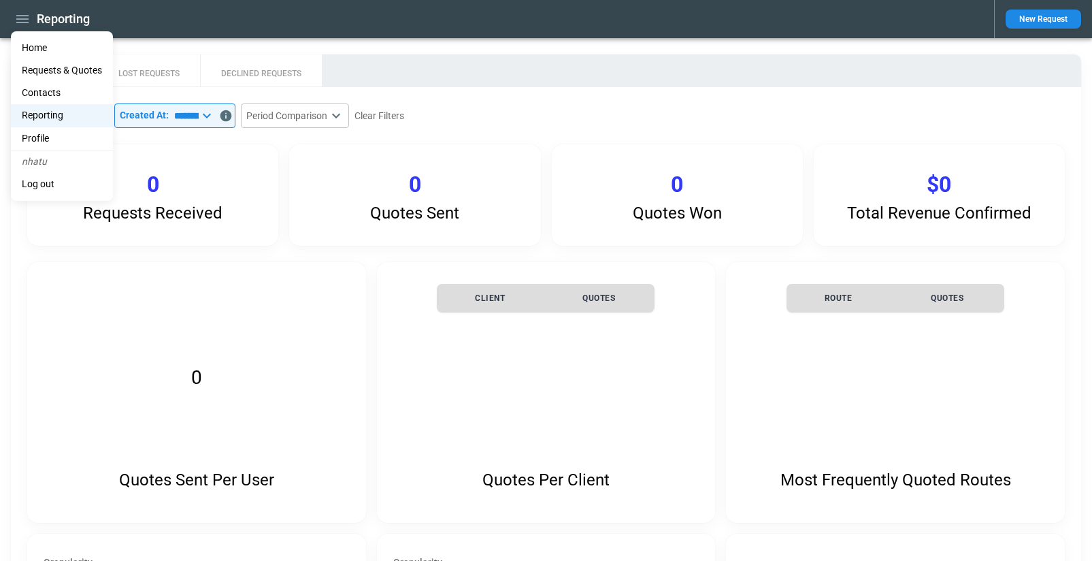
click at [46, 44] on li "Home" at bounding box center [62, 48] width 102 height 22
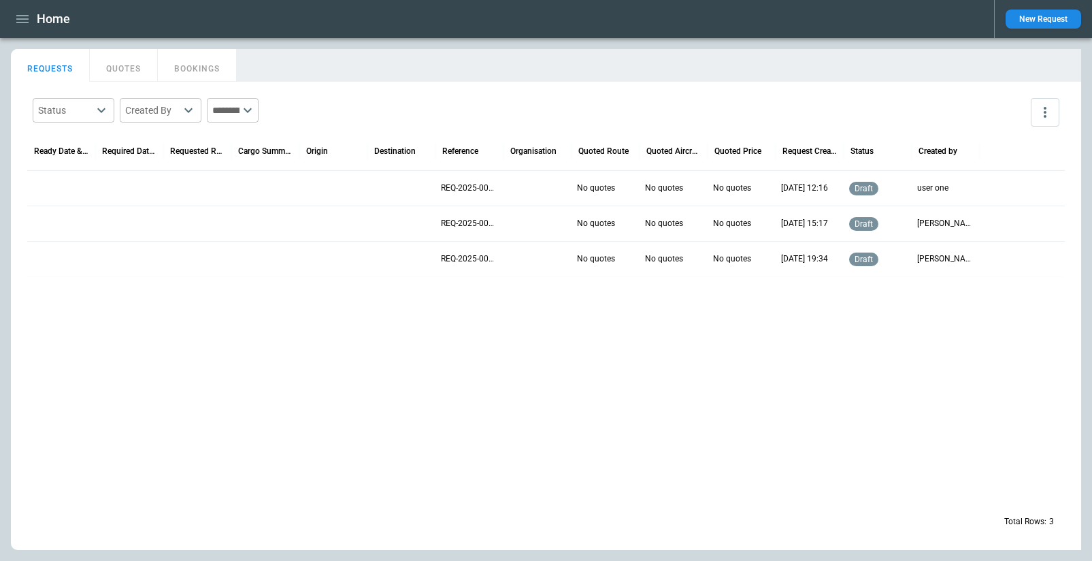
click at [14, 16] on icon "button" at bounding box center [22, 19] width 16 height 16
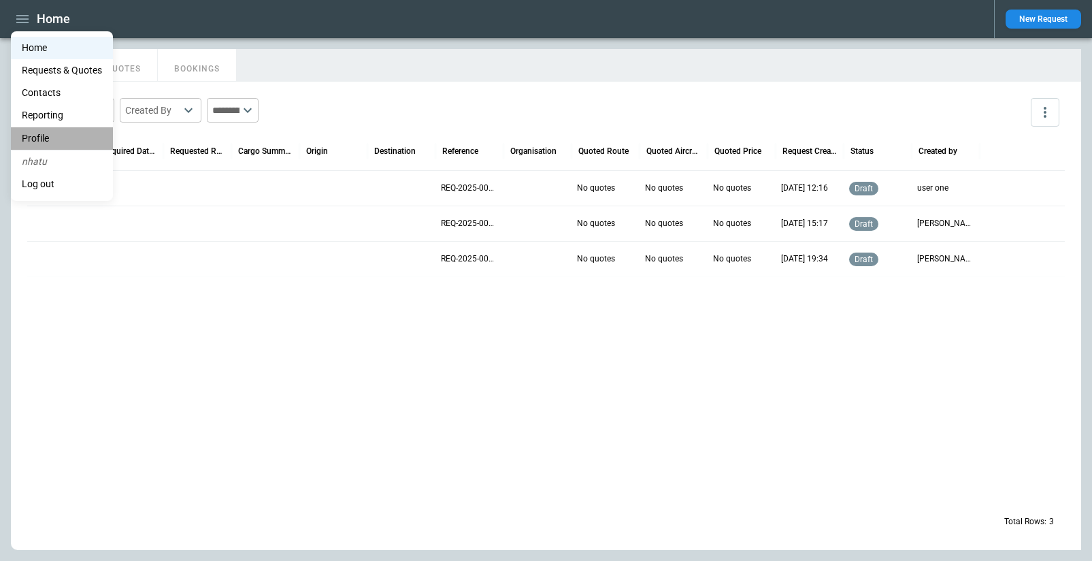
click at [28, 139] on li "Profile" at bounding box center [62, 138] width 102 height 22
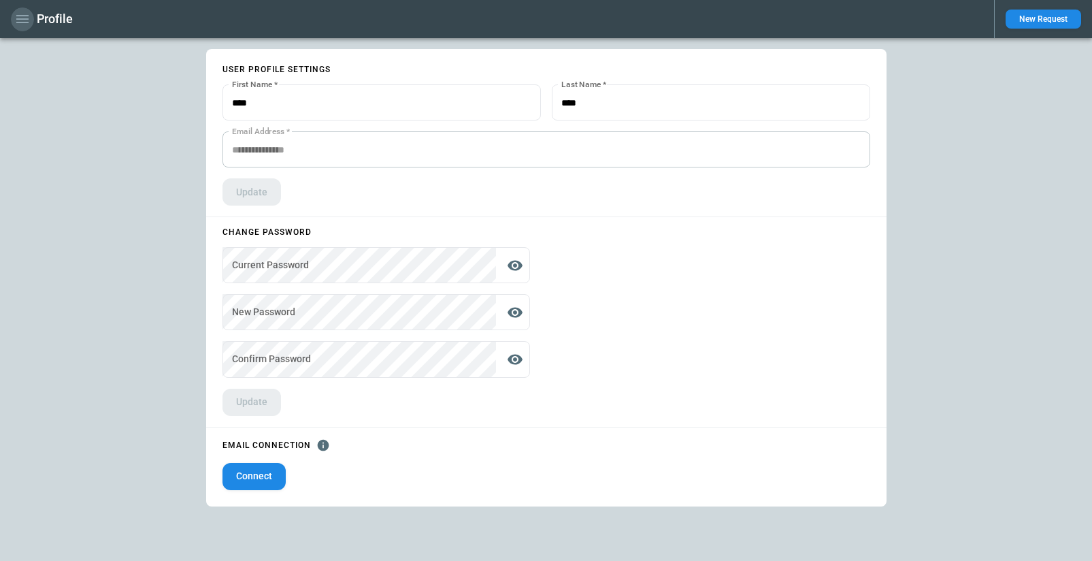
click at [20, 22] on icon "button" at bounding box center [22, 19] width 12 height 8
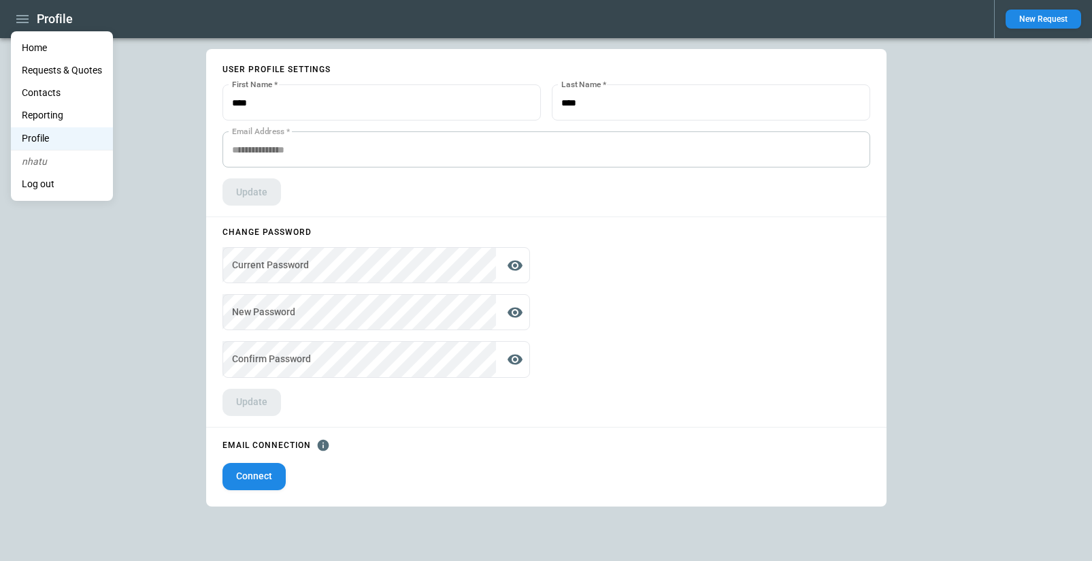
click at [282, 151] on div at bounding box center [546, 280] width 1092 height 561
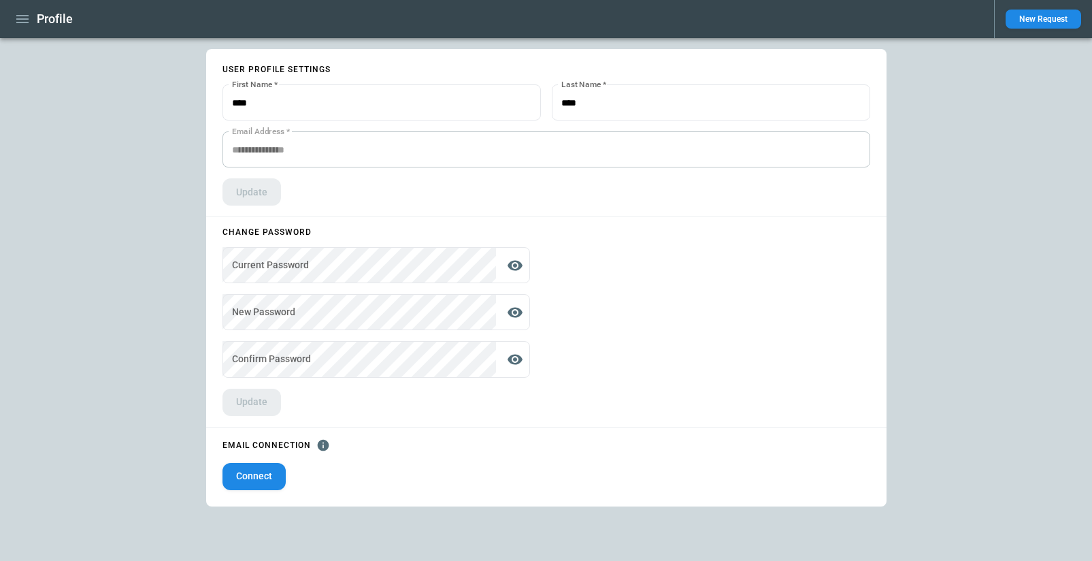
click at [16, 24] on icon "button" at bounding box center [22, 19] width 16 height 16
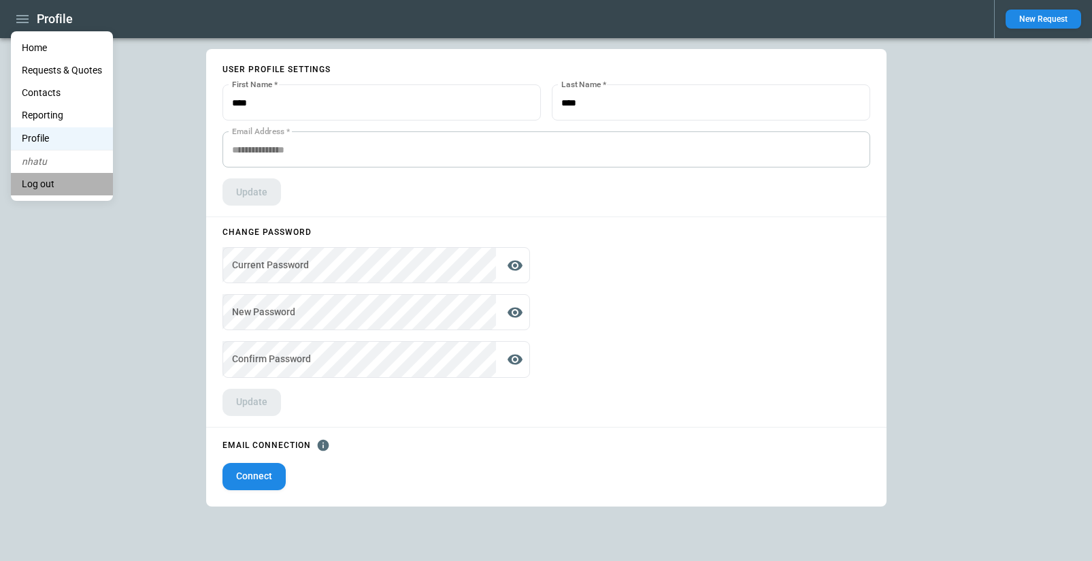
click at [49, 189] on li "Log out" at bounding box center [62, 184] width 102 height 22
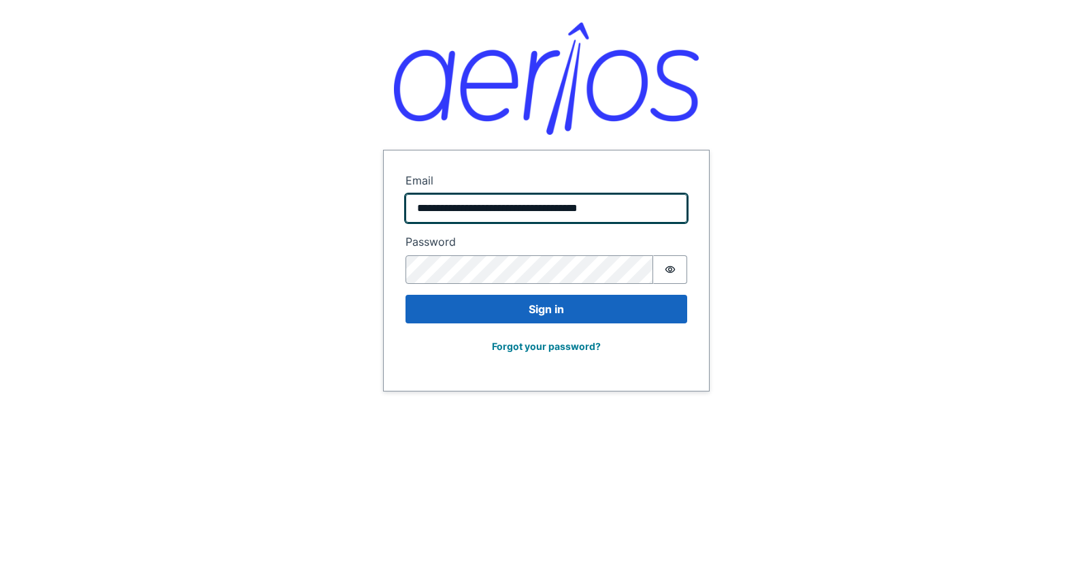
drag, startPoint x: 658, startPoint y: 206, endPoint x: 415, endPoint y: 201, distance: 242.9
click at [415, 201] on input "**********" at bounding box center [547, 208] width 282 height 29
paste input "email"
type input "**********"
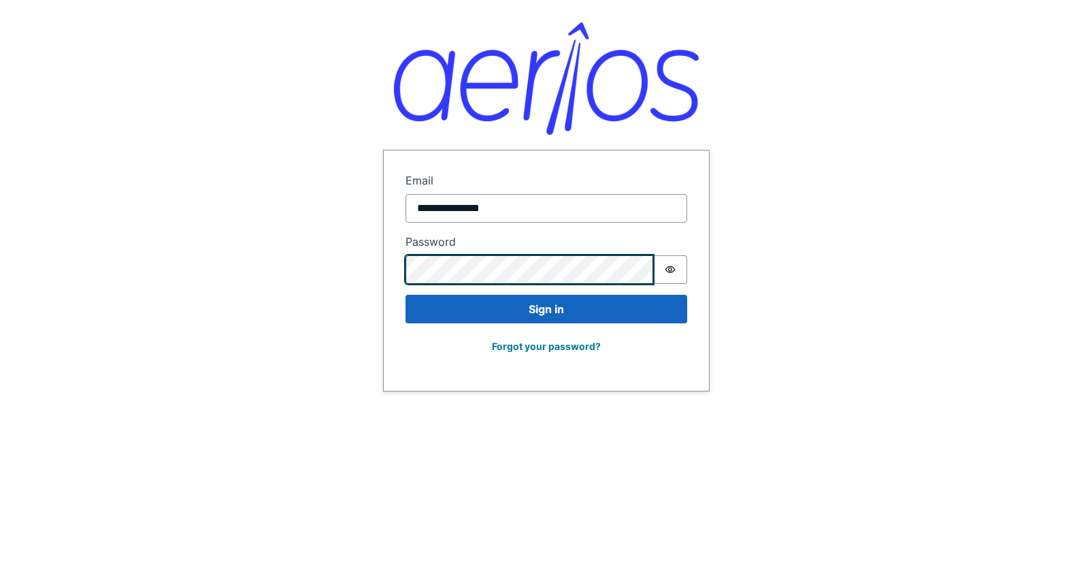
click at [269, 277] on div "**********" at bounding box center [546, 195] width 1092 height 391
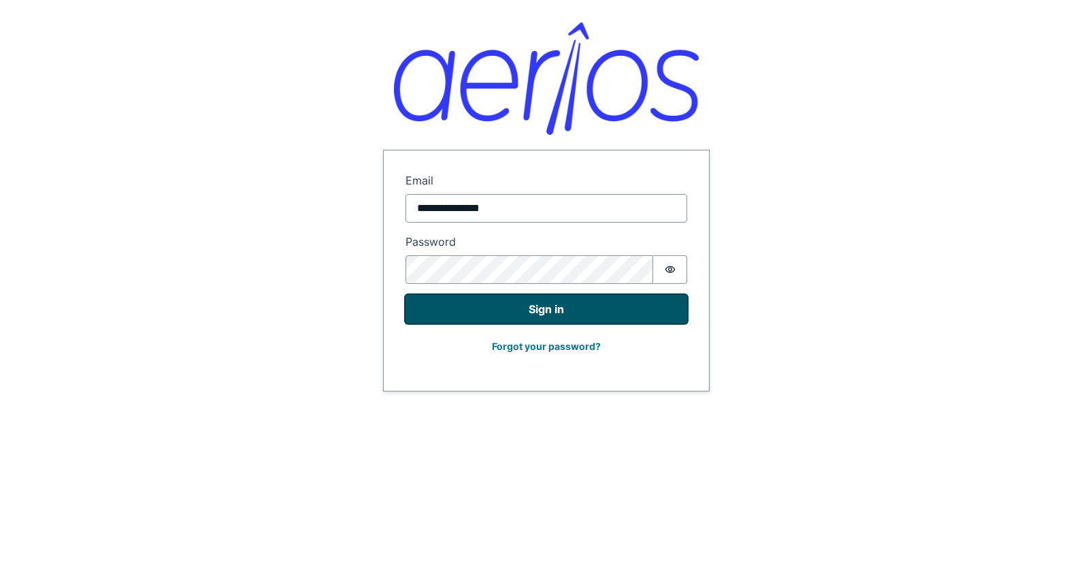
click at [483, 316] on button "Sign in" at bounding box center [547, 309] width 282 height 29
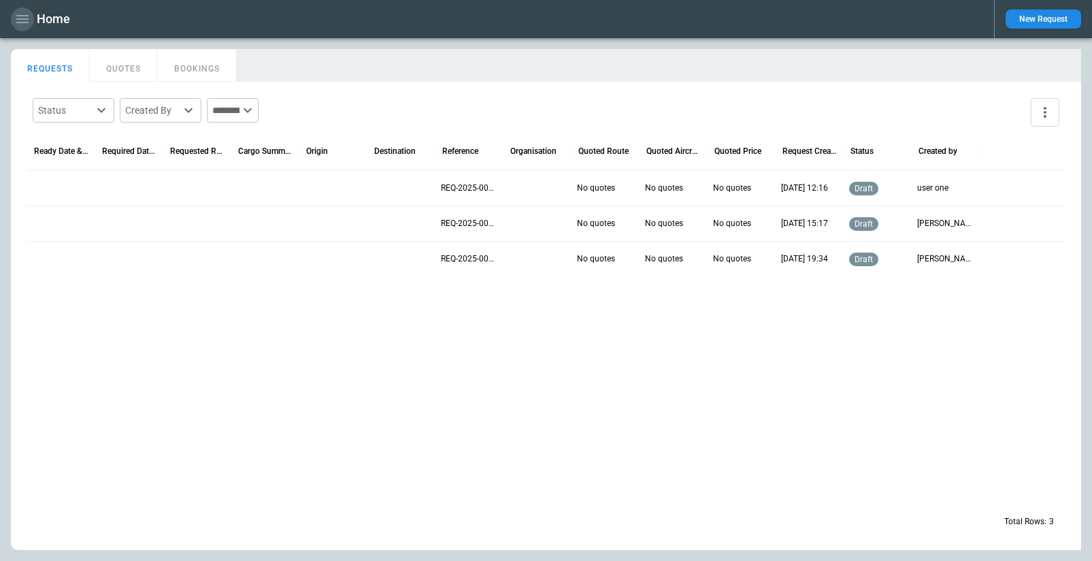
click at [16, 23] on icon "button" at bounding box center [22, 19] width 16 height 16
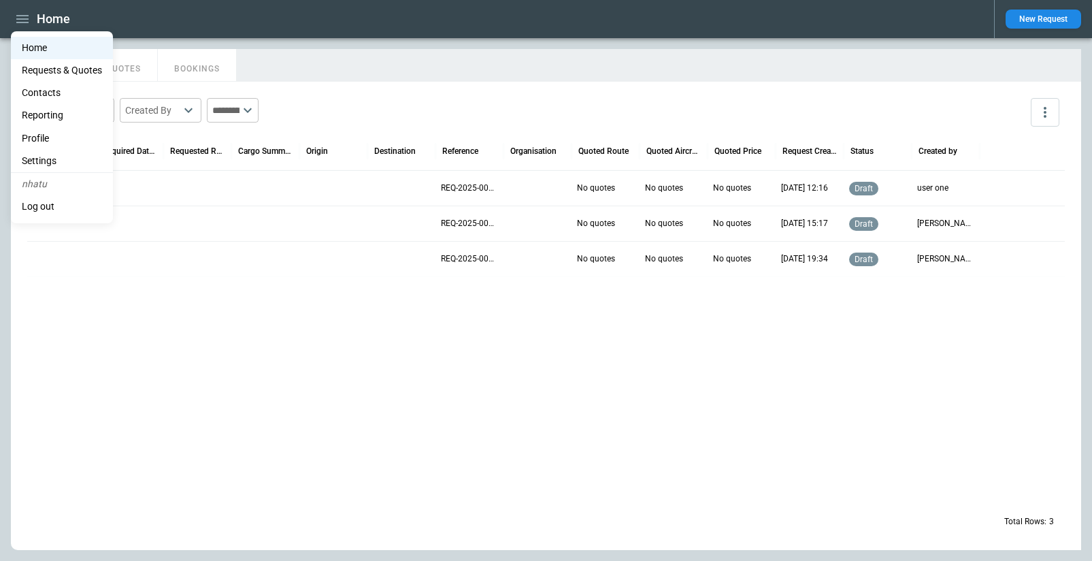
click at [46, 163] on li "Settings" at bounding box center [62, 161] width 102 height 22
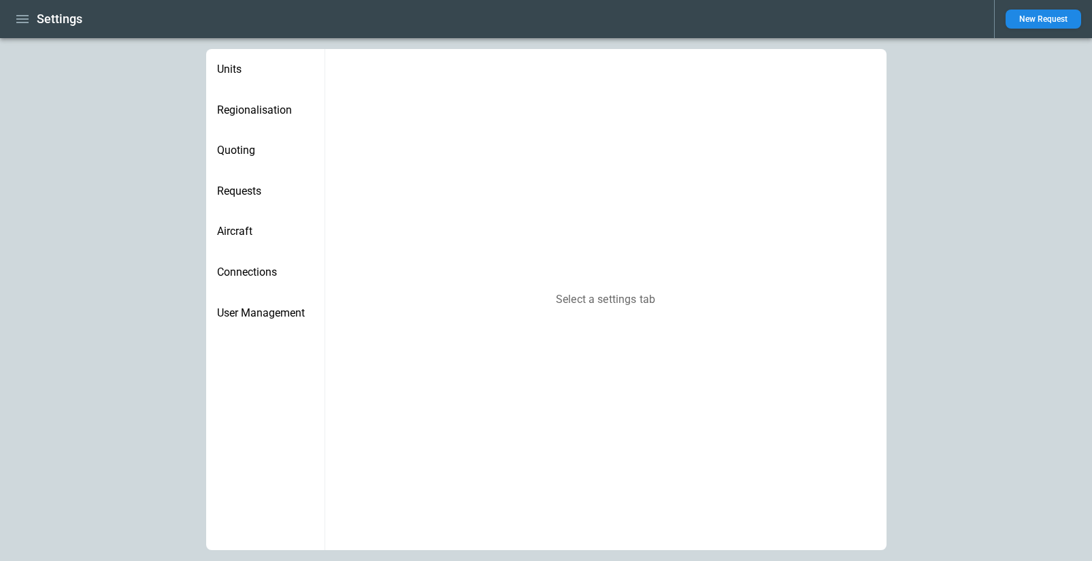
click at [233, 68] on span "Units" at bounding box center [265, 70] width 97 height 14
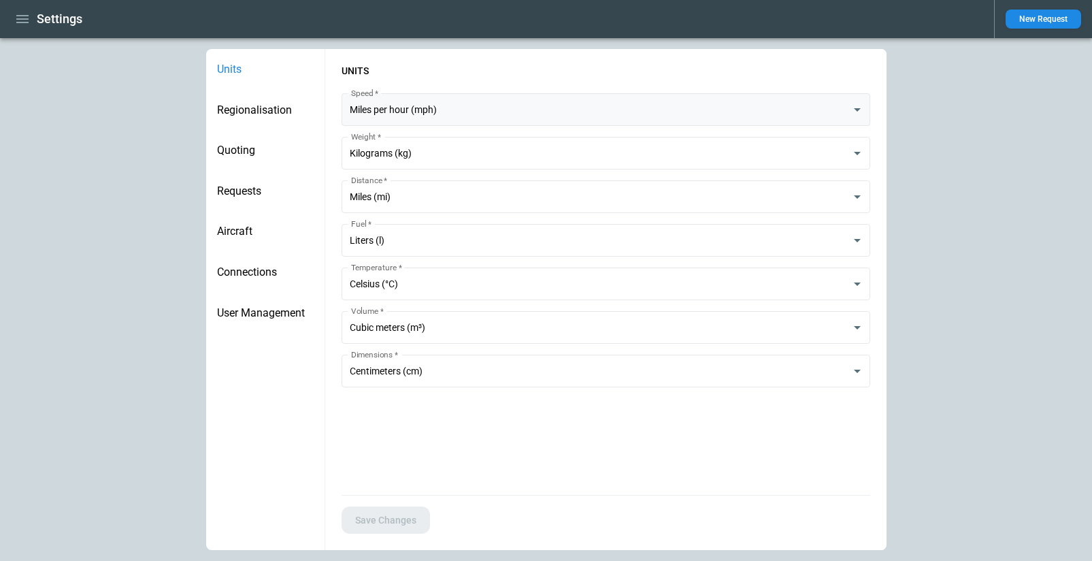
click at [399, 101] on body "**********" at bounding box center [546, 280] width 1092 height 561
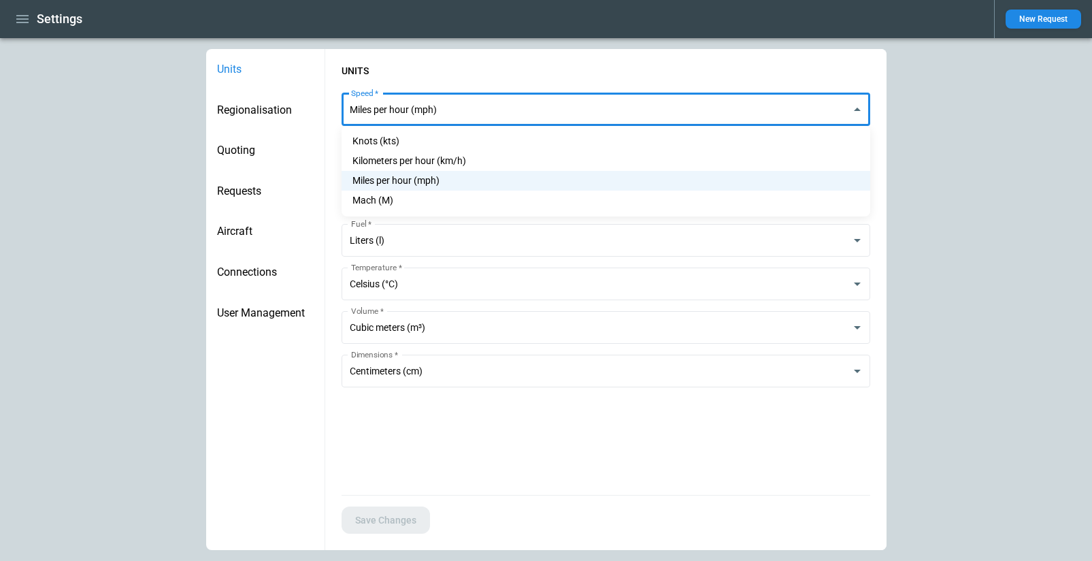
click at [398, 148] on li "Knots (kts)" at bounding box center [606, 141] width 529 height 20
type input "*****"
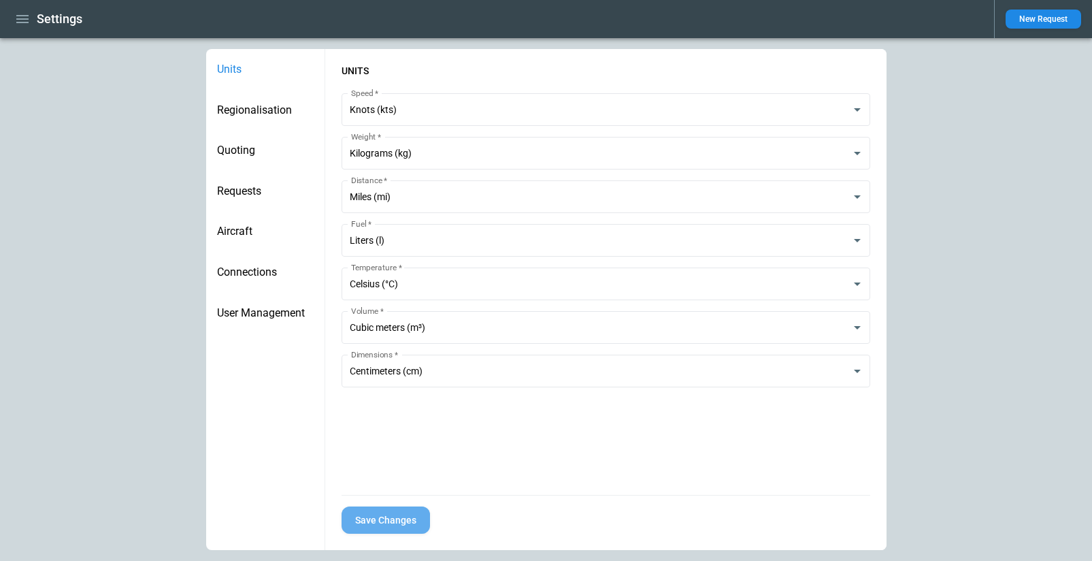
click at [405, 525] on button "Save Changes" at bounding box center [386, 520] width 88 height 28
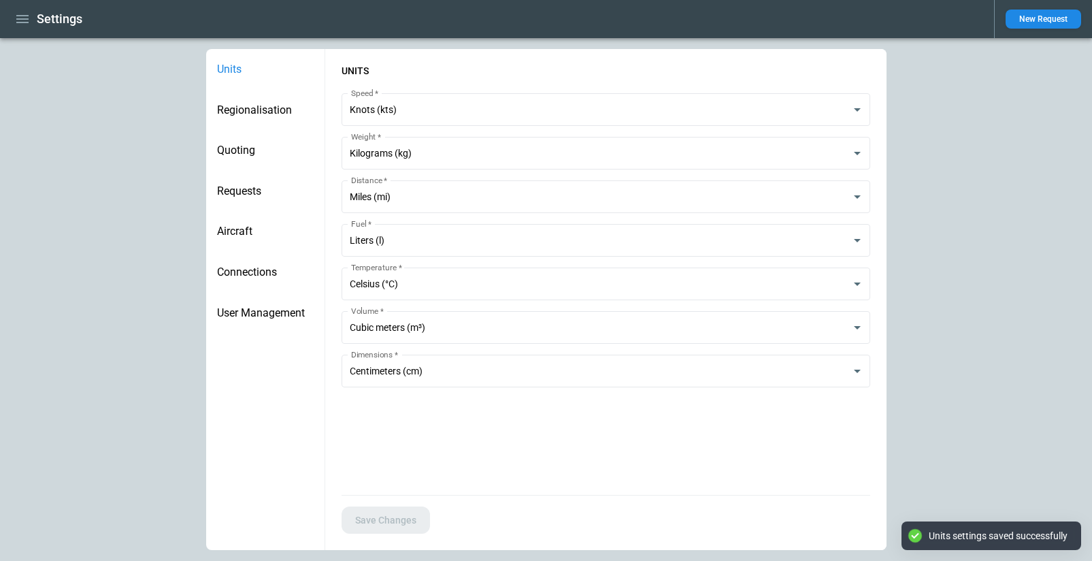
click at [272, 99] on div "Regionalisation" at bounding box center [265, 110] width 118 height 41
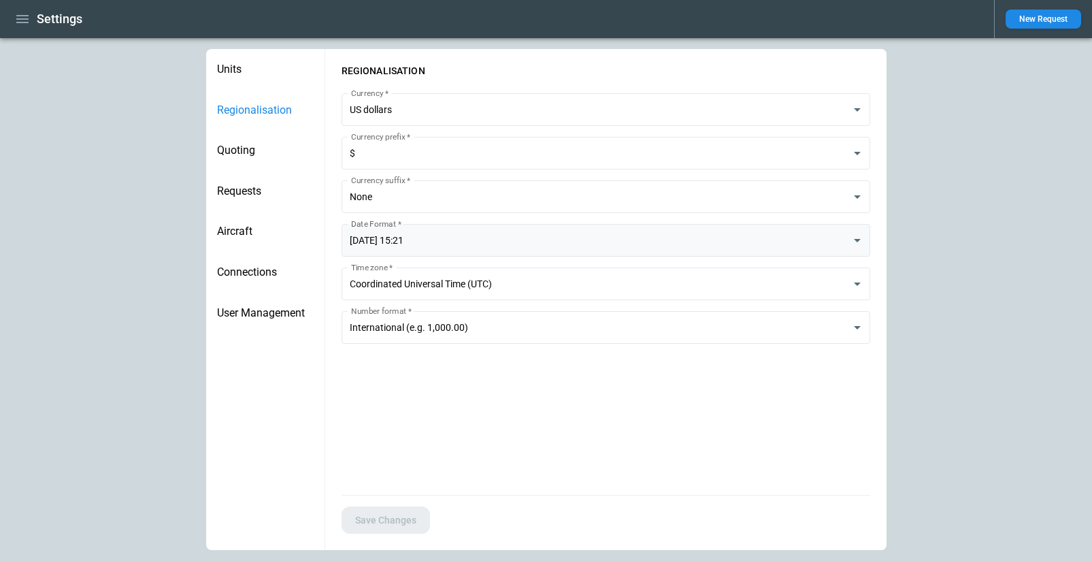
click at [430, 245] on body "**********" at bounding box center [546, 280] width 1092 height 561
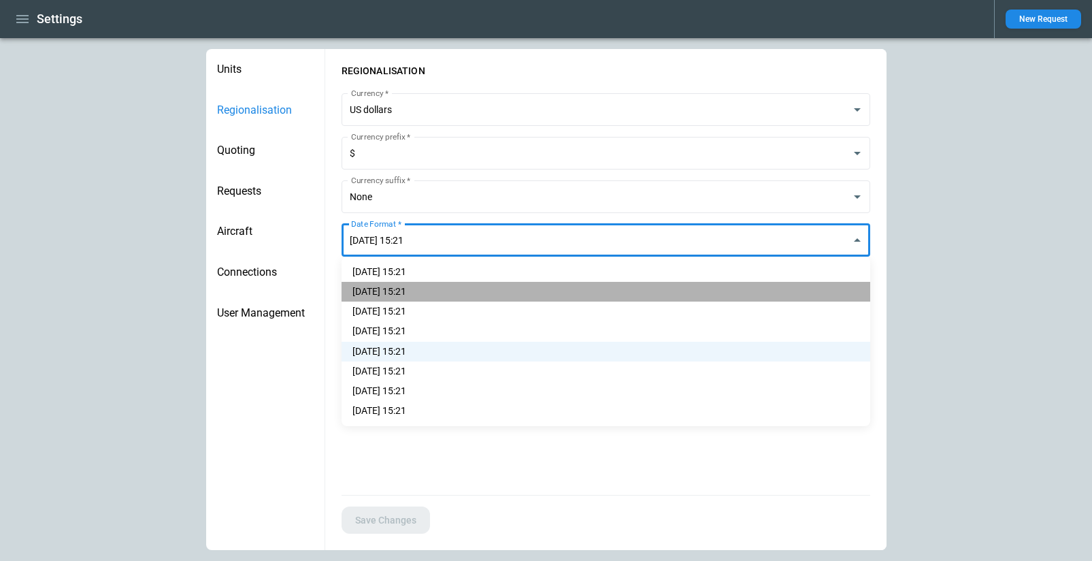
click at [431, 293] on li "[DATE] 15:21" at bounding box center [606, 292] width 529 height 20
type input "**********"
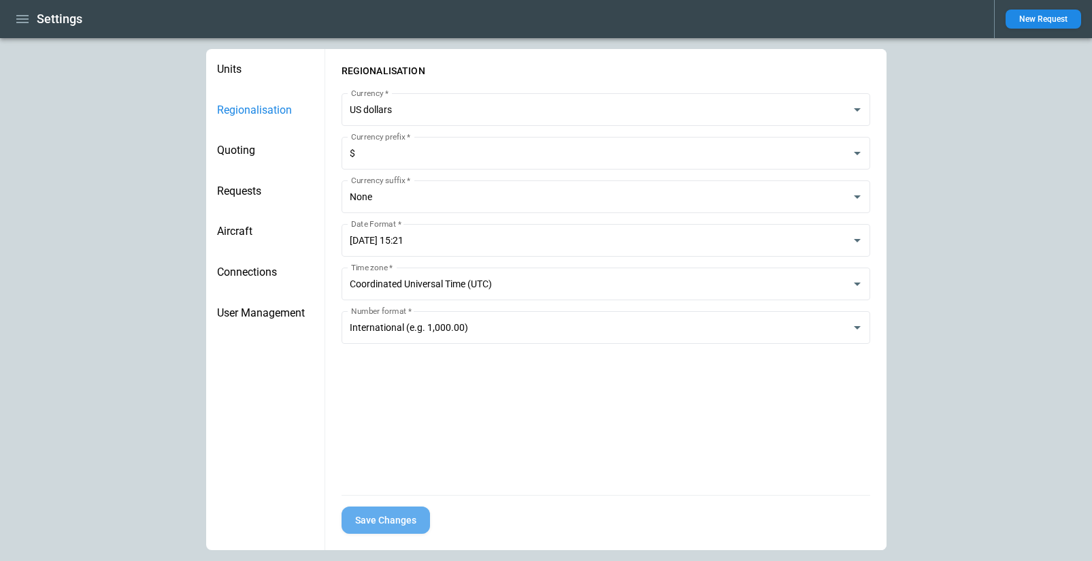
click at [391, 521] on button "Save Changes" at bounding box center [386, 520] width 88 height 28
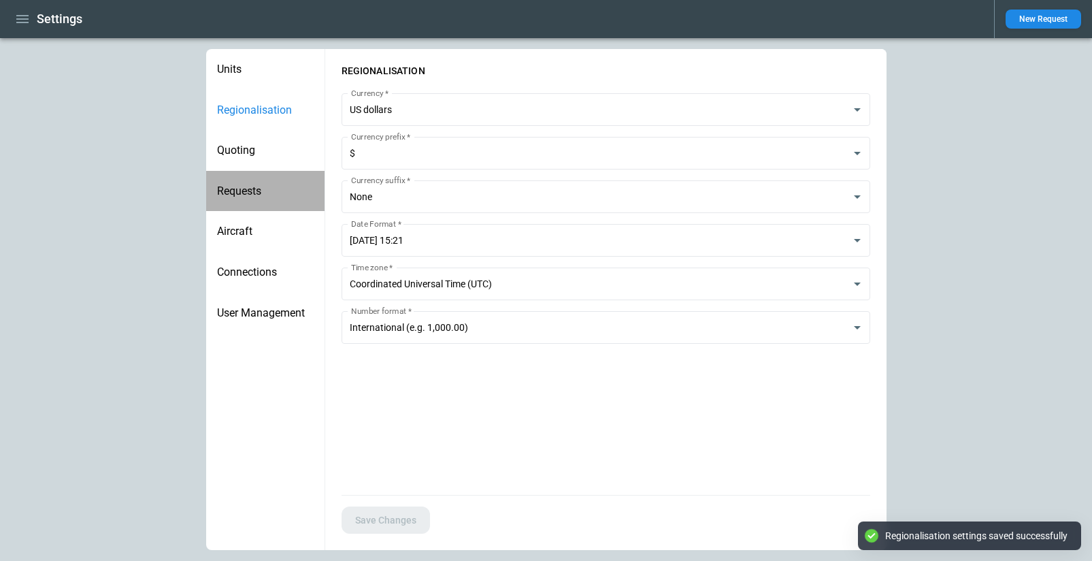
click at [252, 186] on span "Requests" at bounding box center [265, 191] width 97 height 14
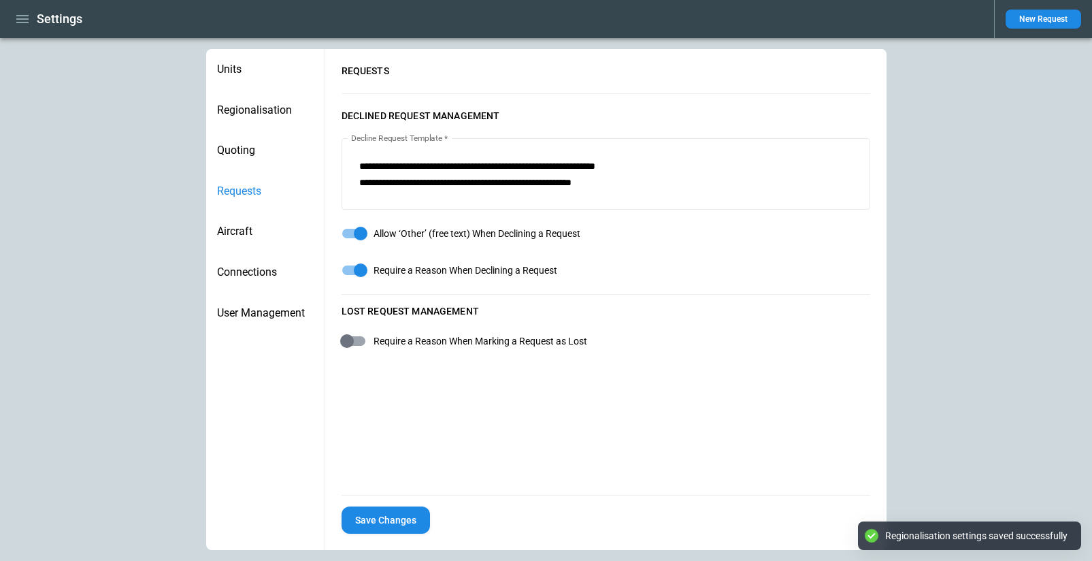
click at [395, 516] on button "Save Changes" at bounding box center [386, 520] width 88 height 28
click at [24, 23] on icon "button" at bounding box center [22, 19] width 16 height 16
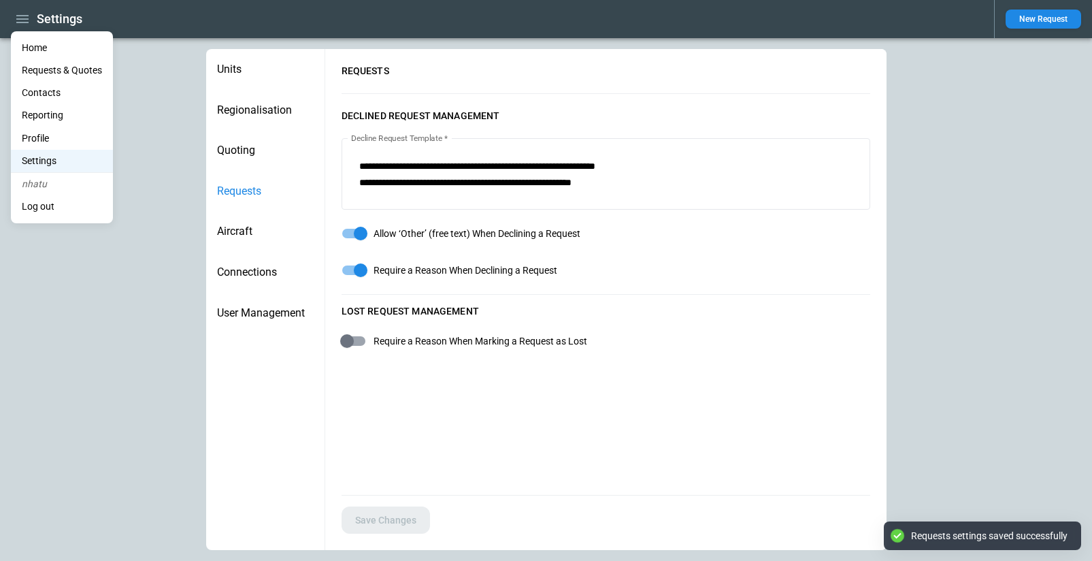
click at [33, 50] on li "Home" at bounding box center [62, 48] width 102 height 22
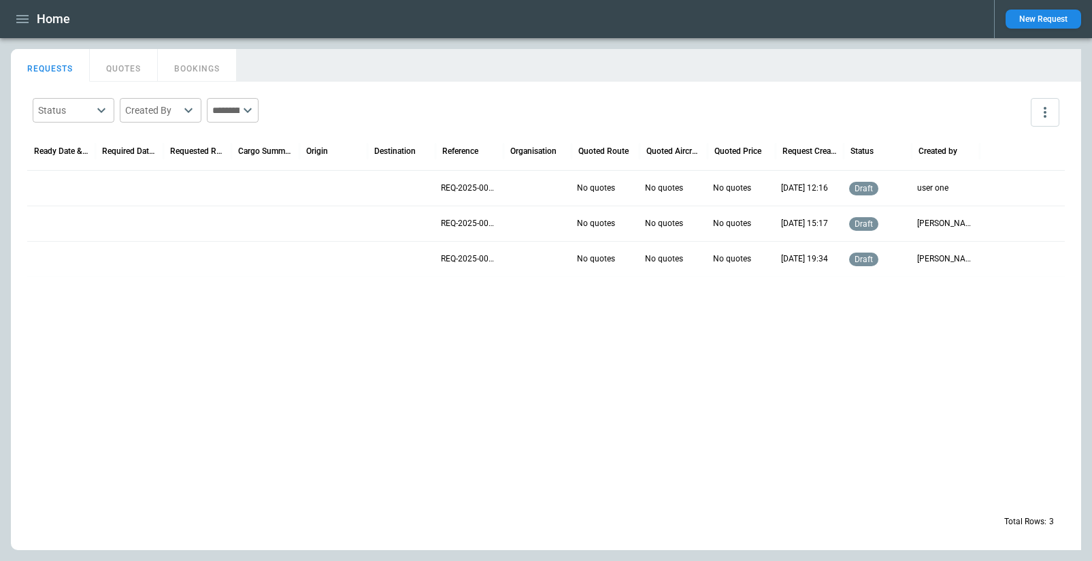
click at [23, 22] on icon "button" at bounding box center [22, 19] width 12 height 8
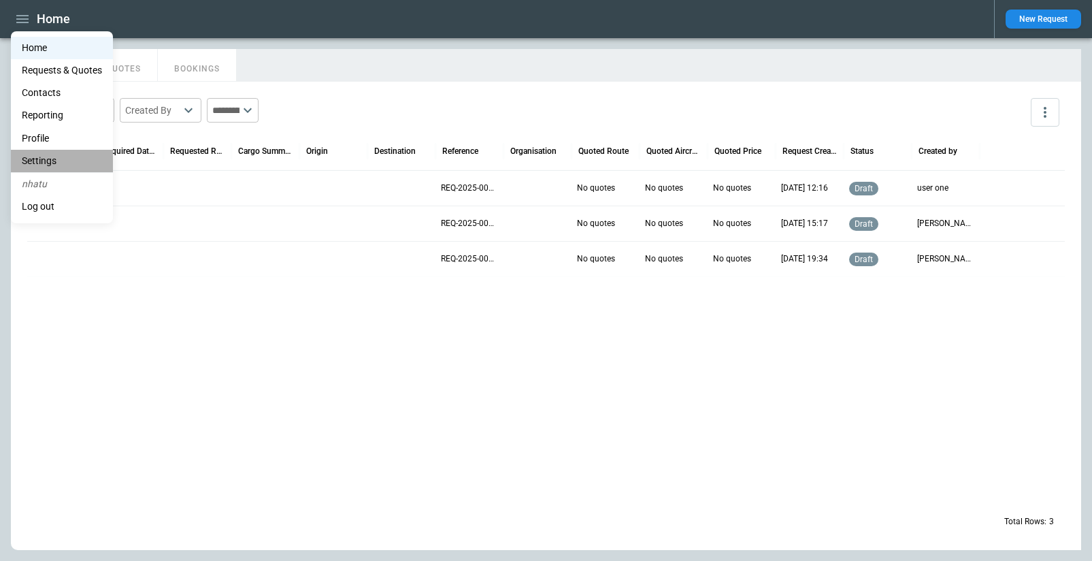
click at [59, 165] on li "Settings" at bounding box center [62, 161] width 102 height 22
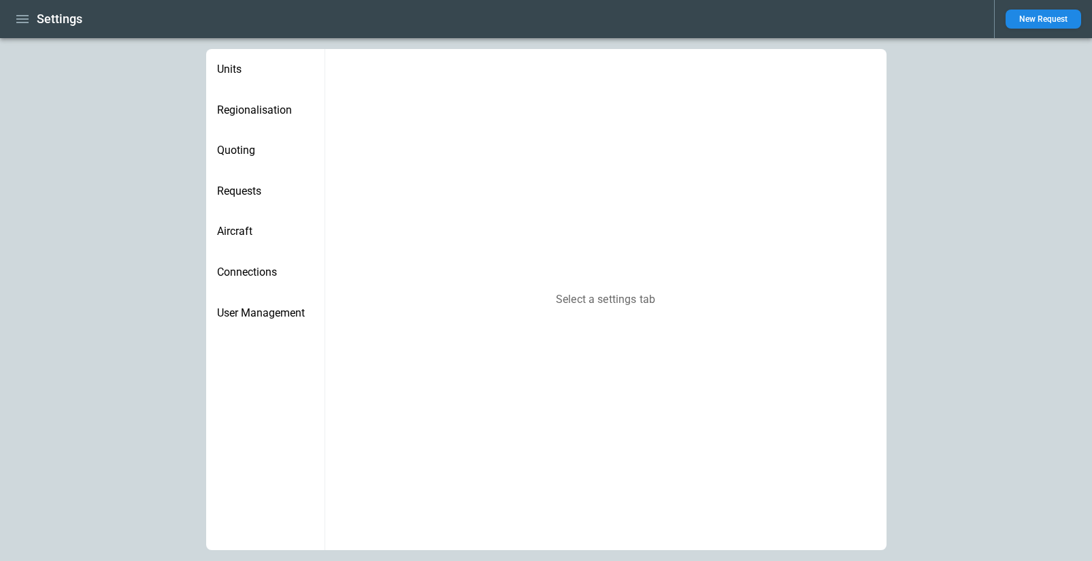
click at [253, 228] on span "Aircraft" at bounding box center [265, 232] width 97 height 14
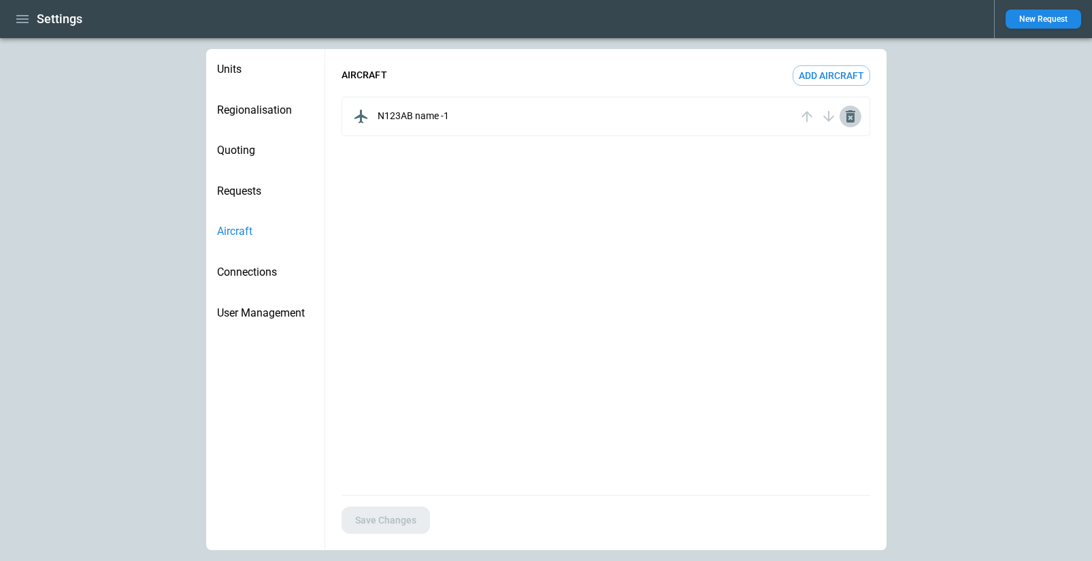
click at [850, 118] on icon "button" at bounding box center [850, 116] width 16 height 16
click at [1031, 17] on button "New Request" at bounding box center [1044, 19] width 76 height 19
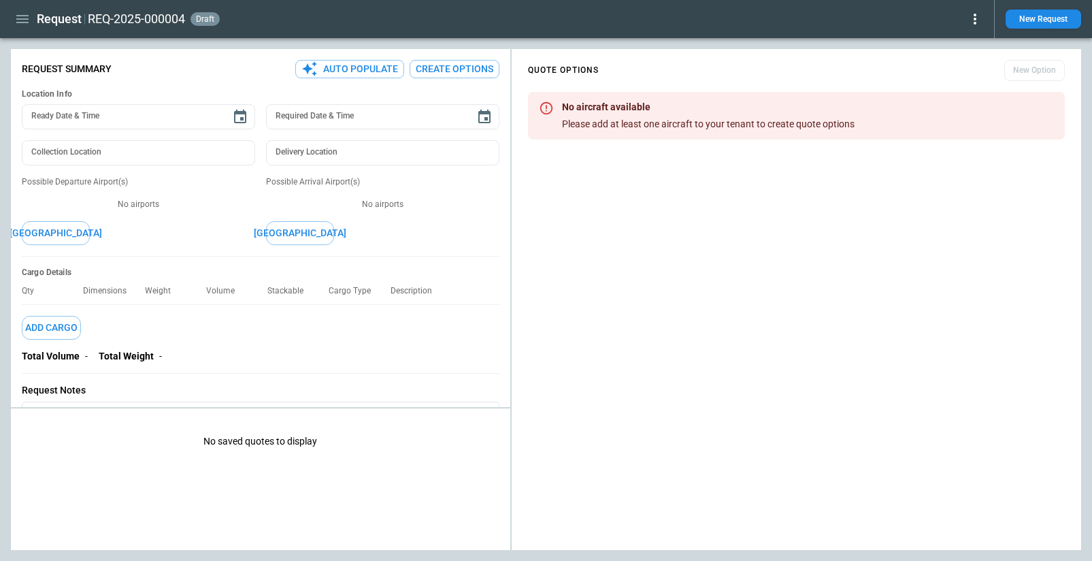
type textarea "*"
click at [16, 22] on icon "button" at bounding box center [22, 19] width 16 height 16
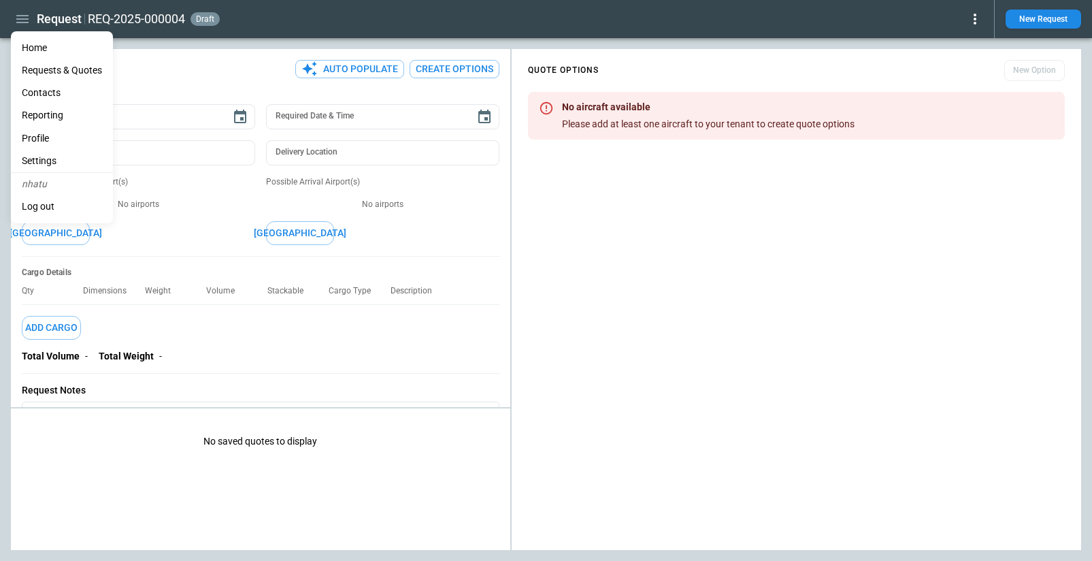
click at [54, 163] on li "Settings" at bounding box center [62, 161] width 102 height 22
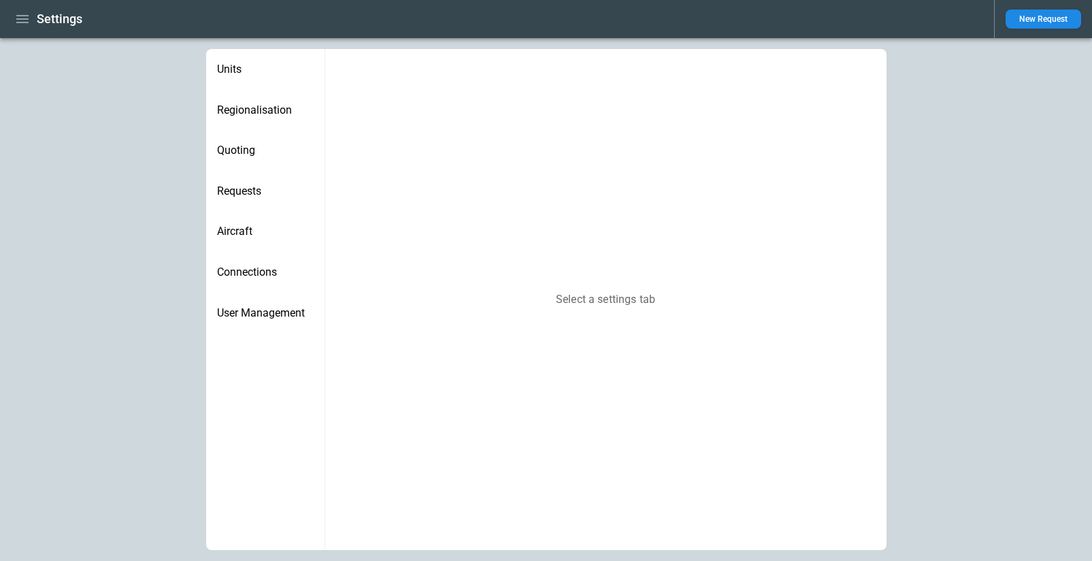
click at [245, 233] on span "Aircraft" at bounding box center [265, 232] width 97 height 14
click at [836, 76] on button "Add aircraft" at bounding box center [832, 75] width 78 height 20
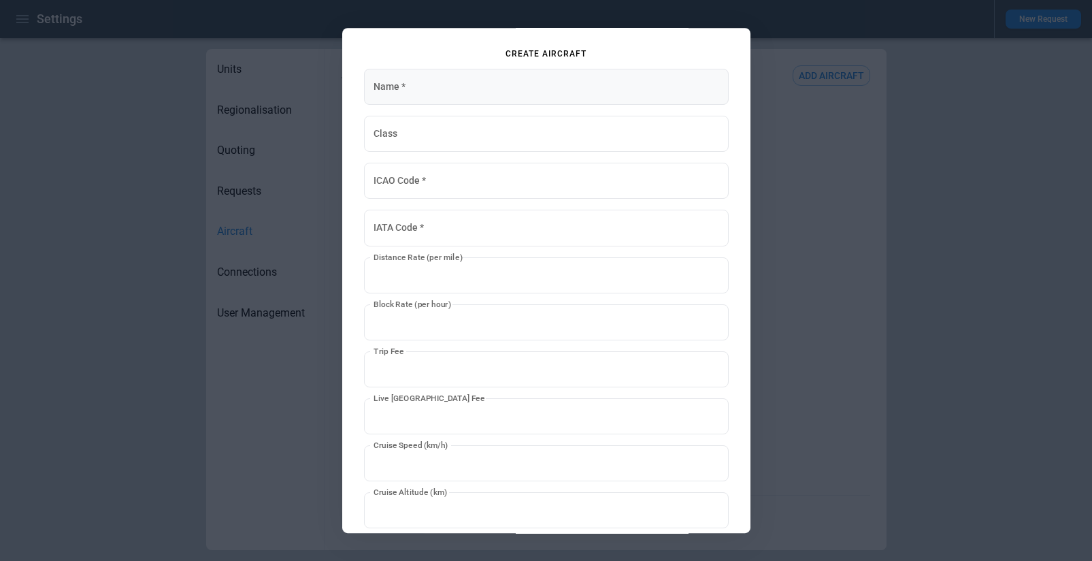
click at [467, 96] on input "Name   *" at bounding box center [546, 87] width 365 height 36
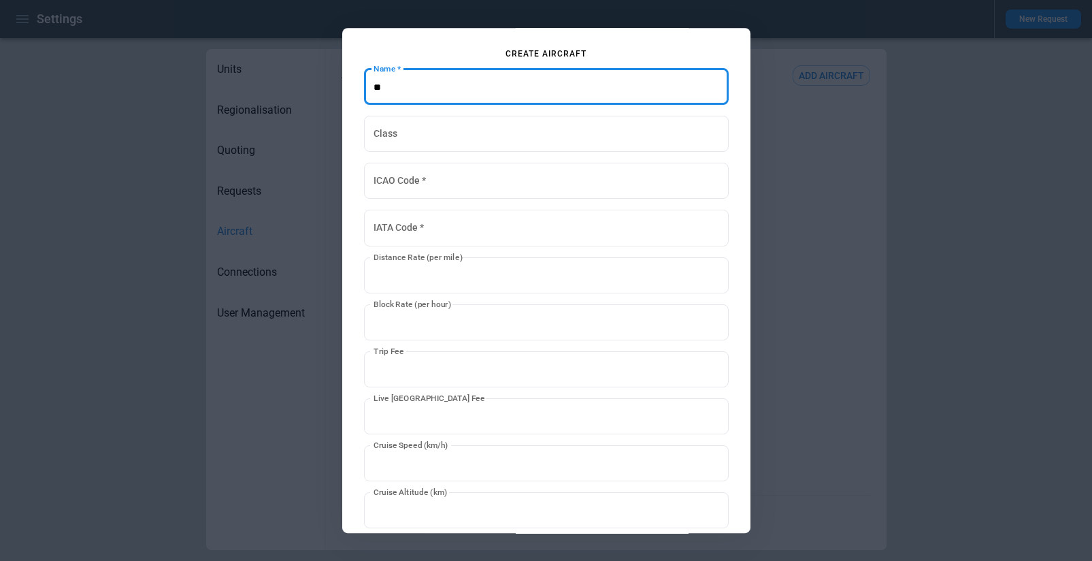
type input "*"
type input "****"
click at [393, 188] on input "ICAO Code   *" at bounding box center [546, 181] width 365 height 36
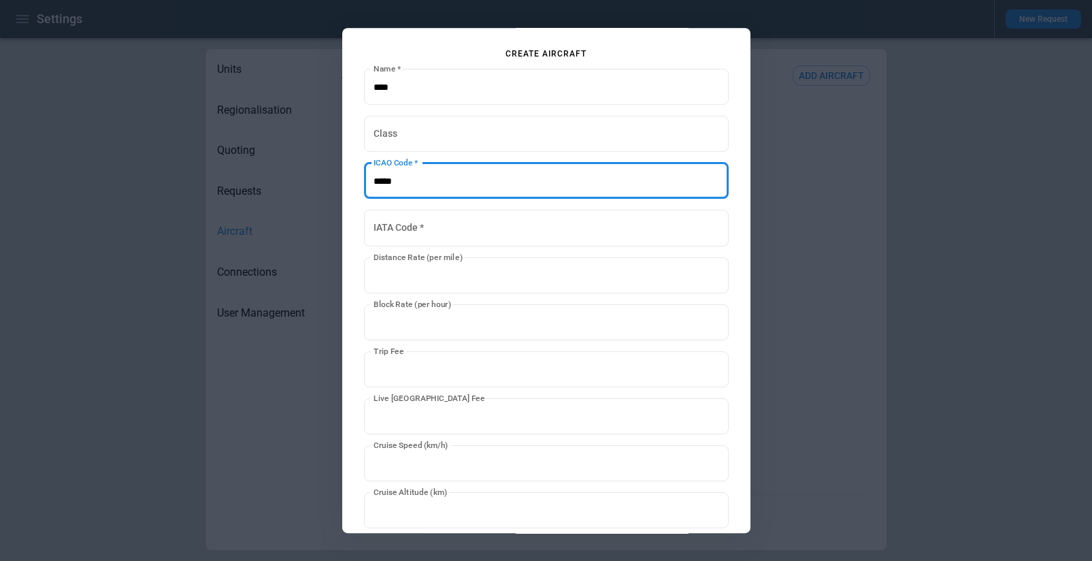
drag, startPoint x: 411, startPoint y: 185, endPoint x: 351, endPoint y: 185, distance: 59.9
click at [351, 185] on div "**********" at bounding box center [546, 280] width 408 height 505
type input "*****"
click at [389, 235] on input "IATA Code   *" at bounding box center [546, 228] width 365 height 36
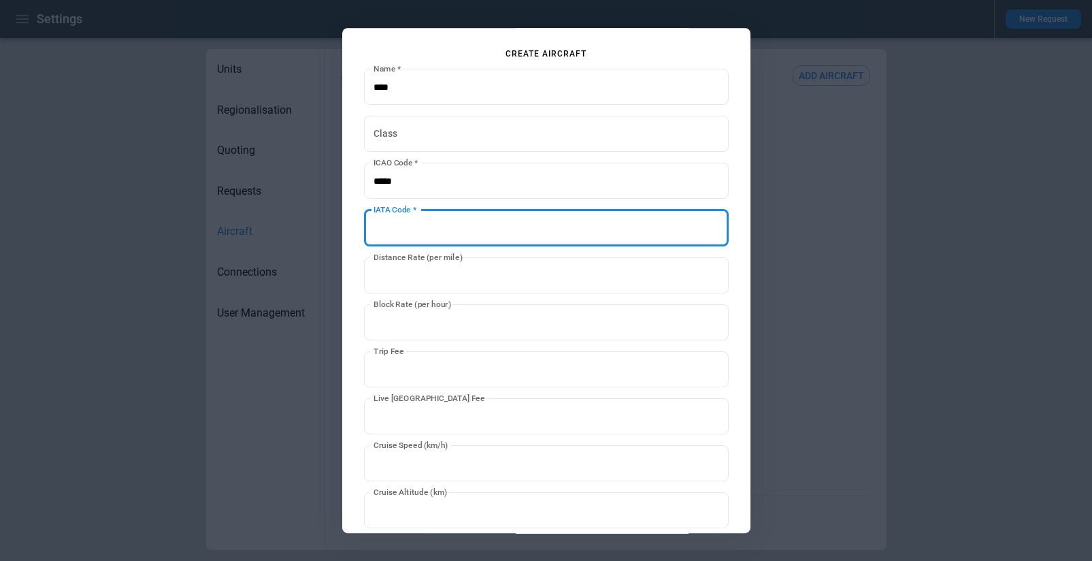
paste input "*****"
type input "*****"
click at [417, 276] on input "*" at bounding box center [546, 275] width 365 height 36
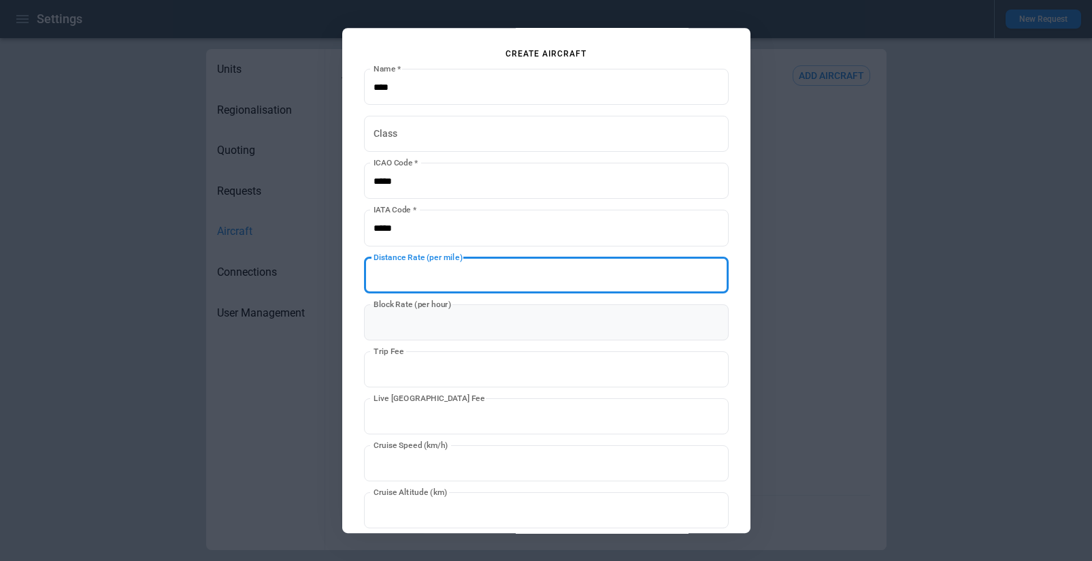
type input "***"
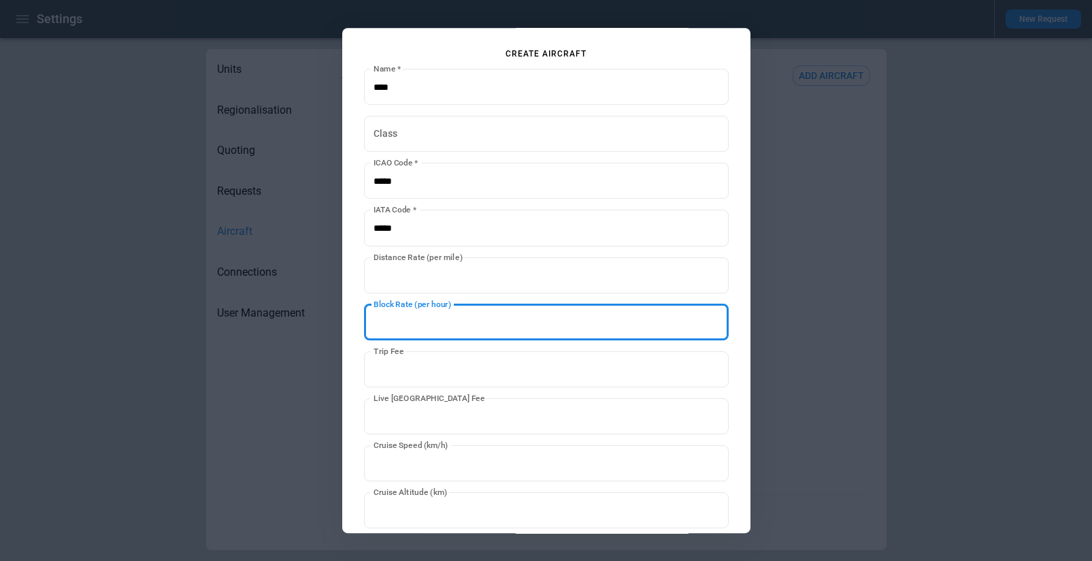
click at [420, 340] on input "*" at bounding box center [546, 322] width 365 height 36
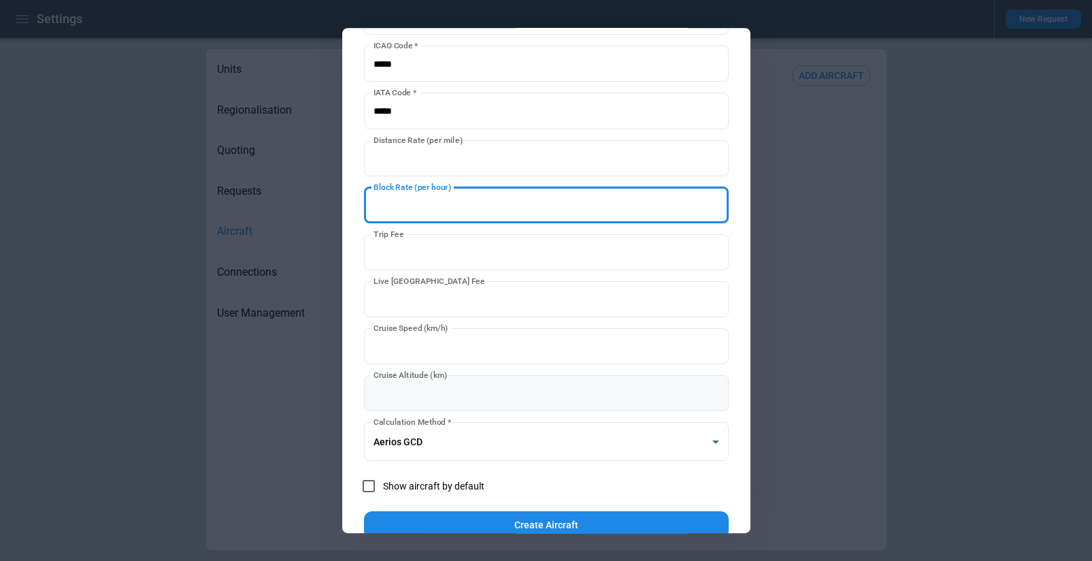
scroll to position [145, 0]
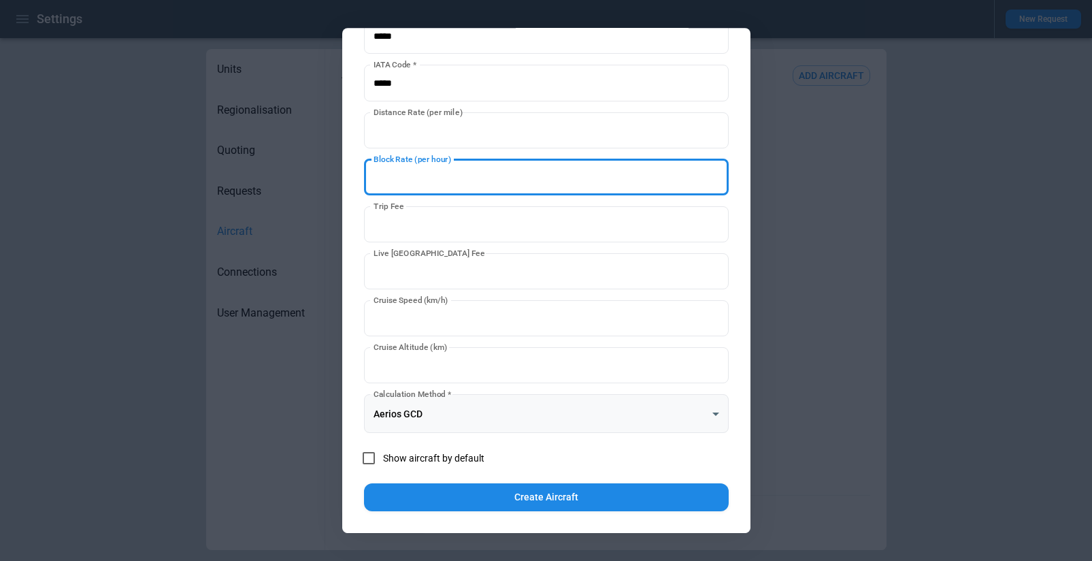
type input "***"
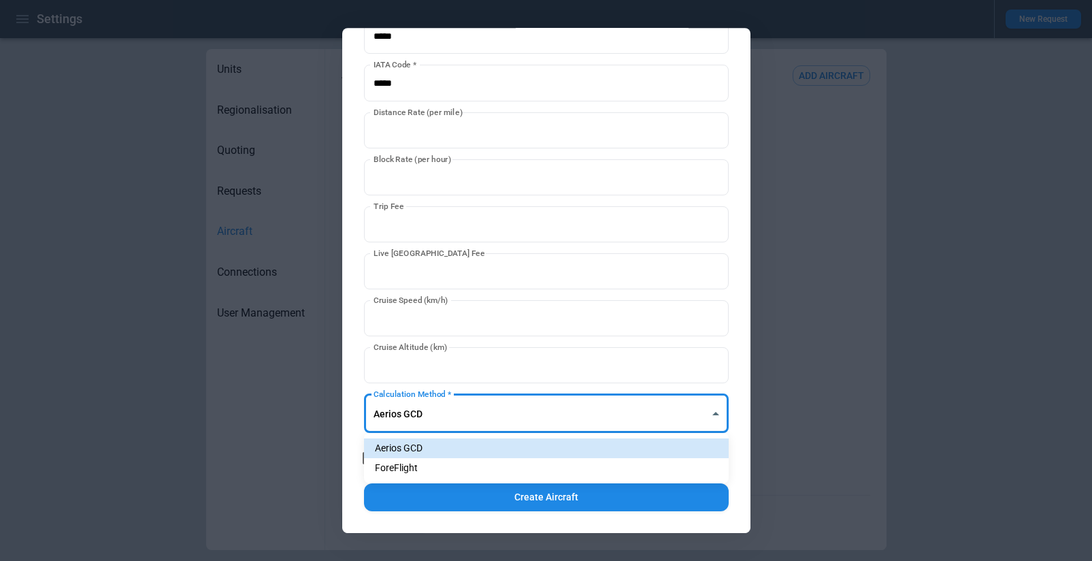
click at [463, 416] on body "**********" at bounding box center [546, 280] width 1092 height 561
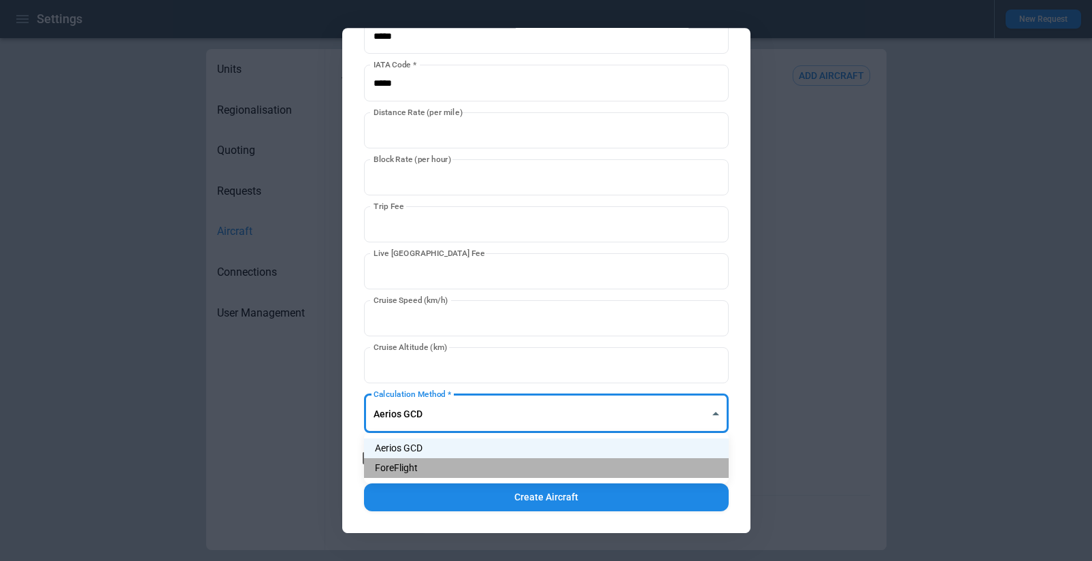
click at [459, 466] on li "ForeFlight" at bounding box center [546, 468] width 365 height 20
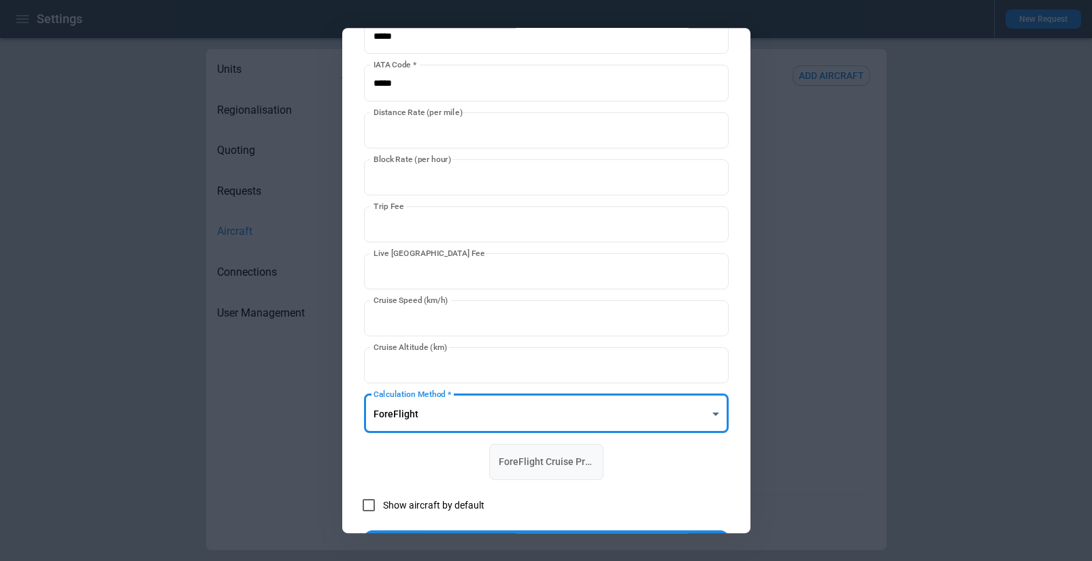
scroll to position [192, 0]
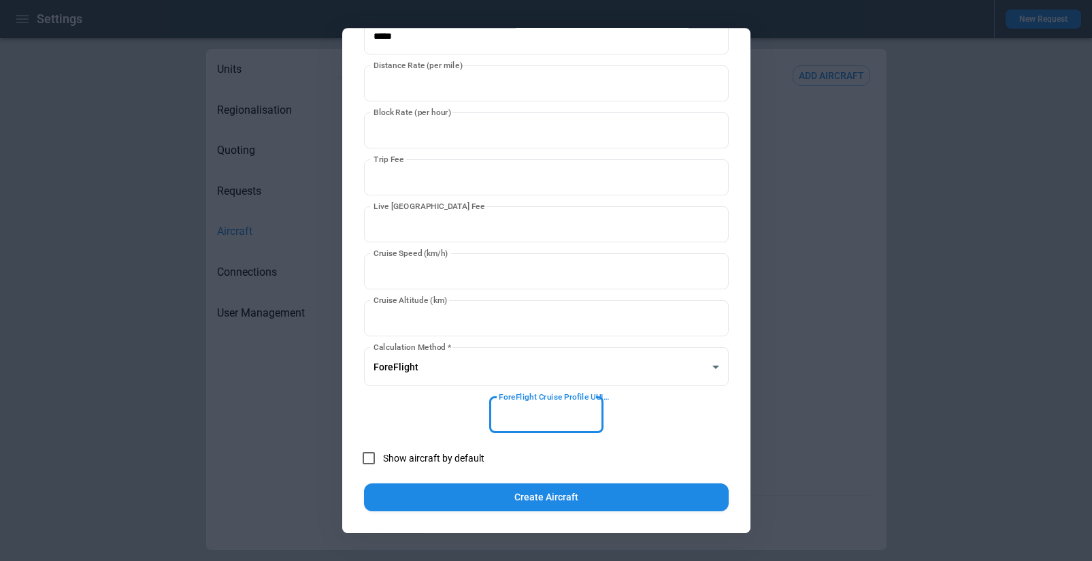
click at [548, 422] on input "ForeFlight Cruise Profile UUID   *" at bounding box center [546, 415] width 114 height 36
click at [430, 415] on div "**********" at bounding box center [546, 184] width 365 height 653
click at [440, 350] on label "Calculation Method   *" at bounding box center [413, 347] width 78 height 12
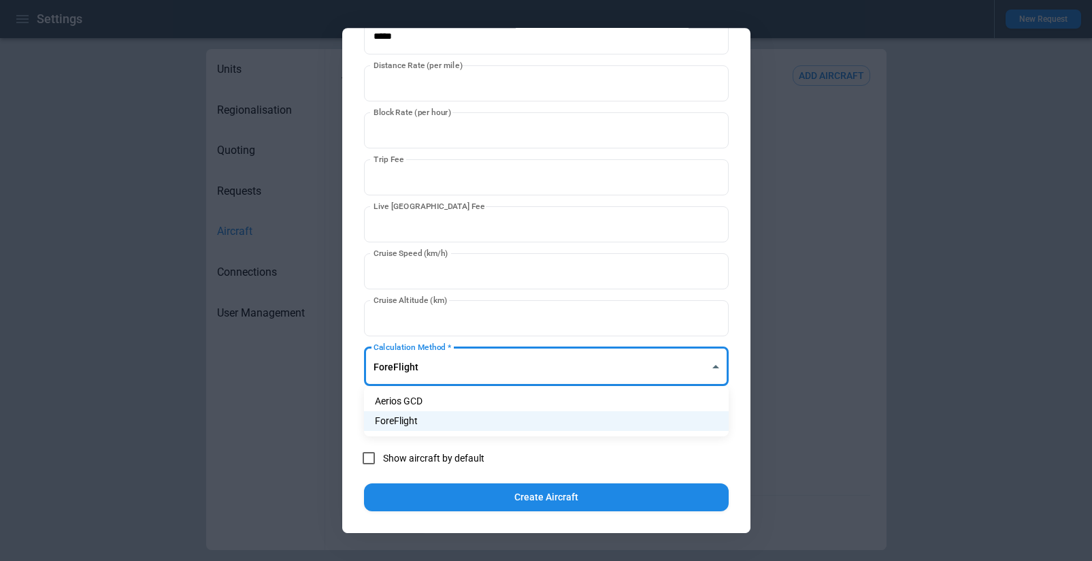
click at [440, 365] on body "**********" at bounding box center [546, 280] width 1092 height 561
click at [429, 405] on li "Aerios GCD" at bounding box center [546, 401] width 365 height 20
type input "**********"
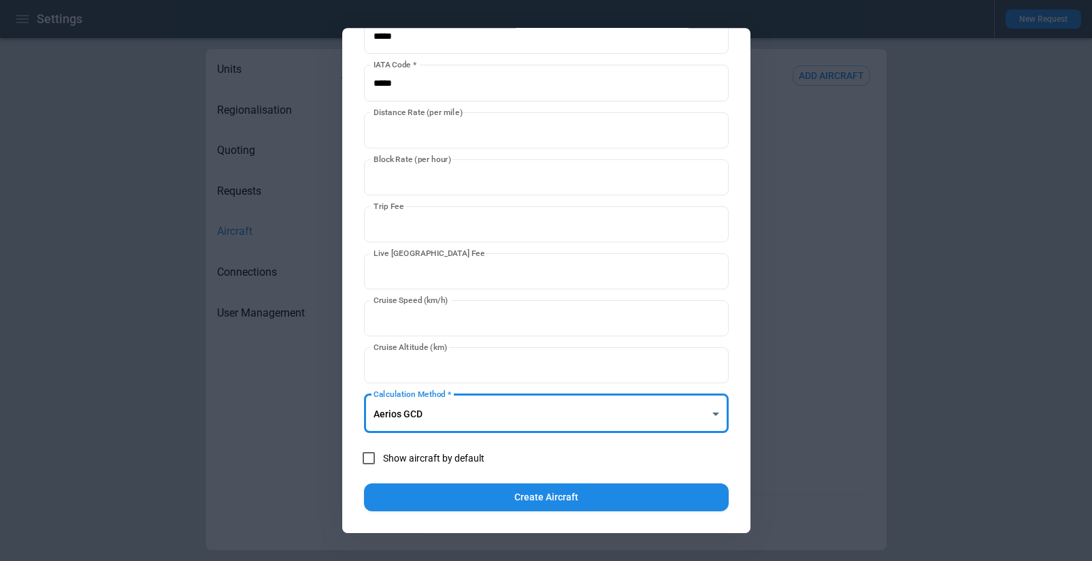
click at [465, 460] on span "Show aircraft by default" at bounding box center [433, 458] width 101 height 12
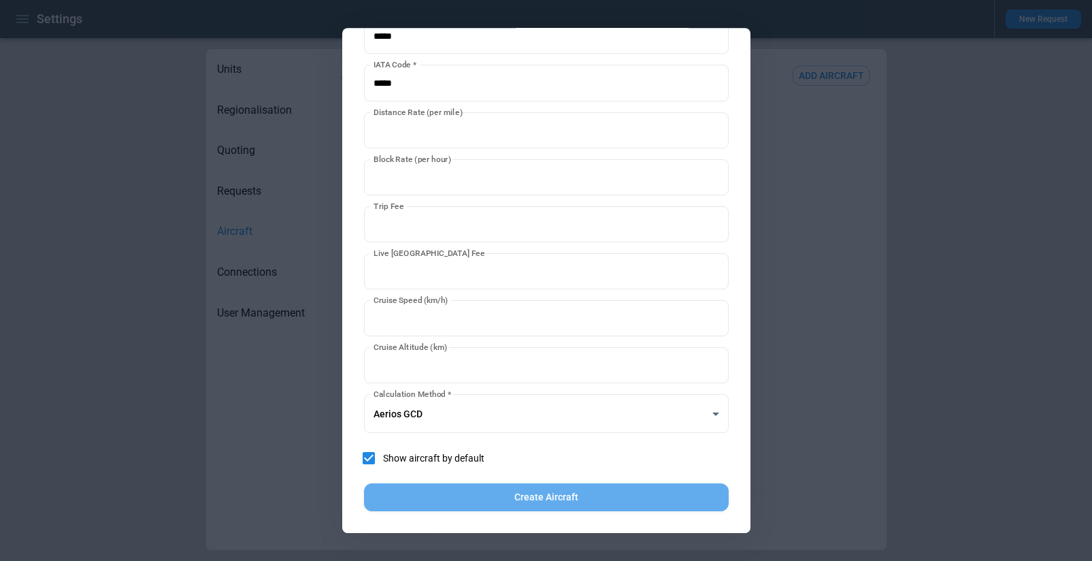
click at [528, 497] on button "Create Aircraft" at bounding box center [546, 497] width 365 height 28
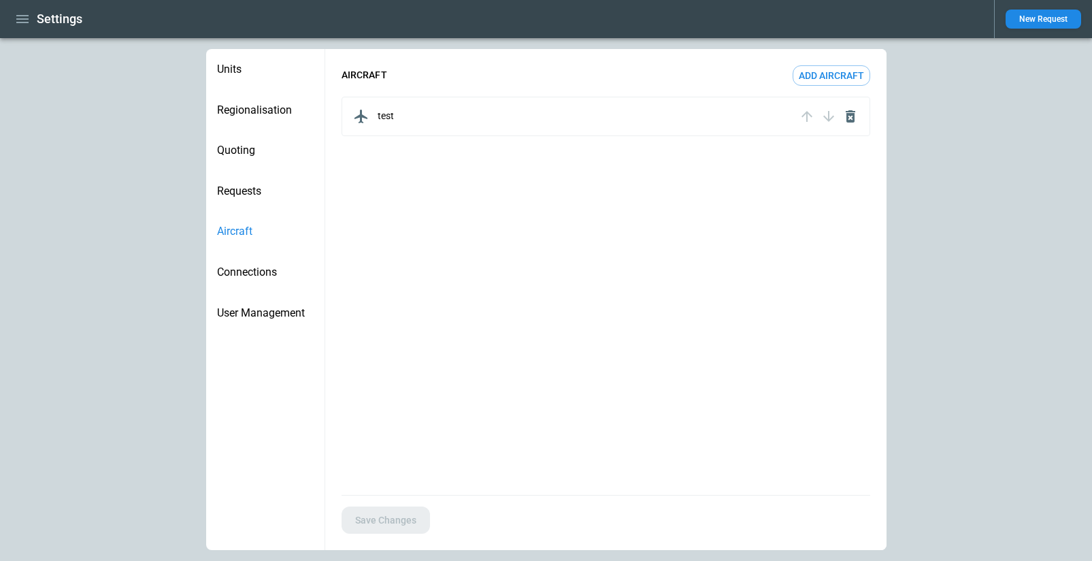
click at [1051, 25] on button "New Request" at bounding box center [1044, 19] width 76 height 19
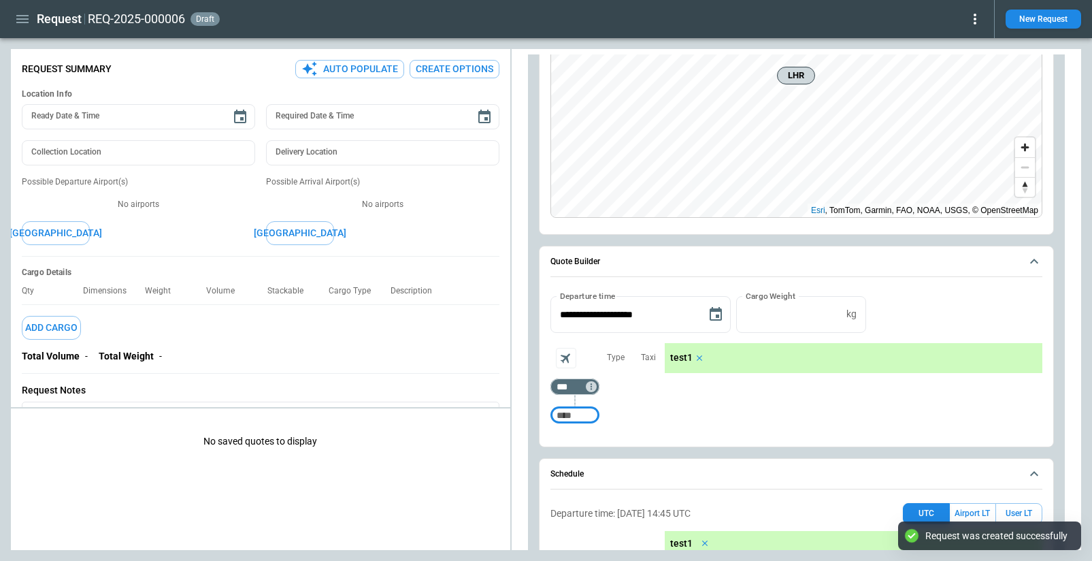
scroll to position [150, 0]
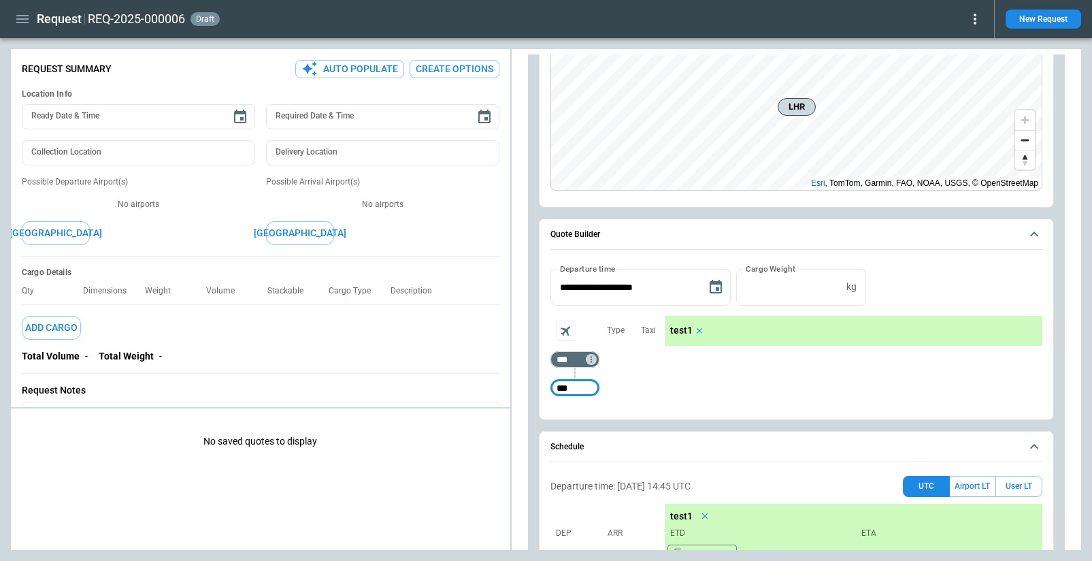
type input "***"
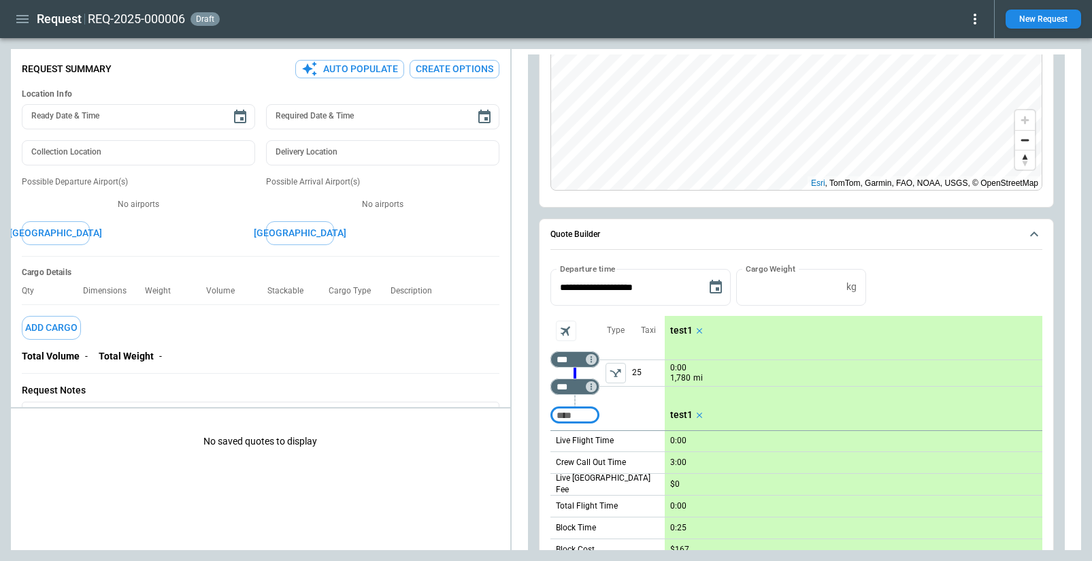
click at [26, 21] on icon "button" at bounding box center [22, 19] width 16 height 16
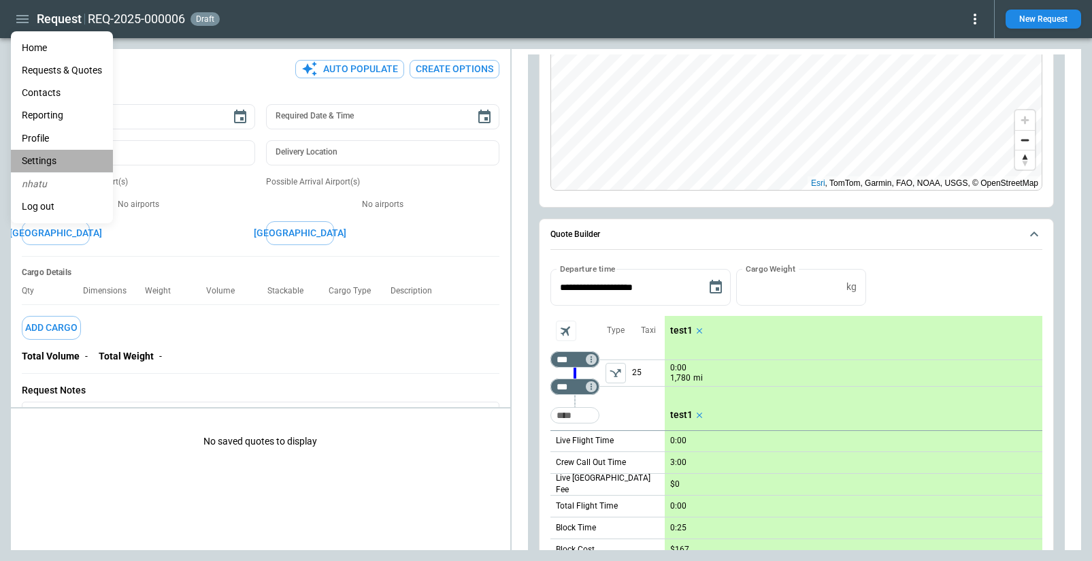
click at [44, 157] on li "Settings" at bounding box center [62, 161] width 102 height 22
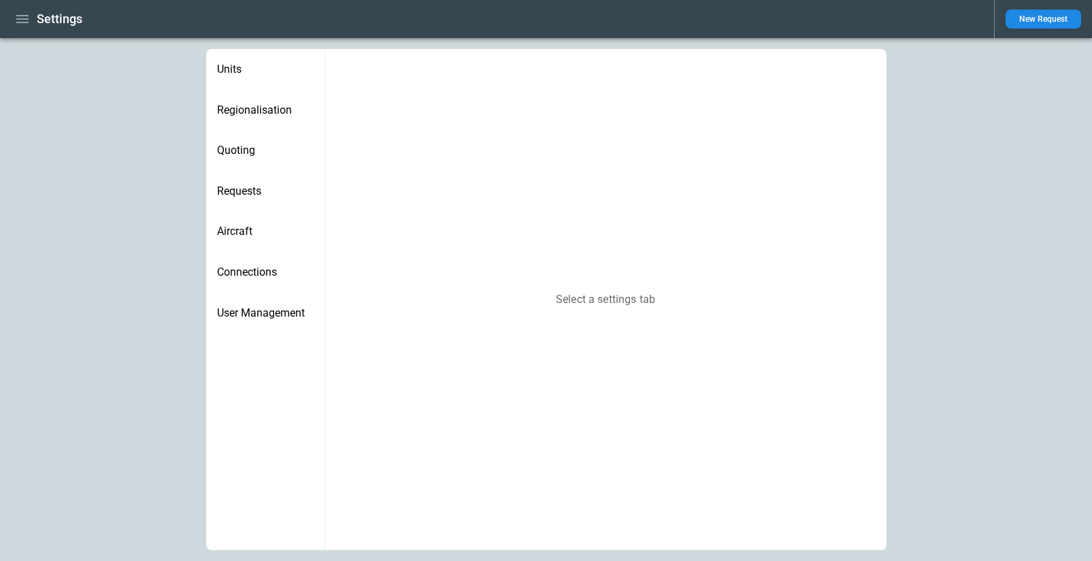
click at [254, 245] on div "Aircraft" at bounding box center [265, 231] width 118 height 41
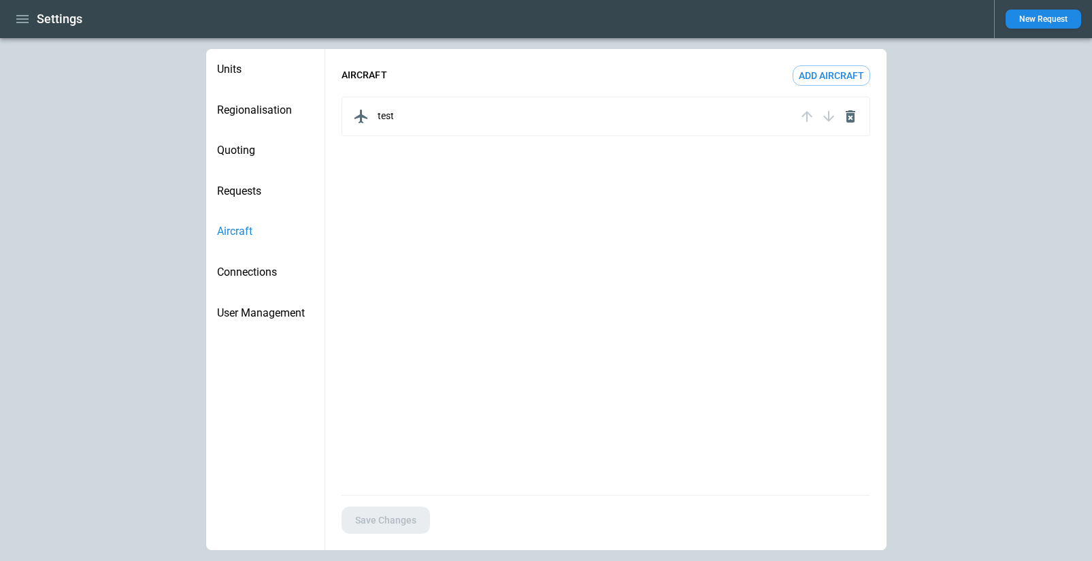
click at [607, 103] on div "test" at bounding box center [606, 116] width 529 height 39
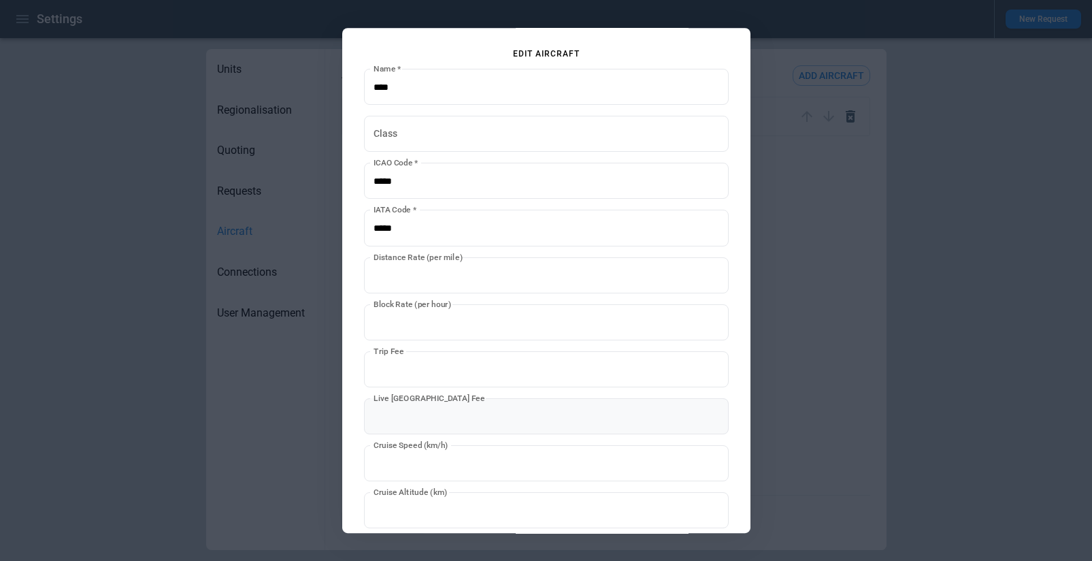
scroll to position [145, 0]
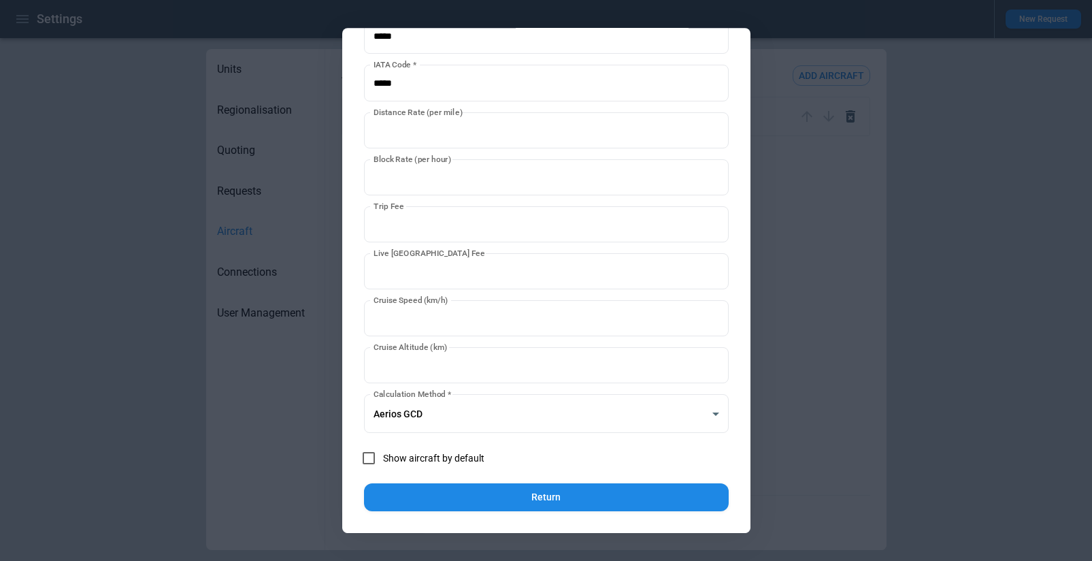
click at [495, 505] on button "Return" at bounding box center [546, 497] width 365 height 28
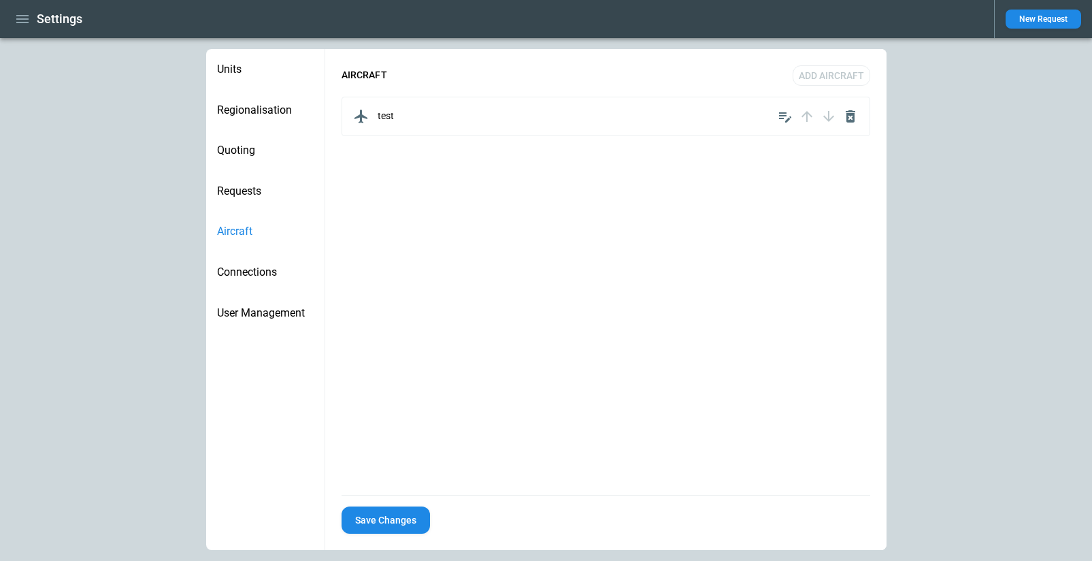
click at [417, 521] on button "Save Changes" at bounding box center [386, 520] width 88 height 28
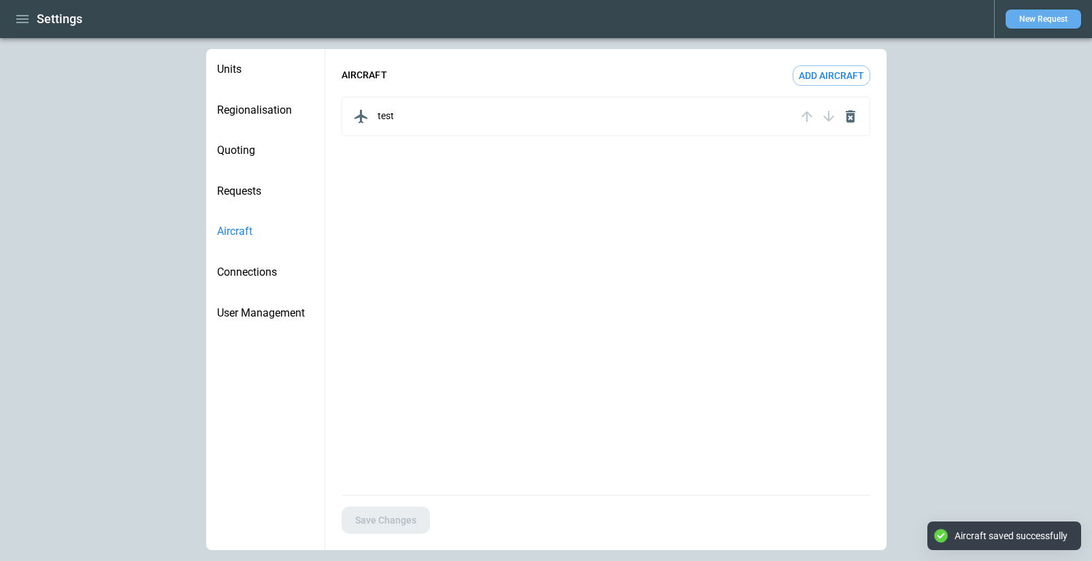
click at [1014, 18] on button "New Request" at bounding box center [1044, 19] width 76 height 19
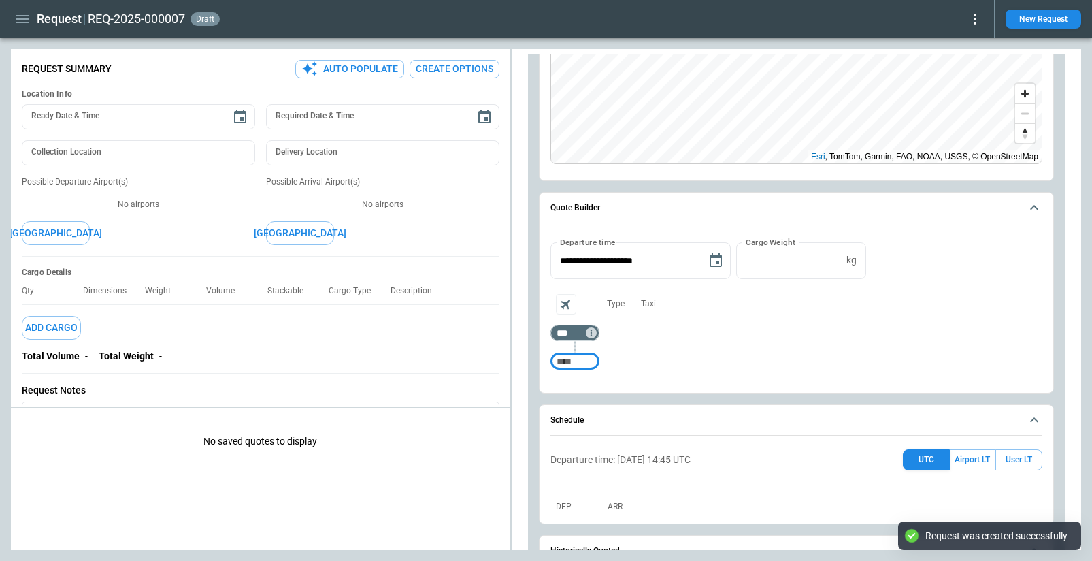
scroll to position [222, 0]
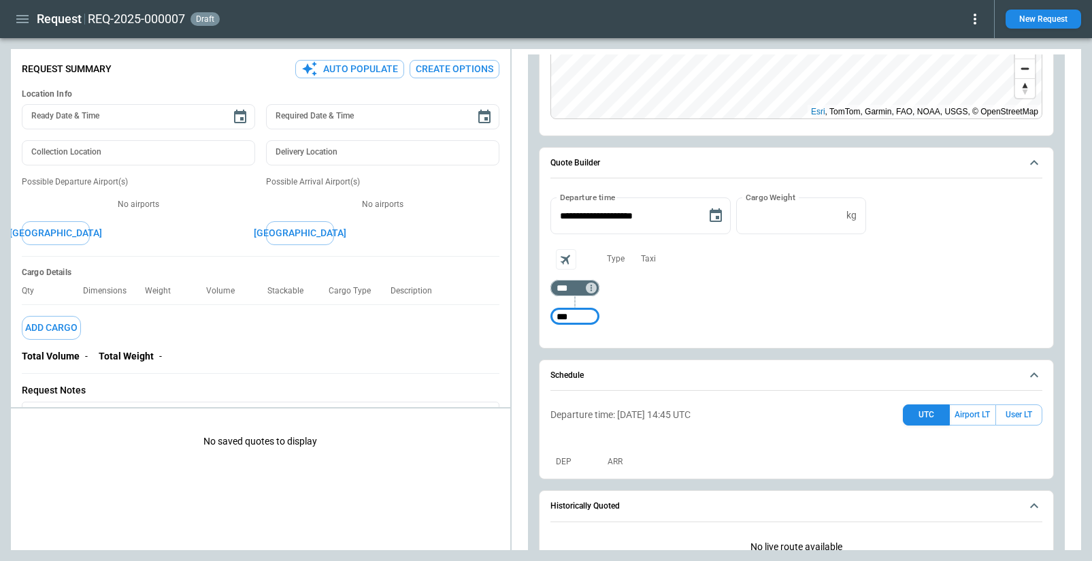
type input "***"
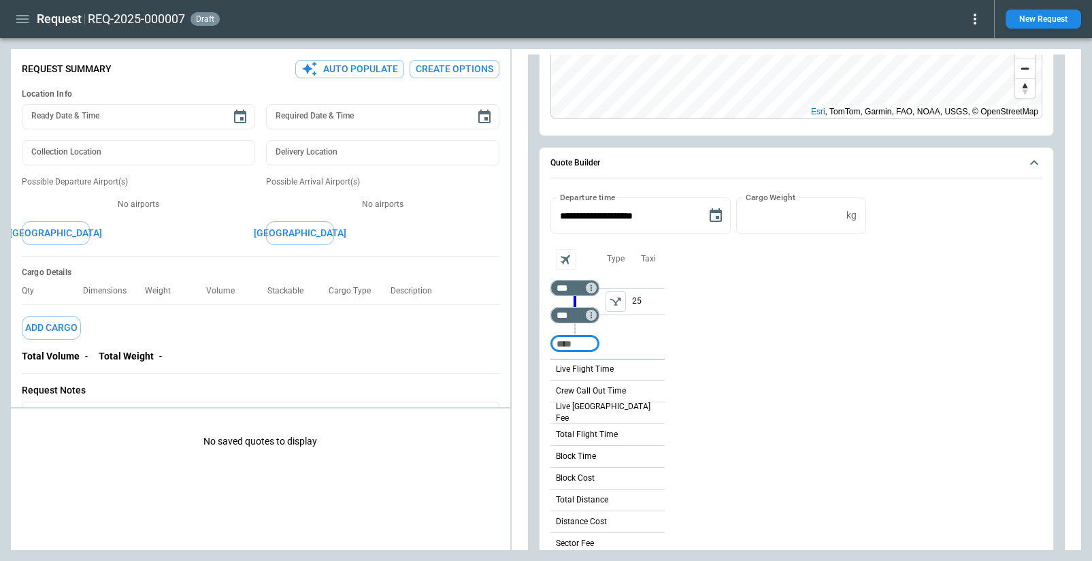
click at [567, 256] on icon "Aircraft selection" at bounding box center [566, 259] width 16 height 16
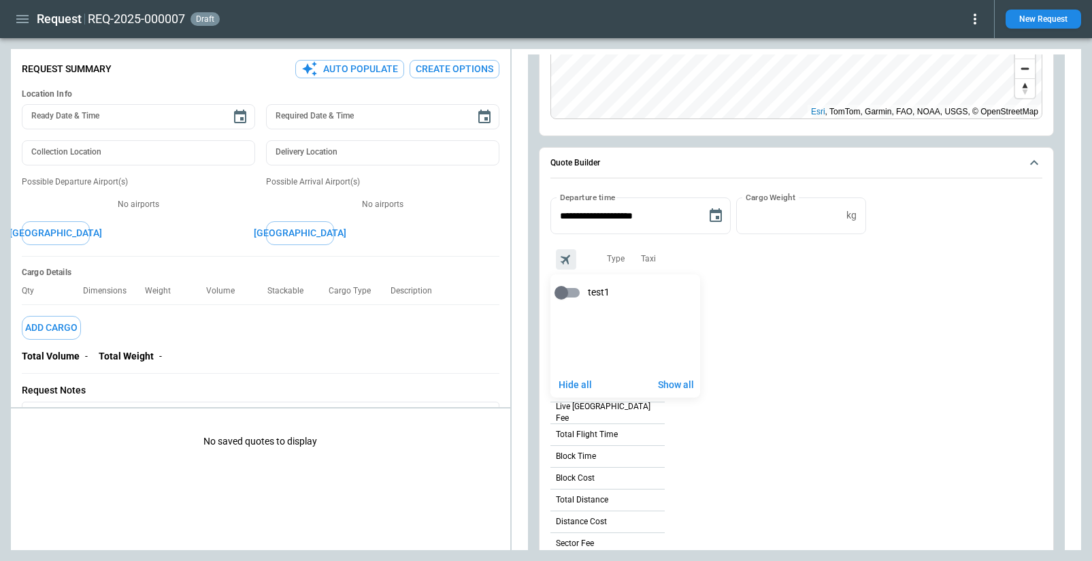
click at [606, 239] on div at bounding box center [546, 280] width 1092 height 561
